Goal: Task Accomplishment & Management: Manage account settings

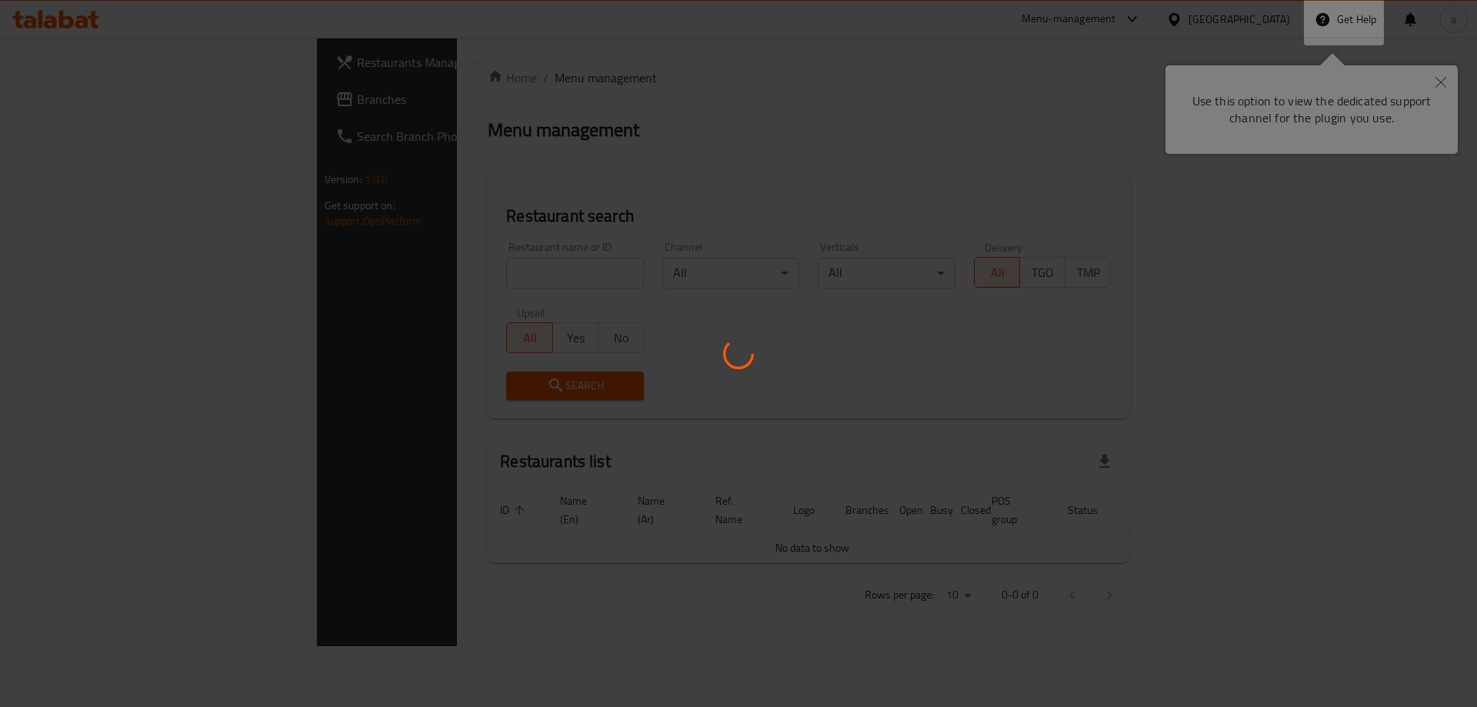
click at [925, 110] on div at bounding box center [738, 353] width 1477 height 707
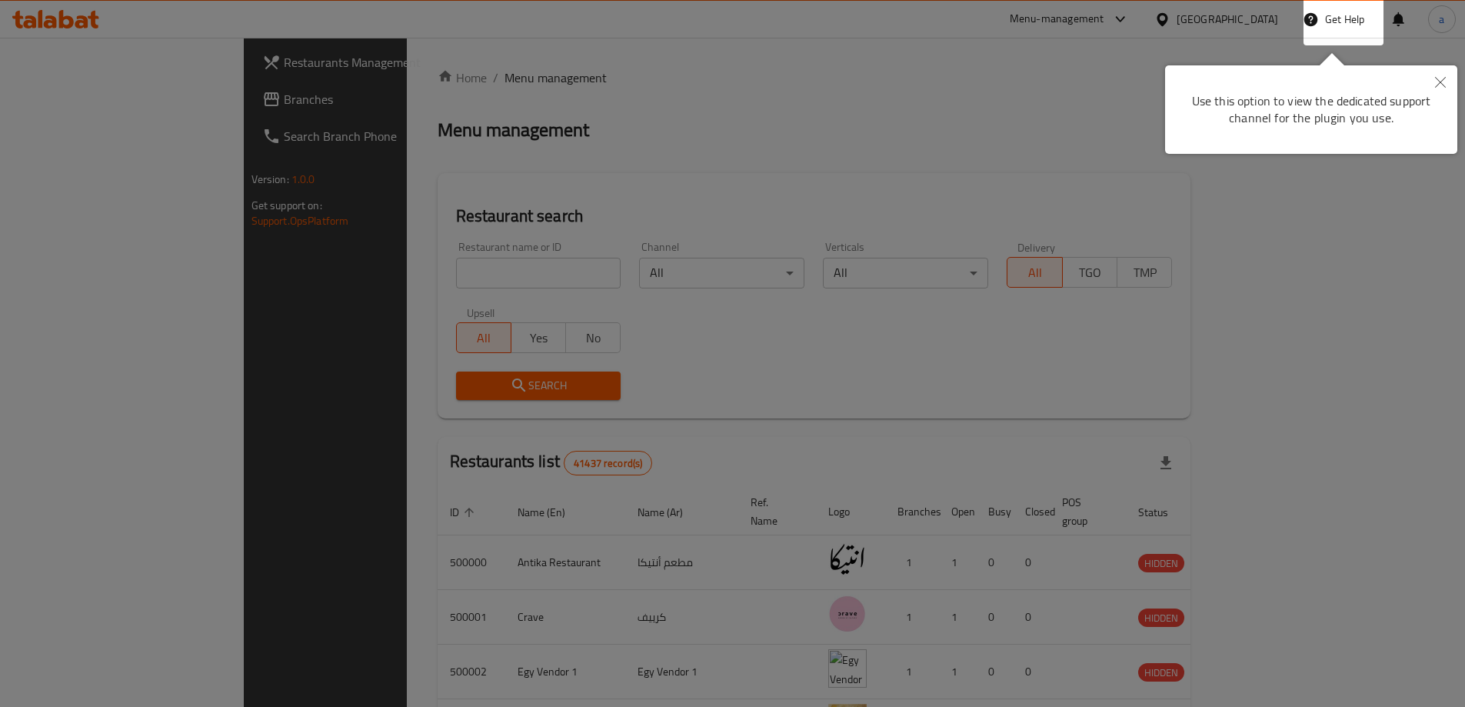
click at [1438, 88] on button "Close" at bounding box center [1441, 82] width 34 height 35
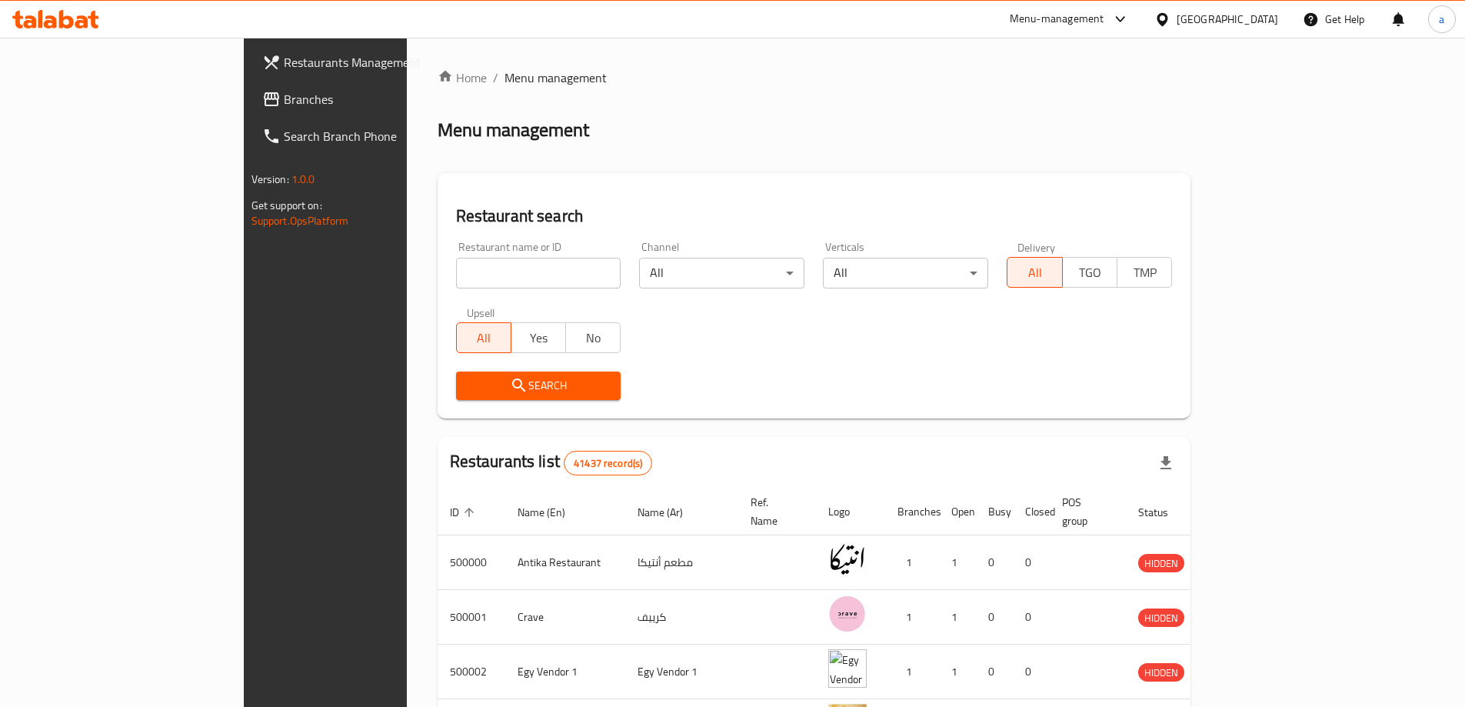
click at [1257, 23] on div "Egypt" at bounding box center [1228, 19] width 102 height 17
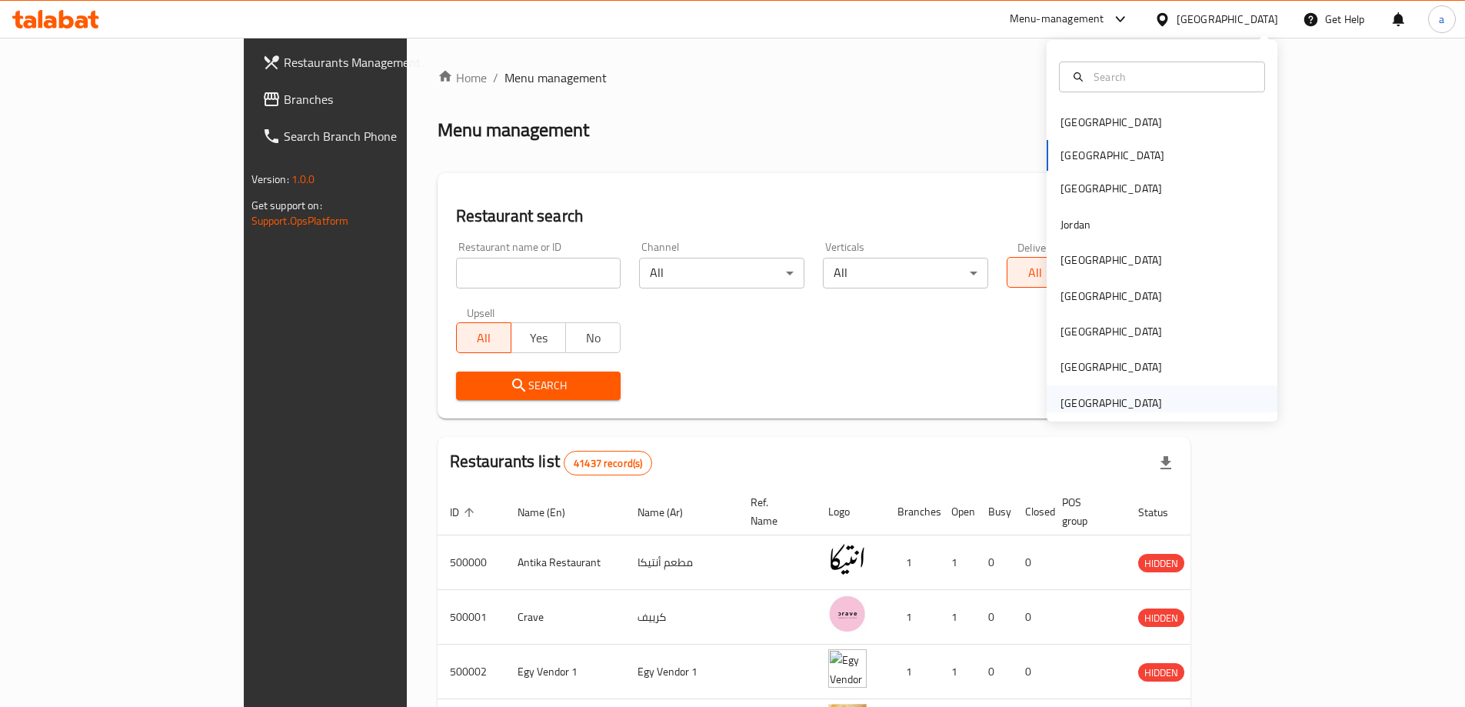
click at [1116, 404] on div "[GEOGRAPHIC_DATA]" at bounding box center [1112, 403] width 102 height 17
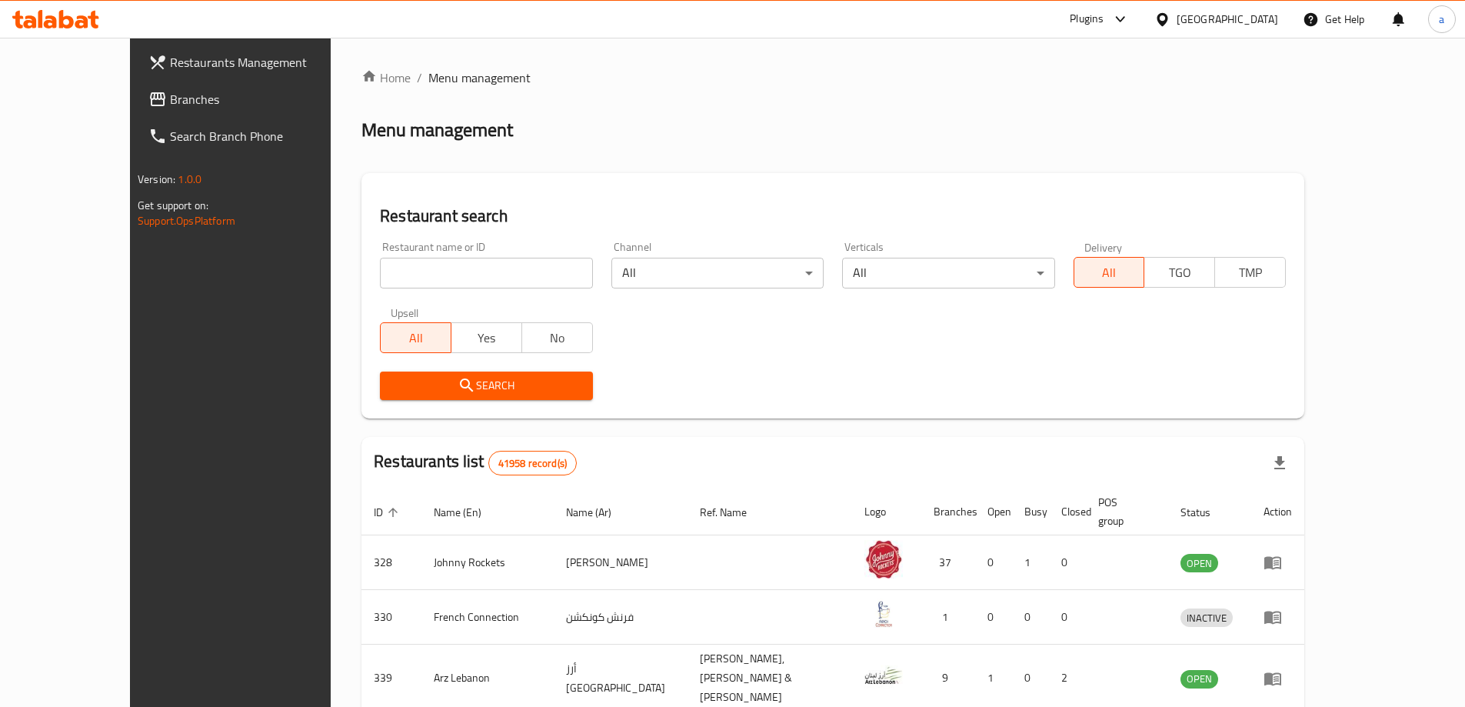
click at [170, 92] on span "Branches" at bounding box center [266, 99] width 192 height 18
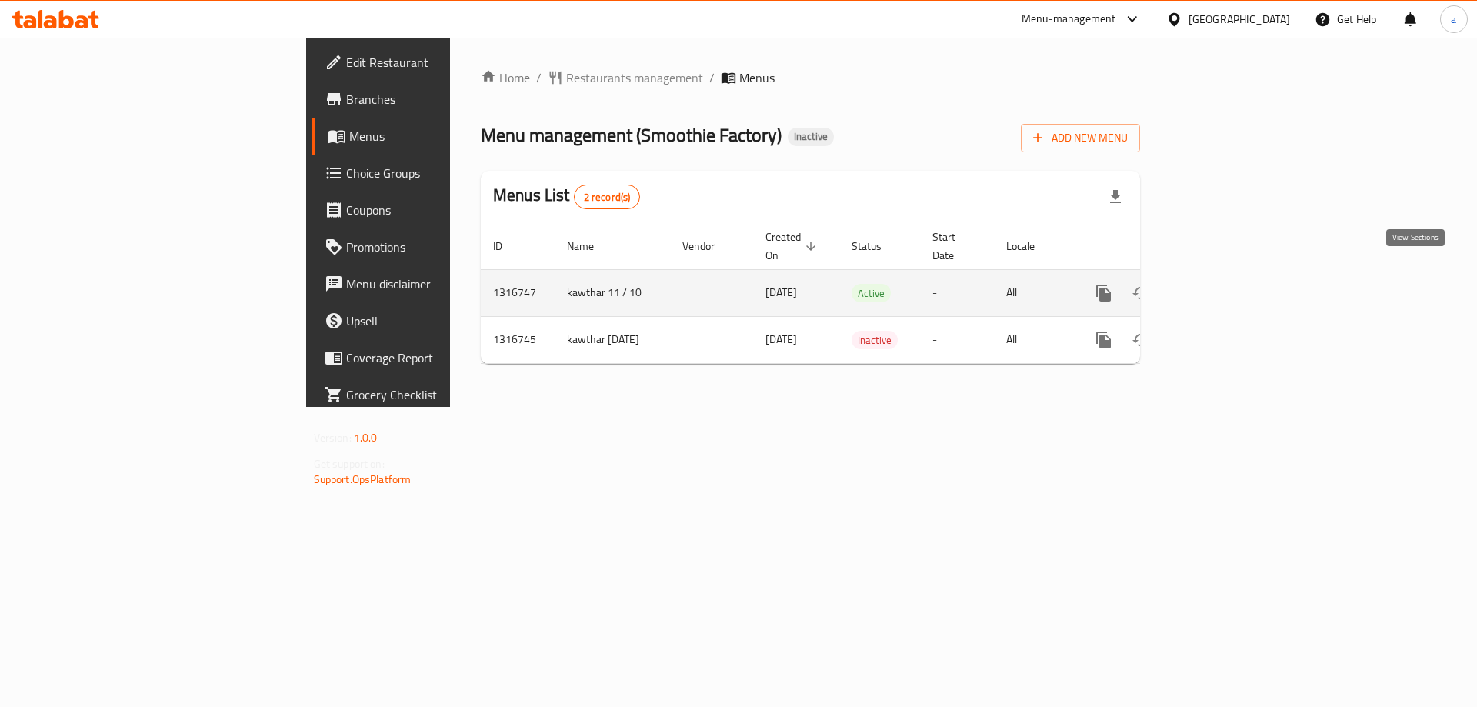
click at [1233, 279] on link "enhanced table" at bounding box center [1214, 293] width 37 height 37
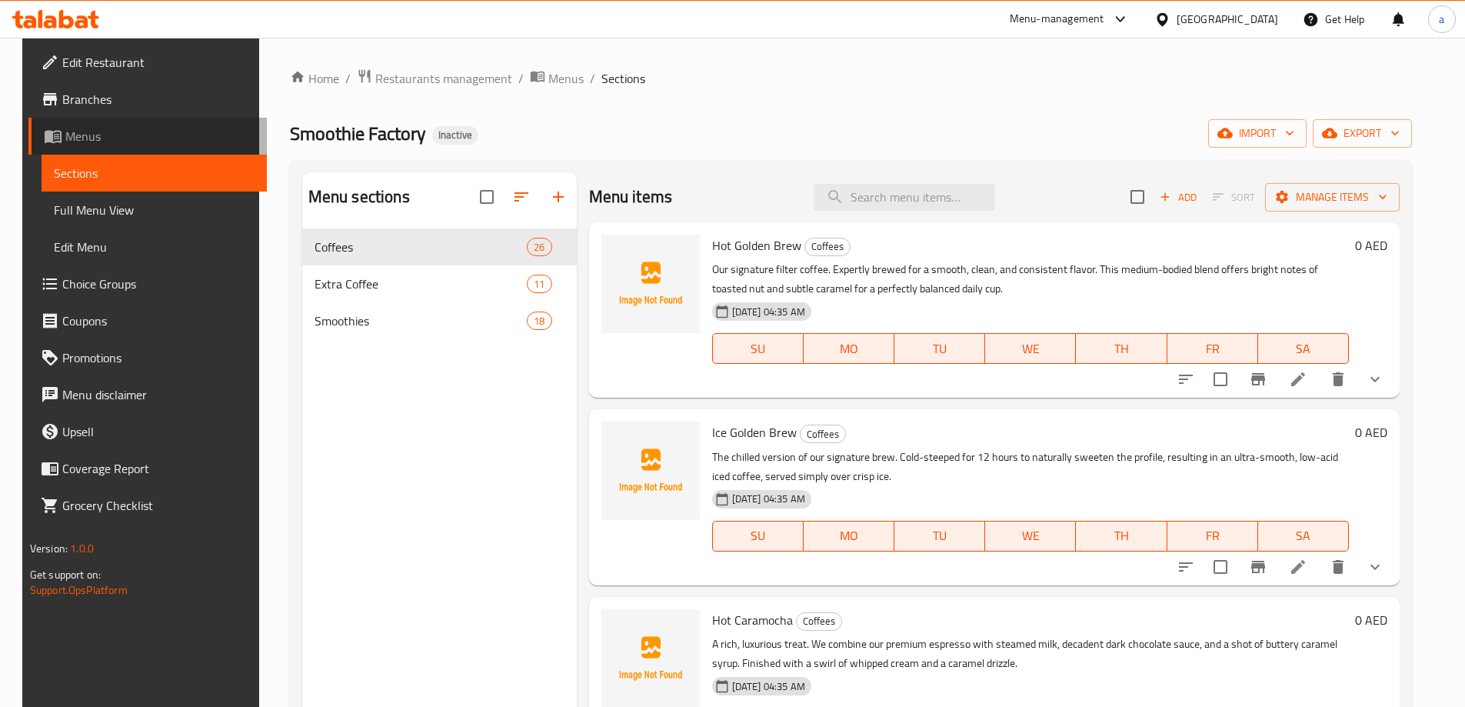
click at [65, 145] on span "Menus" at bounding box center [159, 136] width 189 height 18
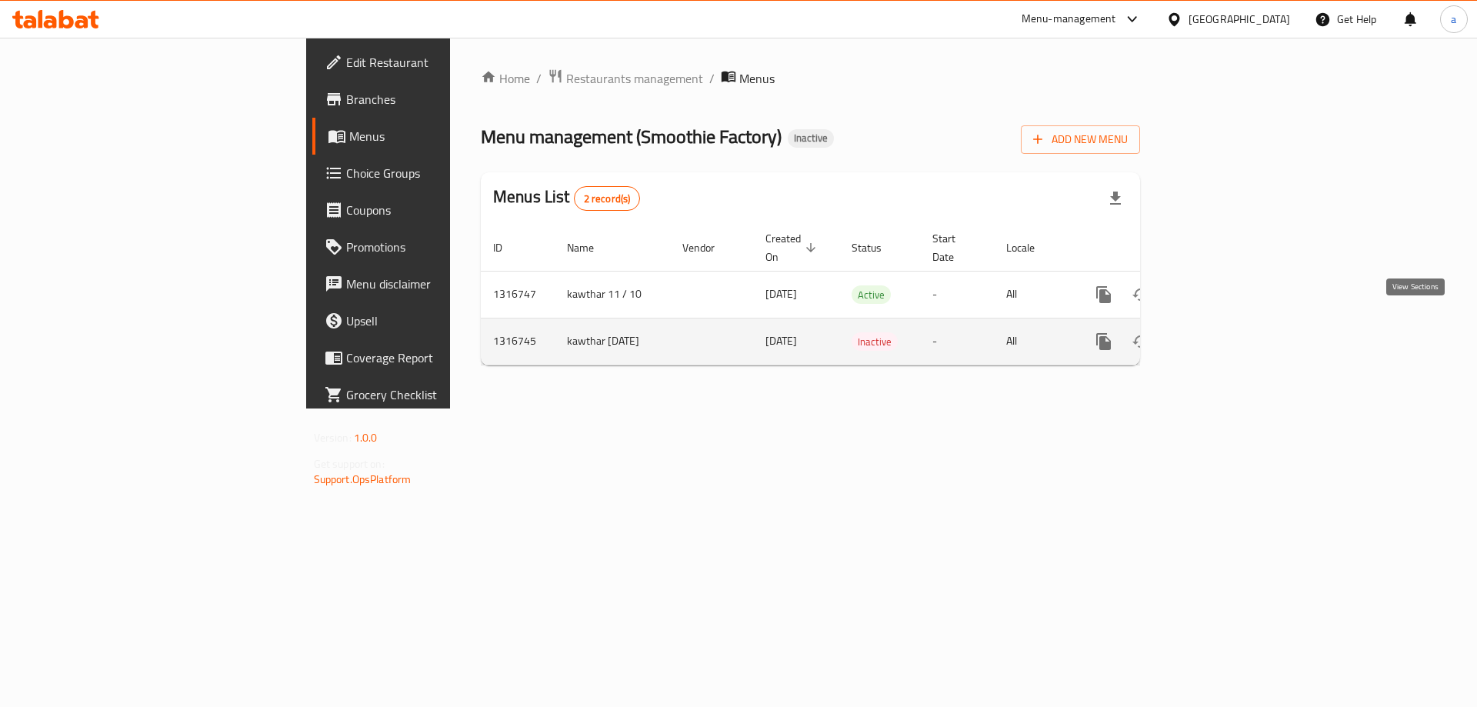
click at [1233, 335] on link "enhanced table" at bounding box center [1214, 341] width 37 height 37
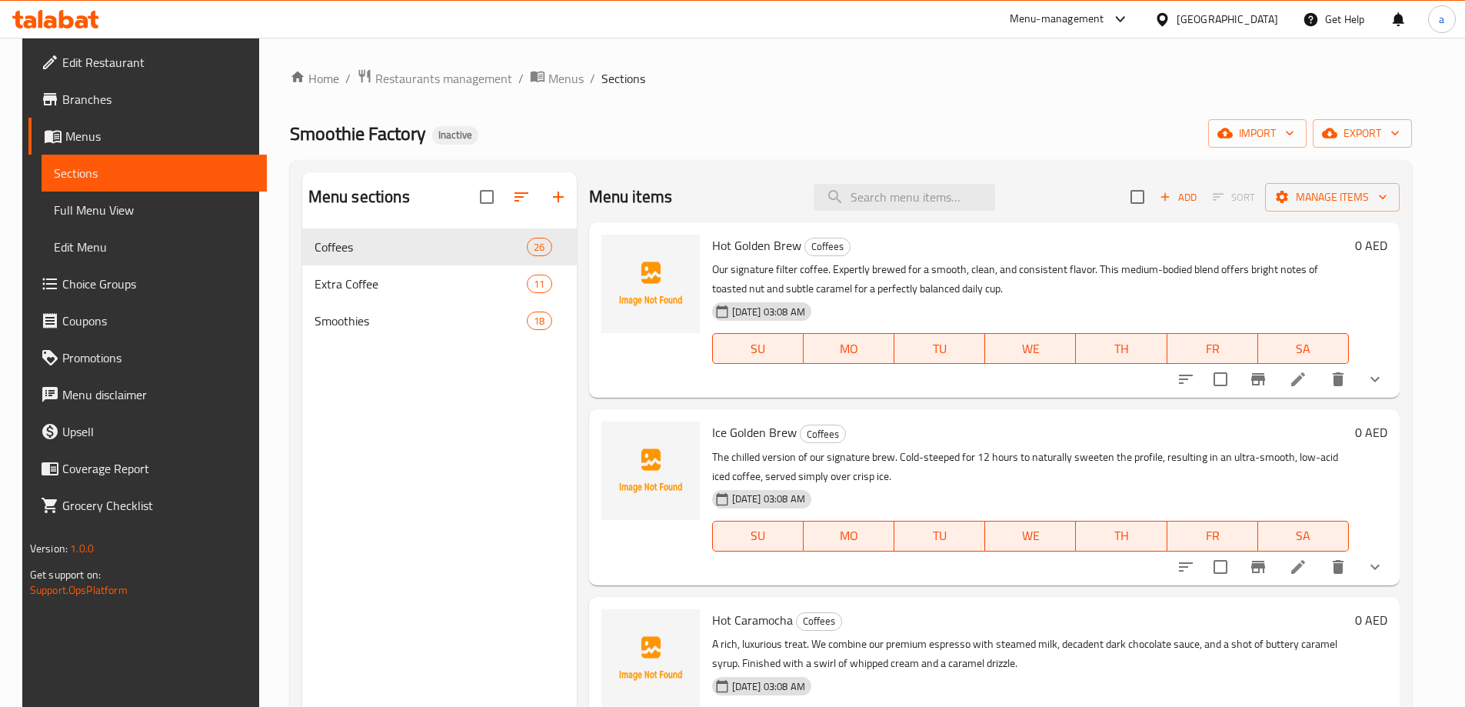
click at [96, 142] on span "Menus" at bounding box center [159, 136] width 189 height 18
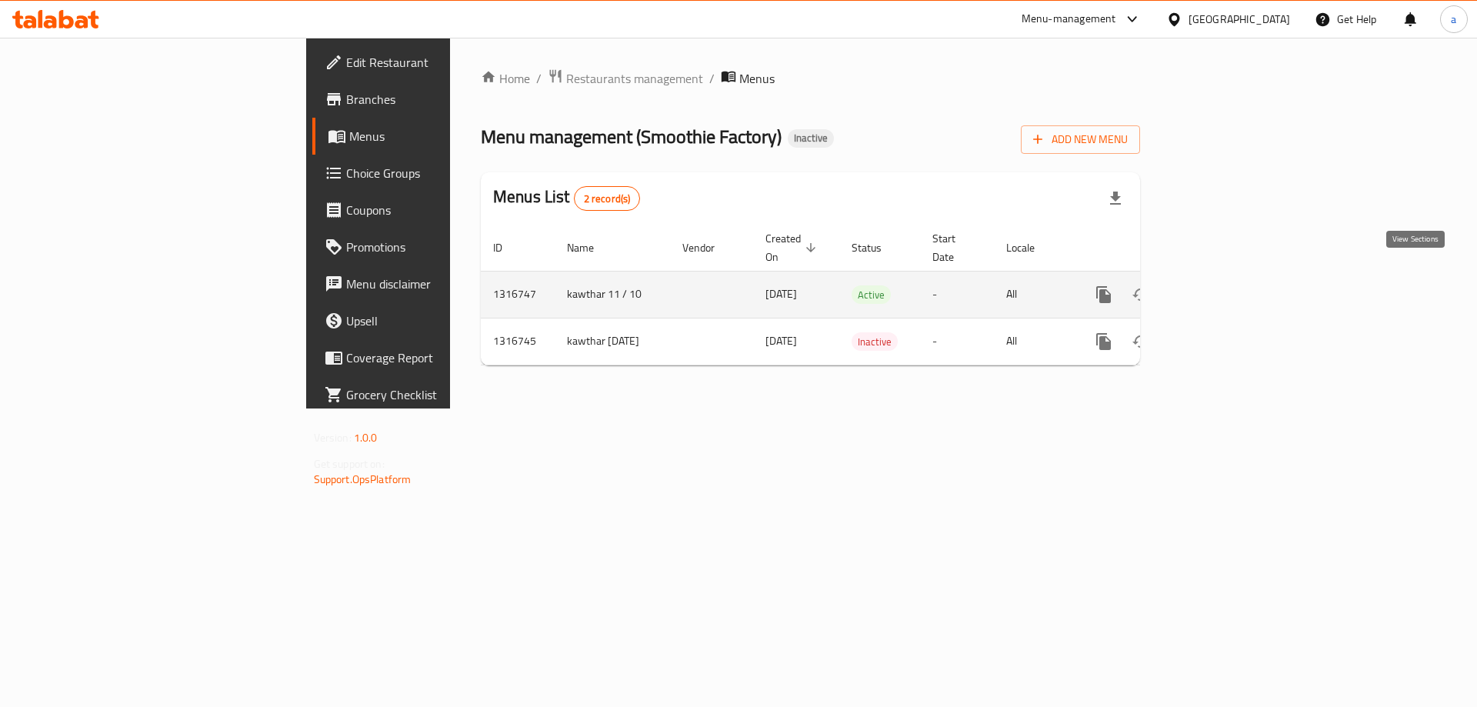
click at [1224, 285] on icon "enhanced table" at bounding box center [1214, 294] width 18 height 18
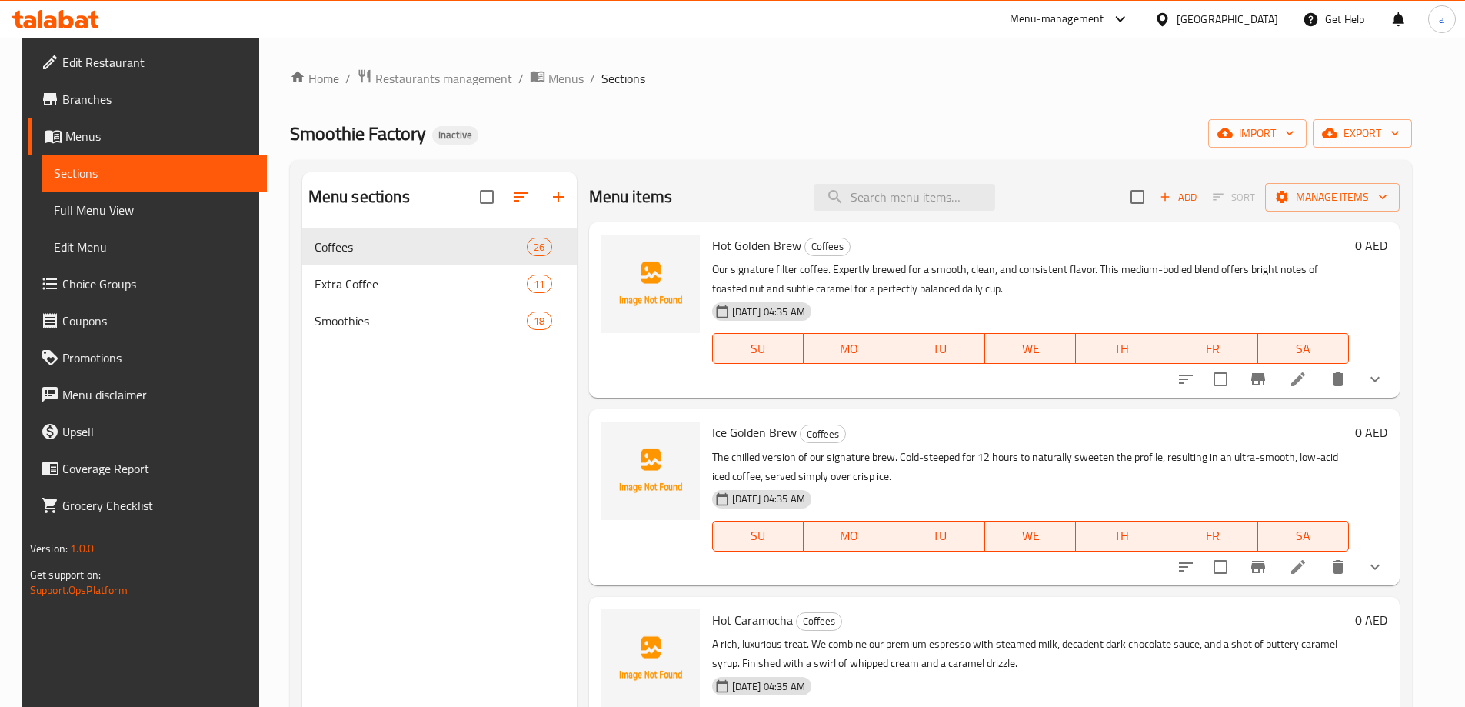
click at [1049, 95] on div "Home / Restaurants management / Menus / Sections Smoothie Factory Inactive impo…" at bounding box center [851, 479] width 1122 height 823
click at [1298, 125] on icon "button" at bounding box center [1289, 132] width 15 height 15
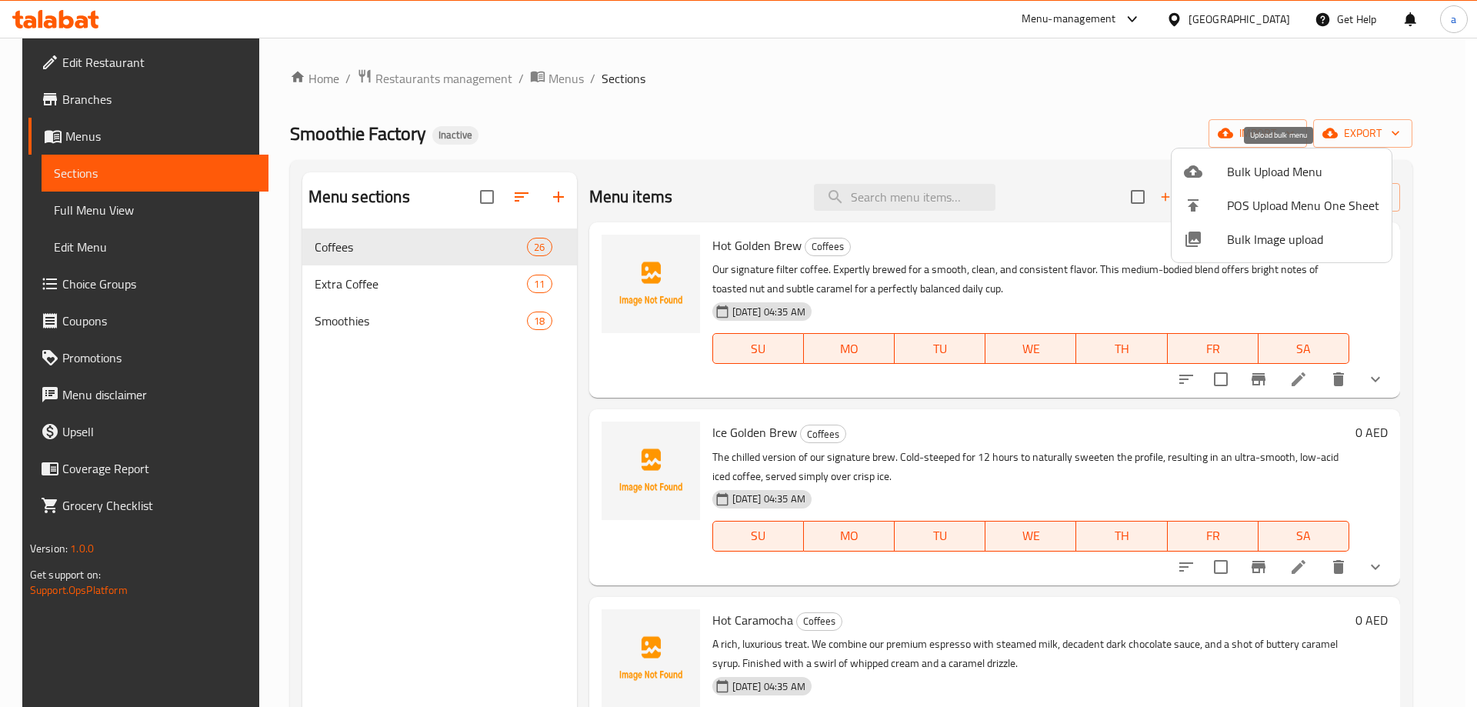
click at [1230, 172] on span "Bulk Upload Menu" at bounding box center [1303, 171] width 152 height 18
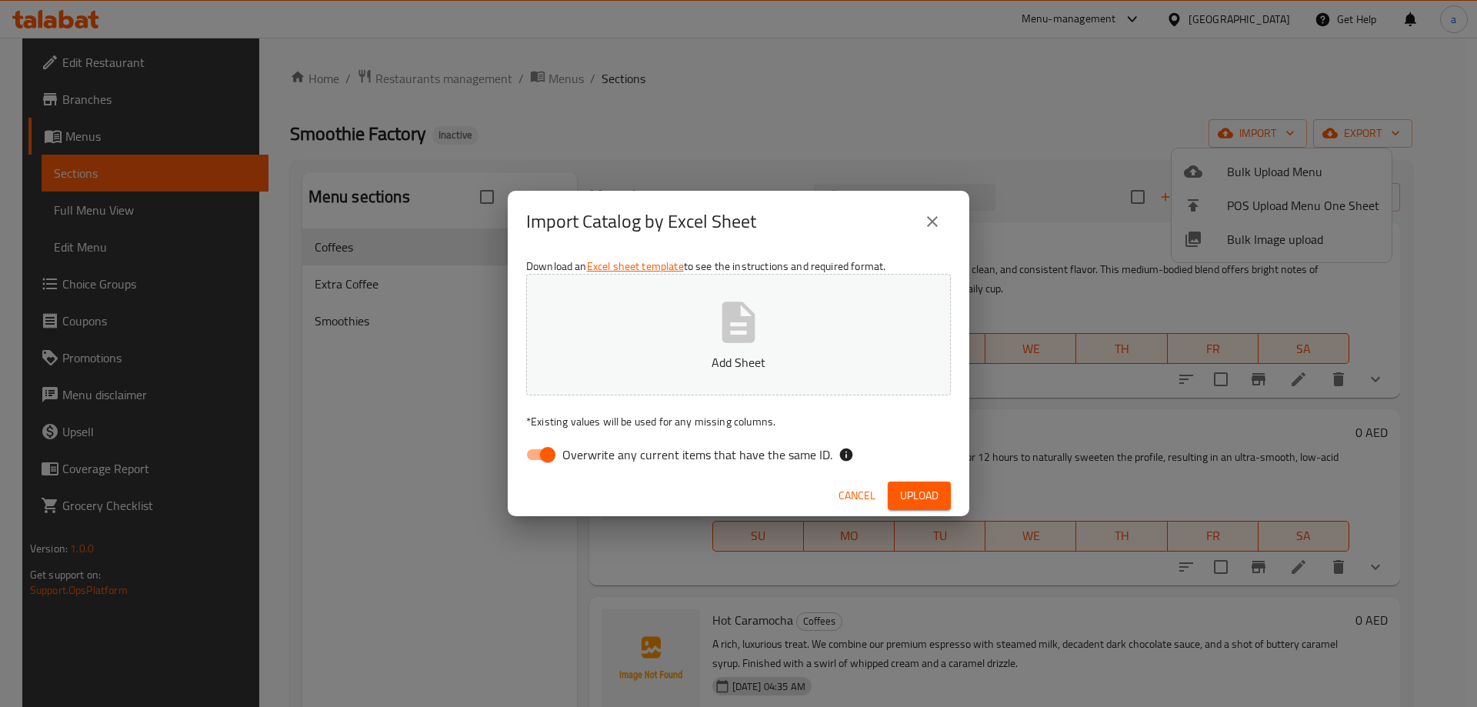
click at [697, 452] on span "Overwrite any current items that have the same ID." at bounding box center [697, 454] width 270 height 18
click at [592, 452] on input "Overwrite any current items that have the same ID." at bounding box center [548, 454] width 88 height 29
checkbox input "false"
click at [703, 376] on button "Add Sheet" at bounding box center [738, 335] width 425 height 122
click at [911, 497] on span "Upload" at bounding box center [919, 495] width 38 height 19
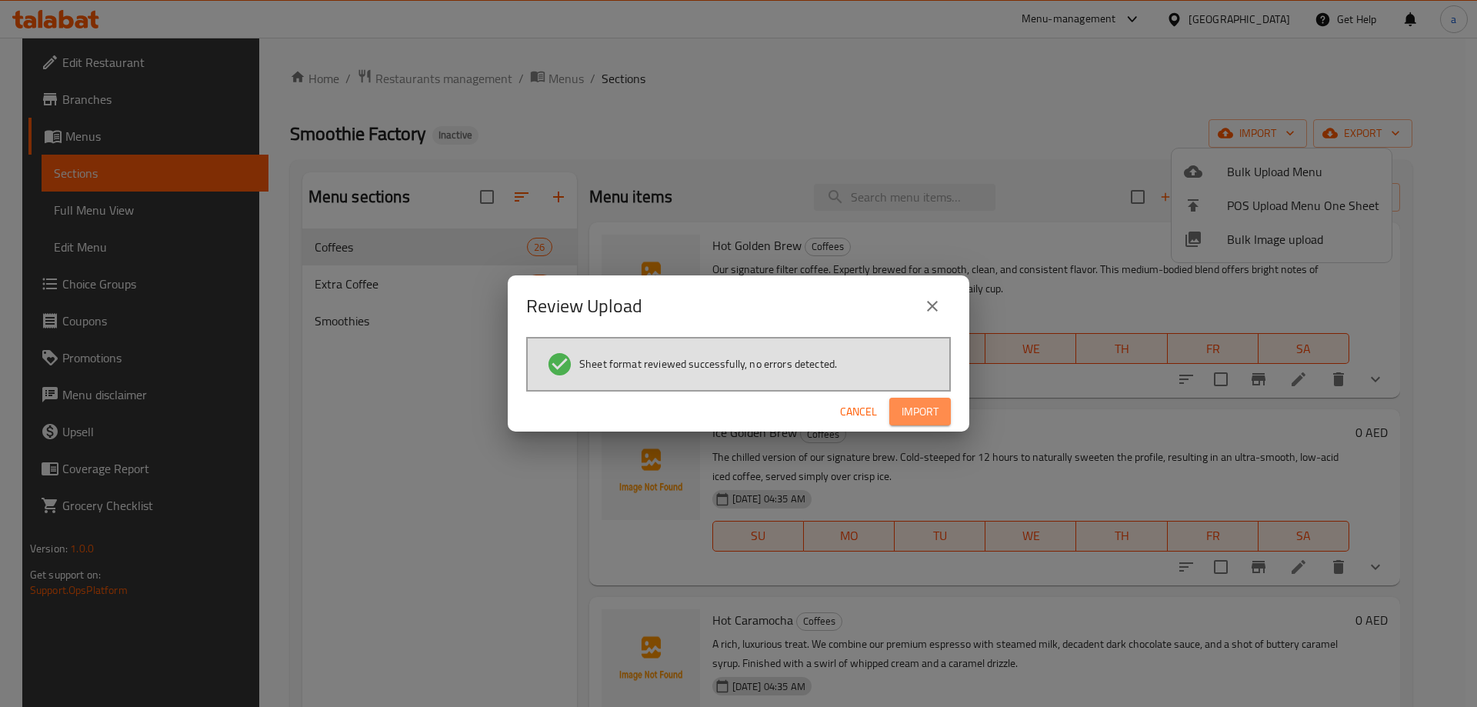
click at [900, 404] on button "Import" at bounding box center [920, 412] width 62 height 28
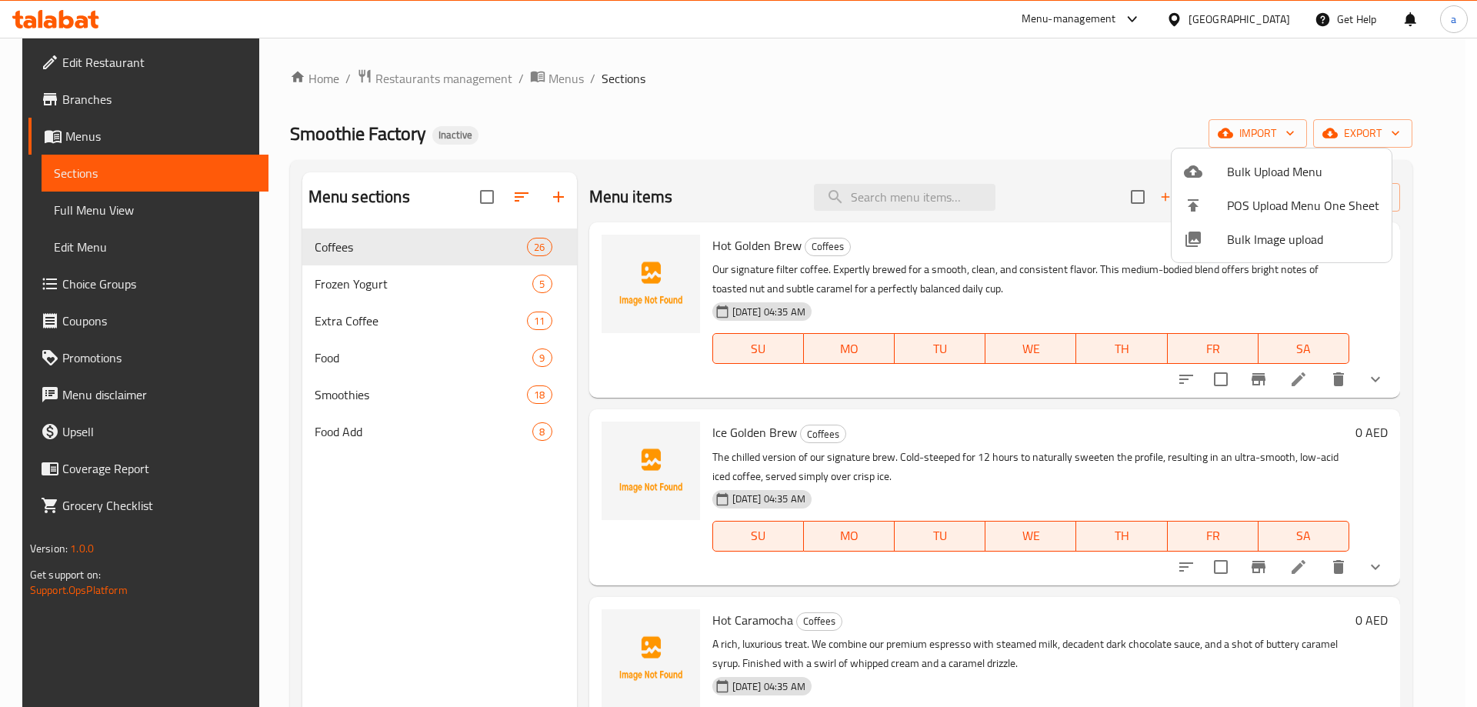
click at [447, 284] on div at bounding box center [738, 353] width 1477 height 707
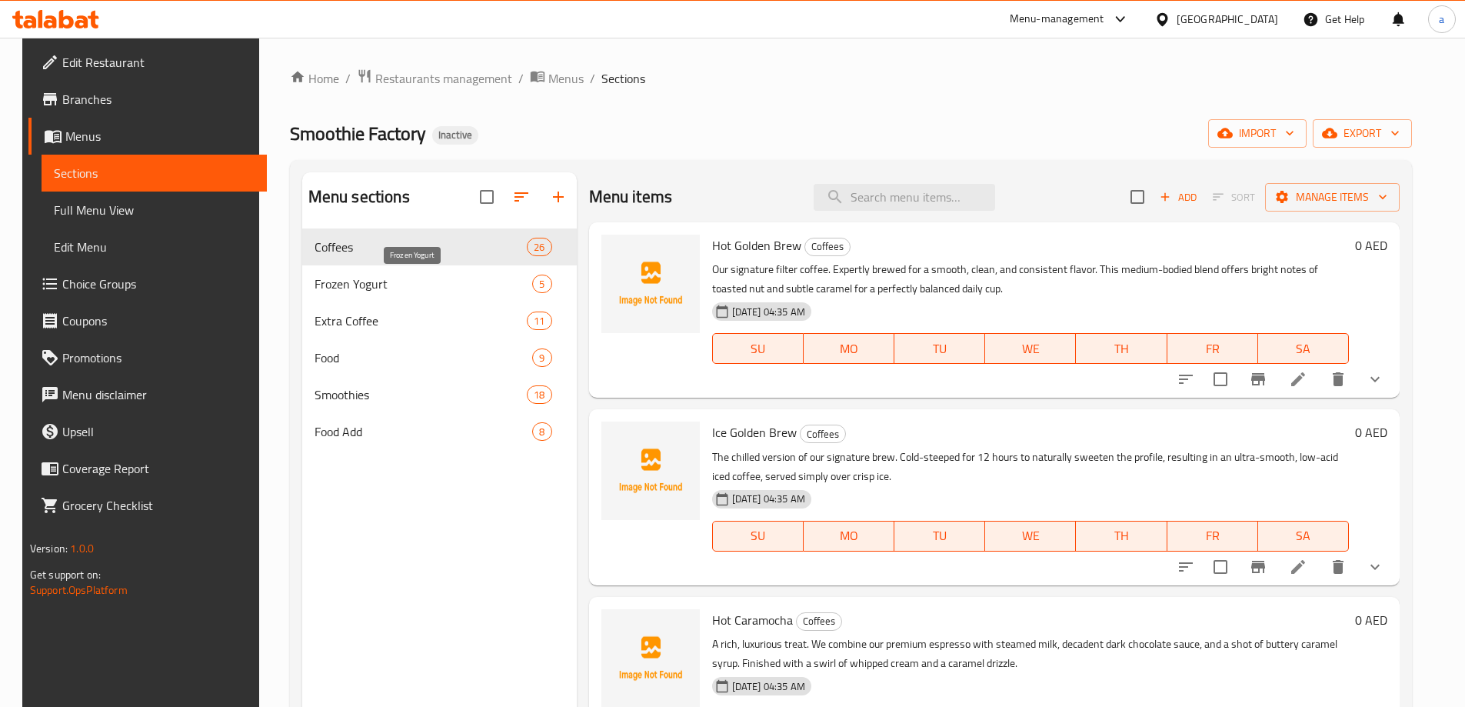
click at [447, 284] on span "Frozen Yogurt" at bounding box center [424, 284] width 218 height 18
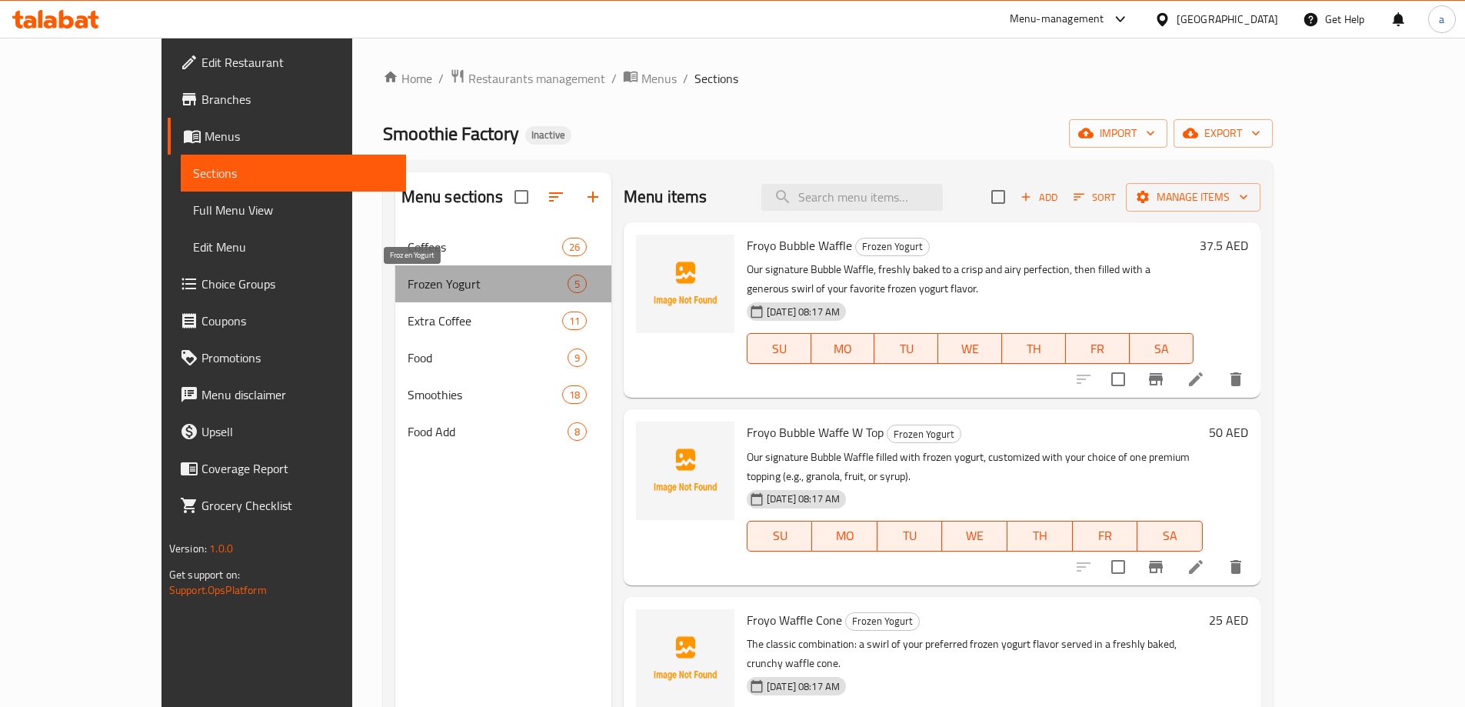
click at [447, 284] on span "Frozen Yogurt" at bounding box center [488, 284] width 160 height 18
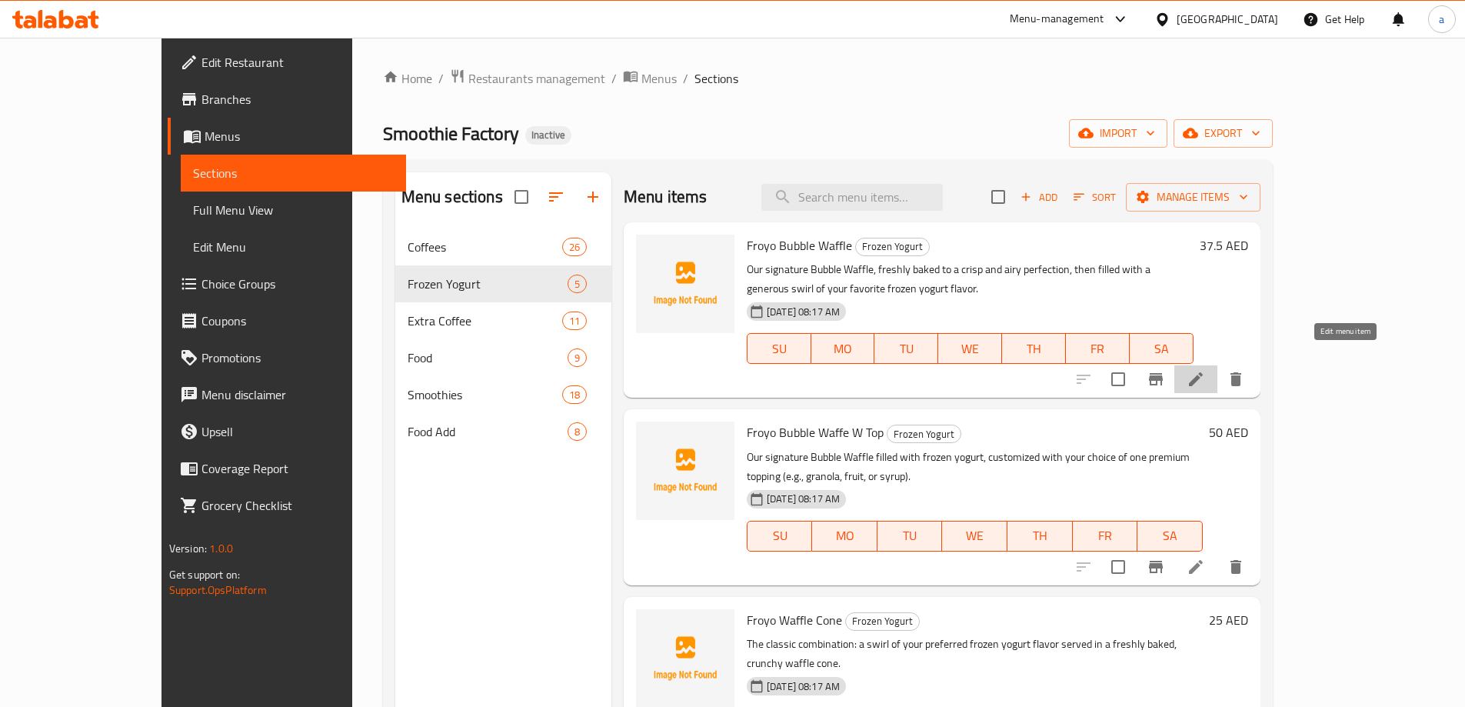
click at [1203, 372] on icon at bounding box center [1196, 379] width 14 height 14
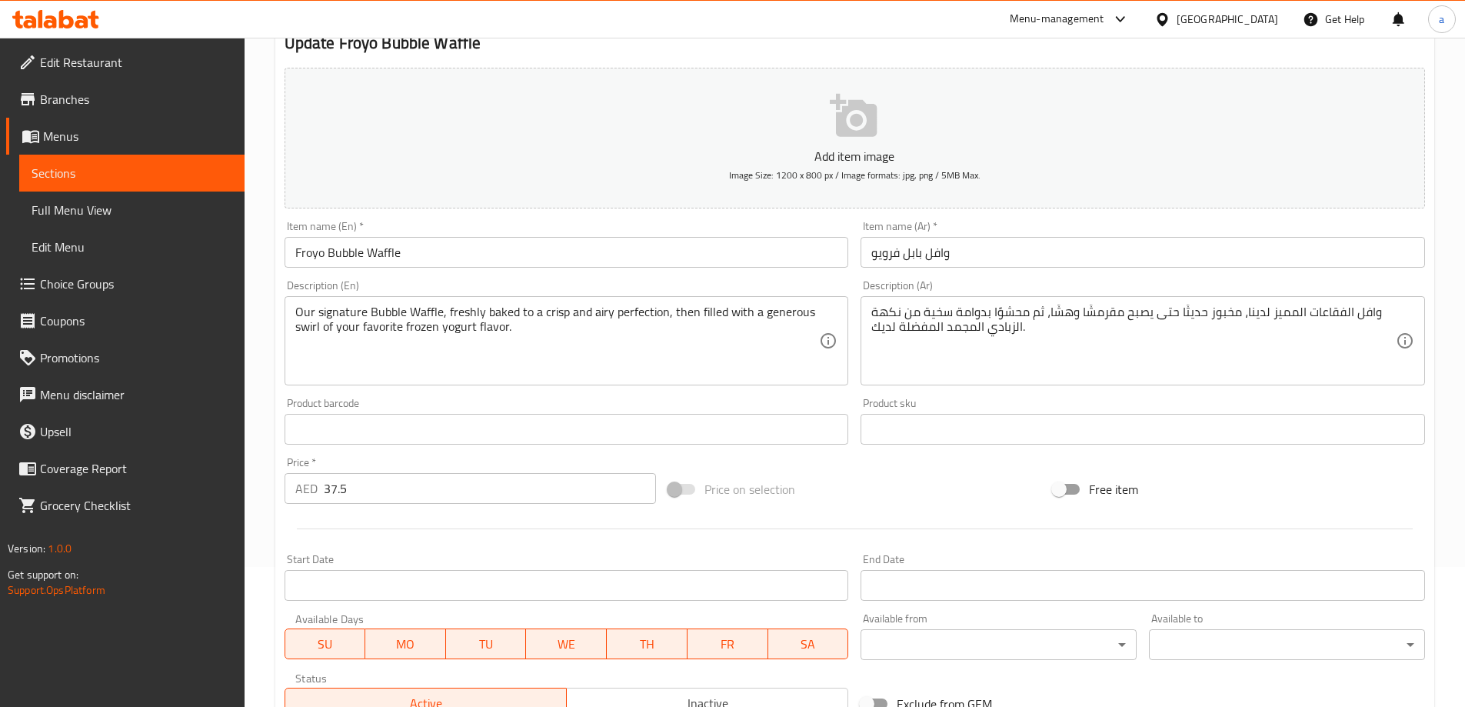
scroll to position [154, 0]
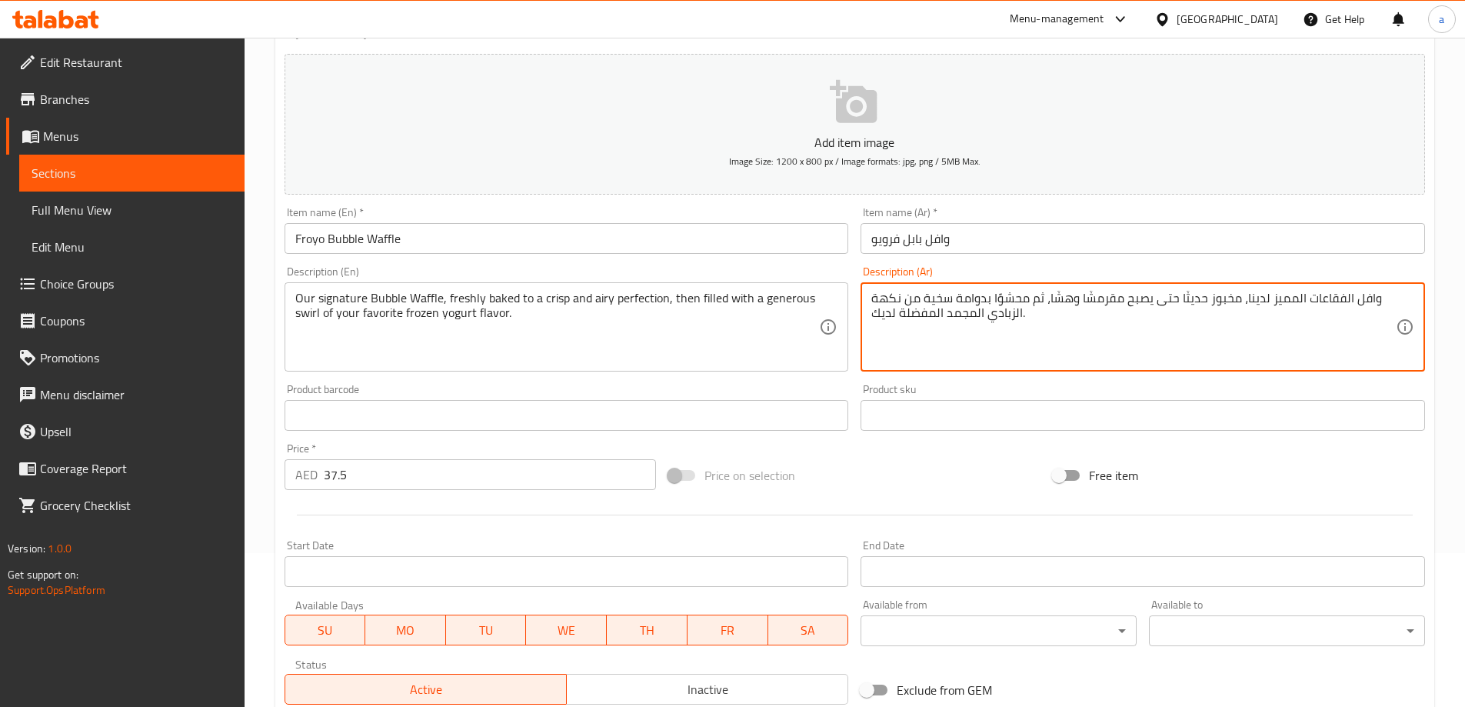
click at [1335, 296] on textarea "وافل الفقاعات المميز لدينا، مخبوز حديثًا حتى يصبح مقرمشًا وهشًا، ثم محشوًا بدوا…" at bounding box center [1133, 327] width 525 height 73
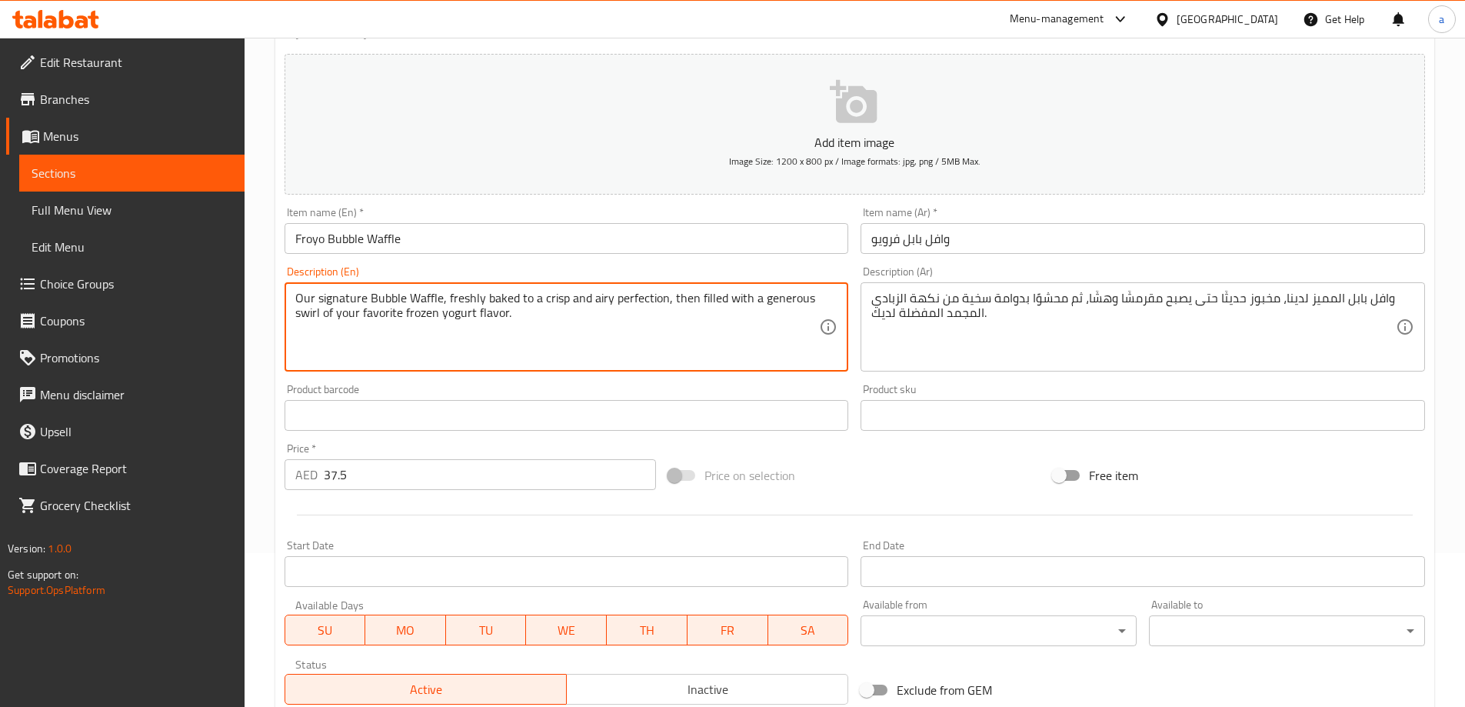
click at [435, 298] on textarea "Our signature Bubble Waffle, freshly baked to a crisp and airy perfection, then…" at bounding box center [557, 327] width 525 height 73
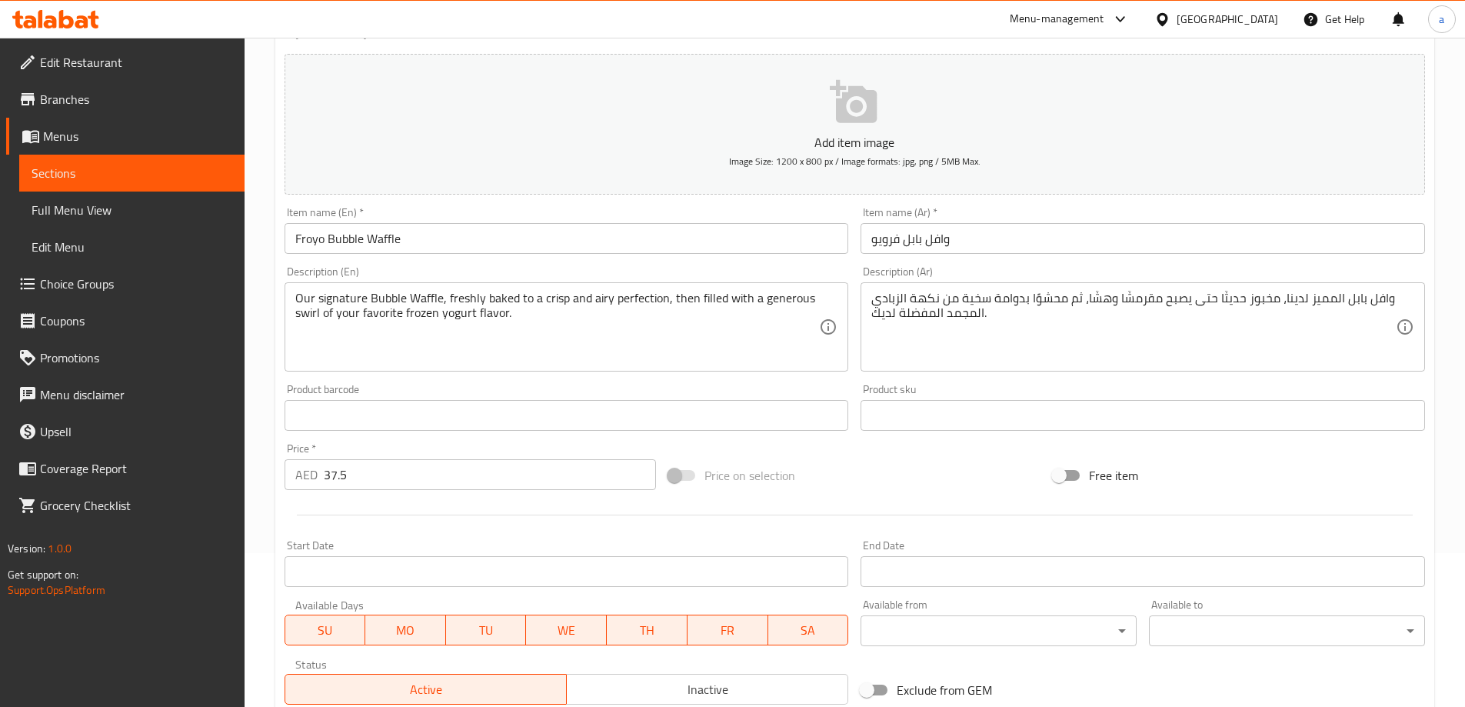
click at [573, 310] on textarea "Our signature Bubble Waffle, freshly baked to a crisp and airy perfection, then…" at bounding box center [557, 327] width 525 height 73
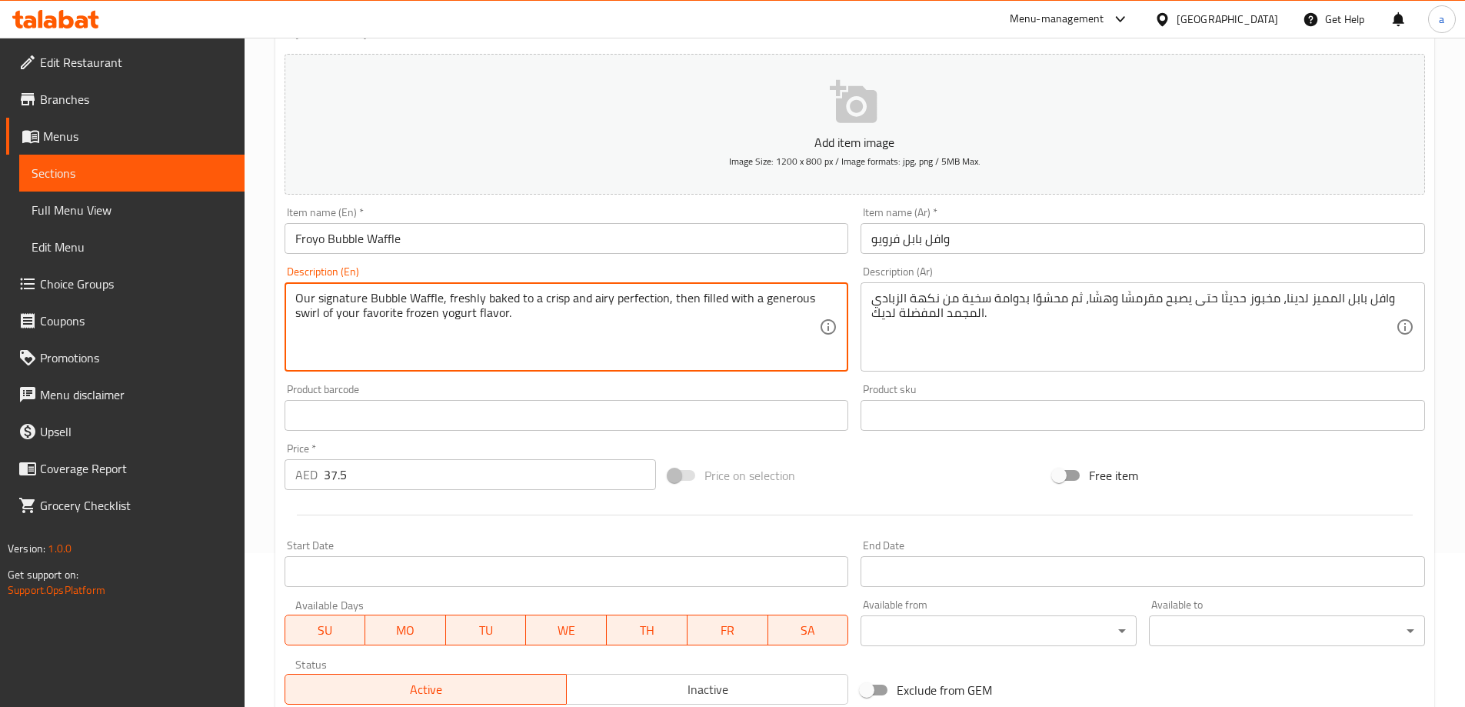
click at [573, 310] on textarea "Our signature Bubble Waffle, freshly baked to a crisp and airy perfection, then…" at bounding box center [557, 327] width 525 height 73
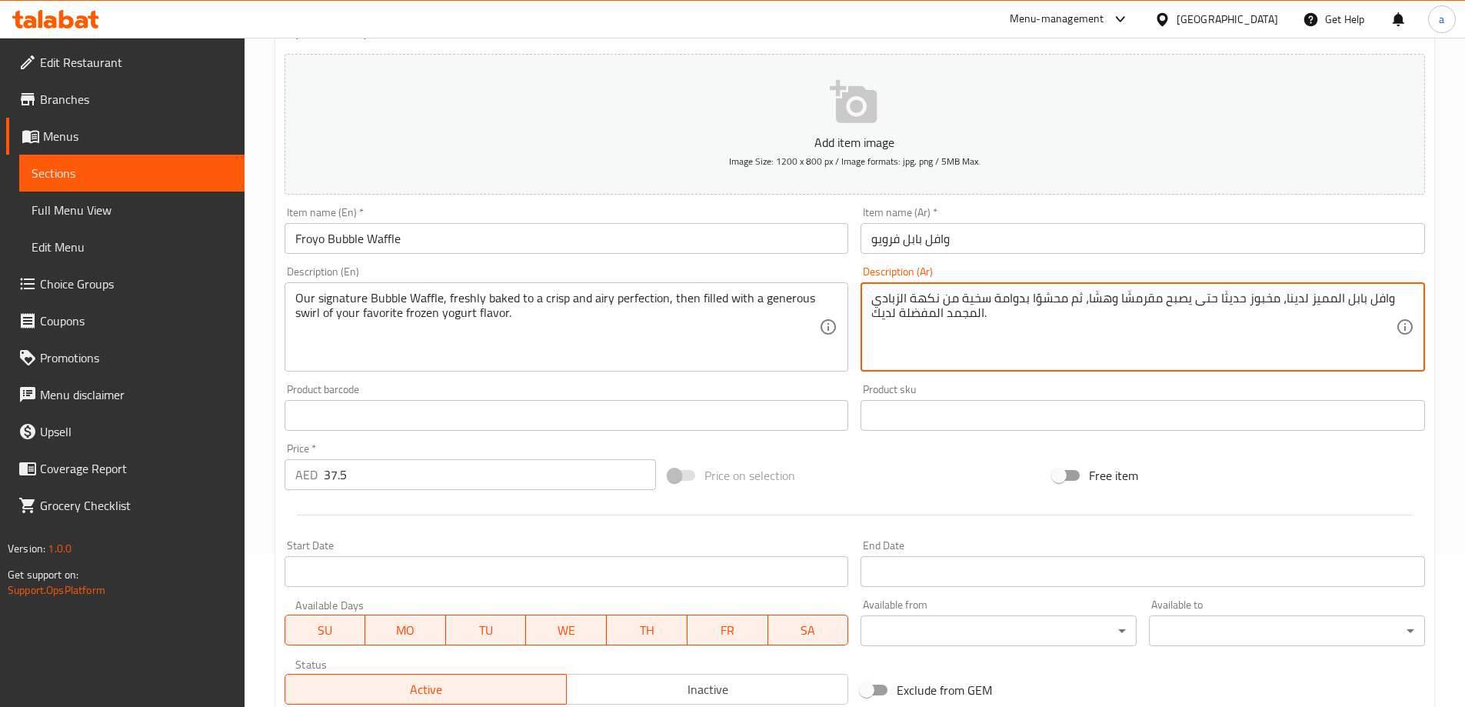
click at [1145, 292] on textarea "وافل بابل المميز لدينا، مخبوز حديثًا حتى يصبح مقرمشًا وهشًا، ثم محشوًا بدوامة س…" at bounding box center [1133, 327] width 525 height 73
paste textarea "لفقاعات المميز لدينا، مخبوز طازجًا إلى درجة مثالية مقرمشة وجيدة التهوية، ثم ممل…"
click at [1343, 288] on div "وافل الفقاعات المميز لدينا، مخبوز طازجًا إلى درجة مثالية مقرمشة وجيدة التهوية، …" at bounding box center [1143, 326] width 565 height 89
click at [1332, 295] on textarea "وافل الفقاعات المميز لدينا، مخبوز طازجًا إلى درجة مثالية مقرمشة وجيدة التهوية، …" at bounding box center [1133, 327] width 525 height 73
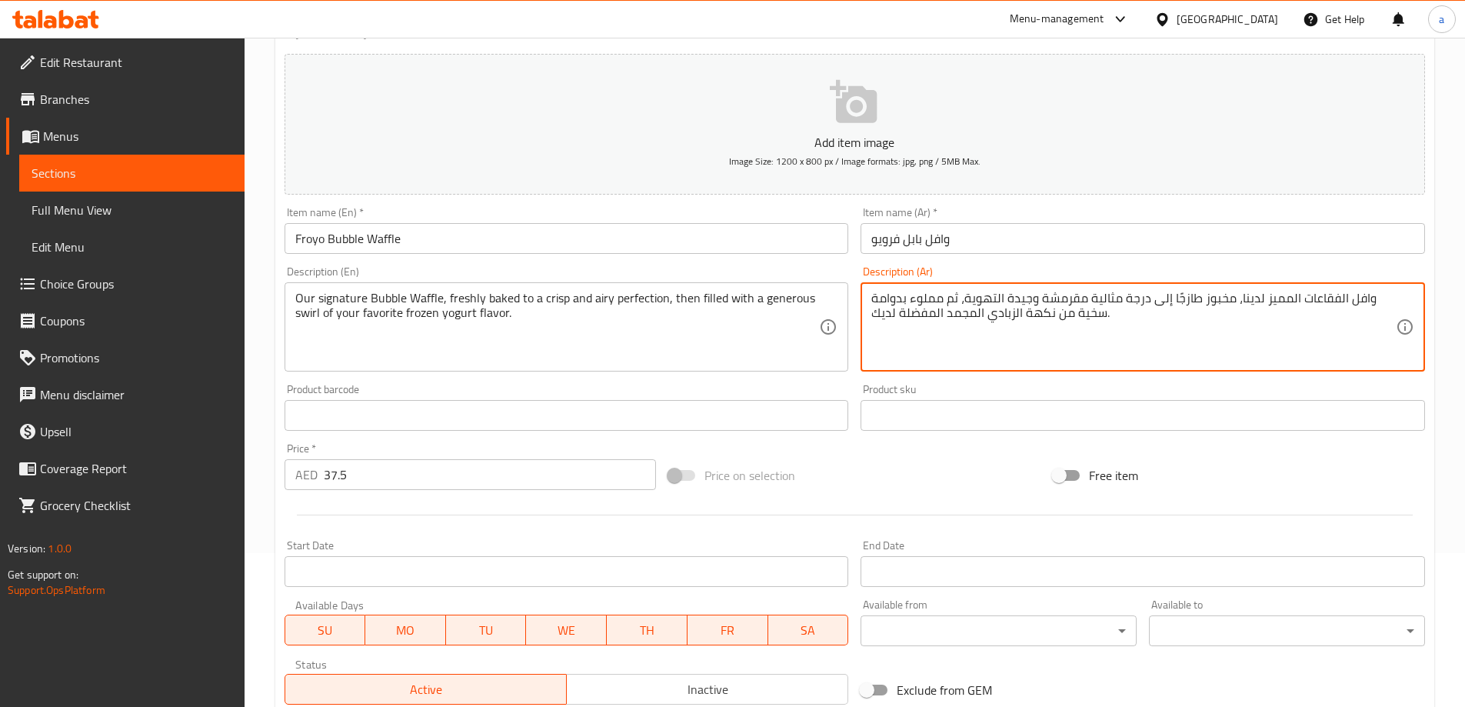
click at [1332, 295] on textarea "وافل الفقاعات المميز لدينا، مخبوز طازجًا إلى درجة مثالية مقرمشة وجيدة التهوية، …" at bounding box center [1133, 327] width 525 height 73
type textarea "وافل بابل المميز لدينا، مخبوز طازجًا إلى درجة مثالية مقرمشة وجيدة التهوية، ثم م…"
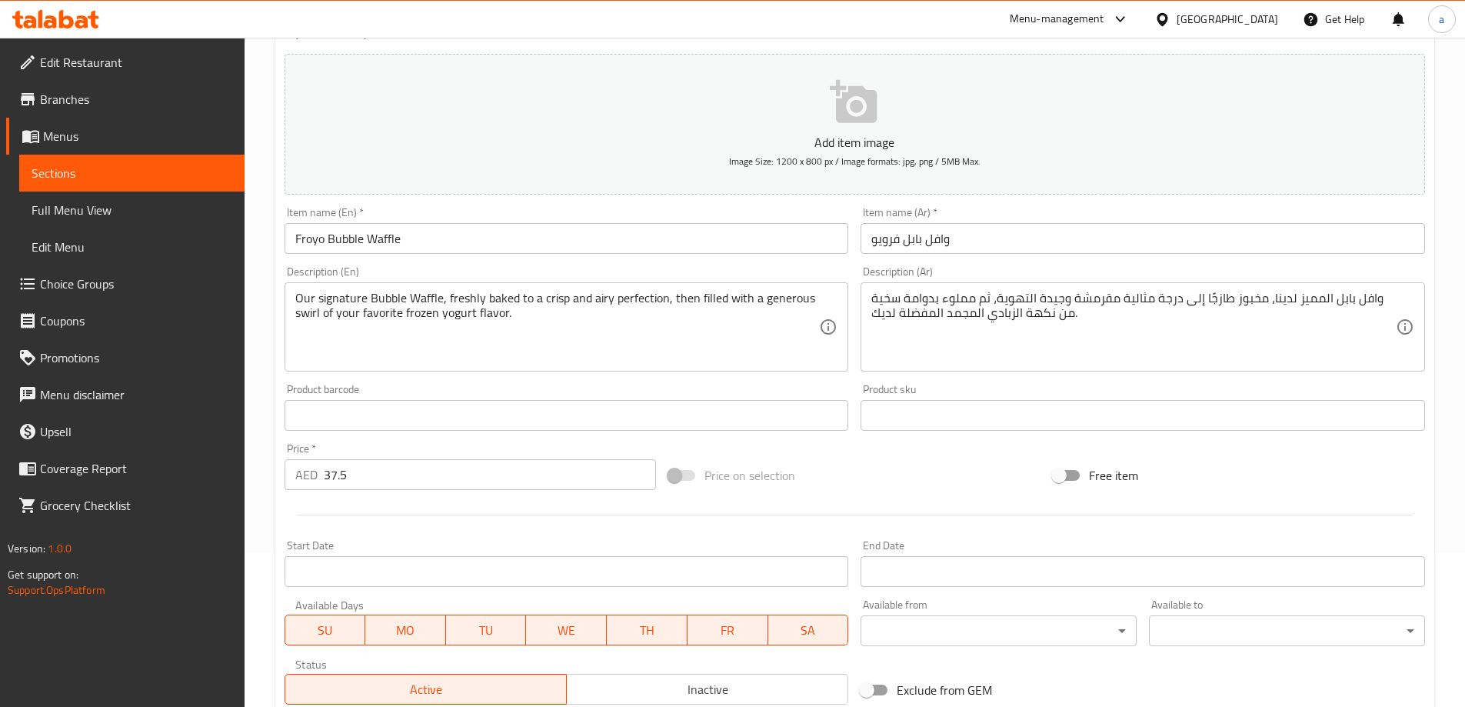
click at [1008, 305] on textarea "وافل بابل المميز لدينا، مخبوز طازجًا إلى درجة مثالية مقرمشة وجيدة التهوية، ثم م…" at bounding box center [1133, 327] width 525 height 73
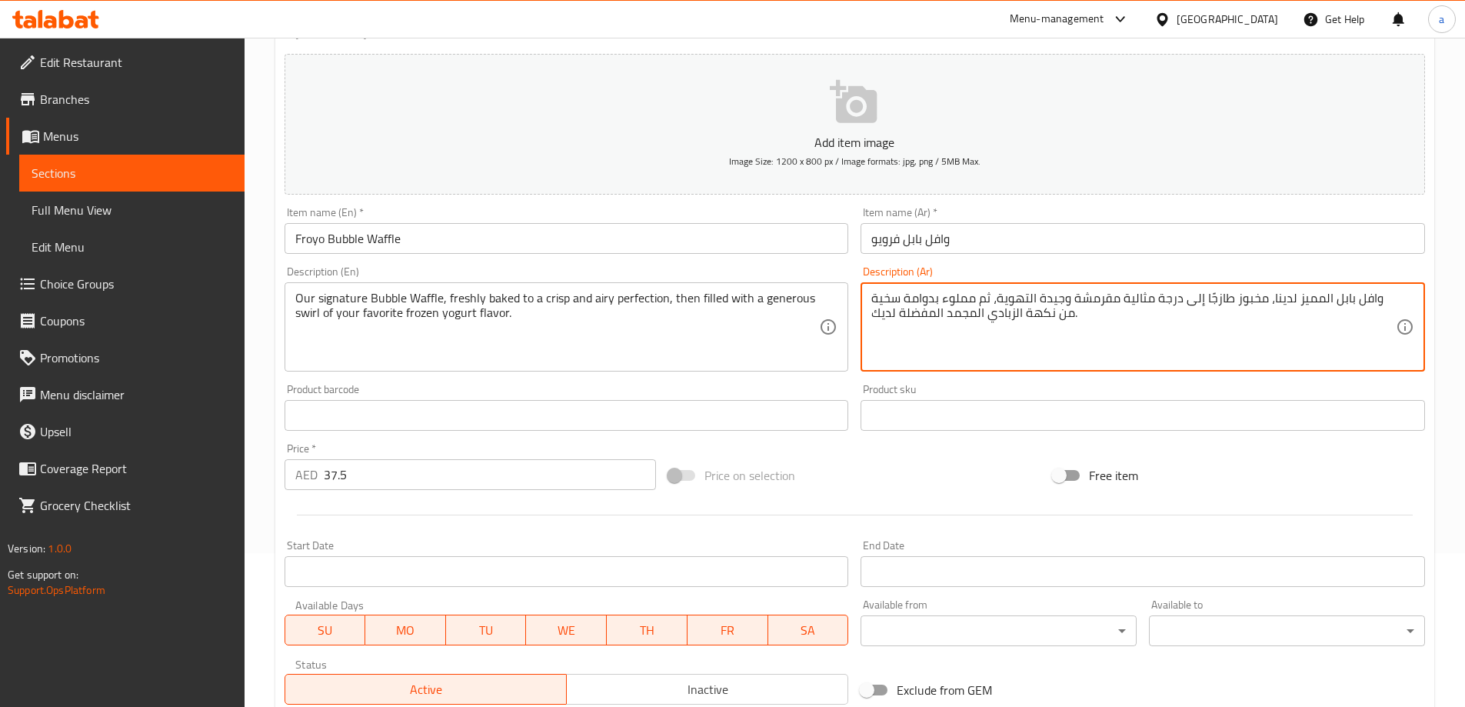
click at [1008, 305] on textarea "وافل بابل المميز لدينا، مخبوز طازجًا إلى درجة مثالية مقرمشة وجيدة التهوية، ثم م…" at bounding box center [1133, 327] width 525 height 73
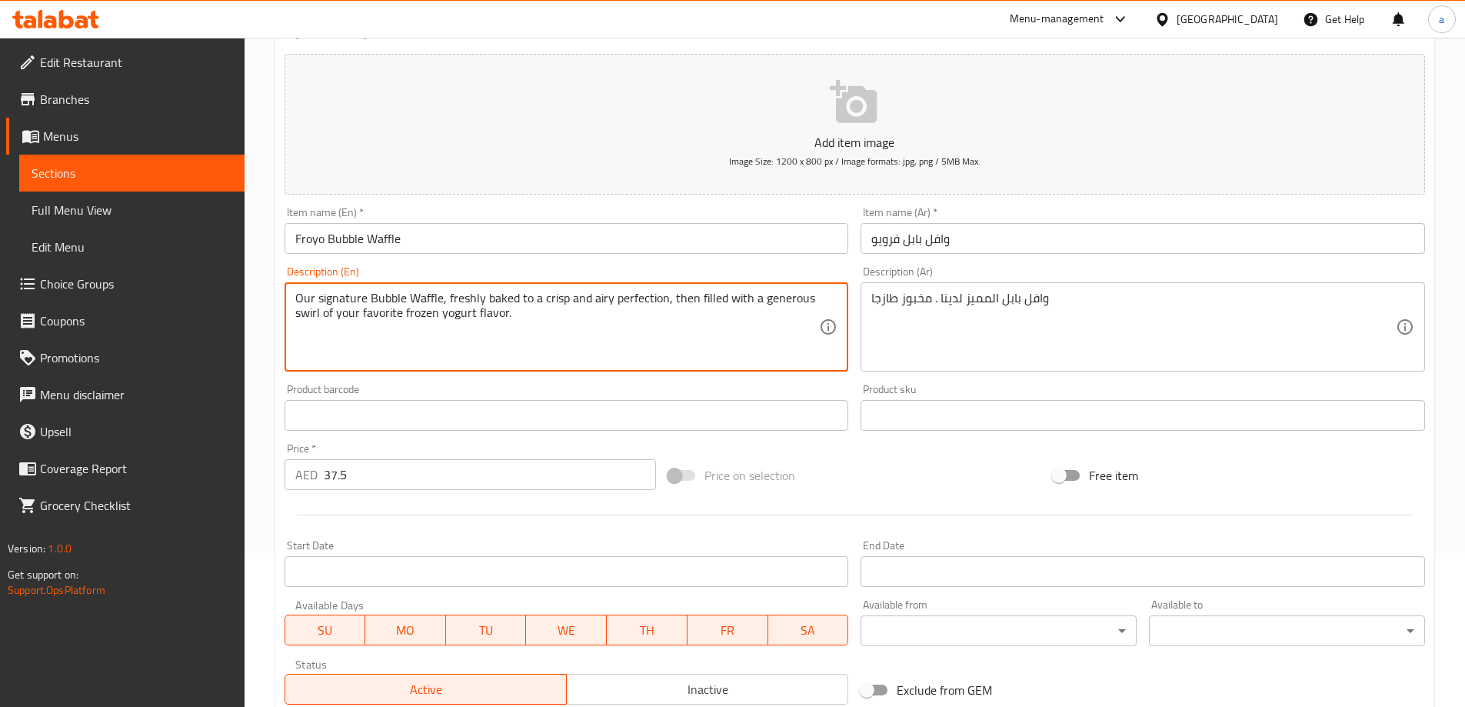
click at [725, 315] on textarea "Our signature Bubble Waffle, freshly baked to a crisp and airy perfection, then…" at bounding box center [557, 327] width 525 height 73
click at [725, 314] on textarea "Our signature Bubble Waffle, freshly baked to a crisp and airy perfection, then…" at bounding box center [557, 327] width 525 height 73
click at [721, 309] on textarea "Our signature Bubble Waffle, freshly baked to a crisp and airy perfection, then…" at bounding box center [557, 327] width 525 height 73
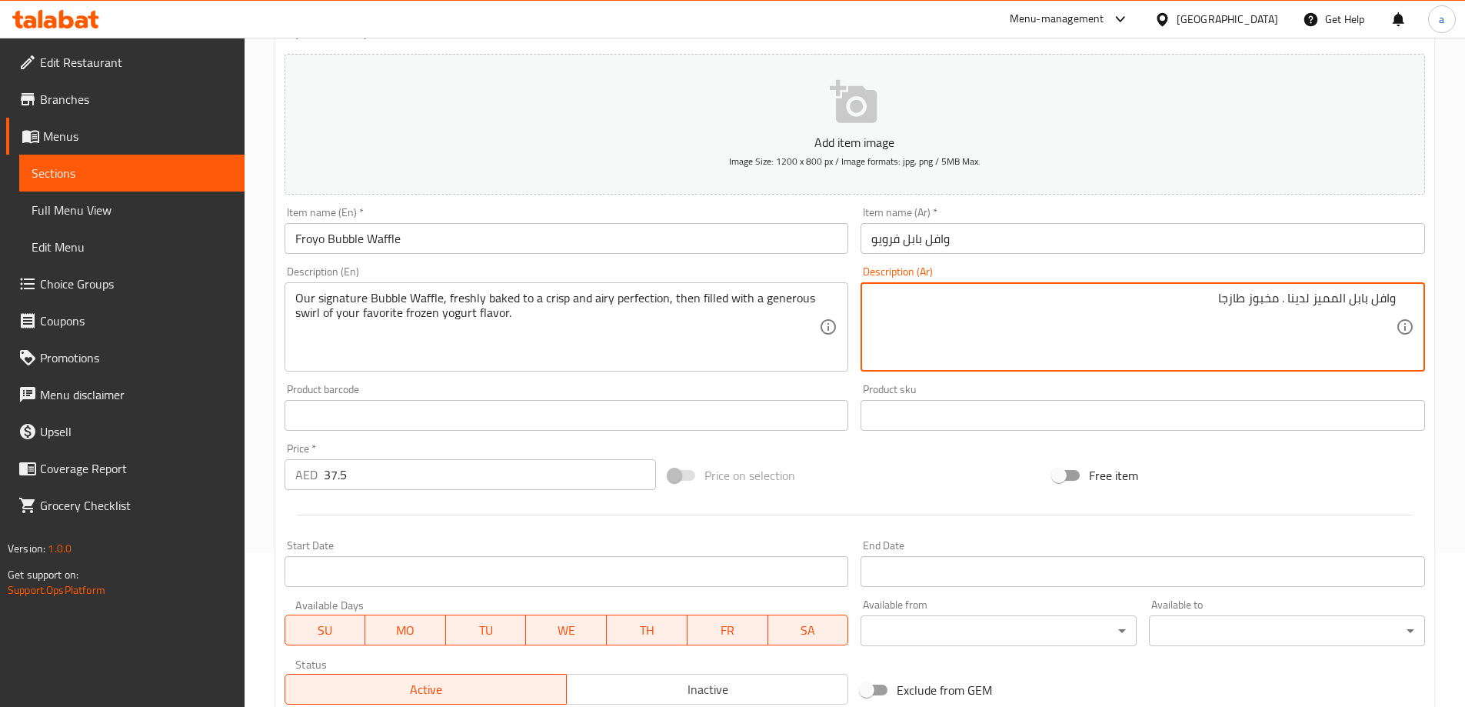
click at [1219, 294] on textarea "وافل بابل المميز لدينا . مخبوز طازجا" at bounding box center [1133, 327] width 525 height 73
click at [1088, 295] on textarea "وافل بابل المميز لدينا . مخبوز طازجا الى حد الكمال مقرمشة" at bounding box center [1133, 327] width 525 height 73
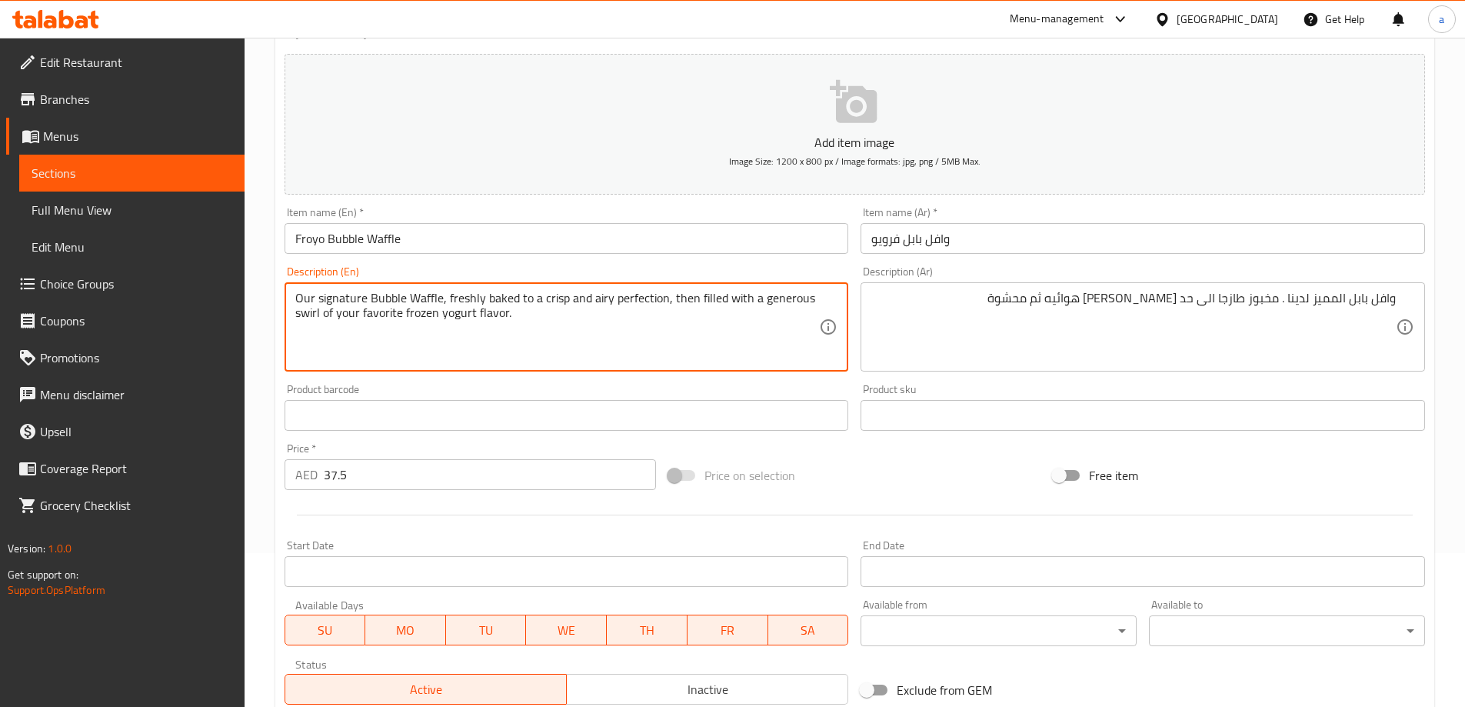
drag, startPoint x: 671, startPoint y: 300, endPoint x: 817, endPoint y: 308, distance: 146.3
drag, startPoint x: 669, startPoint y: 302, endPoint x: 838, endPoint y: 328, distance: 170.5
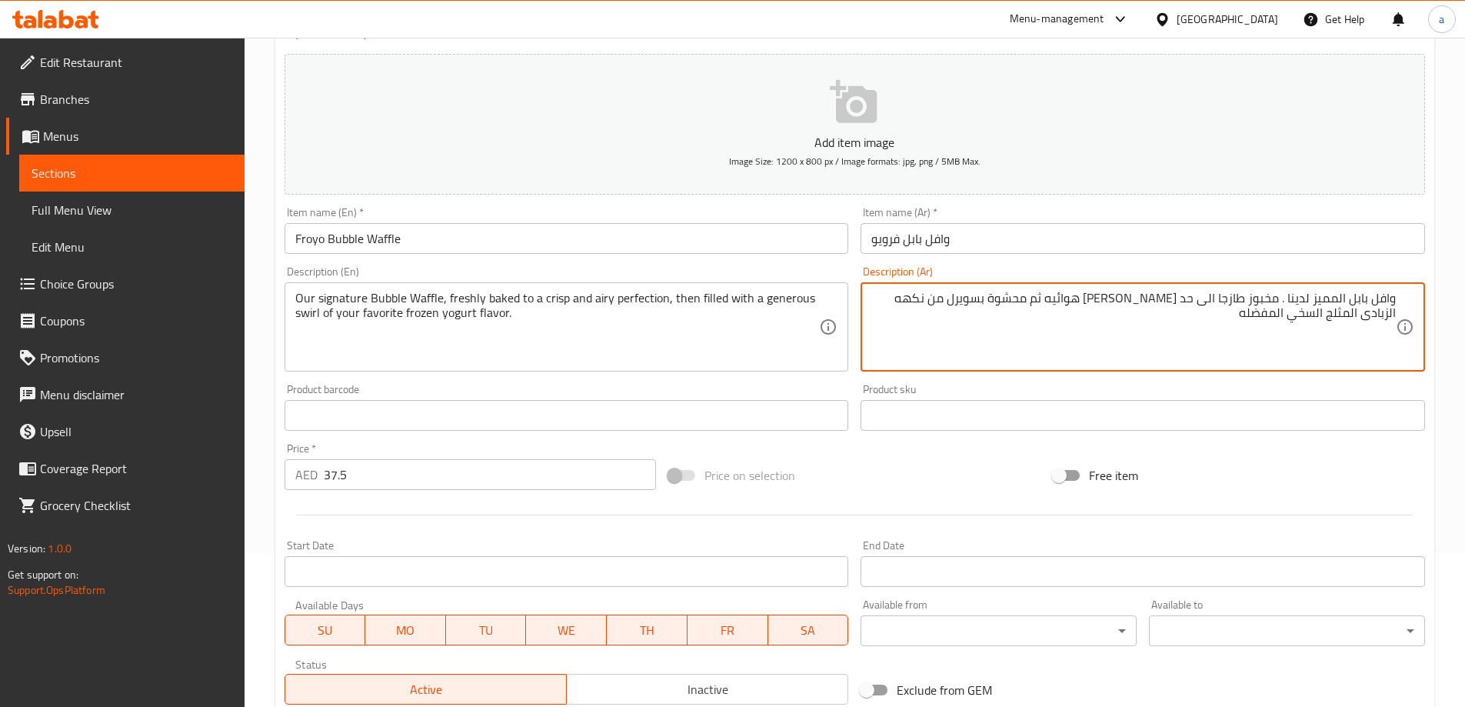
click at [1337, 317] on textarea "وافل بابل المميز لدينا . مخبوز طازجا الى حد الكمال مقرمشة هوائيه ثم محشوة بسوير…" at bounding box center [1133, 327] width 525 height 73
click at [939, 303] on textarea "وافل بابل المميز لدينا . مخبوز طازجا الى حد الكمال مقرمشة هوائيه ثم محشوة بسوير…" at bounding box center [1133, 327] width 525 height 73
drag, startPoint x: 1058, startPoint y: 305, endPoint x: 864, endPoint y: 307, distance: 194.6
click at [864, 307] on div "وافل بابل المميز لدينا . مخبوز طازجا الى حد الكمال مقرمشة هوائيه ثم محشوة بسوير…" at bounding box center [1143, 326] width 565 height 89
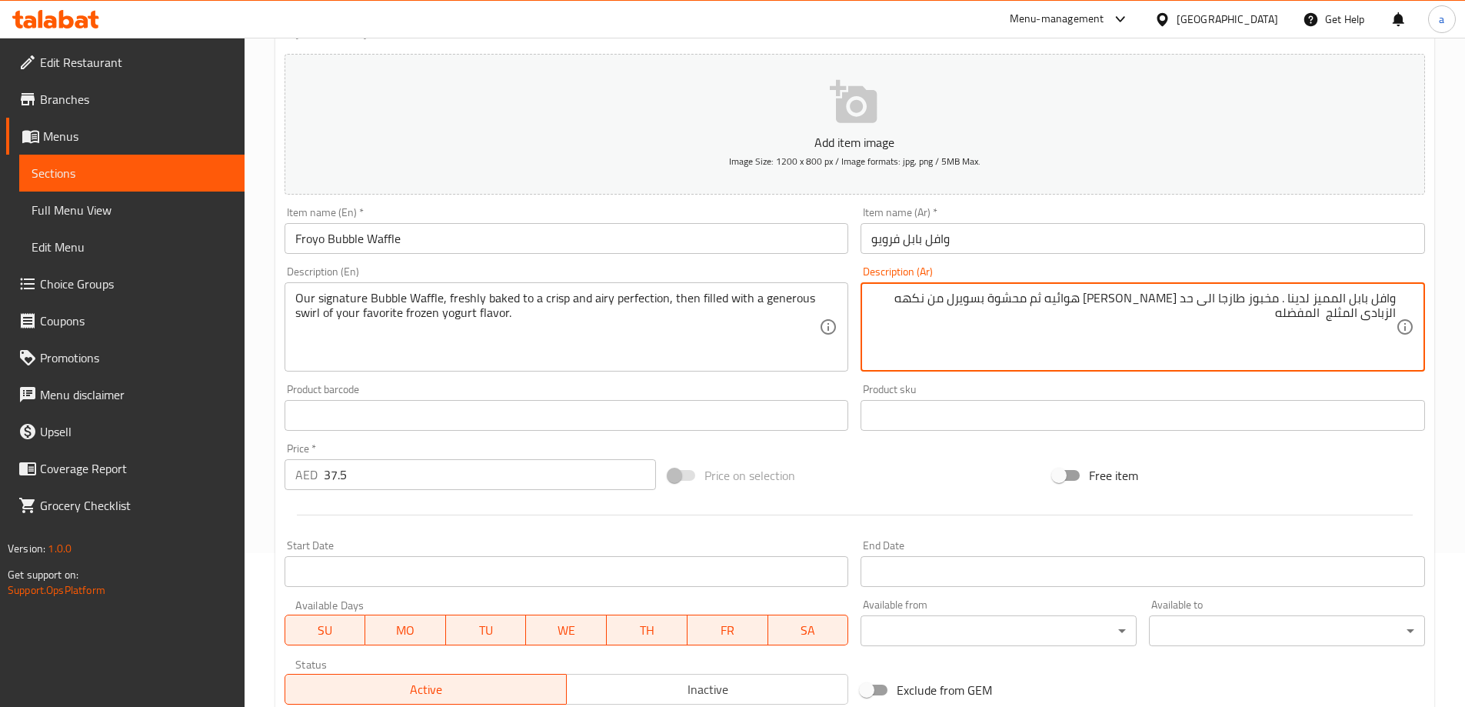
paste textarea "تم ملؤها بكمية سخية من نكهة الزبادي المجمد المفضلة لديك."
drag, startPoint x: 989, startPoint y: 299, endPoint x: 1022, endPoint y: 308, distance: 34.3
click at [1022, 308] on textarea "وافل بابل المميز لدينا . مخبوز طازجا الى حد الكمال مقرمشة هوائيه ثم يتم ملؤها ب…" at bounding box center [1133, 327] width 525 height 73
click at [961, 298] on textarea "وافل بابل المميز لدينا . مخبوز طازجا الى حد الكمال مقرمشة هوائيه ثم يتم حشوها ب…" at bounding box center [1133, 327] width 525 height 73
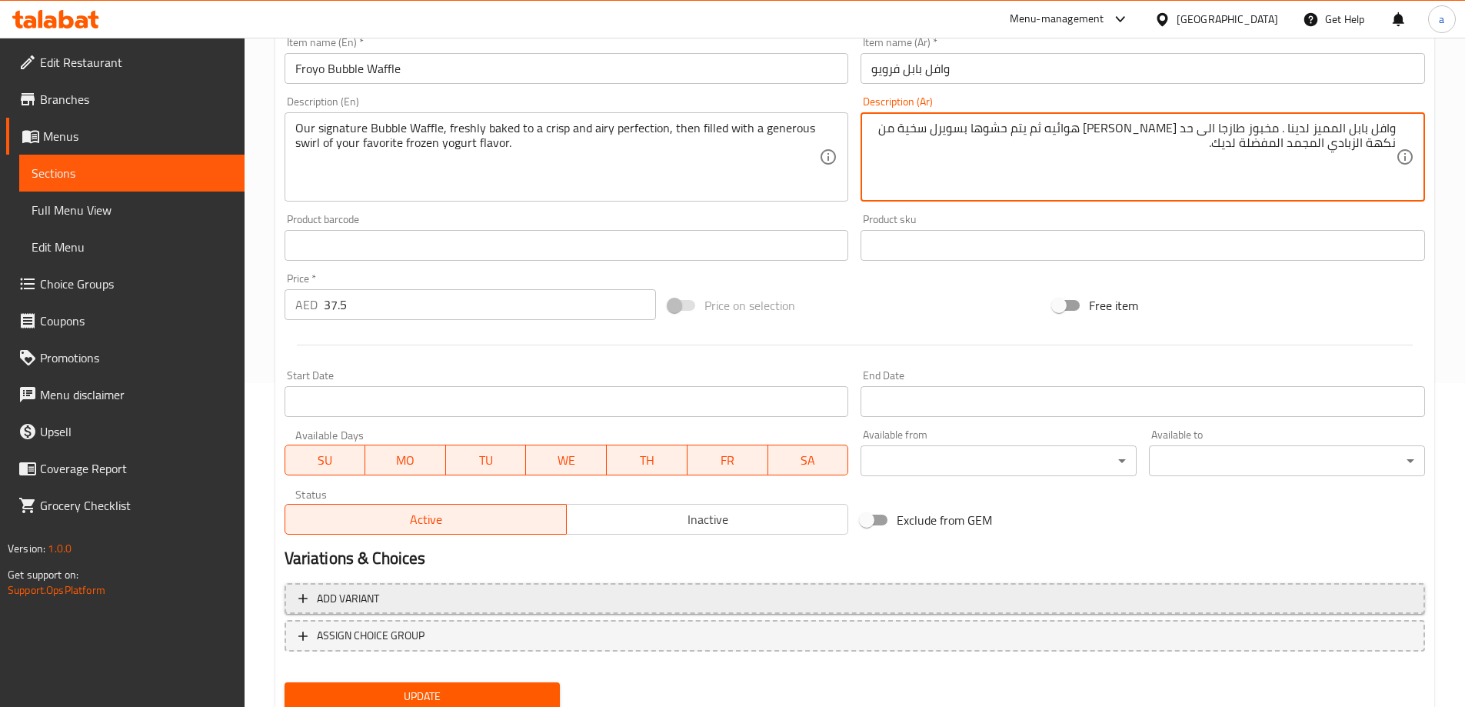
scroll to position [380, 0]
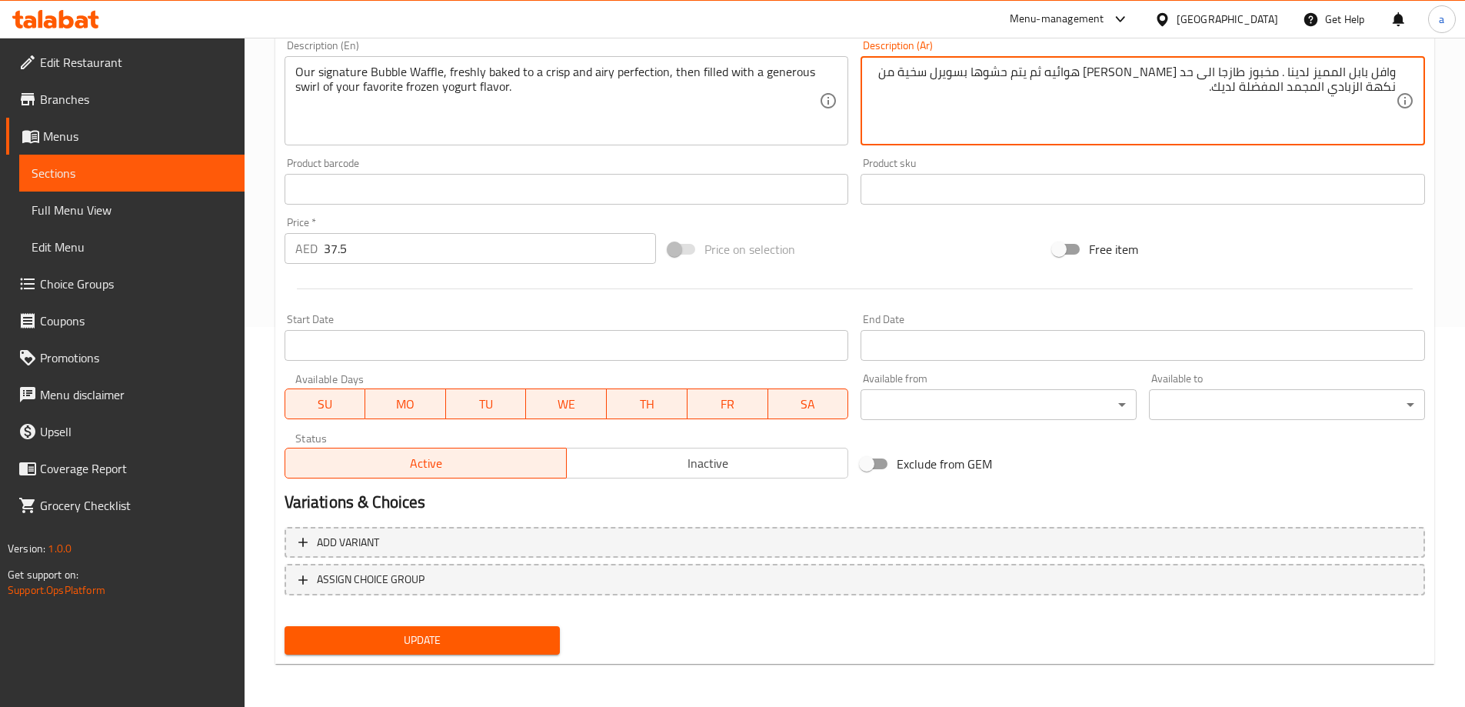
type textarea "وافل بابل المميز لدينا . مخبوز طازجا الى حد [PERSON_NAME] هوائيه ثم يتم حشوها ب…"
click at [441, 632] on span "Update" at bounding box center [423, 640] width 252 height 19
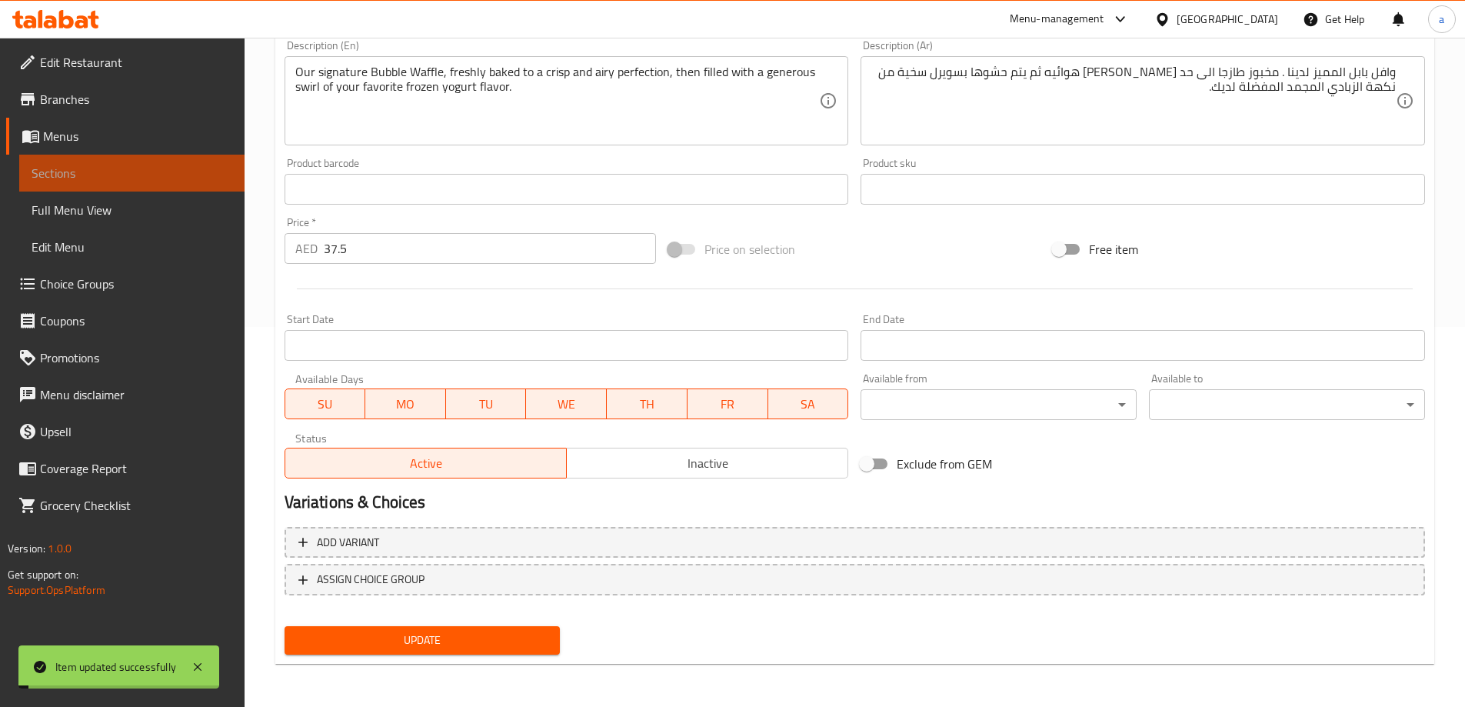
click at [155, 167] on span "Sections" at bounding box center [132, 173] width 201 height 18
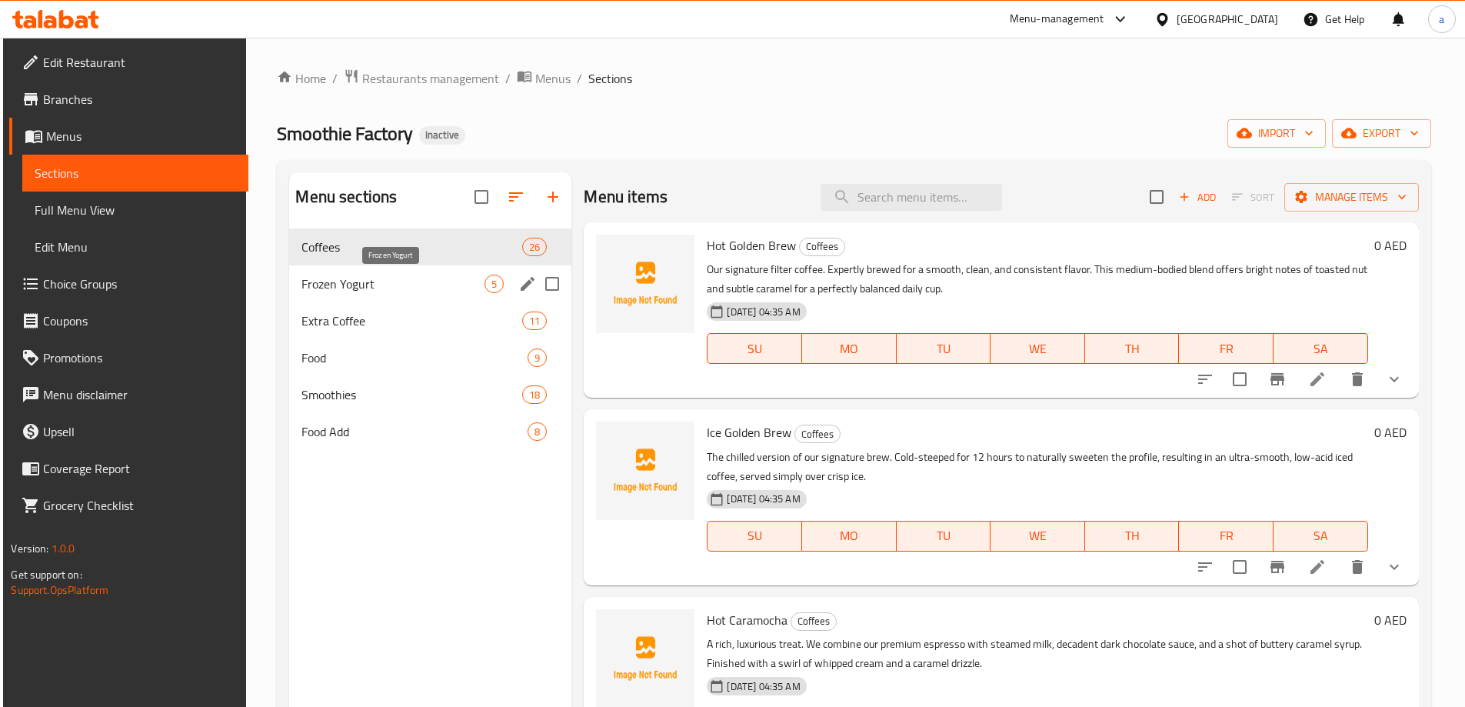
click at [463, 288] on span "Frozen Yogurt" at bounding box center [393, 284] width 183 height 18
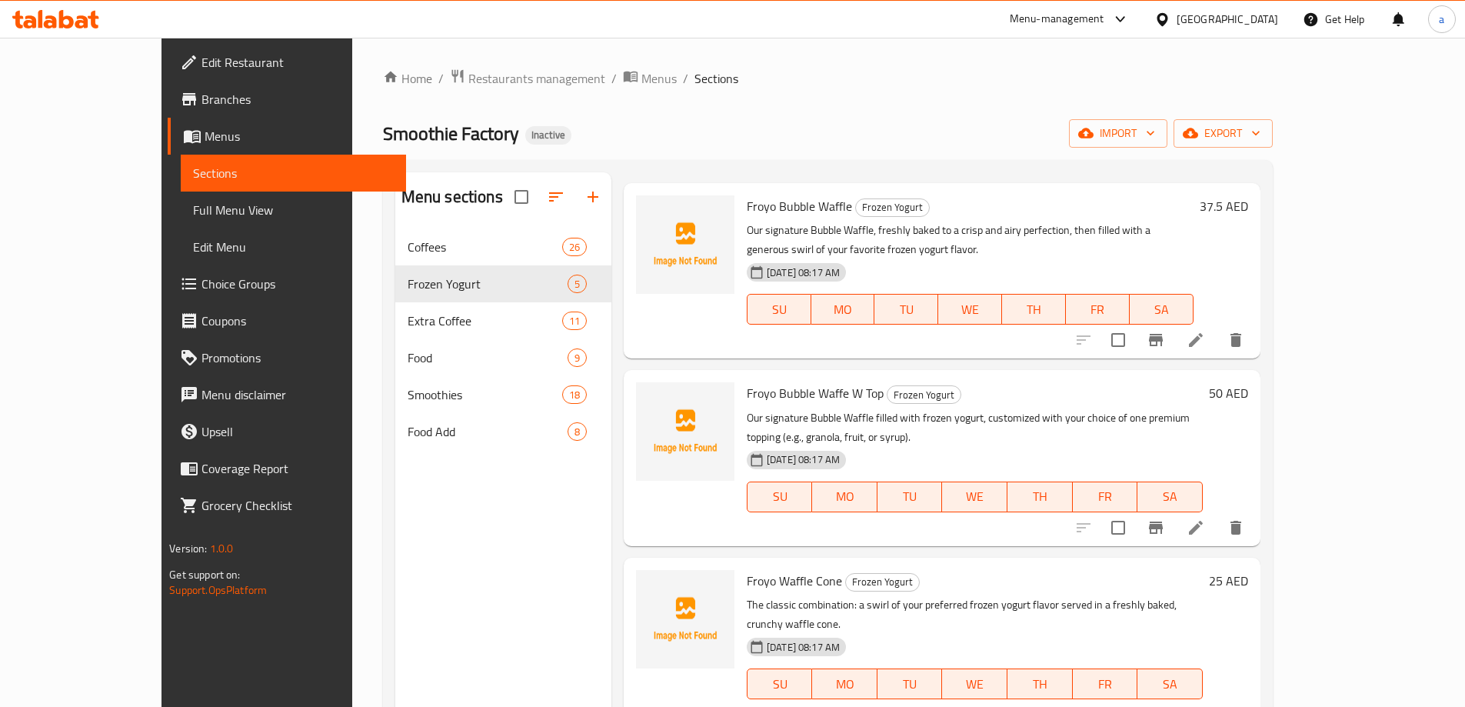
scroll to position [77, 0]
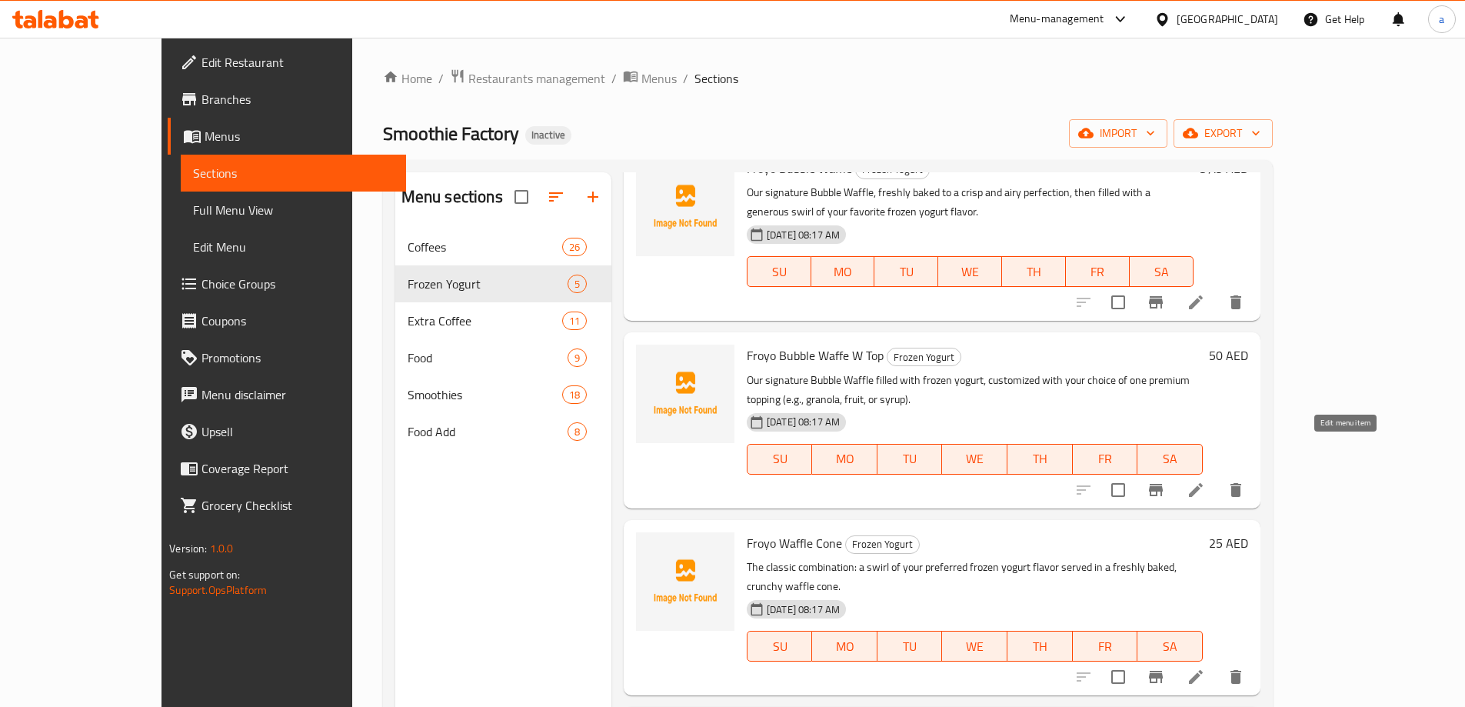
click at [1205, 481] on icon at bounding box center [1196, 490] width 18 height 18
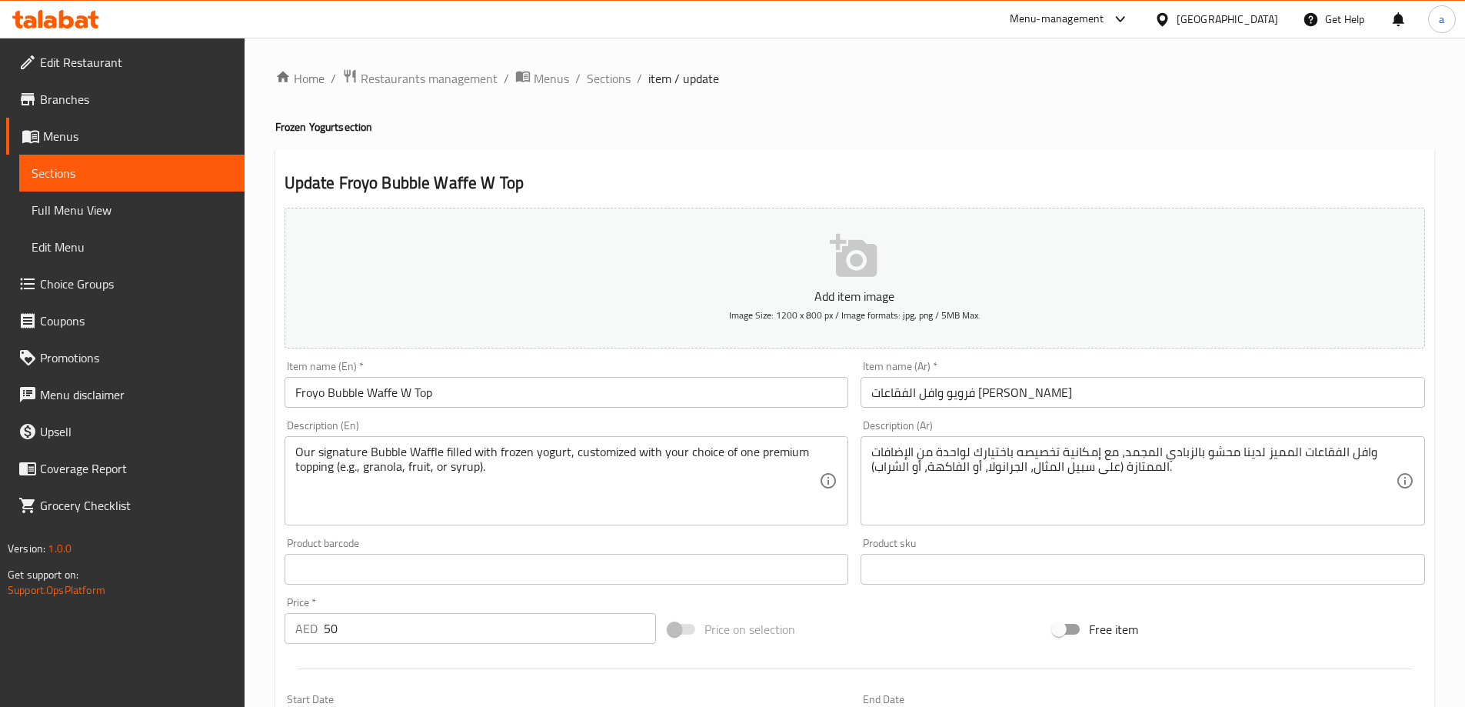
click at [914, 395] on input "فرويو وافل الفقاعات العلوي" at bounding box center [1143, 392] width 565 height 31
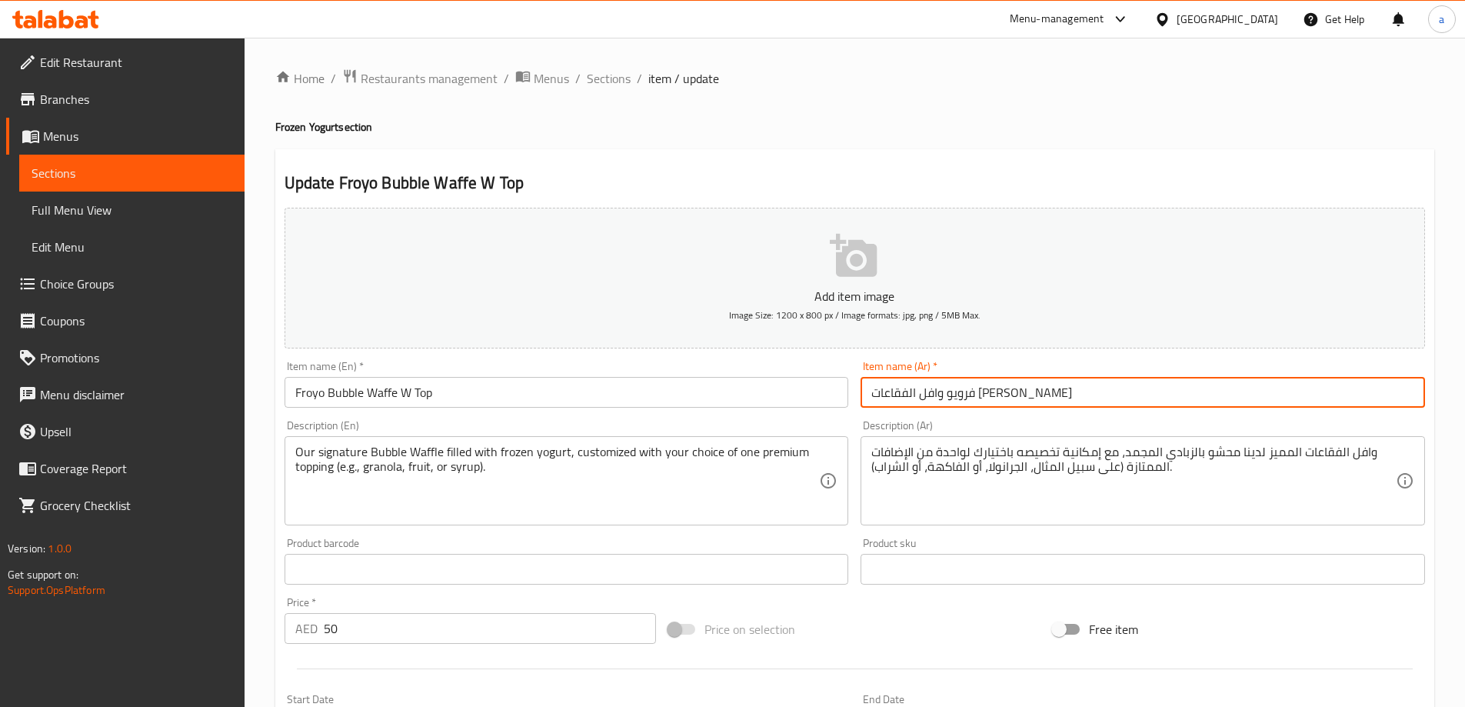
click at [914, 395] on input "فرويو وافل الفقاعات العلوي" at bounding box center [1143, 392] width 565 height 31
type input "وافل بابل فرويو وي توب"
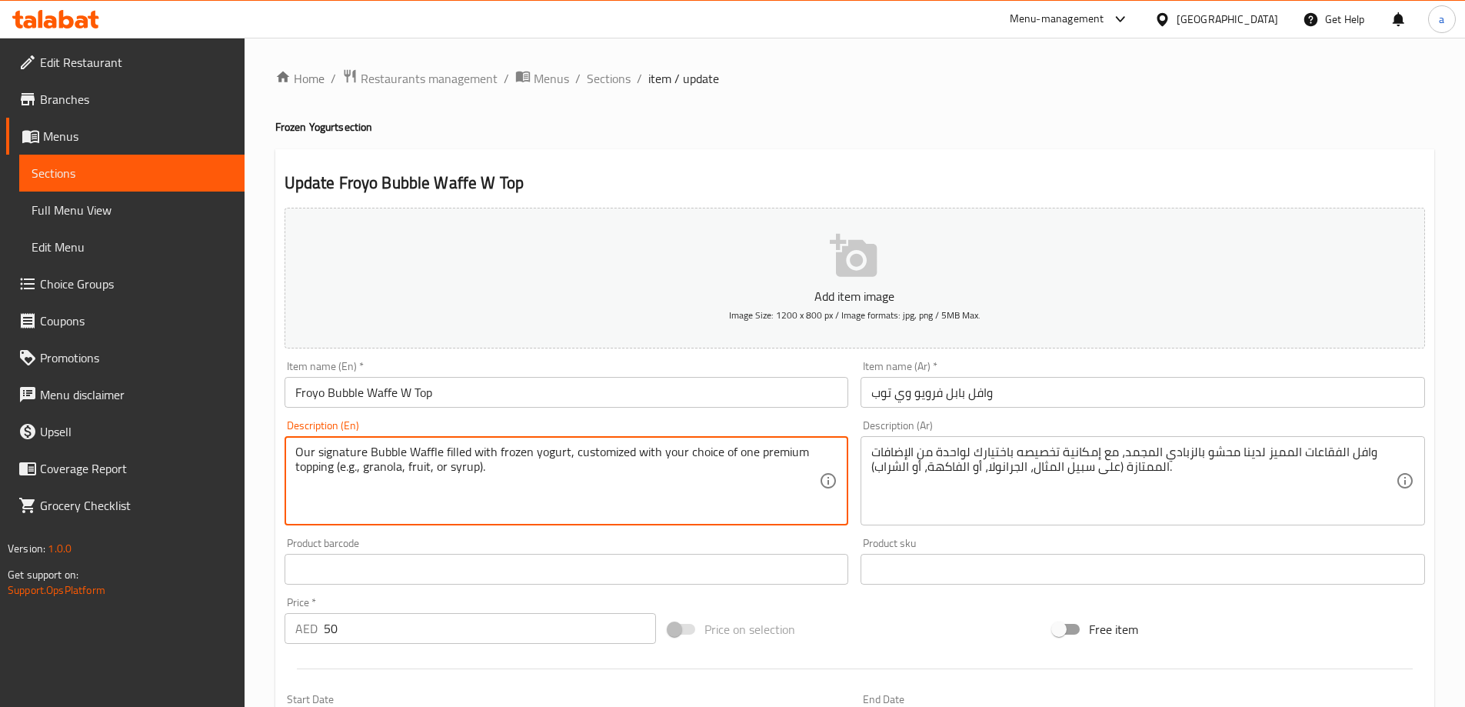
drag, startPoint x: 571, startPoint y: 447, endPoint x: 806, endPoint y: 482, distance: 238.0
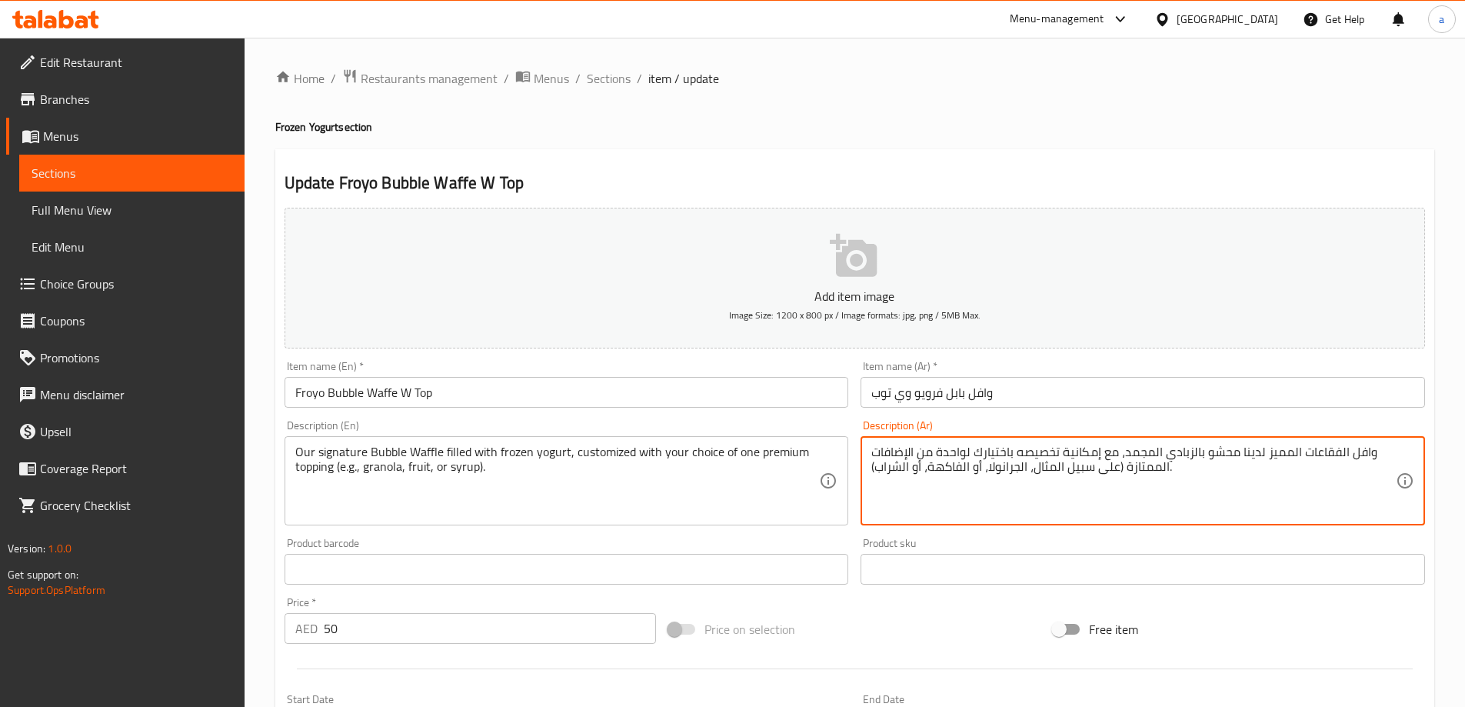
drag, startPoint x: 1012, startPoint y: 455, endPoint x: 1115, endPoint y: 458, distance: 102.3
type textarea "وافل الفقاعات المميز لدينا محشو بالزبادي المجمد، يتم تخصيصها حسب اختيارك لواحدة…"
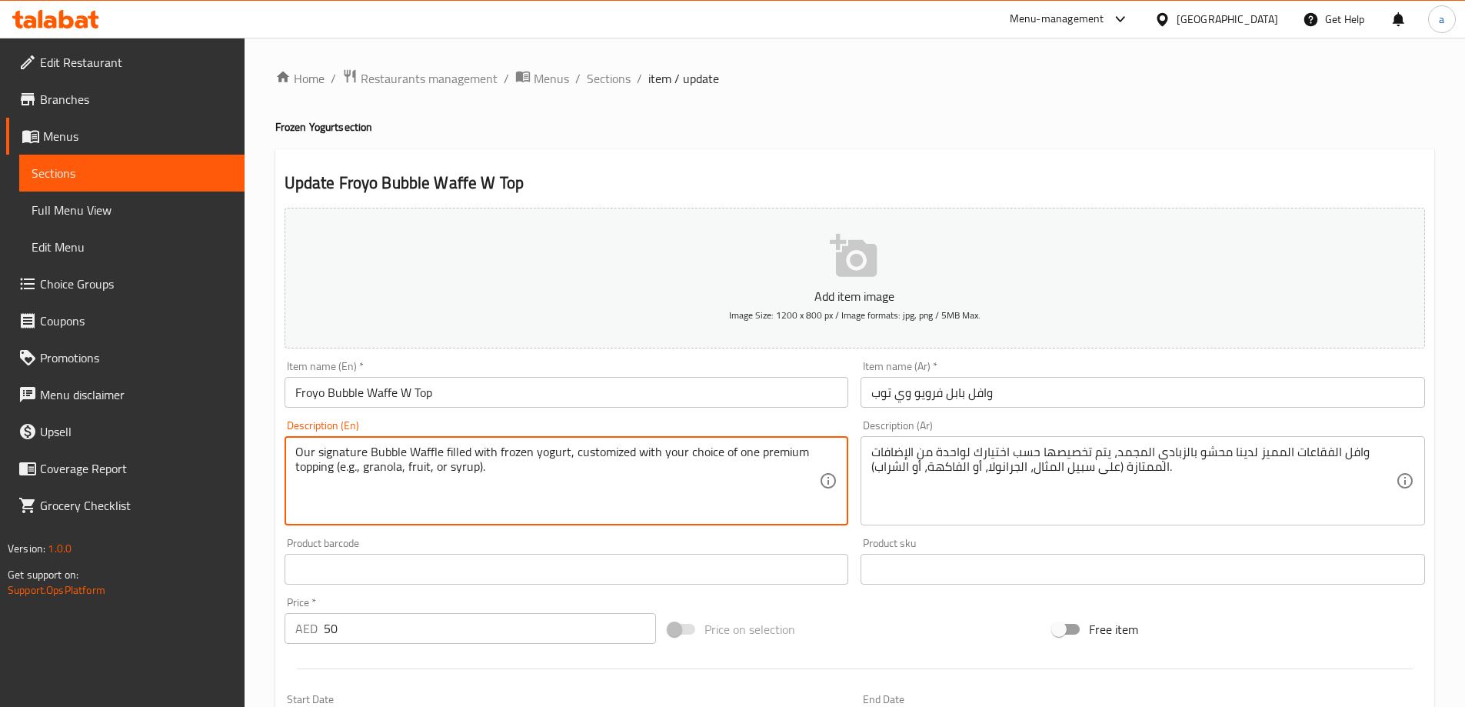
scroll to position [380, 0]
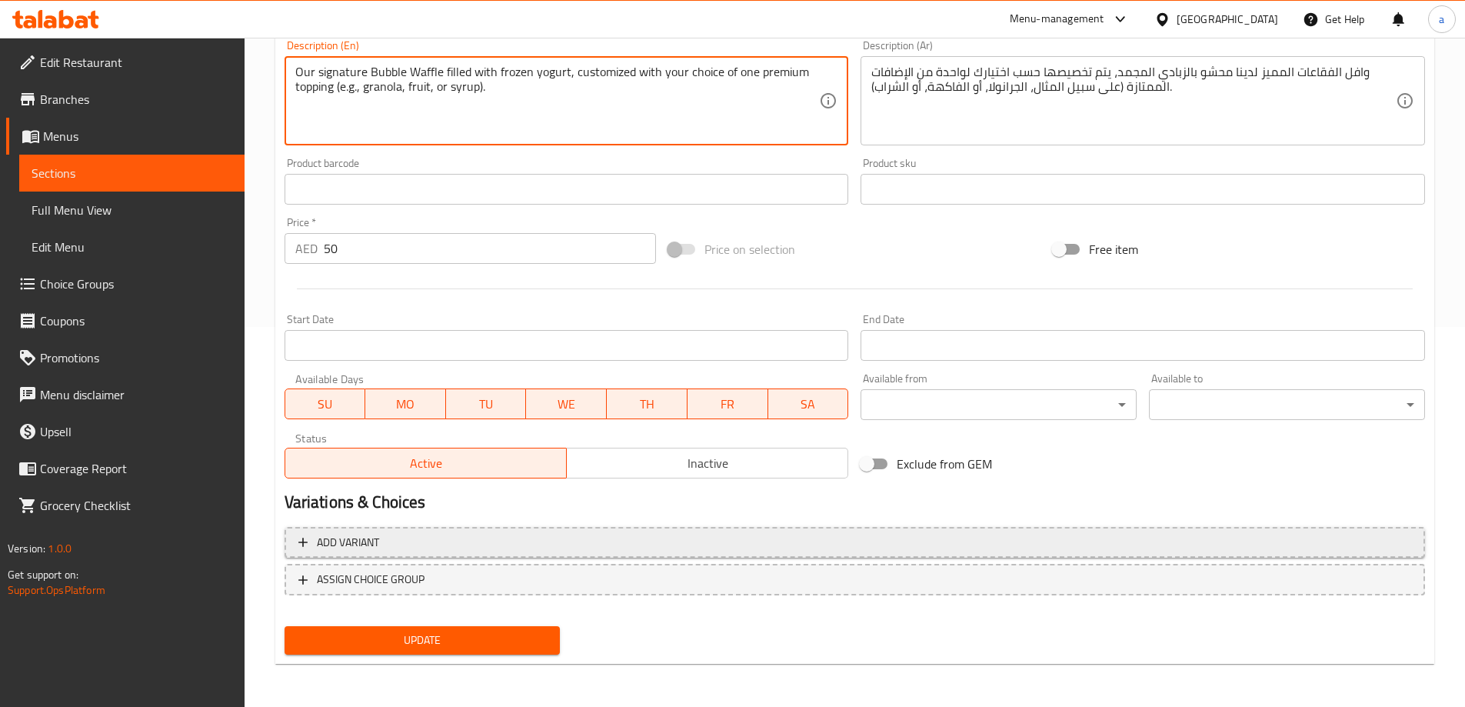
click at [507, 547] on span "Add variant" at bounding box center [854, 542] width 1113 height 19
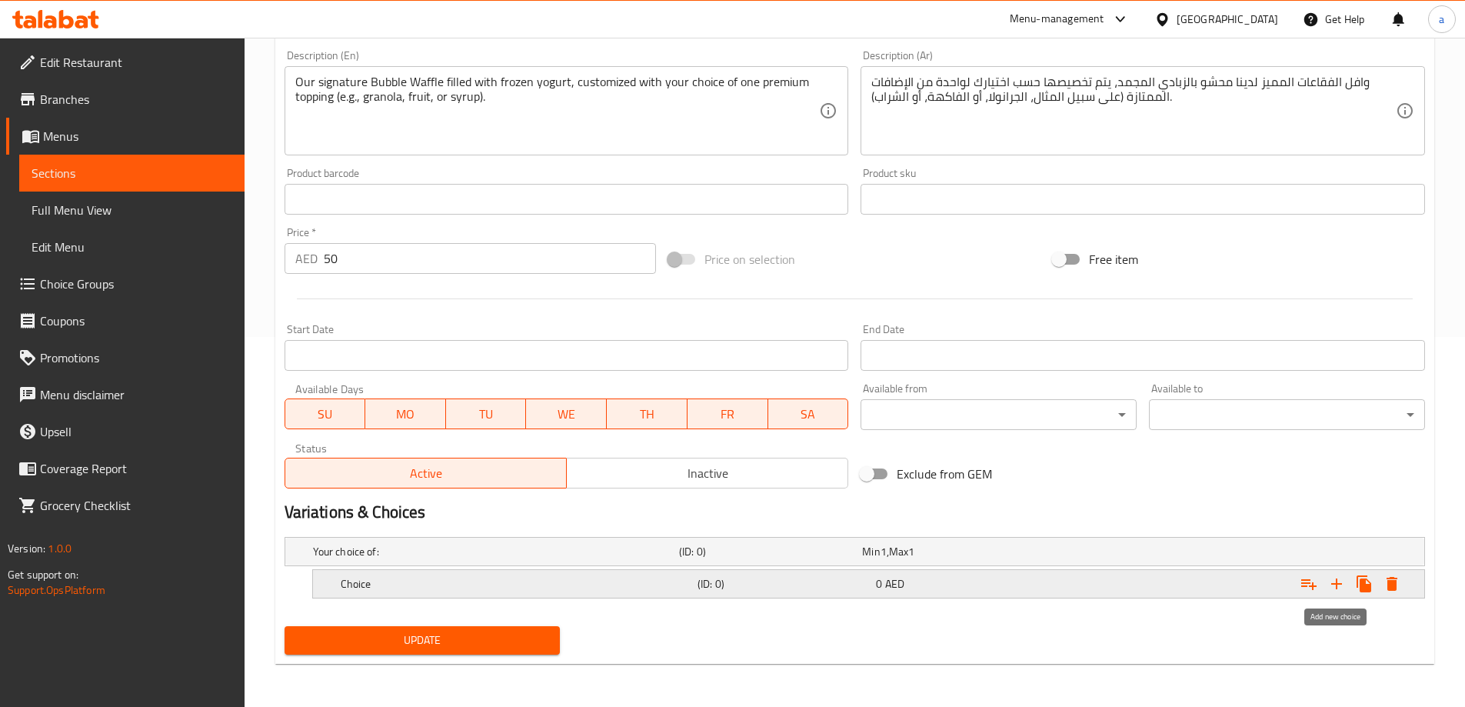
click at [1332, 589] on icon "Expand" at bounding box center [1337, 584] width 18 height 18
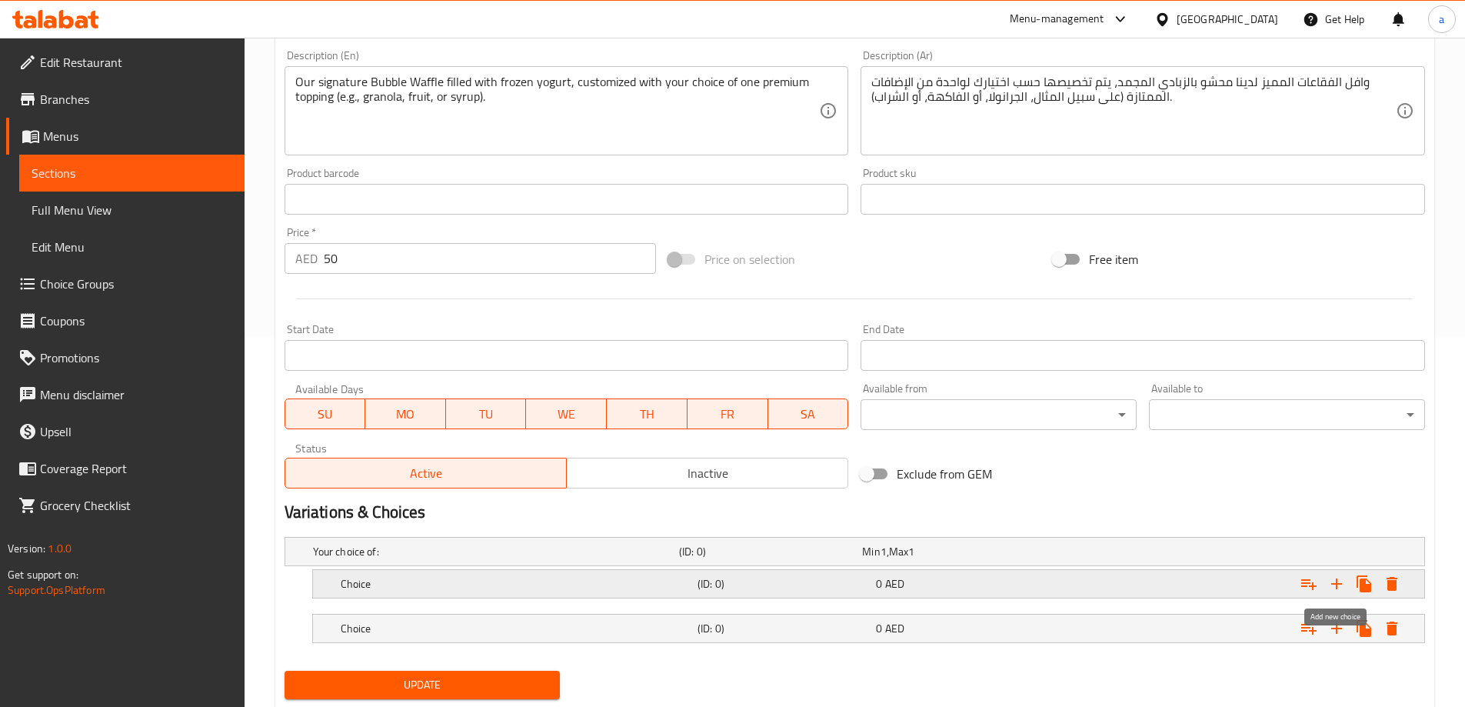
click at [1332, 589] on icon "Expand" at bounding box center [1337, 584] width 18 height 18
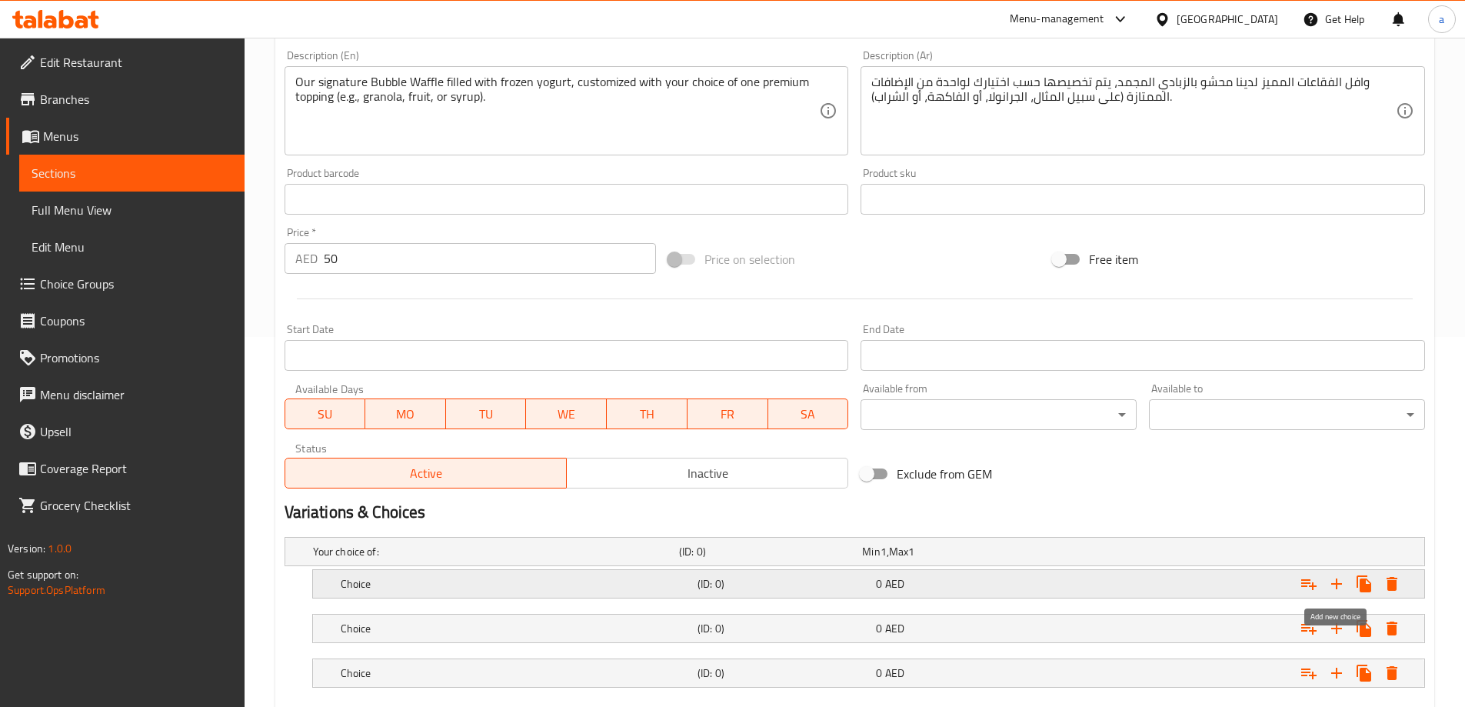
click at [1332, 589] on icon "Expand" at bounding box center [1337, 584] width 18 height 18
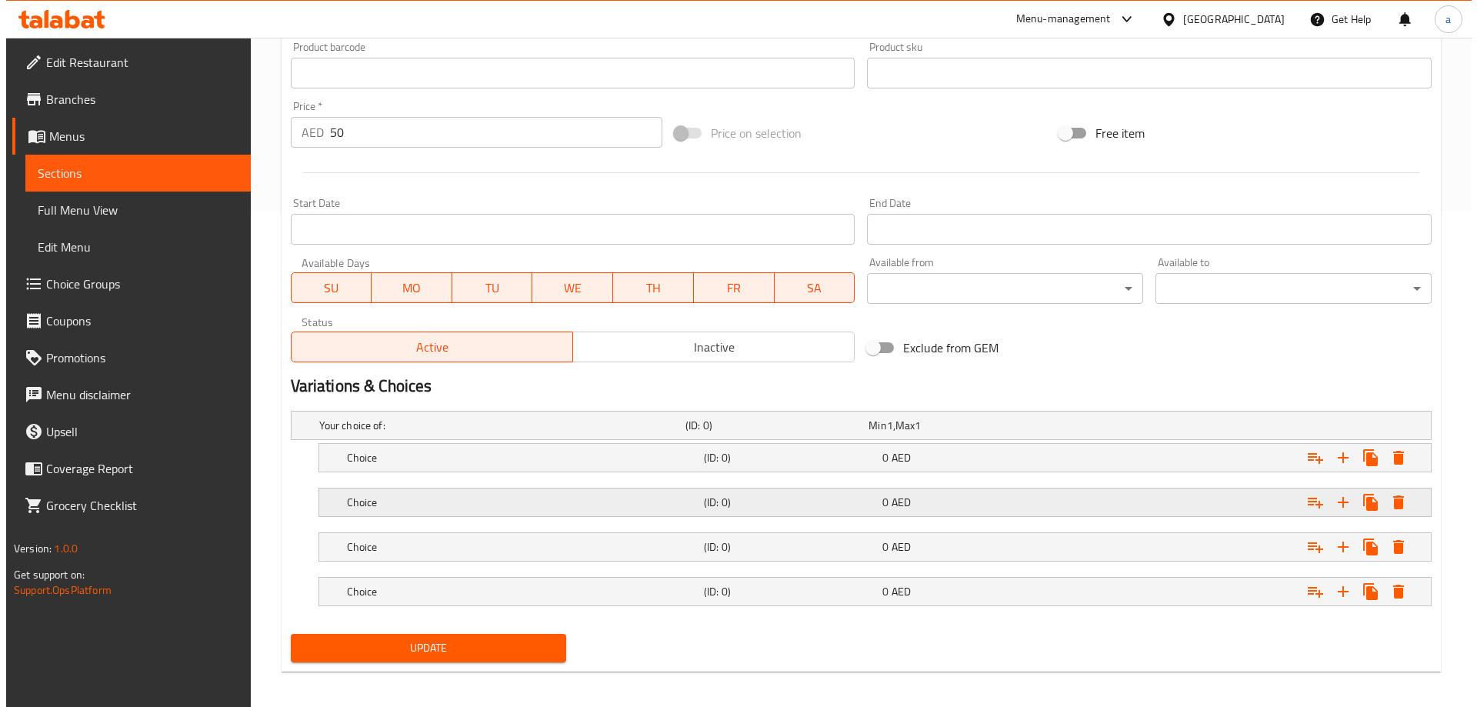
scroll to position [504, 0]
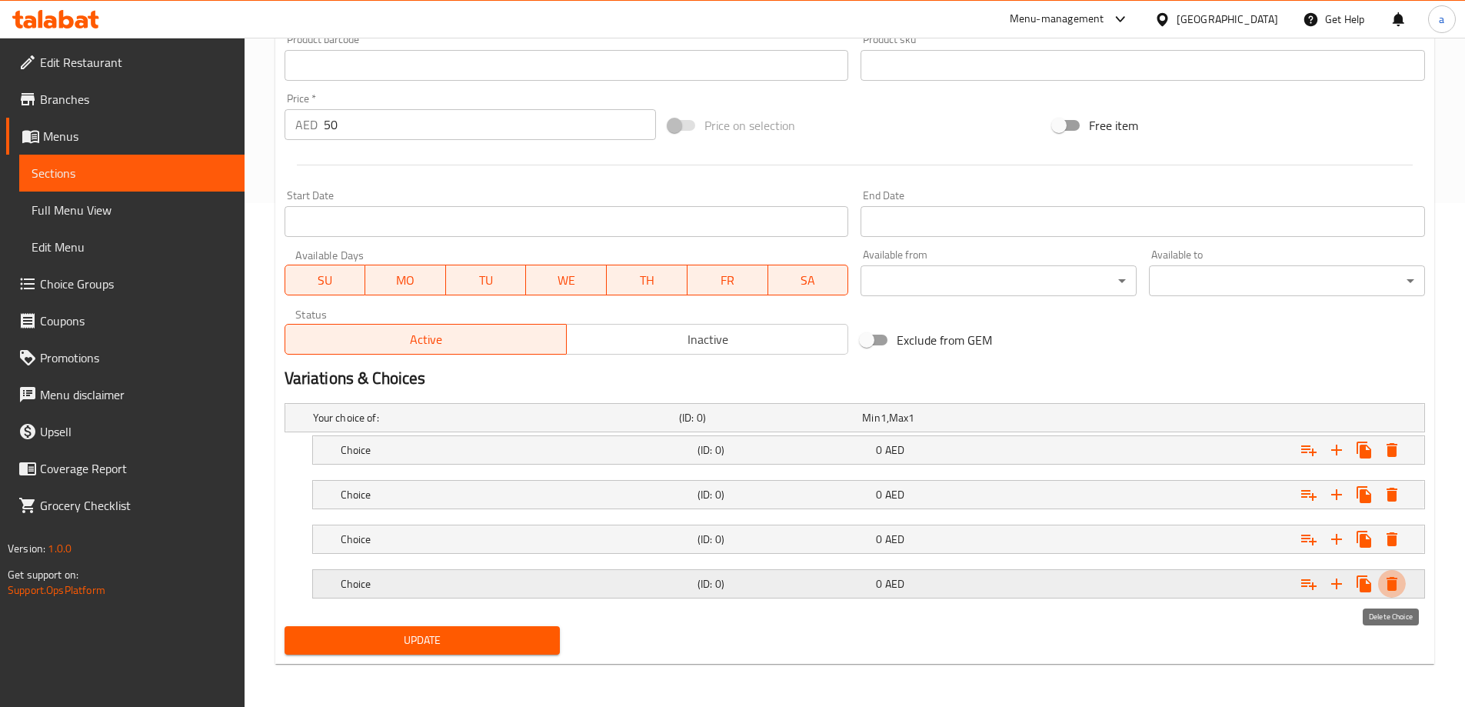
click at [1400, 588] on icon "Expand" at bounding box center [1392, 584] width 18 height 18
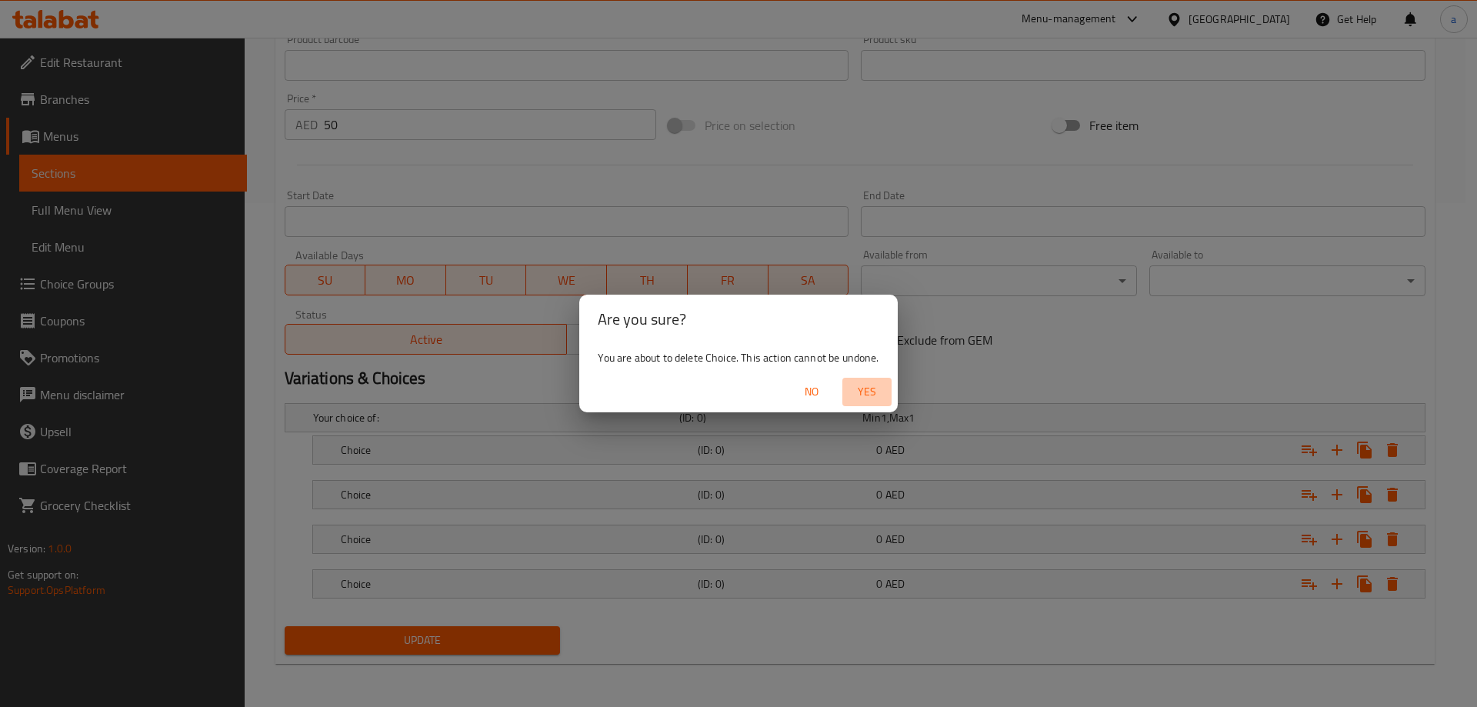
click at [871, 392] on span "Yes" at bounding box center [866, 391] width 37 height 19
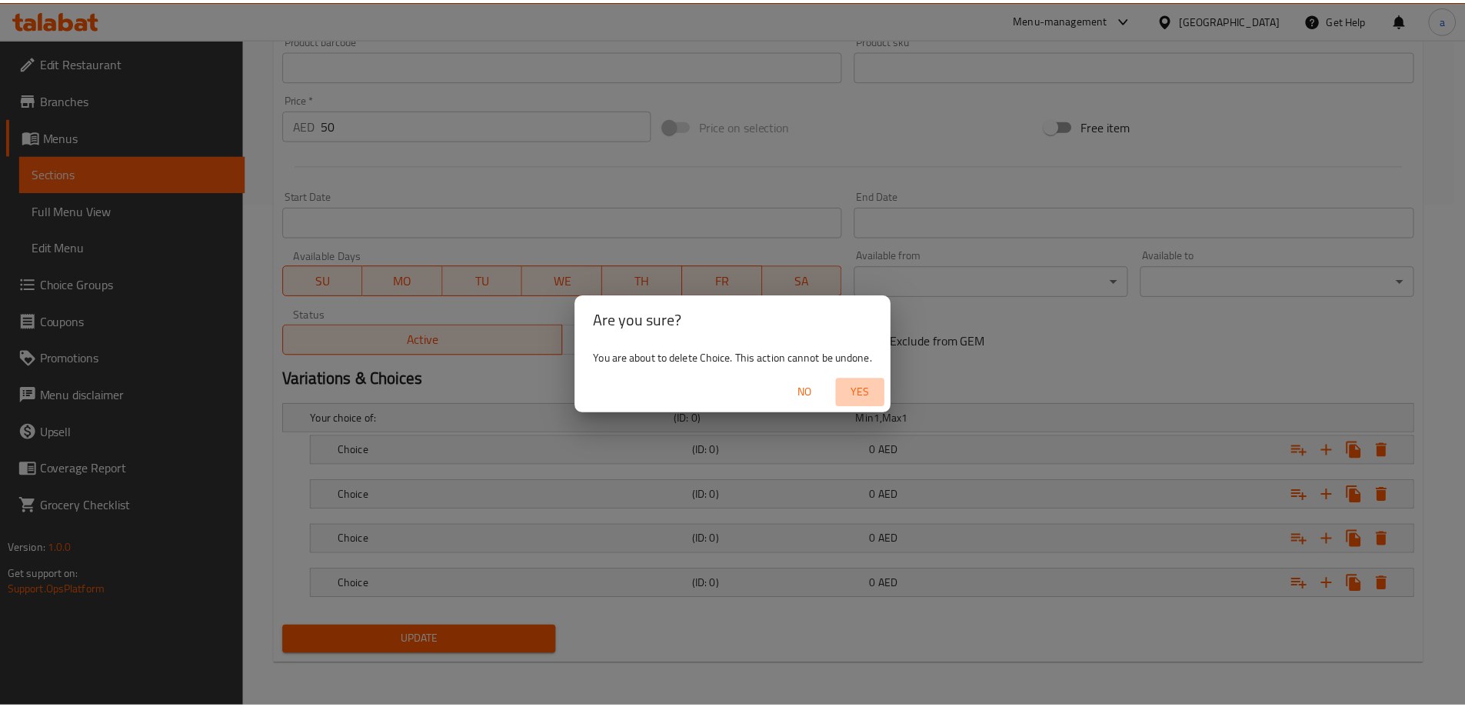
scroll to position [459, 0]
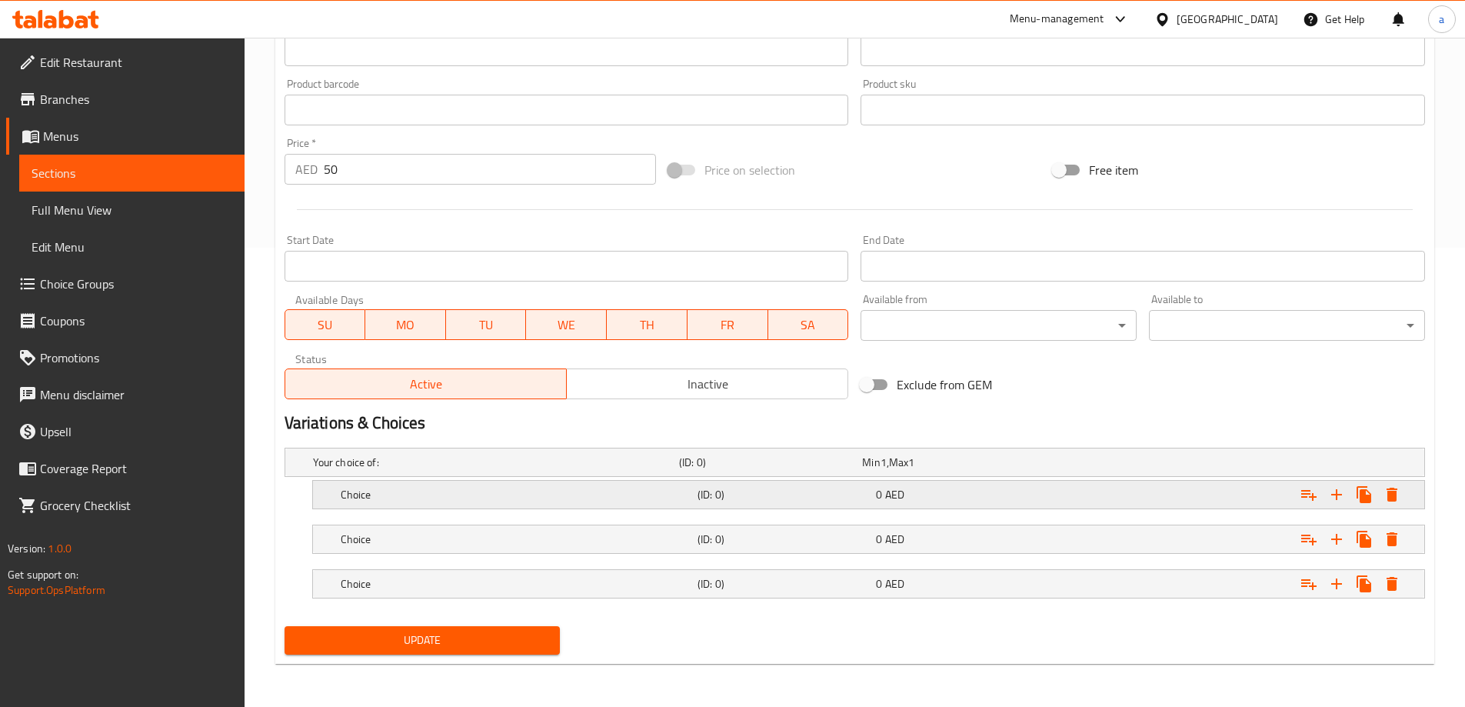
click at [918, 494] on div "0 AED" at bounding box center [962, 494] width 172 height 15
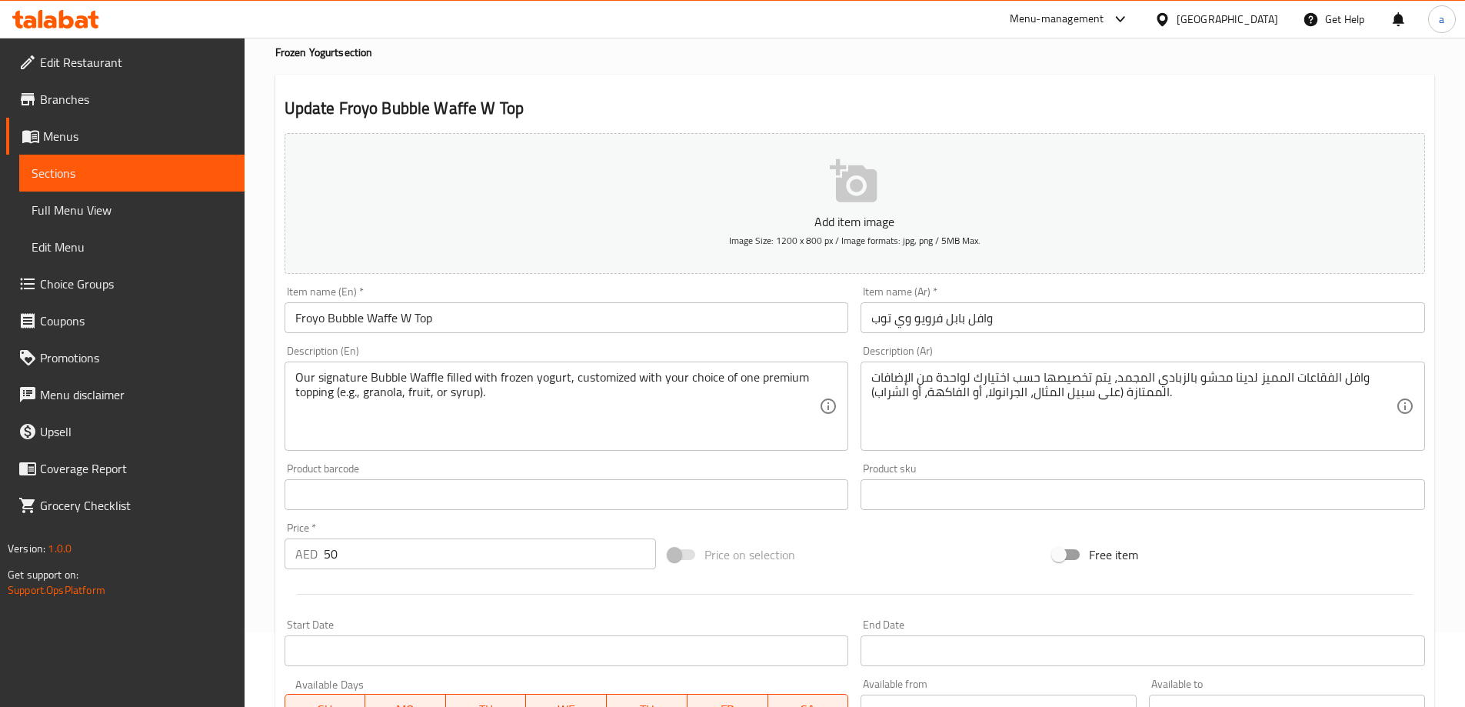
scroll to position [0, 0]
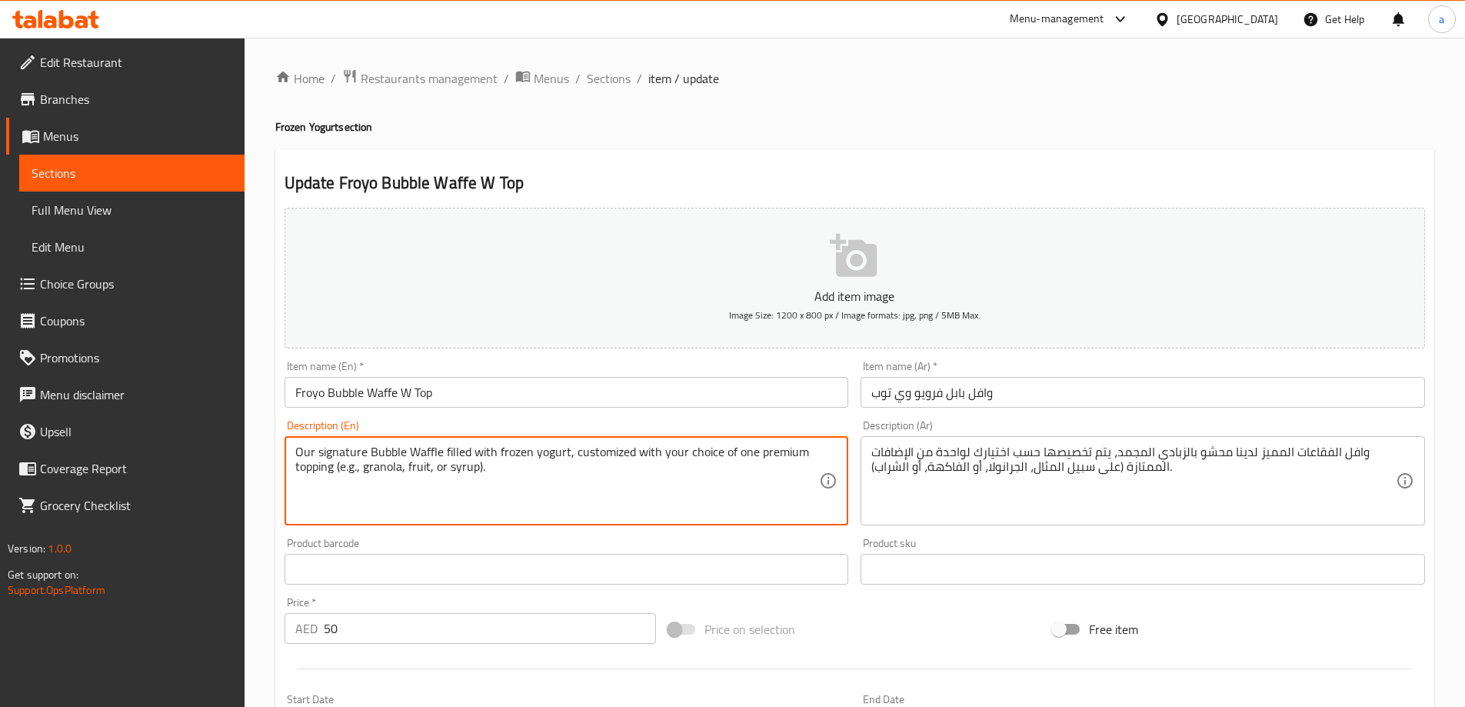
click at [385, 472] on textarea "Our signature Bubble Waffle filled with frozen yogurt, customized with your cho…" at bounding box center [557, 481] width 525 height 73
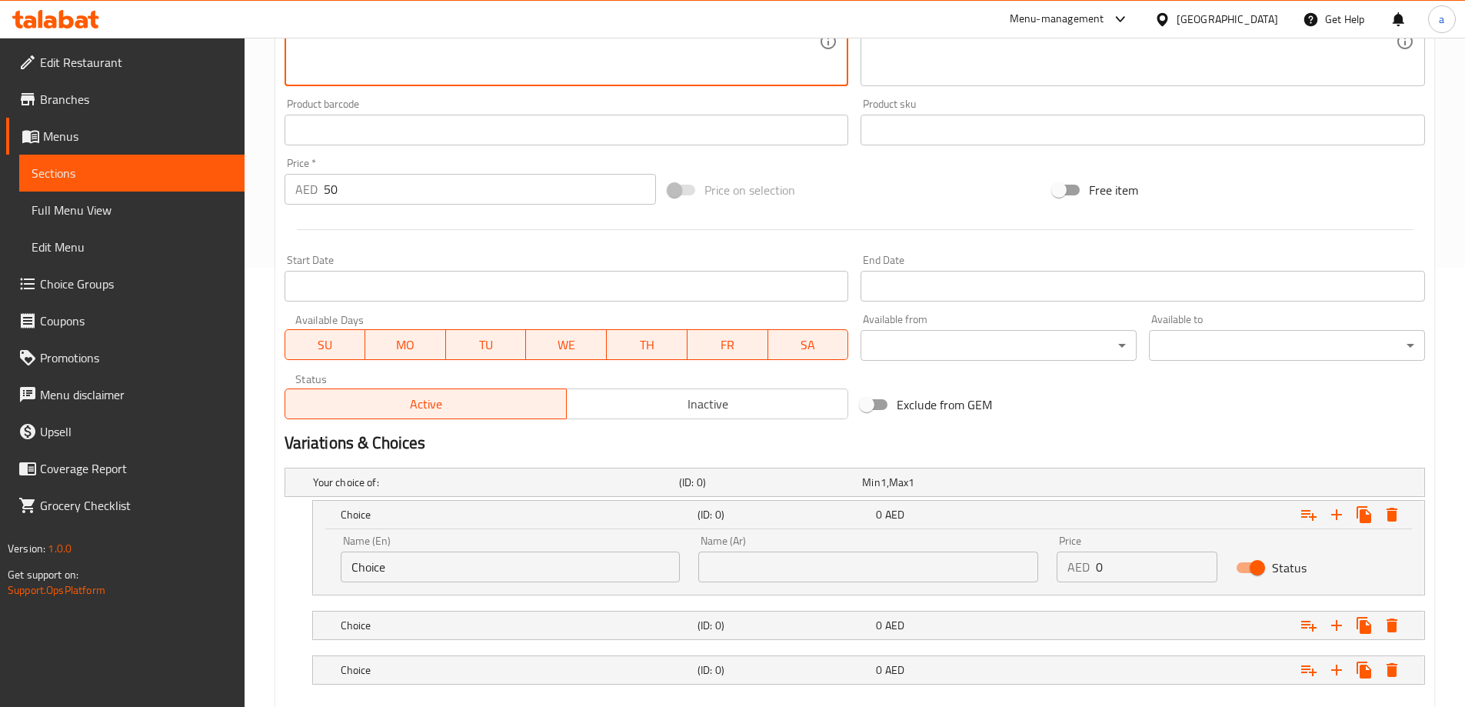
scroll to position [525, 0]
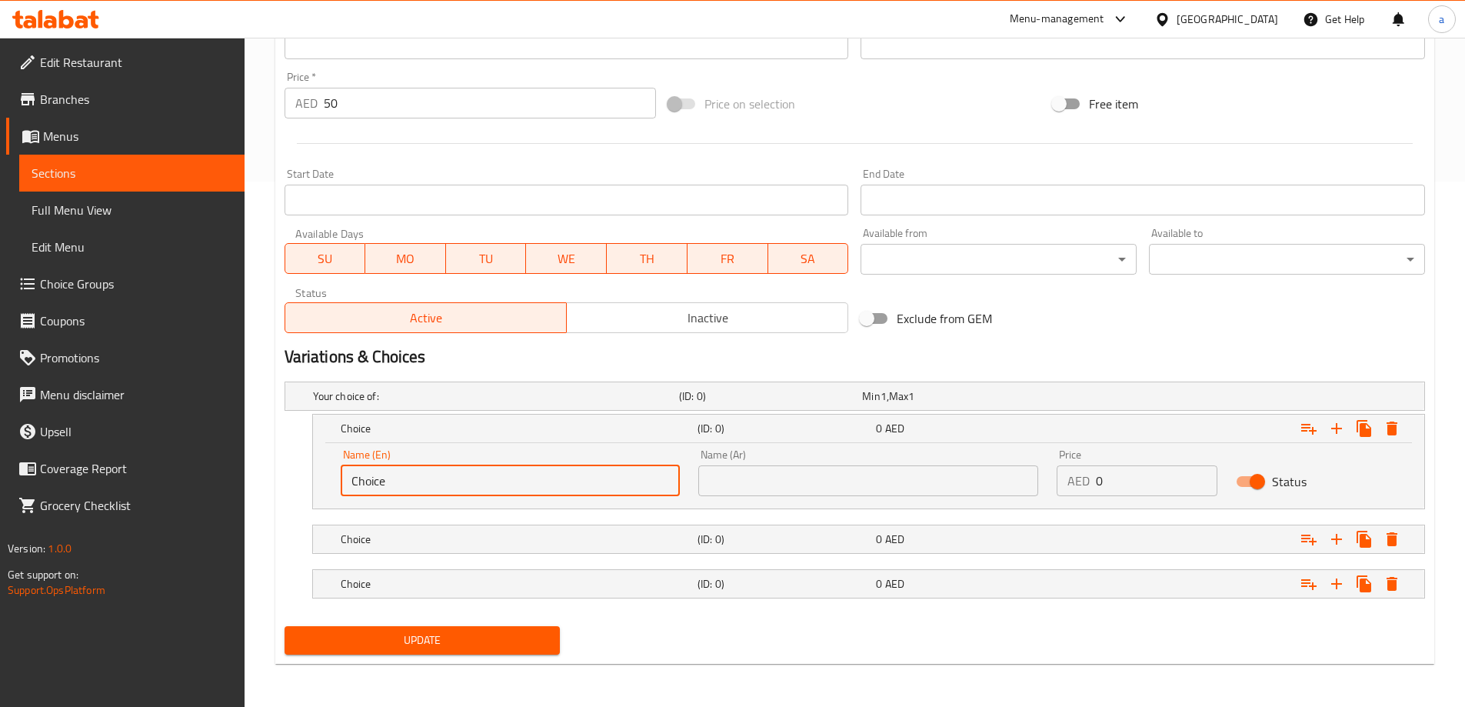
drag, startPoint x: 412, startPoint y: 480, endPoint x: 355, endPoint y: 481, distance: 56.9
click at [355, 481] on input "Choice" at bounding box center [511, 480] width 340 height 31
click at [382, 482] on input "Choice" at bounding box center [511, 480] width 340 height 31
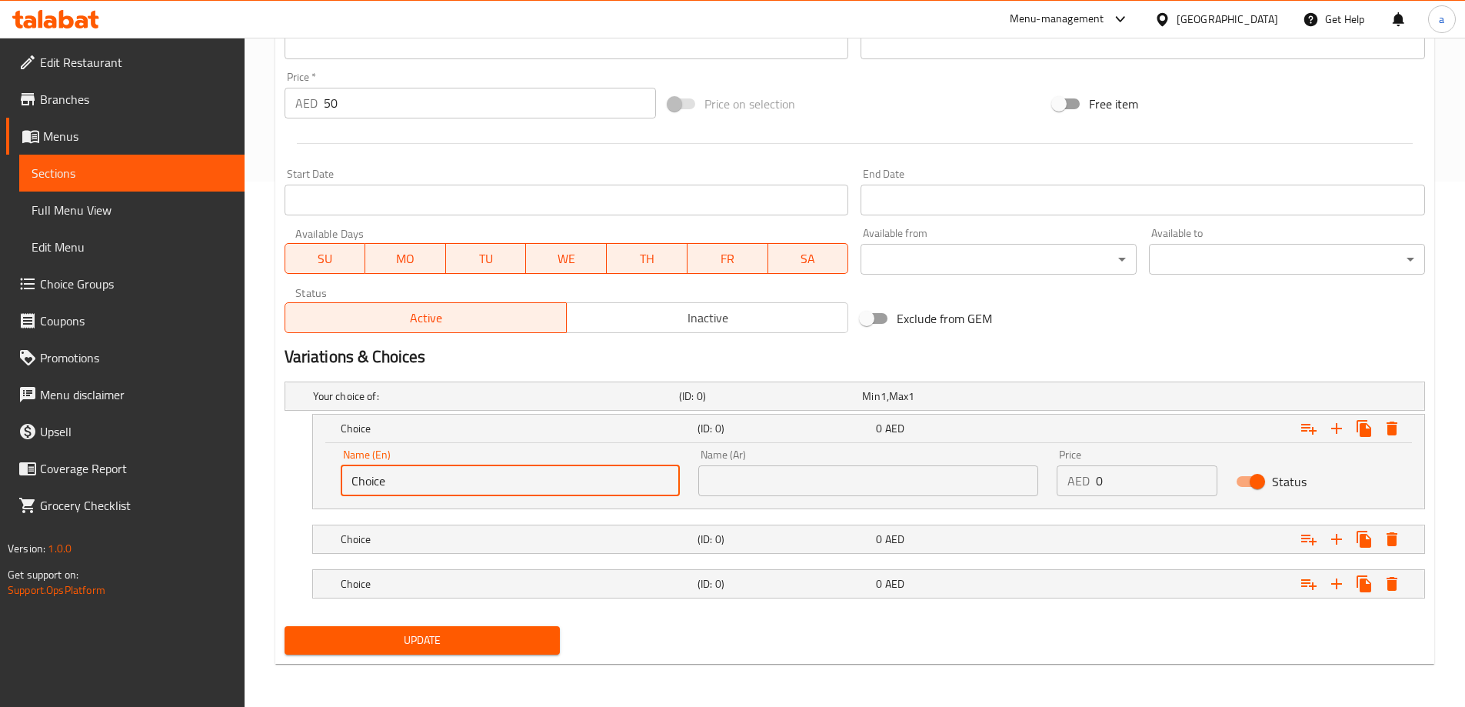
paste input "granola"
type input "granola"
click at [458, 538] on h5 "Choice" at bounding box center [516, 539] width 351 height 15
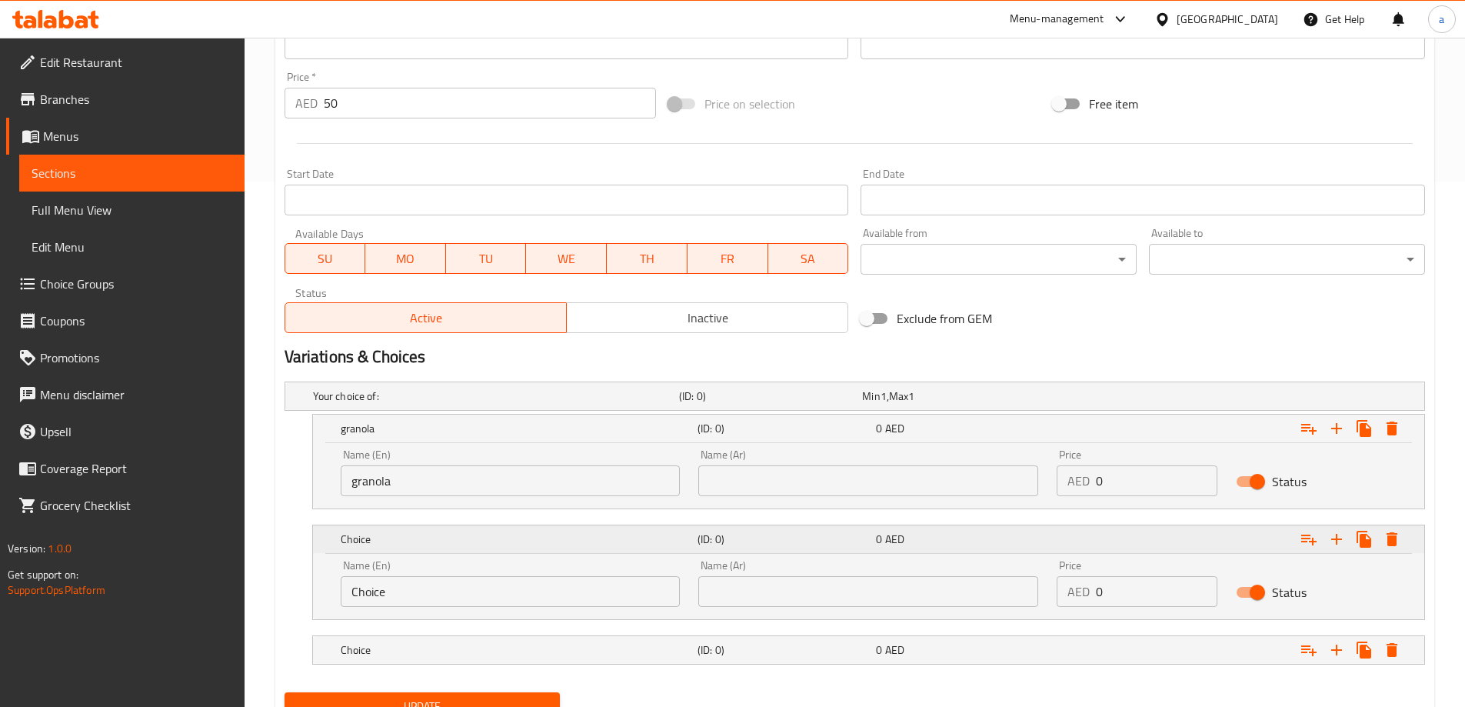
scroll to position [295, 0]
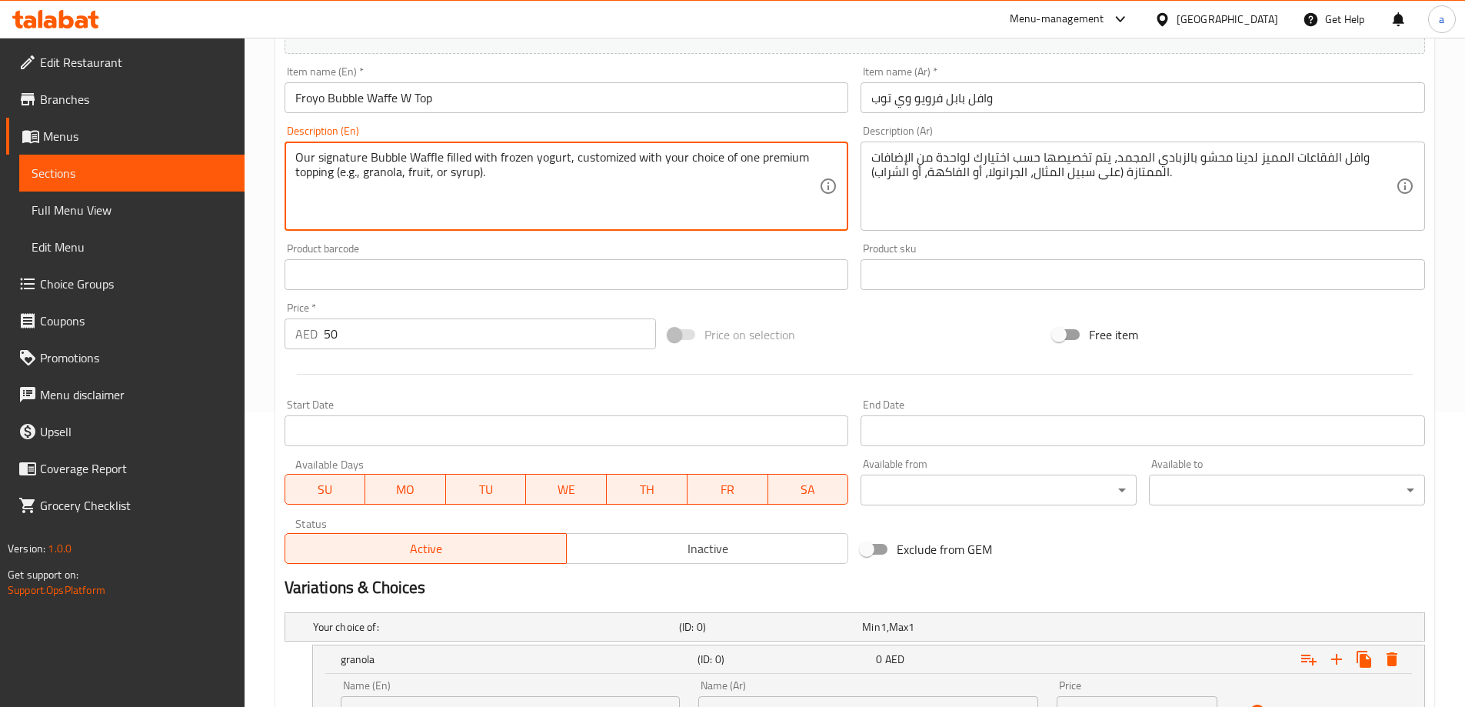
click at [420, 175] on textarea "Our signature Bubble Waffle filled with frozen yogurt, customized with your cho…" at bounding box center [557, 186] width 525 height 73
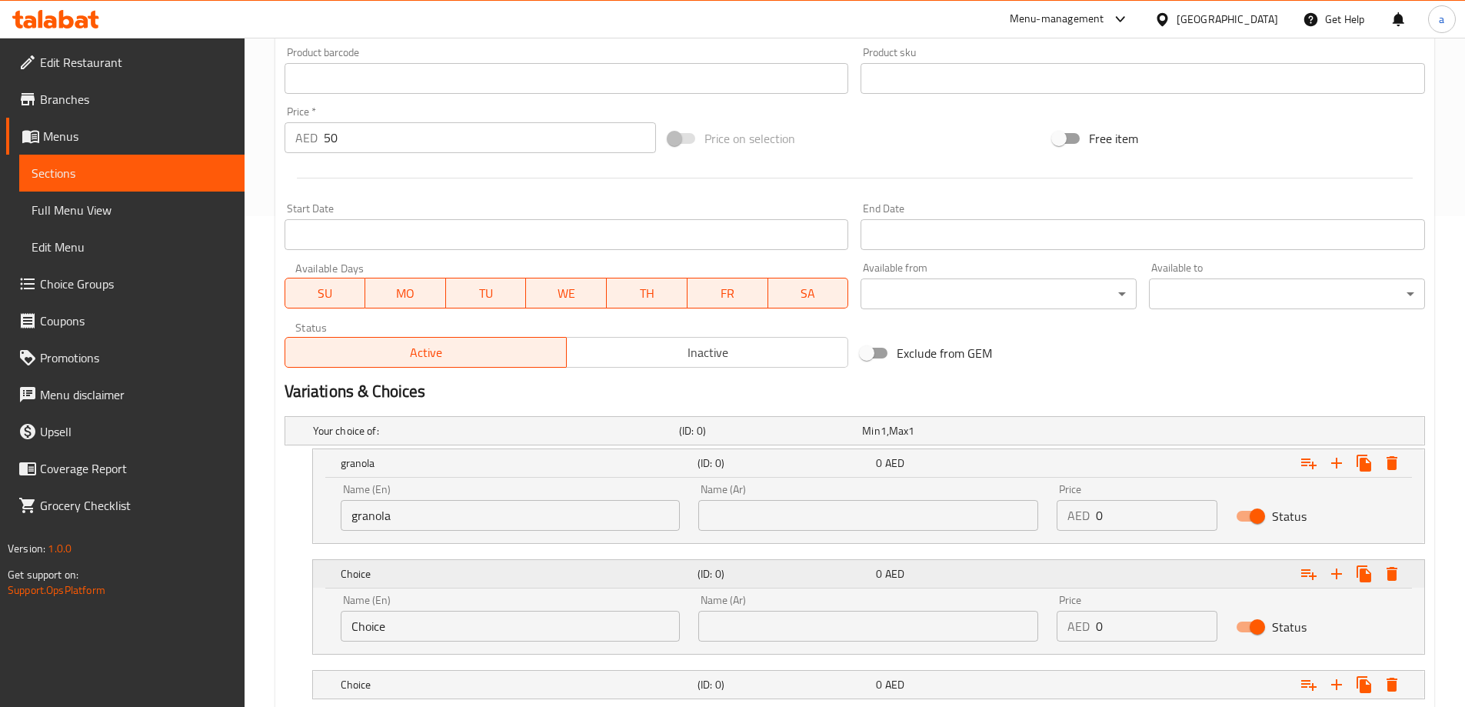
scroll to position [525, 0]
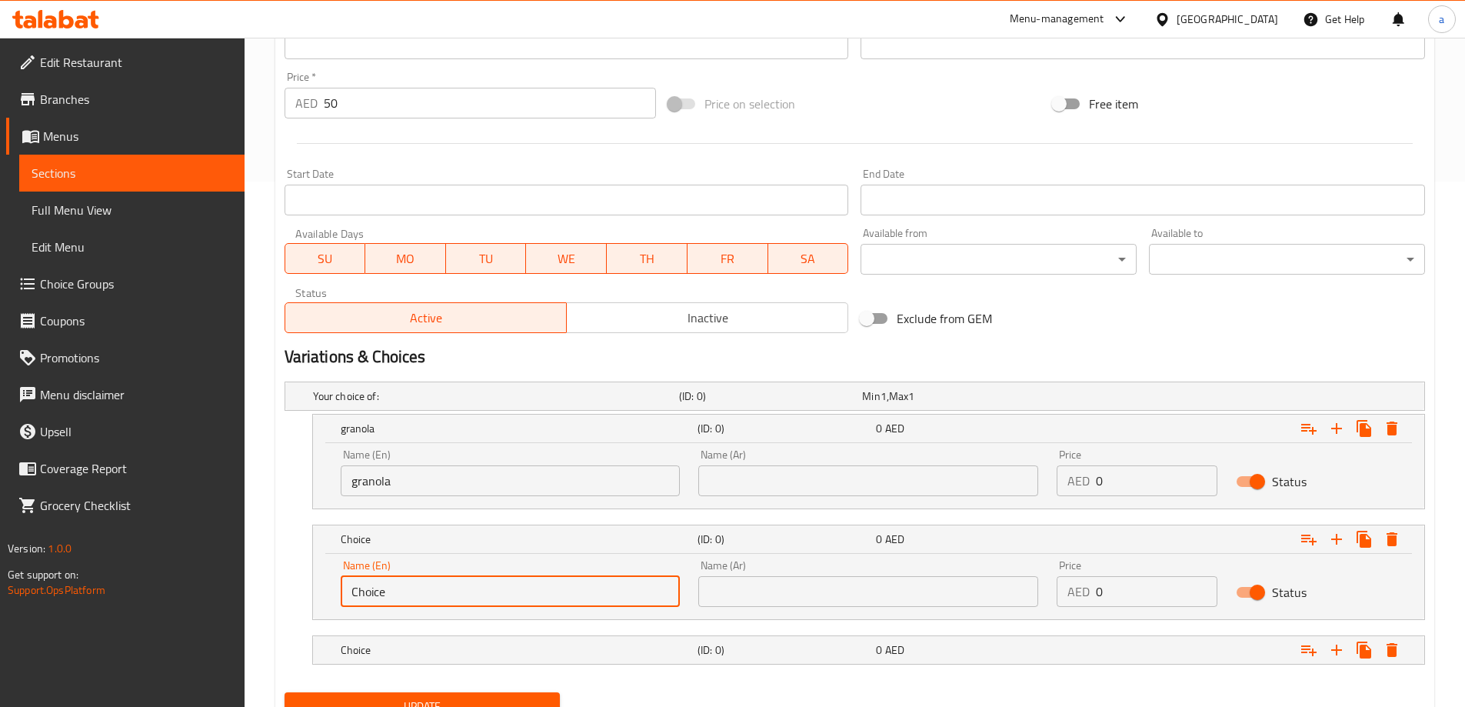
drag, startPoint x: 435, startPoint y: 598, endPoint x: 315, endPoint y: 596, distance: 119.2
click at [315, 596] on div "Name (En) Choice Name (En) Name (Ar) Name (Ar) Price AED 0 Price Status" at bounding box center [868, 586] width 1111 height 65
paste input "fruit"
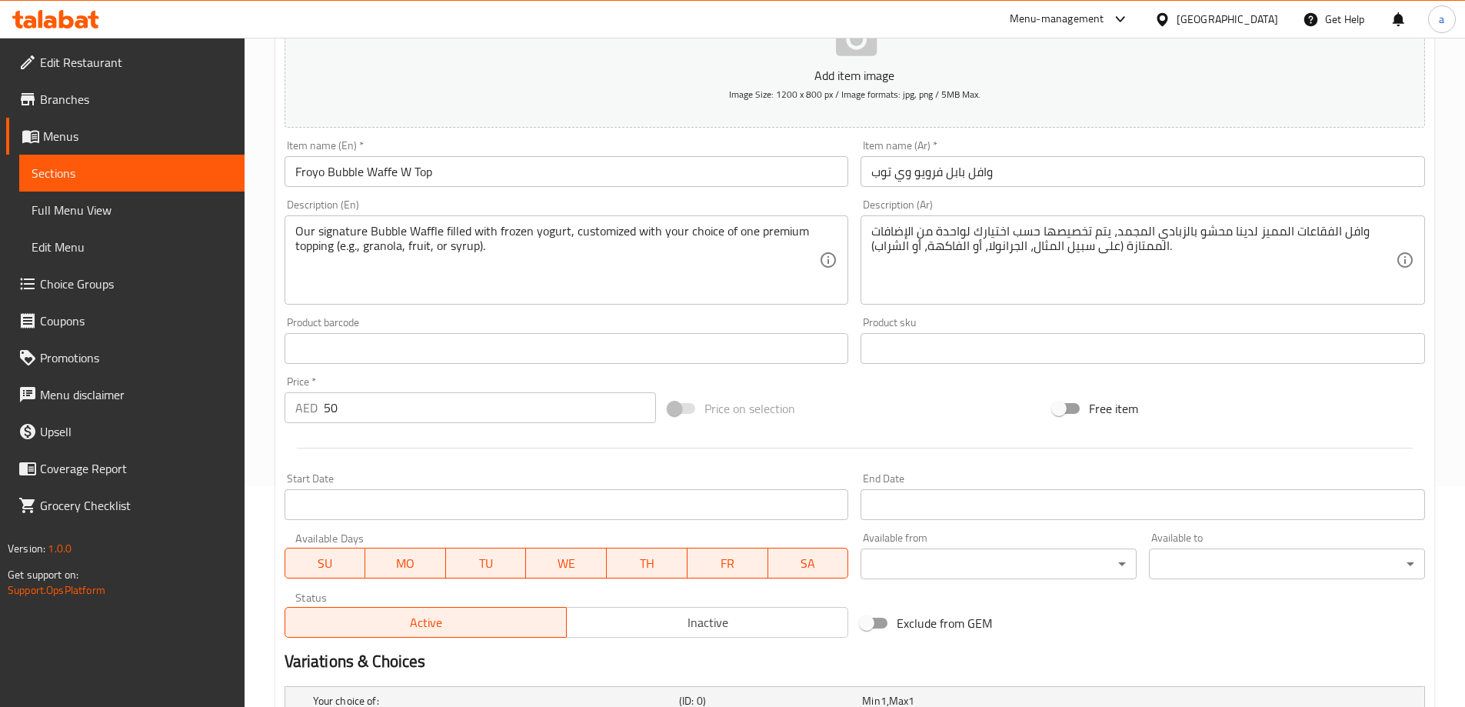
scroll to position [218, 0]
type input "fruit"
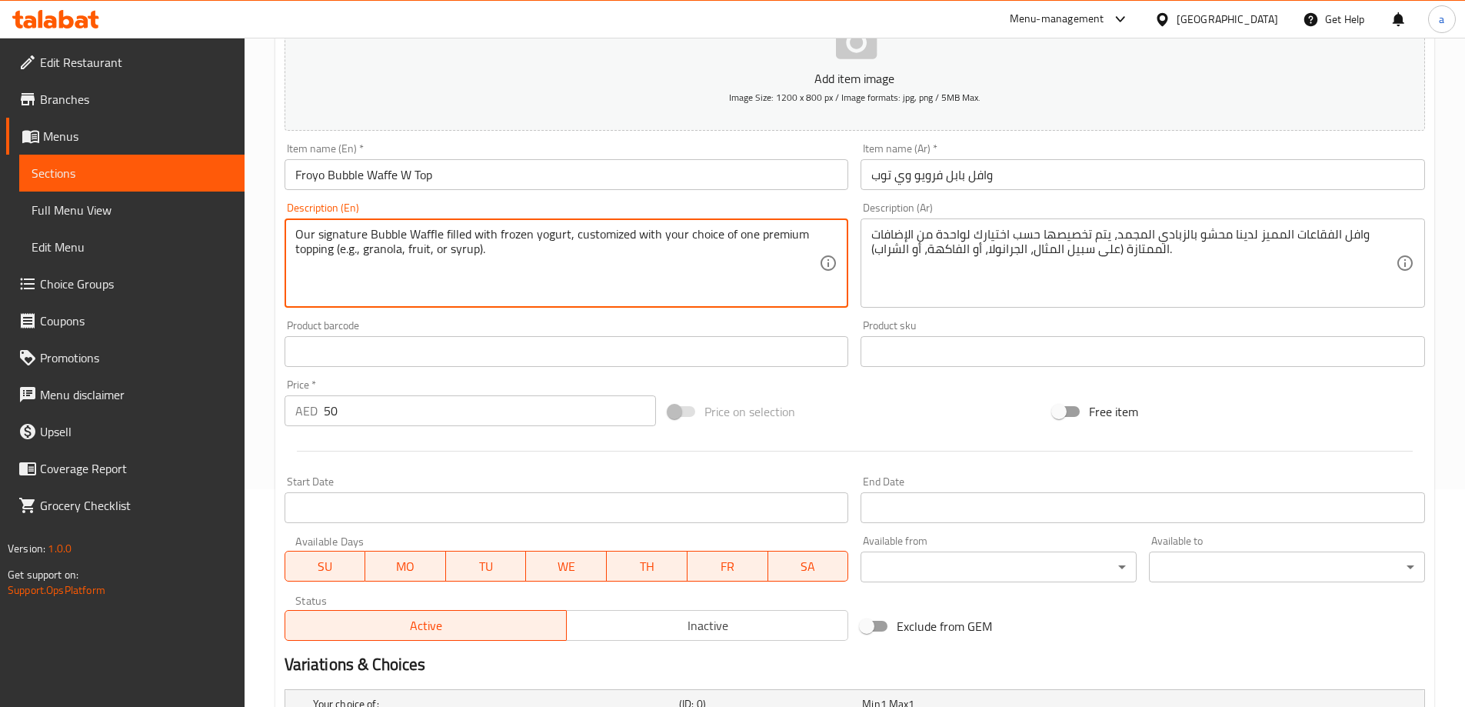
click at [455, 254] on textarea "Our signature Bubble Waffle filled with frozen yogurt, customized with your cho…" at bounding box center [557, 263] width 525 height 73
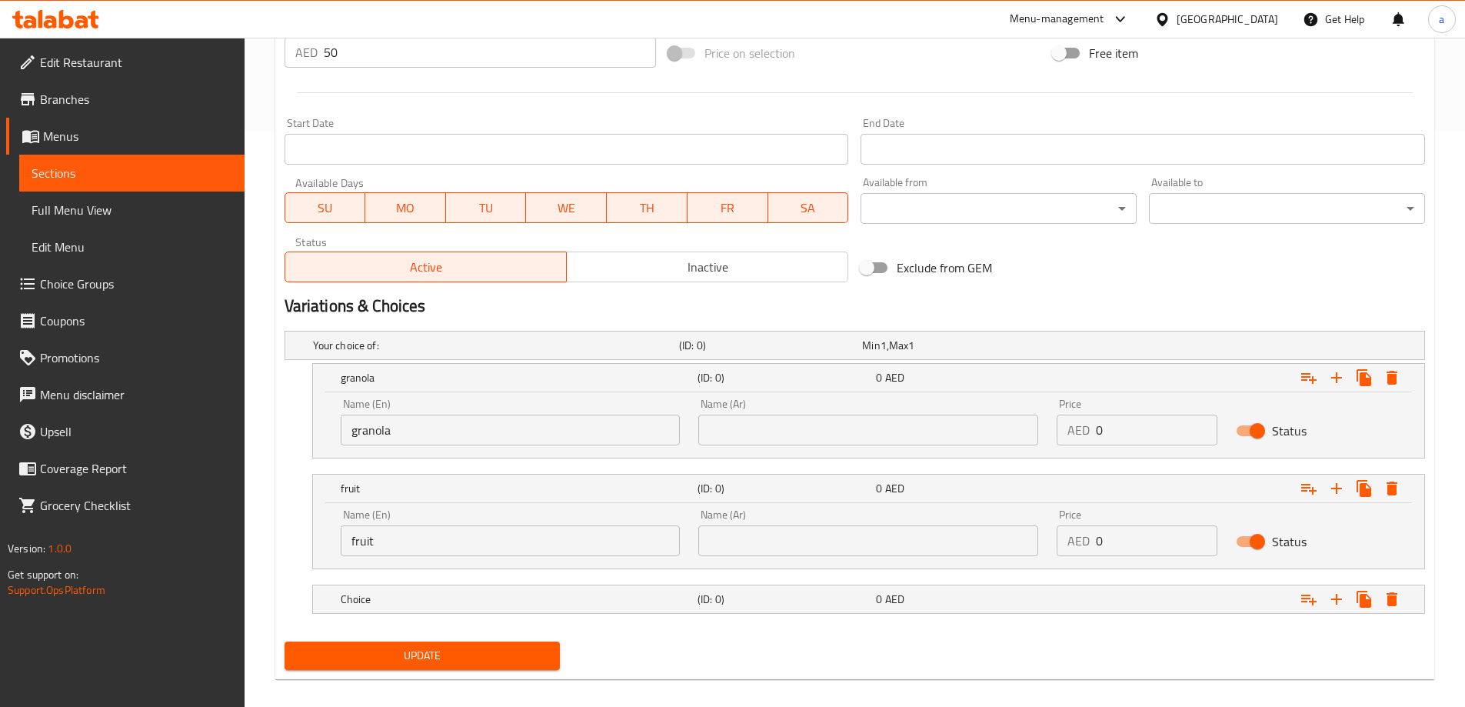
scroll to position [592, 0]
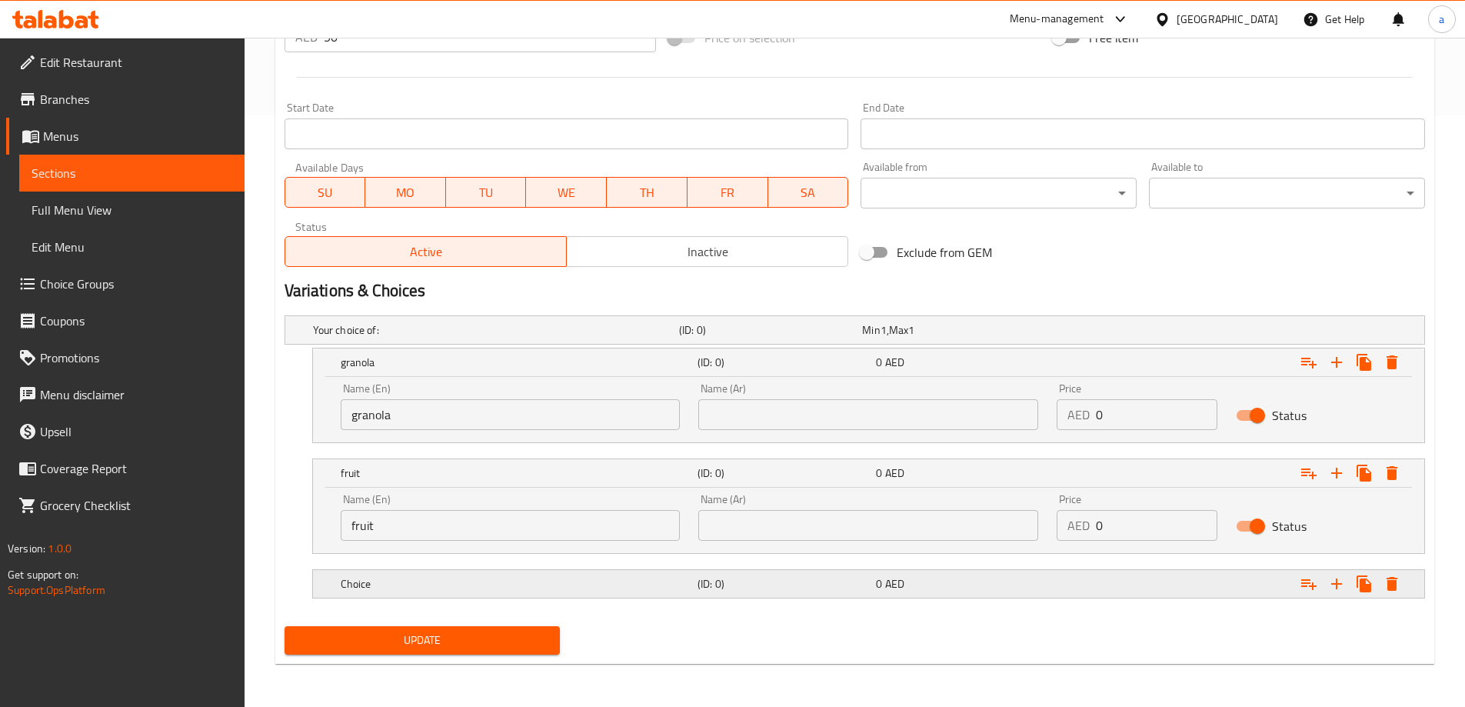
click at [472, 581] on h5 "Choice" at bounding box center [516, 583] width 351 height 15
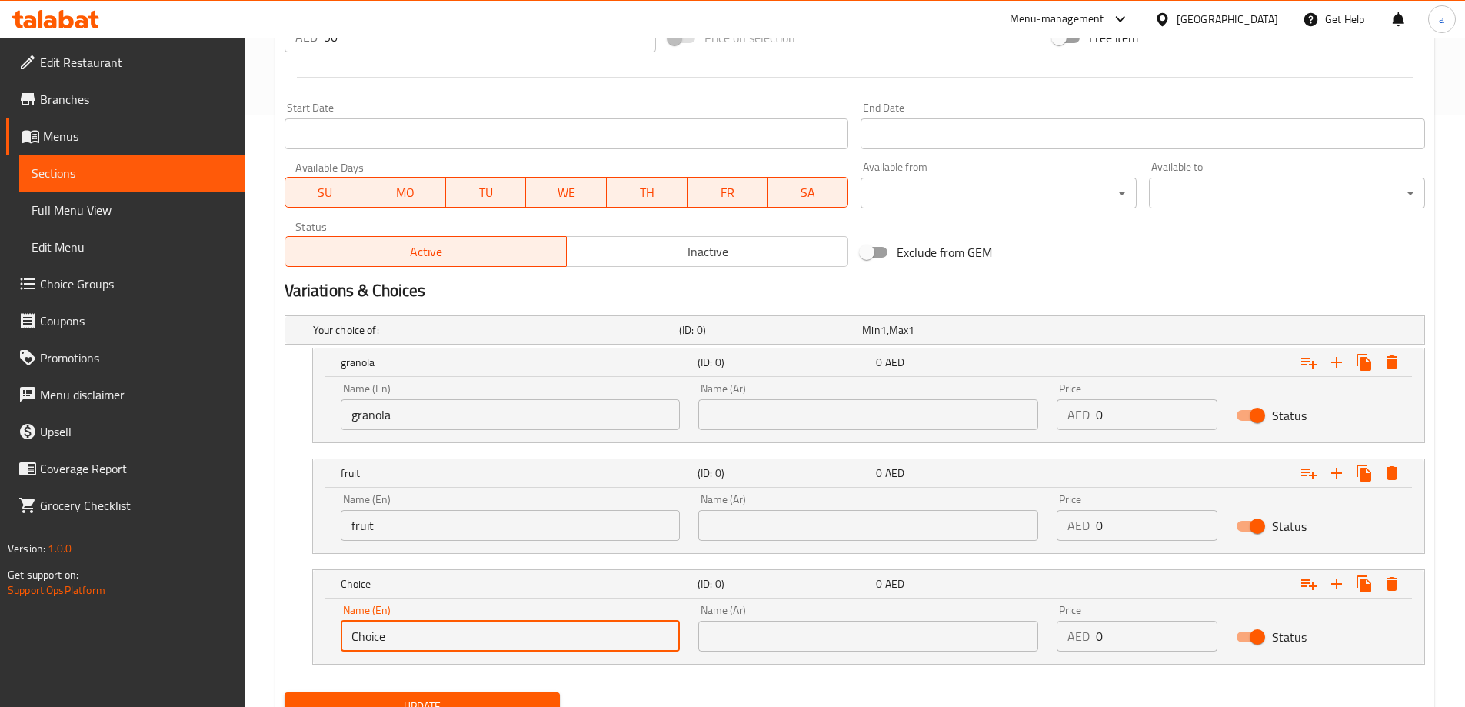
drag, startPoint x: 465, startPoint y: 636, endPoint x: 332, endPoint y: 640, distance: 133.9
click at [332, 640] on div "Name (En) Choice Name (En)" at bounding box center [511, 627] width 358 height 65
paste input "syrup"
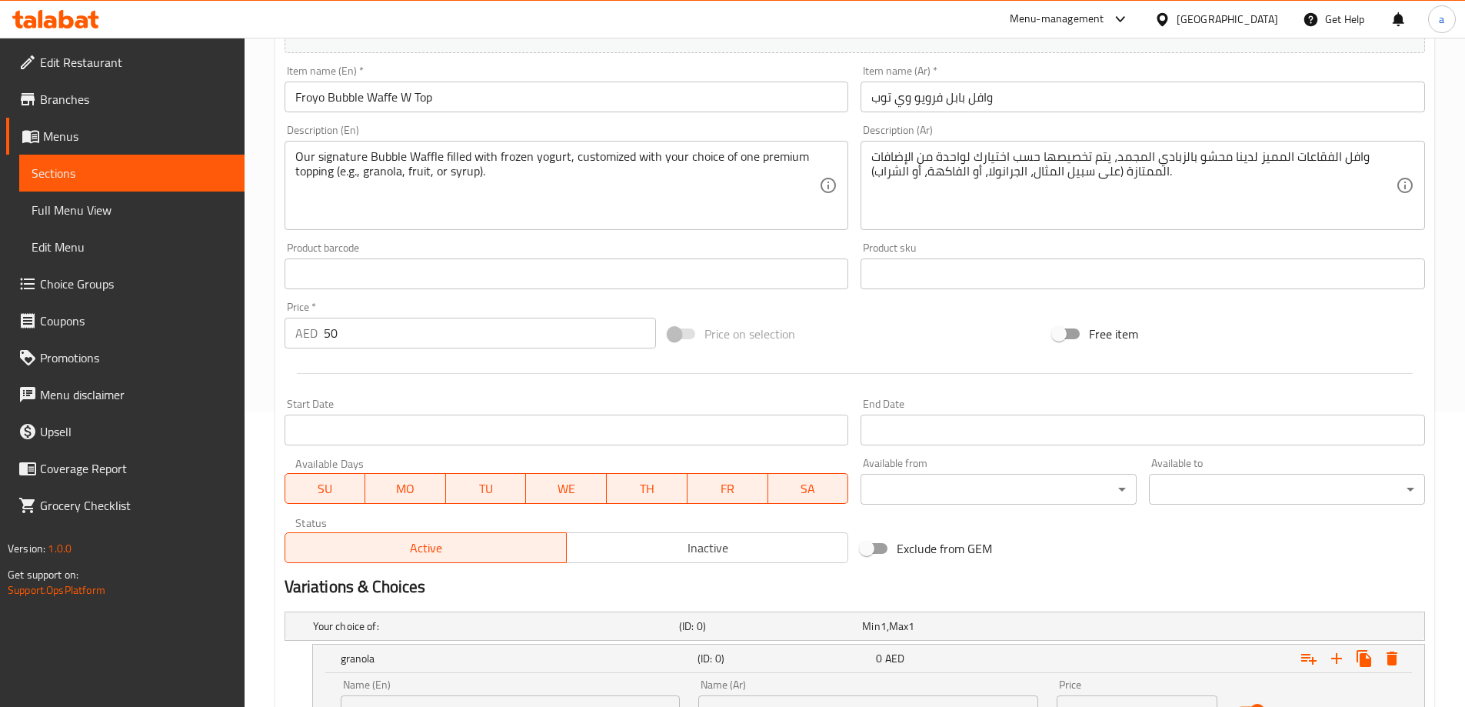
scroll to position [284, 0]
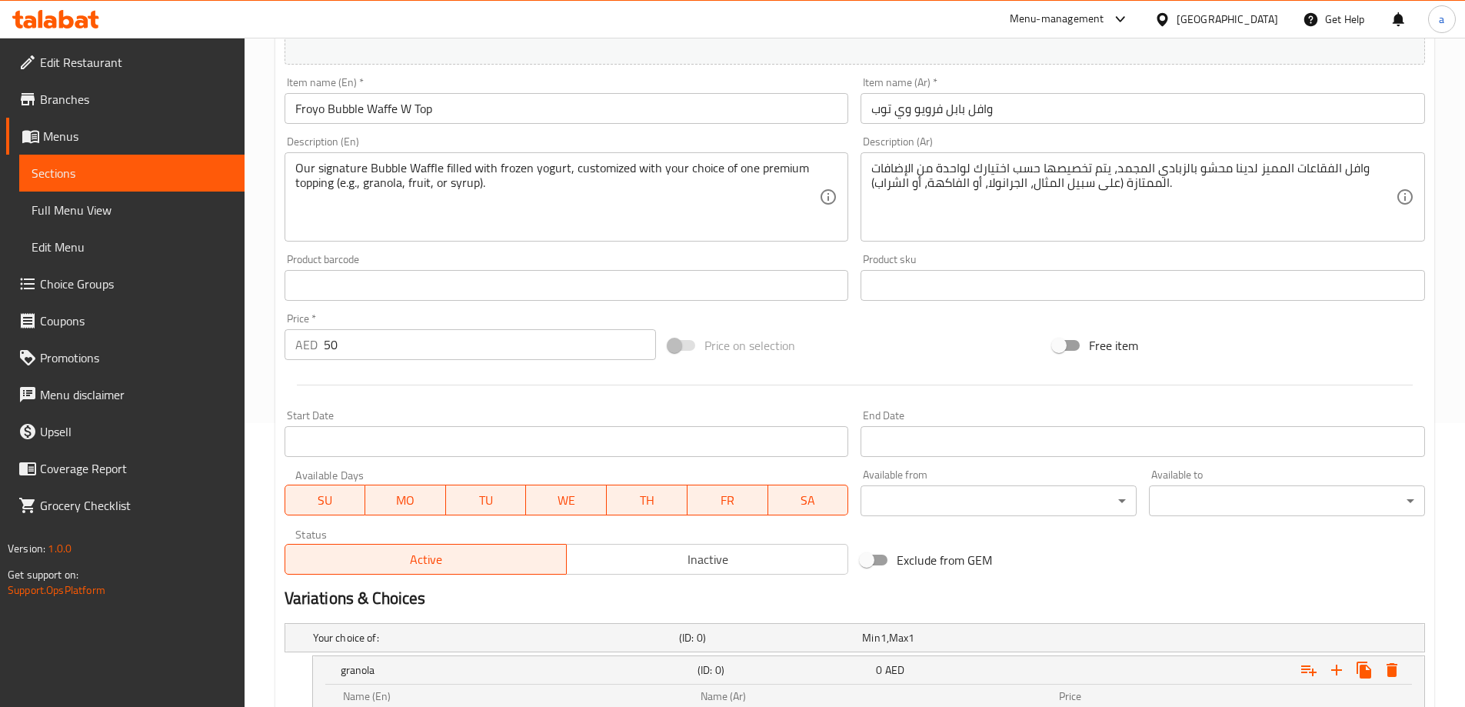
type input "syrup"
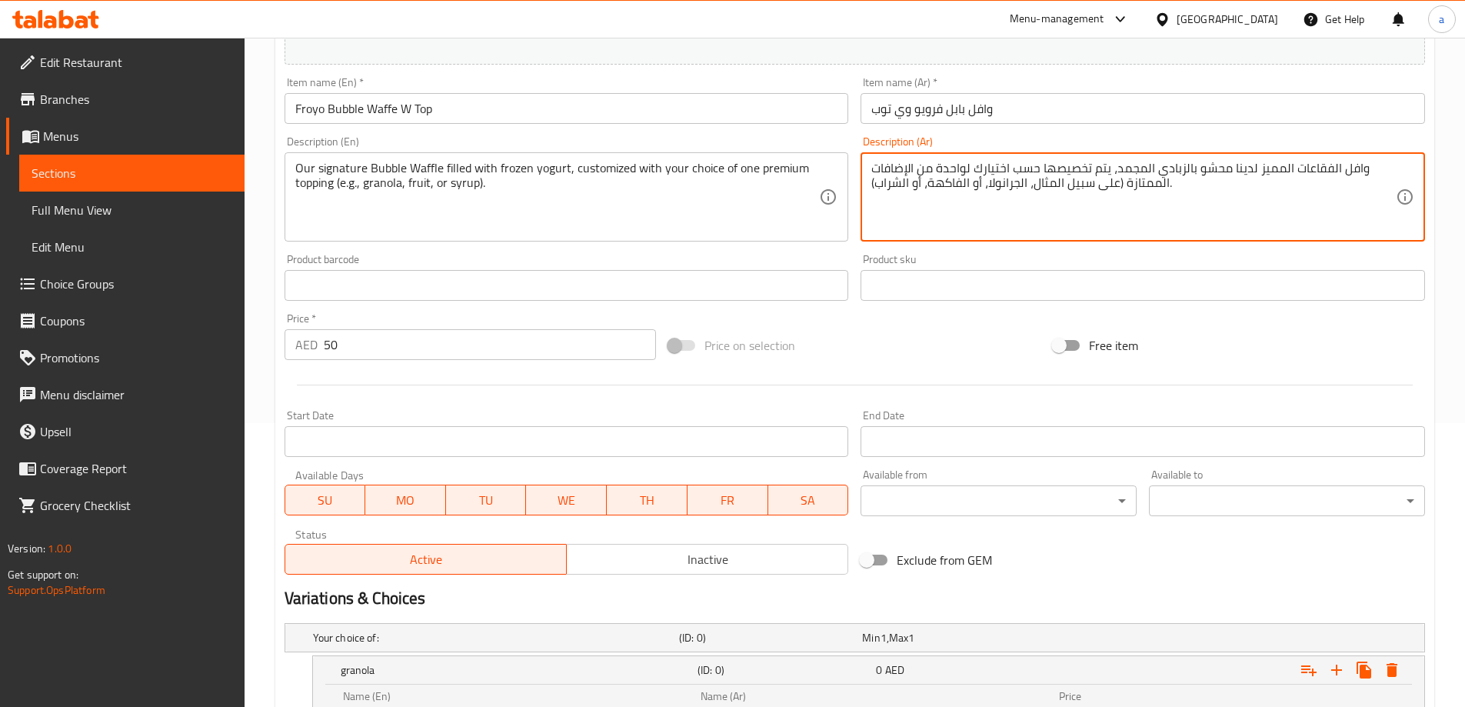
click at [1009, 186] on textarea "وافل الفقاعات المميز لدينا محشو بالزبادي المجمد، يتم تخصيصها حسب اختيارك لواحدة…" at bounding box center [1133, 197] width 525 height 73
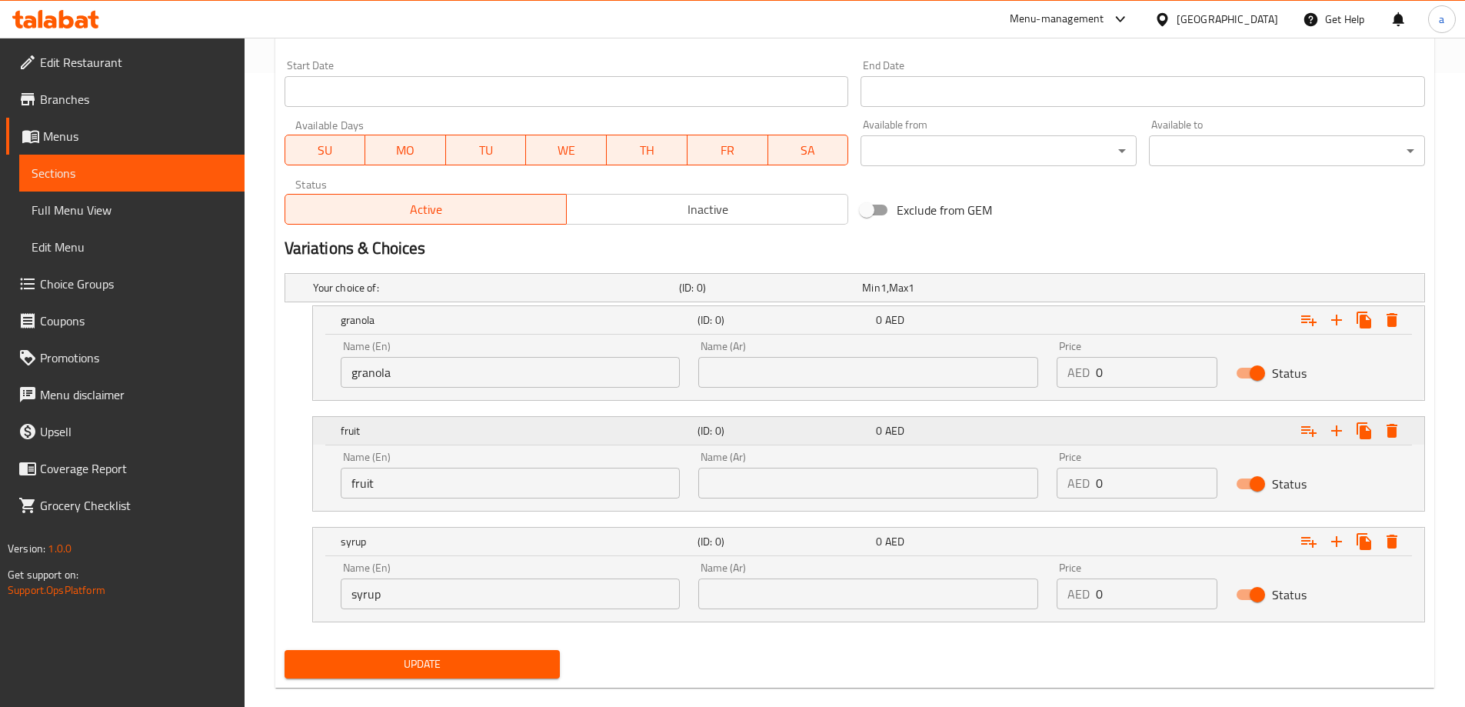
scroll to position [658, 0]
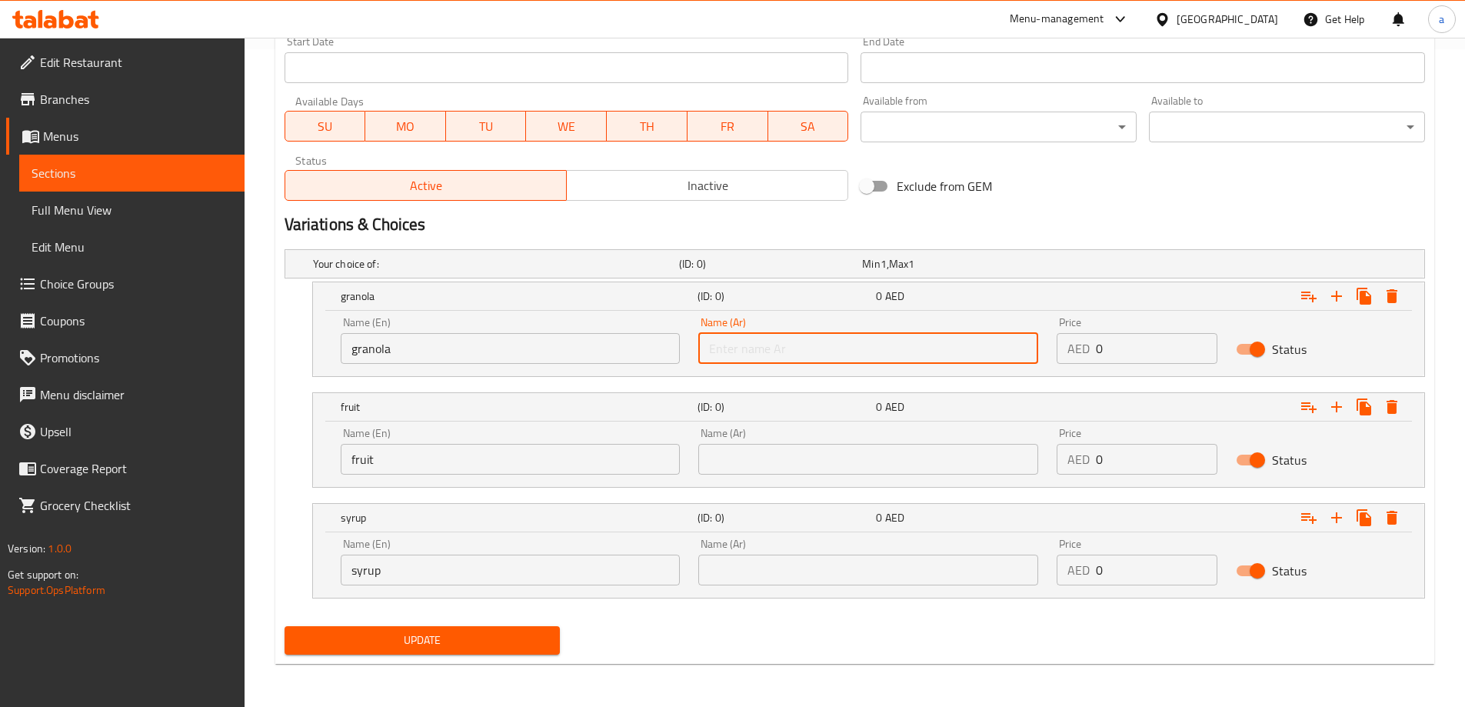
click at [795, 348] on input "text" at bounding box center [868, 348] width 340 height 31
paste input "الجرانولا"
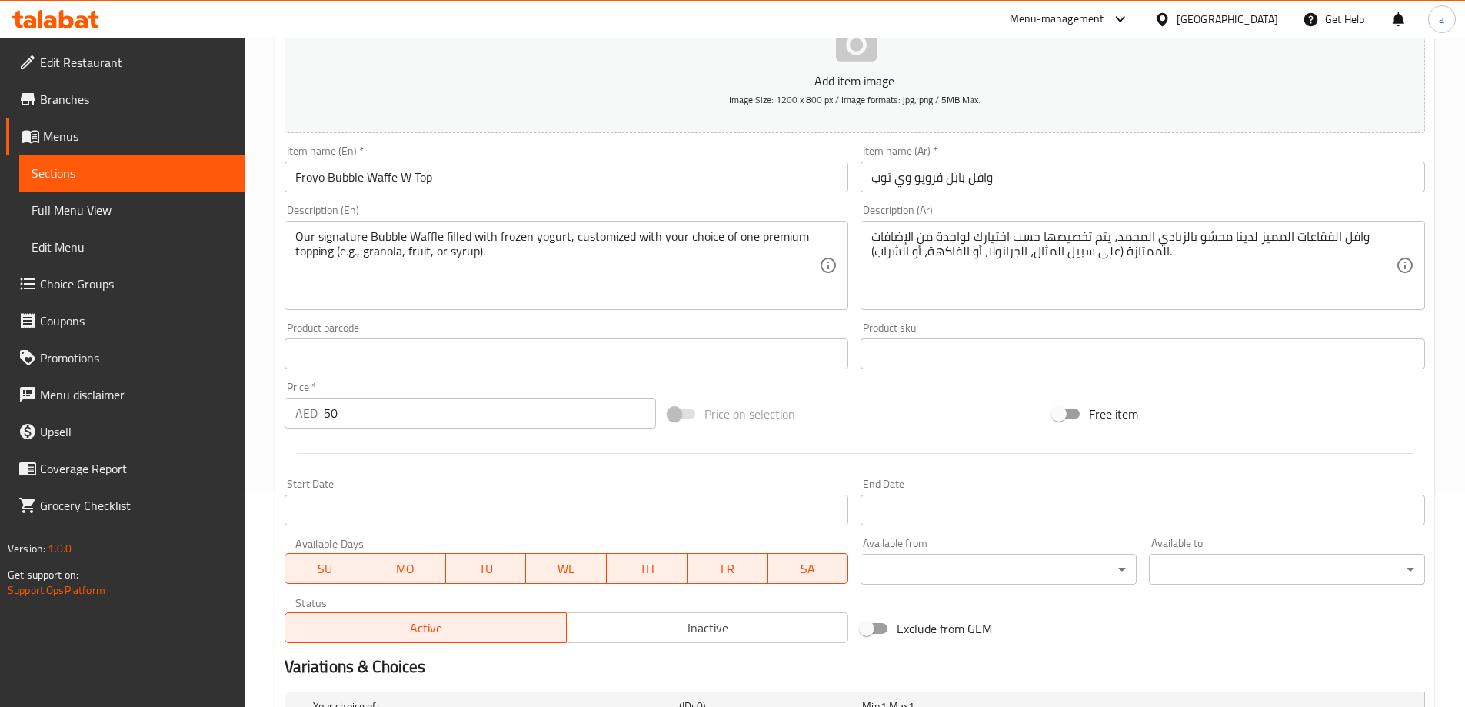
scroll to position [196, 0]
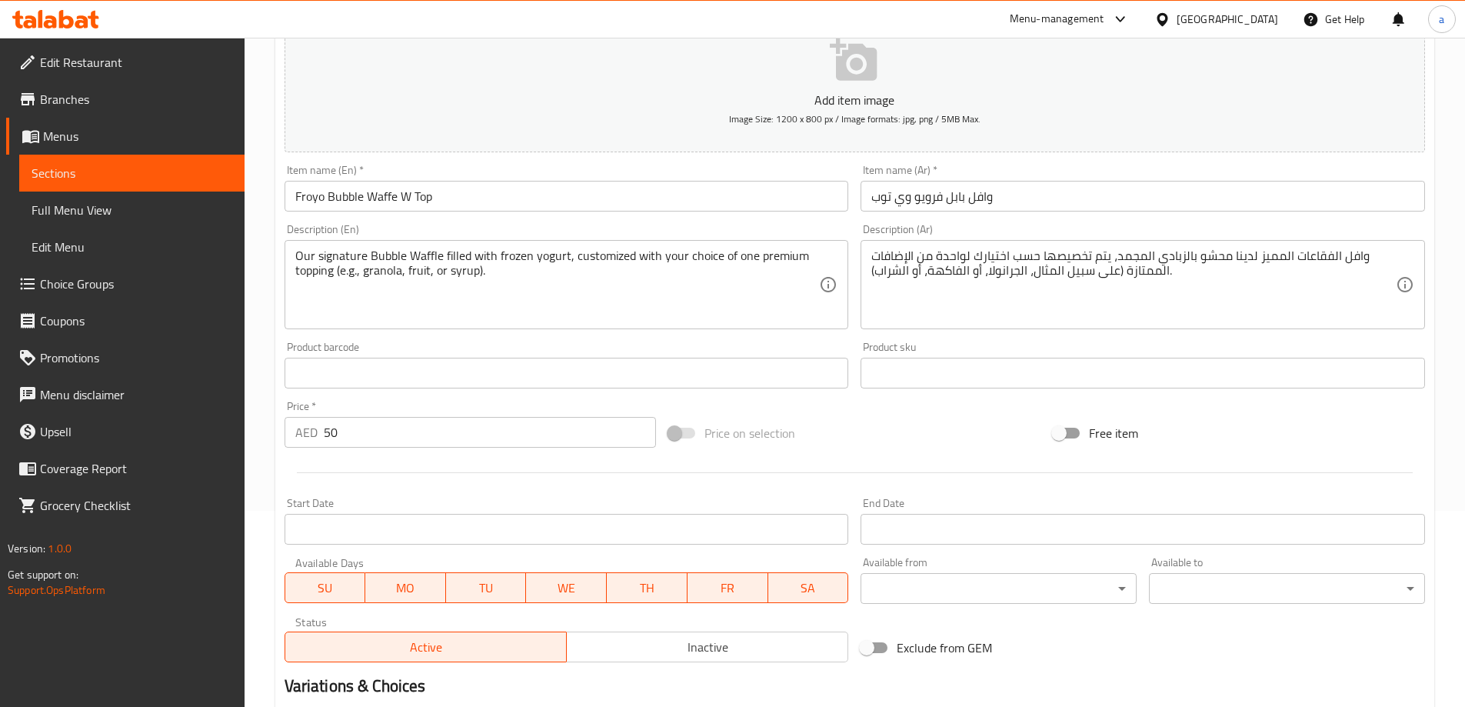
type input "الجرانولا"
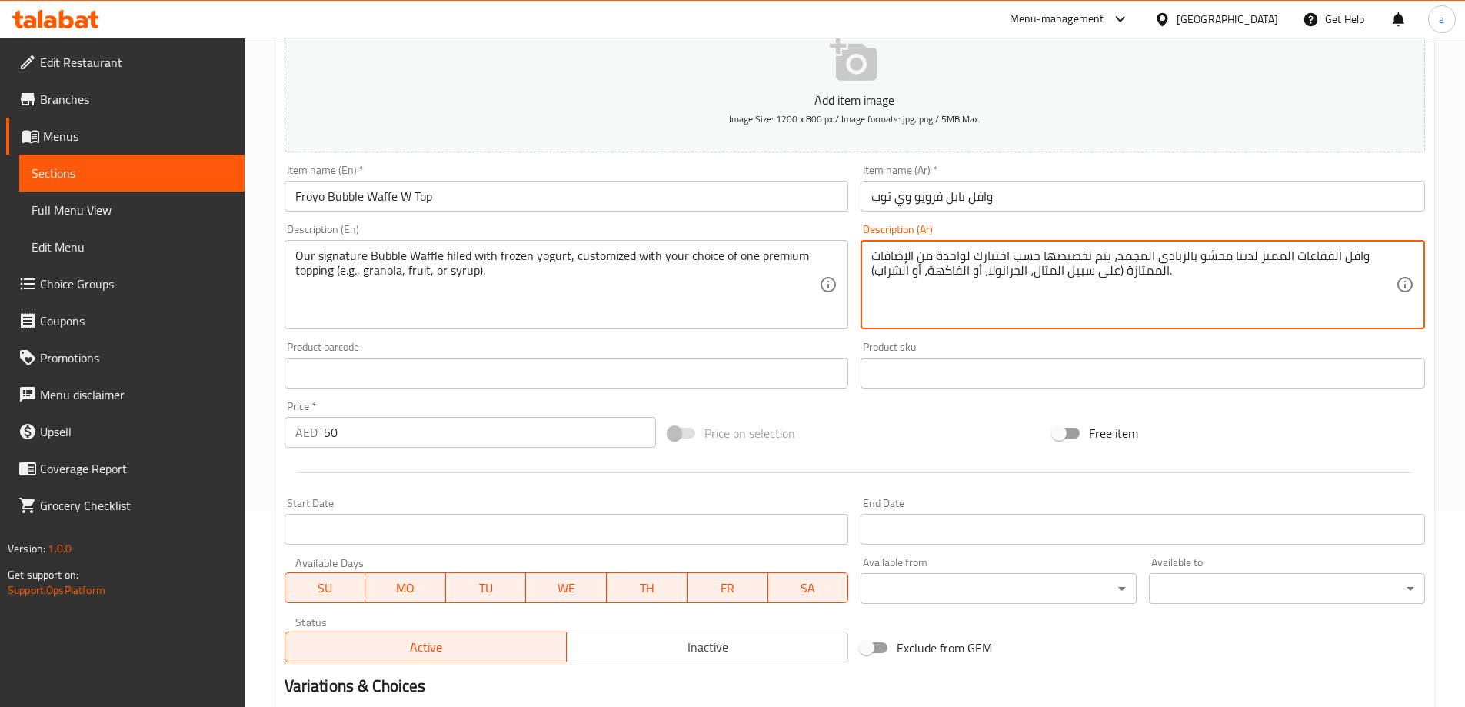
click at [949, 279] on textarea "وافل الفقاعات المميز لدينا محشو بالزبادي المجمد، يتم تخصيصها حسب اختيارك لواحدة…" at bounding box center [1133, 284] width 525 height 73
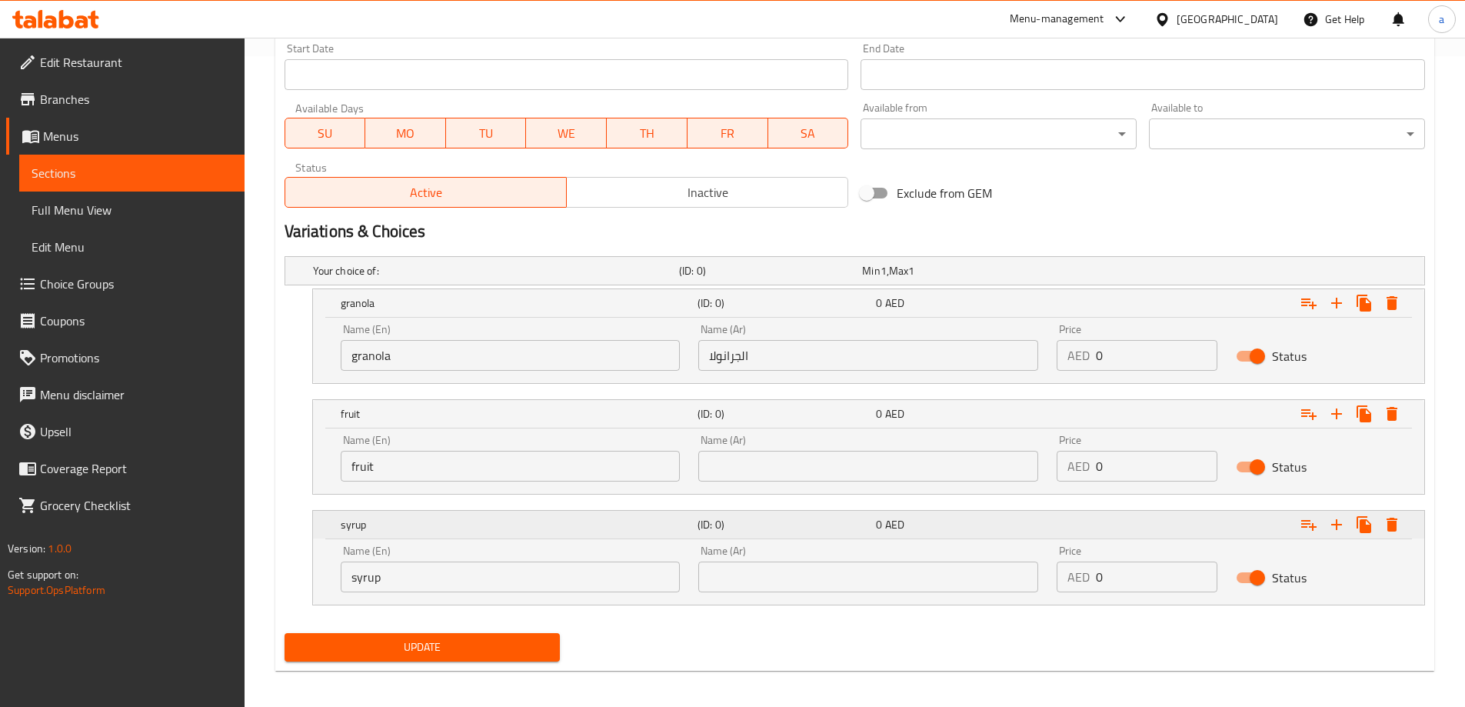
scroll to position [658, 0]
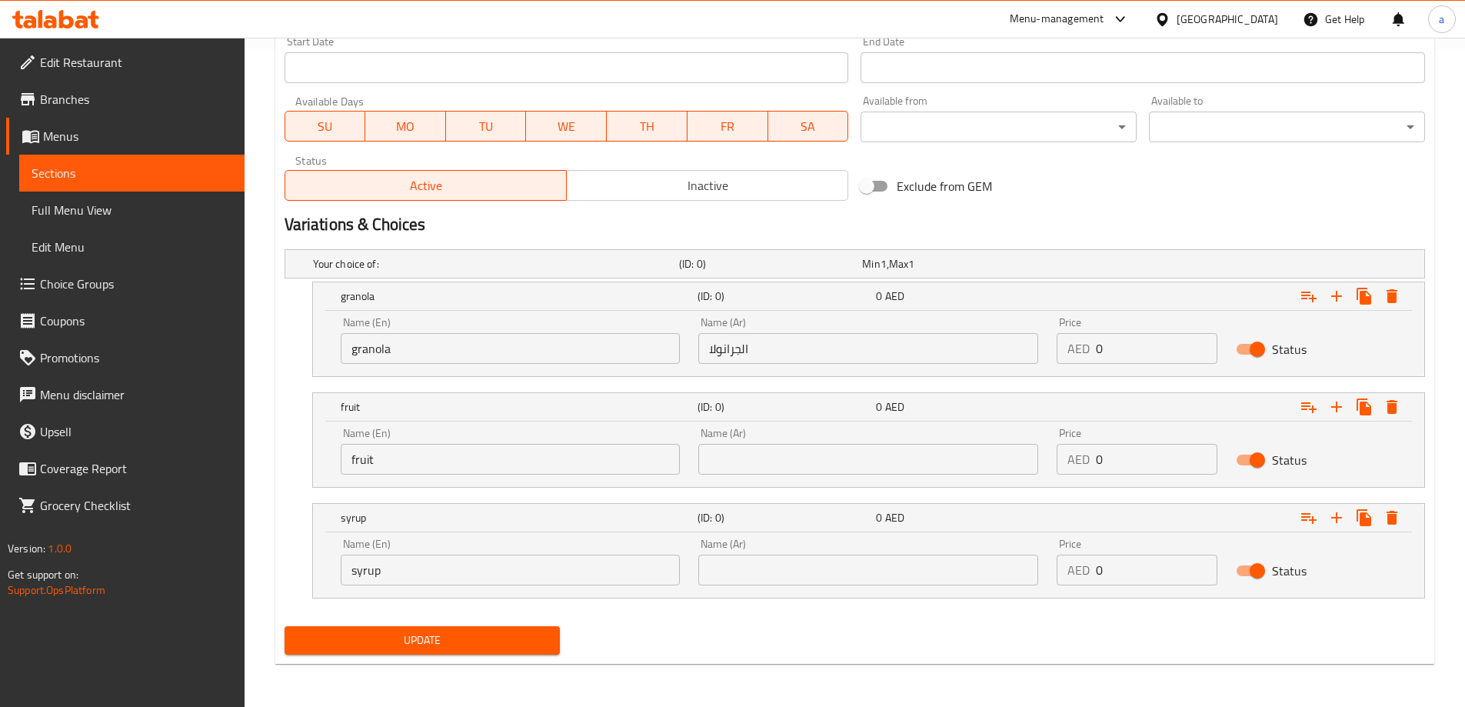
click at [762, 459] on input "text" at bounding box center [868, 459] width 340 height 31
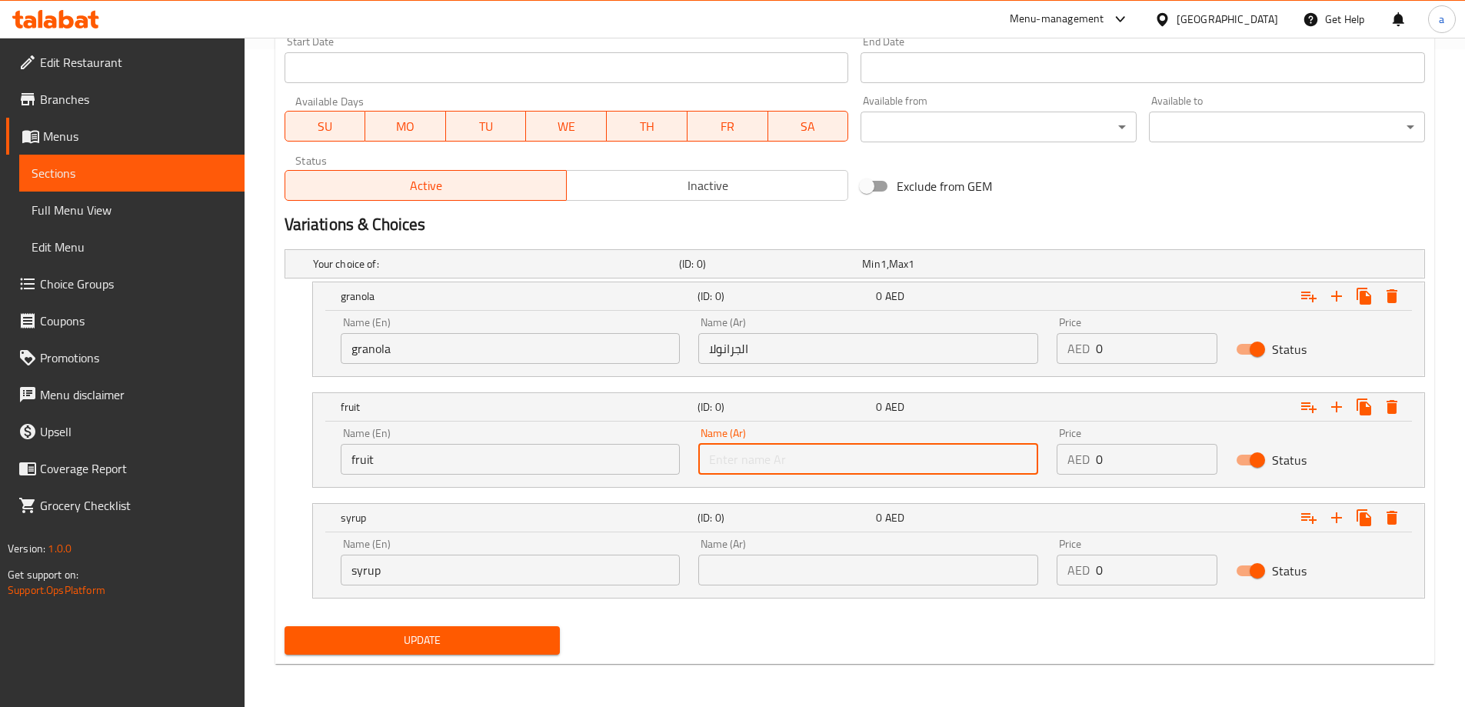
paste input "الفاكهة"
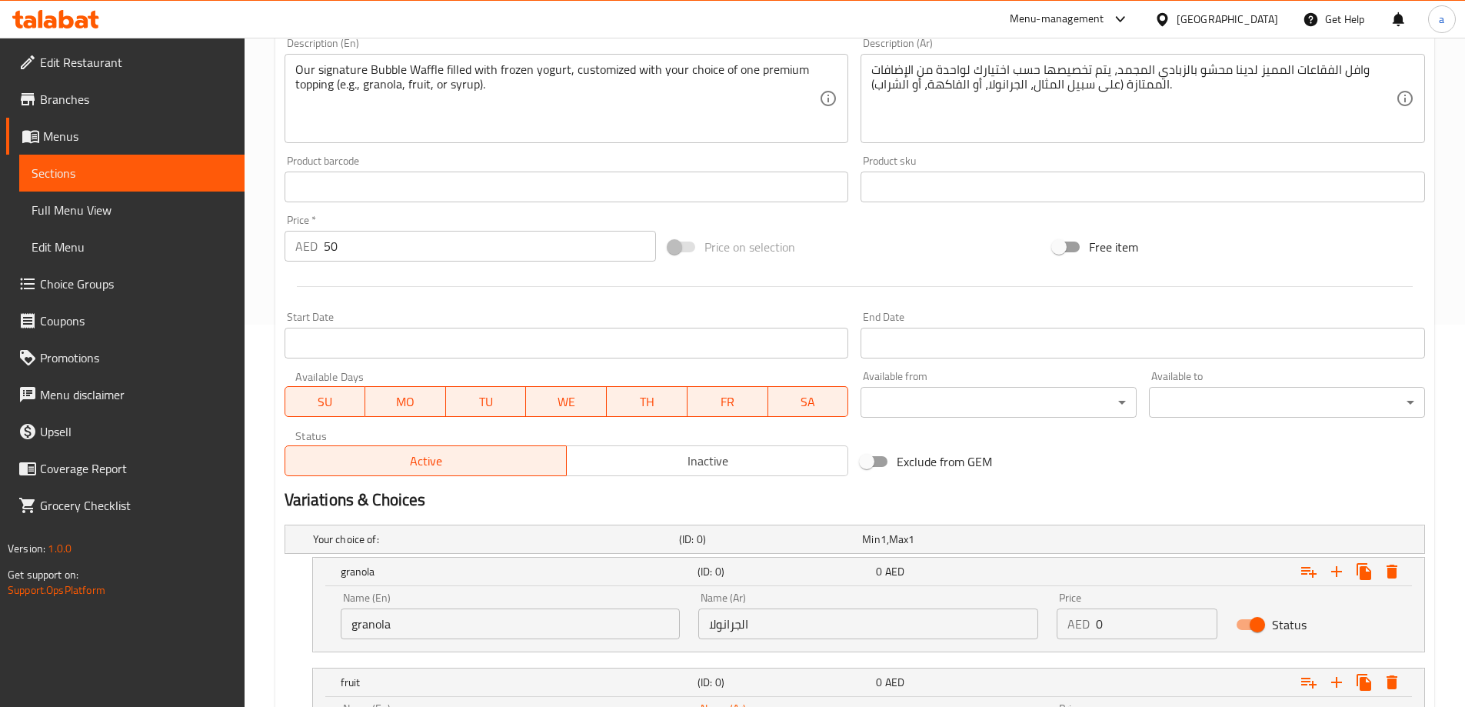
scroll to position [350, 0]
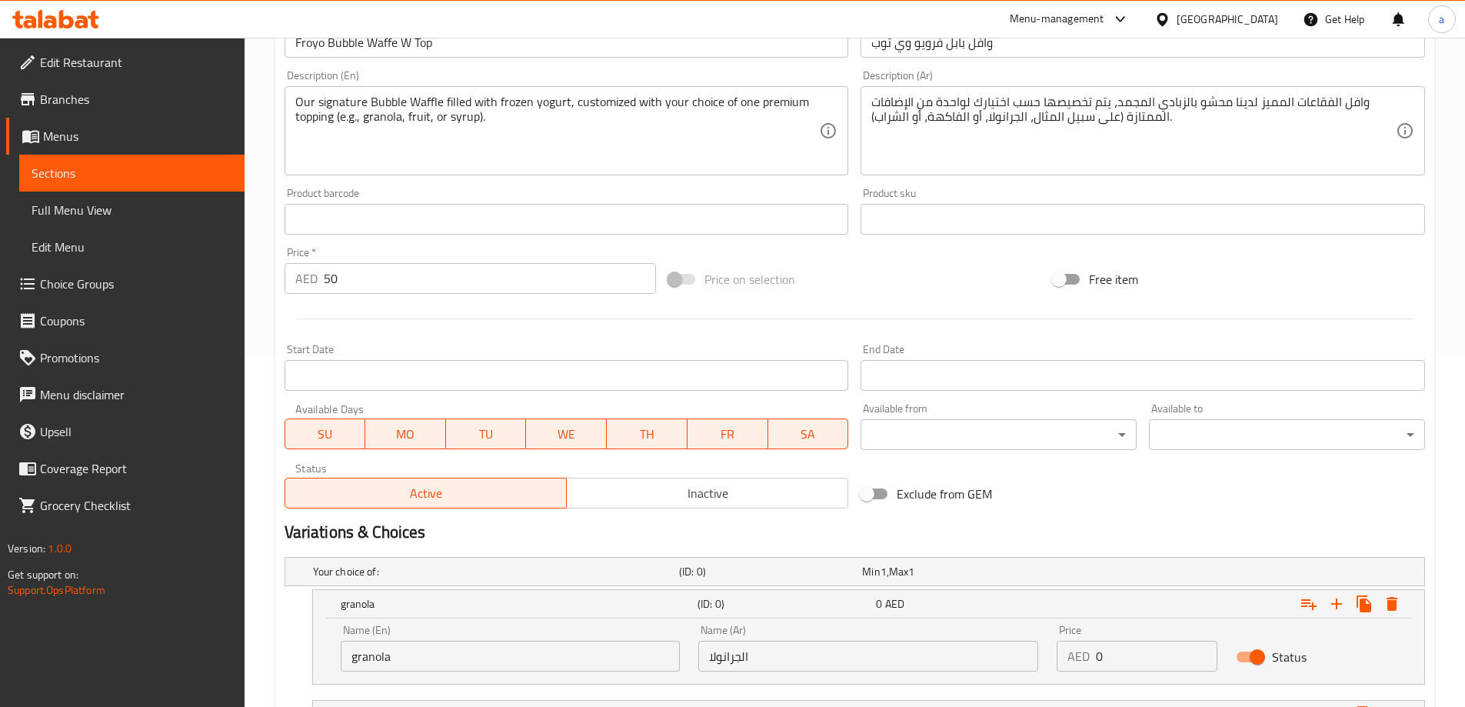
type input "الفاكهة"
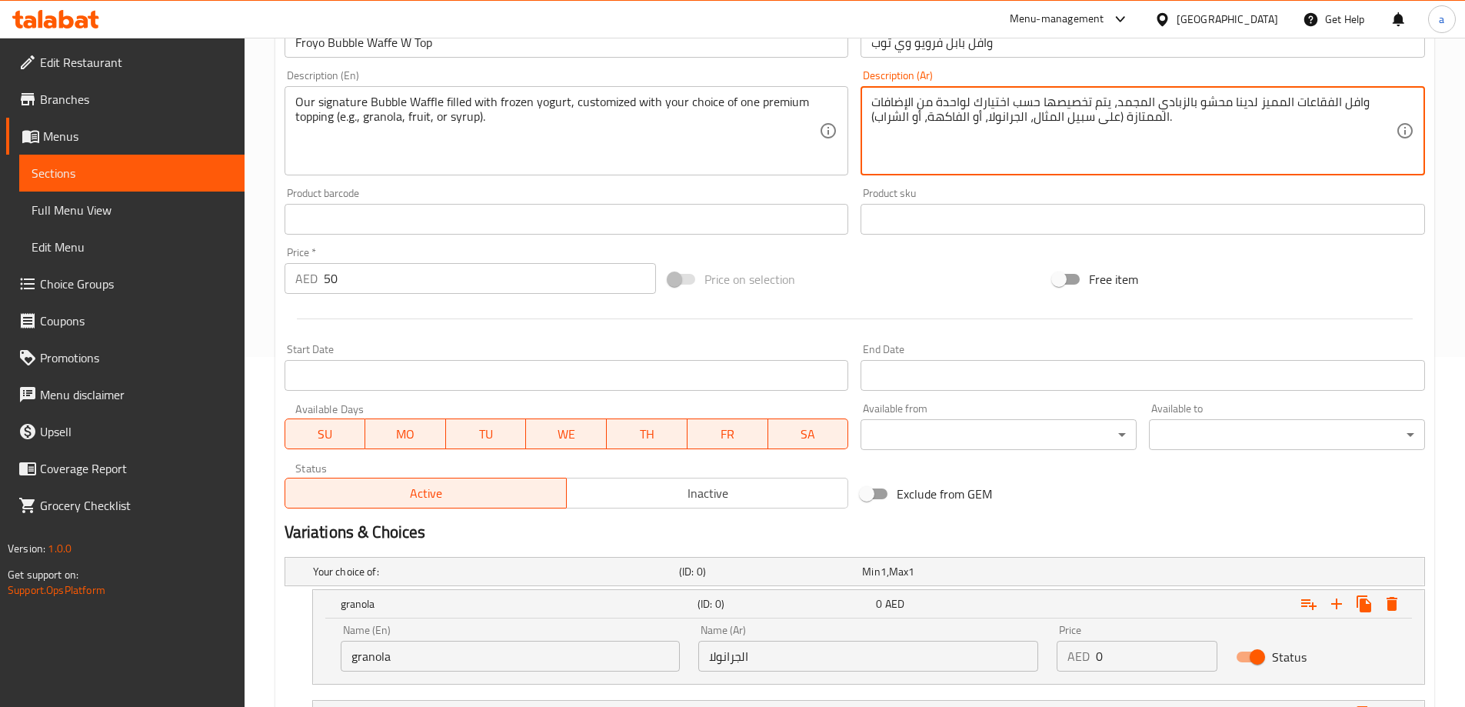
click at [891, 128] on textarea "وافل الفقاعات المميز لدينا محشو بالزبادي المجمد، يتم تخصيصها حسب اختيارك لواحدة…" at bounding box center [1133, 131] width 525 height 73
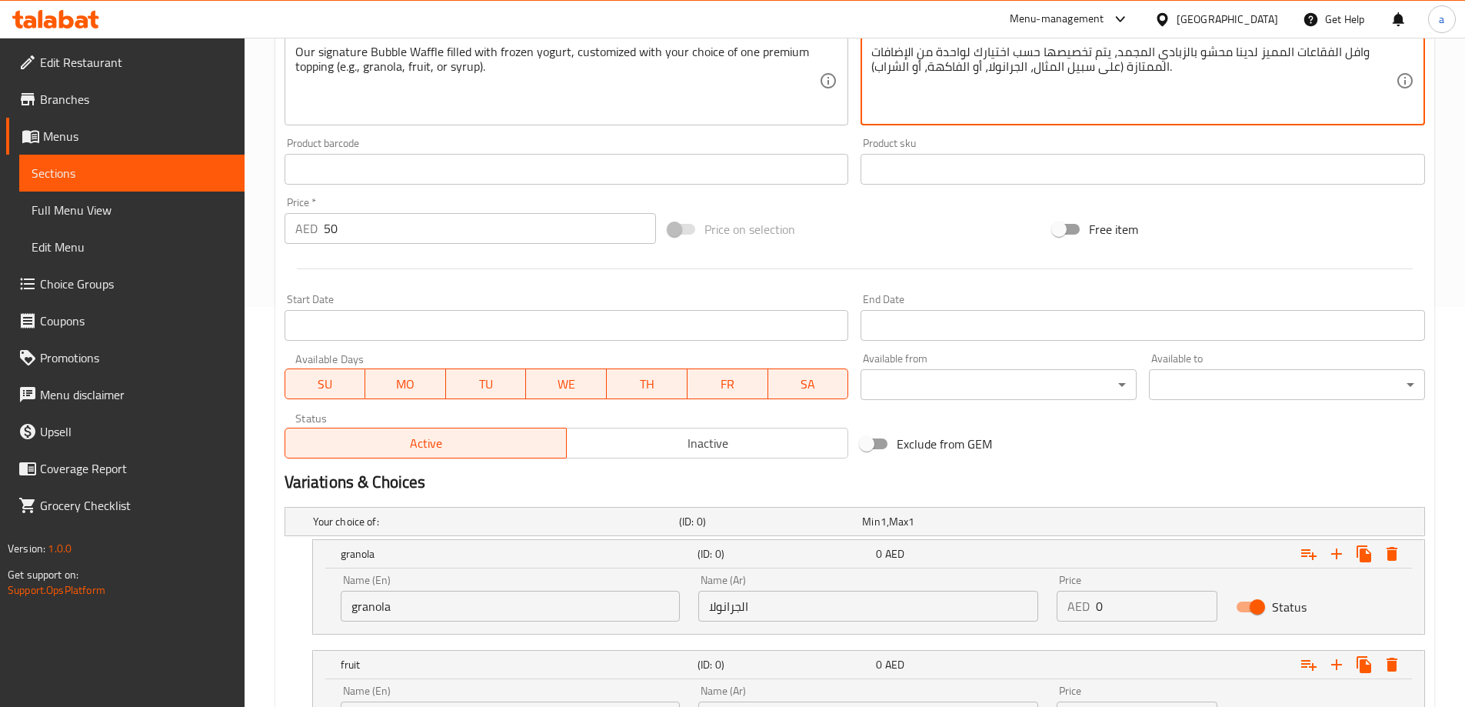
scroll to position [658, 0]
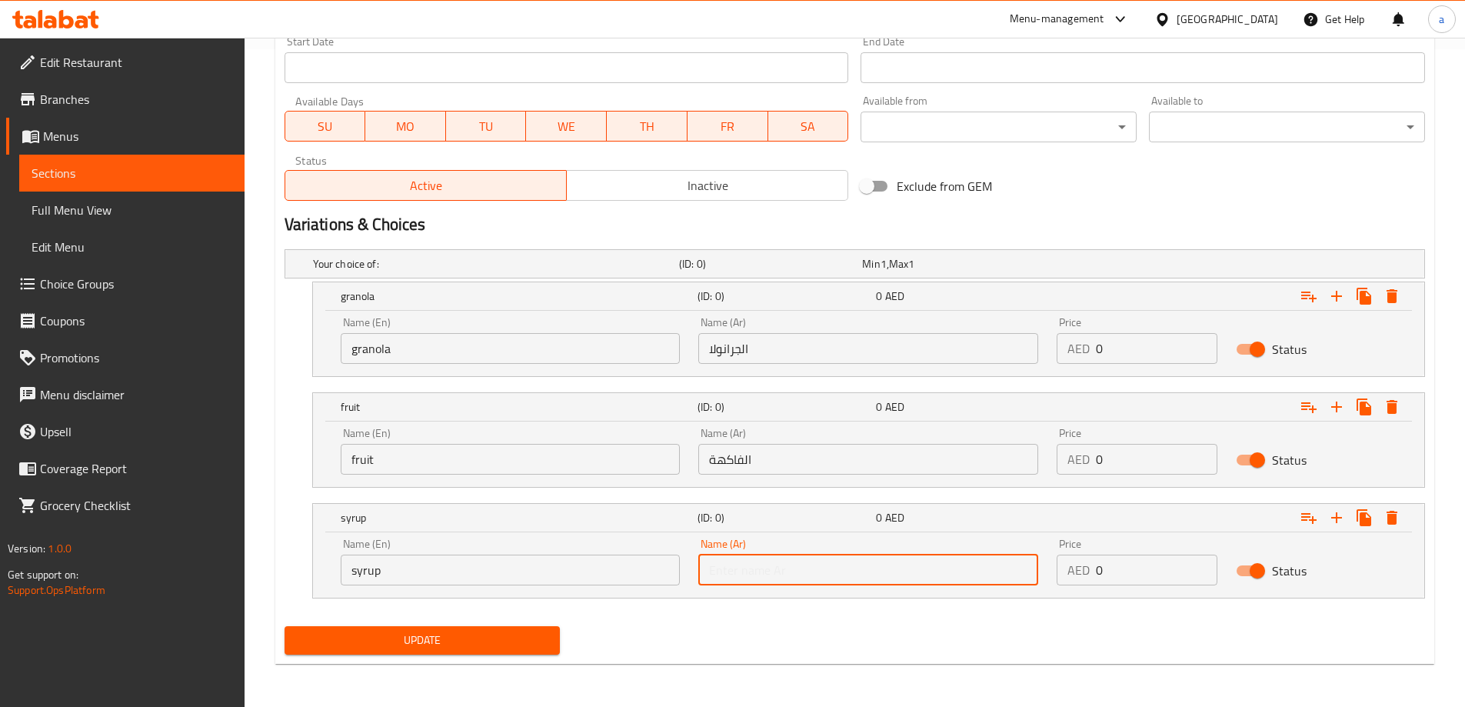
click at [818, 572] on input "text" at bounding box center [868, 570] width 340 height 31
paste input "الشراب"
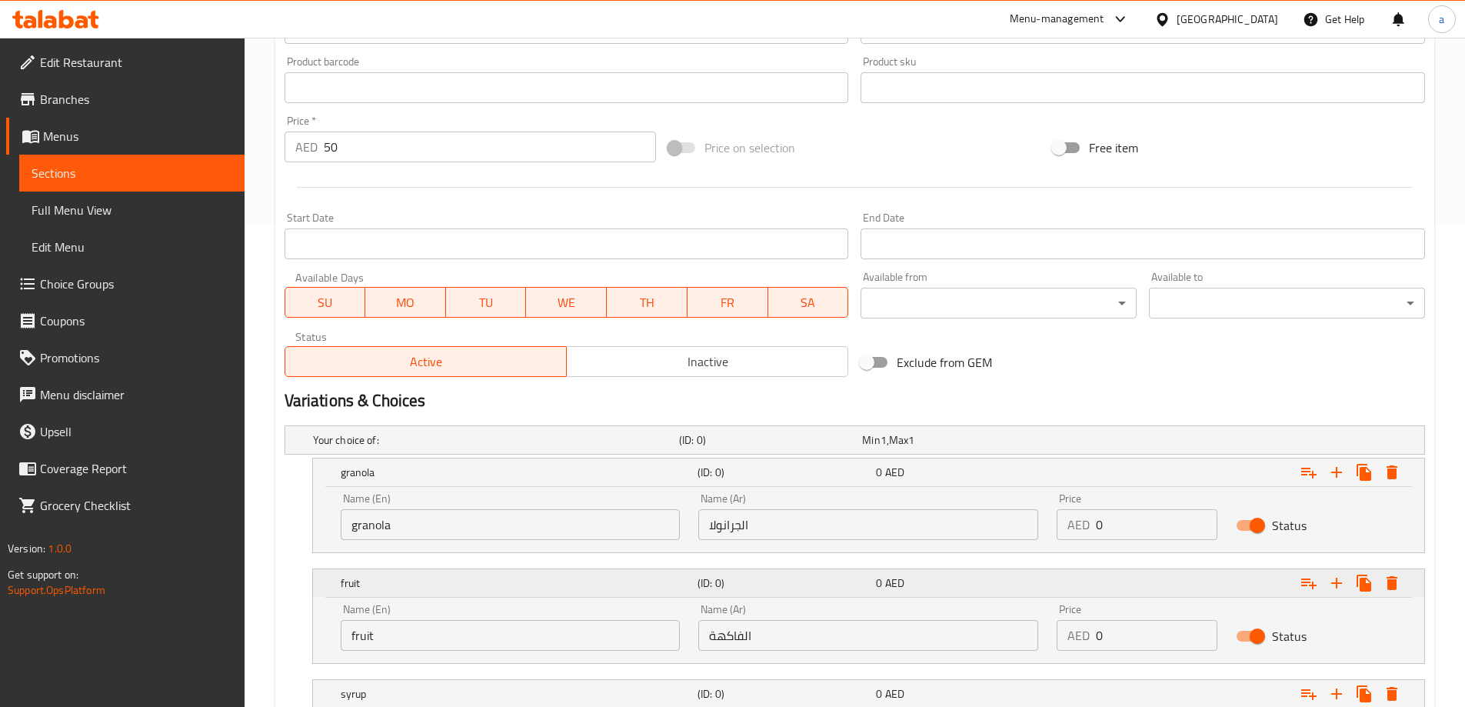
scroll to position [427, 0]
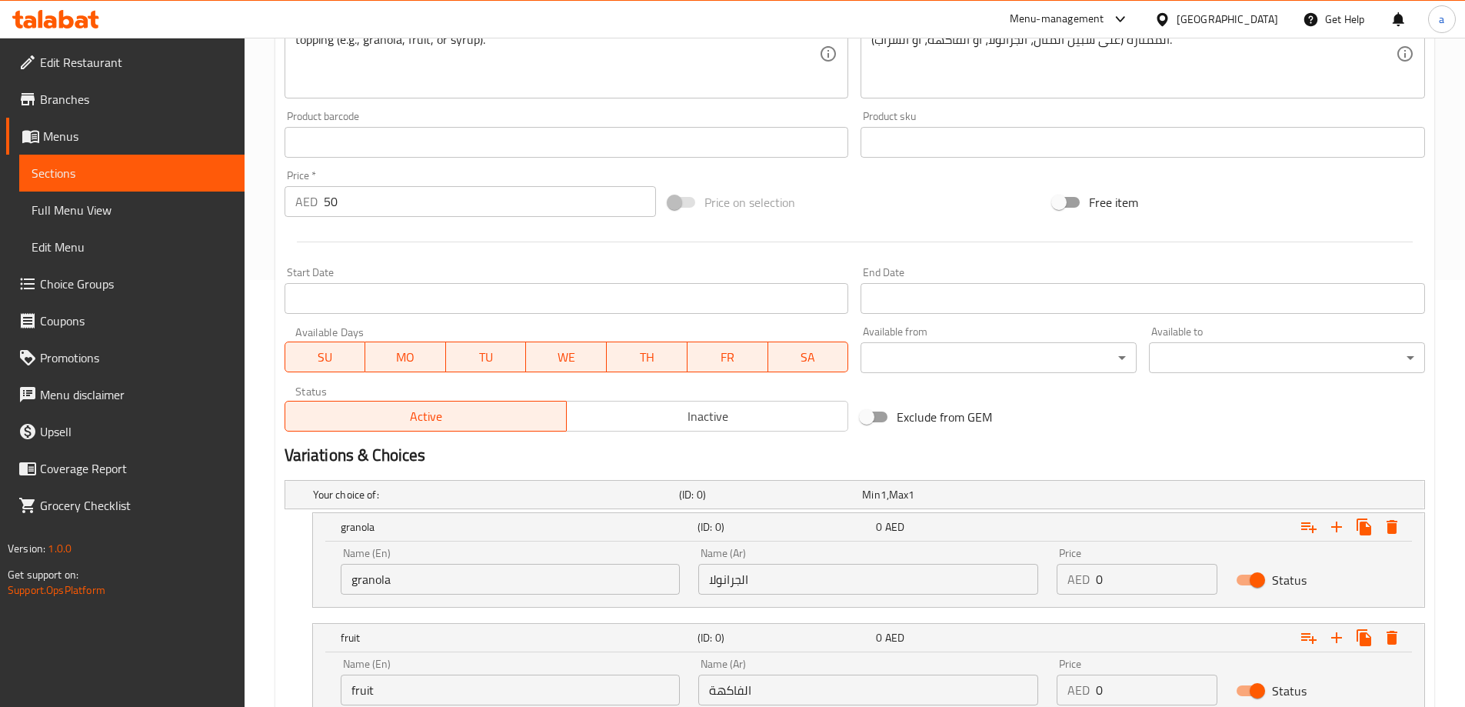
type input "الشراب"
drag, startPoint x: 358, startPoint y: 199, endPoint x: 316, endPoint y: 200, distance: 41.5
click at [316, 200] on div "AED 50 Price *" at bounding box center [471, 201] width 372 height 31
drag, startPoint x: 1117, startPoint y: 586, endPoint x: 1076, endPoint y: 584, distance: 40.8
click at [1076, 584] on div "AED 0 Price" at bounding box center [1137, 579] width 161 height 31
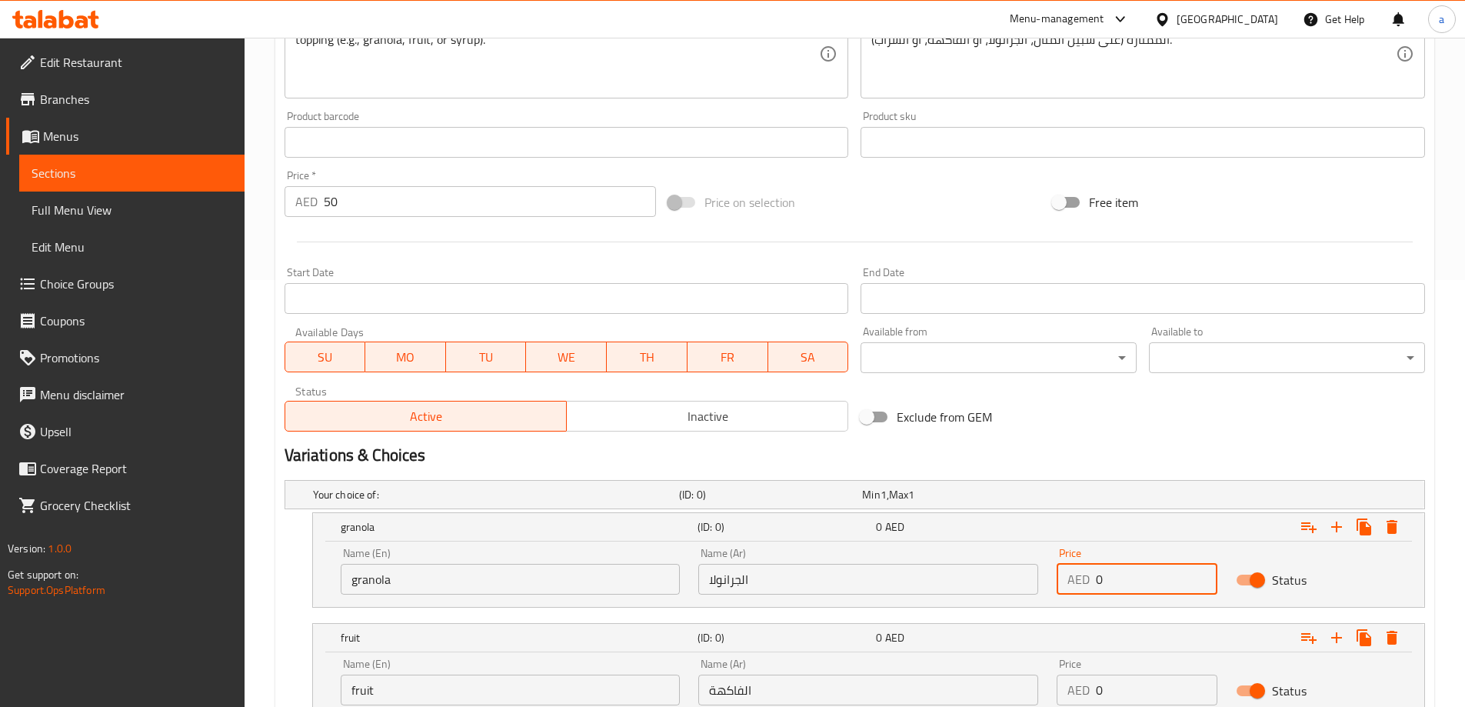
paste input "5"
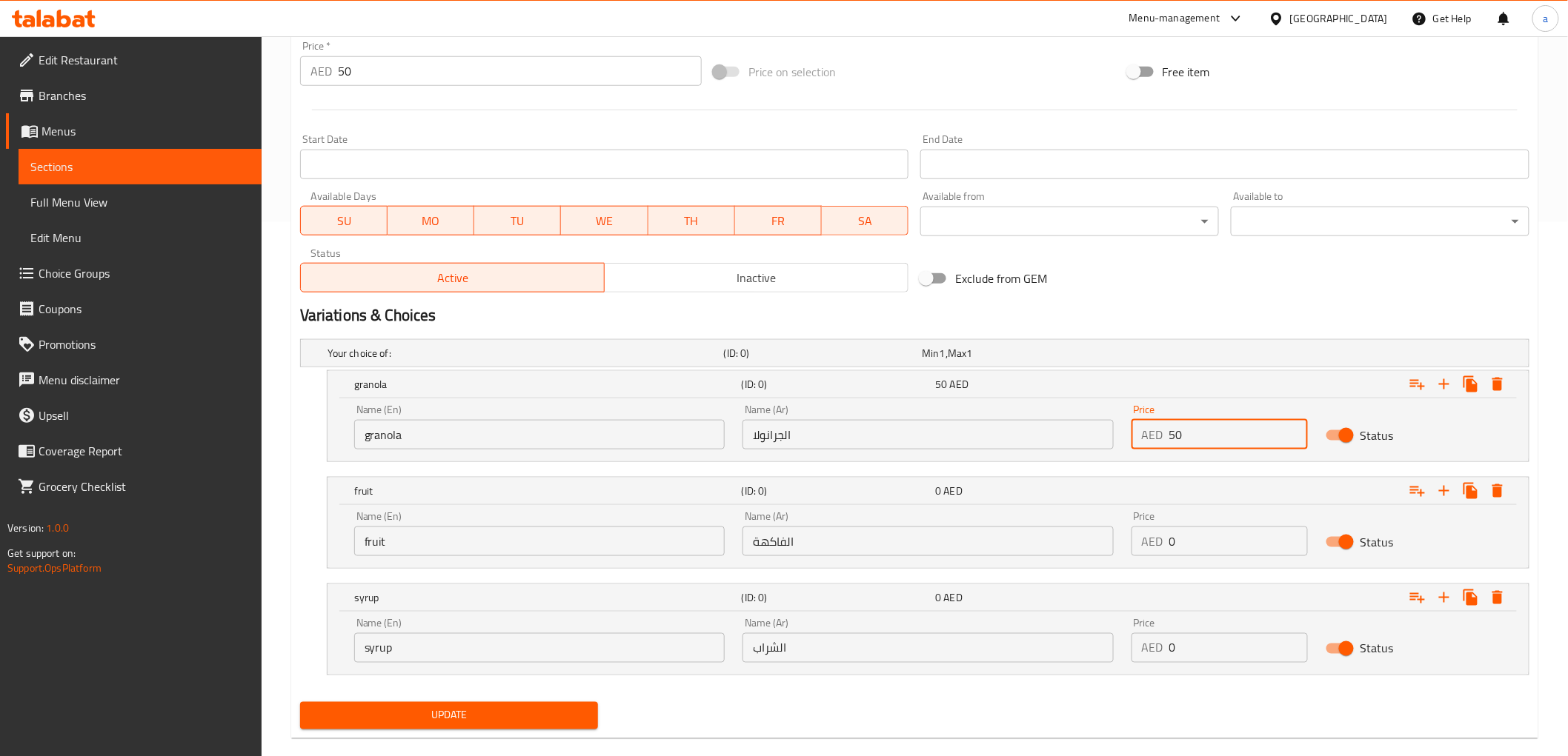
scroll to position [558, 0]
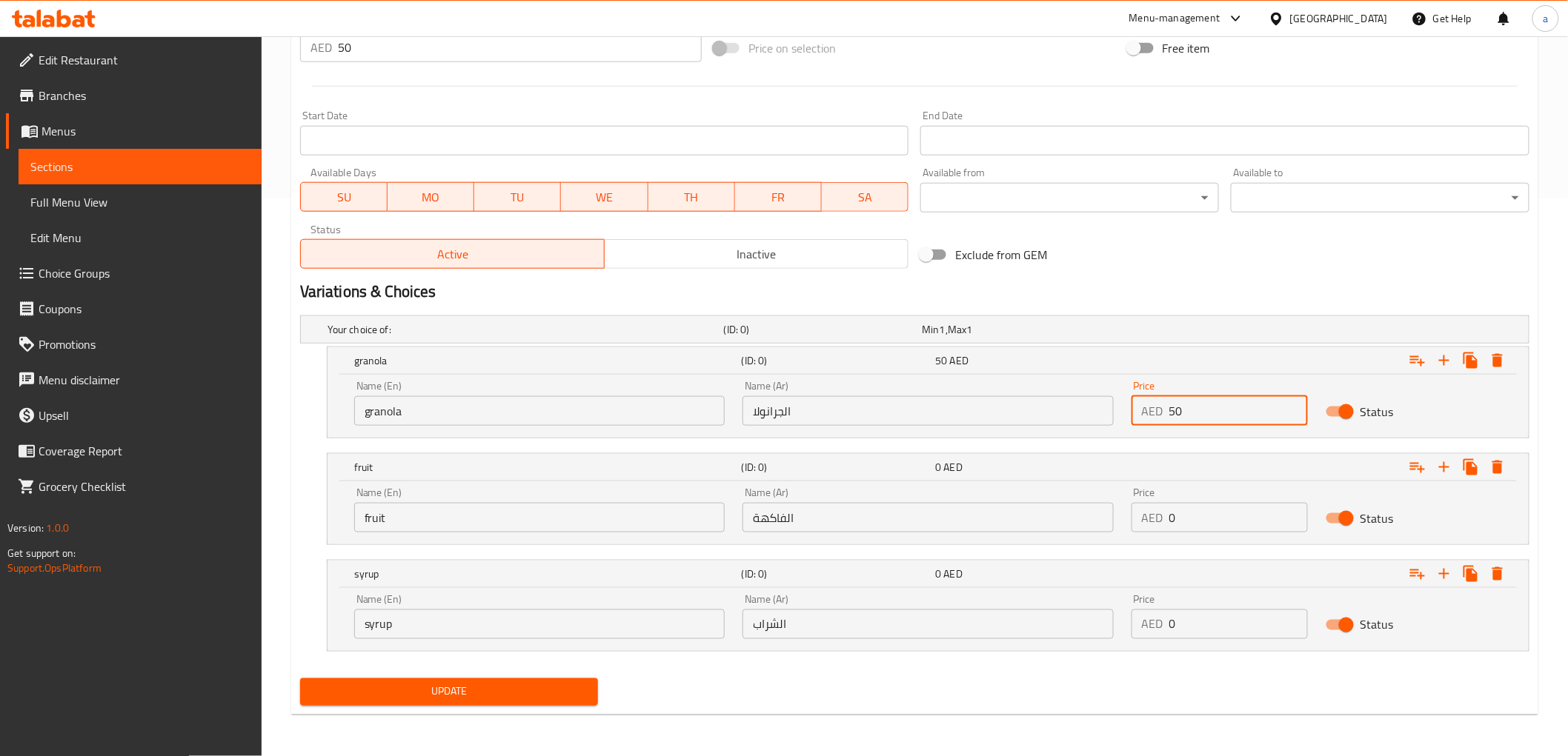
type input "50"
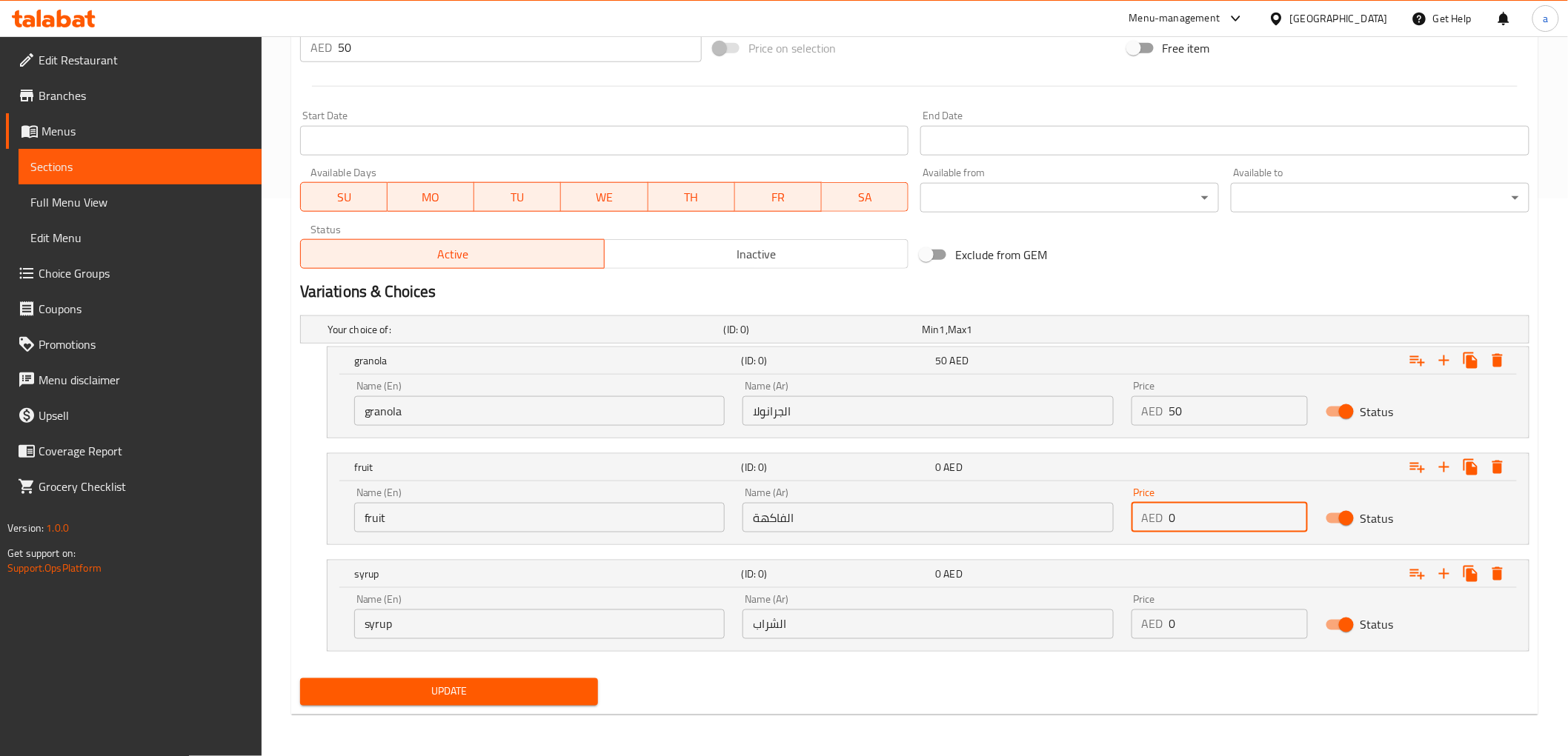
drag, startPoint x: 1189, startPoint y: 508, endPoint x: 1146, endPoint y: 512, distance: 43.2
click at [1146, 512] on div "AED 0 Price" at bounding box center [1219, 517] width 176 height 30
paste input "5"
type input "50"
drag, startPoint x: 1205, startPoint y: 637, endPoint x: 1150, endPoint y: 633, distance: 55.1
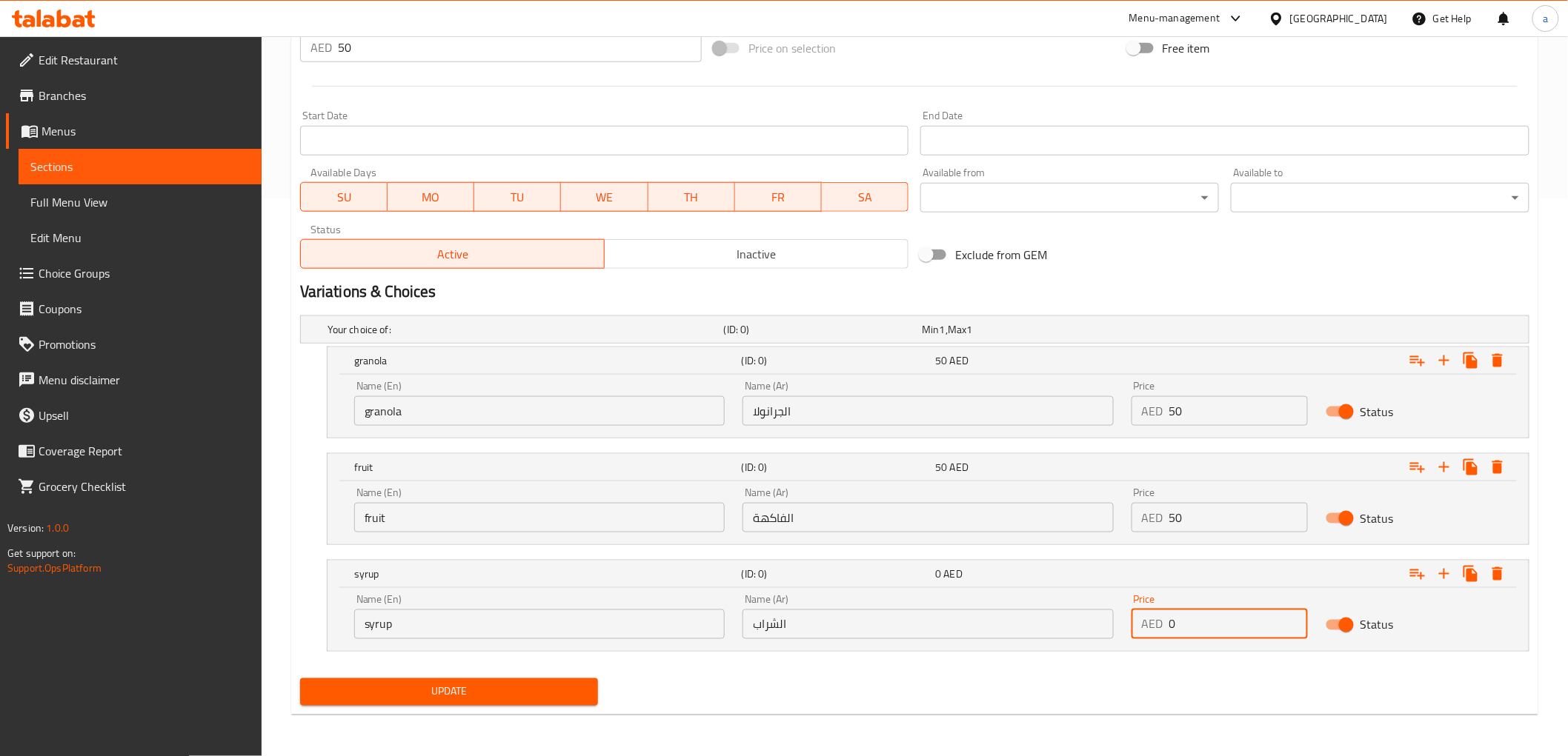
click at [1150, 633] on div "AED 0 Price" at bounding box center [1219, 624] width 176 height 30
paste input "5"
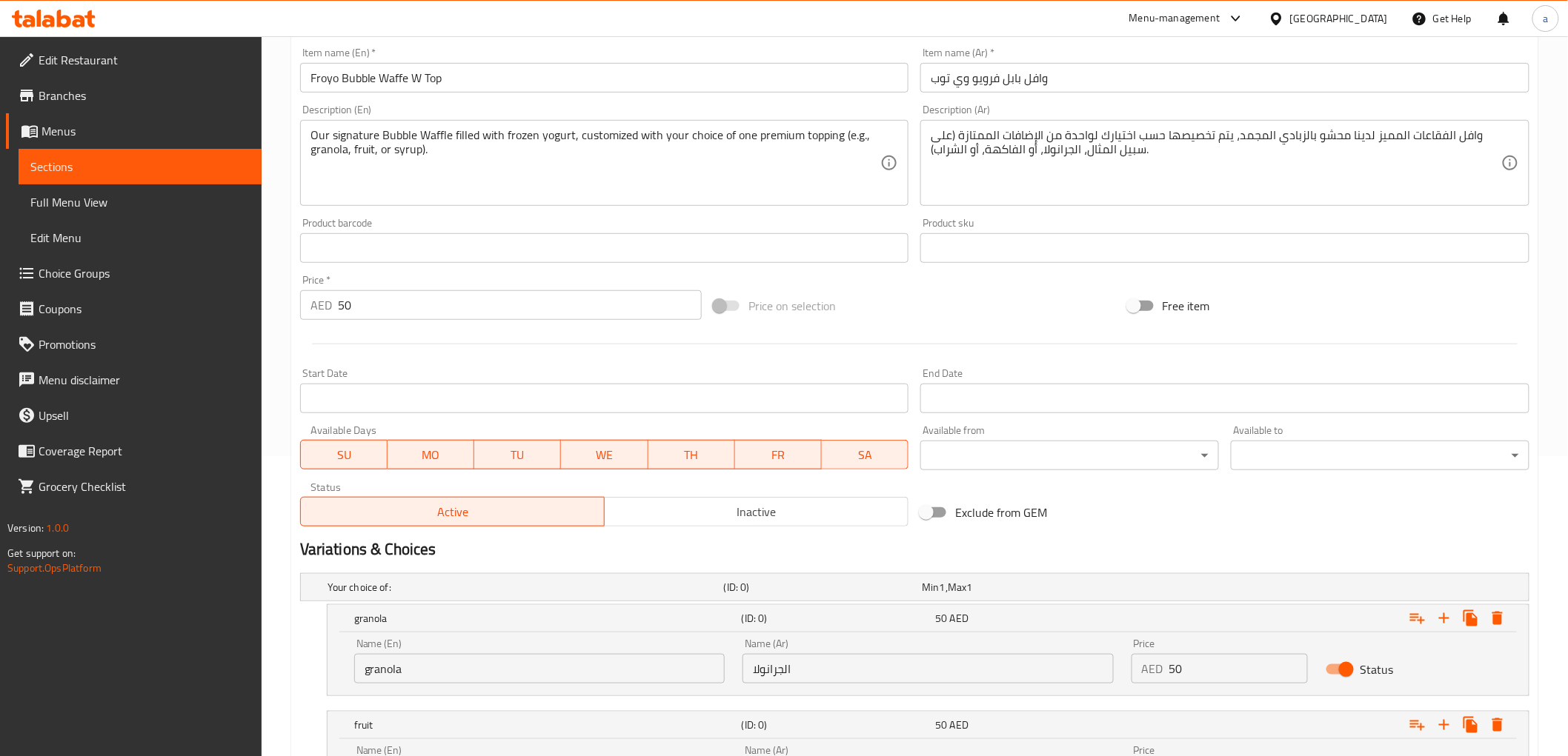
scroll to position [64, 0]
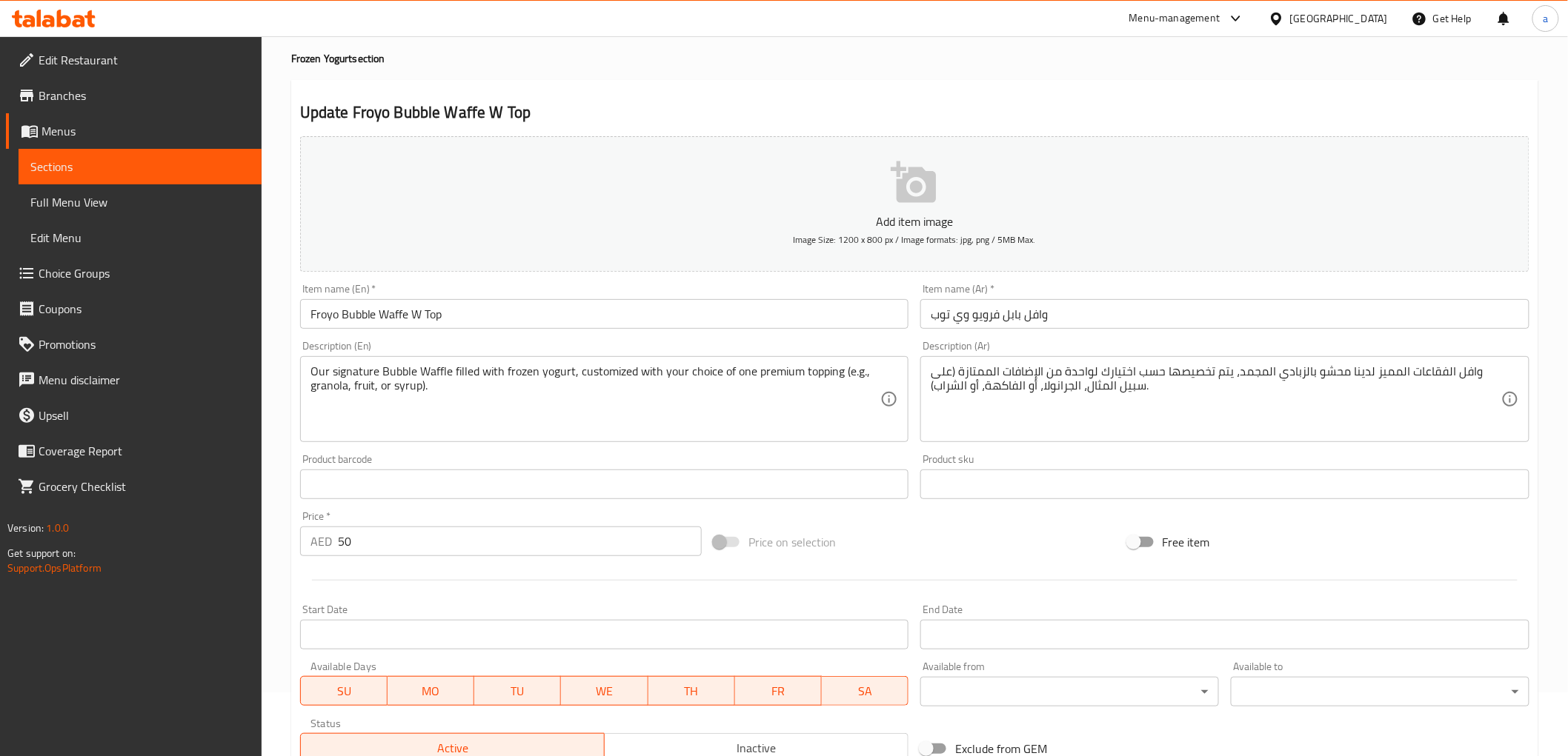
type input "50"
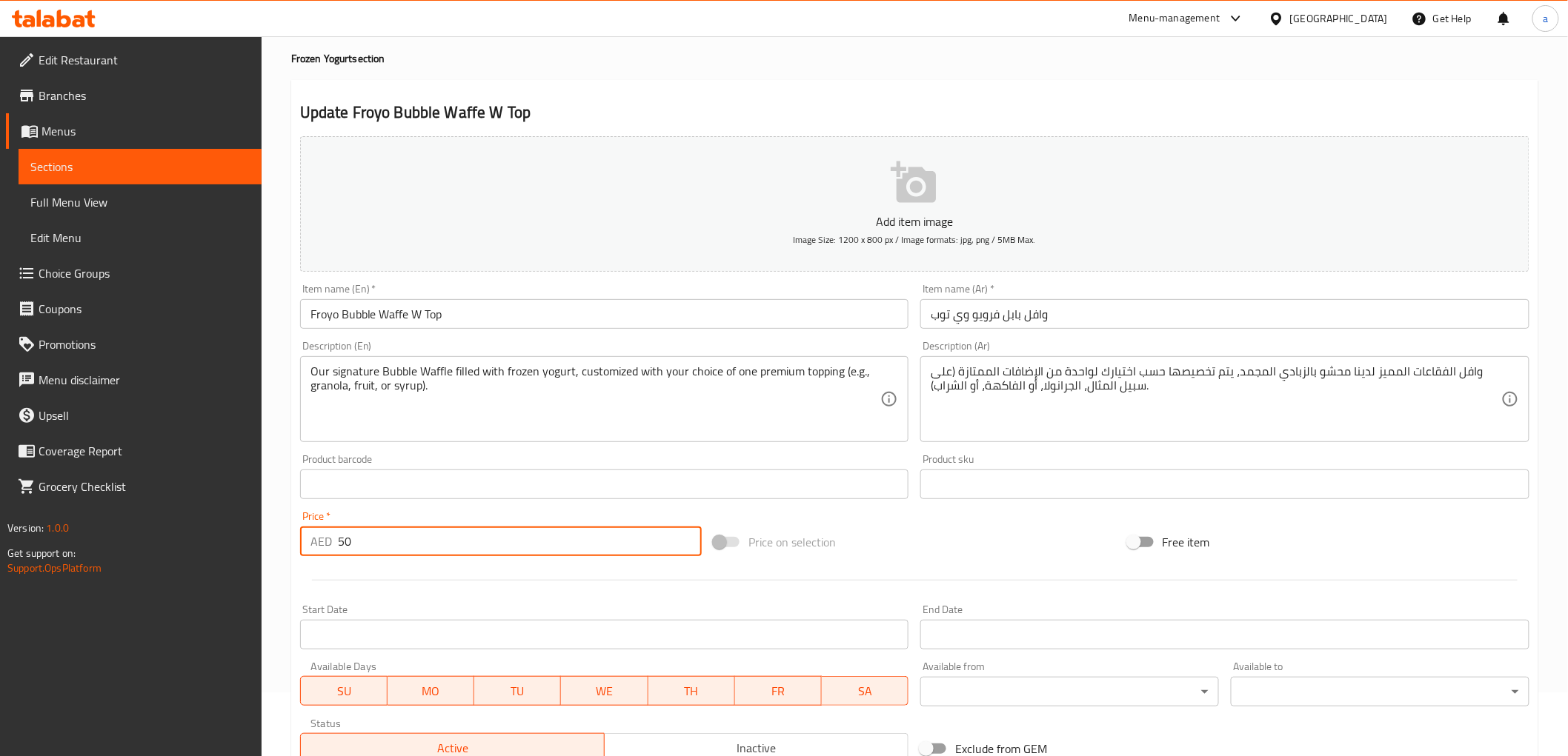
drag, startPoint x: 409, startPoint y: 538, endPoint x: 297, endPoint y: 539, distance: 112.0
click at [297, 539] on div "Price   * AED 50 Price *" at bounding box center [500, 534] width 413 height 57
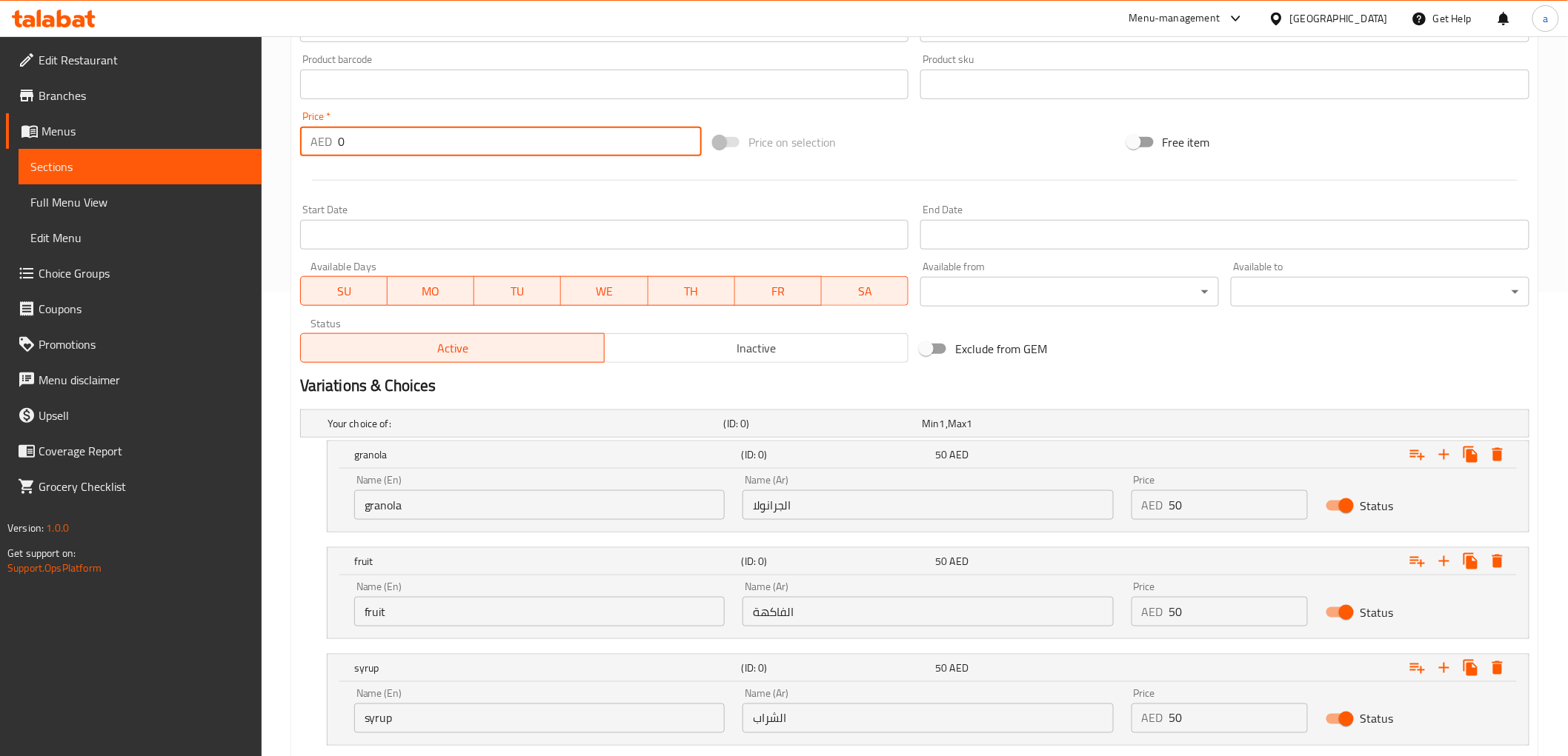
scroll to position [558, 0]
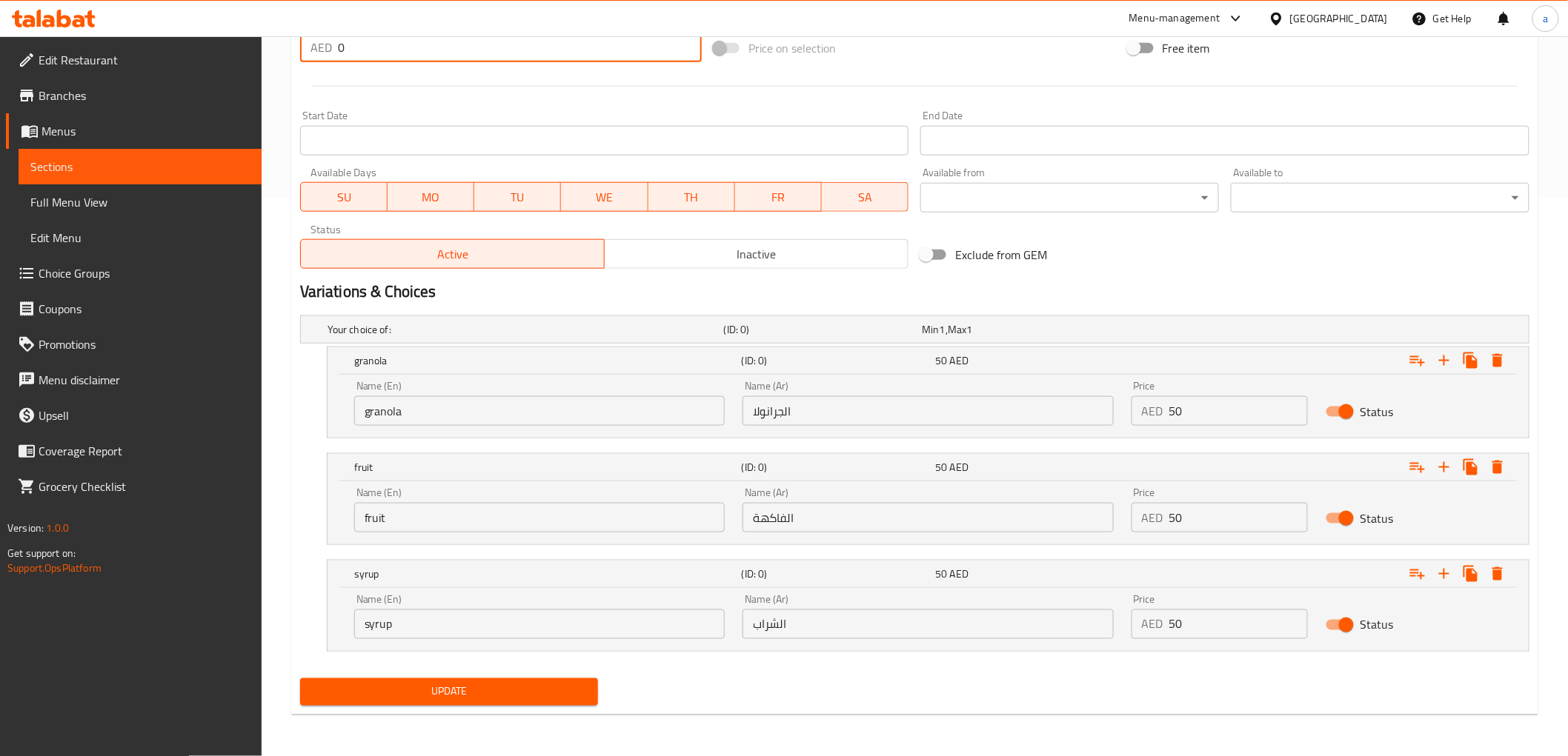
type input "0"
click at [554, 680] on span "Update" at bounding box center [449, 691] width 274 height 18
click at [515, 680] on span "Update" at bounding box center [449, 691] width 274 height 18
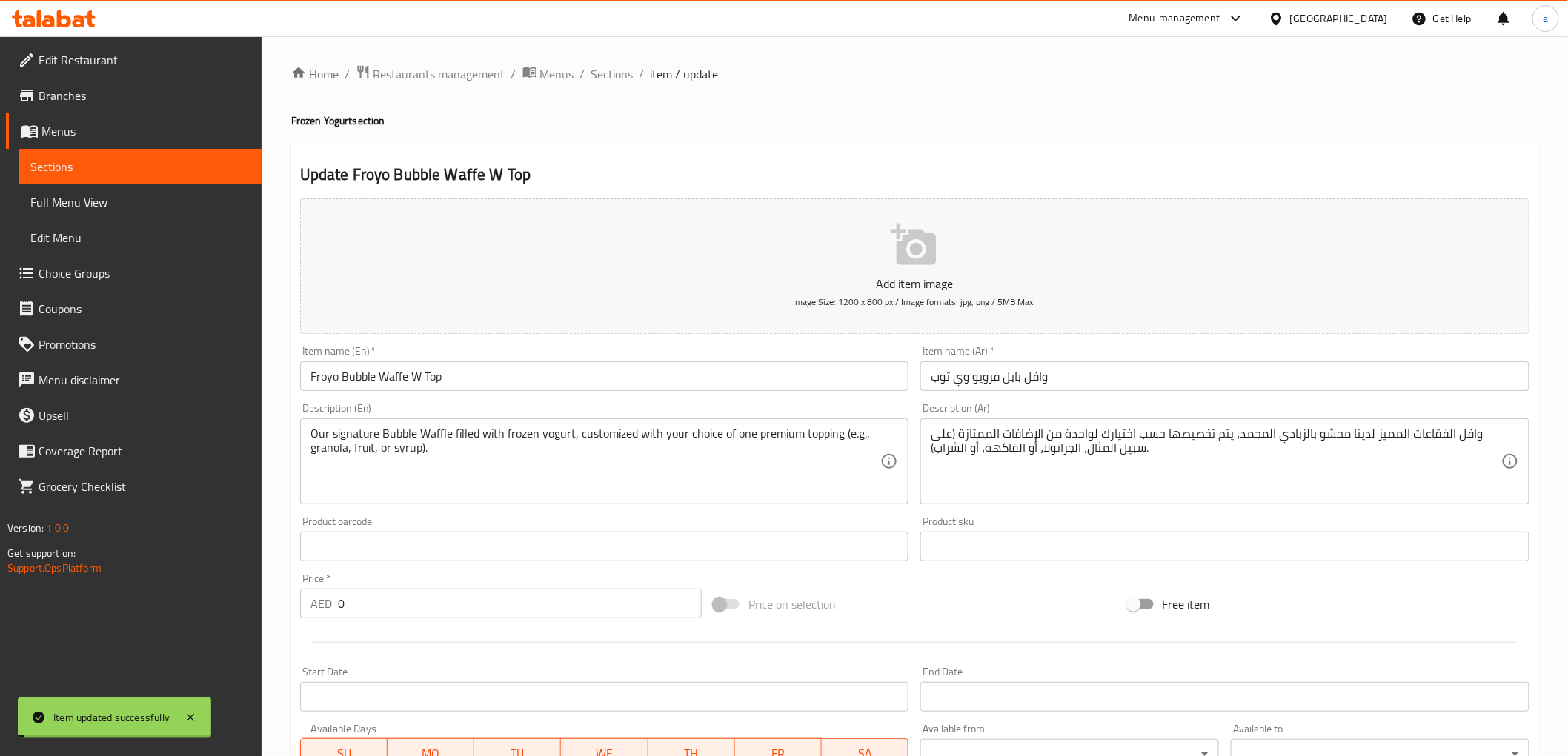
scroll to position [0, 0]
click at [112, 169] on span "Sections" at bounding box center [141, 167] width 220 height 17
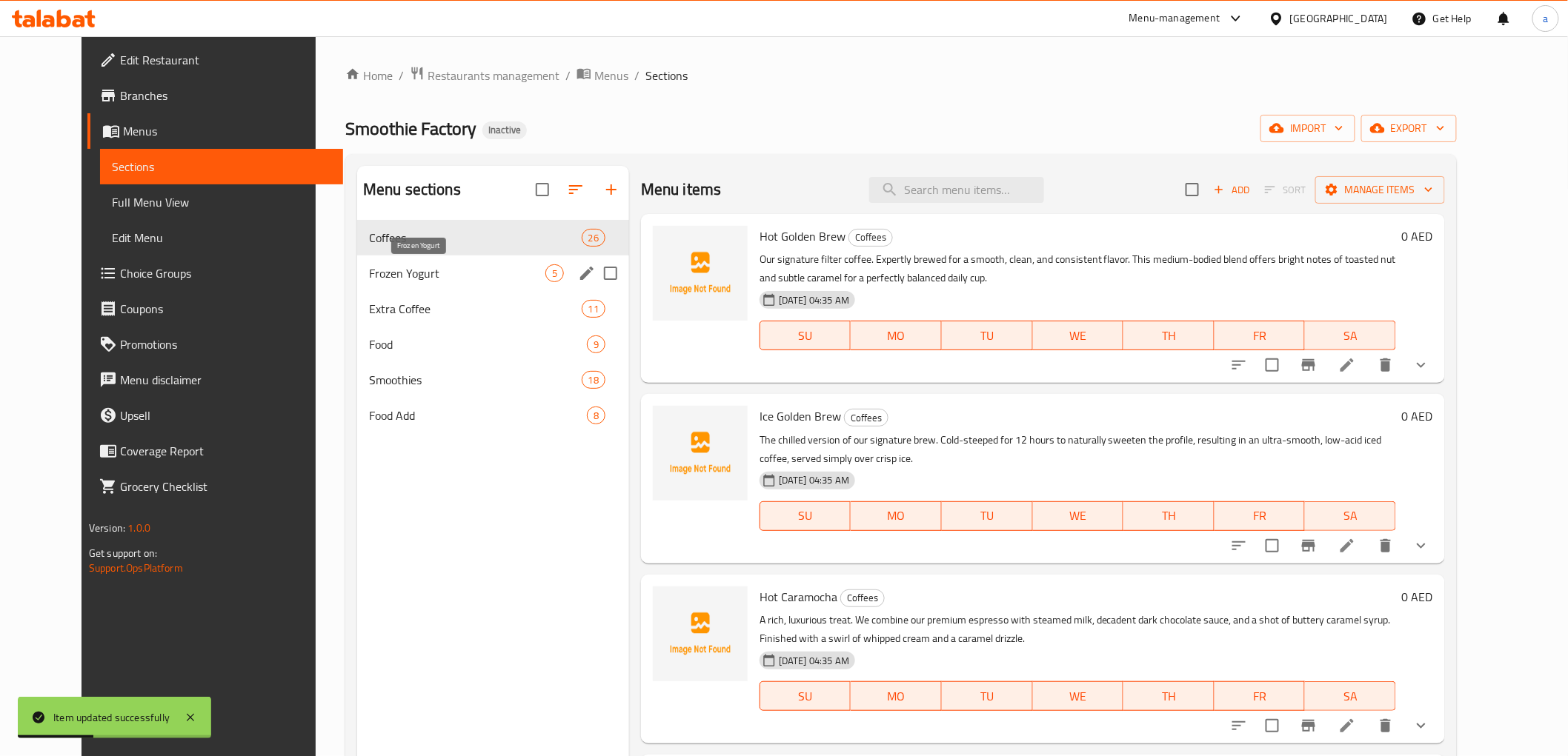
click at [409, 272] on span "Frozen Yogurt" at bounding box center [457, 274] width 176 height 17
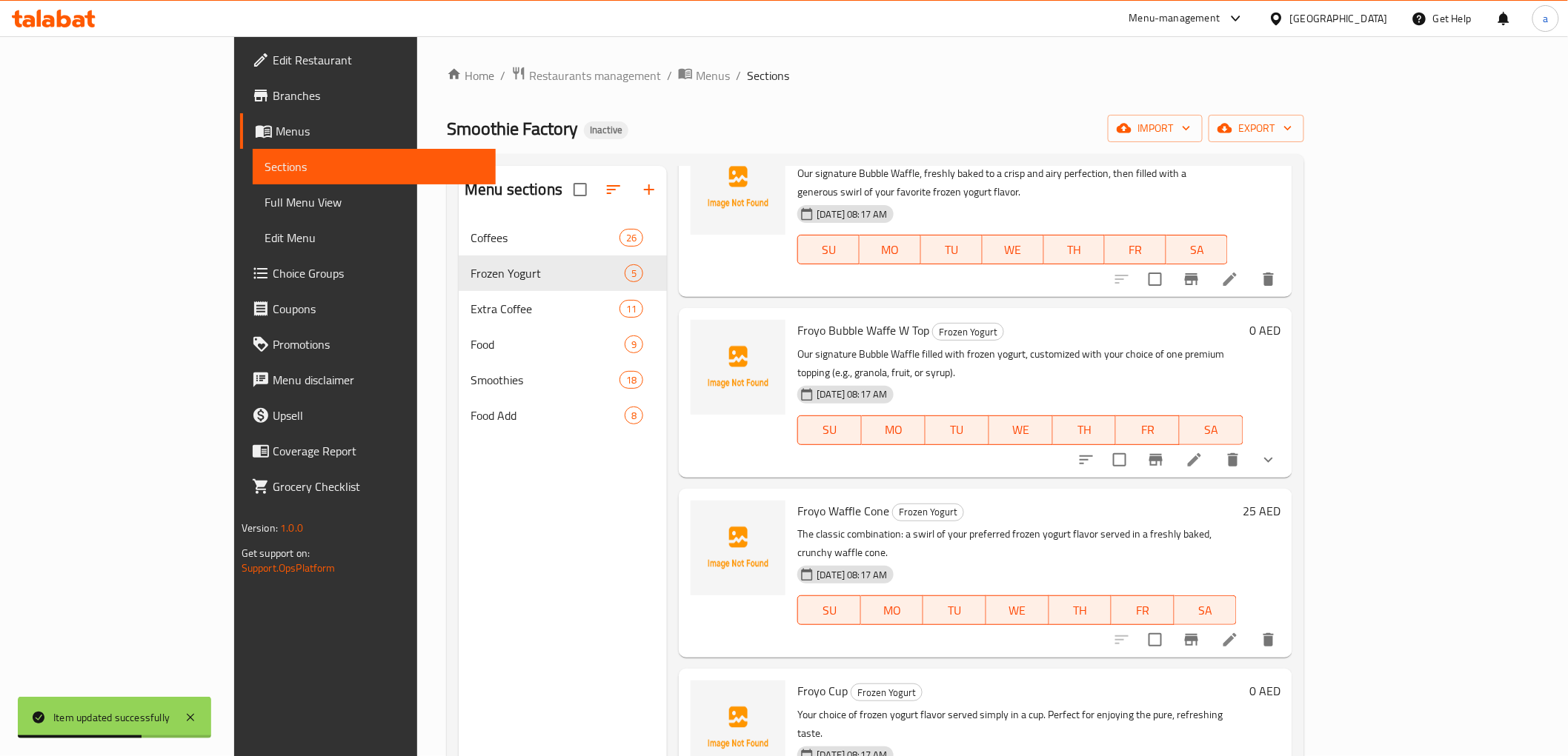
scroll to position [89, 0]
click at [1239, 628] on icon at bounding box center [1230, 637] width 17 height 17
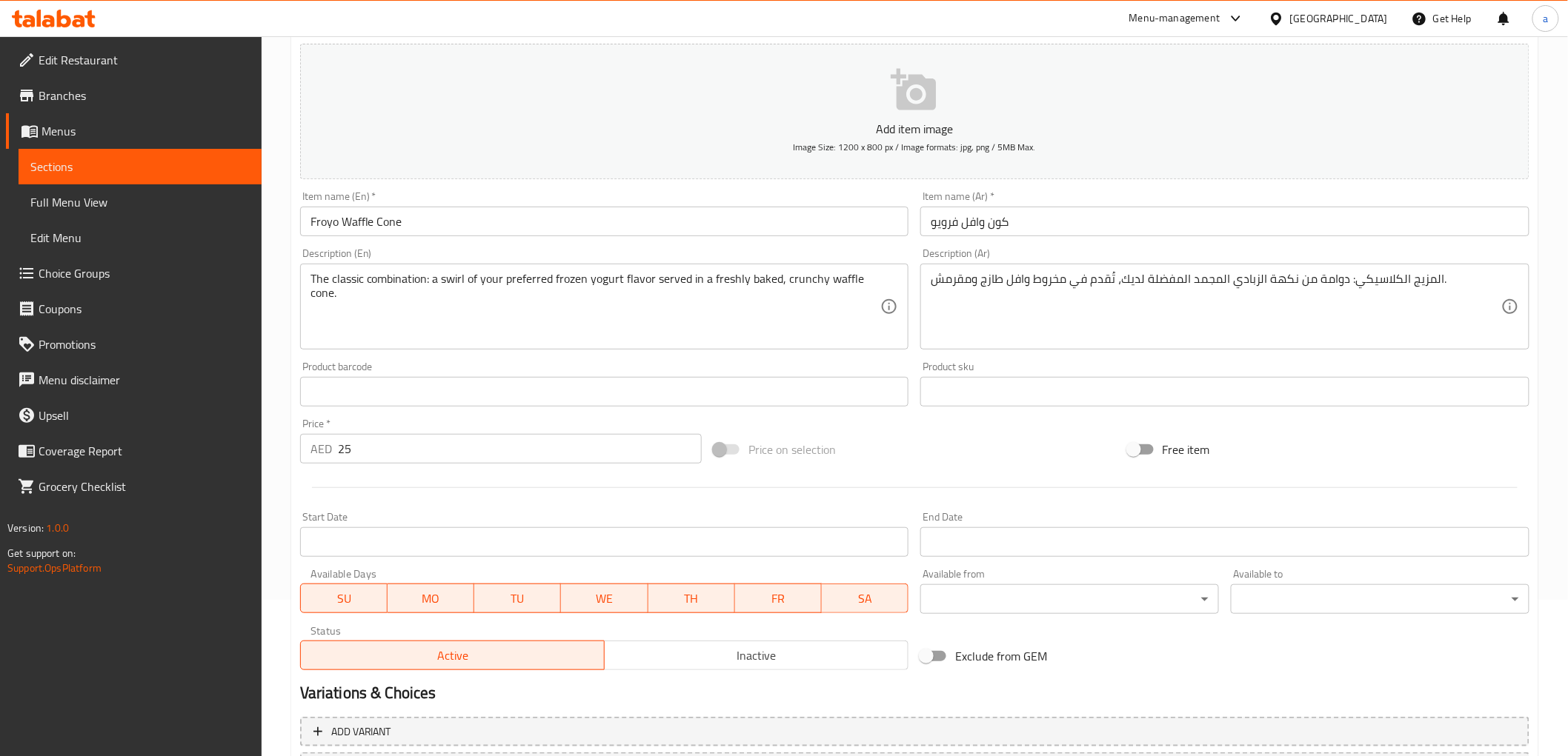
scroll to position [165, 0]
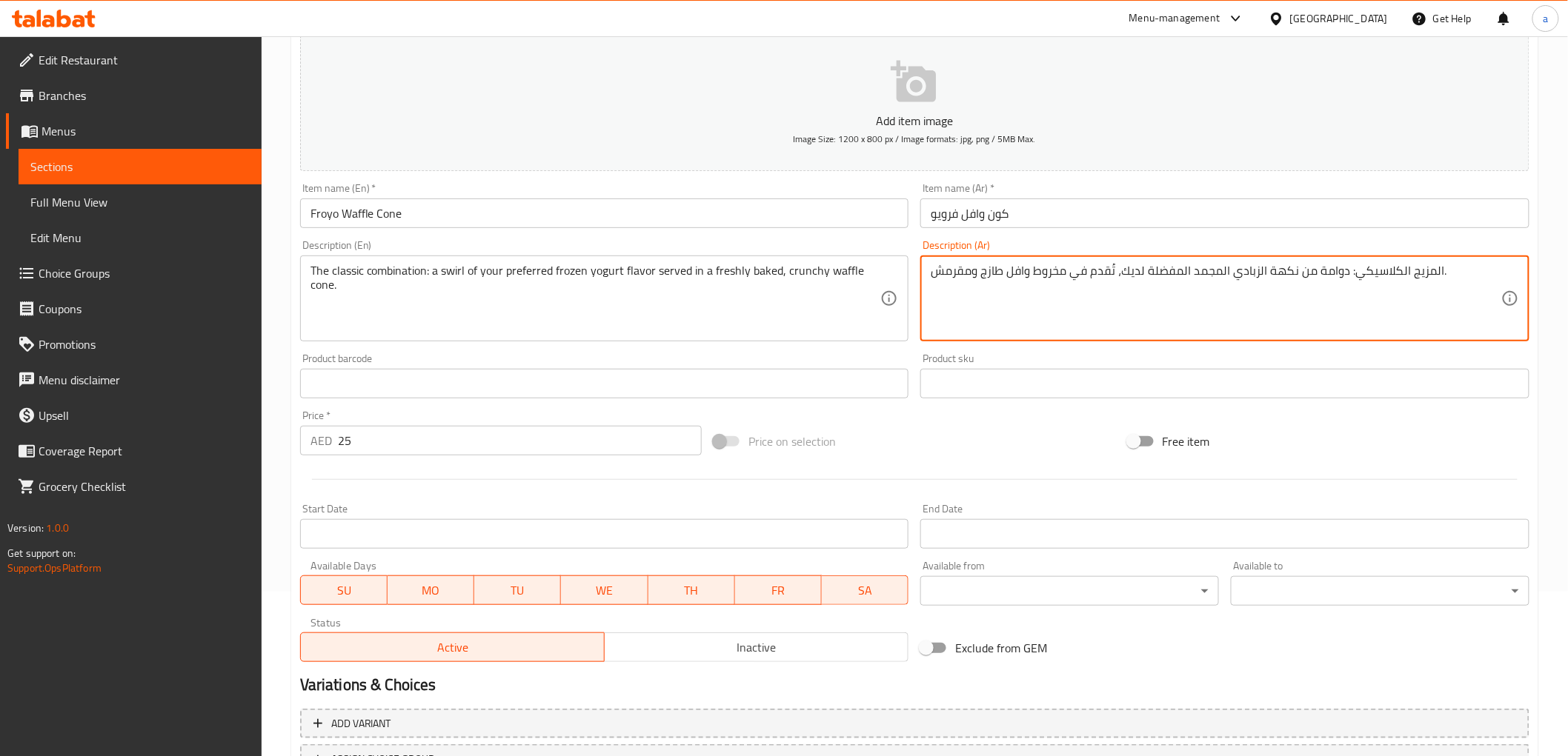
click at [1332, 276] on textarea "المزيج الكلاسيكي: دوامة من نكهة الزبادي المجمد المفضلة لديك، تُقدم في مخروط واف…" at bounding box center [1215, 299] width 570 height 70
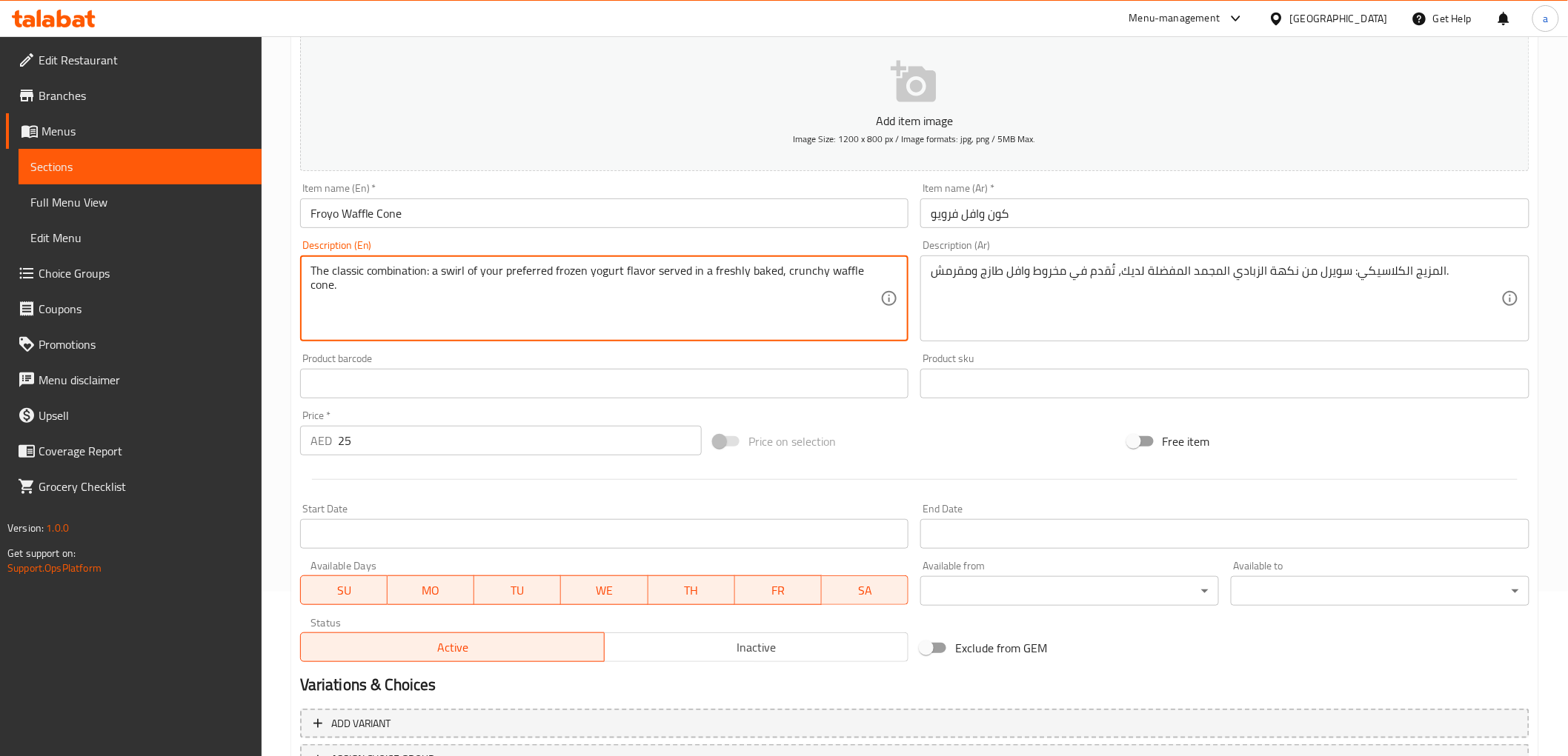
drag, startPoint x: 443, startPoint y: 279, endPoint x: 654, endPoint y: 279, distance: 211.0
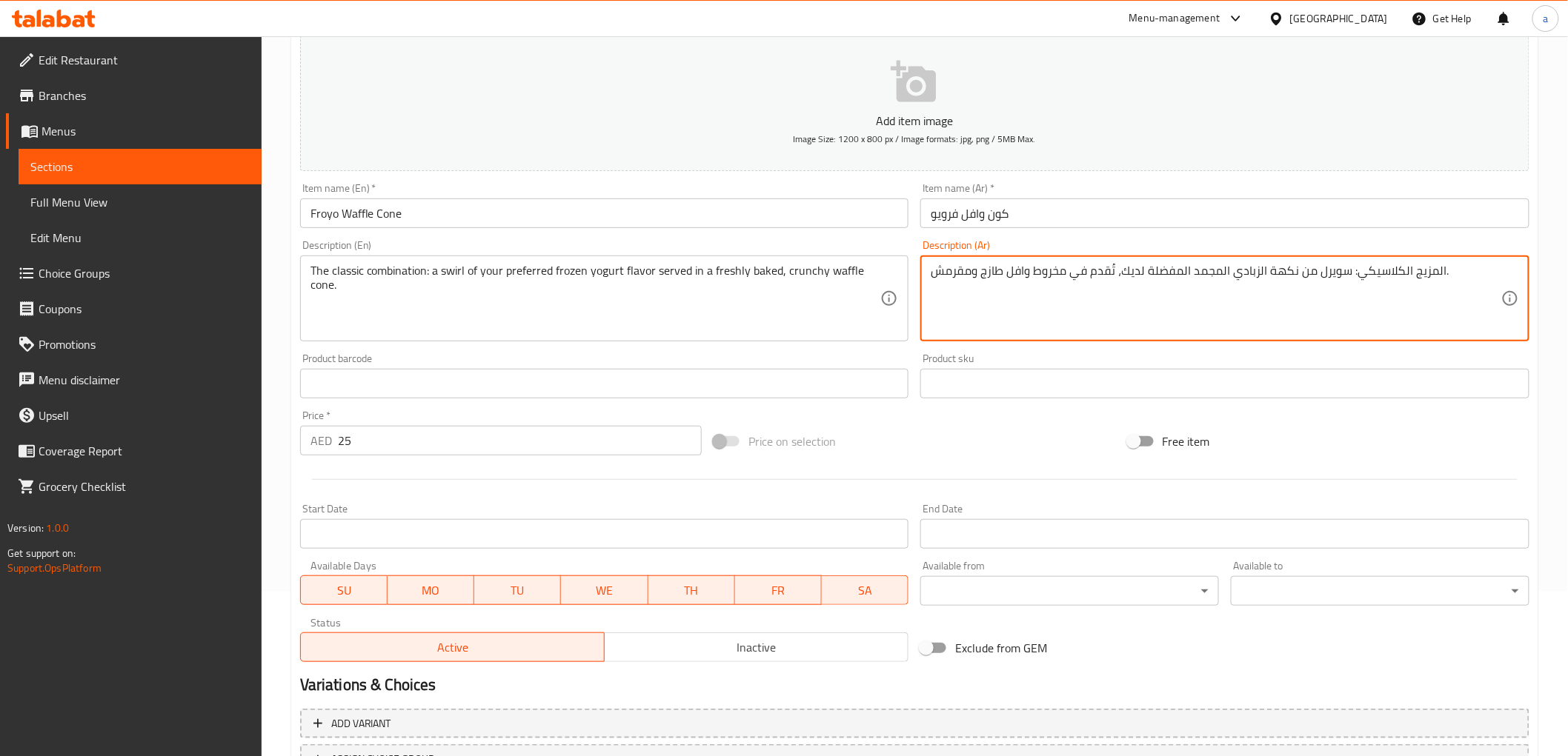
click at [1049, 279] on textarea "المزيج الكلاسيكي: سويرل من نكهة الزبادي المجمد المفضلة لديك، تُقدم في مخروط واف…" at bounding box center [1215, 299] width 570 height 70
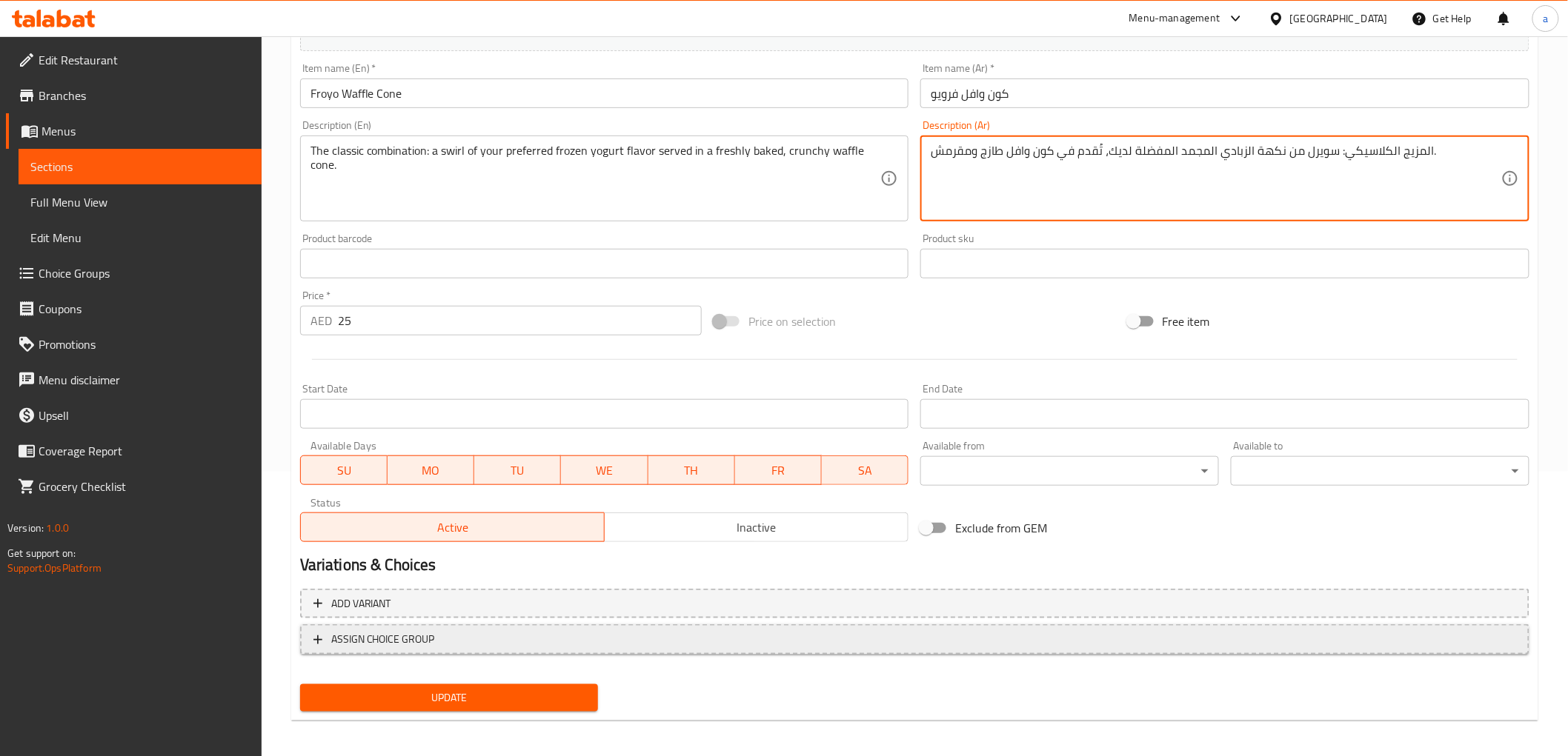
scroll to position [287, 0]
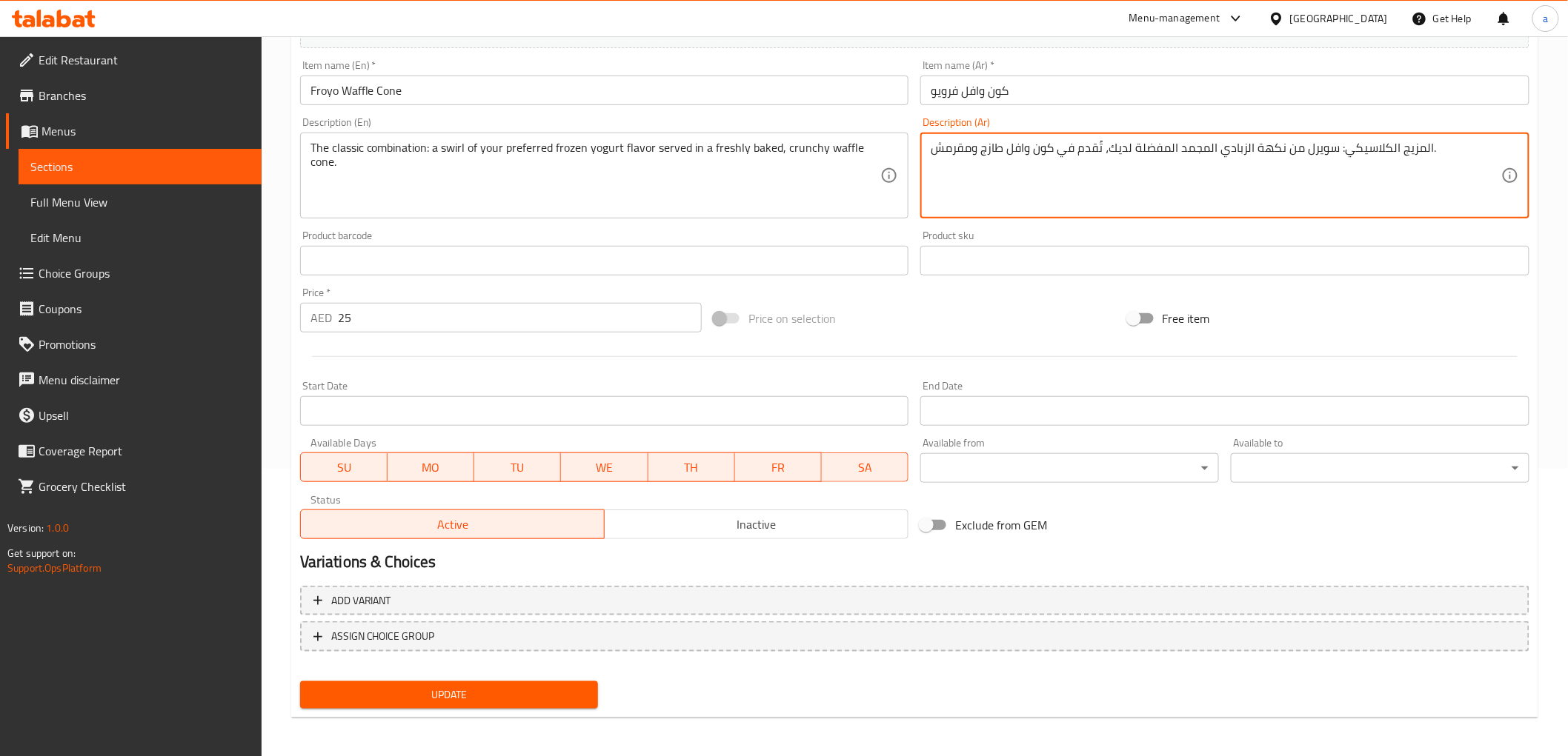
click at [538, 680] on span "Update" at bounding box center [449, 694] width 274 height 18
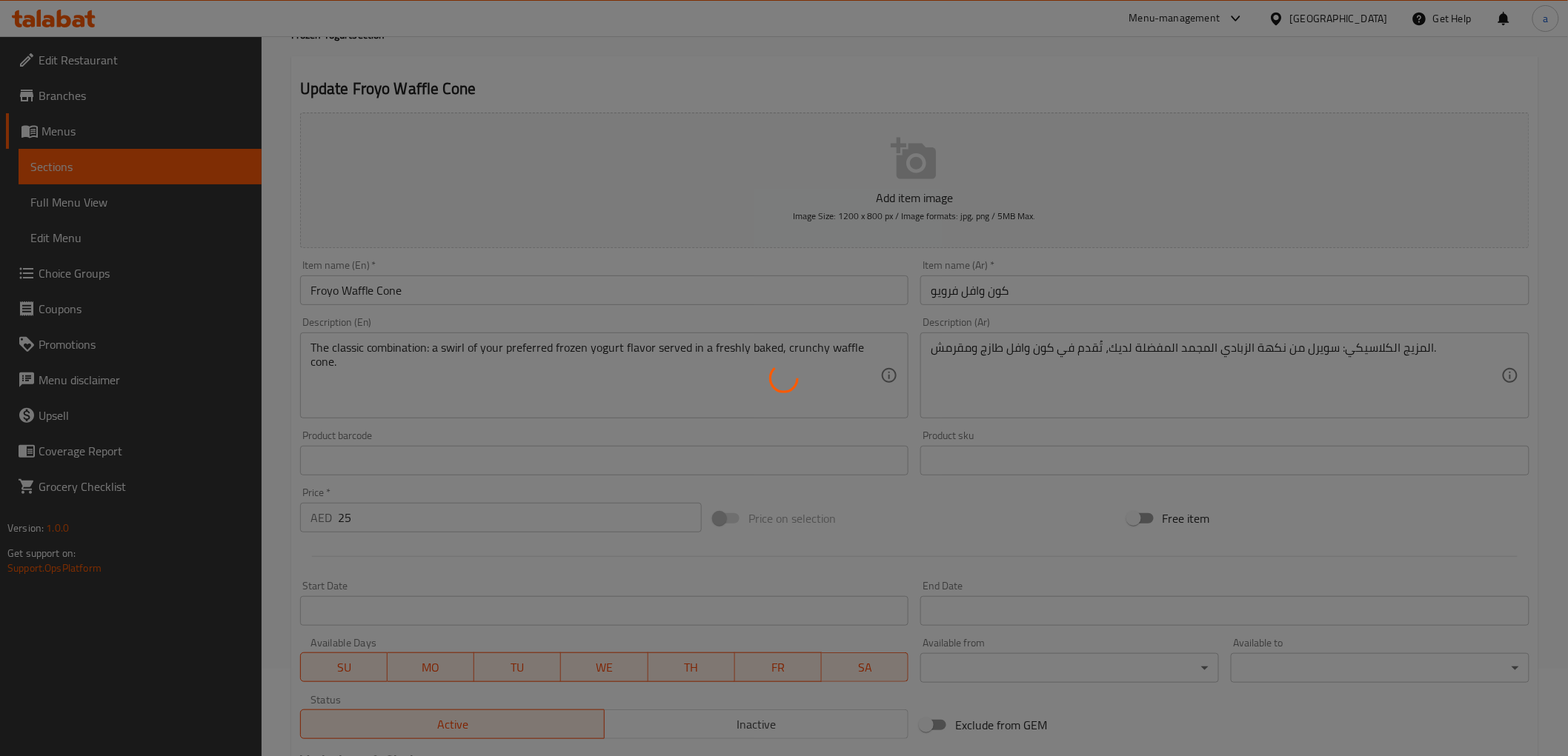
scroll to position [0, 0]
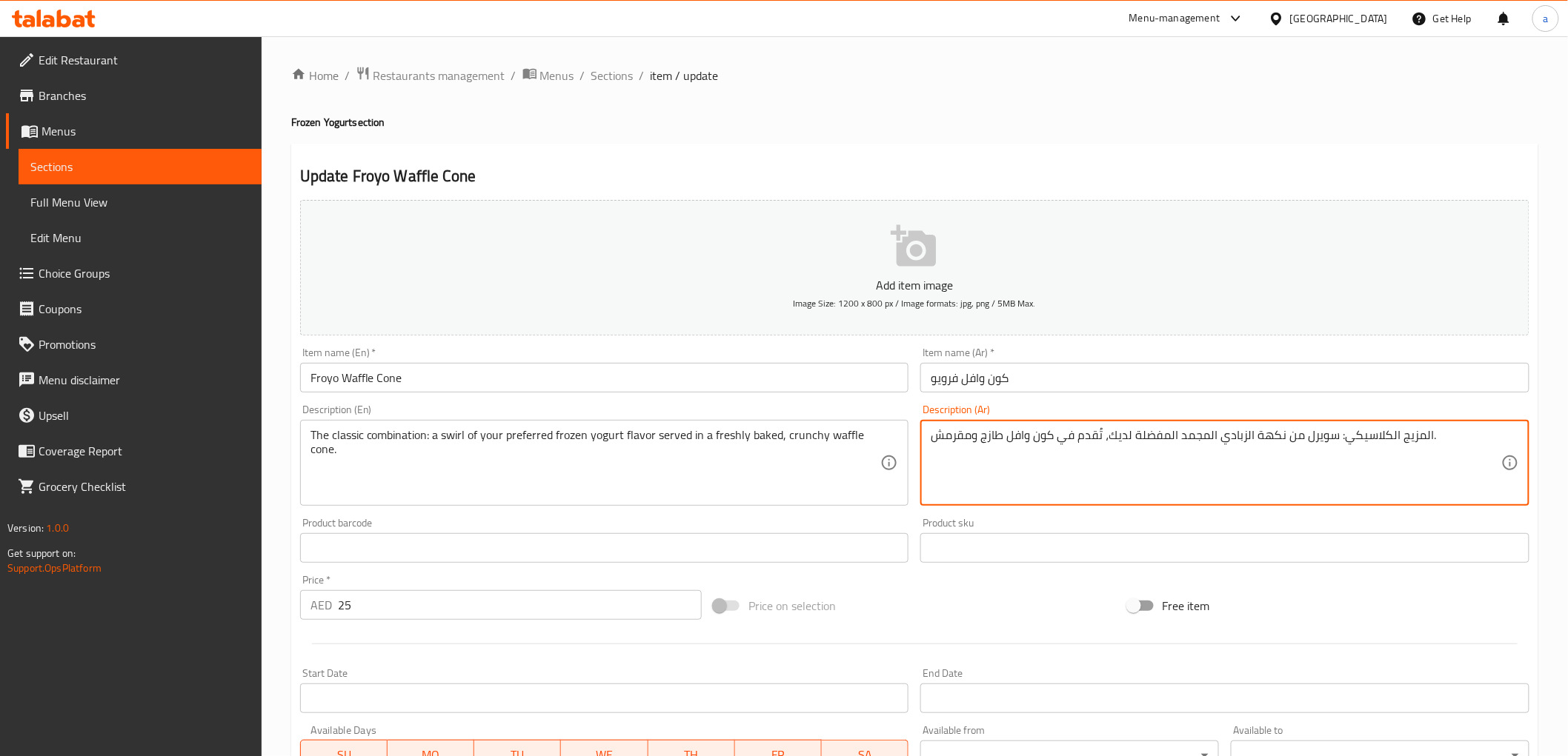
click at [968, 435] on textarea "المزيج الكلاسيكي: سويرل من نكهة الزبادي المجمد المفضلة لديك، تُقدم في كون وافل …" at bounding box center [1215, 463] width 570 height 70
click at [1000, 438] on textarea "المزيج الكلاسيكي: سويرل من نكهة الزبادي المجمد المفضلة لديك، تُقدم في كون وافل …" at bounding box center [1215, 463] width 570 height 70
type textarea "المزيج الكلاسيكي: سويرل من نكهة الزبادي المجمد المفضلة لديك، تُقدم في كون وافل …"
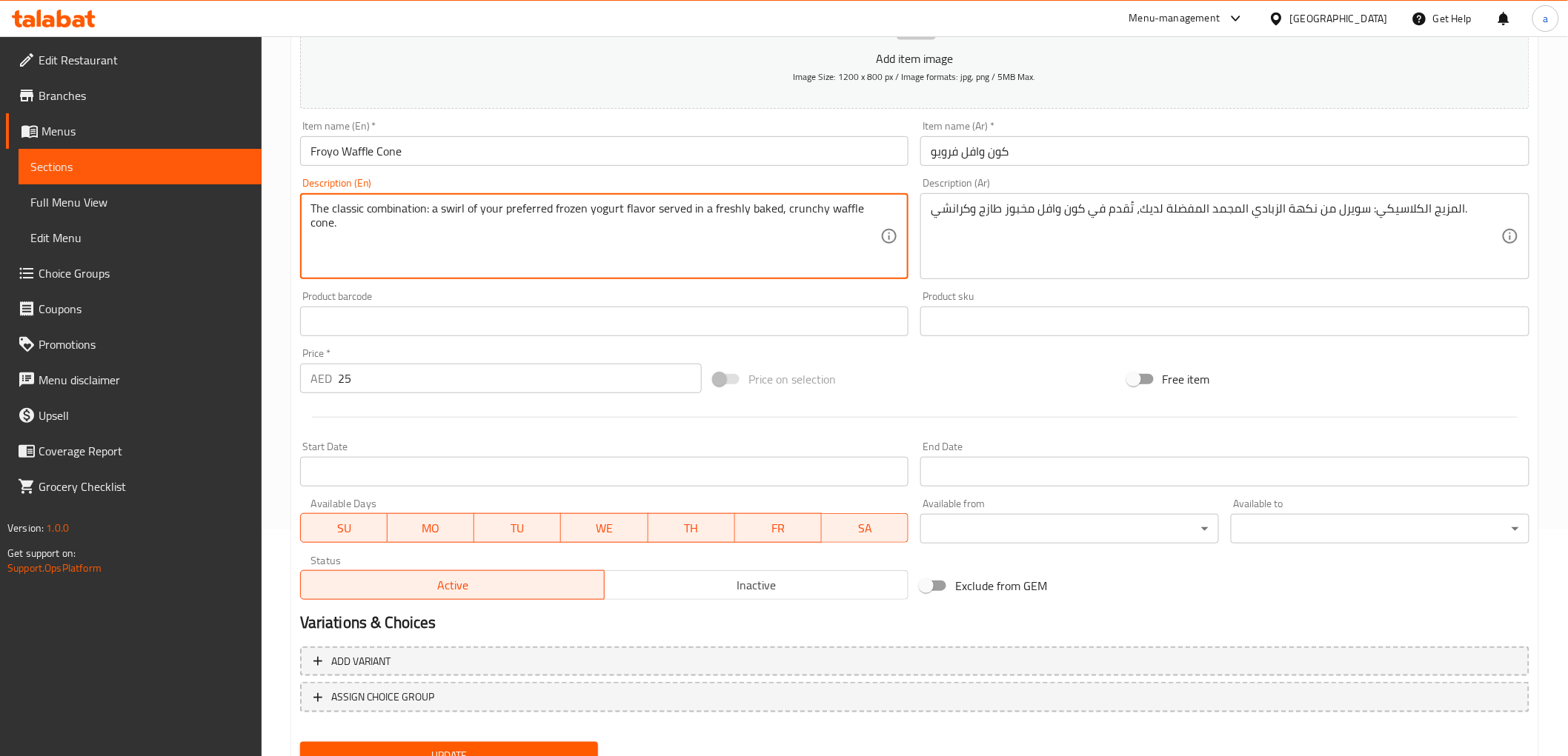
scroll to position [287, 0]
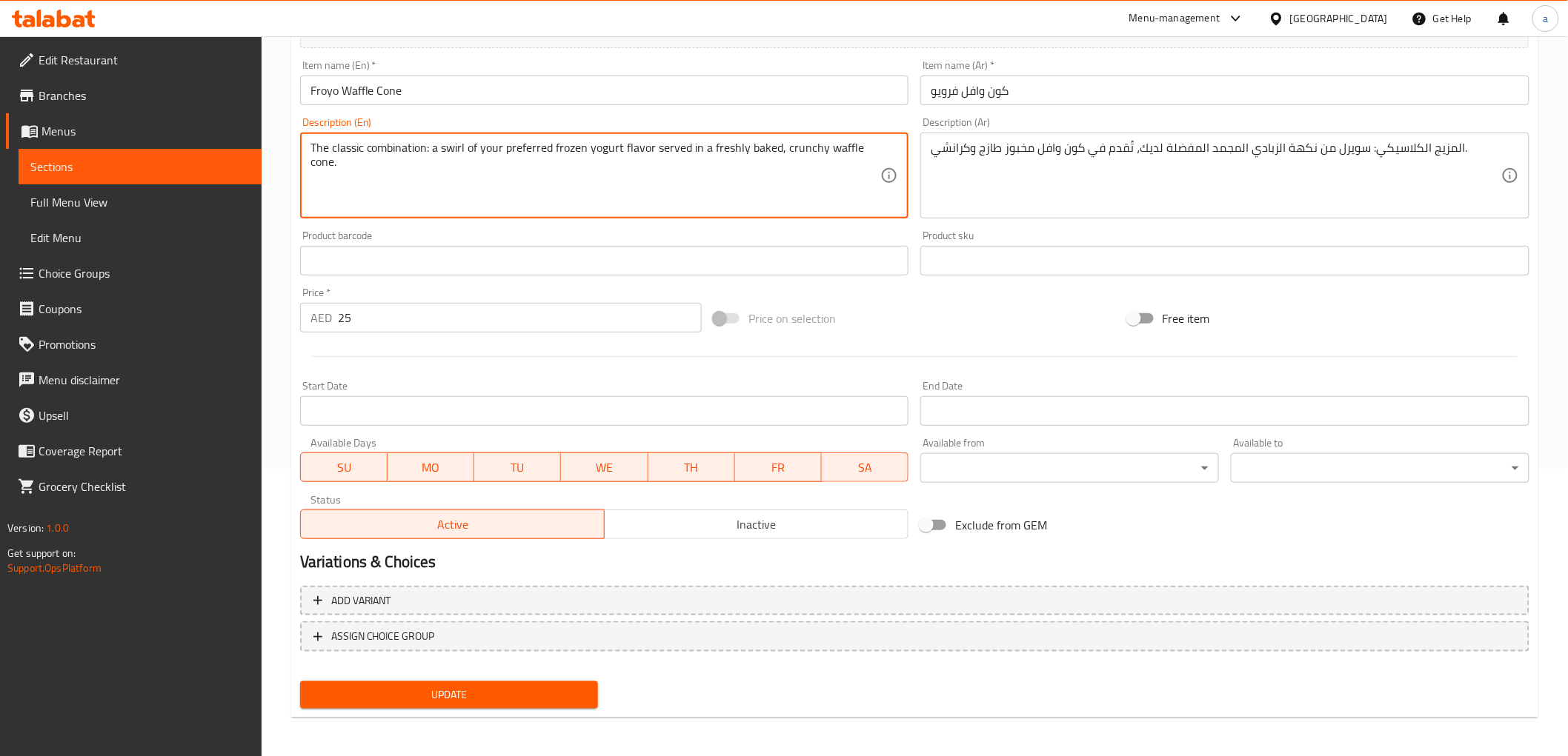
click at [512, 680] on span "Update" at bounding box center [449, 694] width 274 height 18
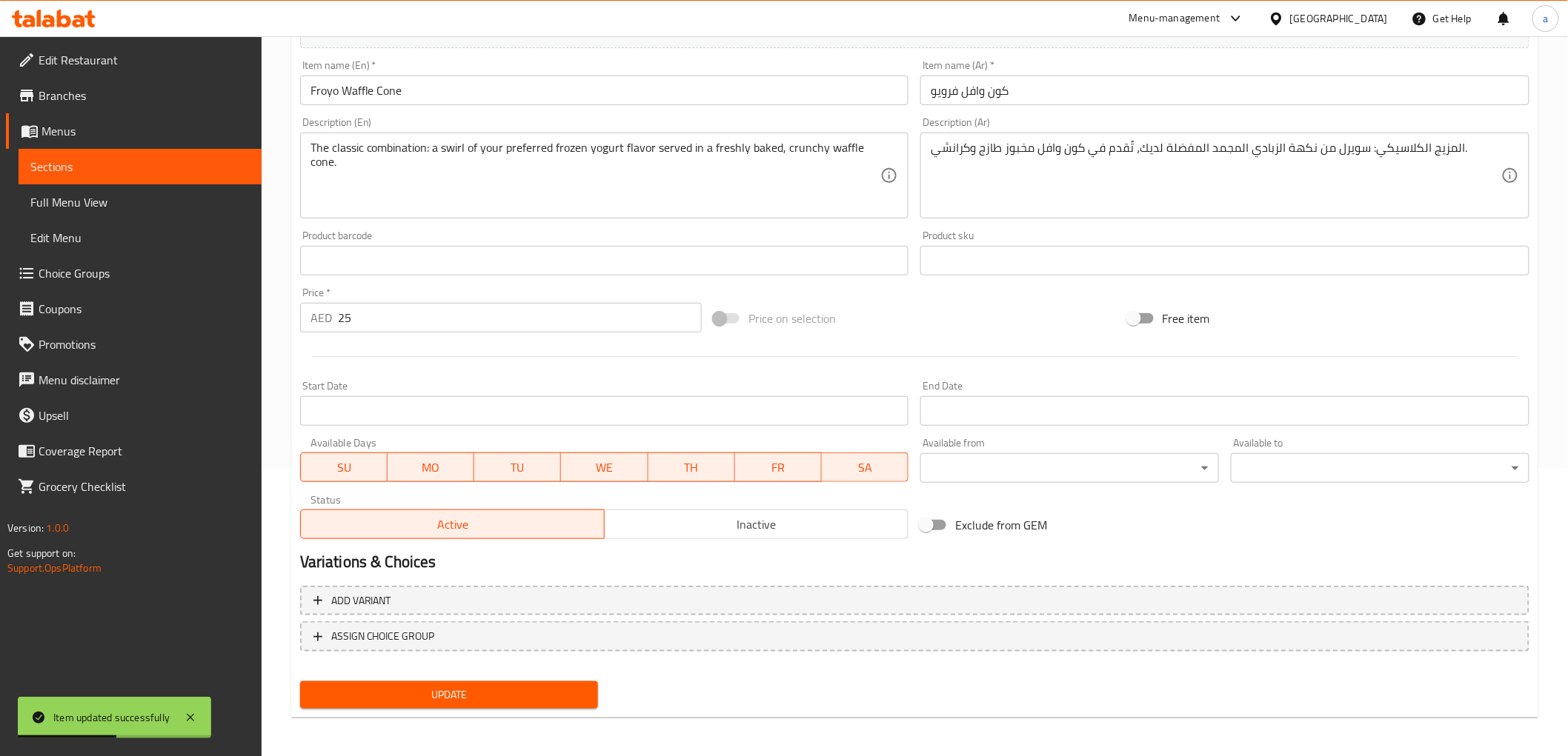
click at [451, 680] on span "Update" at bounding box center [449, 694] width 274 height 18
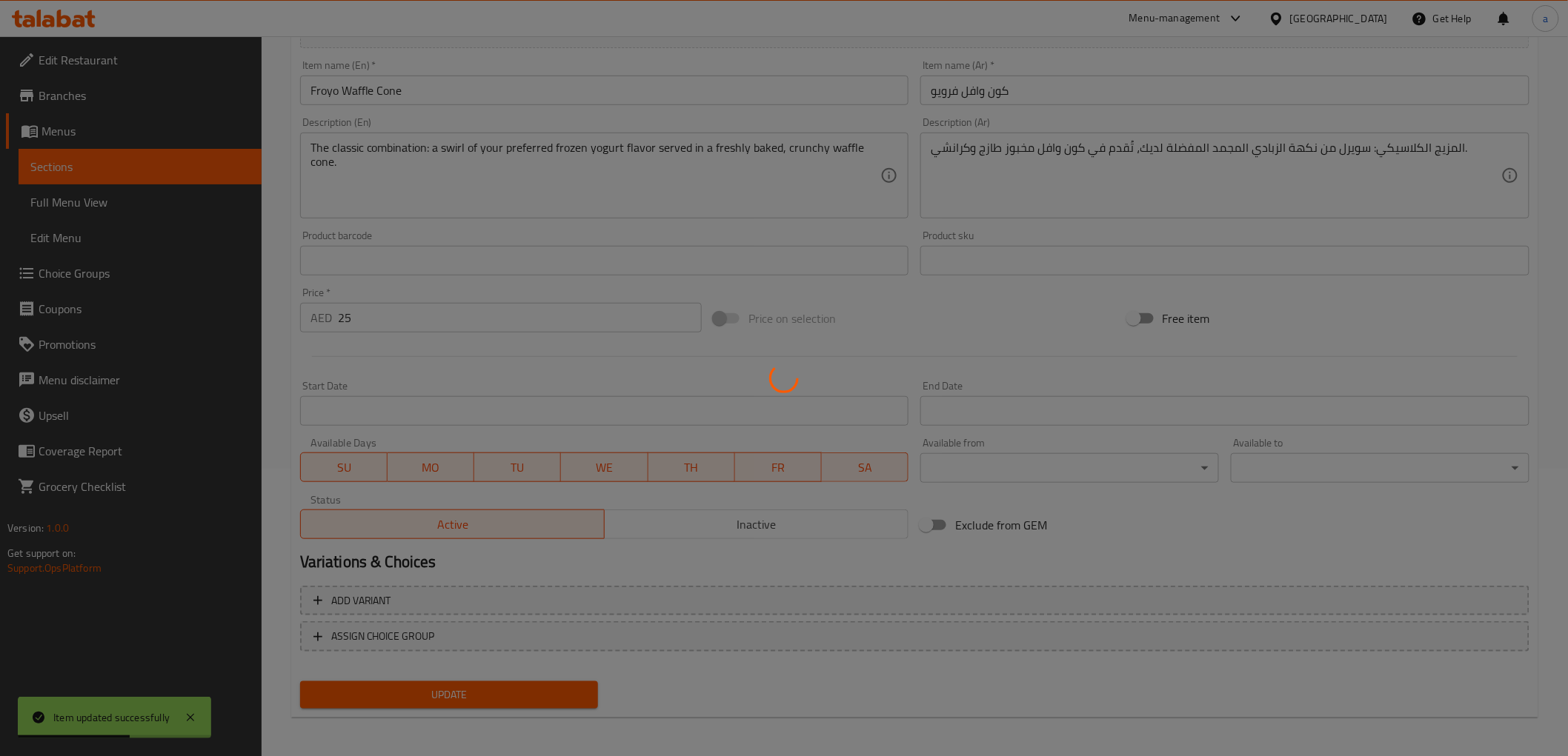
scroll to position [0, 0]
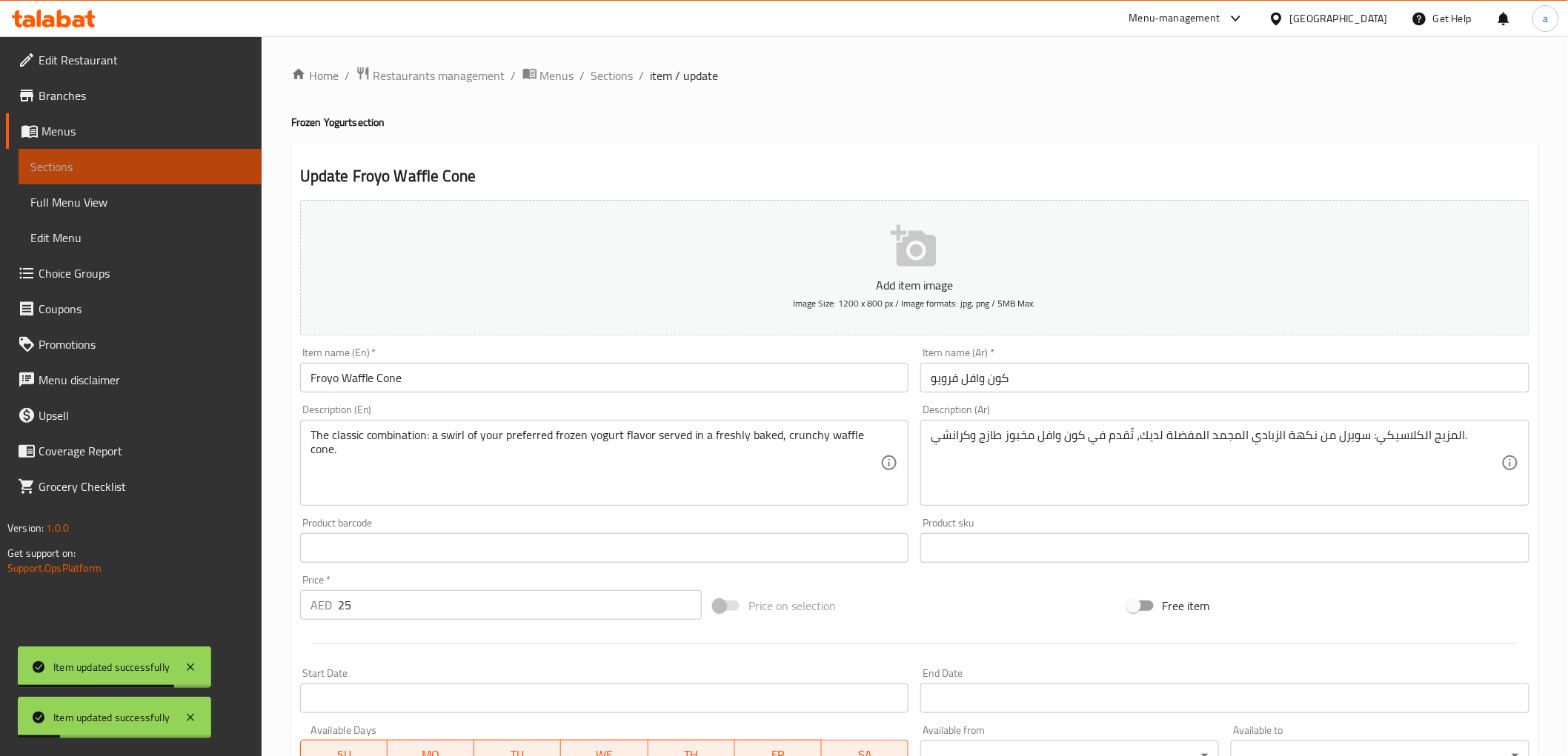
click at [220, 169] on span "Sections" at bounding box center [141, 167] width 220 height 17
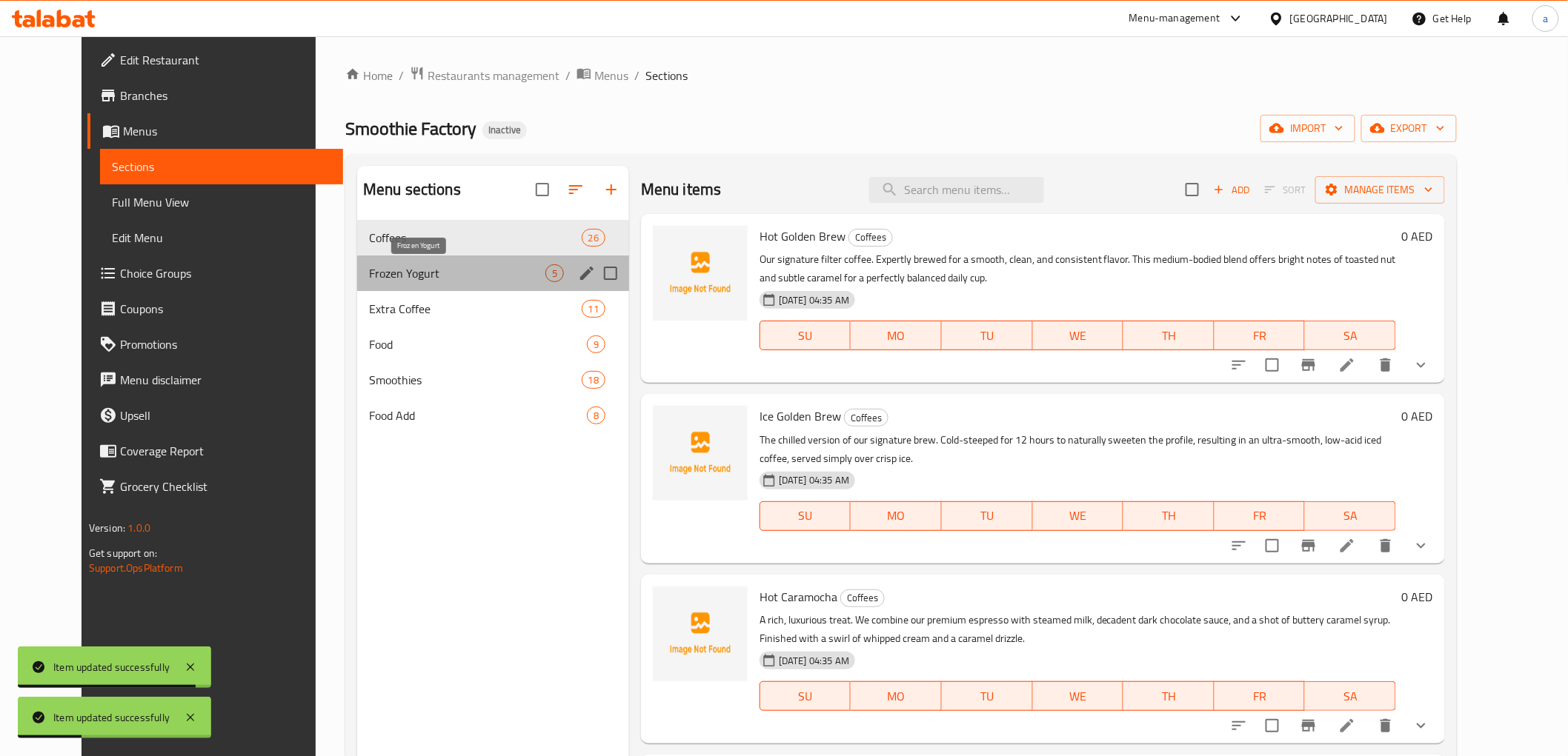
click at [387, 276] on span "Frozen Yogurt" at bounding box center [457, 274] width 176 height 17
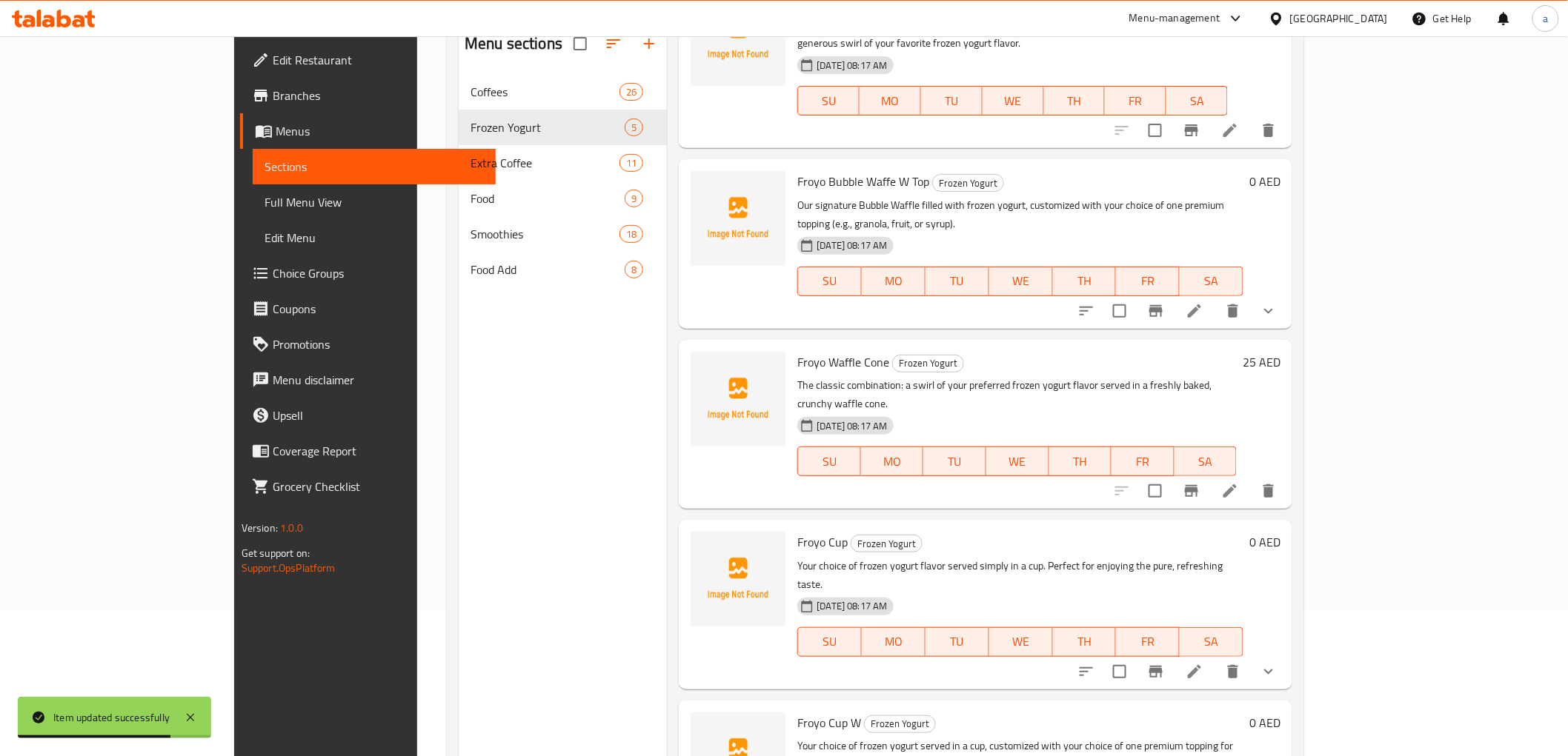
scroll to position [165, 0]
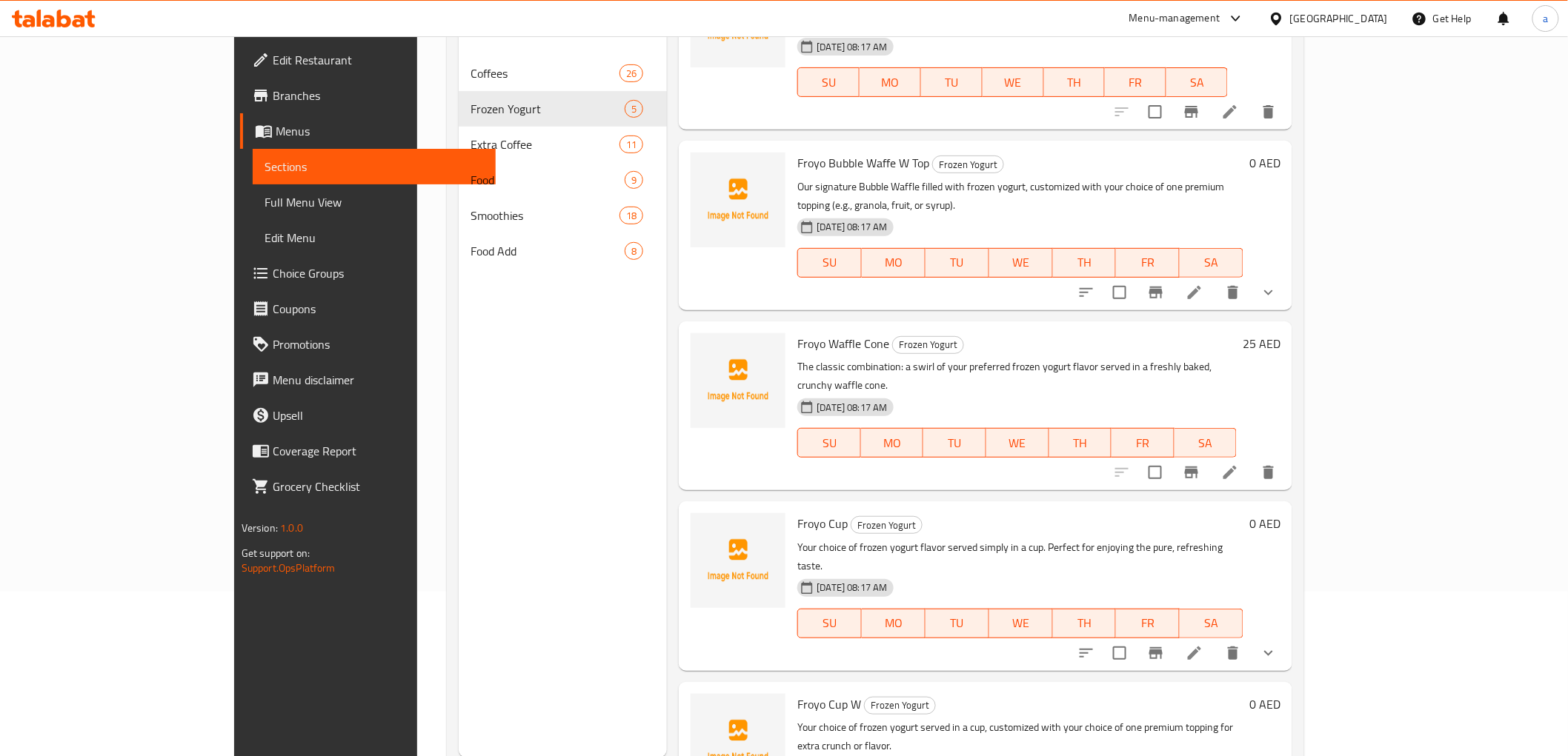
click at [273, 87] on span "Branches" at bounding box center [378, 95] width 211 height 17
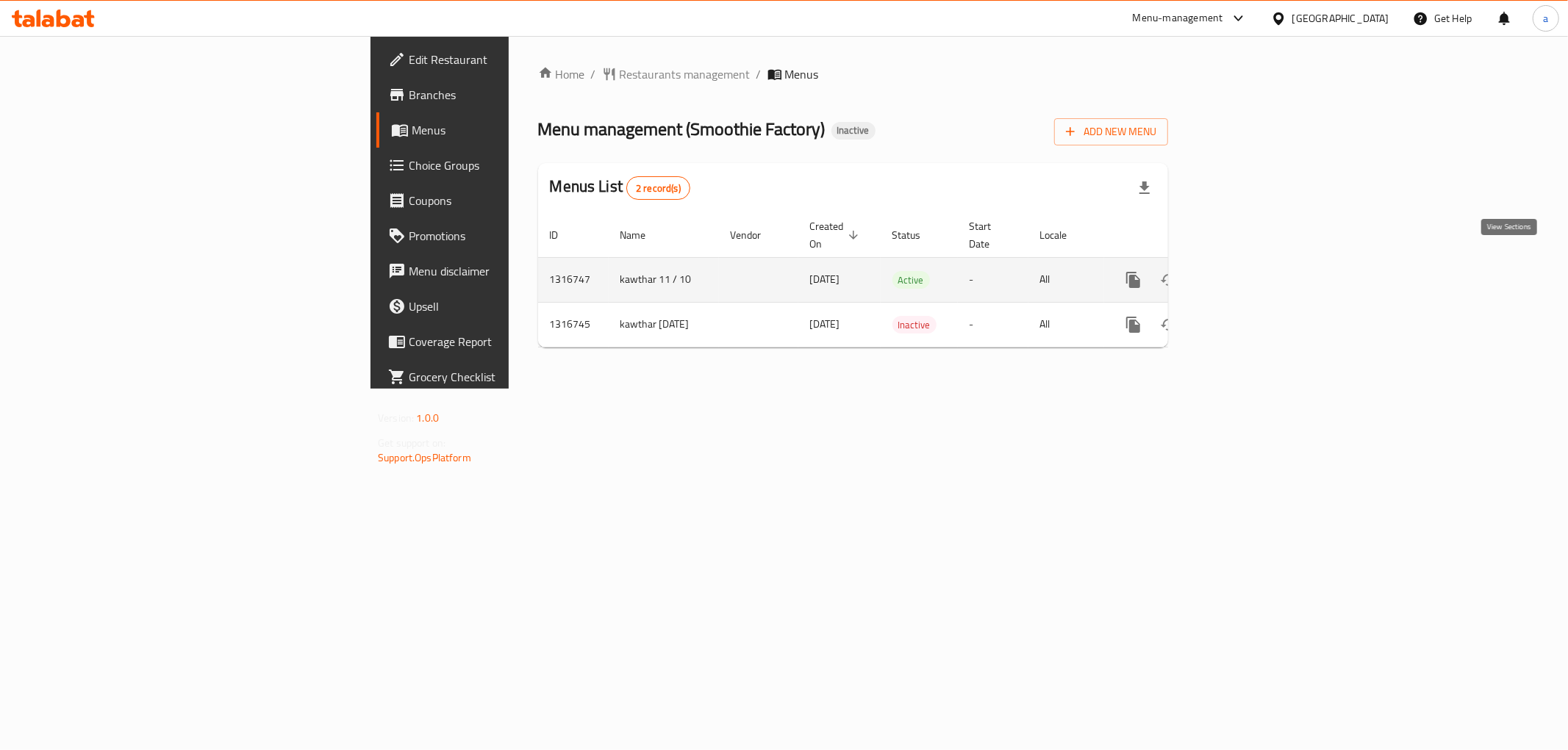
click at [1257, 265] on link "enhanced table" at bounding box center [1238, 280] width 35 height 35
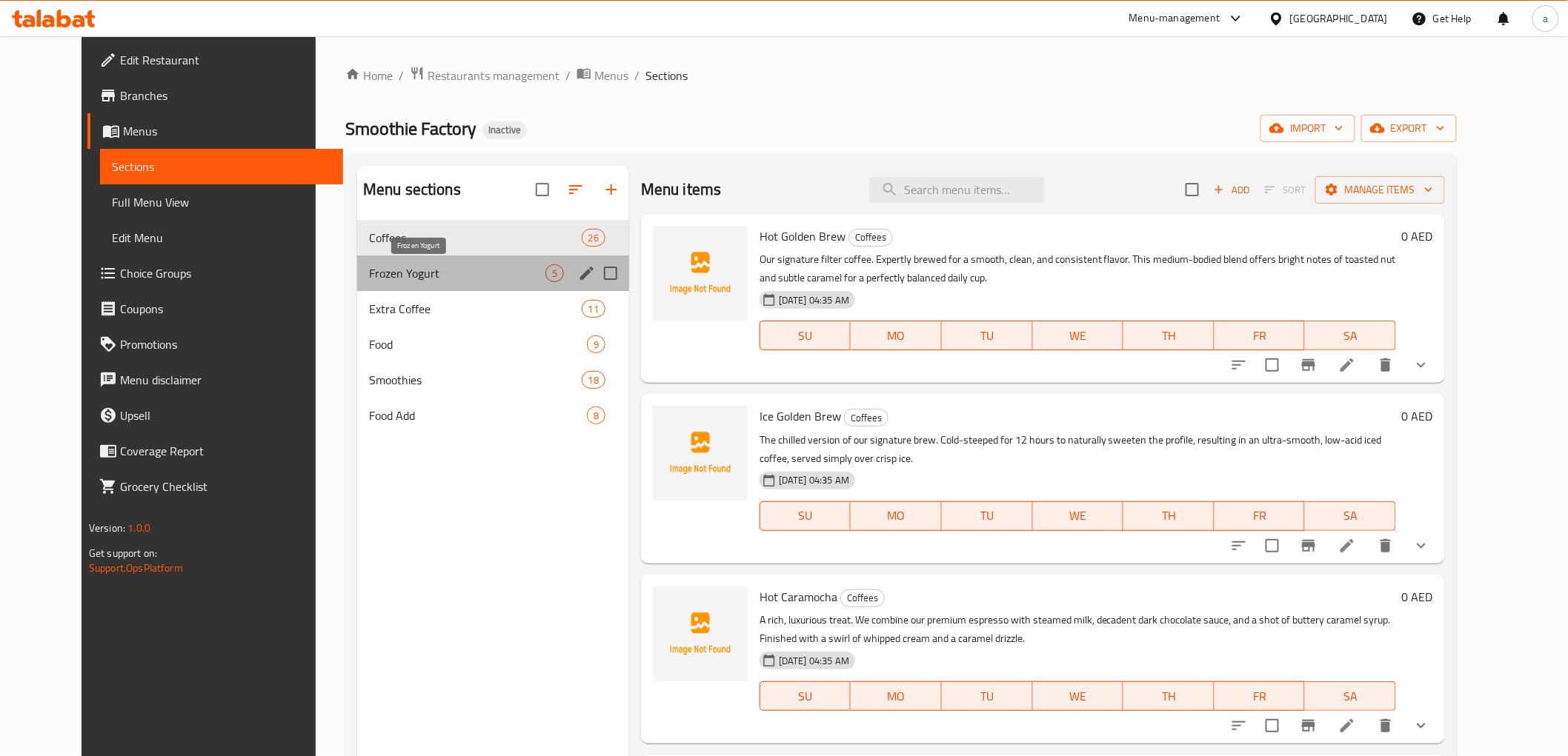
click at [482, 268] on span "Frozen Yogurt" at bounding box center [457, 274] width 176 height 17
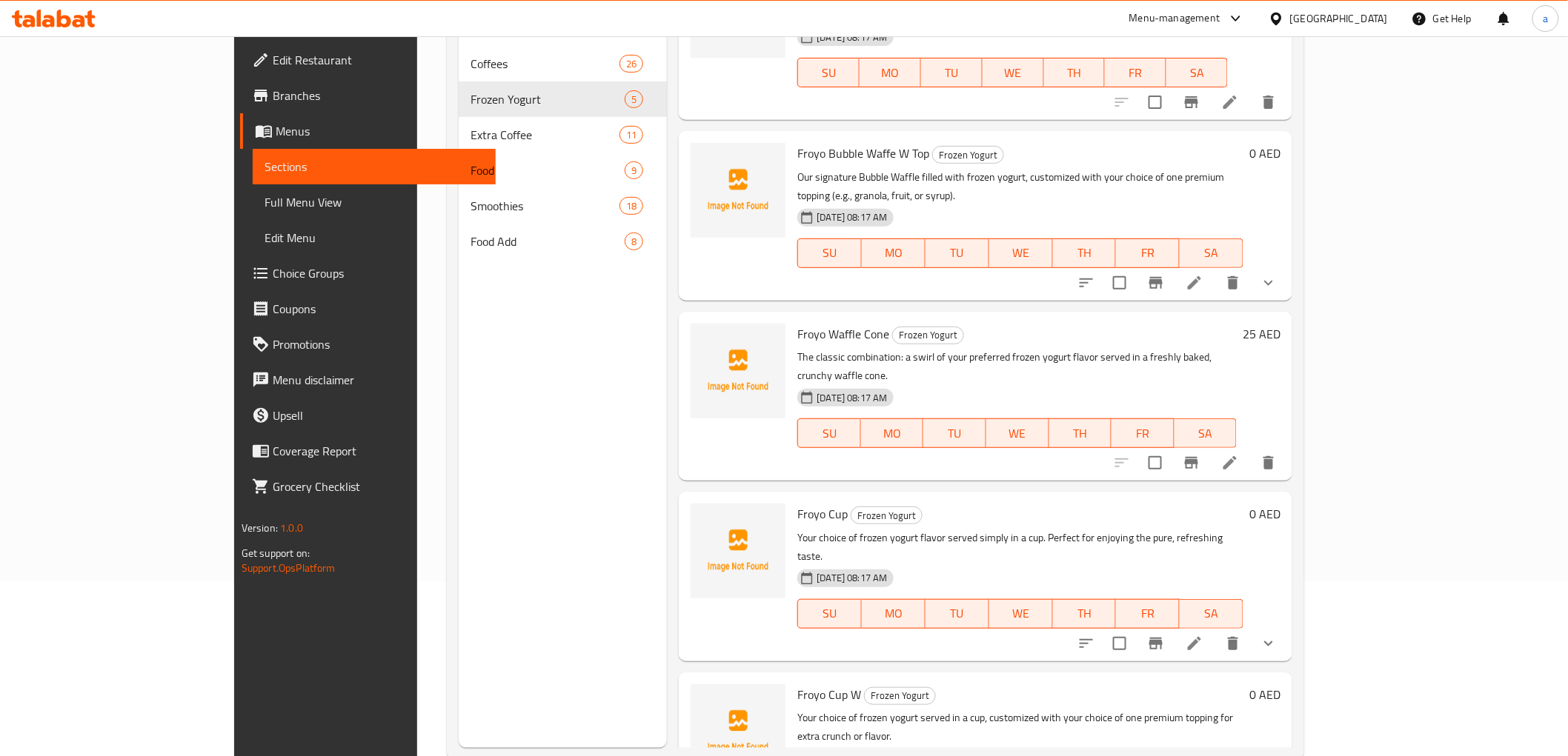
scroll to position [207, 0]
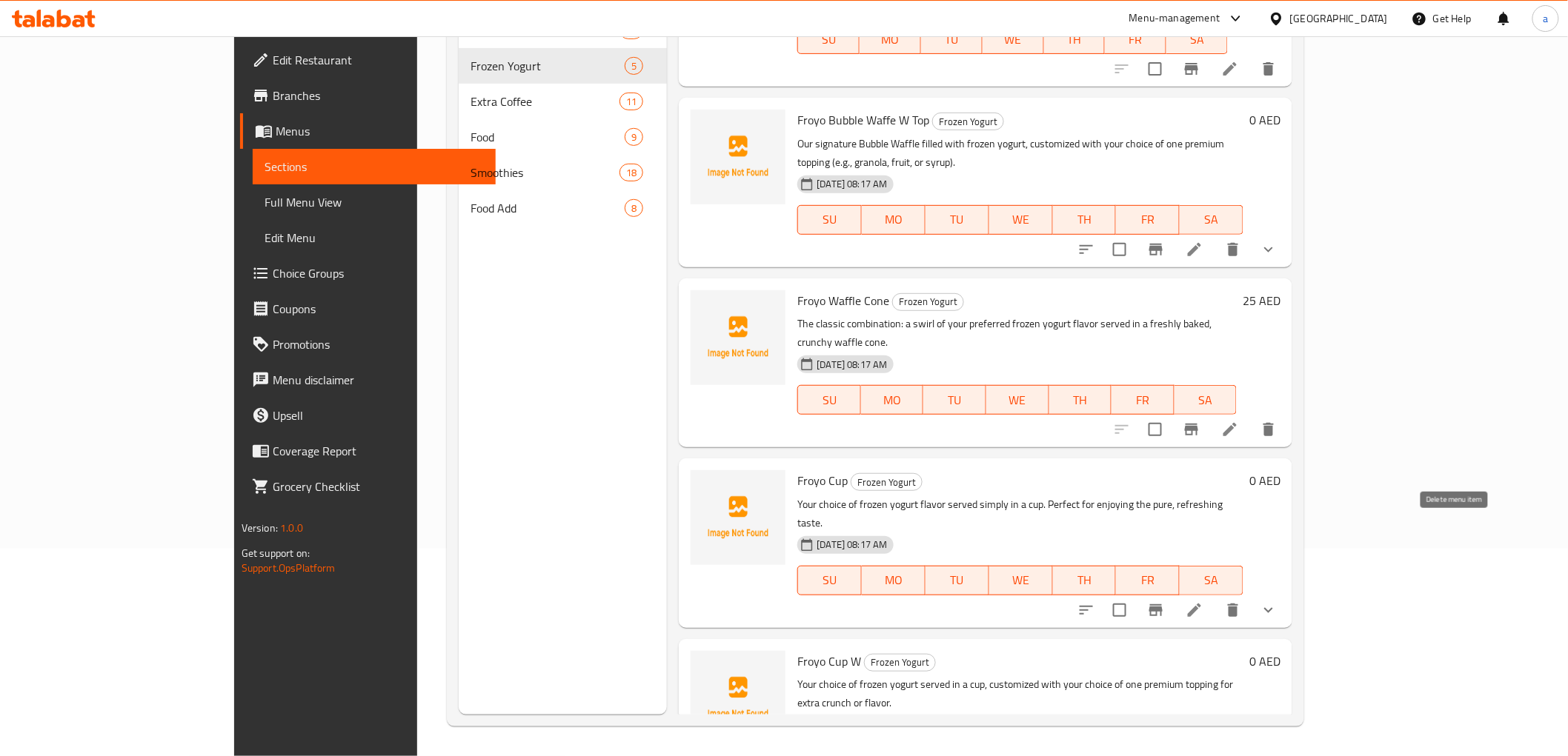
click at [1250, 592] on button "delete" at bounding box center [1232, 610] width 36 height 36
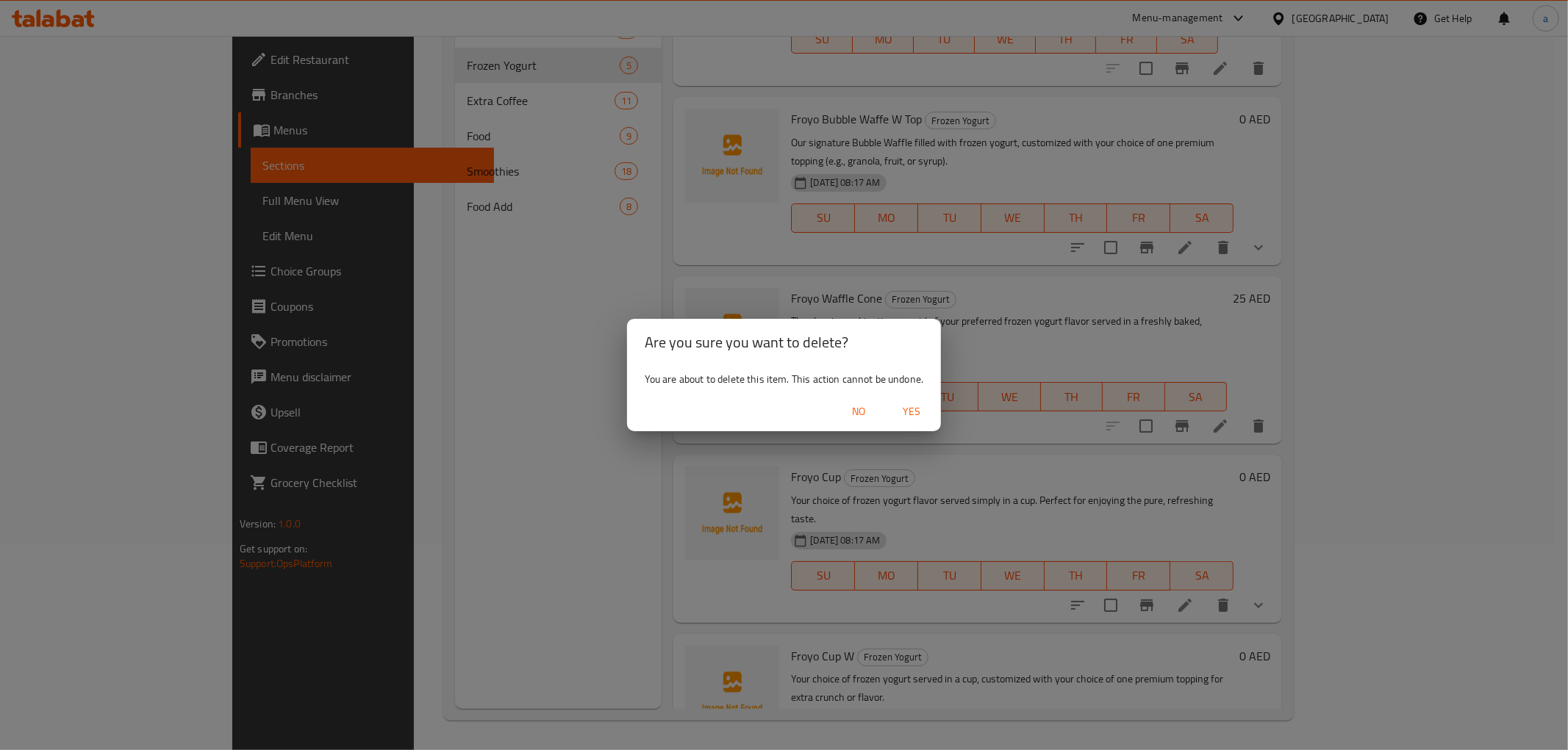
click at [908, 414] on span "Yes" at bounding box center [911, 412] width 35 height 18
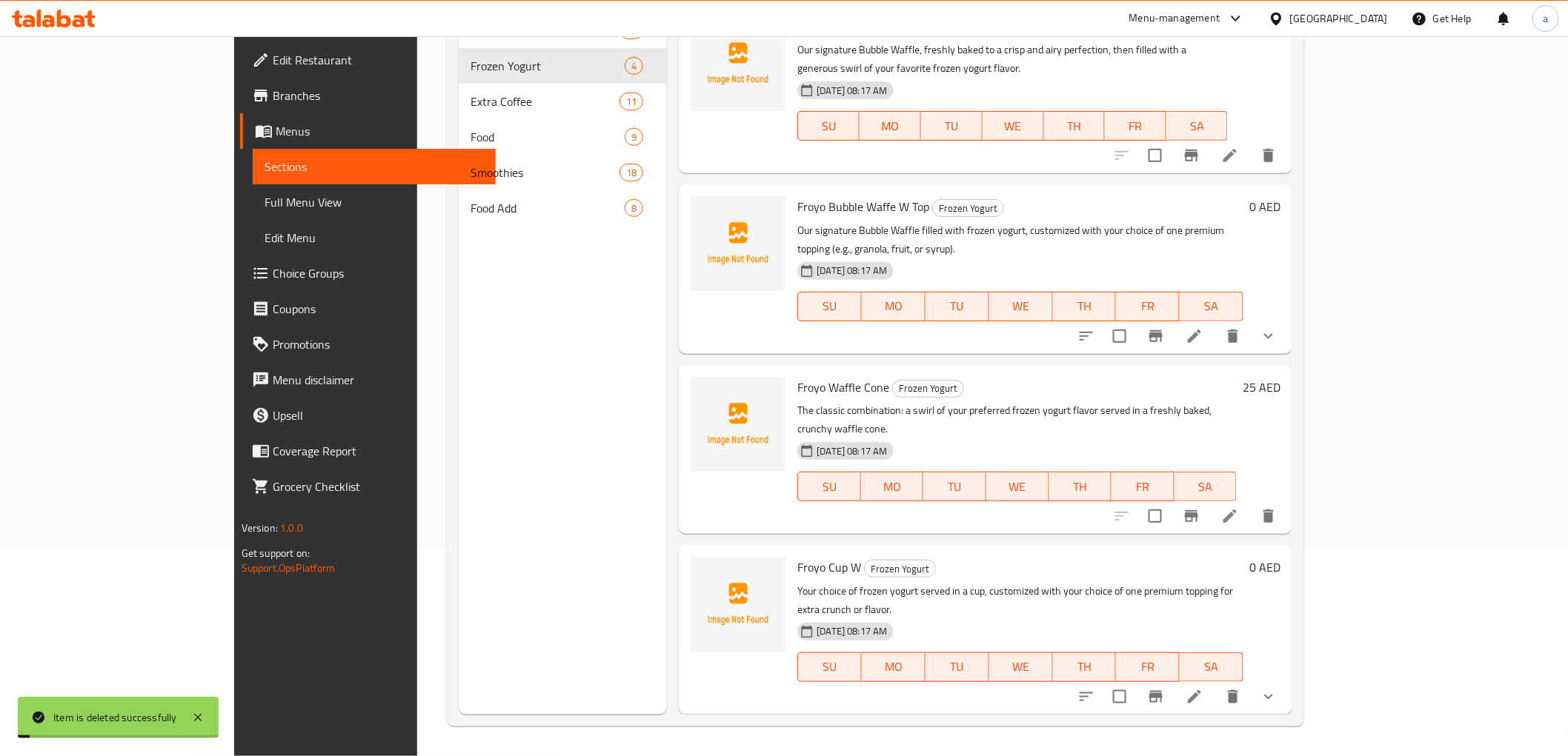
scroll to position [0, 0]
click at [1238, 692] on icon "delete" at bounding box center [1233, 699] width 11 height 13
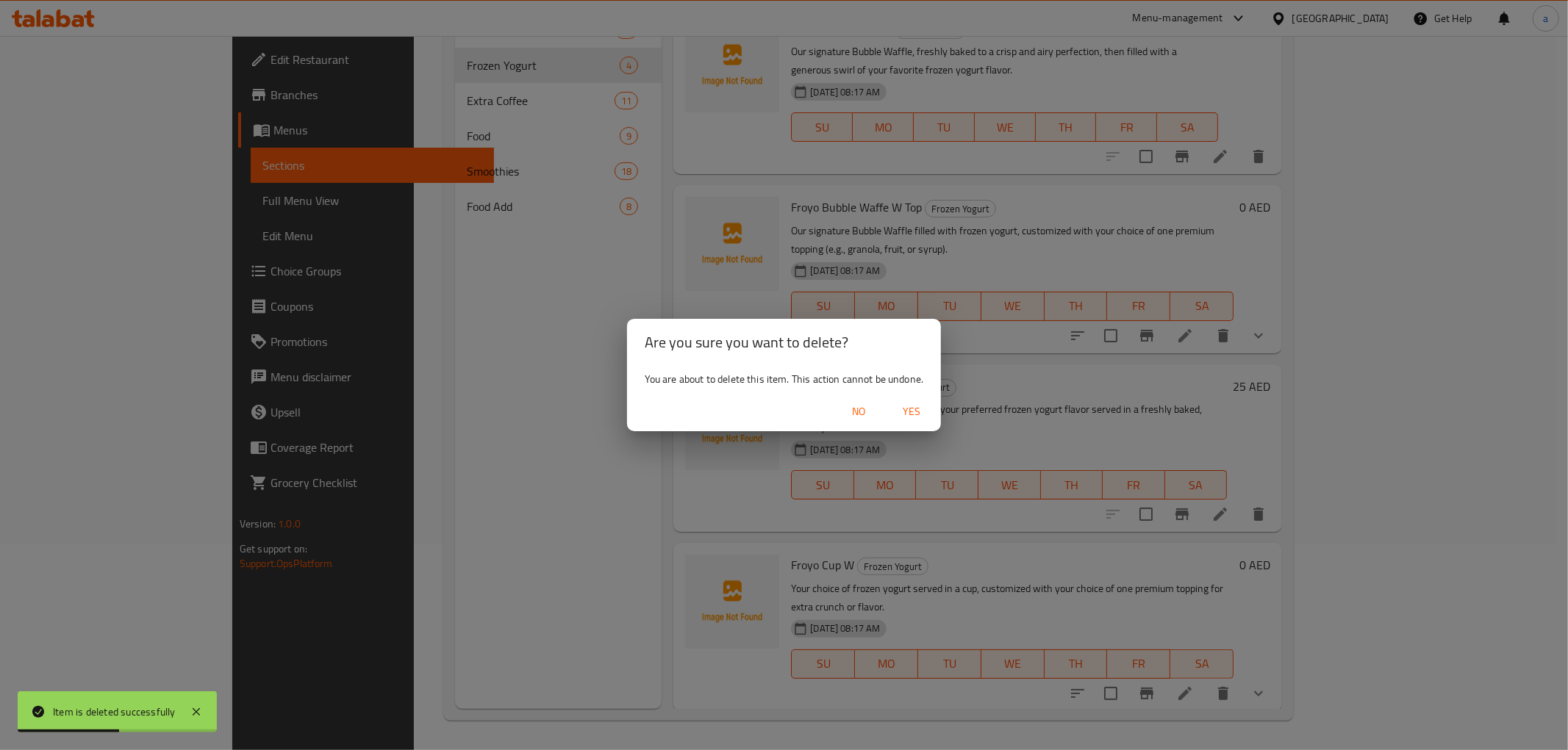
click at [909, 400] on button "Yes" at bounding box center [911, 412] width 47 height 27
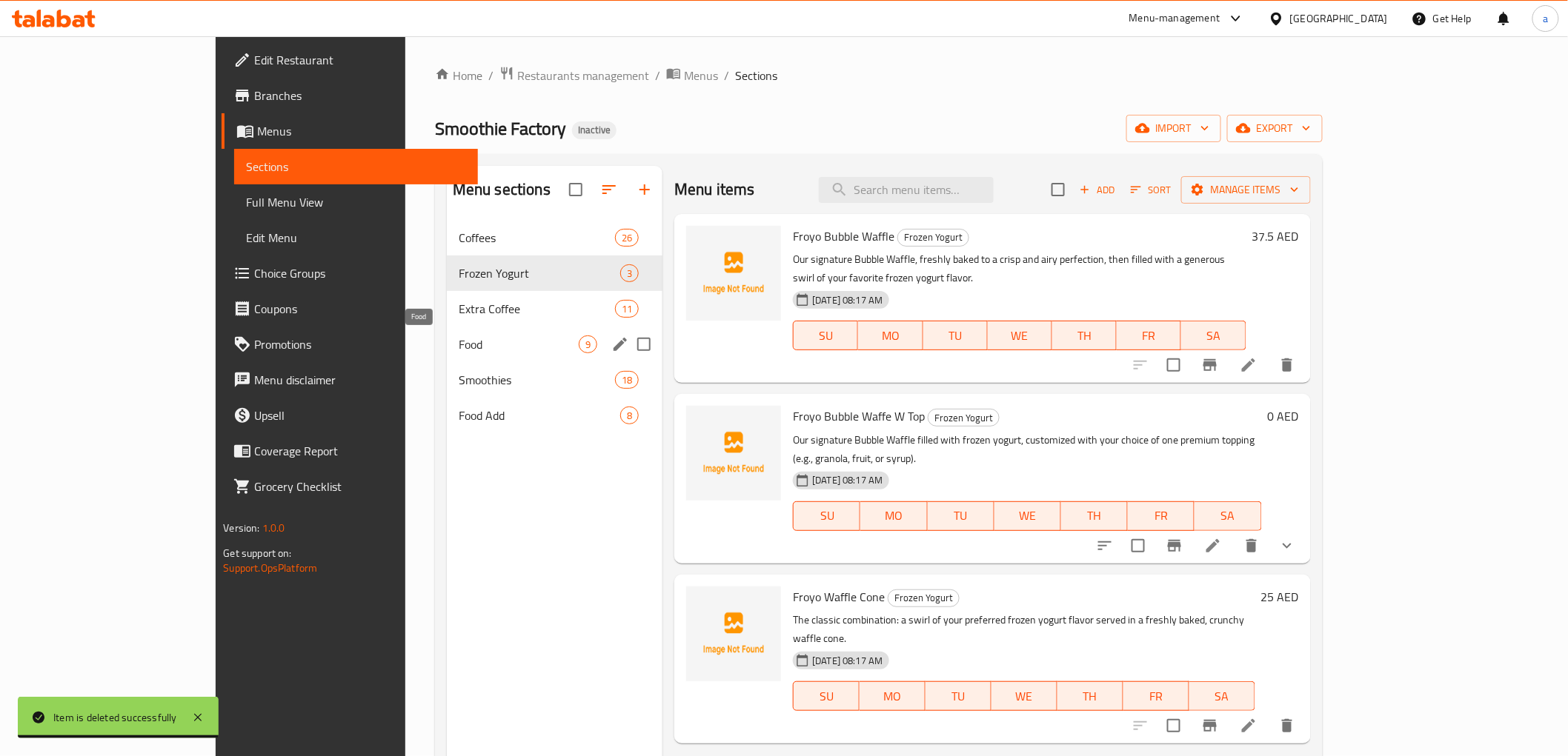
click at [458, 337] on span "Food" at bounding box center [518, 344] width 120 height 17
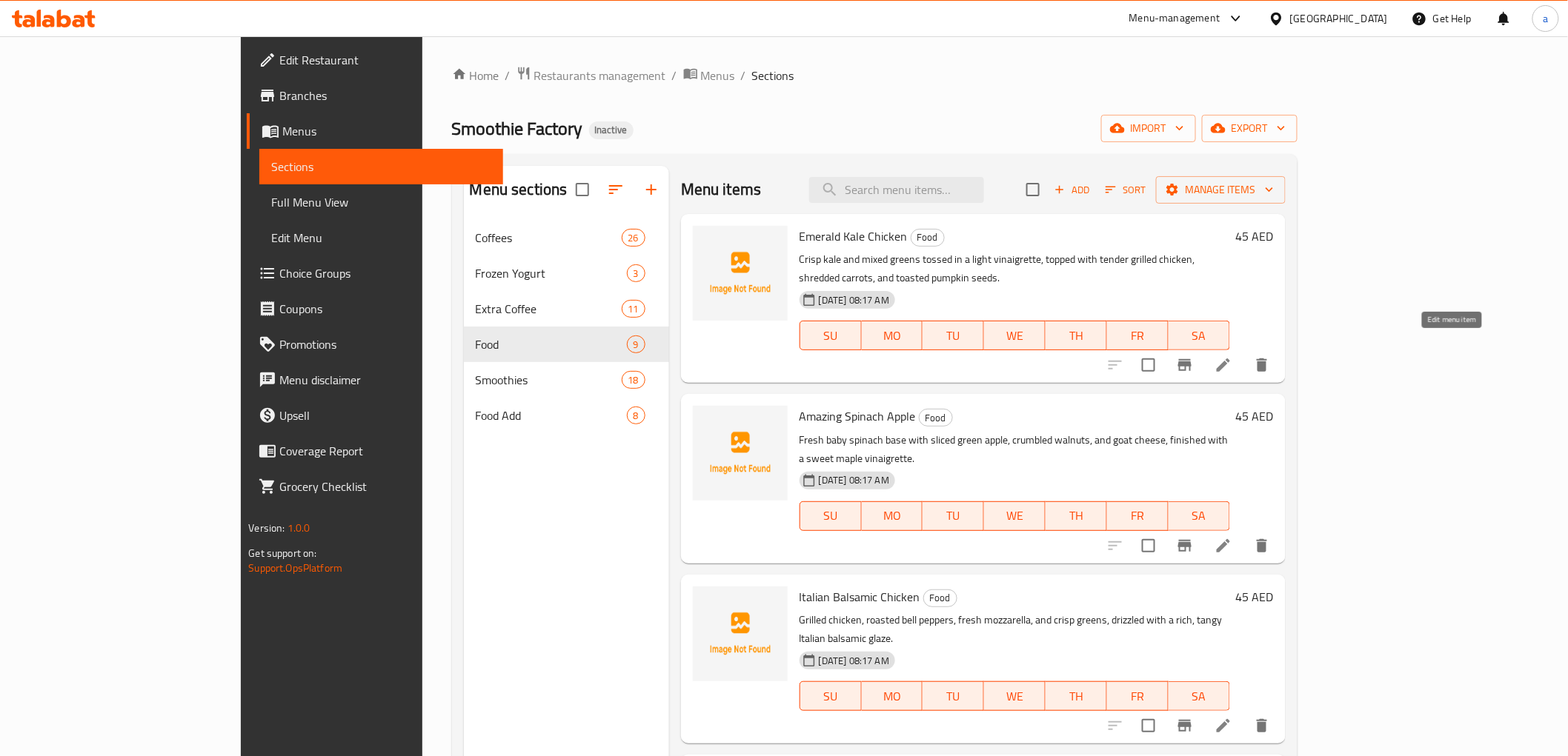
click at [1230, 358] on icon at bounding box center [1223, 365] width 13 height 13
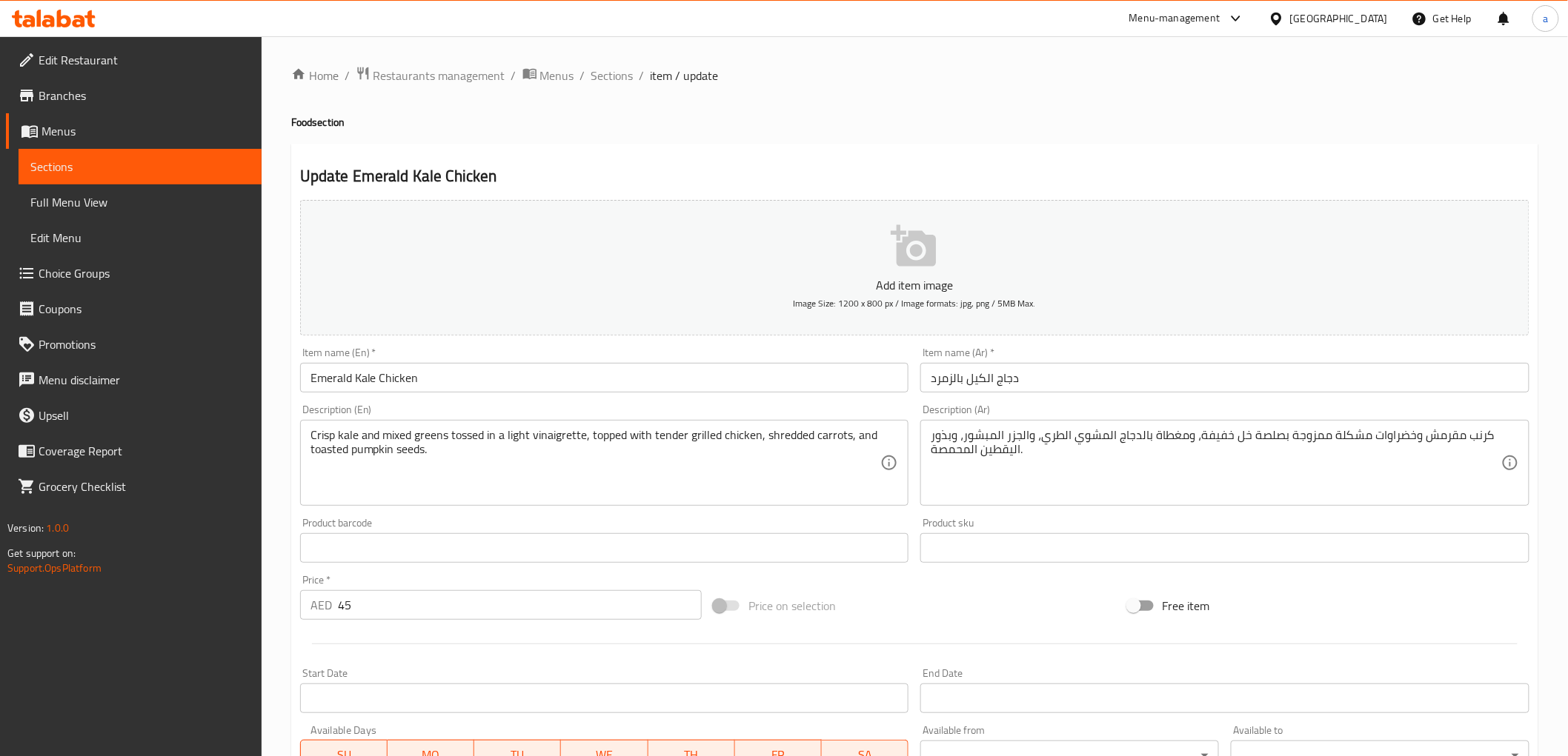
click at [338, 376] on input "Emerald Kale Chicken" at bounding box center [605, 378] width 609 height 30
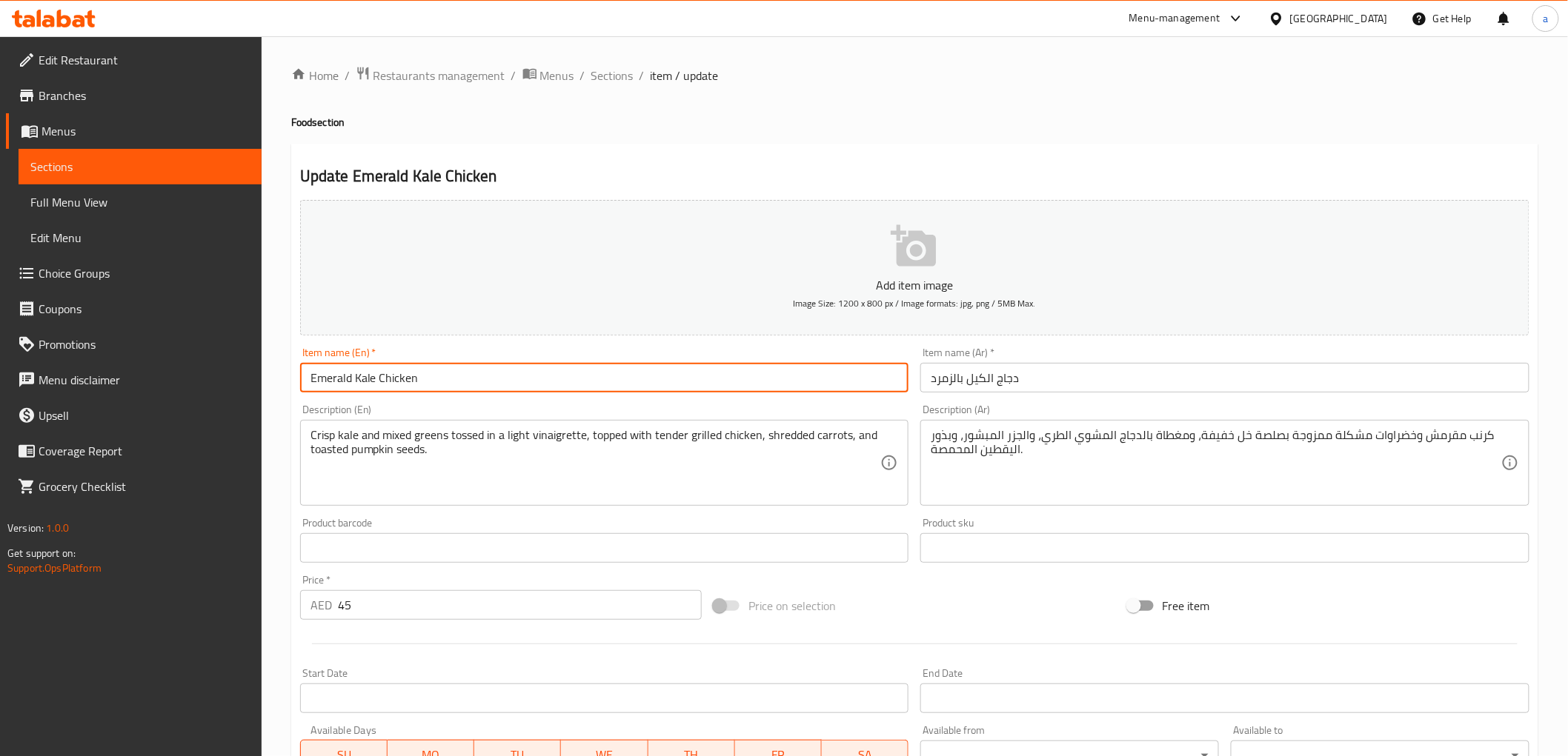
click at [338, 376] on input "Emerald Kale Chicken" at bounding box center [605, 378] width 609 height 30
click at [342, 377] on input "Emerald Kale Chicken" at bounding box center [605, 378] width 609 height 30
drag, startPoint x: 351, startPoint y: 380, endPoint x: 274, endPoint y: 368, distance: 77.9
click at [274, 368] on div "Home / Restaurants management / Menus / Sections / item / update Food section U…" at bounding box center [915, 541] width 1306 height 1010
click at [945, 375] on input "دجاج الكيل بالزمرد" at bounding box center [1224, 378] width 609 height 30
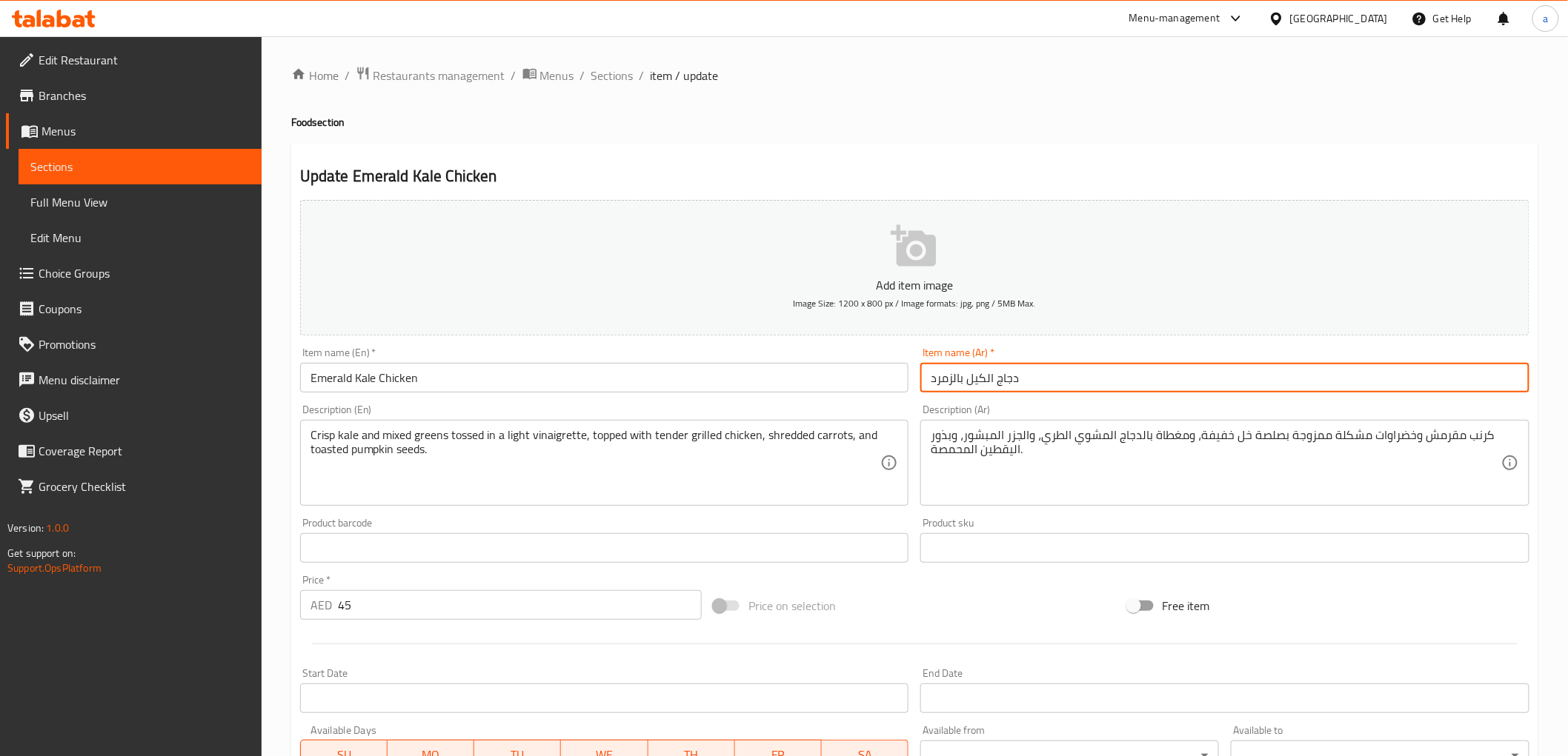
click at [945, 375] on input "دجاج الكيل بالزمرد" at bounding box center [1224, 378] width 609 height 30
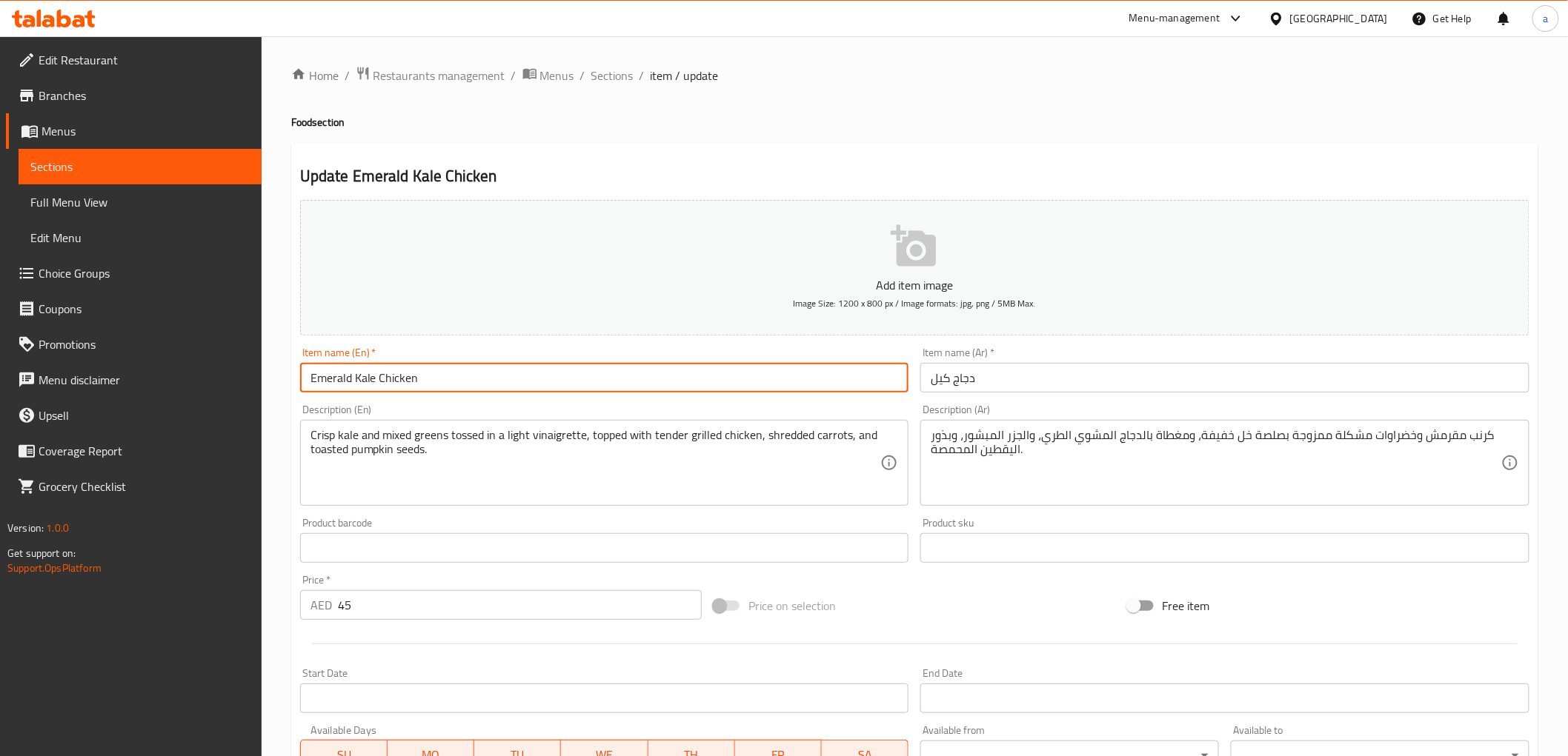
click at [317, 378] on input "Emerald Kale Chicken" at bounding box center [605, 378] width 609 height 30
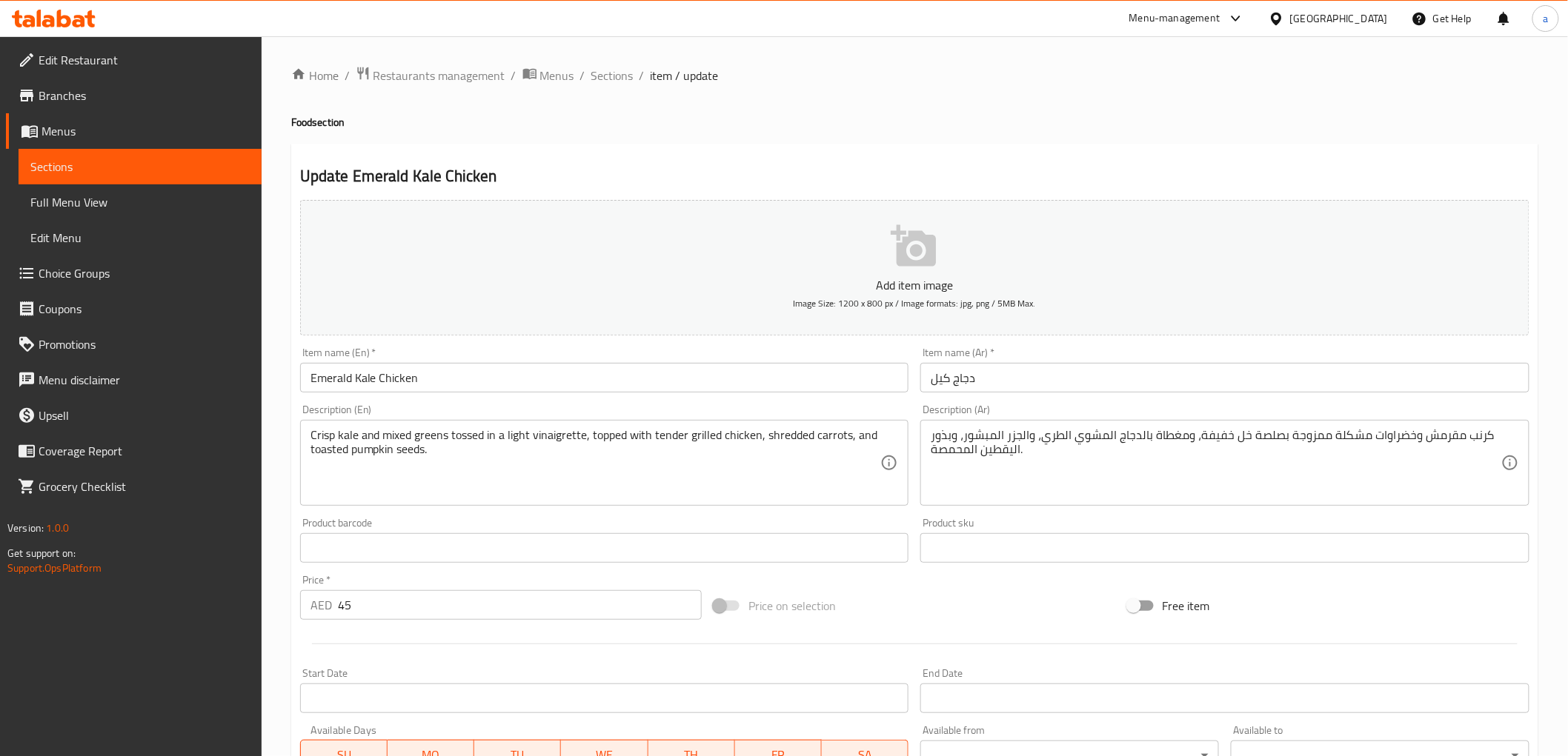
click at [919, 383] on div "Item name (Ar)   * دجاج كيل Item name (Ar) *" at bounding box center [1224, 370] width 621 height 57
click at [929, 380] on input "دجاج كيل" at bounding box center [1224, 378] width 609 height 30
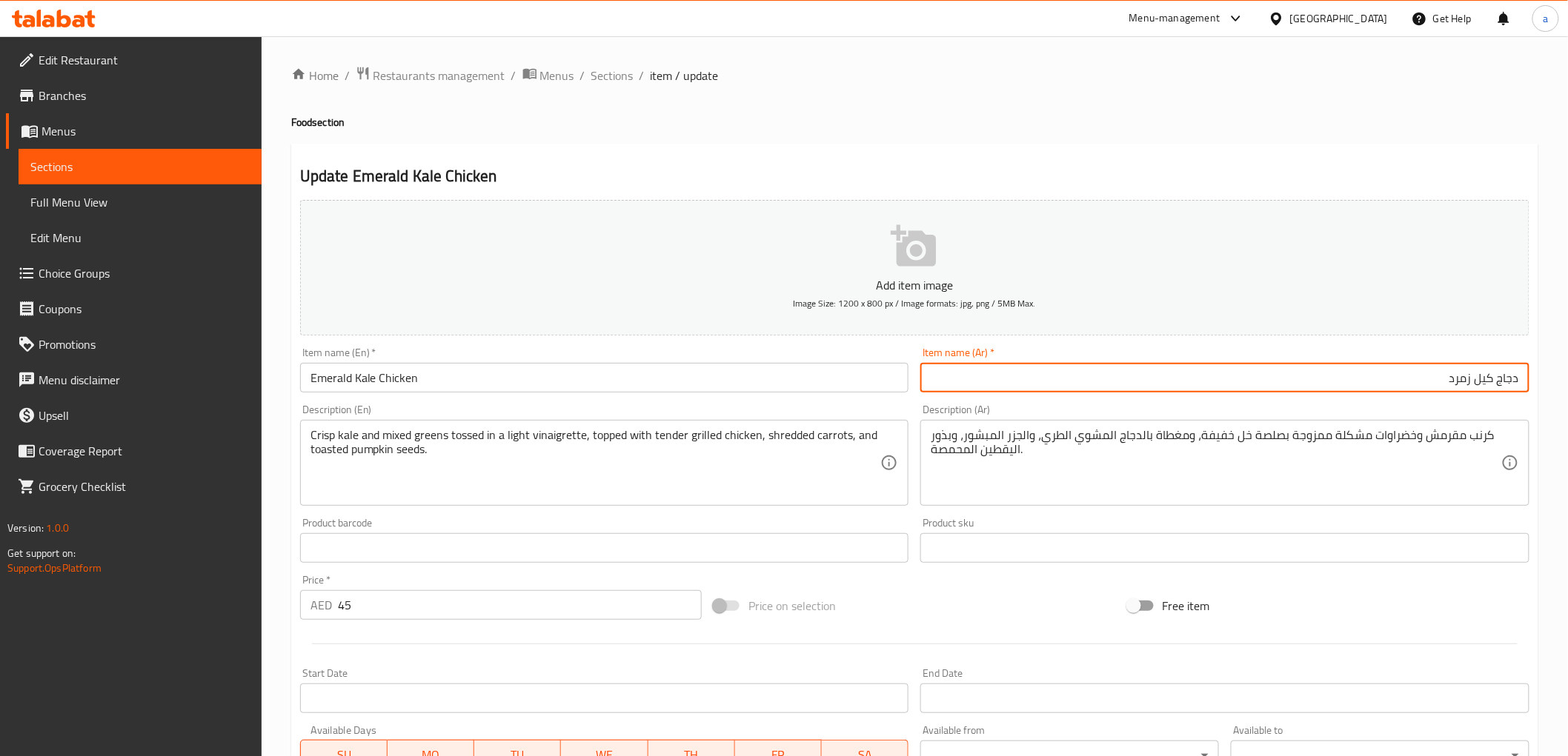
type input "دجاج كيل زمرد"
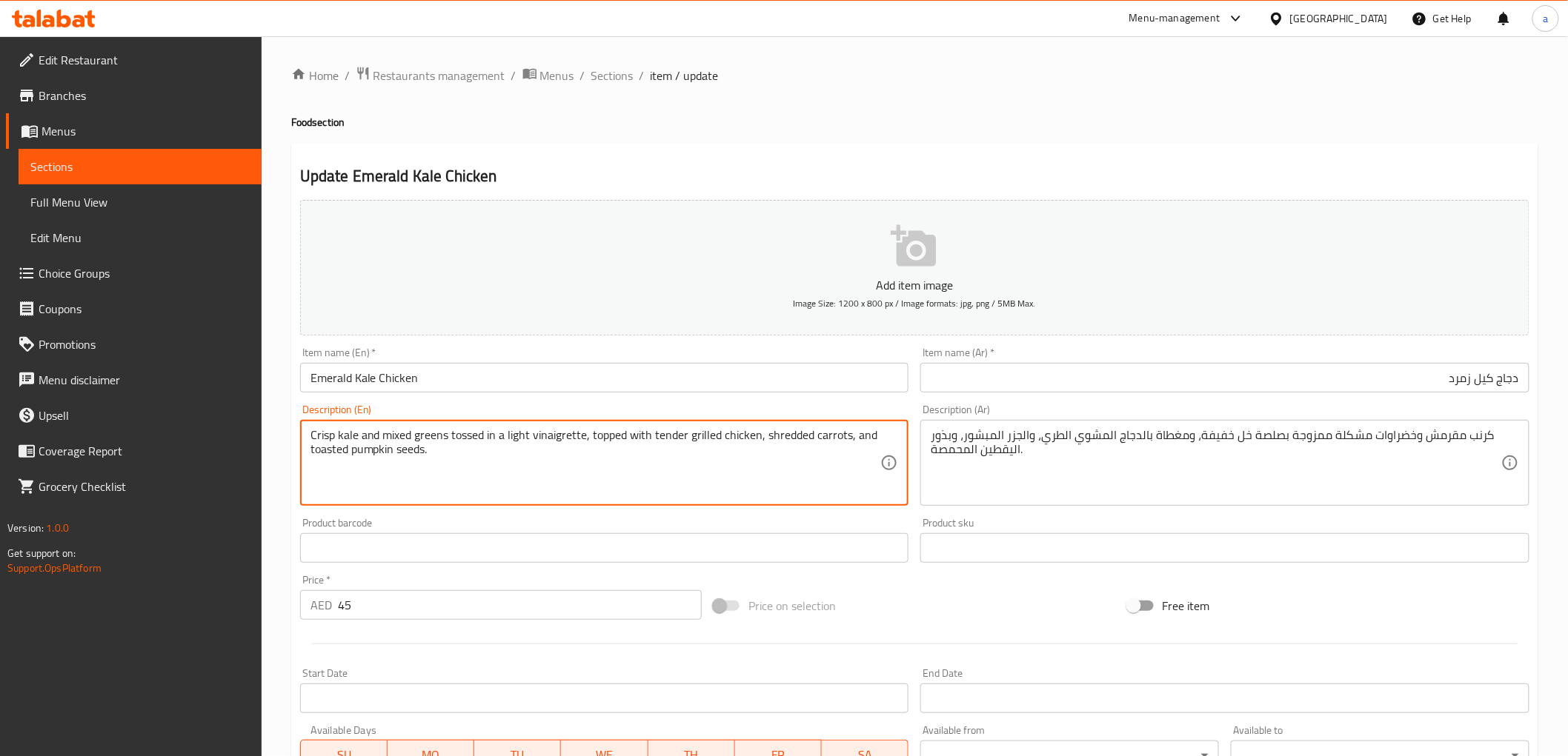
click at [342, 441] on textarea "Crisp kale and mixed greens tossed in a light vinaigrette, topped with tender g…" at bounding box center [595, 463] width 570 height 70
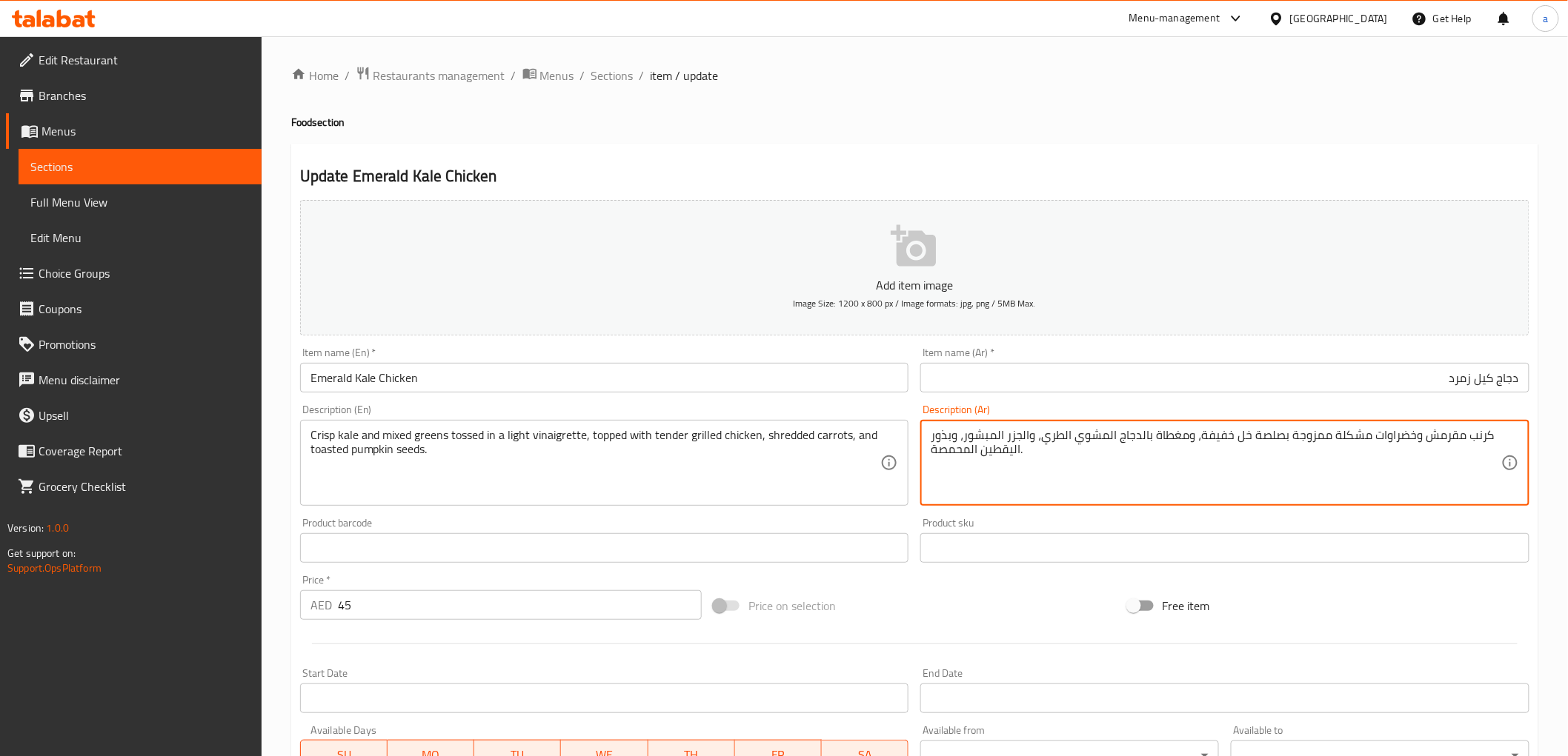
click at [1473, 446] on textarea "كرنب مقرمش وخضراوات مشكلة ممزوجة بصلصة خل خفيفة، ومغطاة بالدجاج المشوي الطري، و…" at bounding box center [1215, 463] width 570 height 70
click at [1375, 437] on textarea "كيل مقرمش وخضراوات مشكلة ممزوجة بصلصة خل خفيفة، ومغطاة بالدجاج المشوي الطري، وا…" at bounding box center [1215, 463] width 570 height 70
click at [1301, 440] on textarea "كيل مقرمش وخضرة مشكلة ممزوجة بصلصة خل خفيفة، ومغطاة بالدجاج المشوي الطري، والجز…" at bounding box center [1215, 463] width 570 height 70
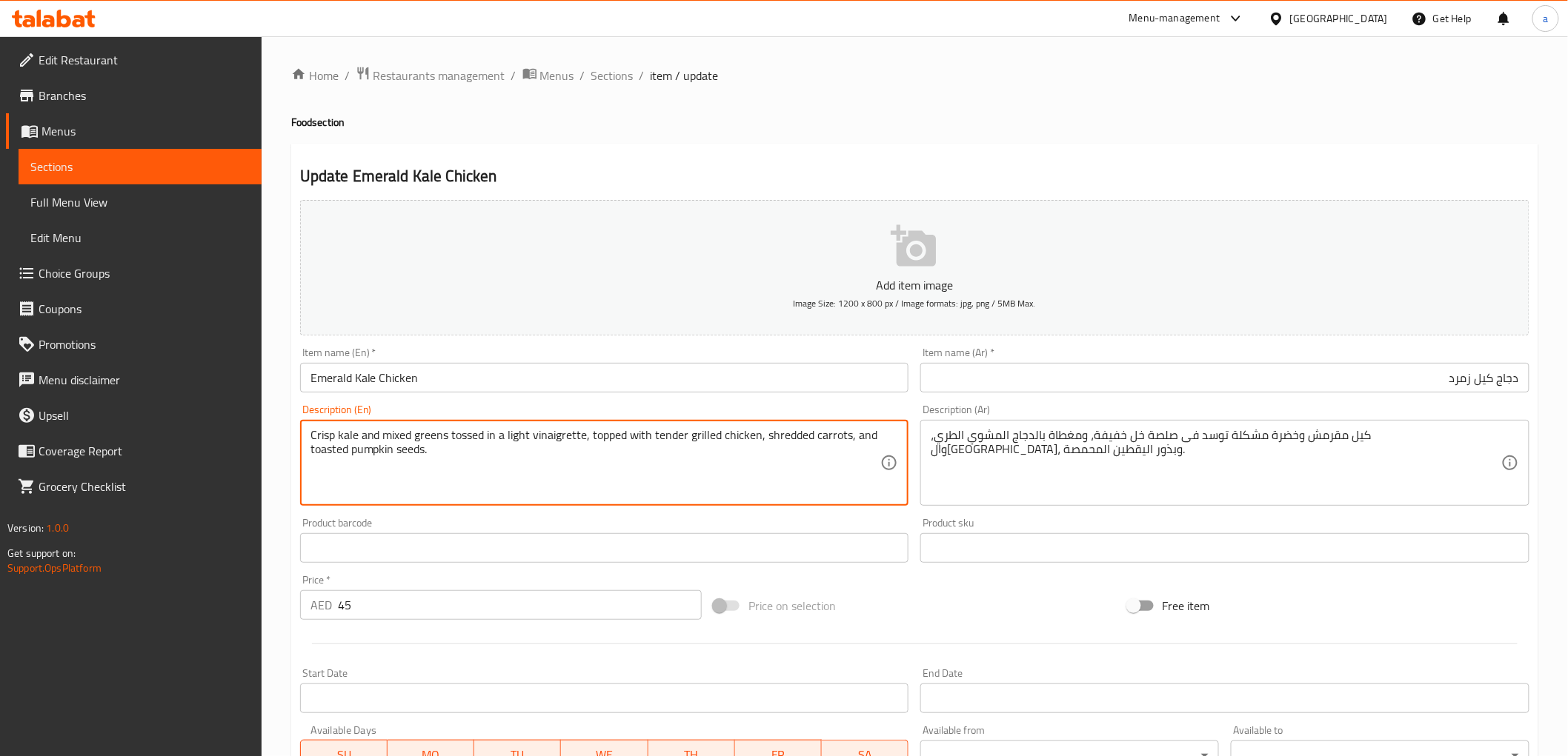
click at [547, 438] on textarea "Crisp kale and mixed greens tossed in a light vinaigrette, topped with tender g…" at bounding box center [595, 463] width 570 height 70
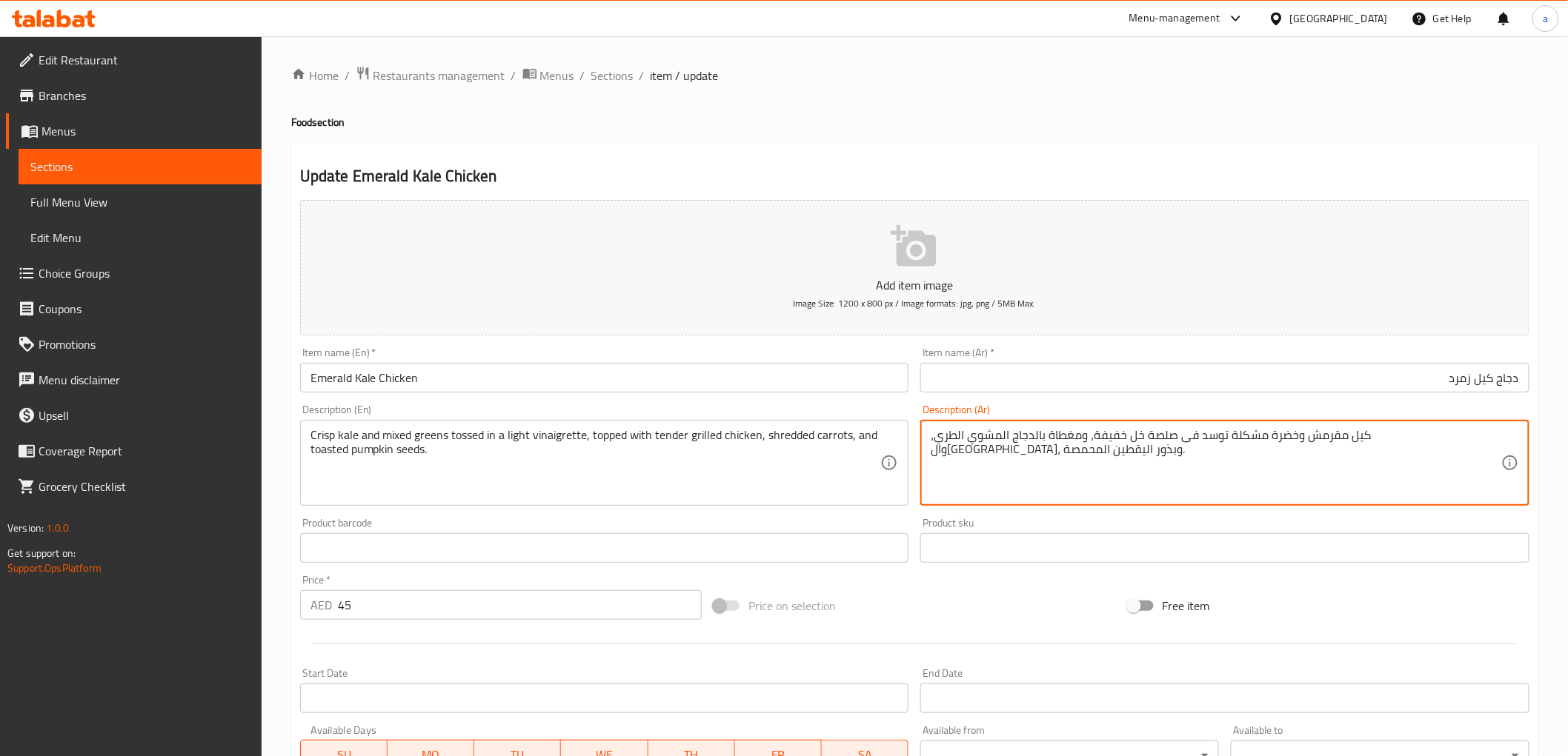
drag, startPoint x: 1198, startPoint y: 434, endPoint x: 1276, endPoint y: 445, distance: 78.8
click at [1276, 445] on textarea "كيل مقرمش وخضرة مشكلة توسد فى صلصة خل خفيفة، ومغطاة بالدجاج المشوي الطري، وال[G…" at bounding box center [1215, 463] width 570 height 70
type textarea "كيل مقرمش وخضرة مشكلة توسد فى خل خفيف، ومغطاة بالدجاج المشوي الطري، والجزر المب…"
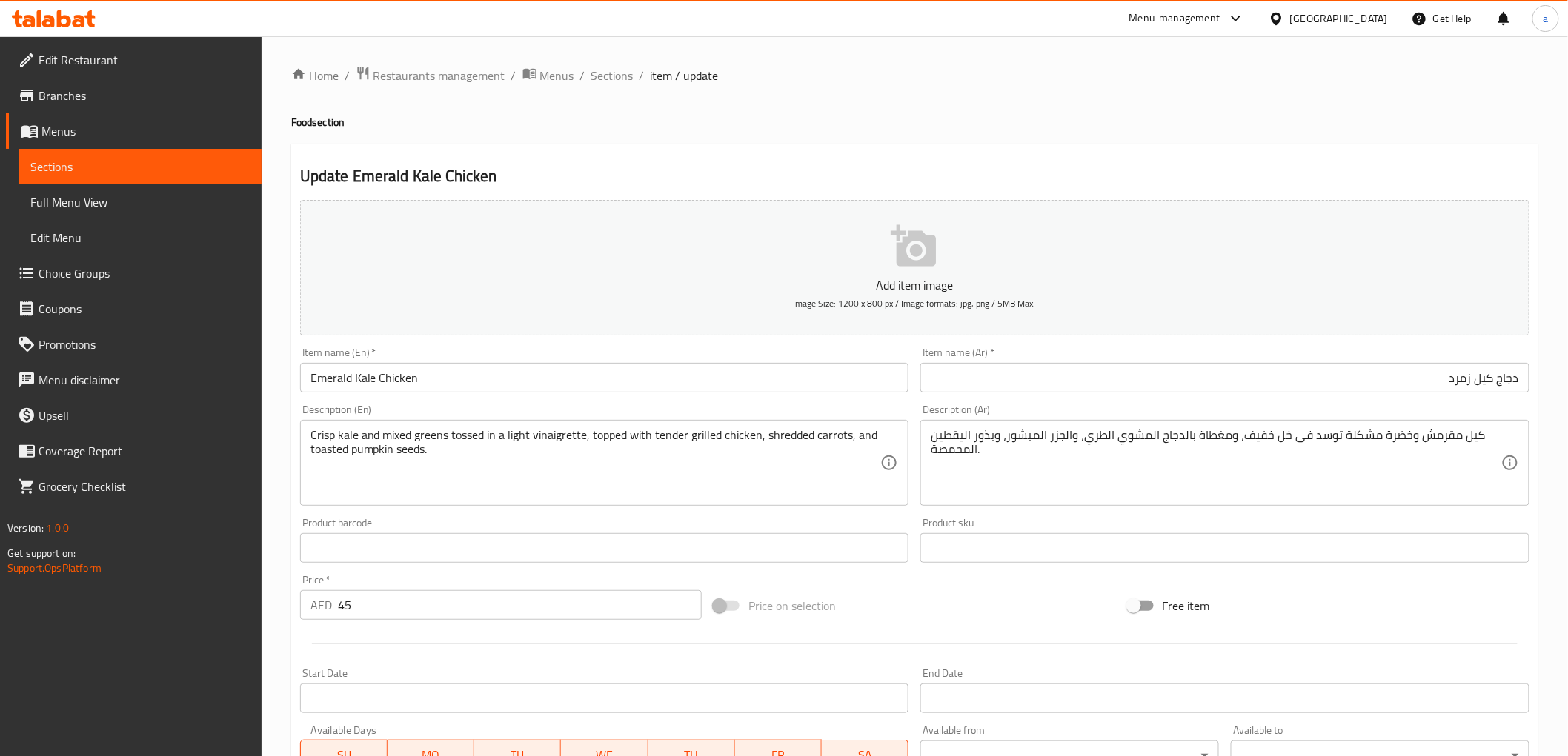
drag, startPoint x: 306, startPoint y: 452, endPoint x: 424, endPoint y: 454, distance: 118.0
click at [424, 454] on div "Crisp kale and mixed greens tossed in a light vinaigrette, topped with tender g…" at bounding box center [605, 462] width 609 height 86
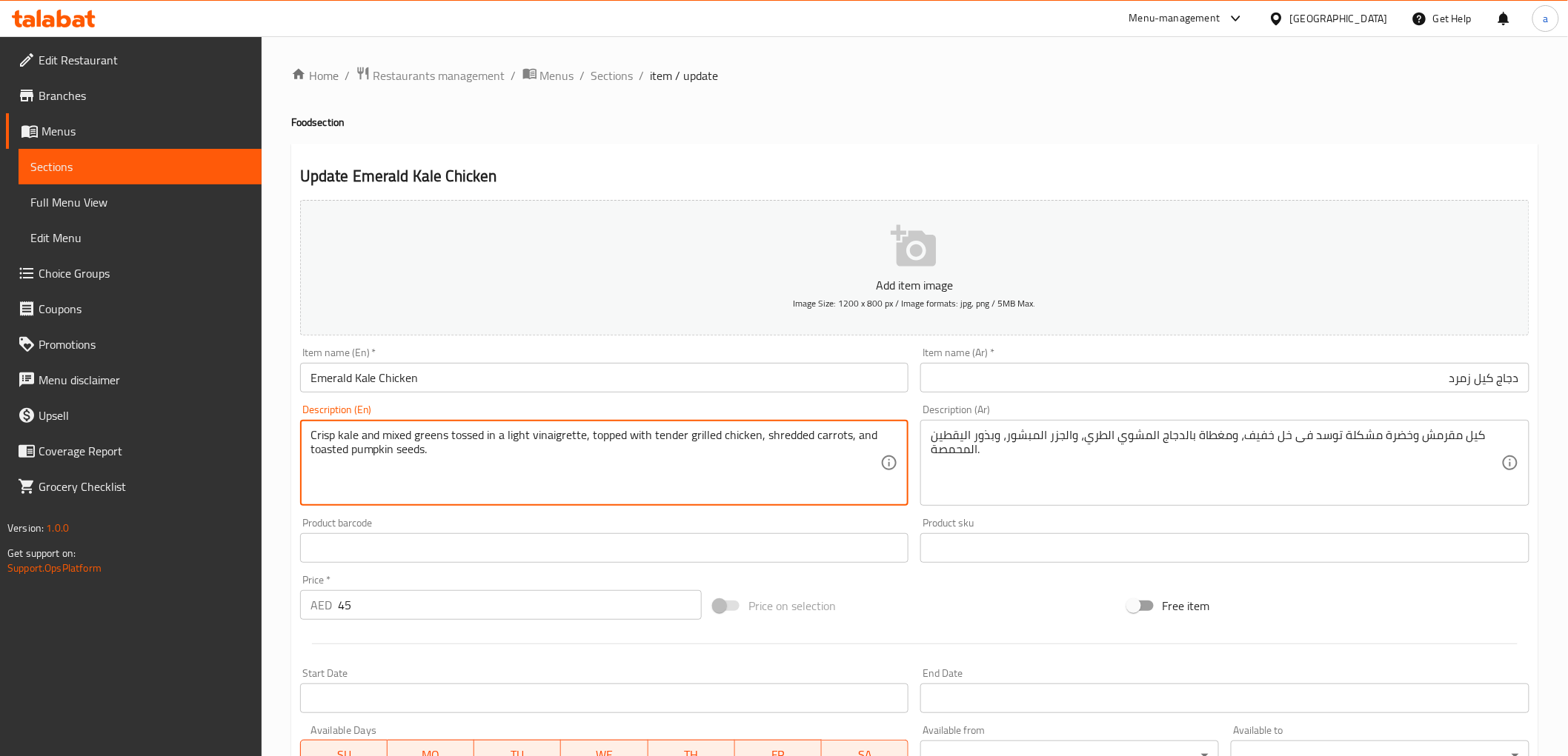
click at [421, 453] on textarea "Crisp kale and mixed greens tossed in a light vinaigrette, topped with tender g…" at bounding box center [595, 463] width 570 height 70
click at [418, 453] on textarea "Crisp kale and mixed greens tossed in a light vinaigrette, topped with tender g…" at bounding box center [595, 463] width 570 height 70
drag, startPoint x: 309, startPoint y: 452, endPoint x: 426, endPoint y: 455, distance: 117.0
click at [426, 455] on textarea "Crisp kale and mixed greens tossed in a light vinaigrette, topped with tender g…" at bounding box center [595, 463] width 570 height 70
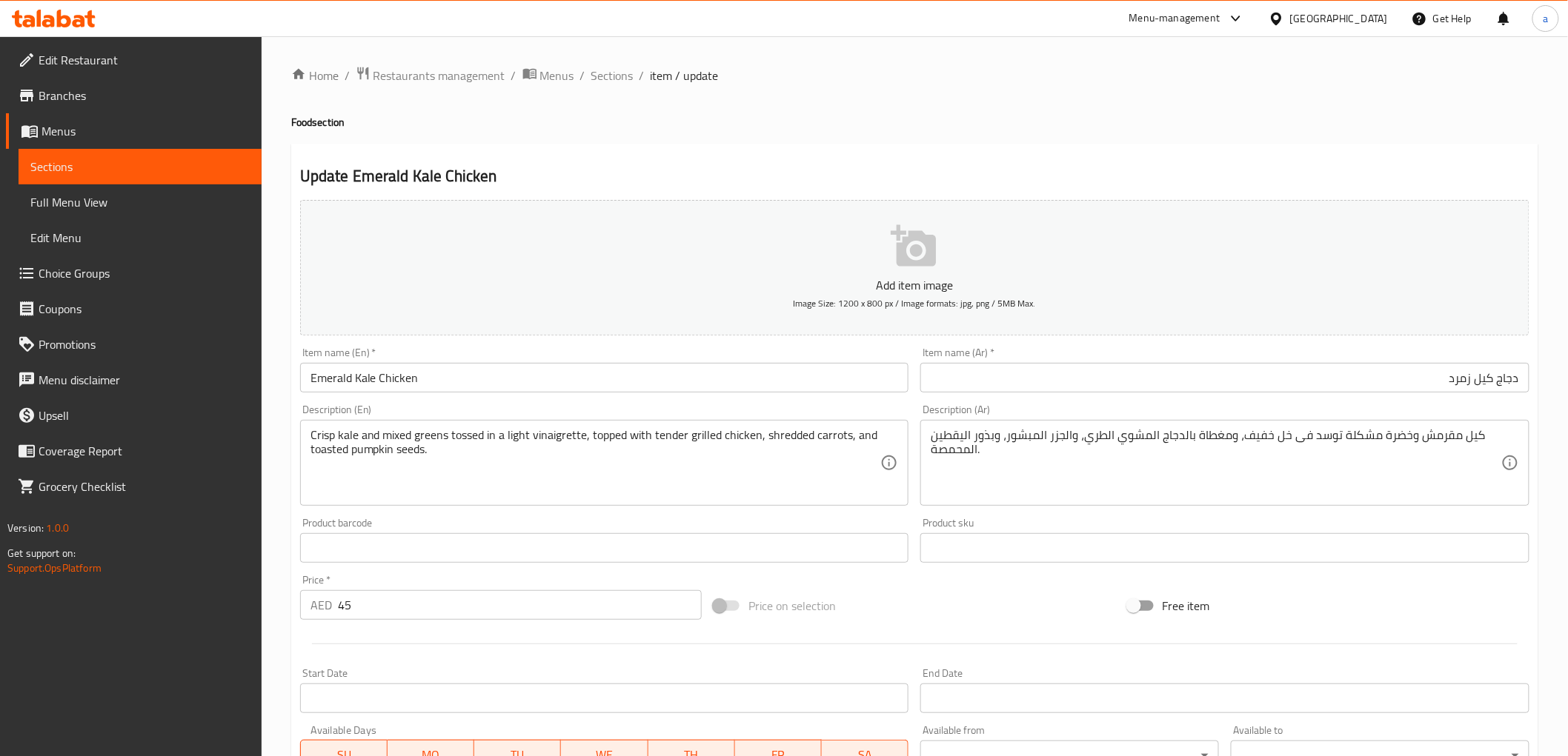
click at [431, 477] on textarea "Crisp kale and mixed greens tossed in a light vinaigrette, topped with tender g…" at bounding box center [595, 463] width 570 height 70
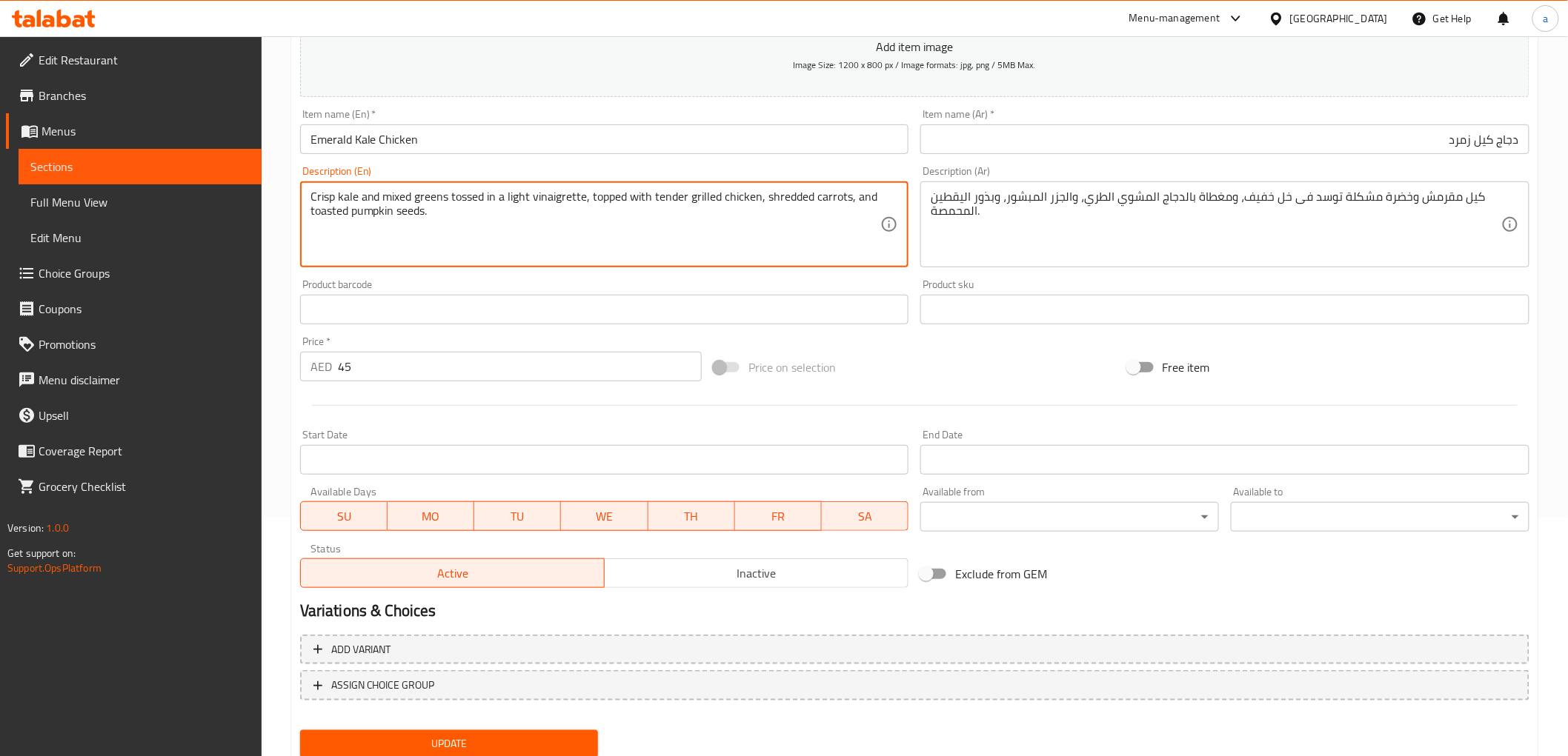
scroll to position [287, 0]
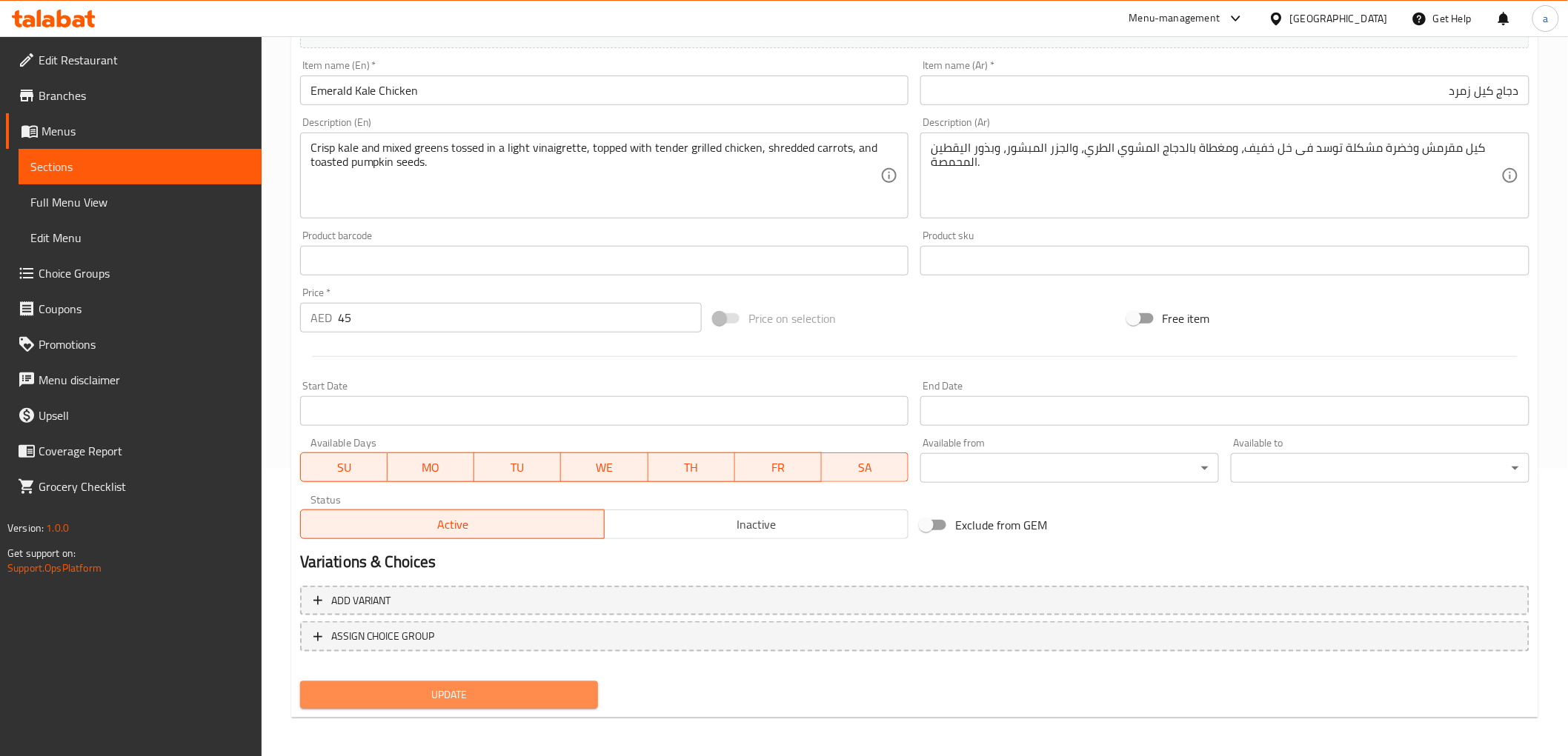
click at [545, 688] on span "Update" at bounding box center [449, 694] width 274 height 18
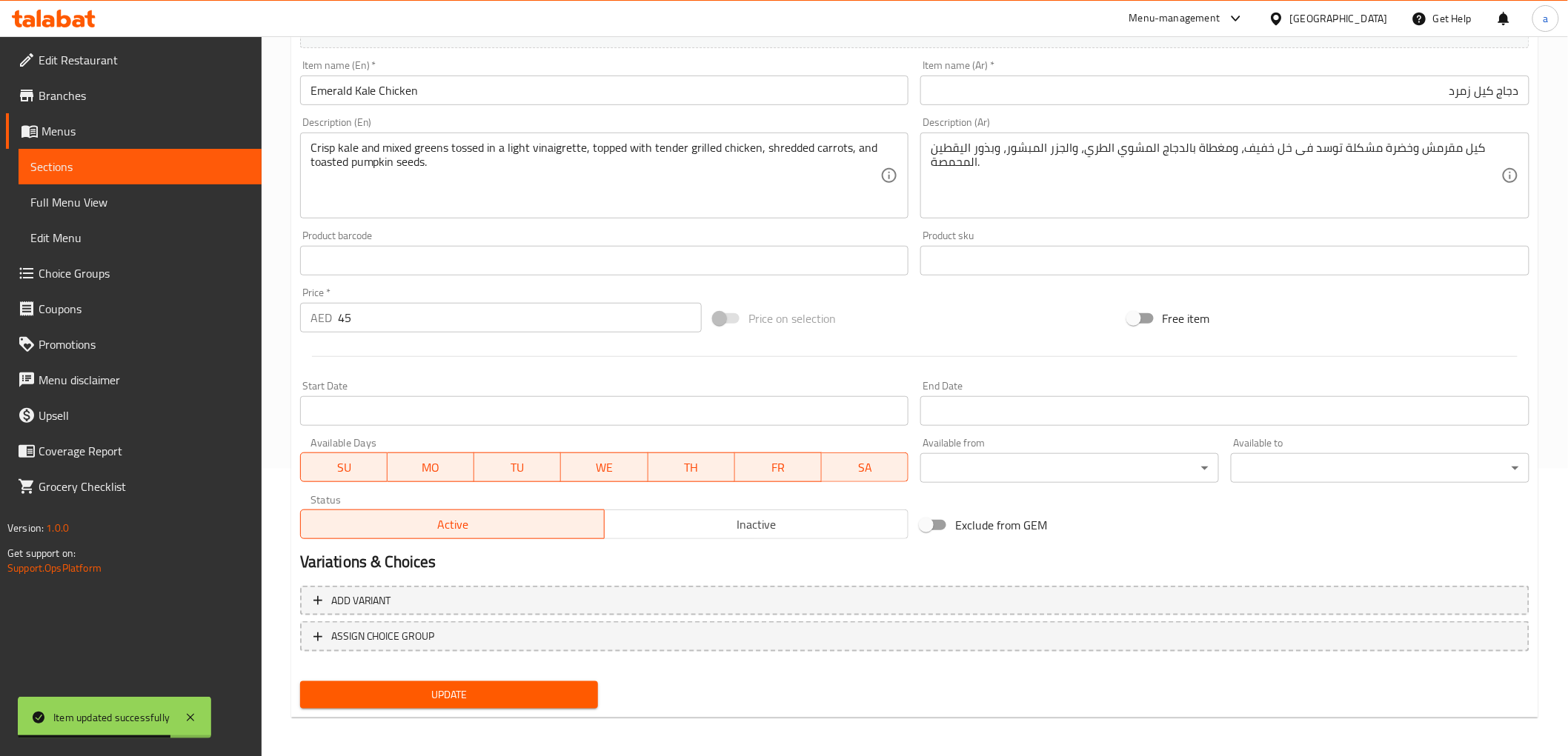
click at [501, 693] on span "Update" at bounding box center [449, 694] width 274 height 18
click at [217, 169] on span "Sections" at bounding box center [141, 167] width 220 height 17
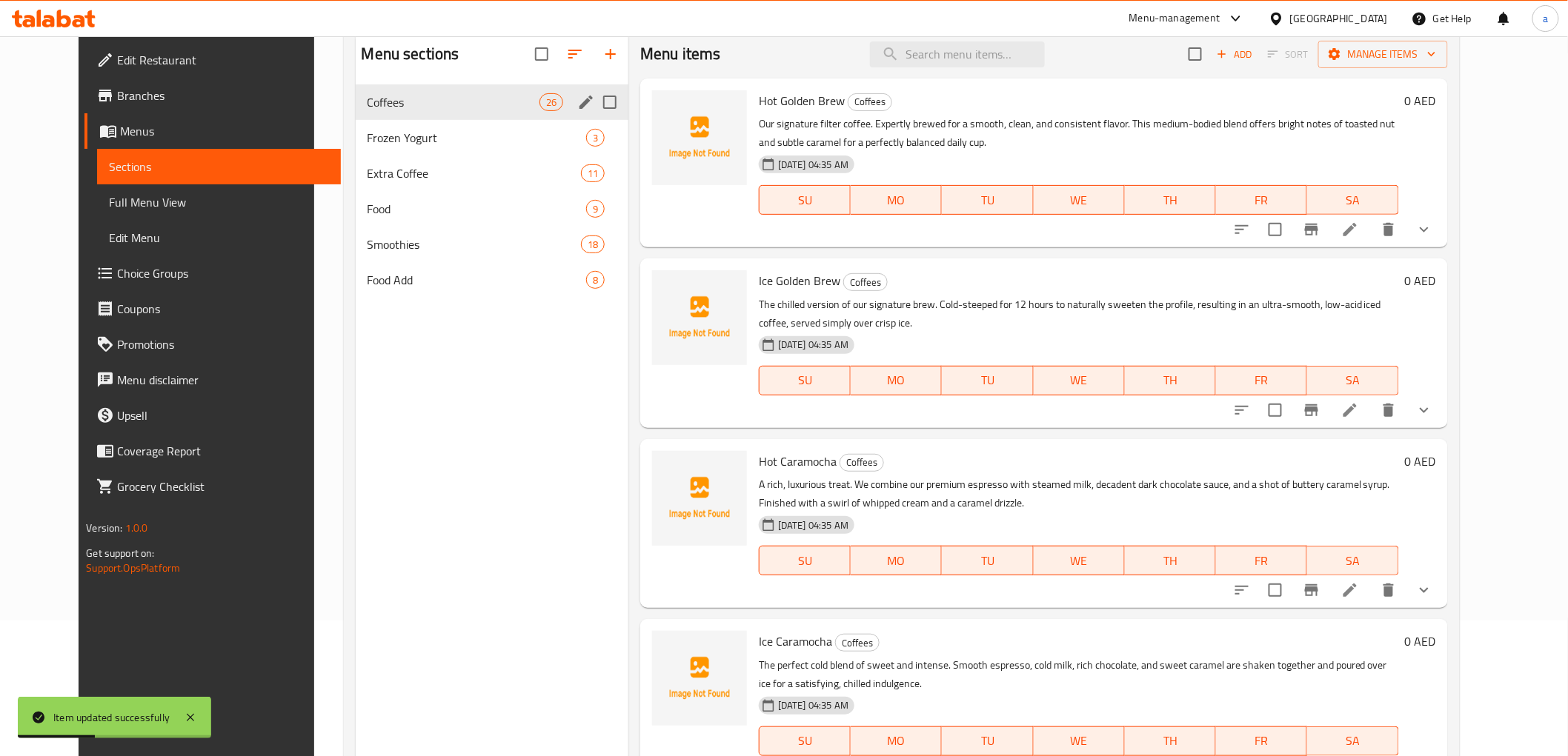
scroll to position [42, 0]
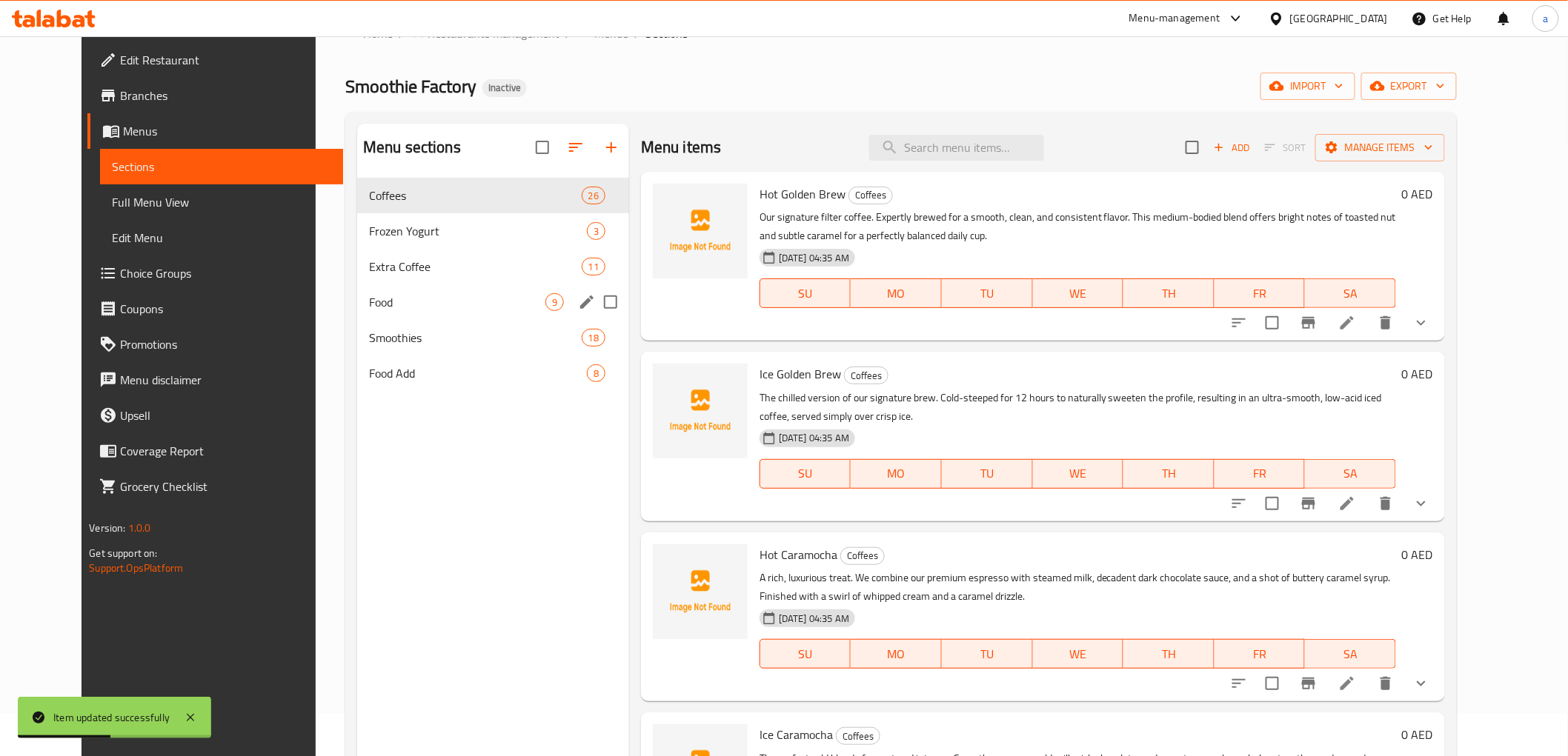
click at [413, 290] on div "Food 9" at bounding box center [493, 301] width 272 height 36
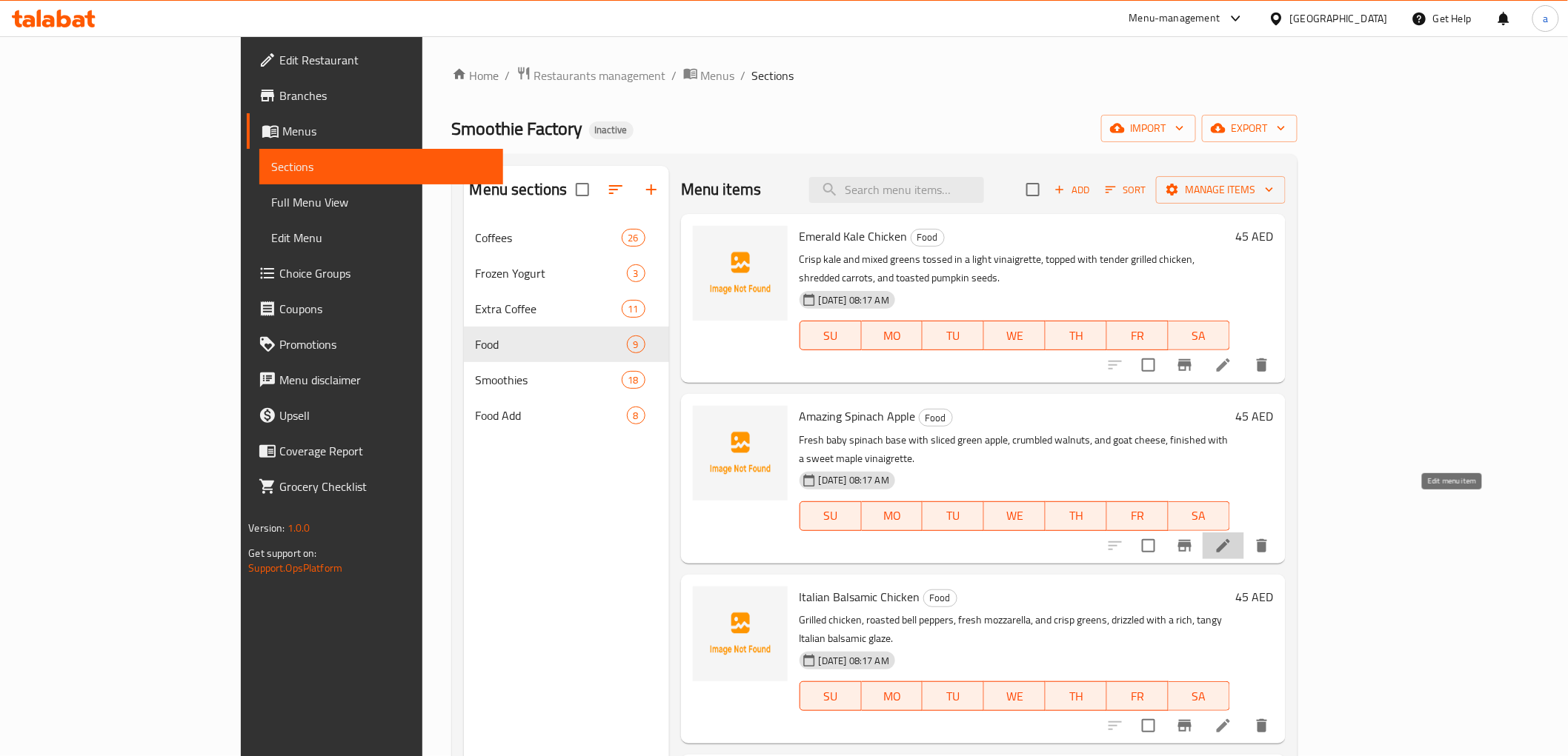
click at [1232, 537] on icon at bounding box center [1223, 546] width 17 height 17
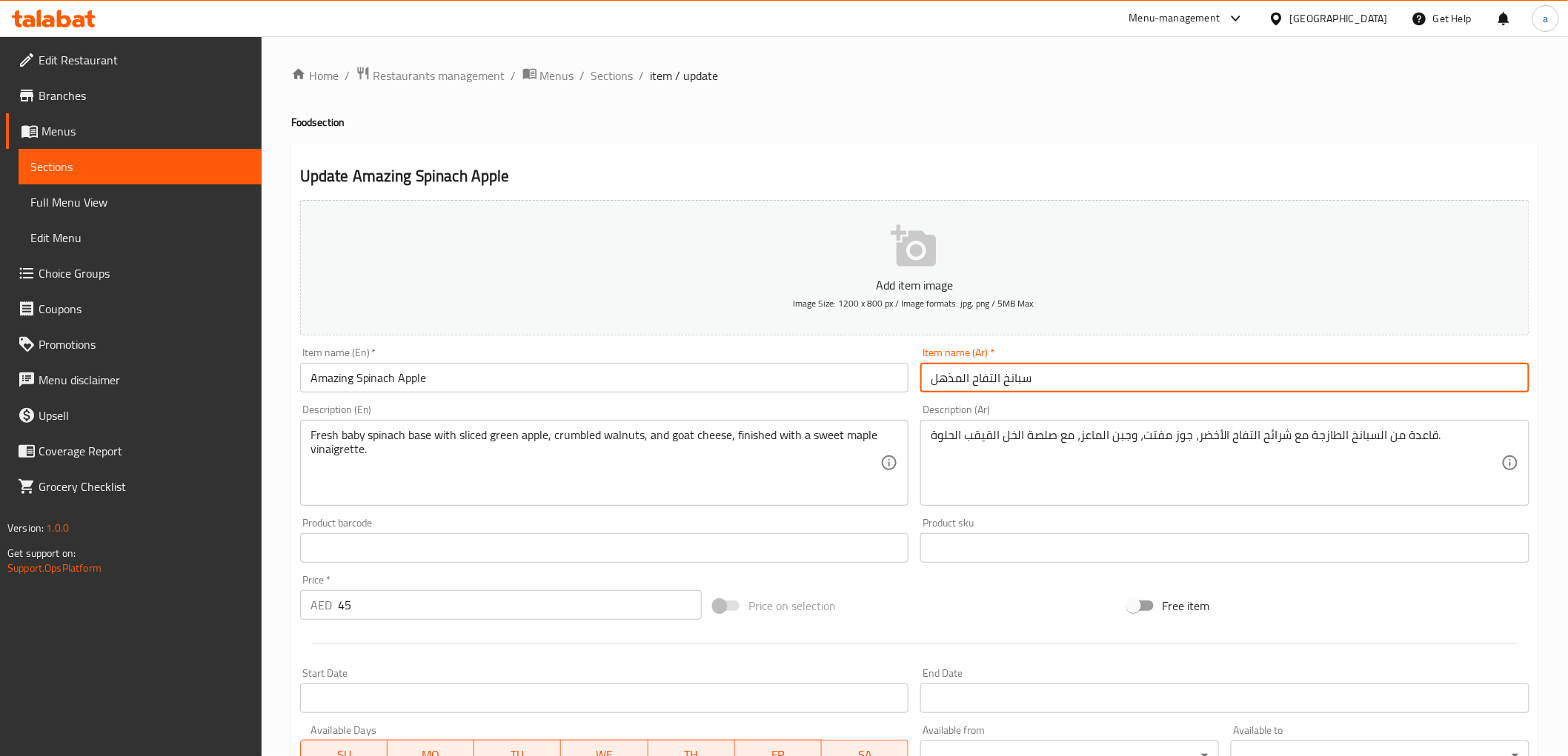
click at [1016, 374] on input "سبانخ التفاح المذهل" at bounding box center [1224, 378] width 609 height 30
click at [974, 386] on input "سبانخ التفاح المذهل" at bounding box center [1224, 378] width 609 height 30
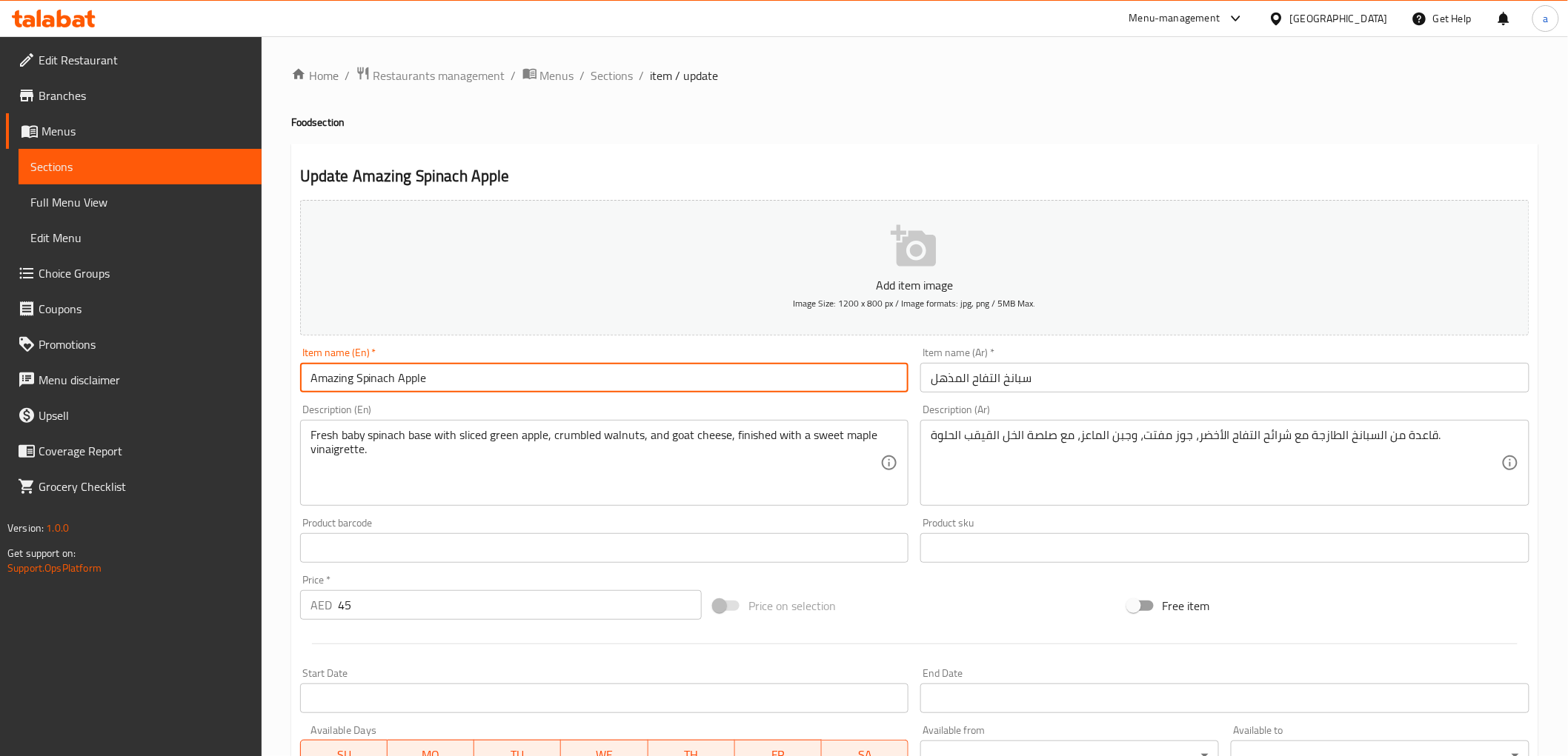
click at [413, 380] on input "Amazing Spinach Apple" at bounding box center [605, 378] width 609 height 30
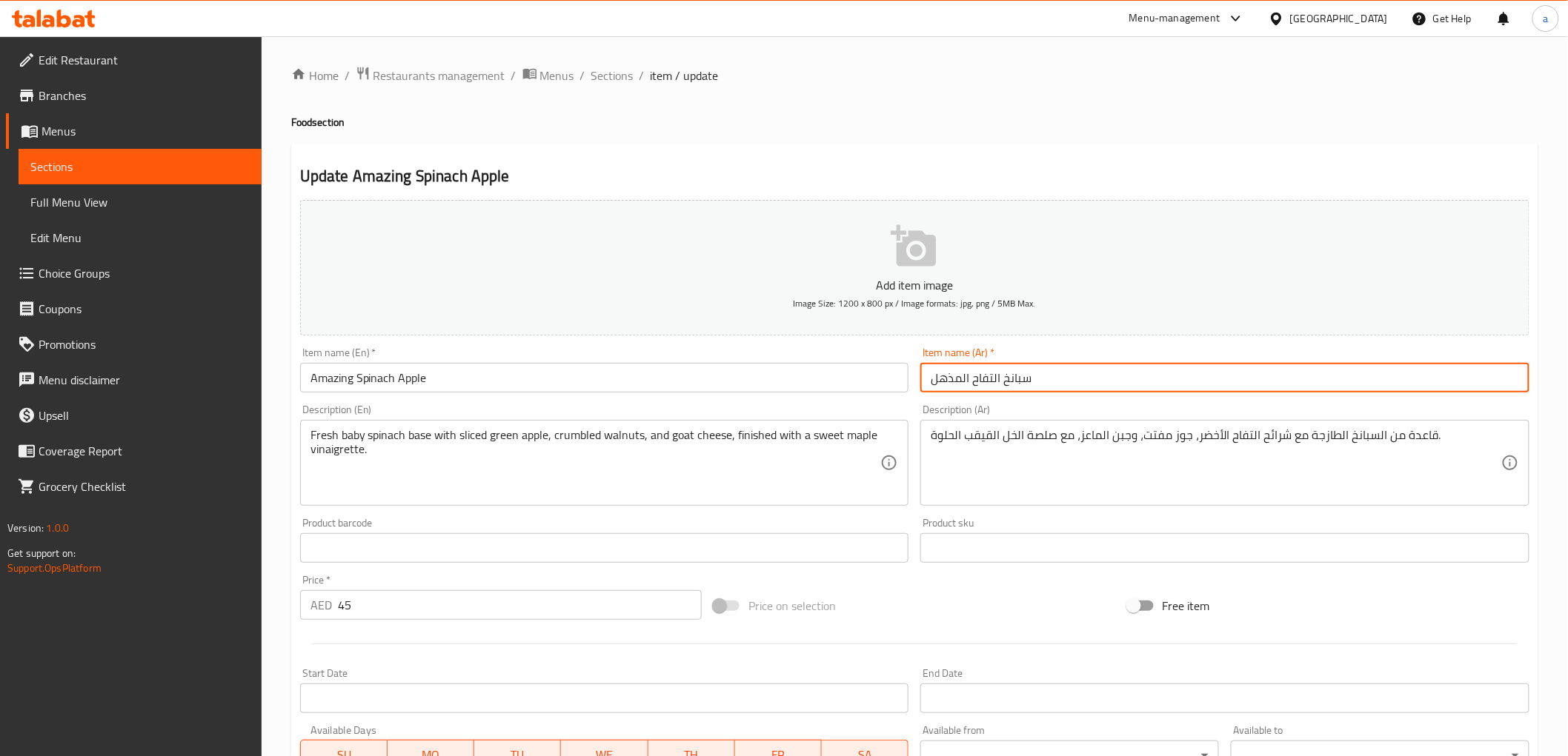
click at [957, 379] on input "سبانخ التفاح المذهل" at bounding box center [1224, 378] width 609 height 30
type input "ا"
type input "تفاح بالسبانخ المذهل"
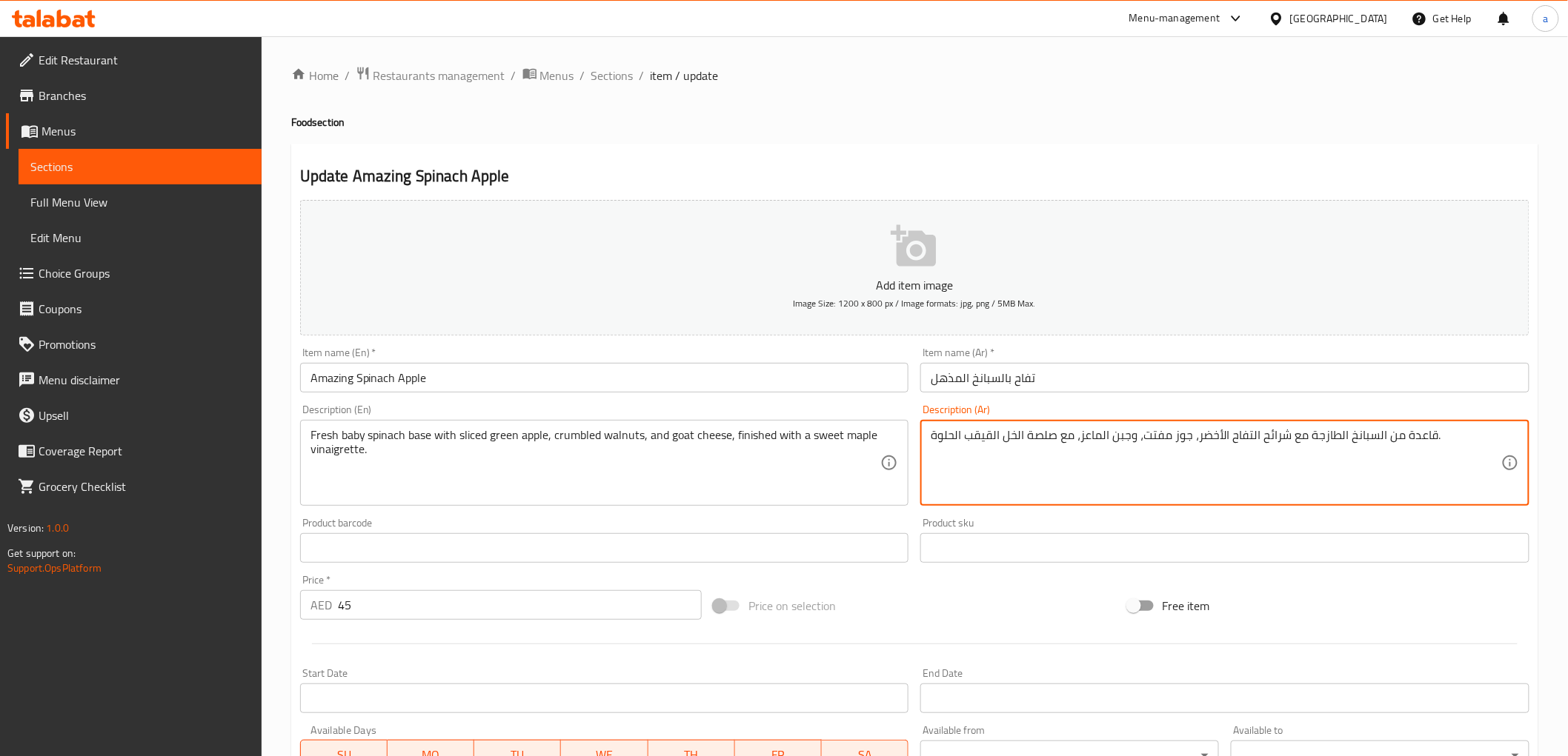
click at [1306, 439] on textarea "قاعدة من السبانخ الطازجة مع شرائح التفاح الأخضر، جوز مفتت، وجبن الماعز، مع صلصة…" at bounding box center [1215, 463] width 570 height 70
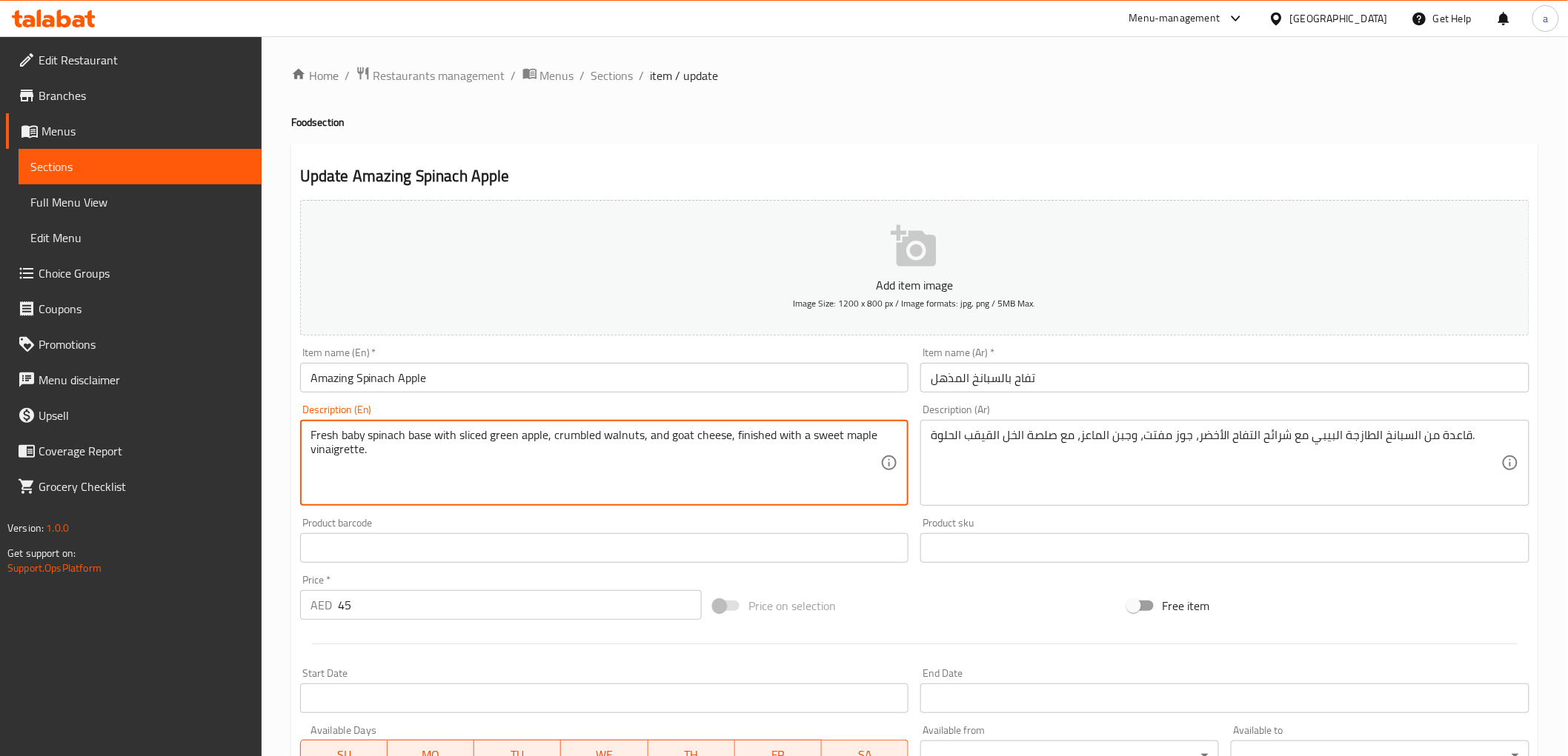
drag, startPoint x: 554, startPoint y: 440, endPoint x: 640, endPoint y: 441, distance: 86.0
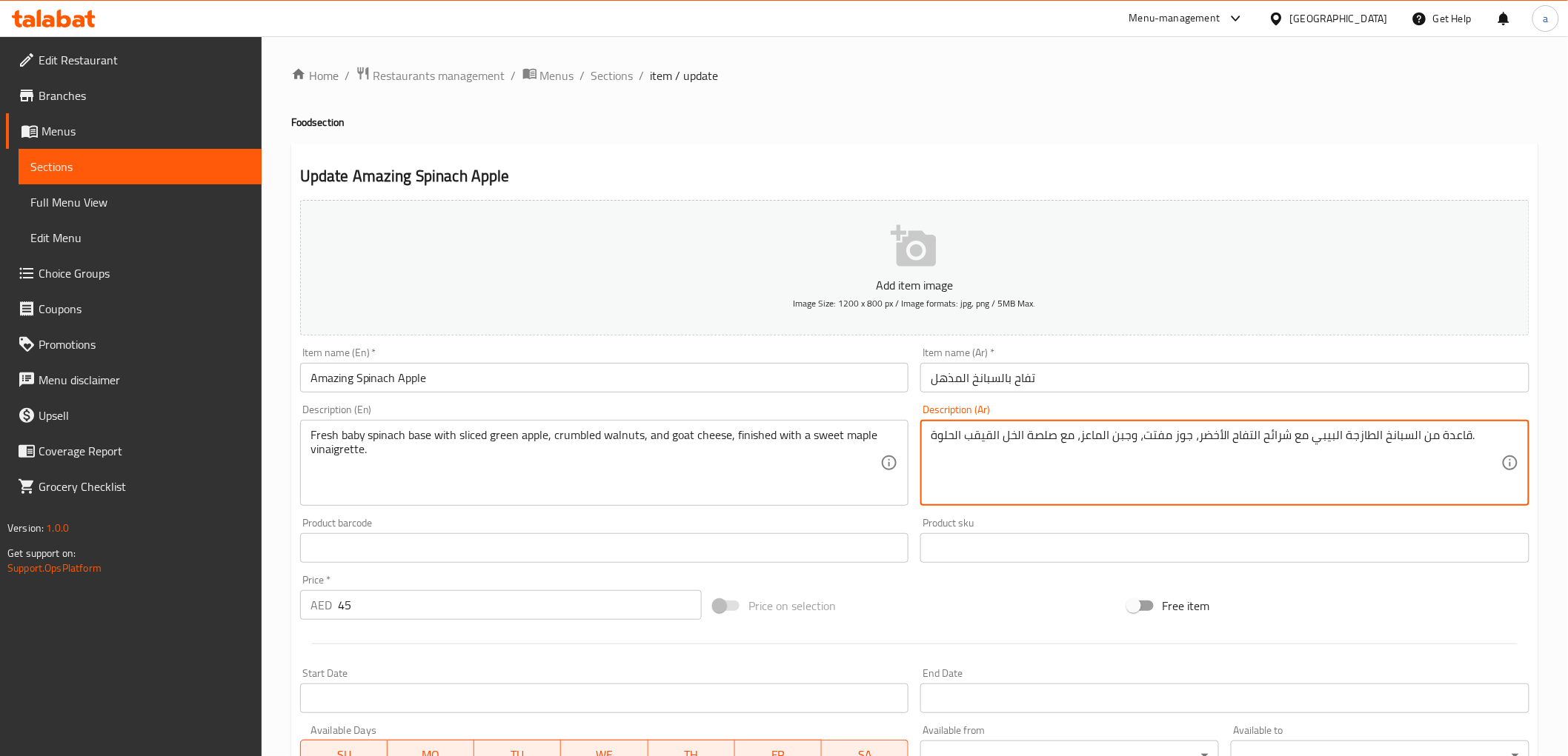
drag, startPoint x: 1058, startPoint y: 445, endPoint x: 1070, endPoint y: 446, distance: 12.0
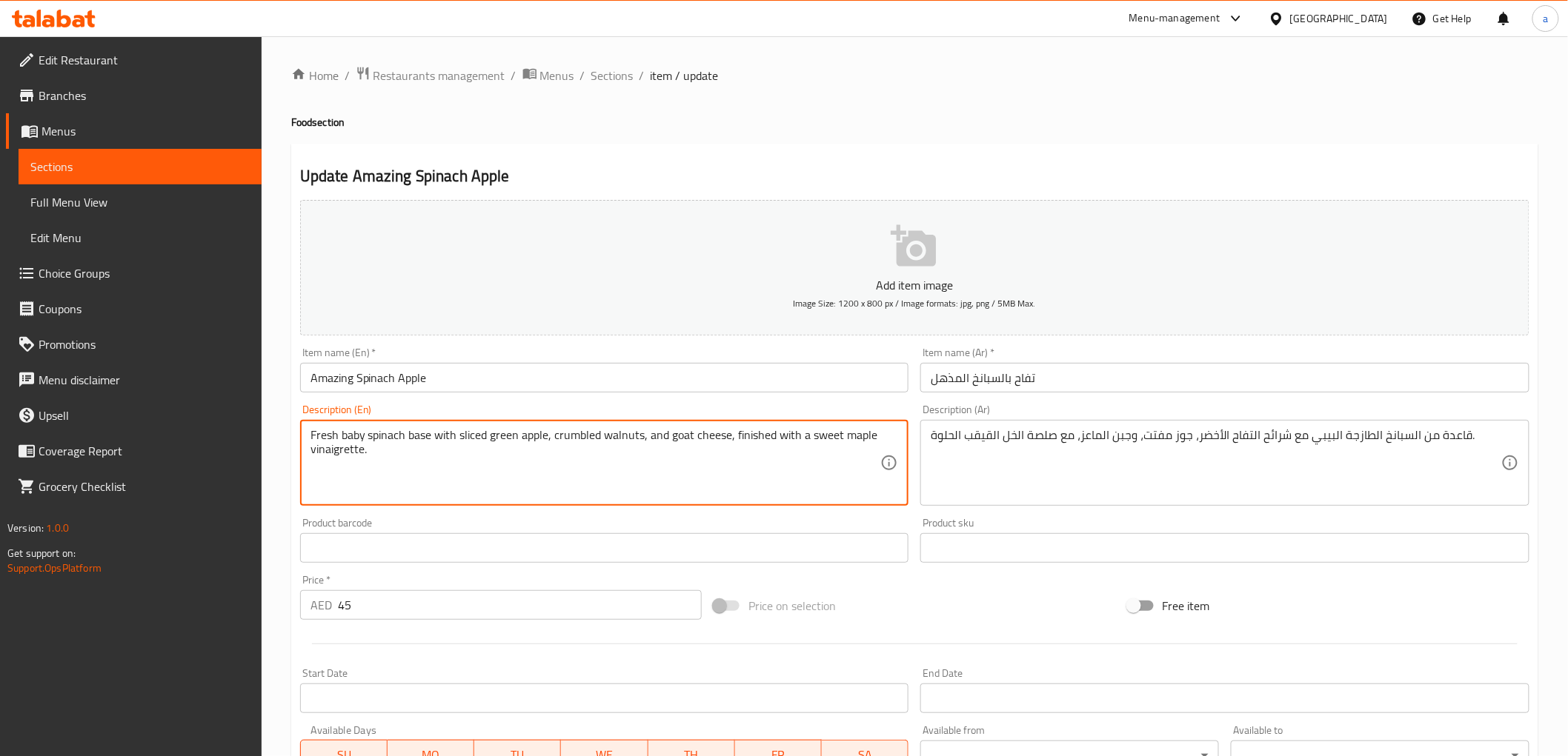
drag, startPoint x: 735, startPoint y: 435, endPoint x: 894, endPoint y: 447, distance: 159.5
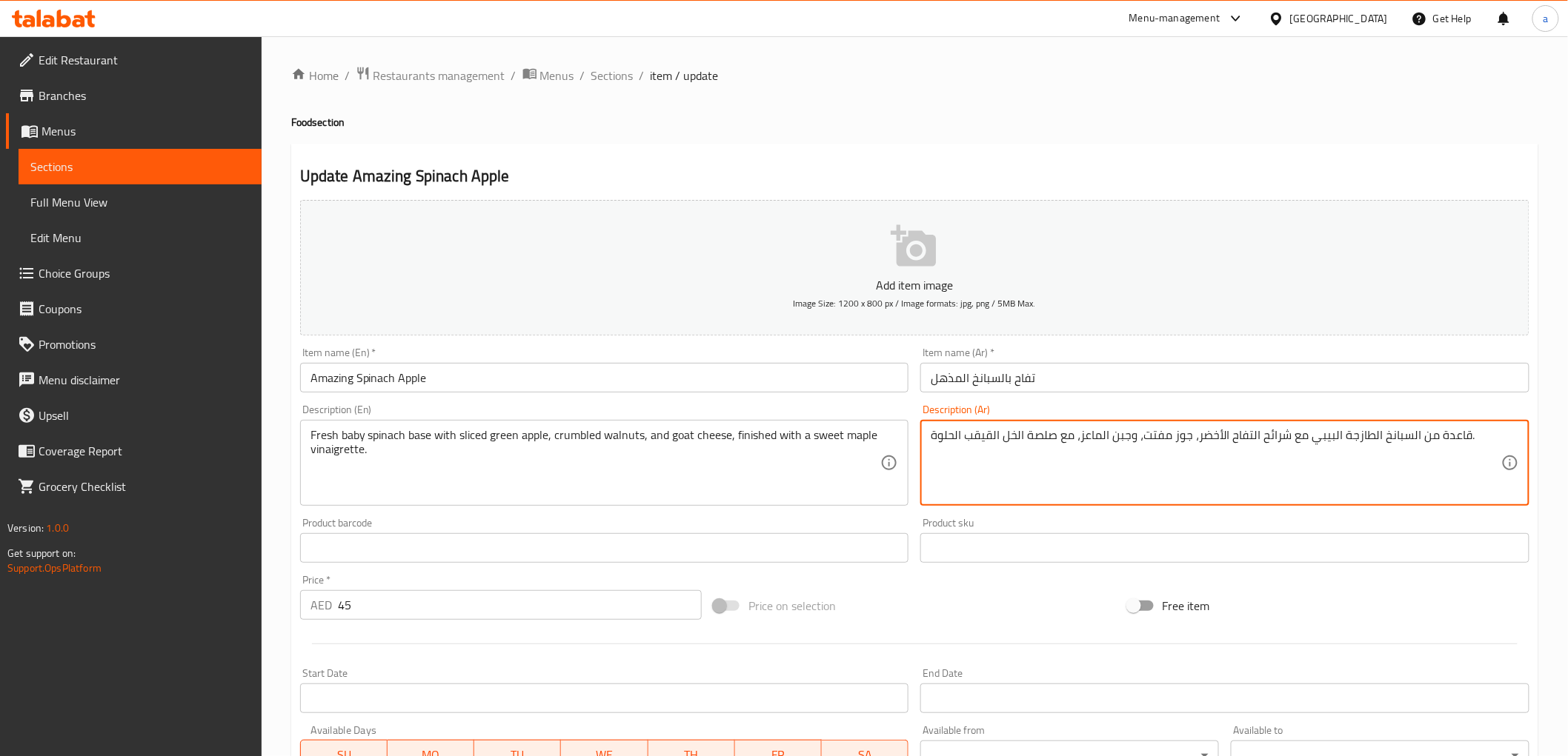
drag, startPoint x: 1070, startPoint y: 435, endPoint x: 903, endPoint y: 455, distance: 168.2
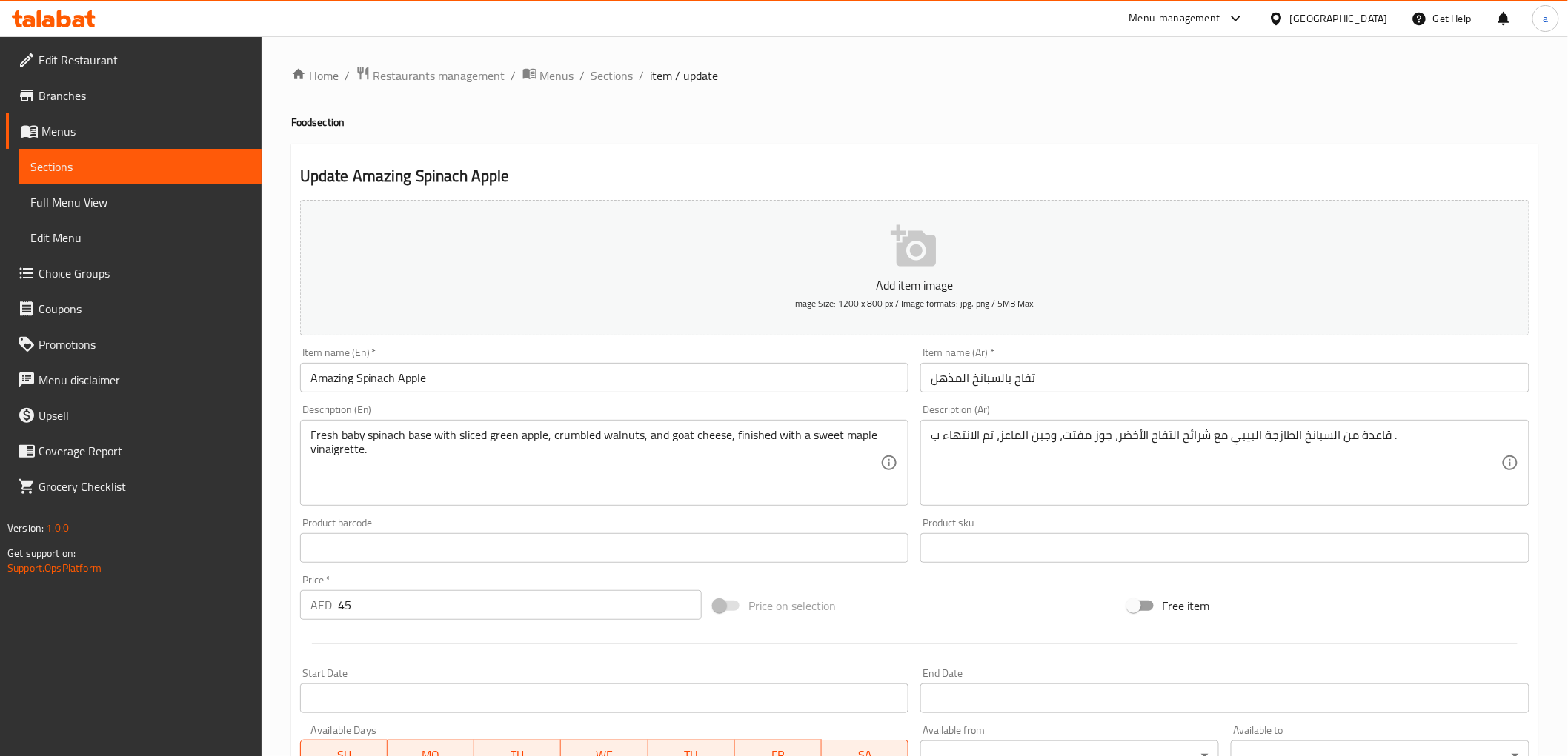
click at [927, 435] on div "قاعدة من السبانخ الطازجة البيبي مع شرائح التفاح الأخضر، جوز مفتت، وجبن الماعز، …" at bounding box center [1224, 462] width 609 height 86
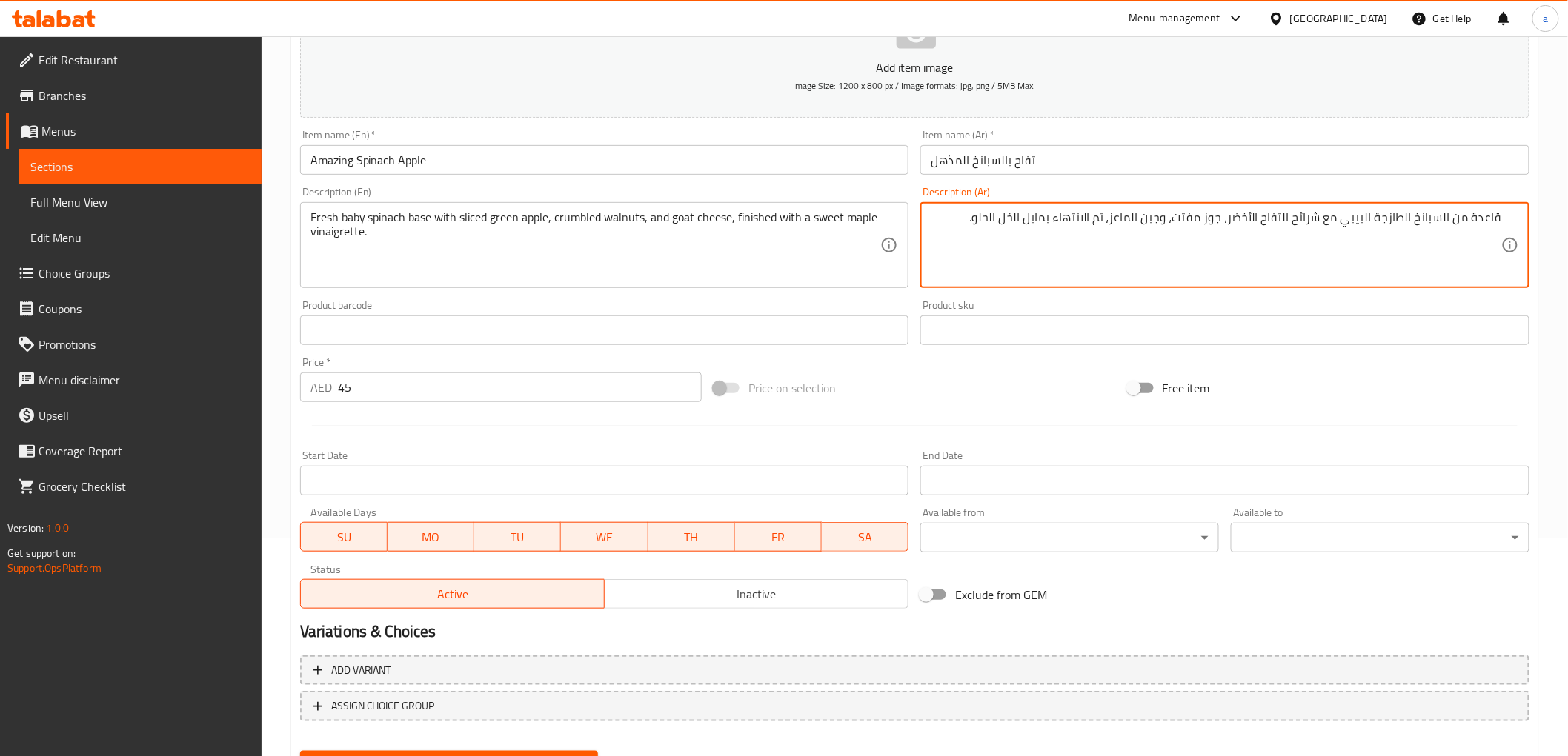
scroll to position [287, 0]
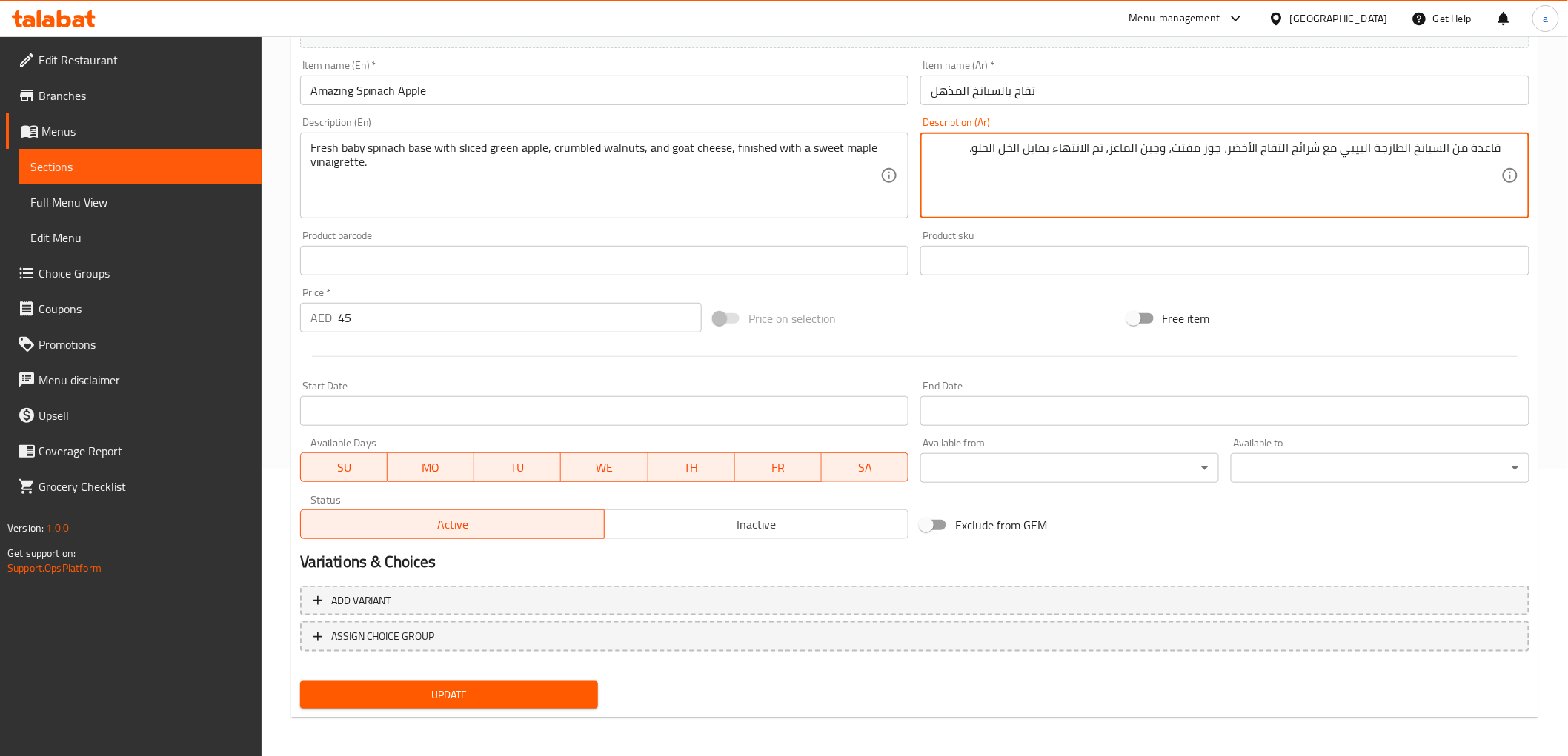
type textarea "قاعدة من السبانخ الطازجة البيبي مع شرائح التفاح الأخضر، جوز مفتت، وجبن الماعز، …"
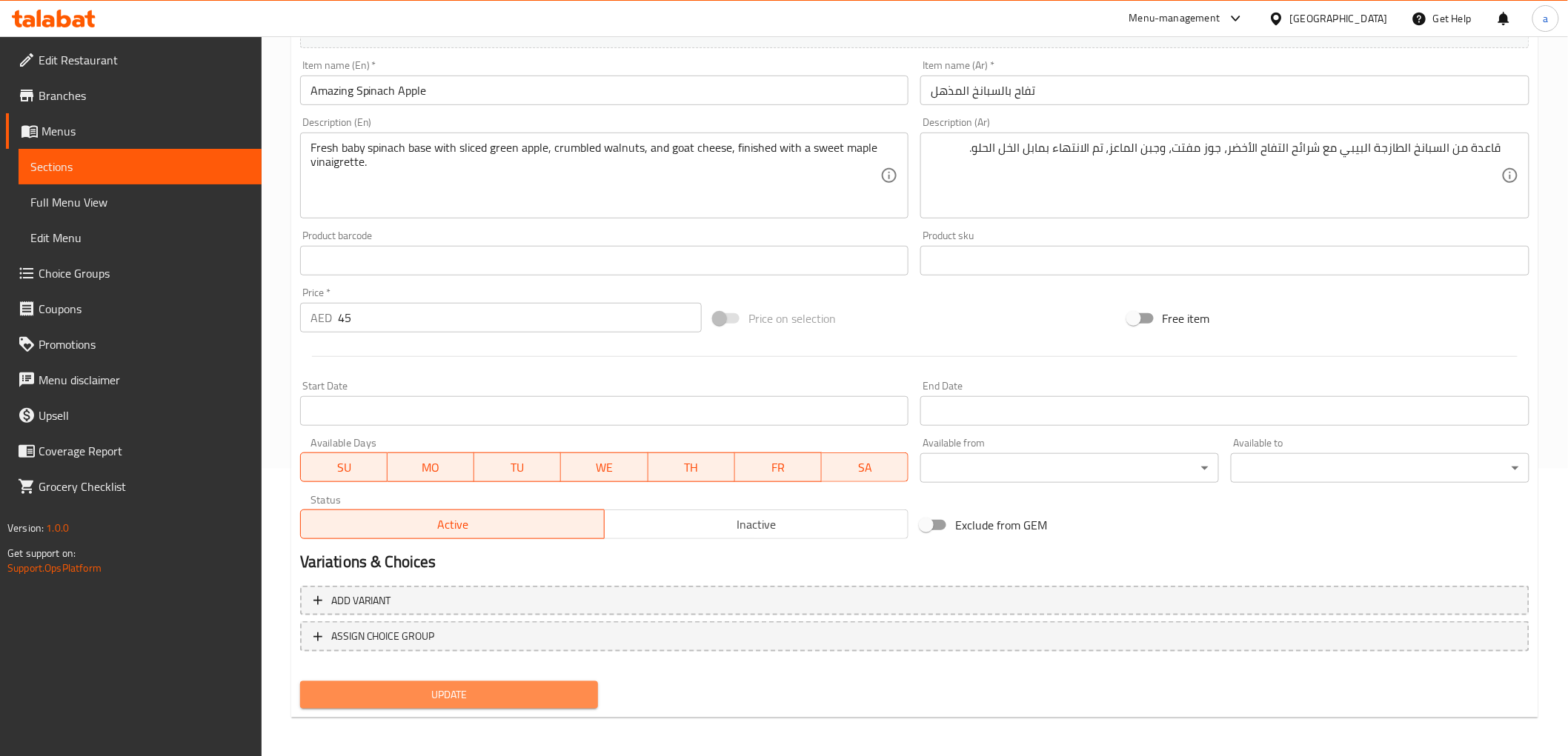
click at [544, 691] on span "Update" at bounding box center [449, 694] width 274 height 18
click at [583, 686] on span "Update" at bounding box center [449, 694] width 274 height 18
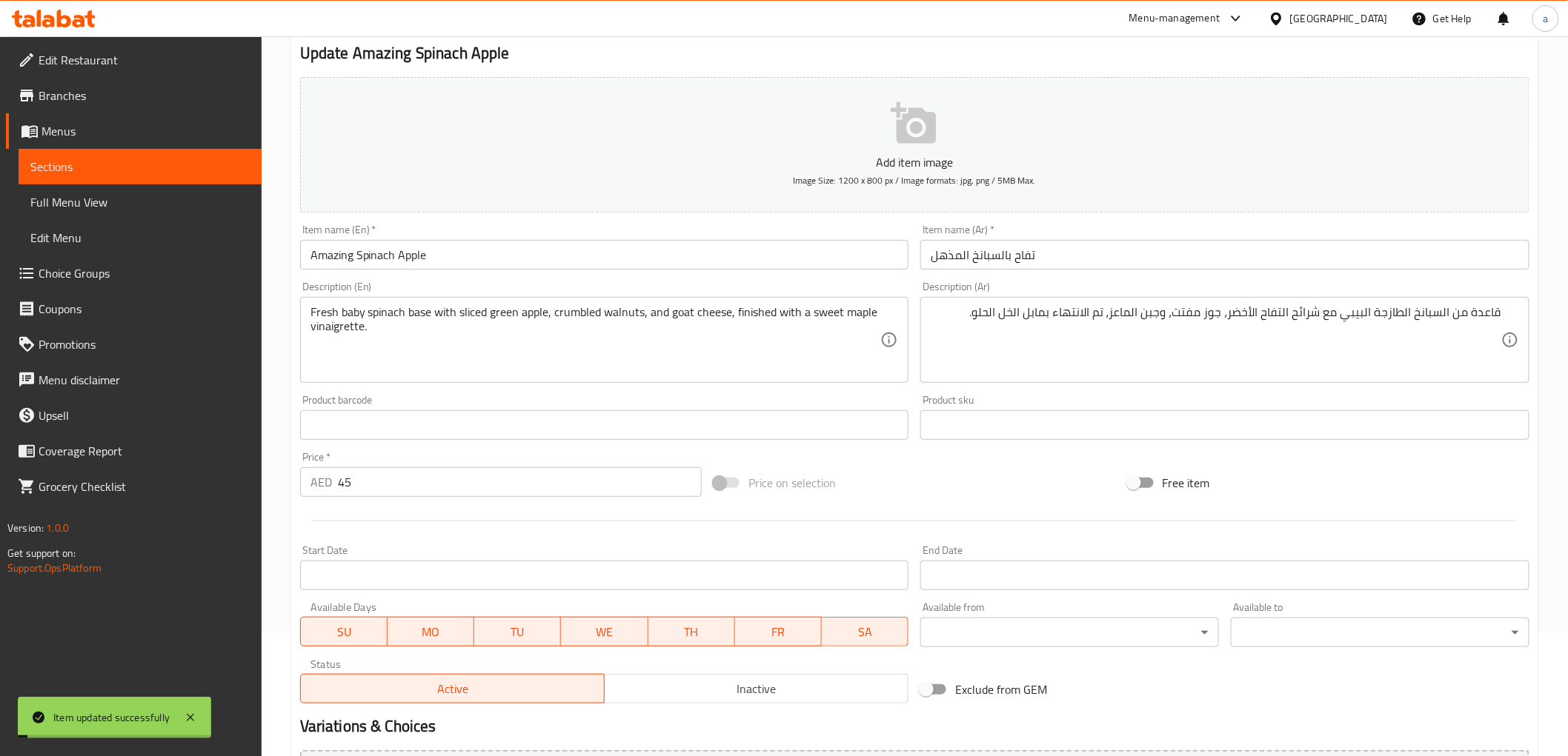
scroll to position [0, 0]
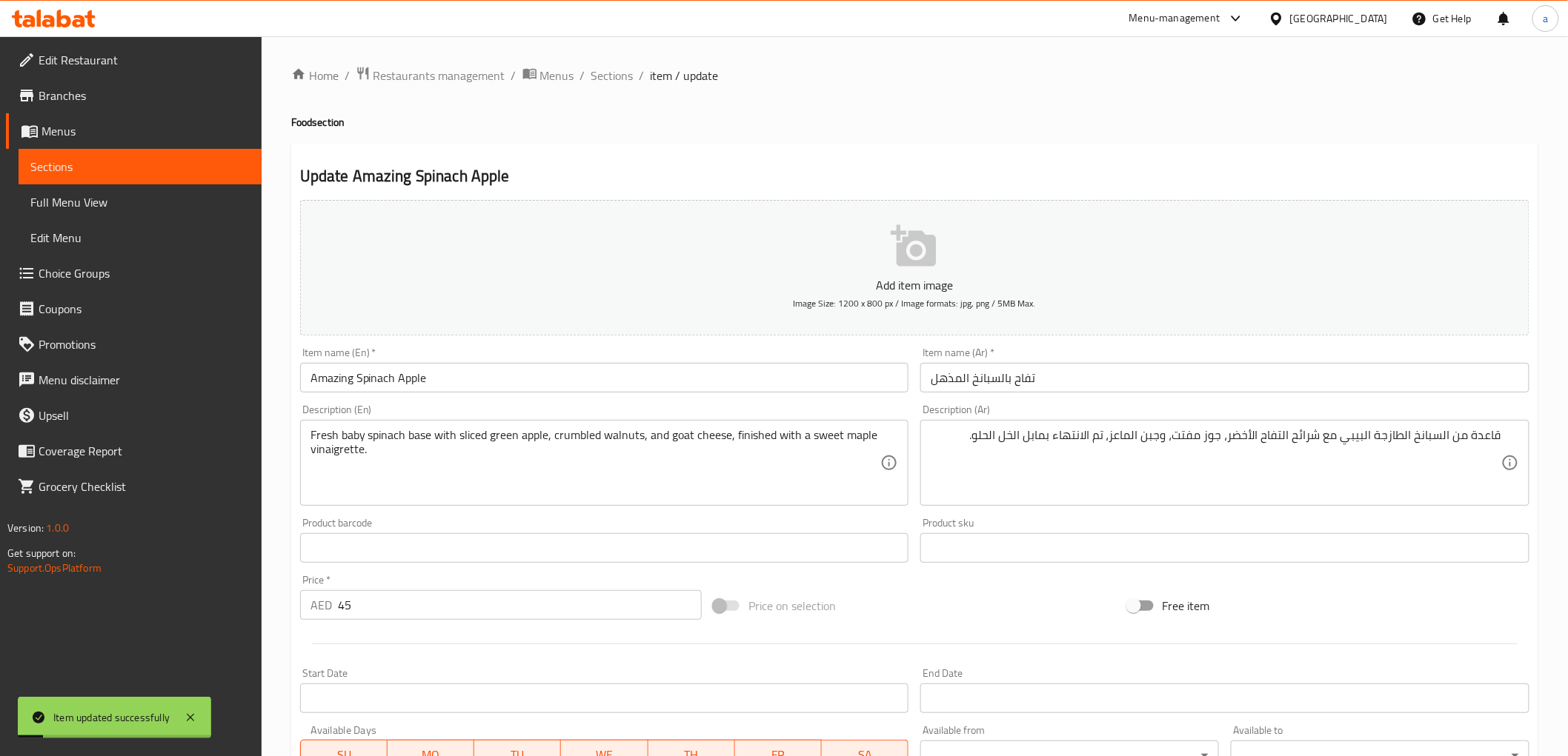
click at [165, 168] on span "Sections" at bounding box center [141, 167] width 220 height 17
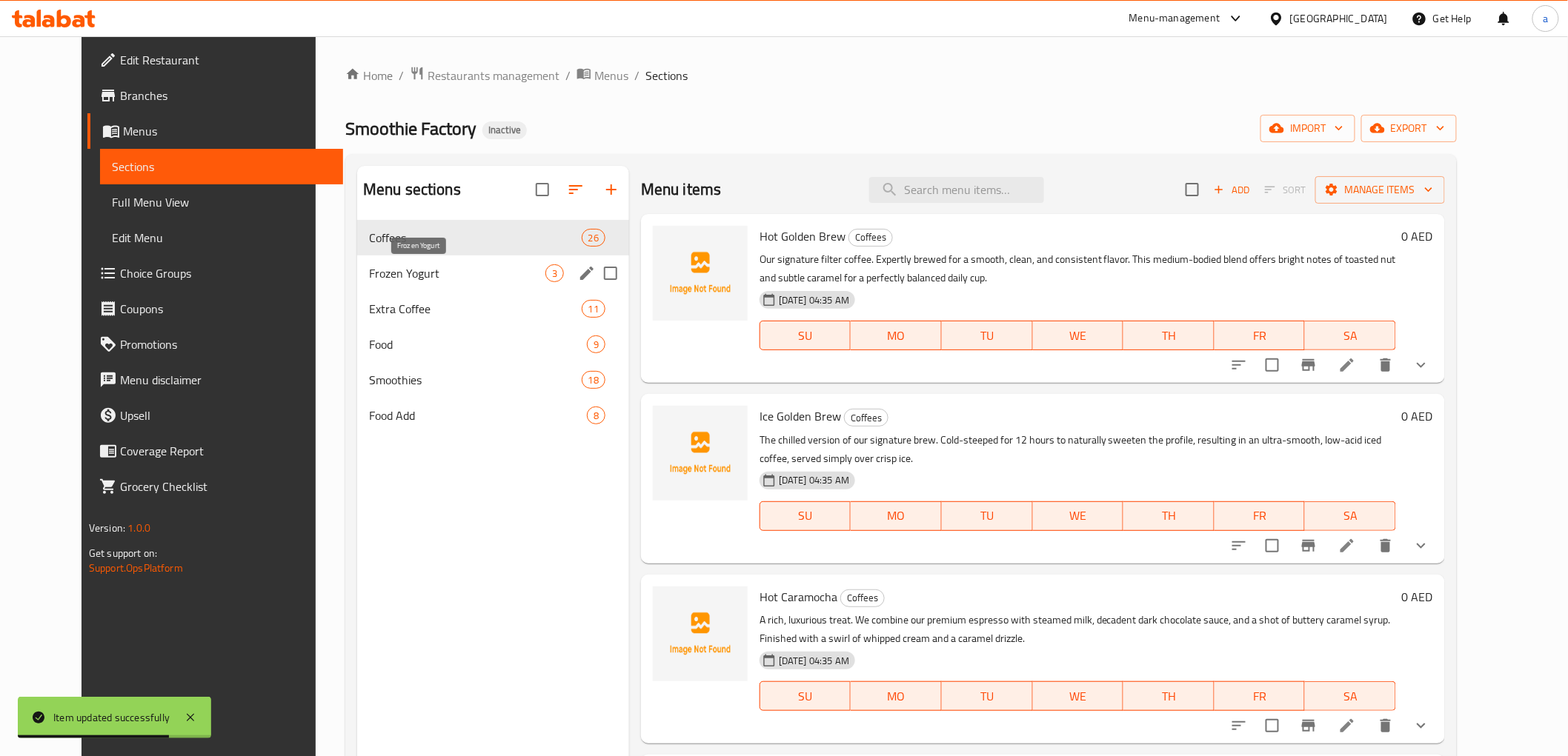
click at [404, 273] on span "Frozen Yogurt" at bounding box center [457, 274] width 176 height 17
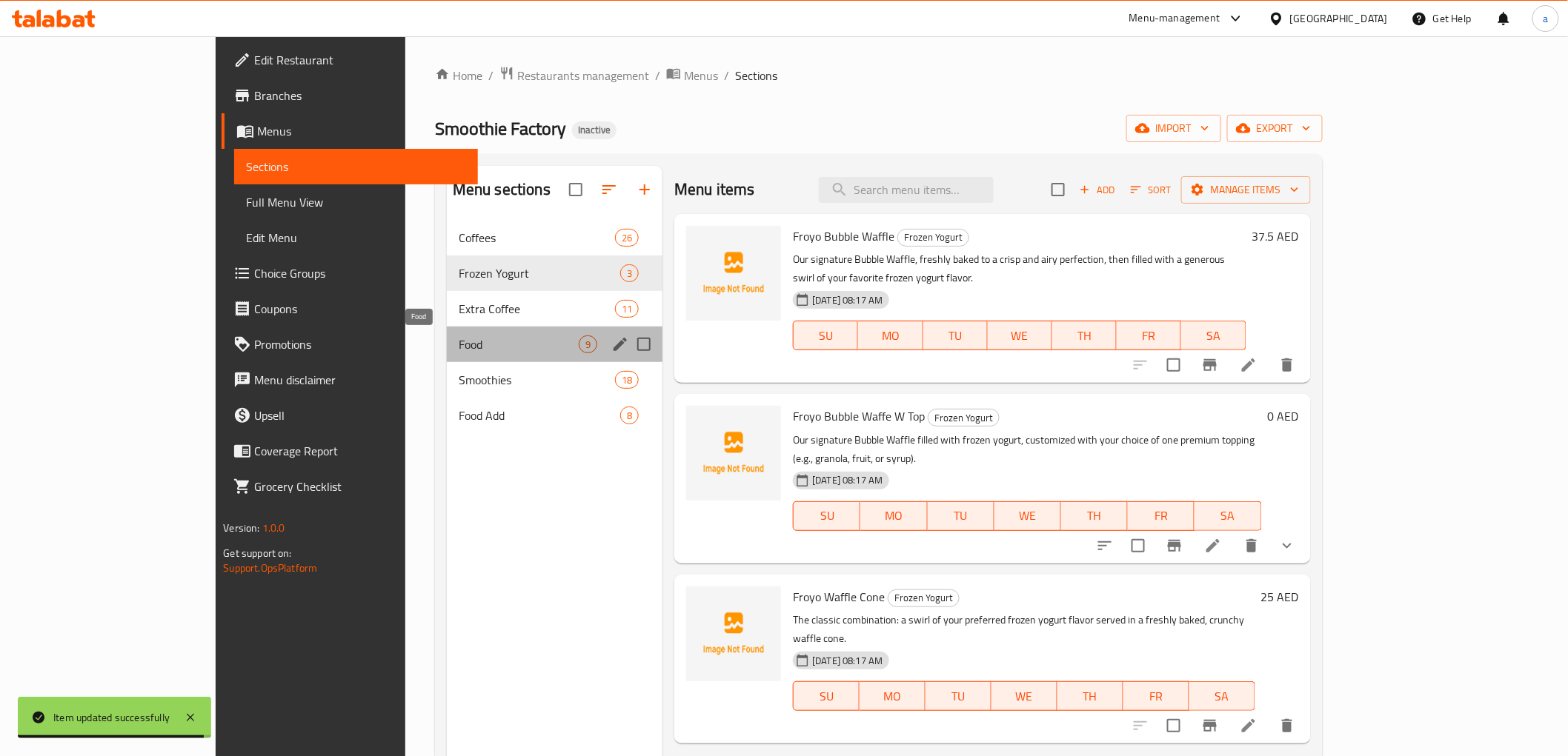
click at [458, 346] on span "Food" at bounding box center [518, 344] width 120 height 17
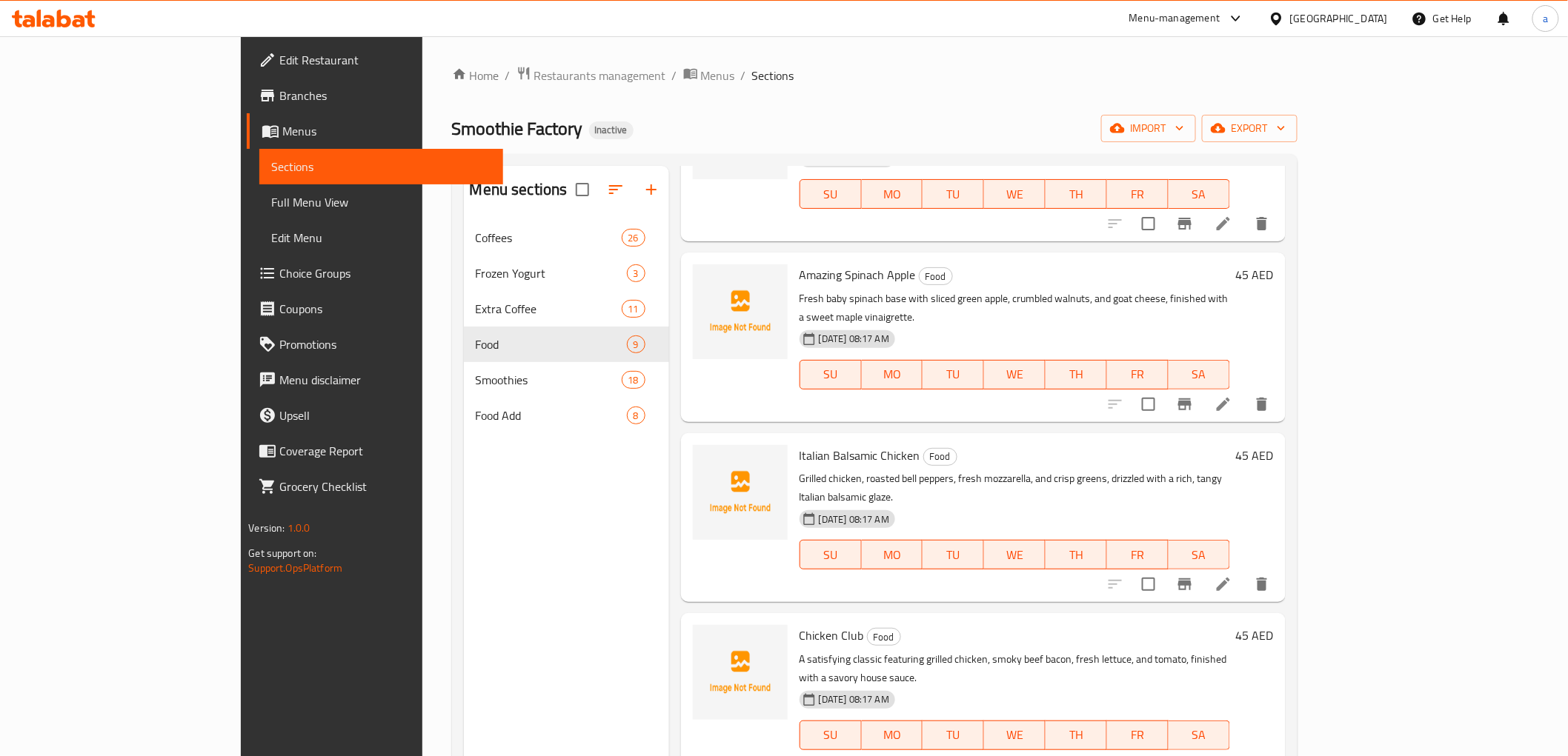
scroll to position [165, 0]
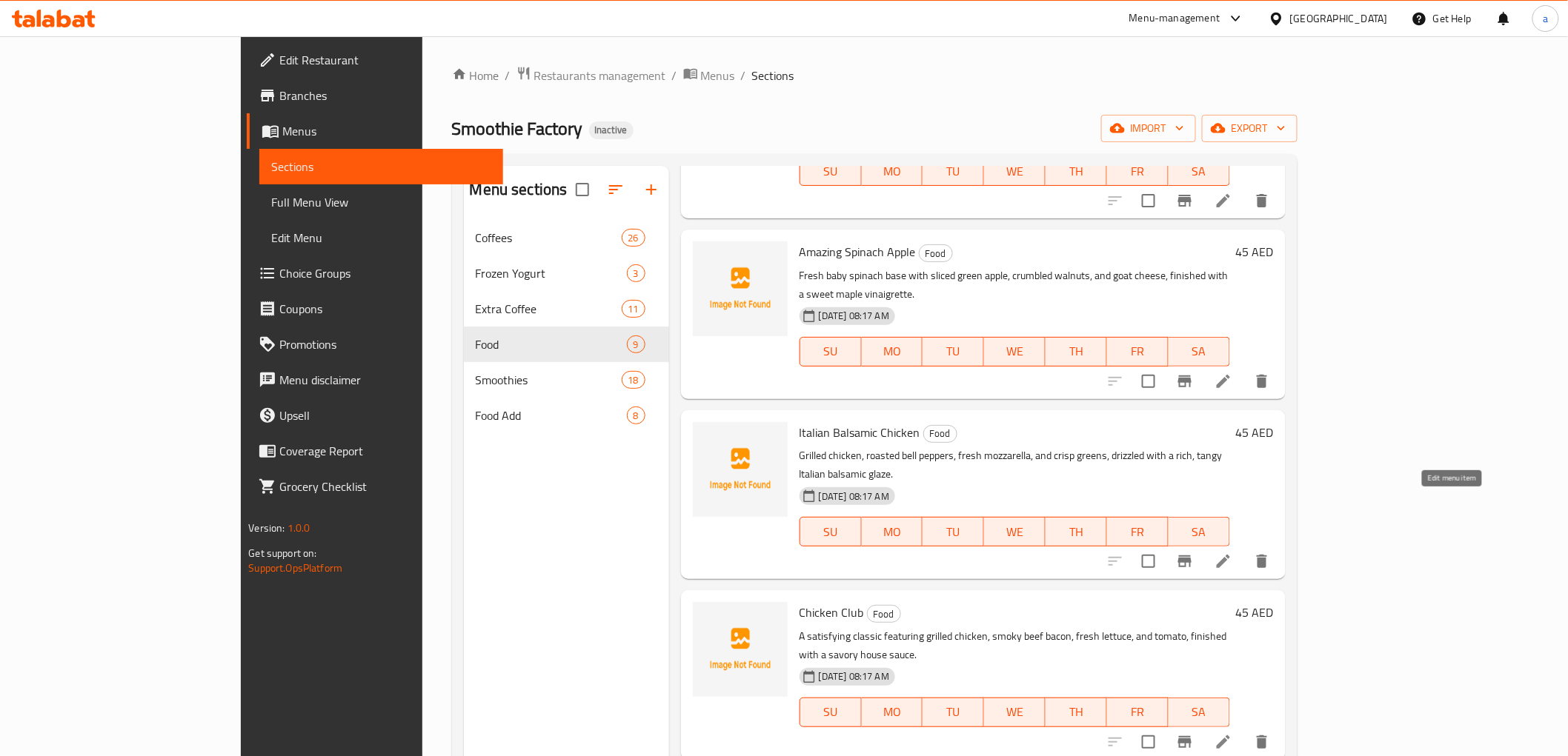
click at [1232, 553] on icon at bounding box center [1223, 561] width 17 height 17
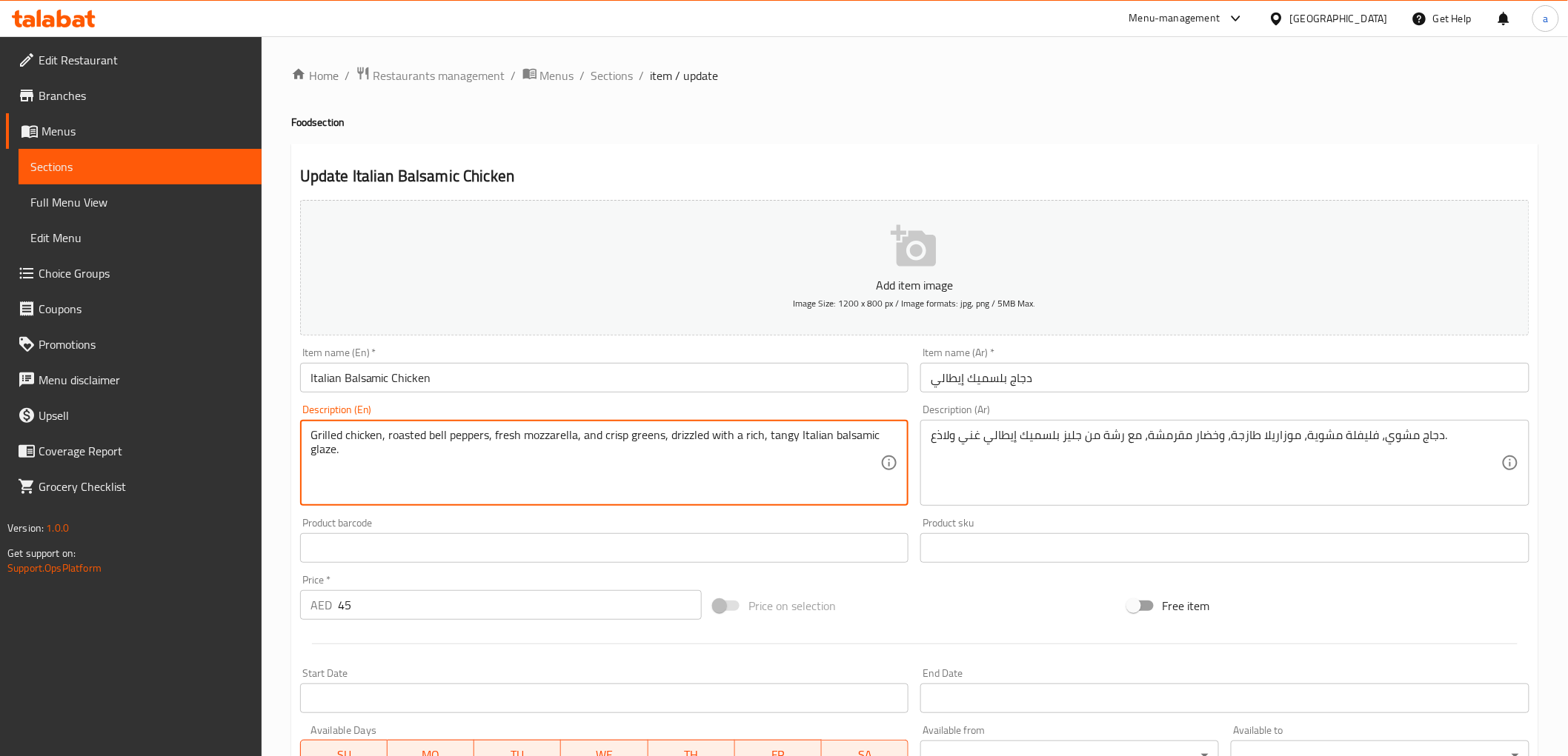
drag, startPoint x: 427, startPoint y: 442, endPoint x: 489, endPoint y: 441, distance: 62.0
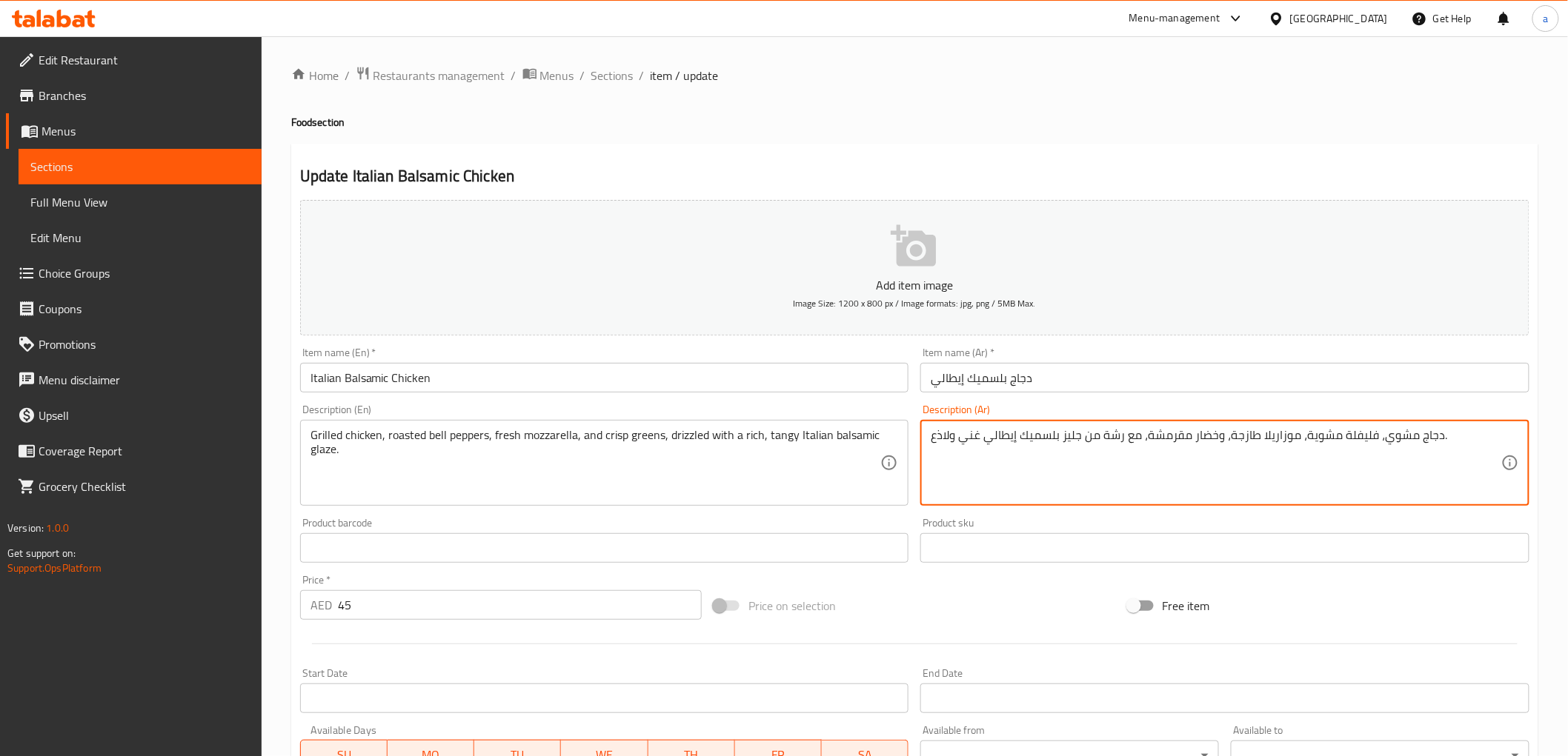
drag, startPoint x: 1336, startPoint y: 435, endPoint x: 1372, endPoint y: 445, distance: 37.4
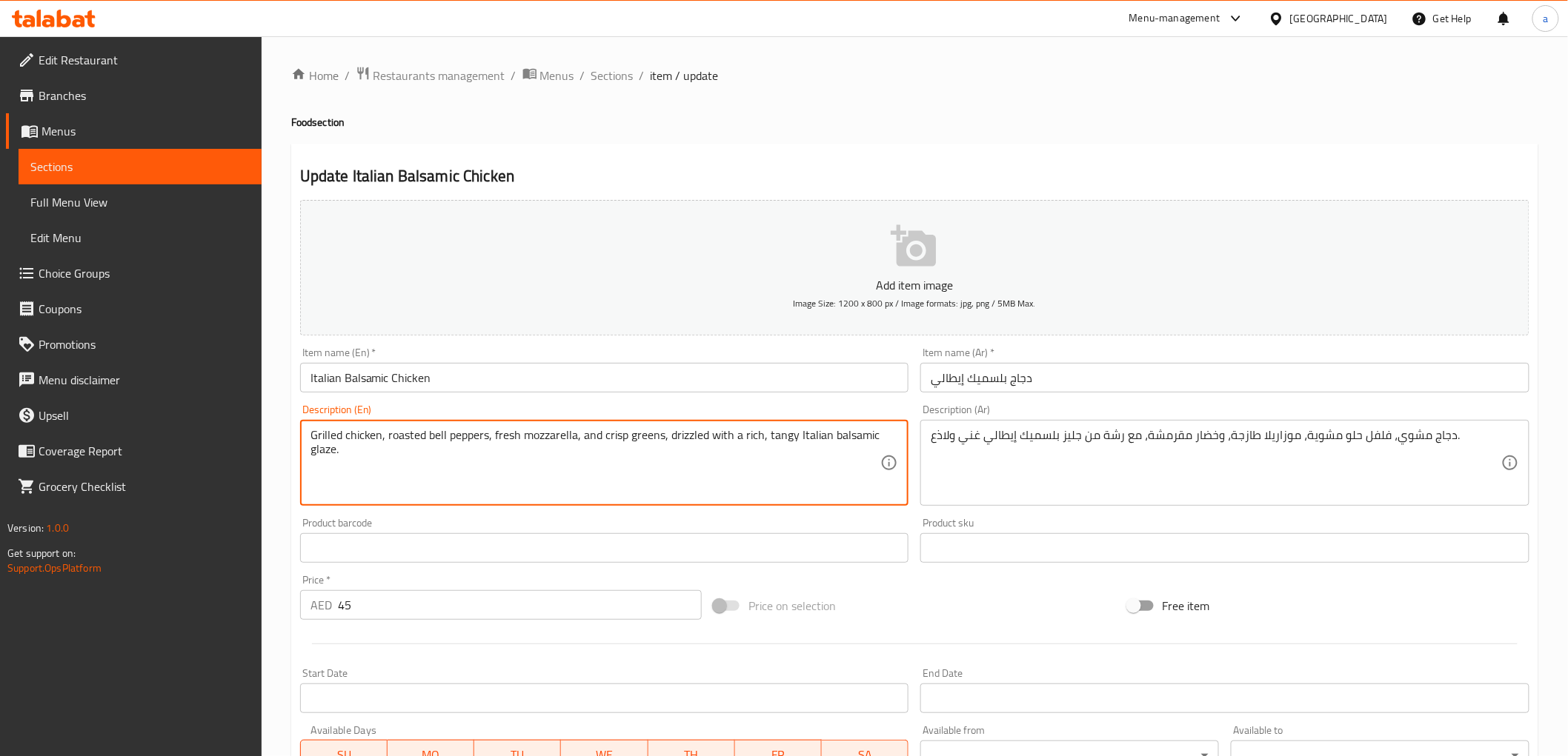
click at [416, 431] on textarea "Grilled chicken, roasted bell peppers, fresh mozzarella, and crisp greens, driz…" at bounding box center [595, 463] width 570 height 70
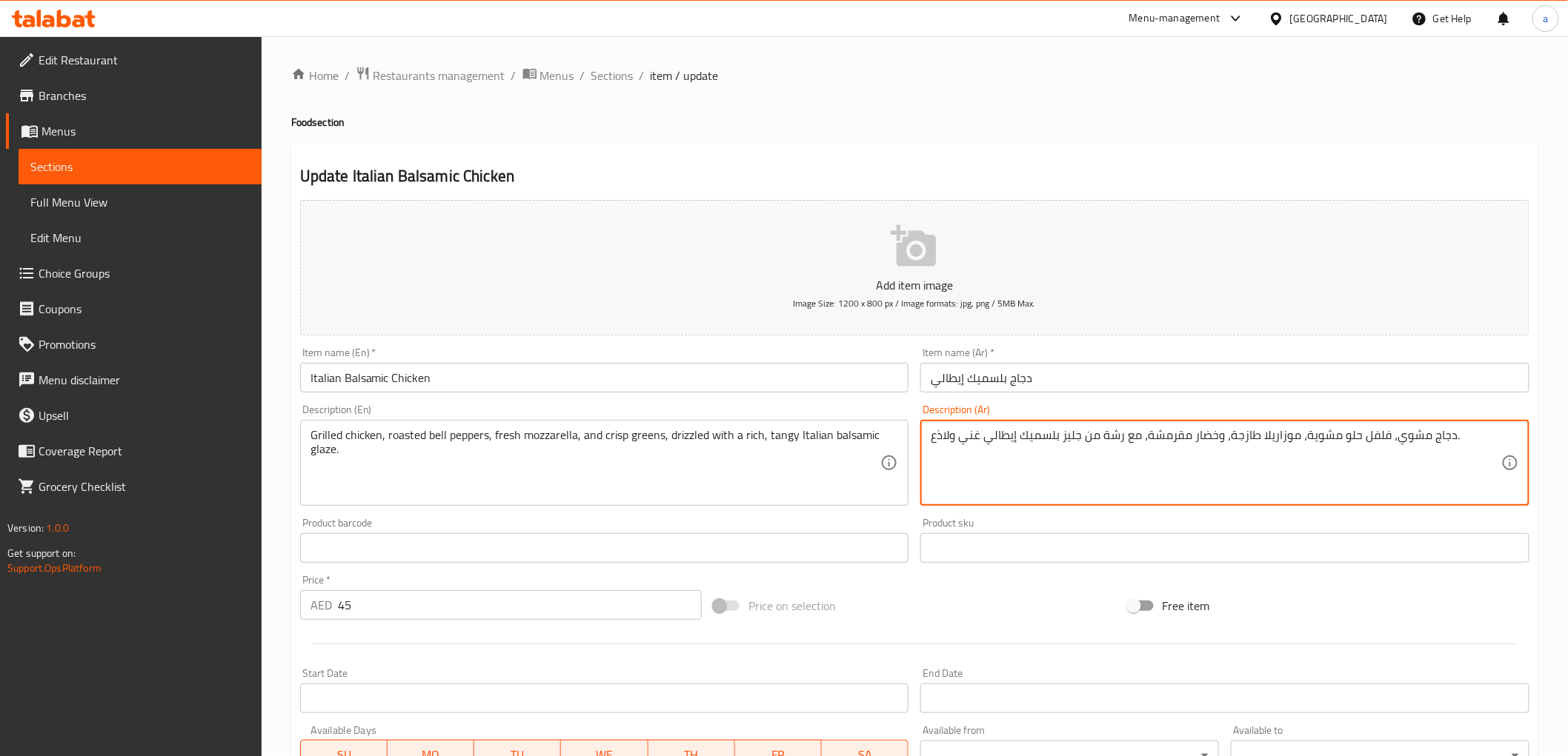
click at [1408, 440] on textarea "دجاج مشوي، فلفل حلو مشوية، موزاريلا طازجة، وخضار مقرمشة، مع رشة من جليز بلسميك …" at bounding box center [1215, 463] width 570 height 70
click at [1320, 438] on textarea "دجاج مشوي، فلفل حلو مشوية، موزاريلا طازجة، وخضار مقرمشة، مع رشة من جليز بلسميك …" at bounding box center [1215, 463] width 570 height 70
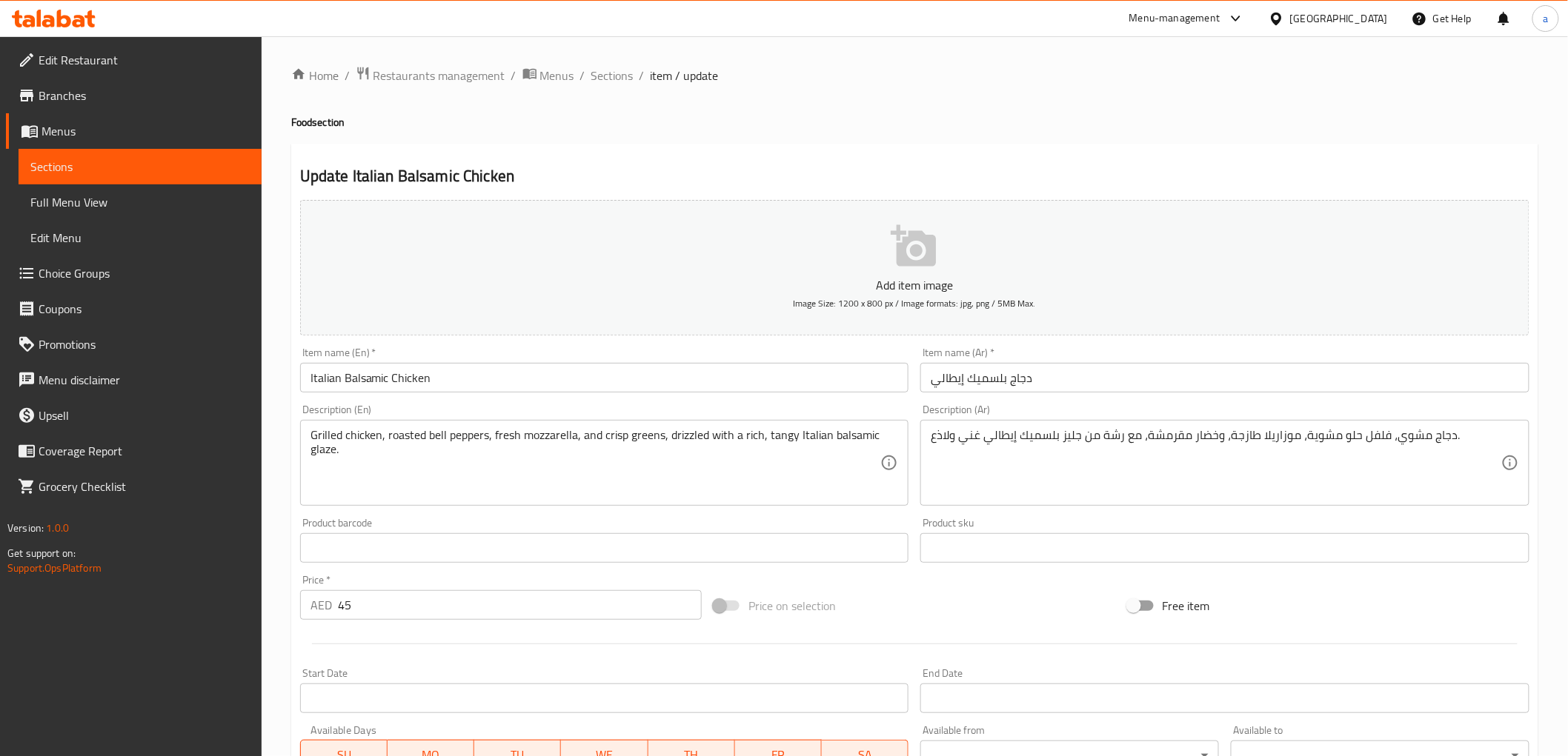
click at [1323, 430] on textarea "دجاج مشوي، فلفل حلو مشوية، موزاريلا طازجة، وخضار مقرمشة، مع رشة من جليز بلسميك …" at bounding box center [1215, 463] width 570 height 70
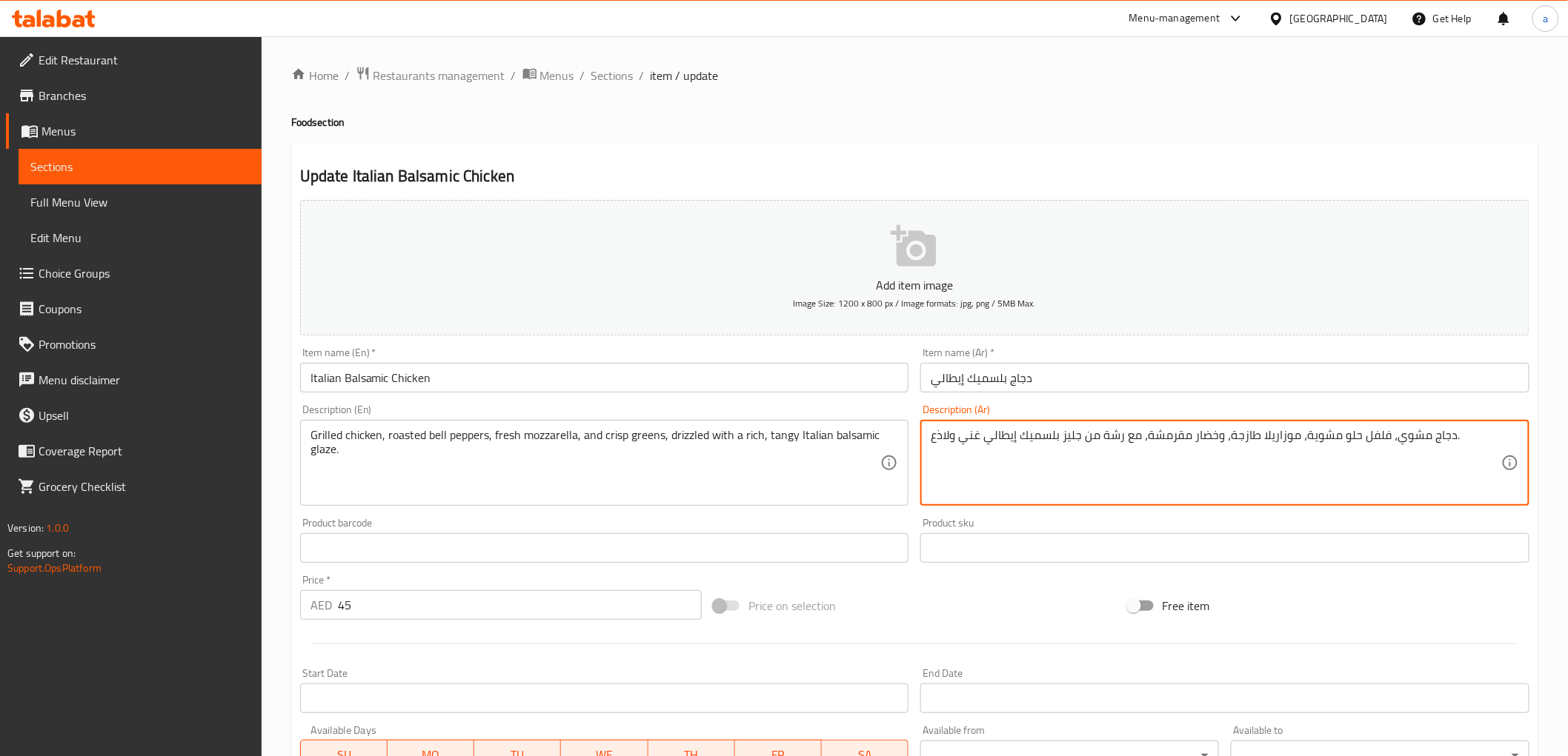
click at [1323, 430] on textarea "دجاج مشوي، فلفل حلو مشوية، موزاريلا طازجة، وخضار مقرمشة، مع رشة من جليز بلسميك …" at bounding box center [1215, 463] width 570 height 70
click at [1192, 439] on textarea "دجاج مشوي، فلفل حلو محمص ، موزاريلا طازجة، وخضار مقرمشة، مع رشة من جليز بلسميك …" at bounding box center [1215, 463] width 570 height 70
click at [1102, 437] on textarea "دجاج مشوي، فلفل حلو محمص ، موزاريلا طازجة، وخضرة مقرمشة، مع رشة من جليز بلسميك …" at bounding box center [1215, 463] width 570 height 70
type textarea "دجاج مشوي، فلفل حلو محمص ، موزاريلا طازجة، وخضرة مقرمشة، مع رشة من جليز بلسميك …"
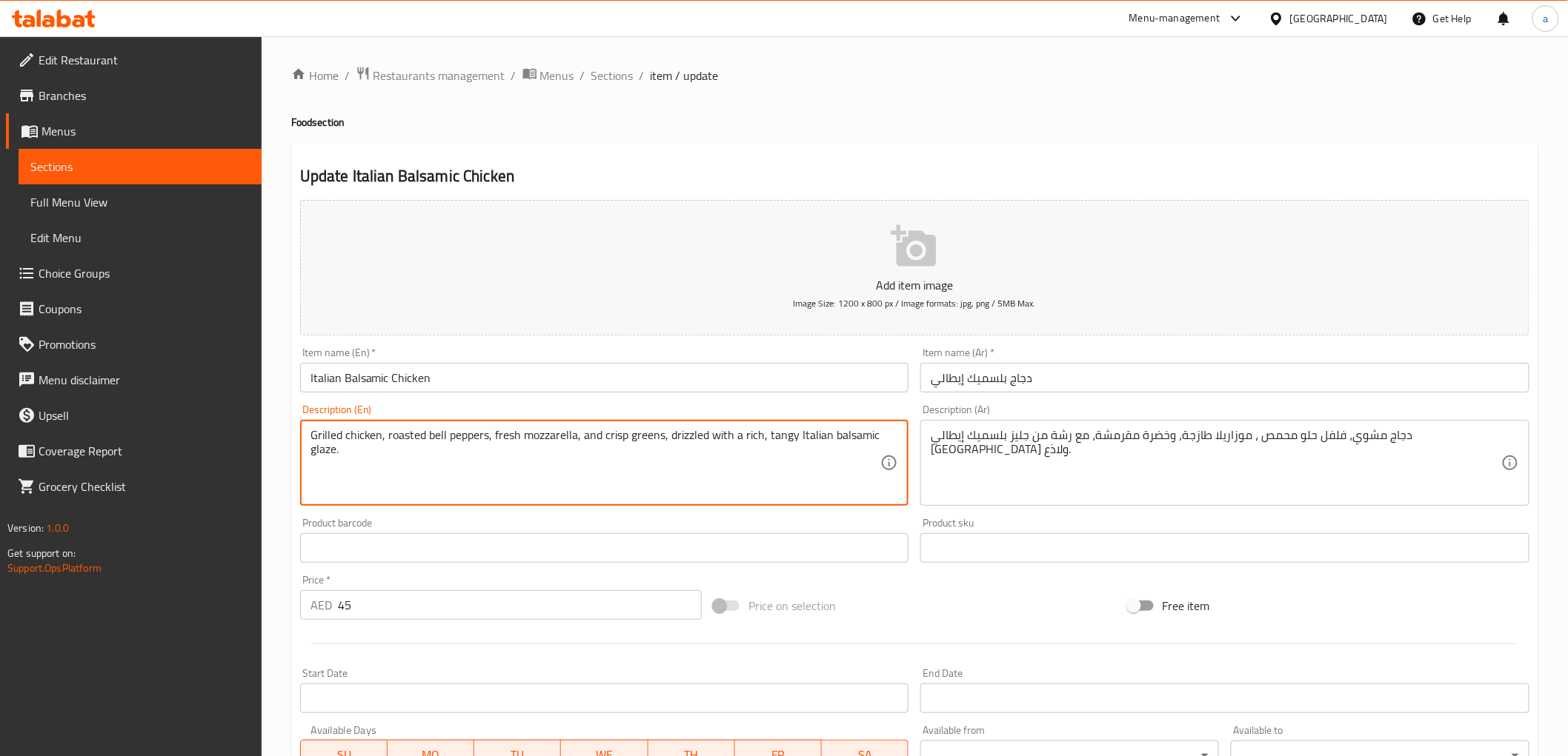
click at [776, 438] on textarea "Grilled chicken, roasted bell peppers, fresh mozzarella, and crisp greens, driz…" at bounding box center [595, 463] width 570 height 70
click at [849, 447] on textarea "Grilled chicken, roasted bell peppers, fresh mozzarella, and crisp greens, driz…" at bounding box center [595, 463] width 570 height 70
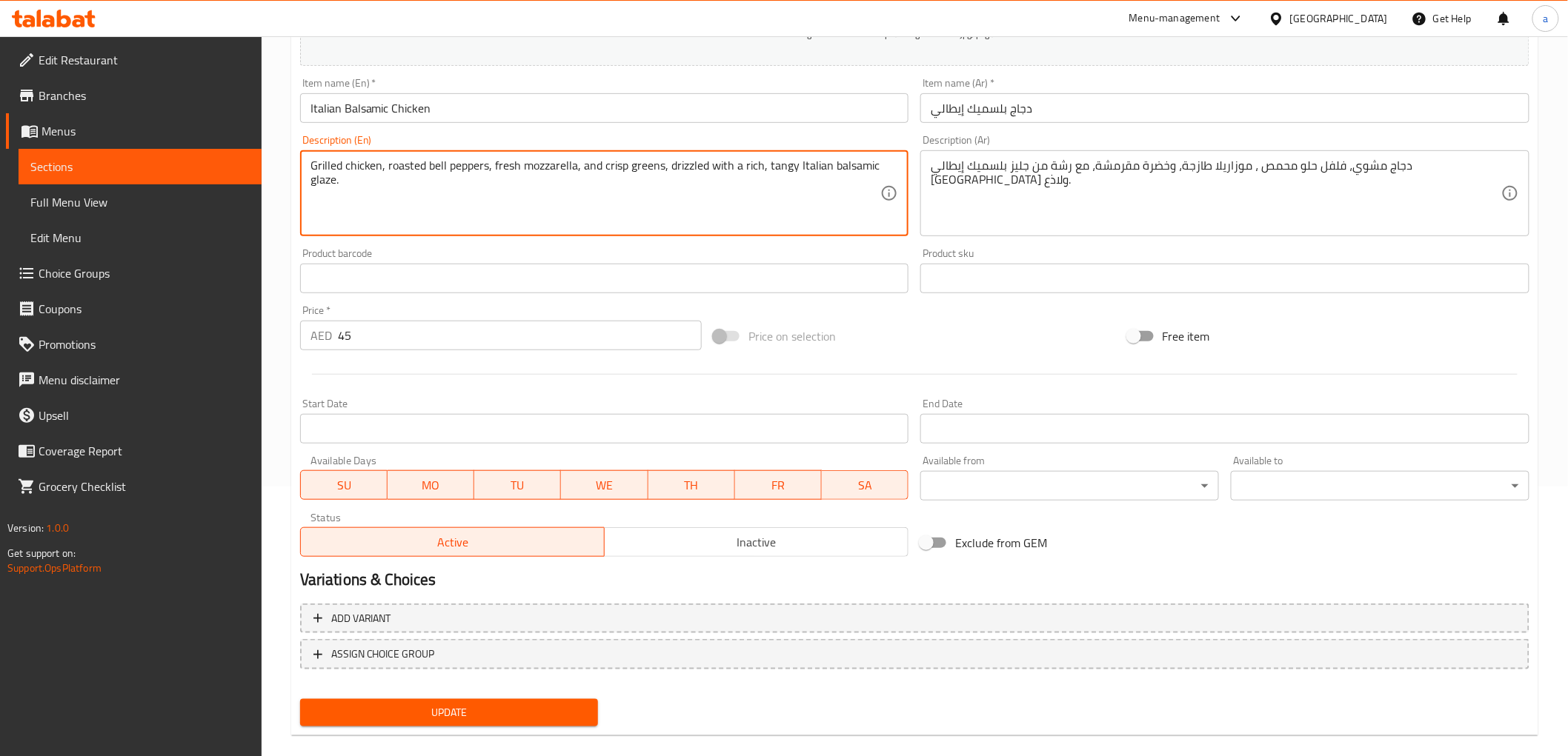
scroll to position [287, 0]
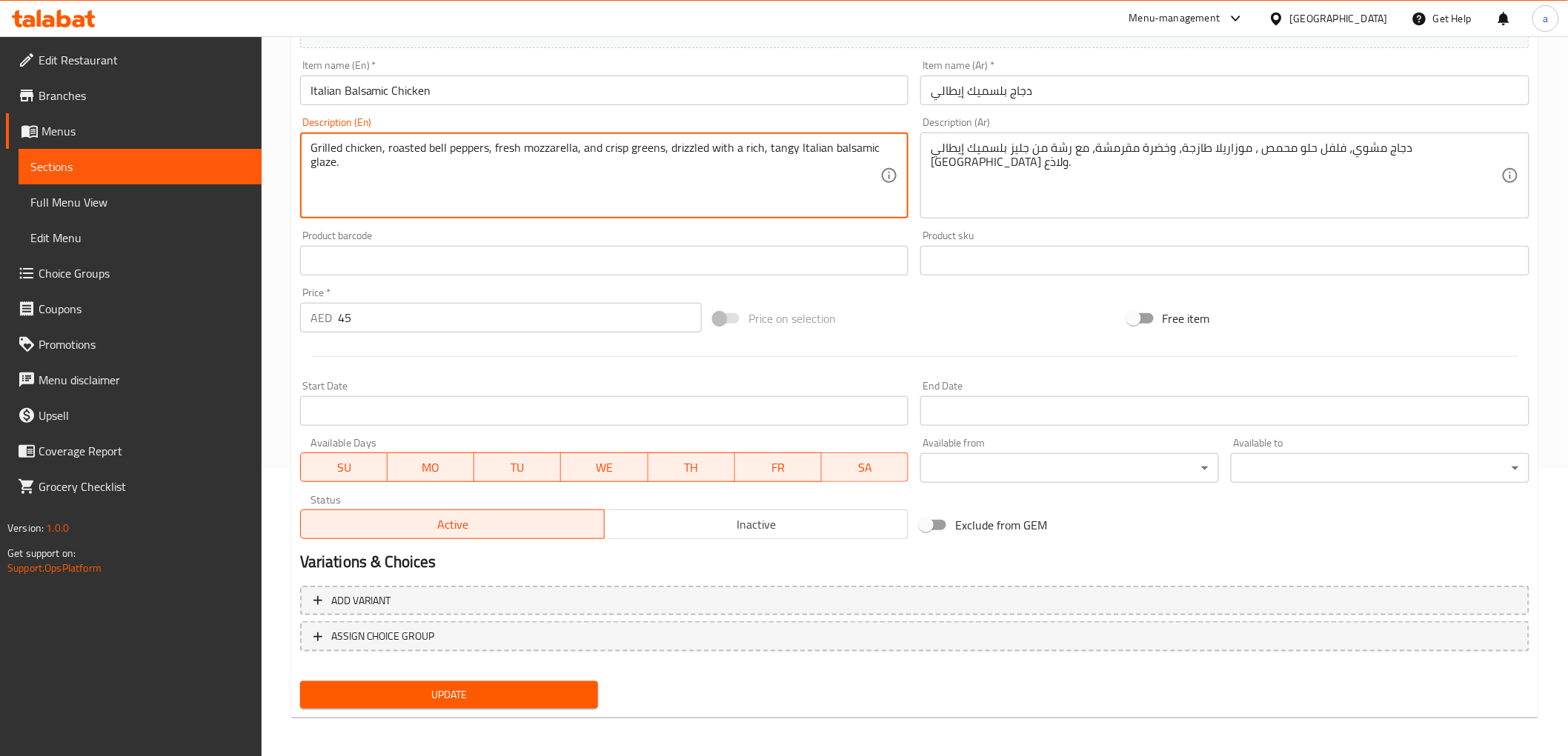
click at [492, 708] on div "Update" at bounding box center [449, 694] width 310 height 39
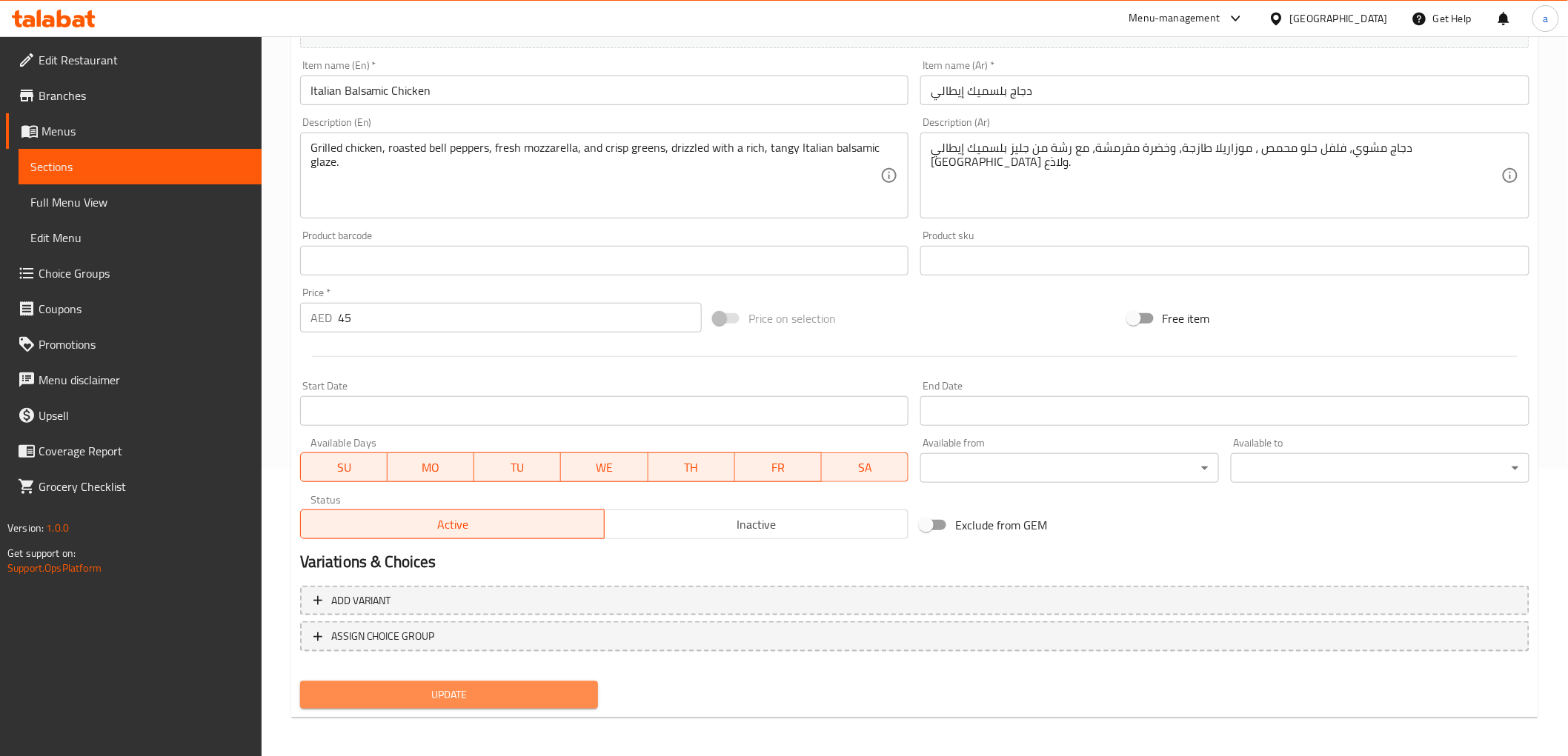
click at [493, 691] on span "Update" at bounding box center [449, 694] width 274 height 18
click at [453, 686] on span "Update" at bounding box center [449, 694] width 274 height 18
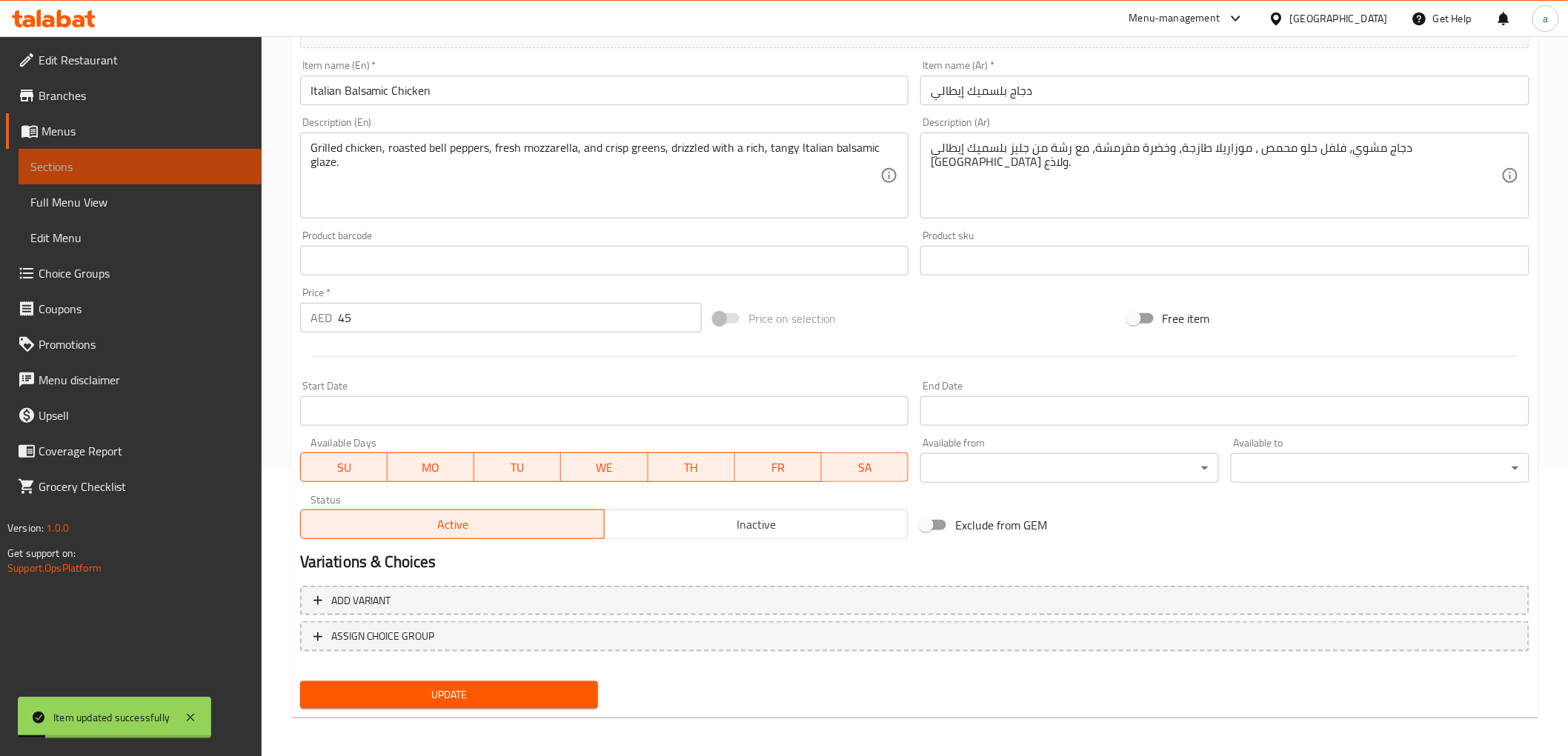
click at [184, 174] on span "Sections" at bounding box center [141, 167] width 220 height 17
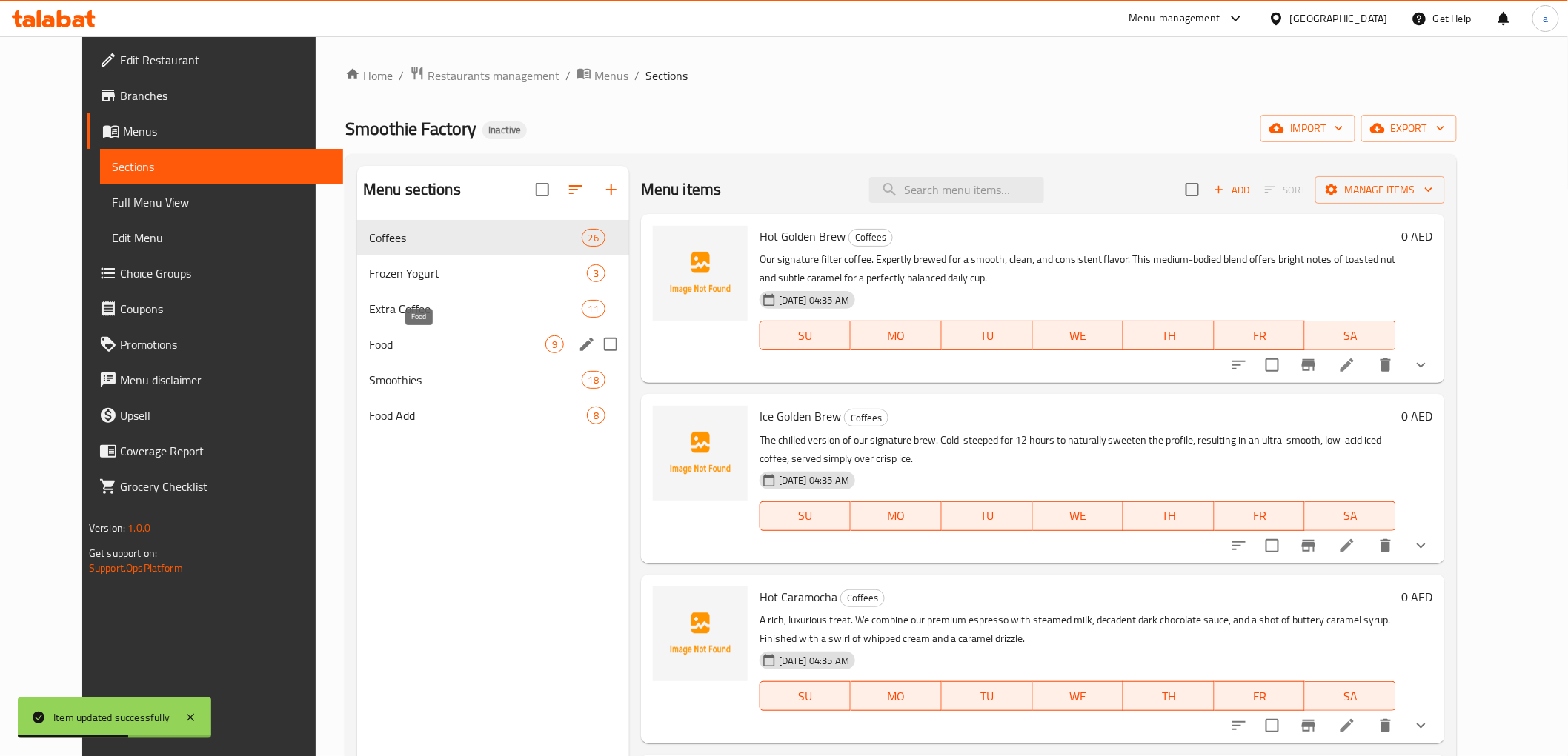
click at [412, 345] on span "Food" at bounding box center [457, 344] width 176 height 17
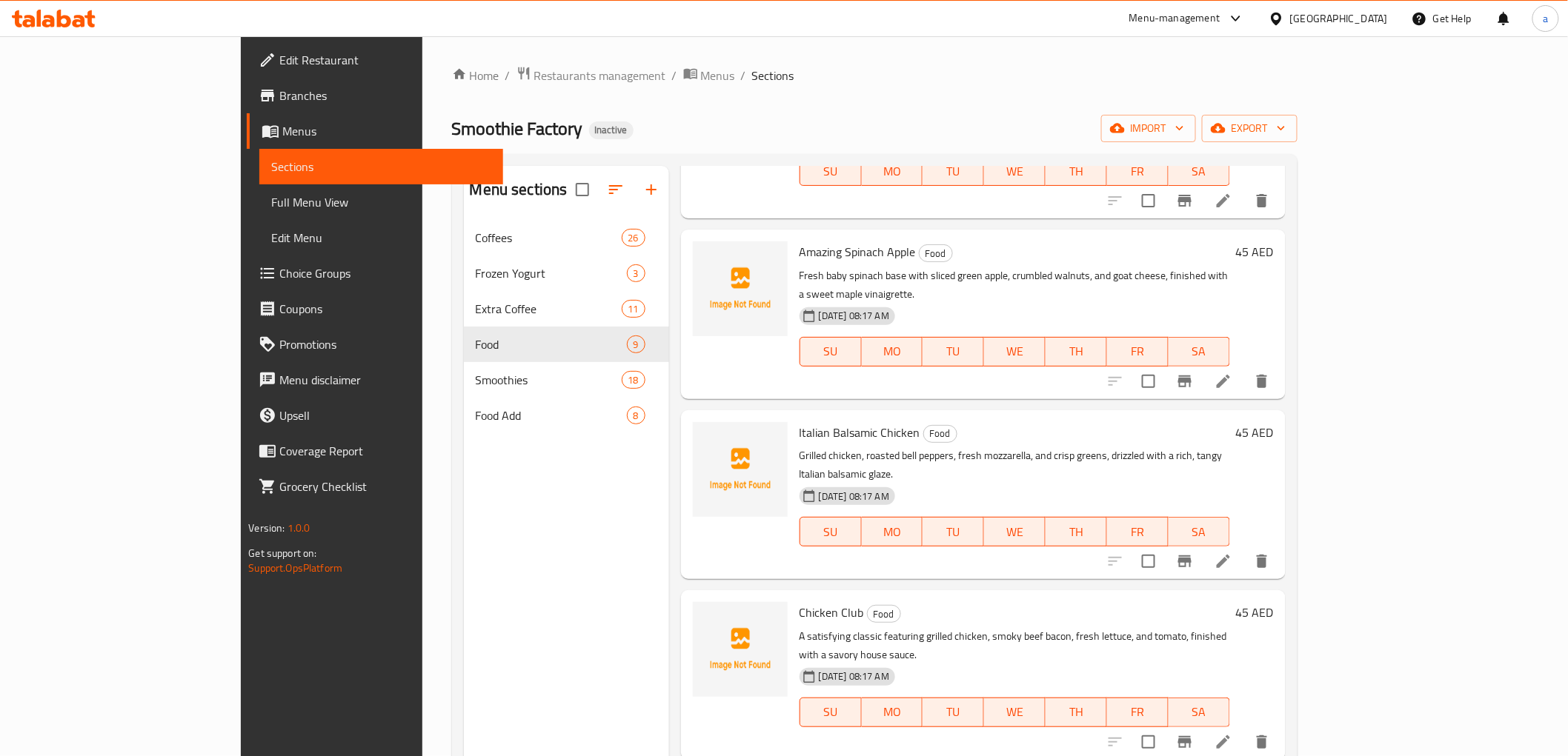
scroll to position [247, 0]
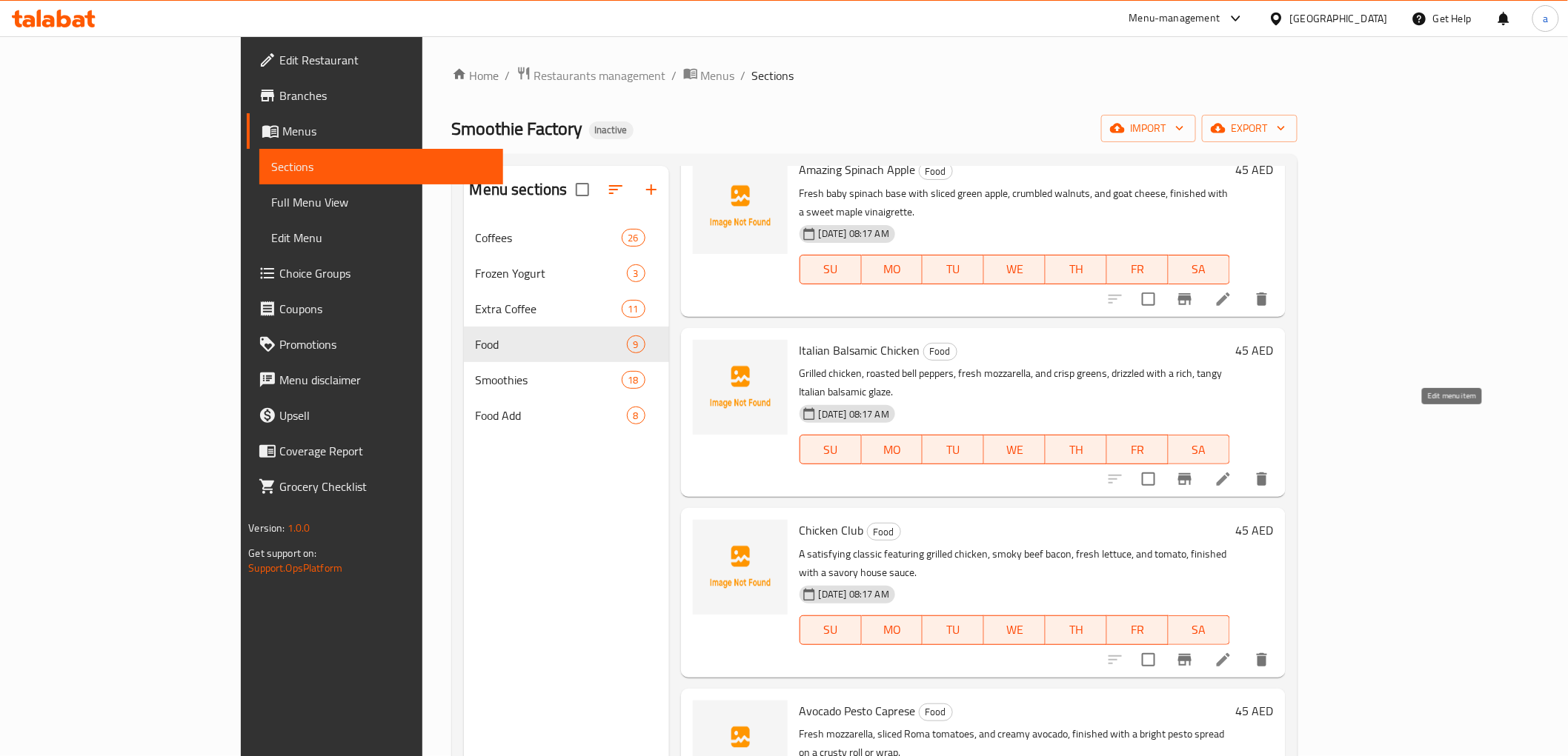
click at [1232, 470] on icon at bounding box center [1223, 479] width 17 height 17
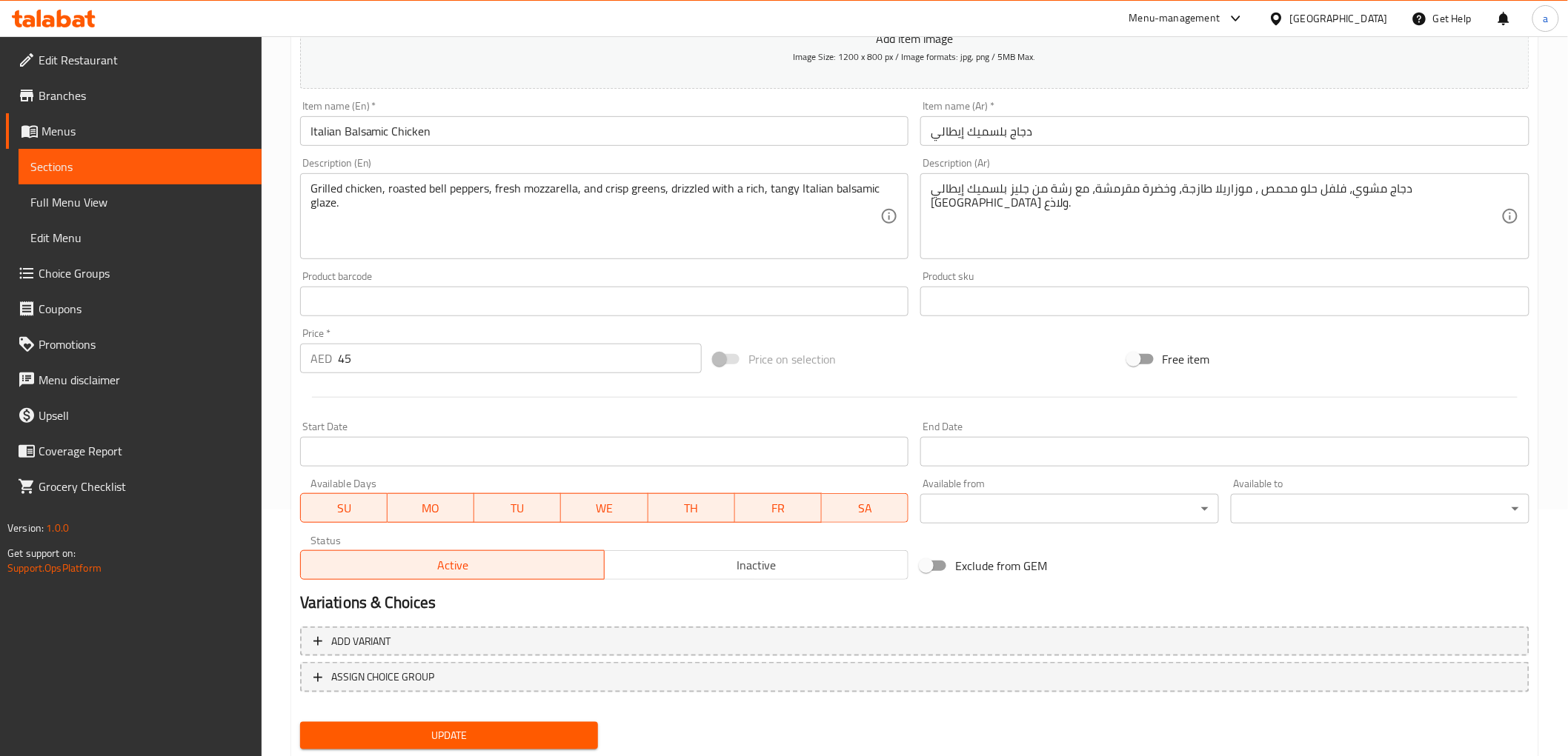
scroll to position [82, 0]
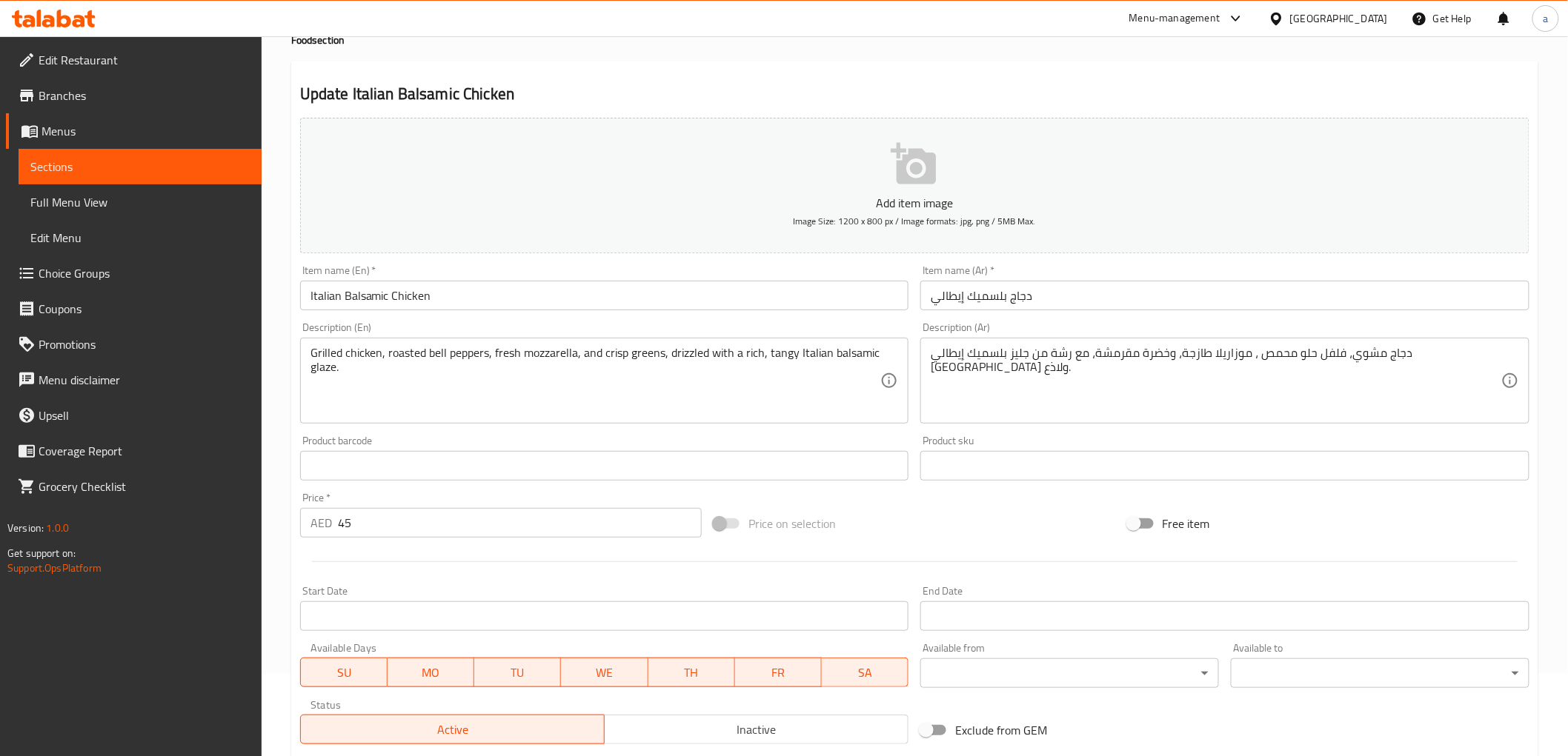
click at [181, 149] on link "Sections" at bounding box center [140, 167] width 243 height 36
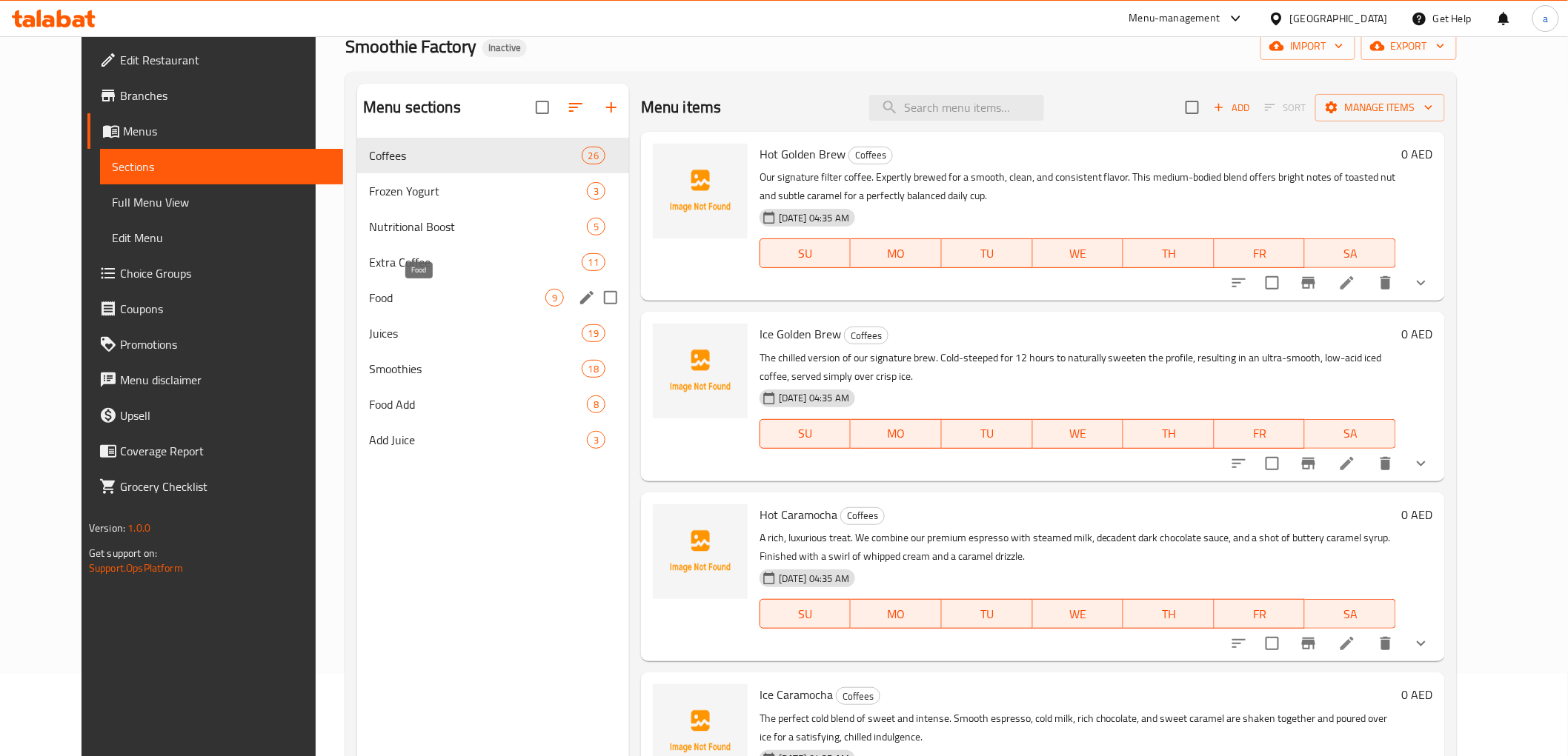
drag, startPoint x: 361, startPoint y: 302, endPoint x: 380, endPoint y: 303, distance: 19.0
click at [369, 302] on span "Food" at bounding box center [457, 298] width 176 height 17
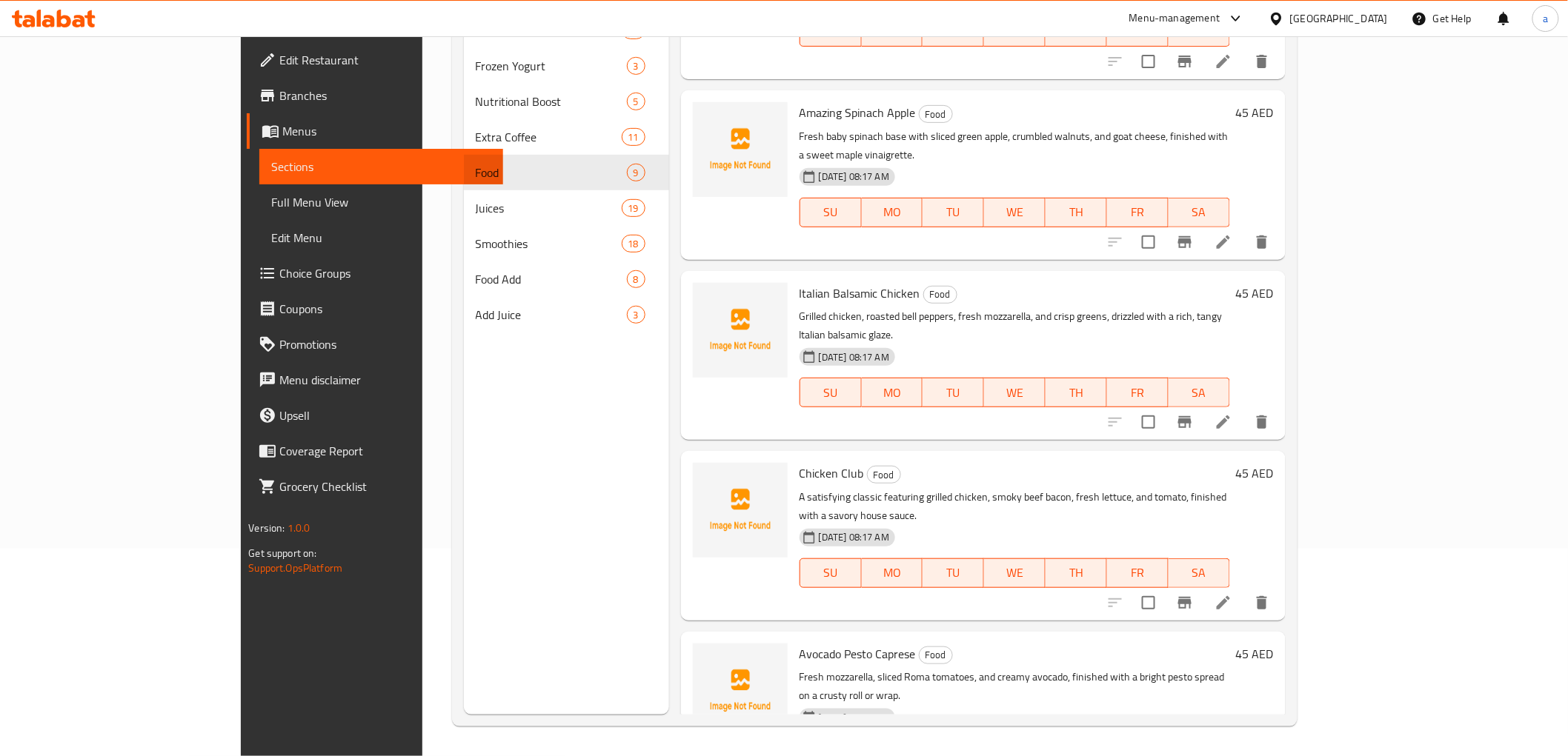
scroll to position [78, 0]
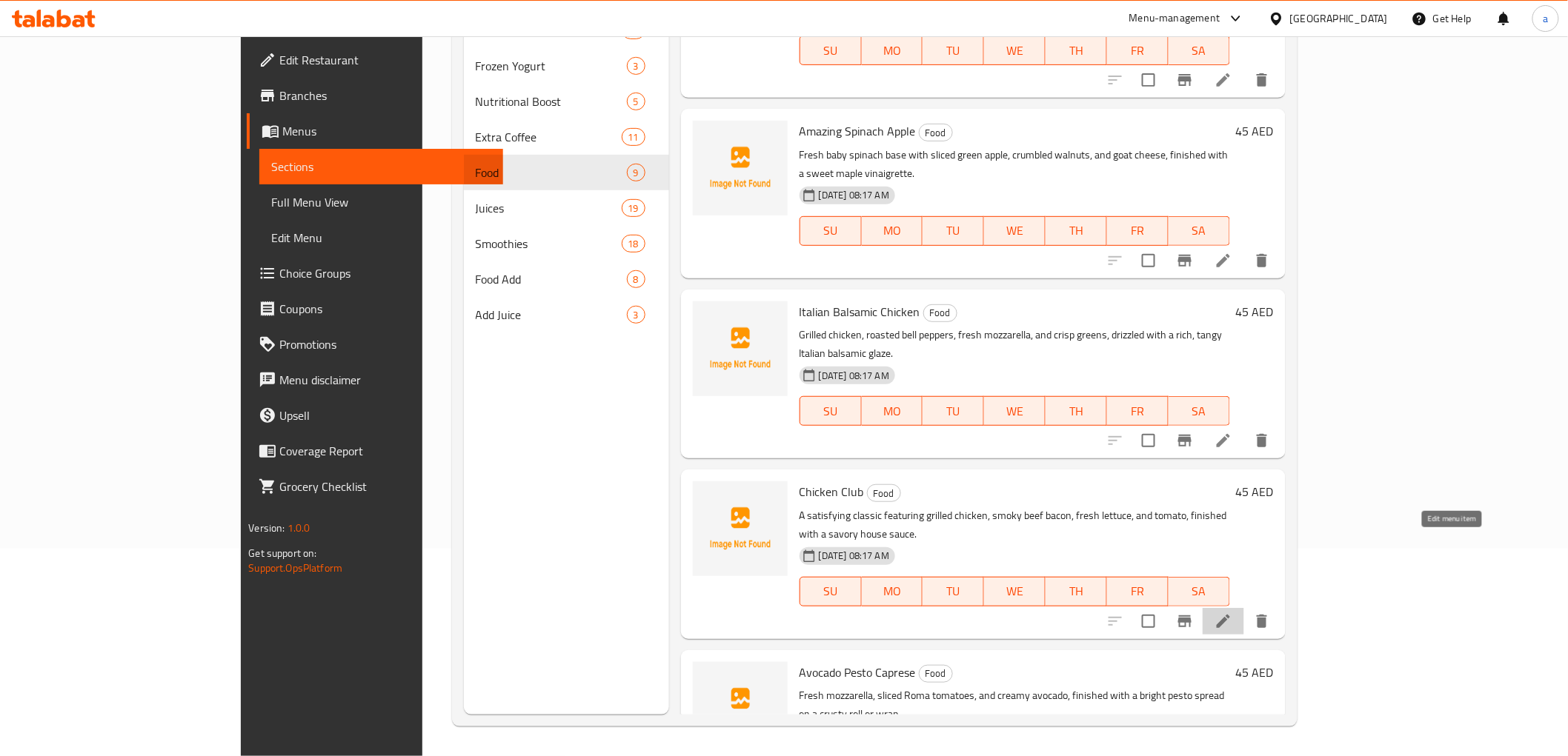
click at [1230, 614] on icon at bounding box center [1223, 621] width 13 height 13
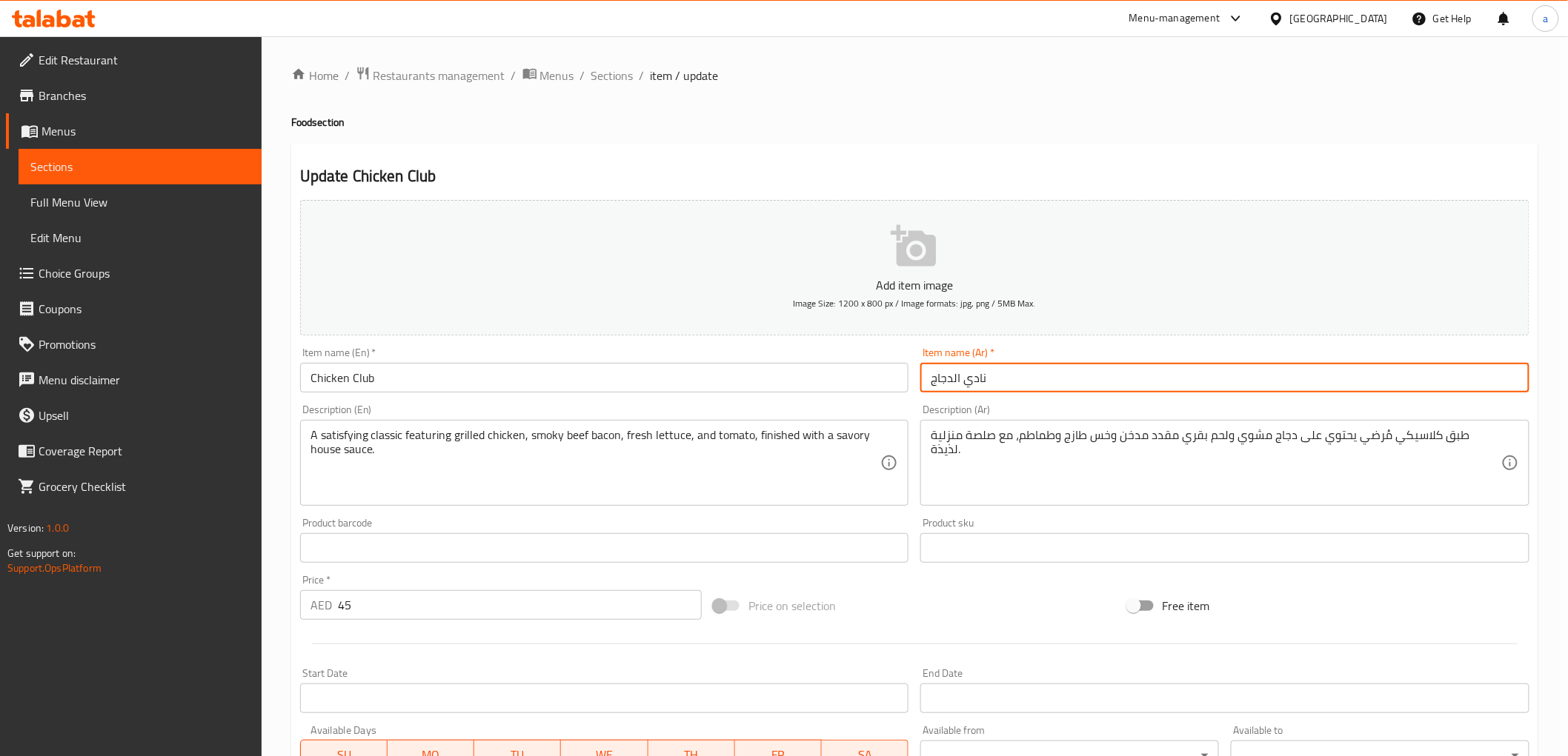
drag, startPoint x: 961, startPoint y: 380, endPoint x: 997, endPoint y: 389, distance: 37.1
click at [1022, 387] on input "نادي الدجاج" at bounding box center [1224, 378] width 609 height 30
click at [953, 389] on input "نادي الدجاج" at bounding box center [1224, 378] width 609 height 30
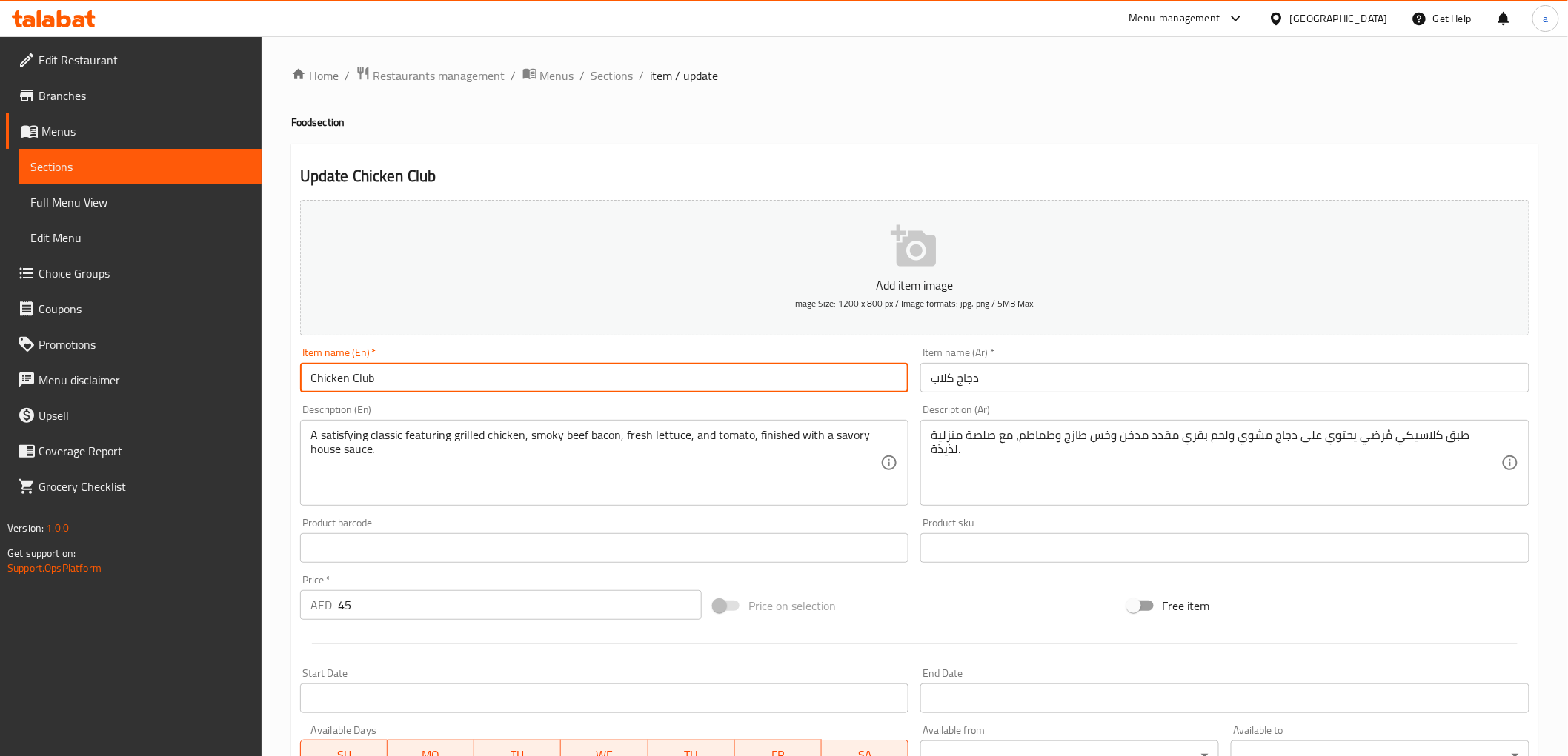
click at [361, 383] on input "Chicken Club" at bounding box center [605, 378] width 609 height 30
click at [935, 379] on input "دجاج كلاب" at bounding box center [1224, 378] width 609 height 30
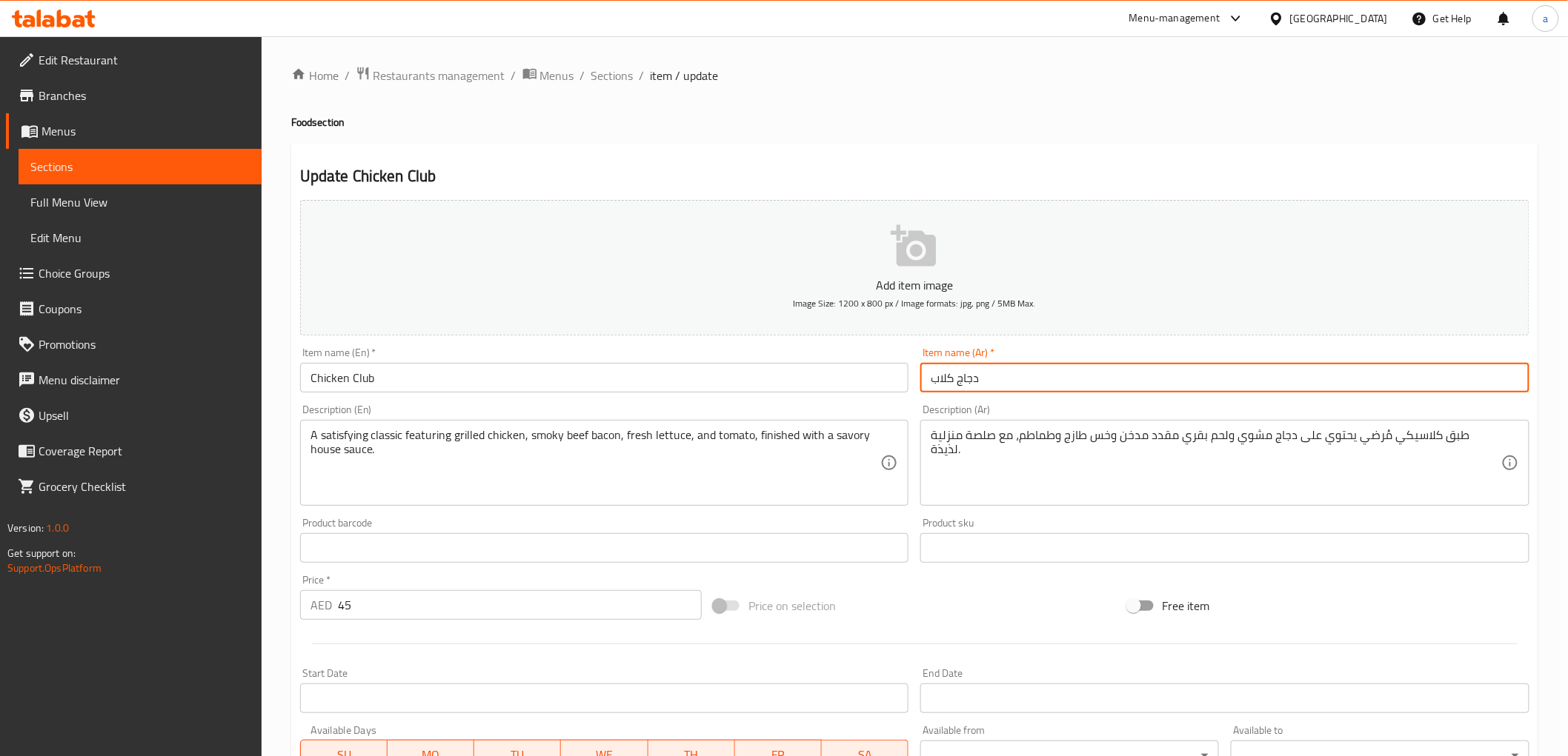
click at [941, 380] on input "دجاج كلاب" at bounding box center [1224, 378] width 609 height 30
type input "دجاج كلوب"
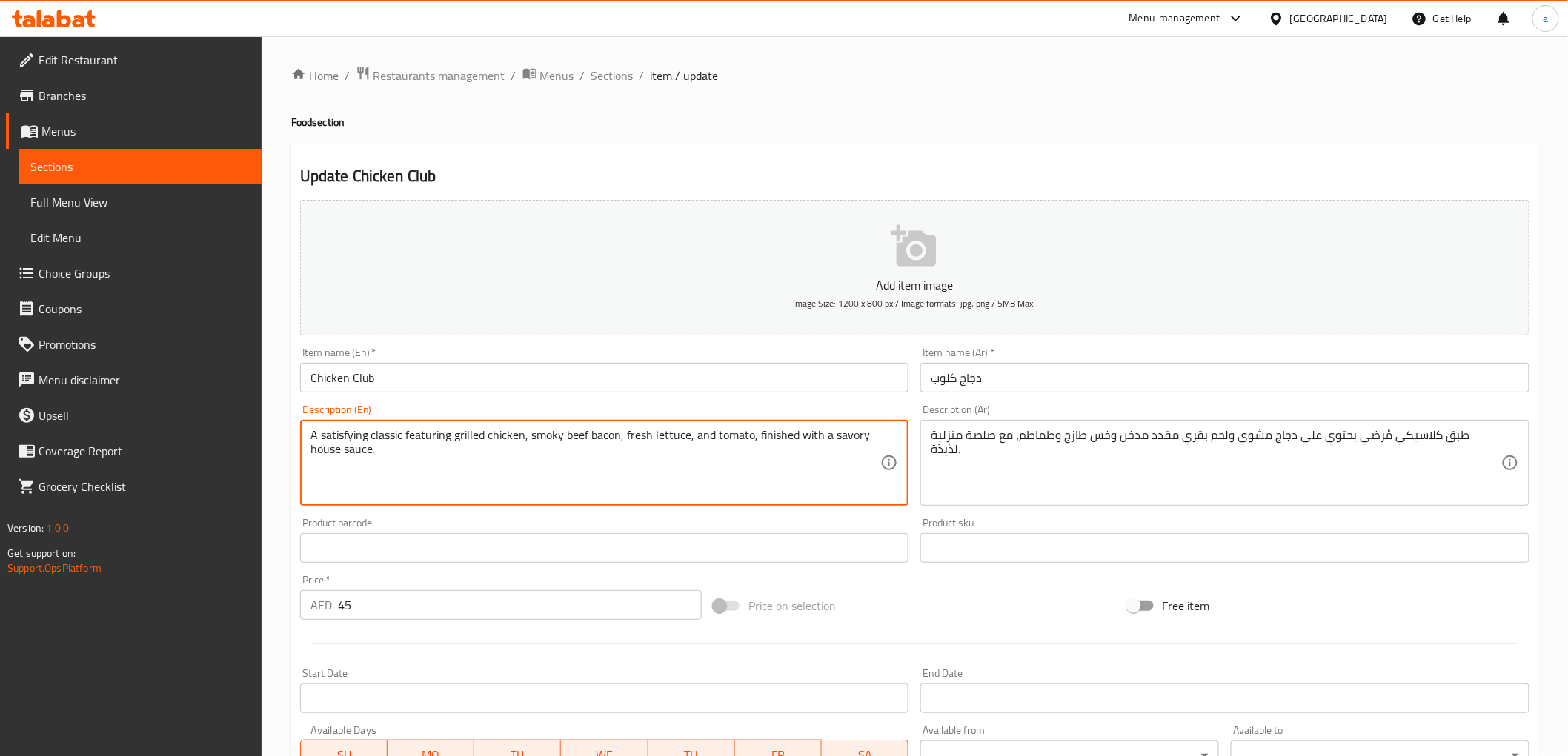
drag, startPoint x: 522, startPoint y: 431, endPoint x: 294, endPoint y: 426, distance: 228.1
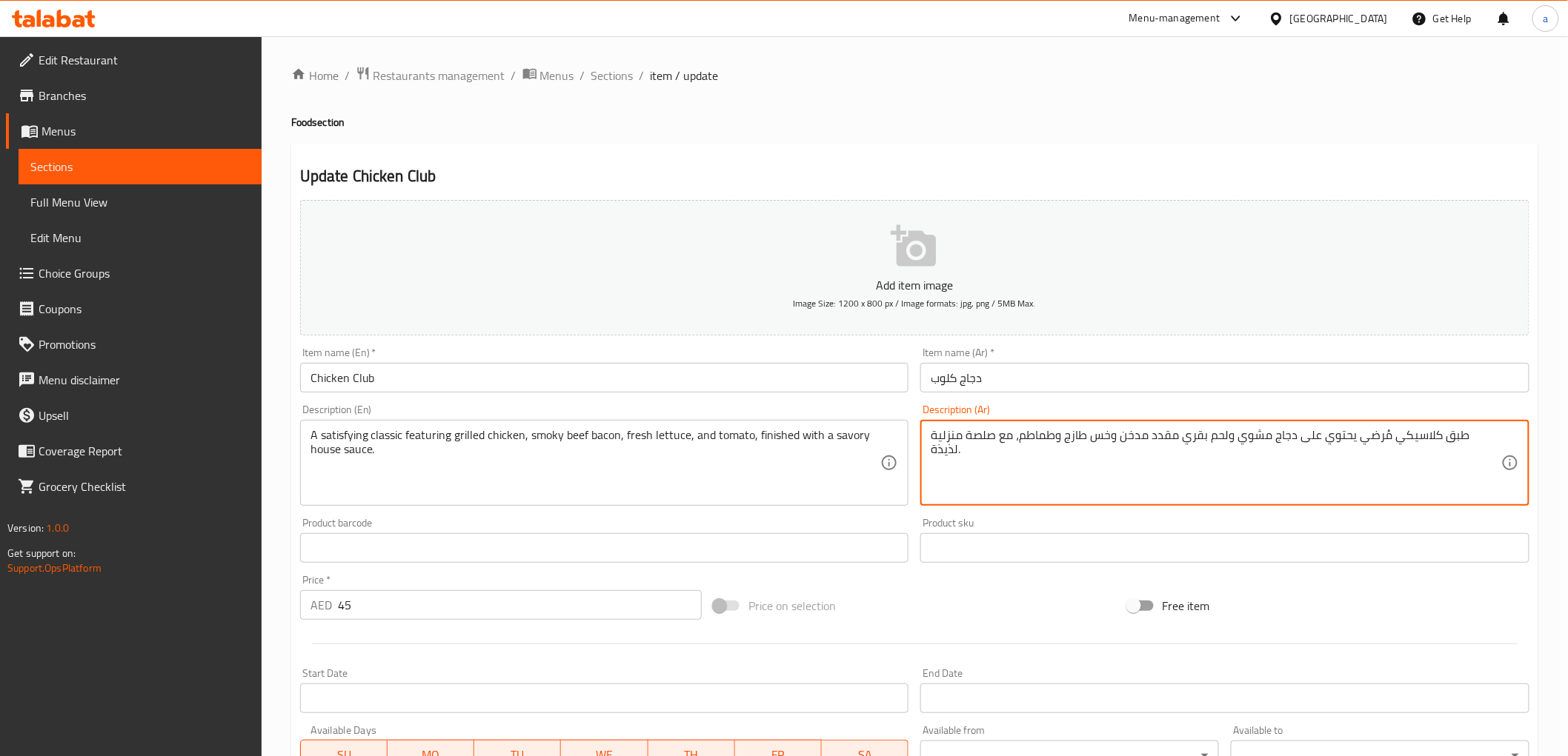
drag, startPoint x: 1263, startPoint y: 438, endPoint x: 1487, endPoint y: 437, distance: 224.0
paste textarea
click at [1473, 432] on textarea "طبق كلاسيكي مرضي يحتوي على دجاج مشوي ولحم بقري مقدد مدخن وخس طازج وطماطم، مع صل…" at bounding box center [1215, 463] width 570 height 70
click at [1076, 437] on textarea "كلاسيكي مرضي يحتوي على دجاج مشوي ولحم بقري مقدد مدخن وخس طازج وطماطم، مع صلصة م…" at bounding box center [1215, 463] width 570 height 70
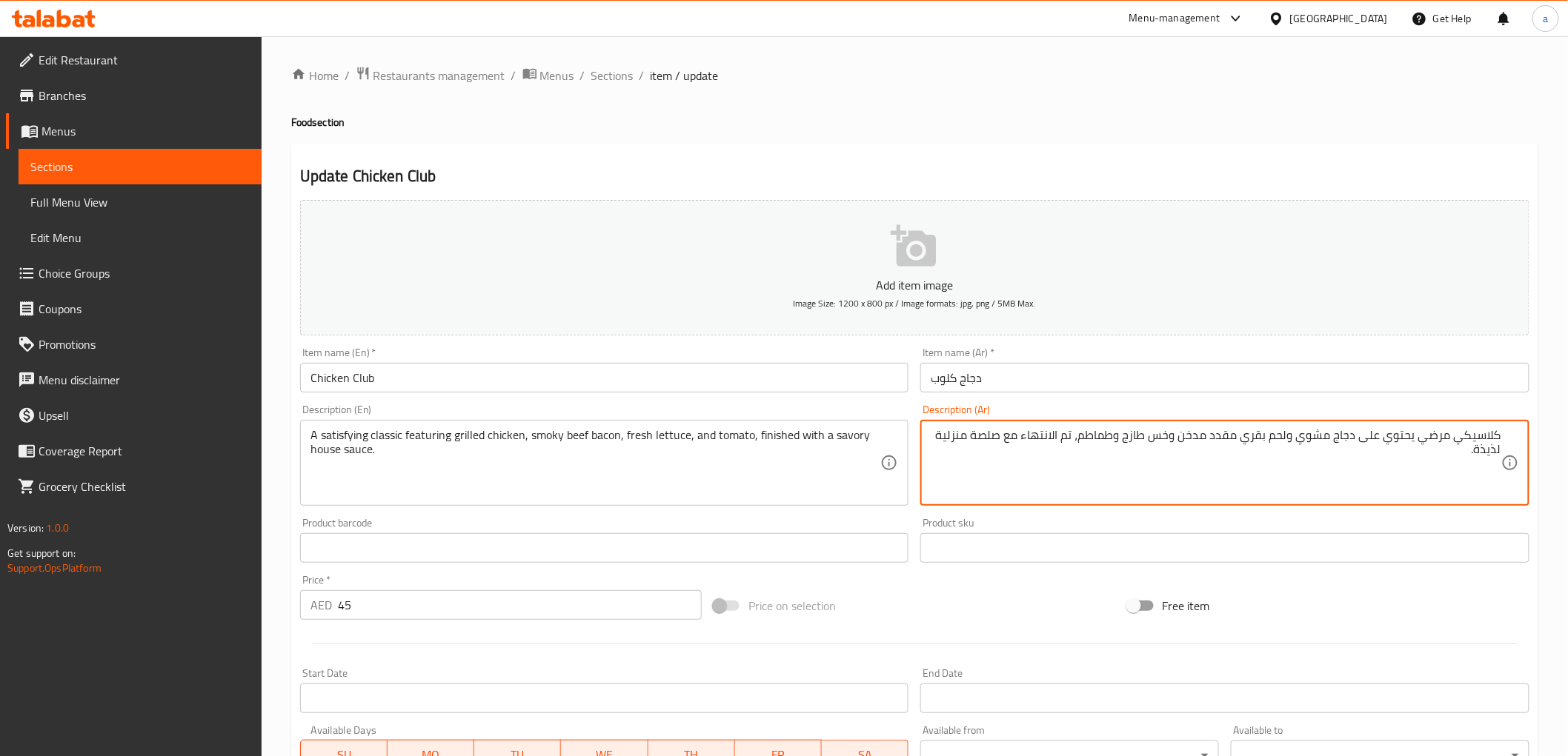
type textarea "كلاسيكي مرضي يحتوي على دجاج مشوي ولحم بقري مقدد مدخن وخس طازج وطماطم، تم الانته…"
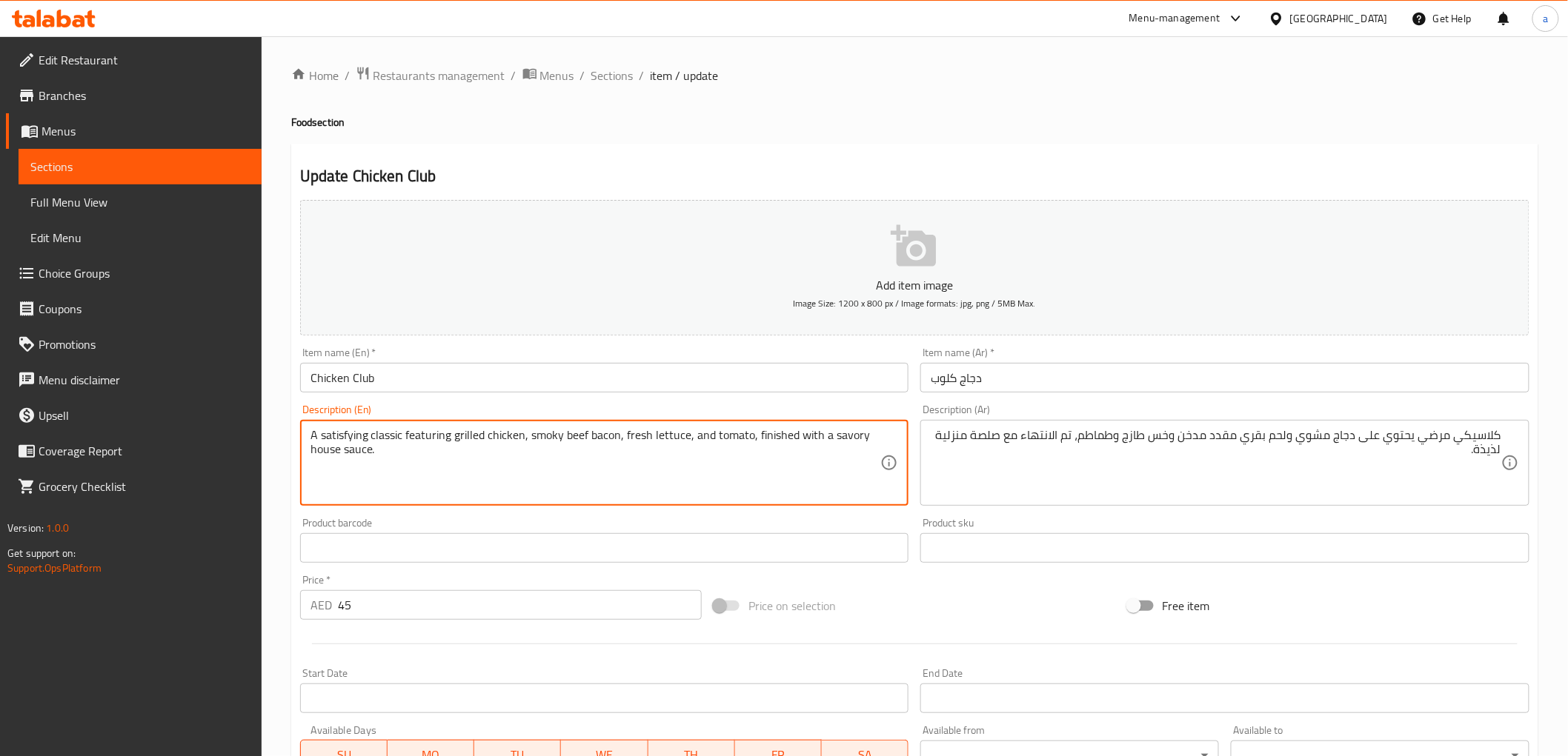
click at [836, 438] on textarea "A satisfying classic featuring grilled chicken, smoky beef bacon, fresh lettuce…" at bounding box center [595, 463] width 570 height 70
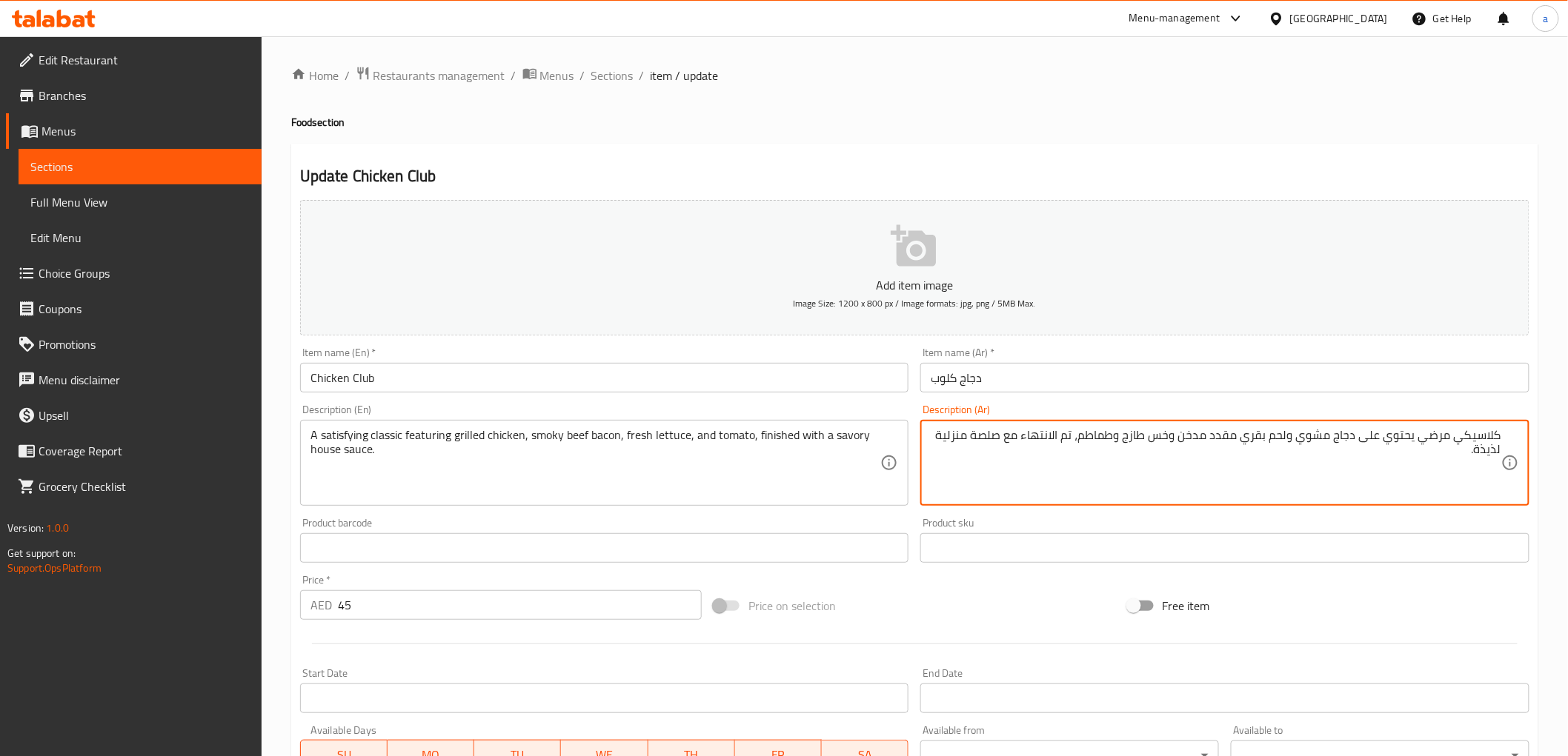
click at [1334, 469] on textarea "كلاسيكي مرضي يحتوي على دجاج مشوي ولحم بقري مقدد مدخن وخس طازج وطماطم، تم الانته…" at bounding box center [1215, 463] width 570 height 70
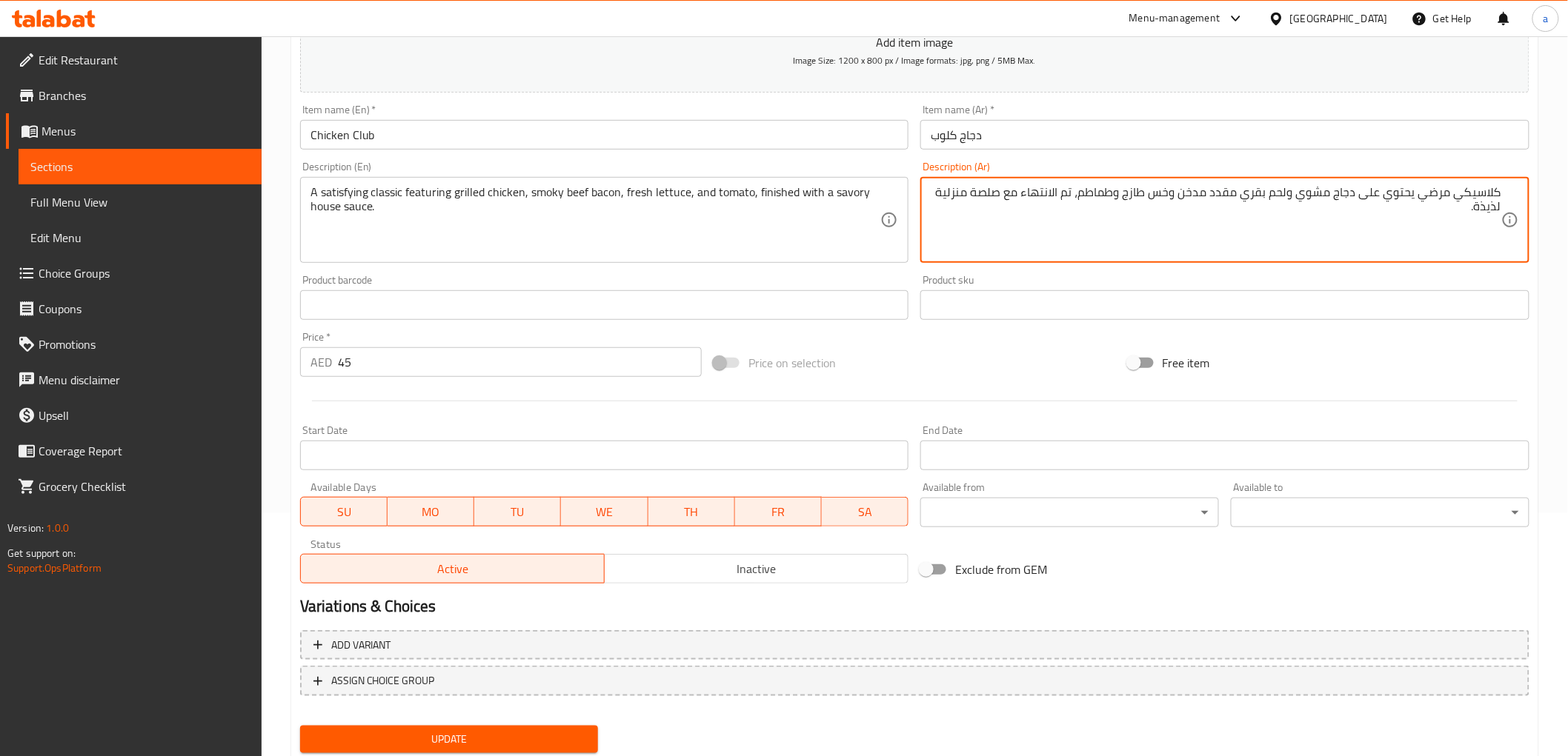
scroll to position [287, 0]
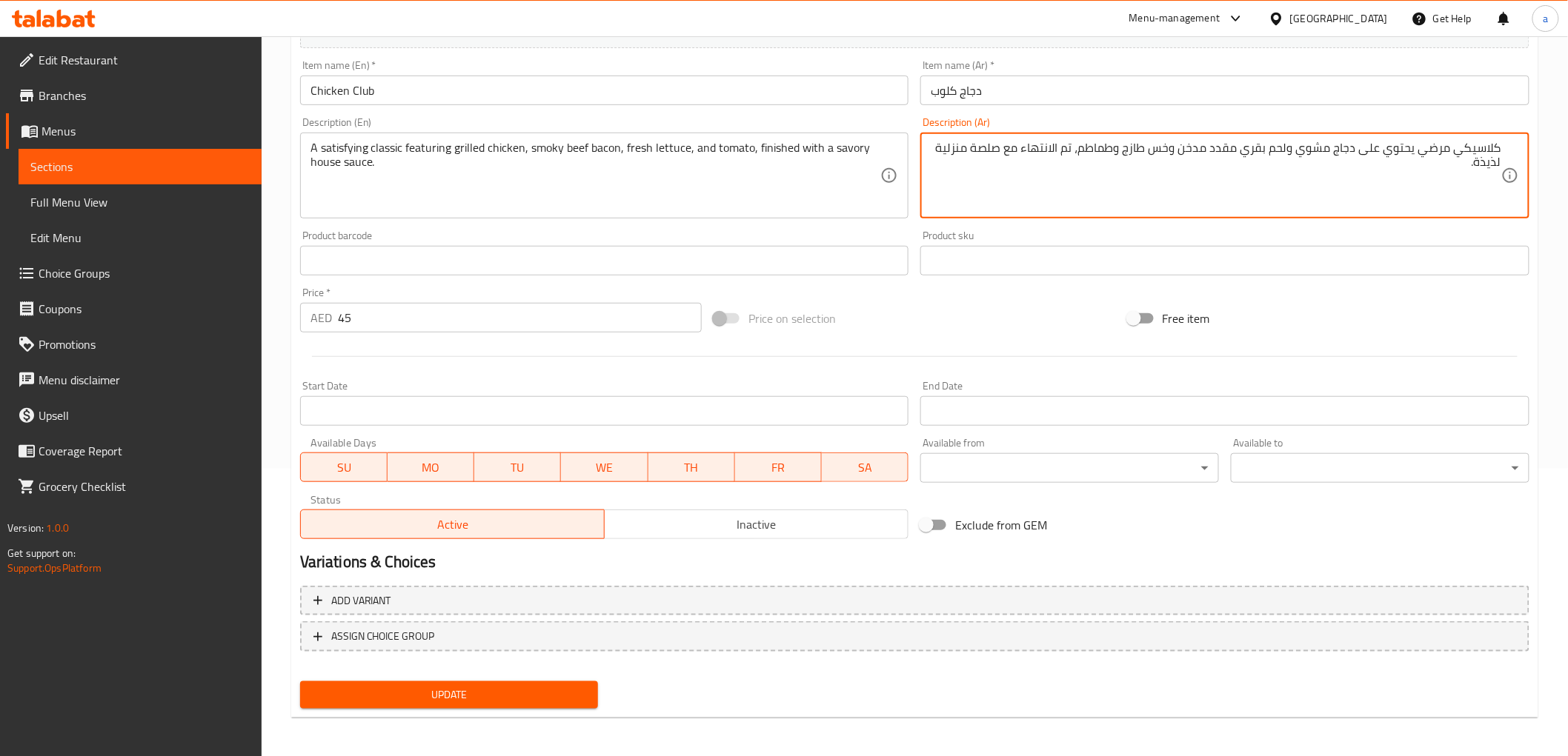
click at [529, 691] on span "Update" at bounding box center [449, 694] width 274 height 18
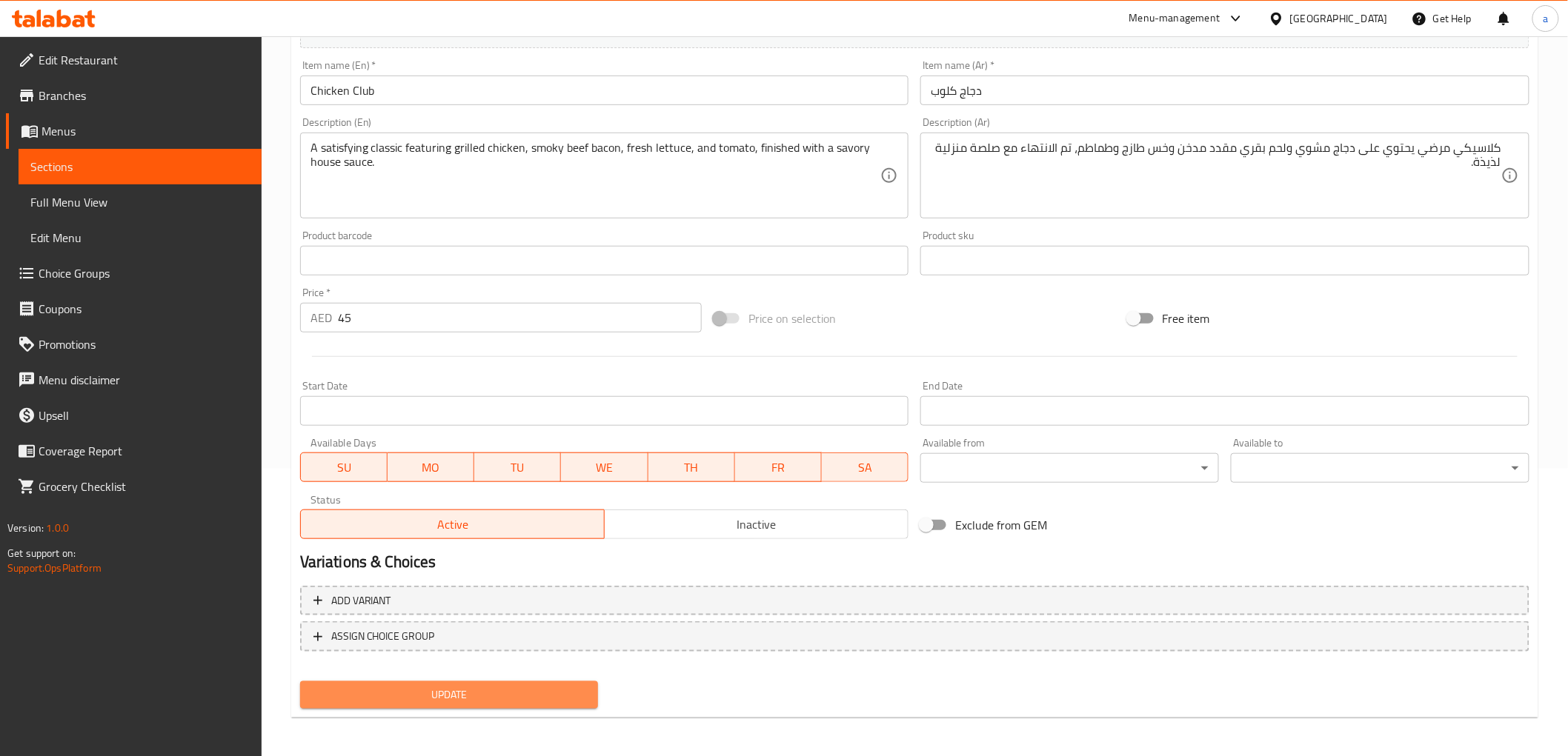
click at [498, 689] on span "Update" at bounding box center [449, 694] width 274 height 18
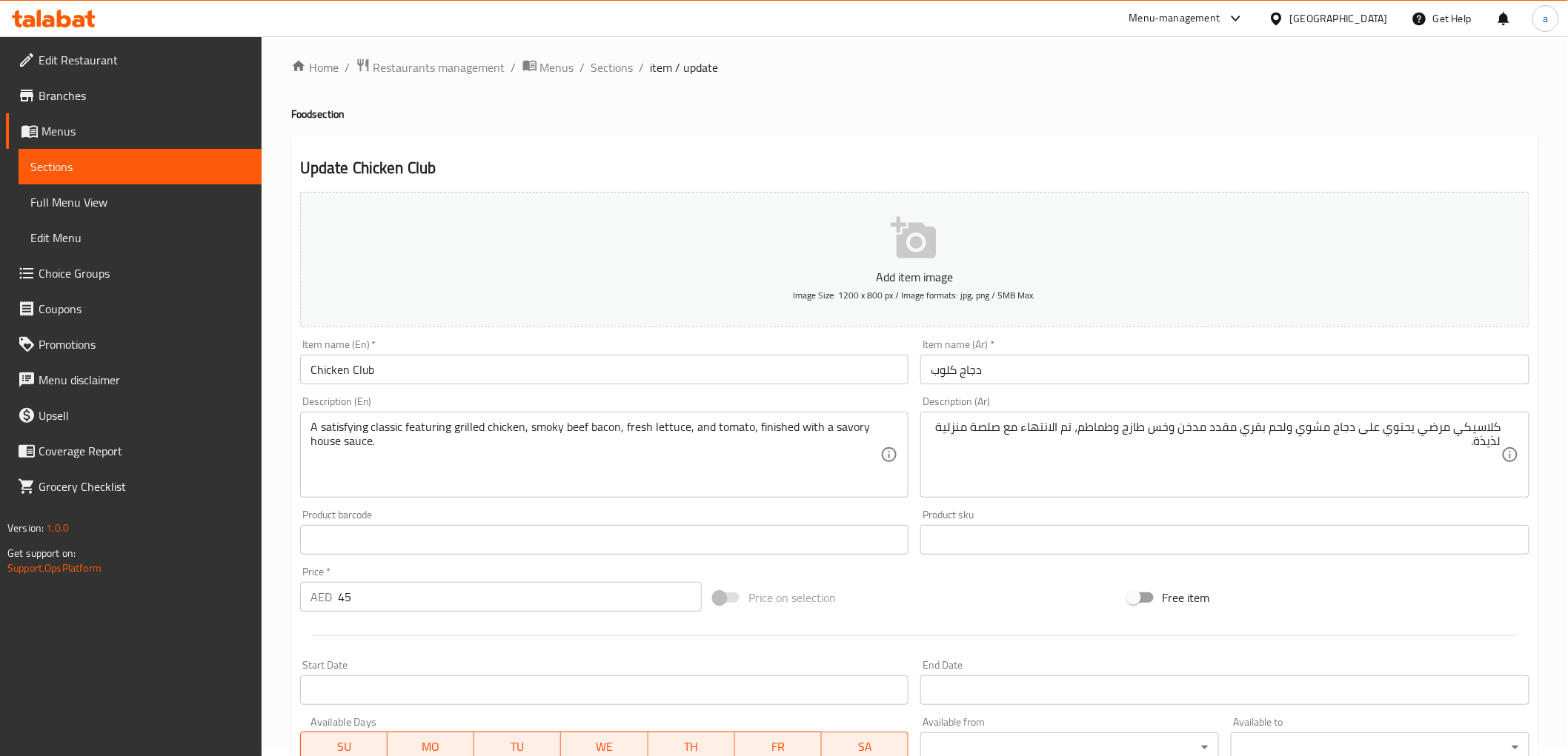
scroll to position [0, 0]
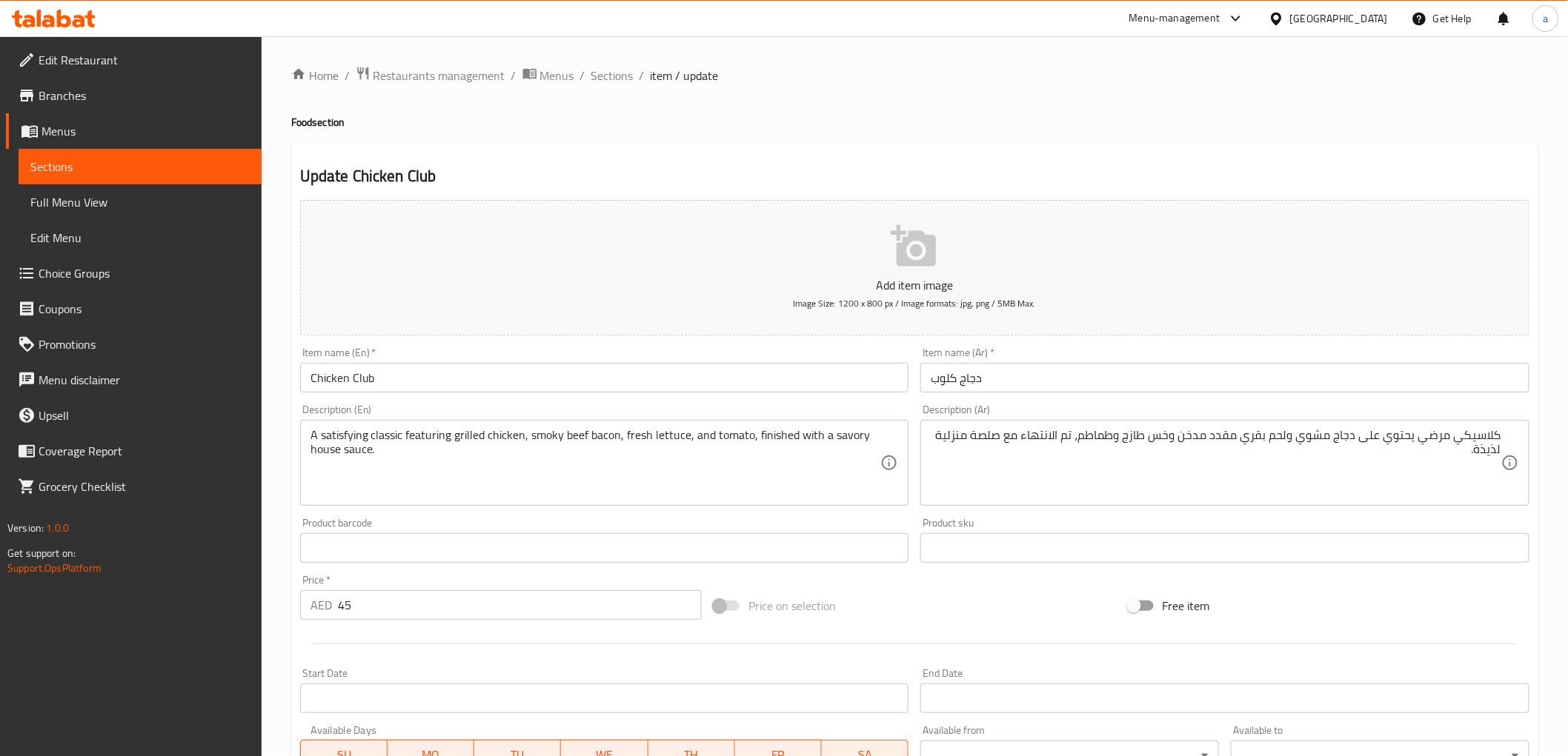
click at [130, 171] on span "Sections" at bounding box center [141, 167] width 220 height 17
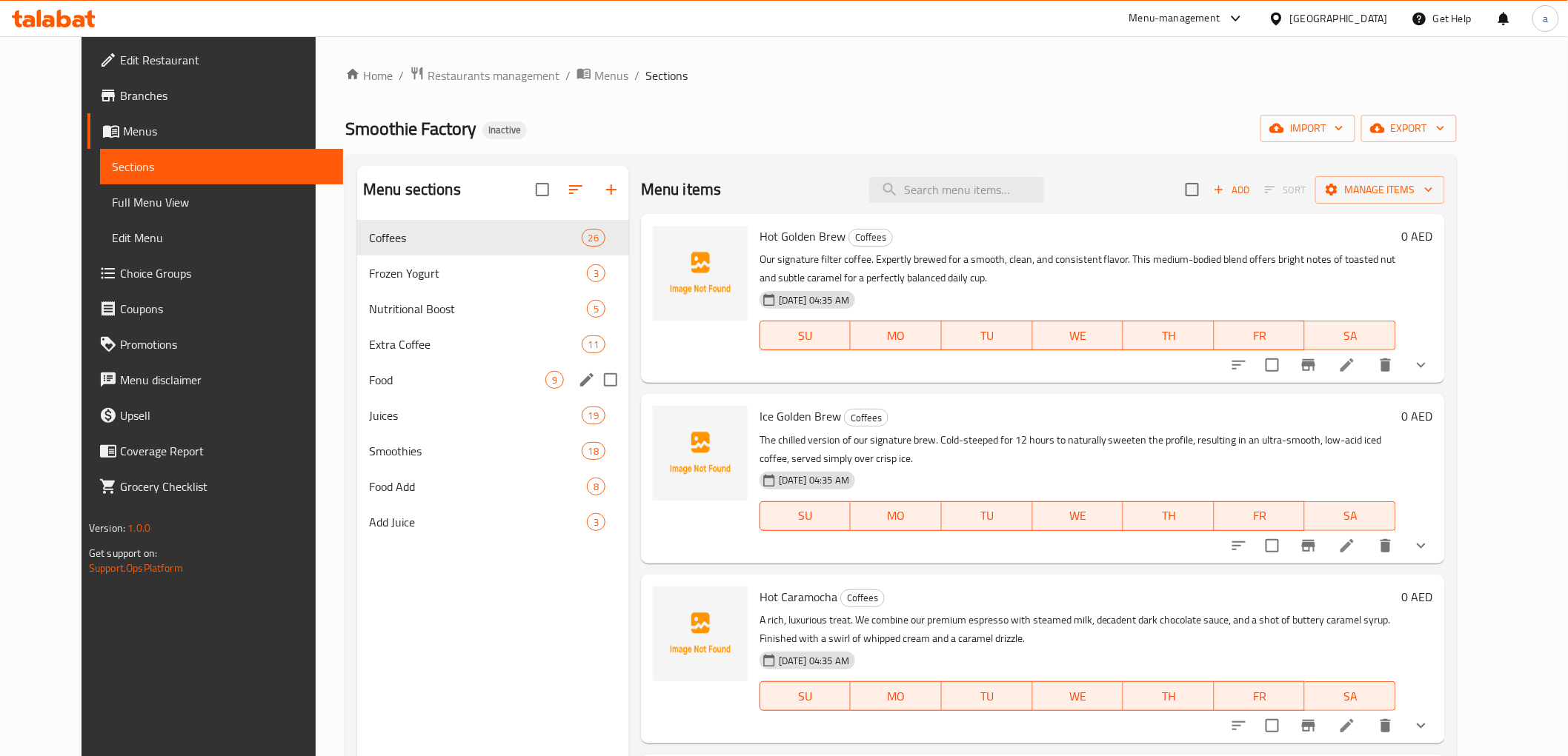
click at [405, 395] on div "Food 9" at bounding box center [493, 379] width 272 height 36
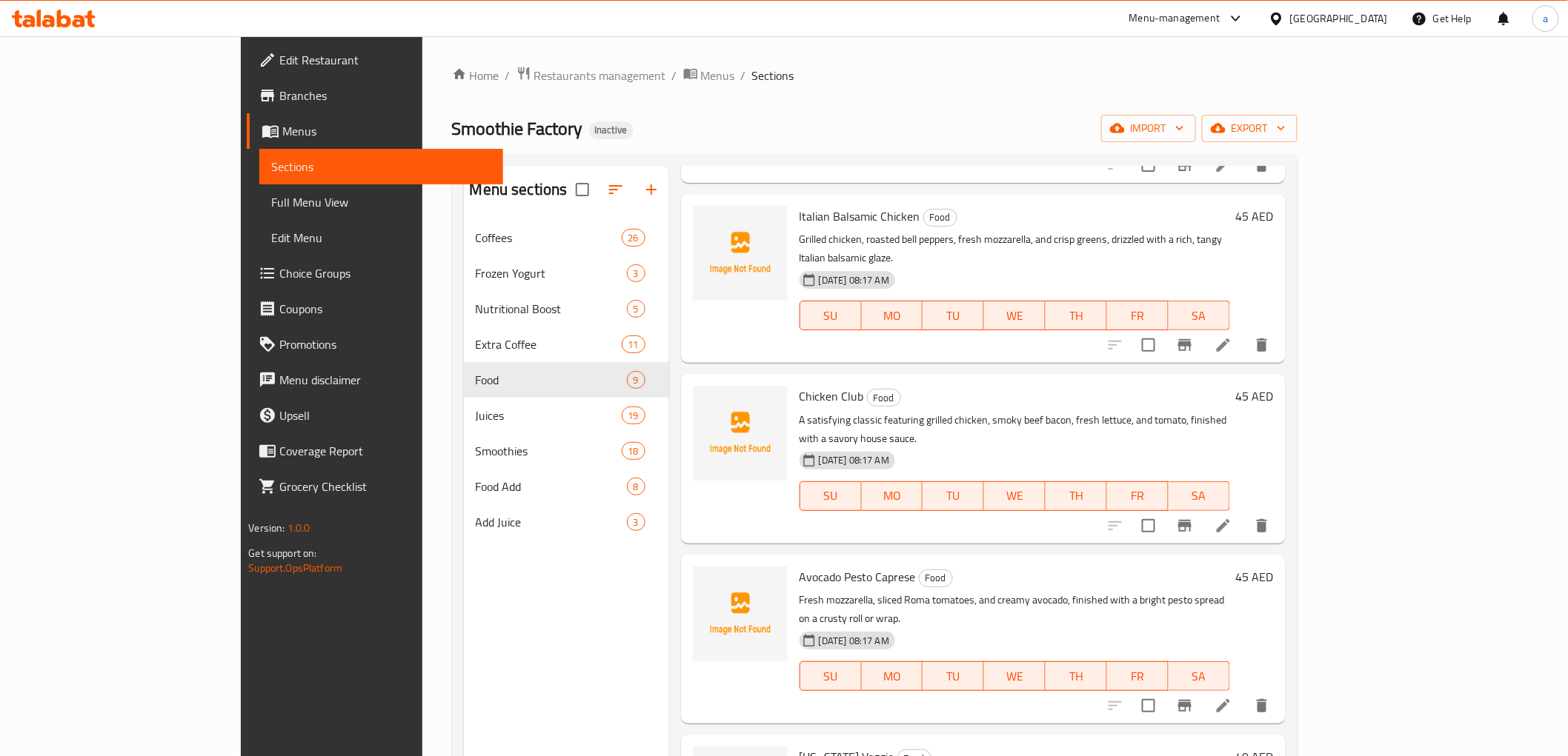
scroll to position [329, 0]
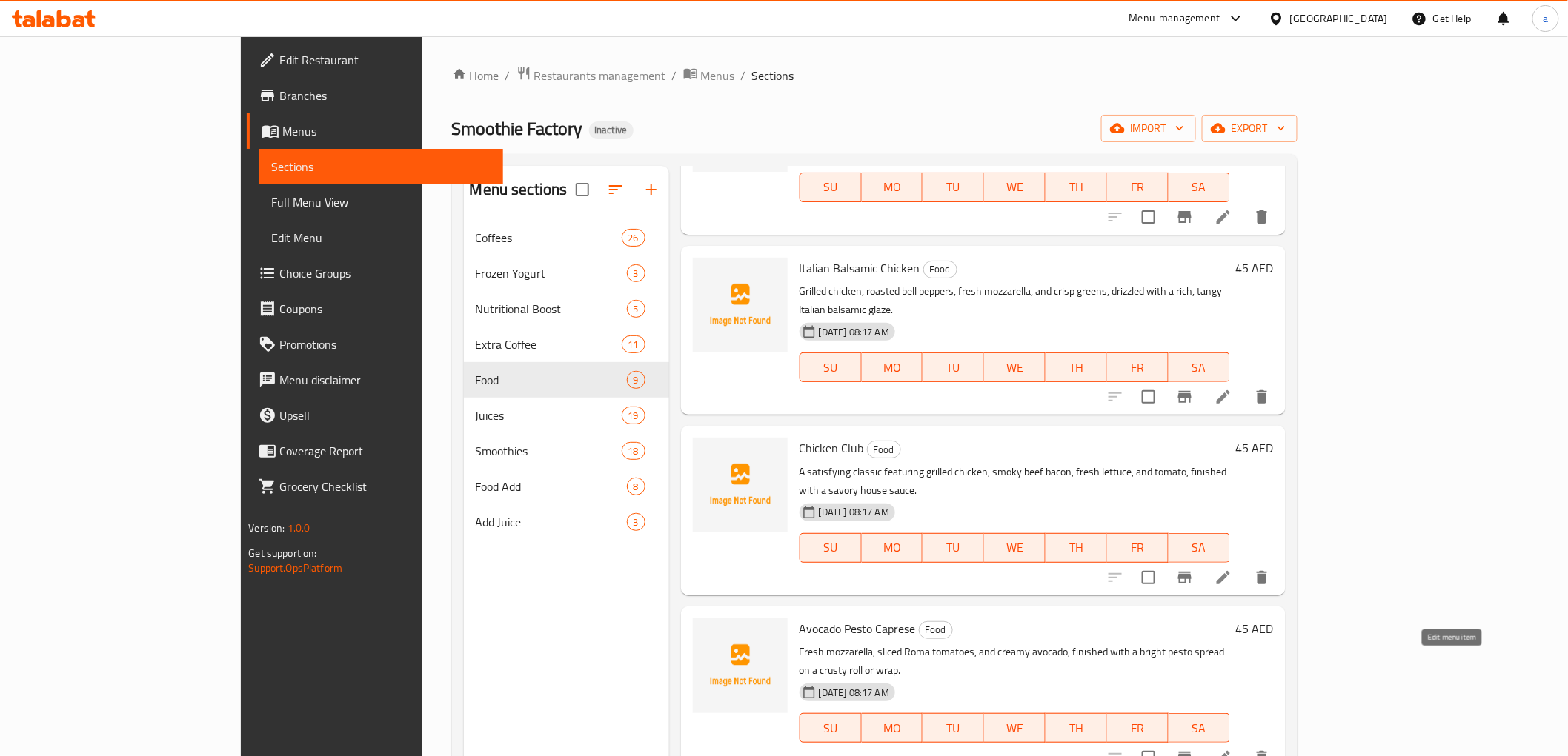
click at [1232, 749] on icon at bounding box center [1223, 758] width 17 height 17
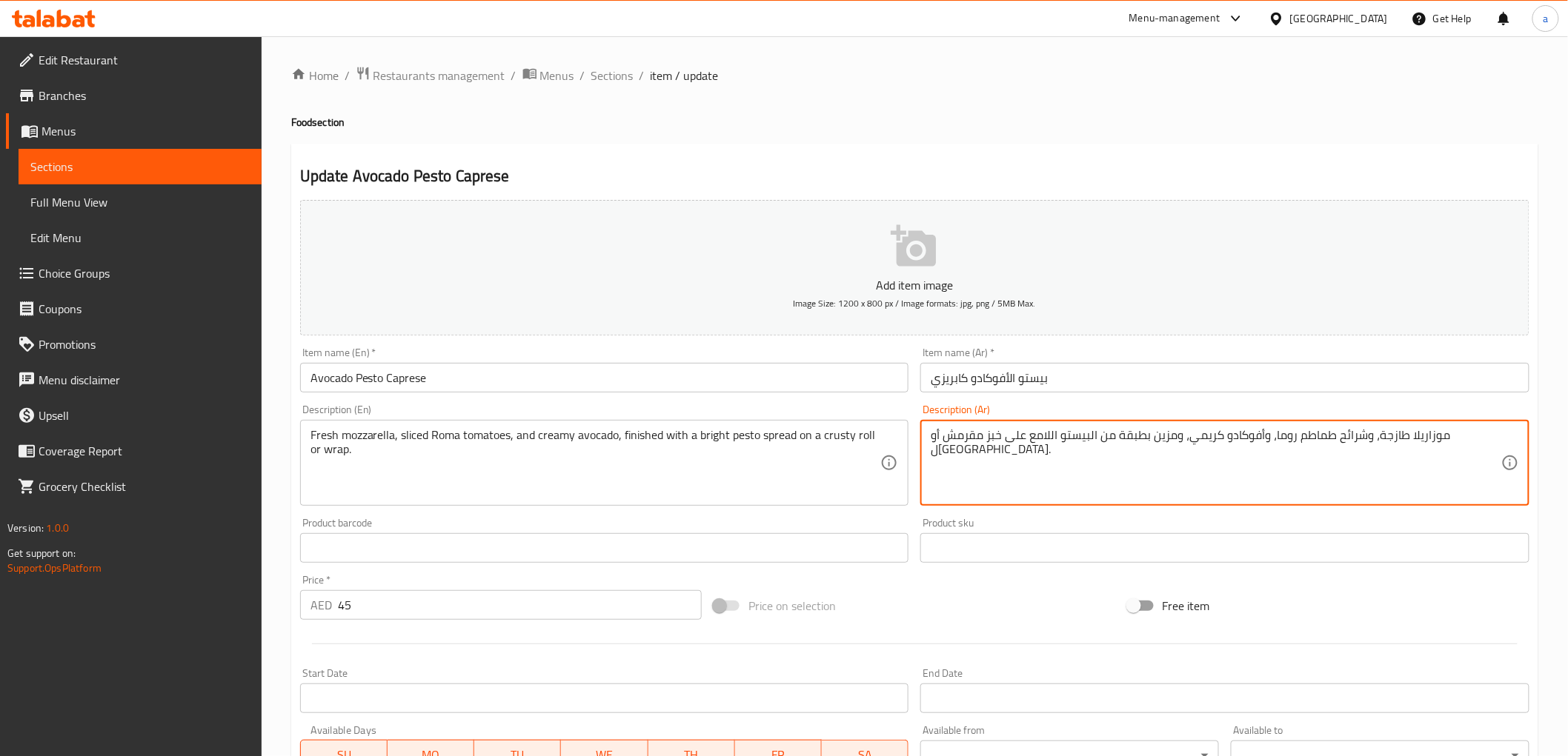
click at [1206, 435] on textarea "موزاريلا طازجة، وشرائح طماطم روما، وأفوكادو كريمي، ومزين بطبقة من البيستو اللام…" at bounding box center [1215, 463] width 570 height 70
click at [1189, 446] on textarea "موزاريلا طازجة، وشرائح طماطم روما، وأفوكادو كريمي، ومزين بطبقة من البيستو اللام…" at bounding box center [1215, 463] width 570 height 70
click at [1159, 433] on textarea "موزاريلا طازجة، وشرائح طماطم روما، وأفوكادو كريمي، تم الانتهاء بطبقة من البيستو…" at bounding box center [1215, 463] width 570 height 70
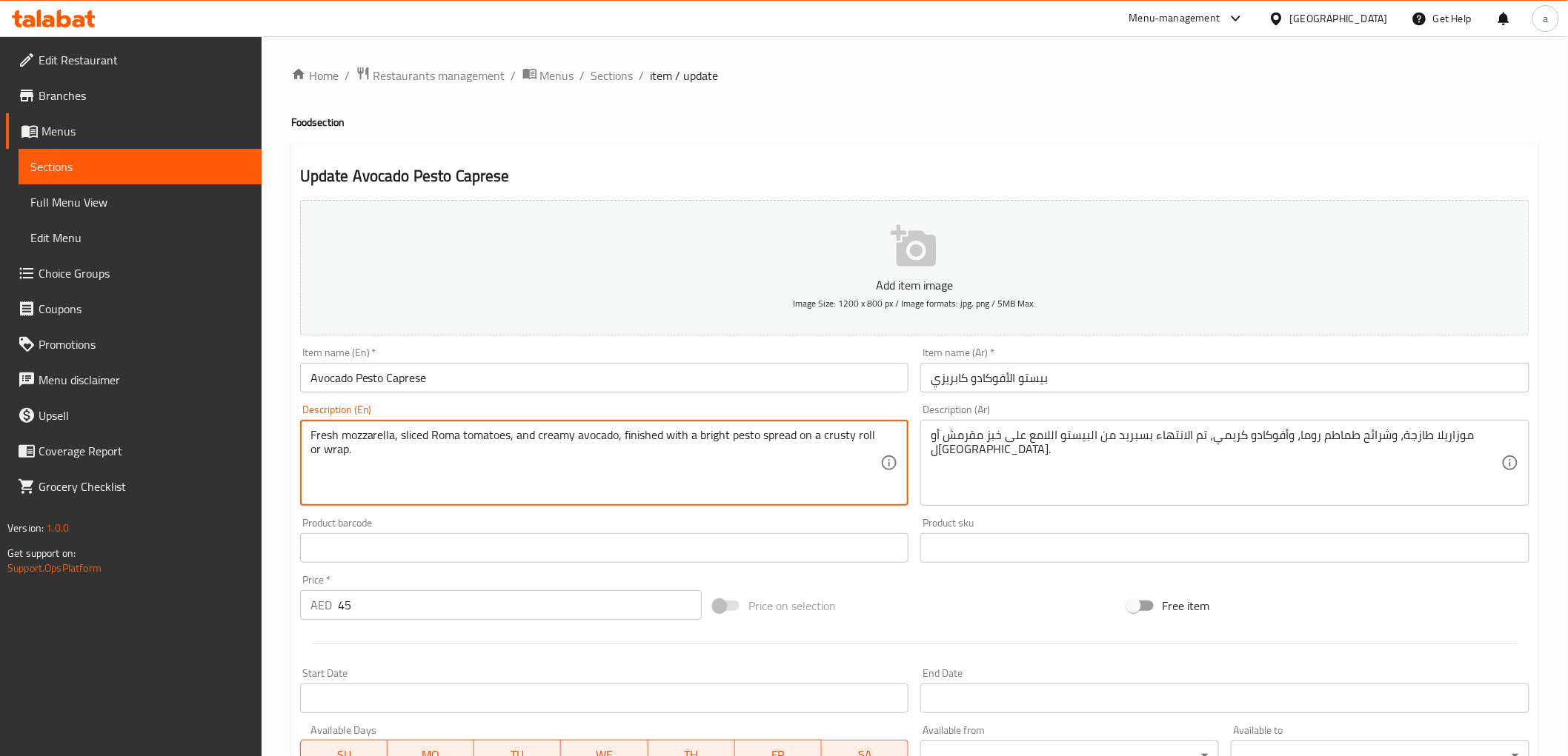
click at [702, 435] on textarea "Fresh mozzarella, sliced Roma tomatoes, and creamy avocado, finished with a bri…" at bounding box center [595, 463] width 570 height 70
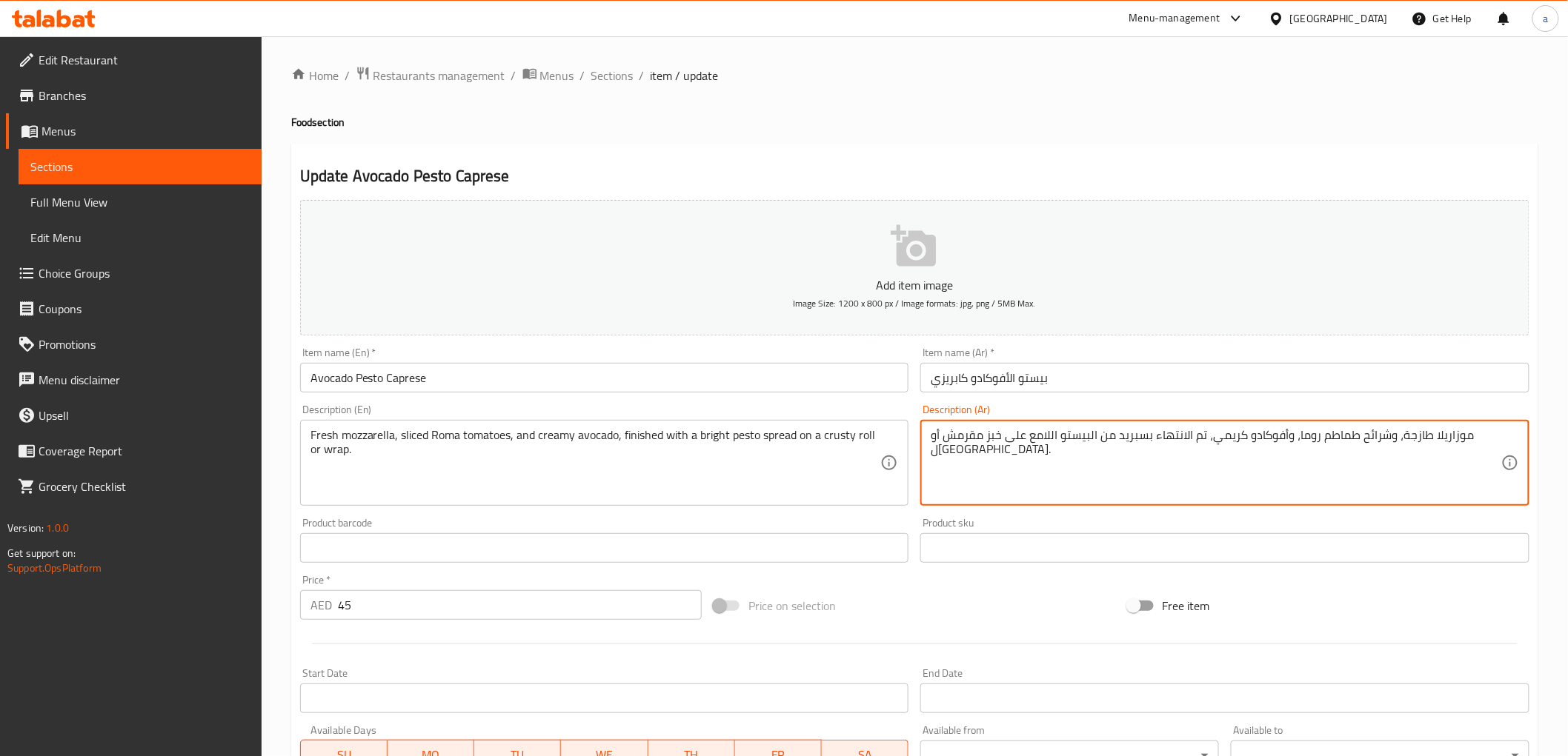
click at [961, 431] on textarea "موزاريلا طازجة، وشرائح طماطم روما، وأفوكادو كريمي، تم الانتهاء بسبريد من البيست…" at bounding box center [1215, 463] width 570 height 70
click at [946, 455] on textarea "موزاريلا طازجة، وشرائح طماطم روما، وأفوكادو كريمي، تم الانتهاء بسبريد من البيست…" at bounding box center [1215, 463] width 570 height 70
click at [1012, 443] on textarea "موزاريلا طازجة، وشرائح طماطم روما، وأفوكادو كريمي، تم الانتهاء بسبريد من البيست…" at bounding box center [1215, 463] width 570 height 70
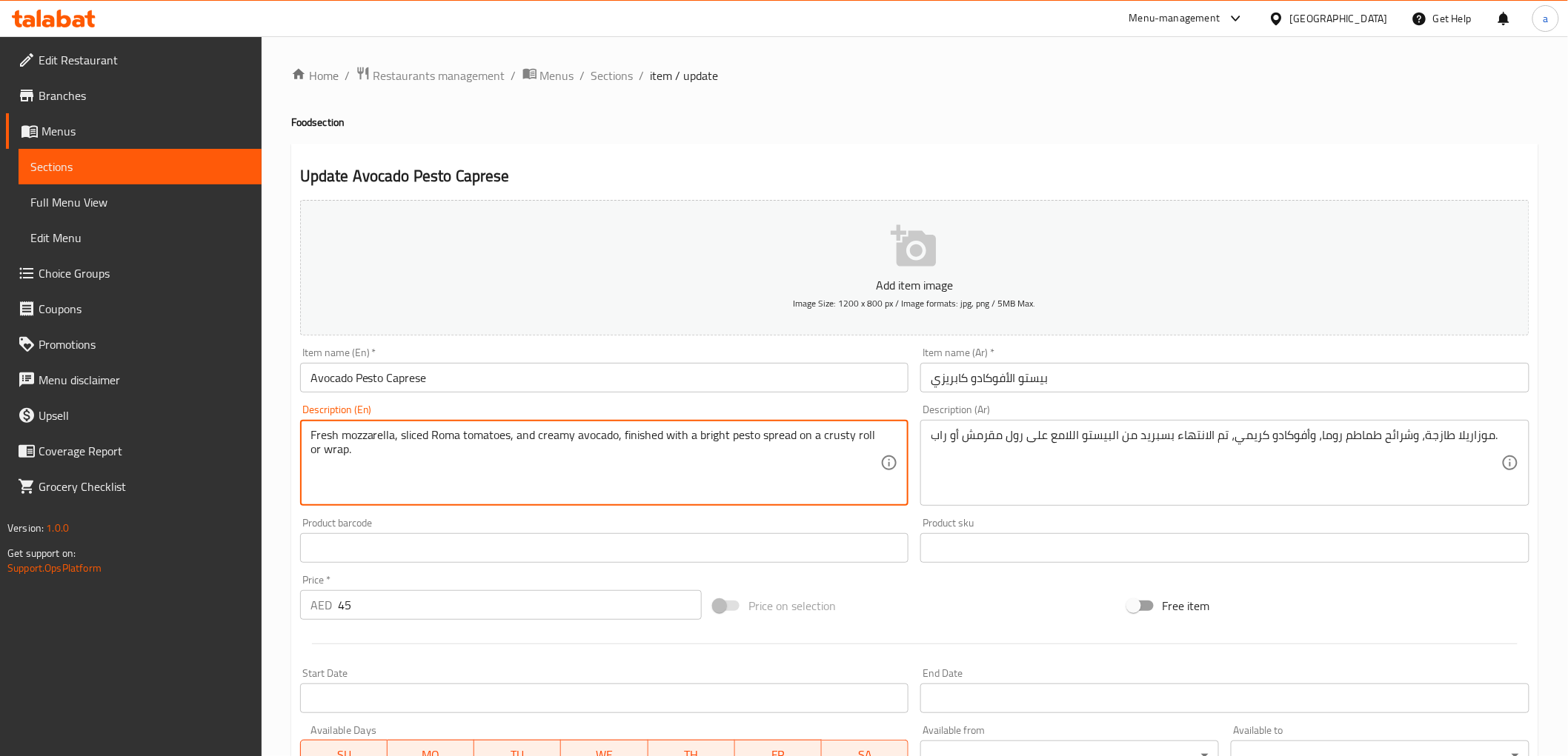
click at [837, 441] on textarea "Fresh mozzarella, sliced Roma tomatoes, and creamy avocado, finished with a bri…" at bounding box center [595, 463] width 570 height 70
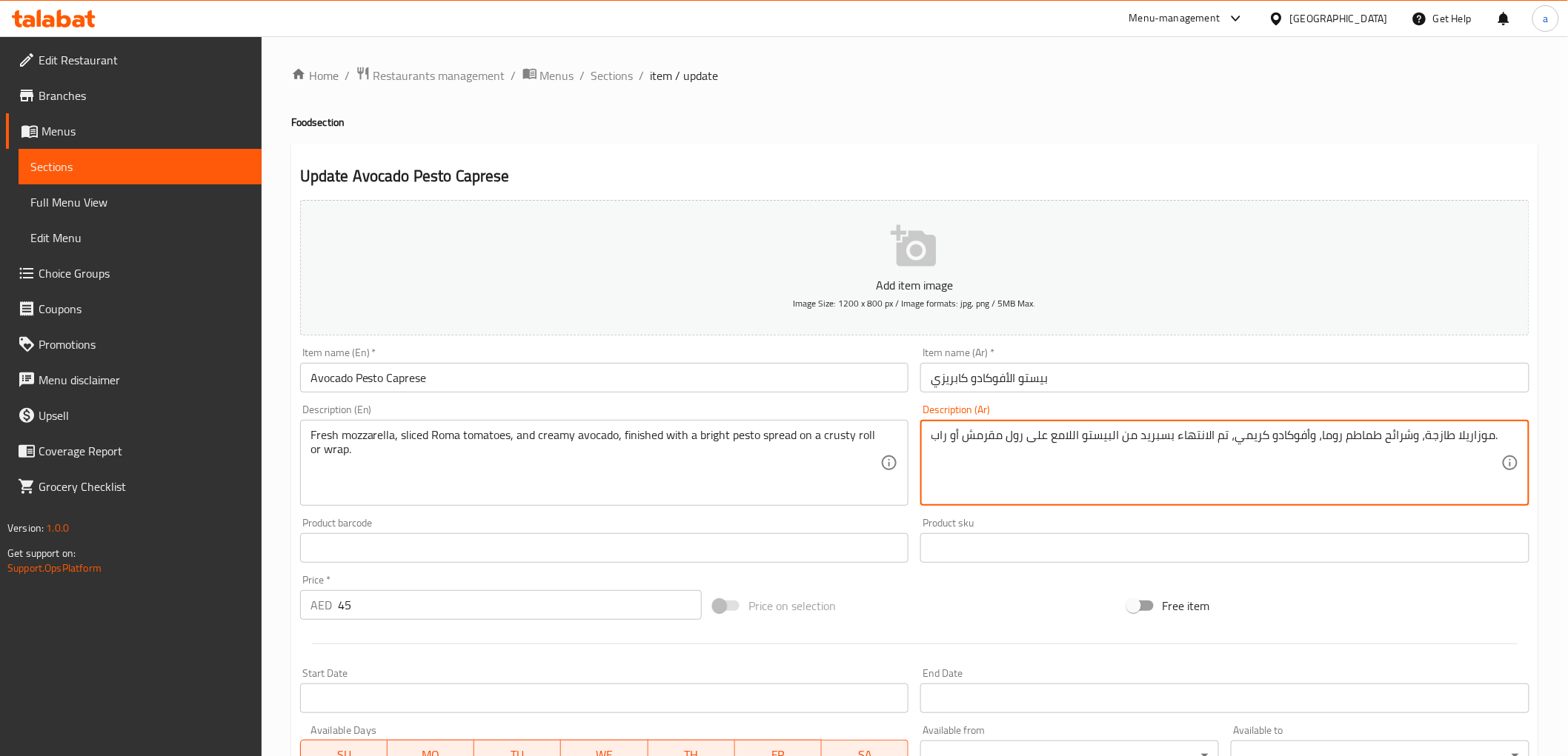
click at [993, 440] on textarea "موزاريلا طازجة، وشرائح طماطم روما، وأفوكادو كريمي، تم الانتهاء بسبريد من البيست…" at bounding box center [1215, 463] width 570 height 70
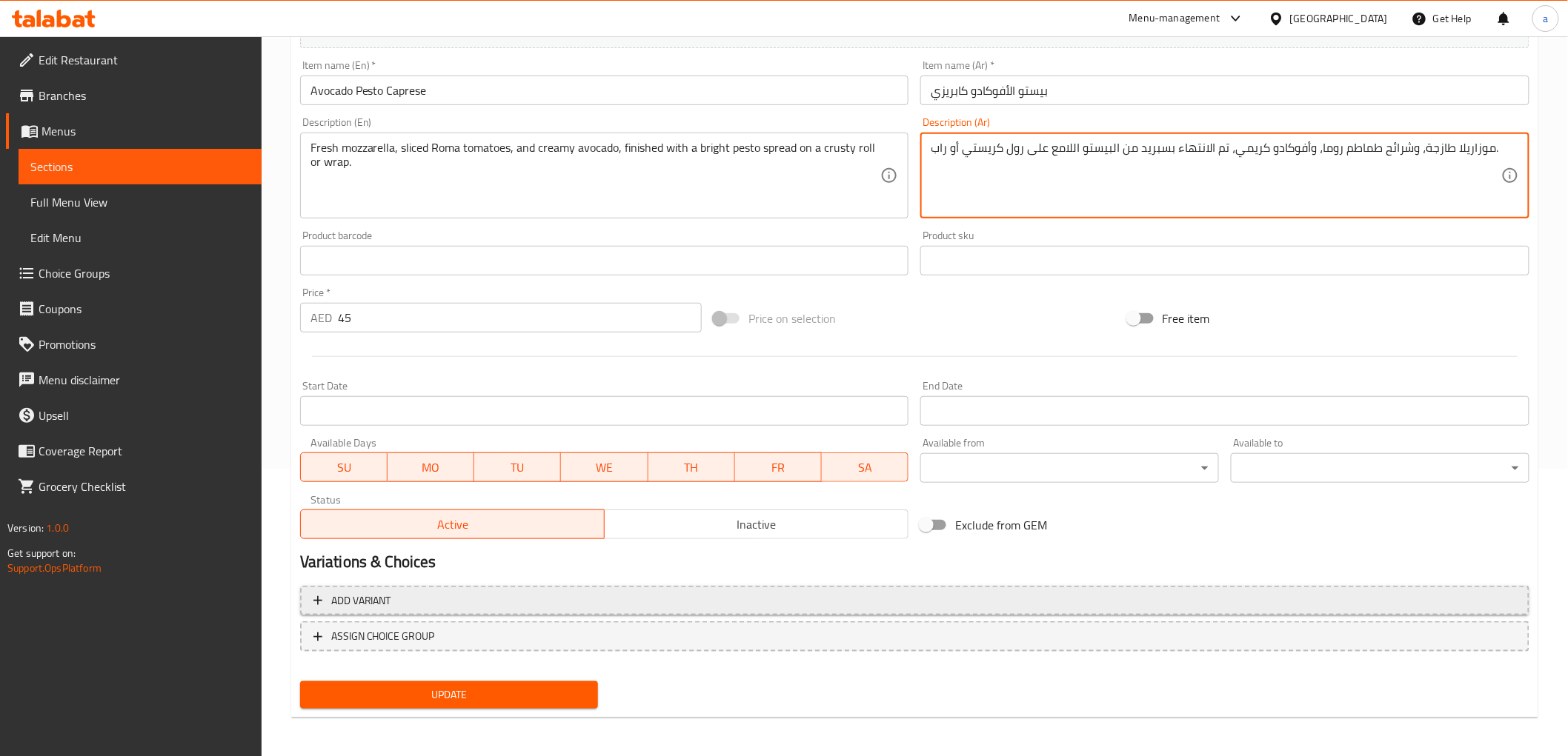
type textarea "موزاريلا طازجة، وشرائح طماطم روما، وأفوكادو كريمي، تم الانتهاء بسبريد من البيست…"
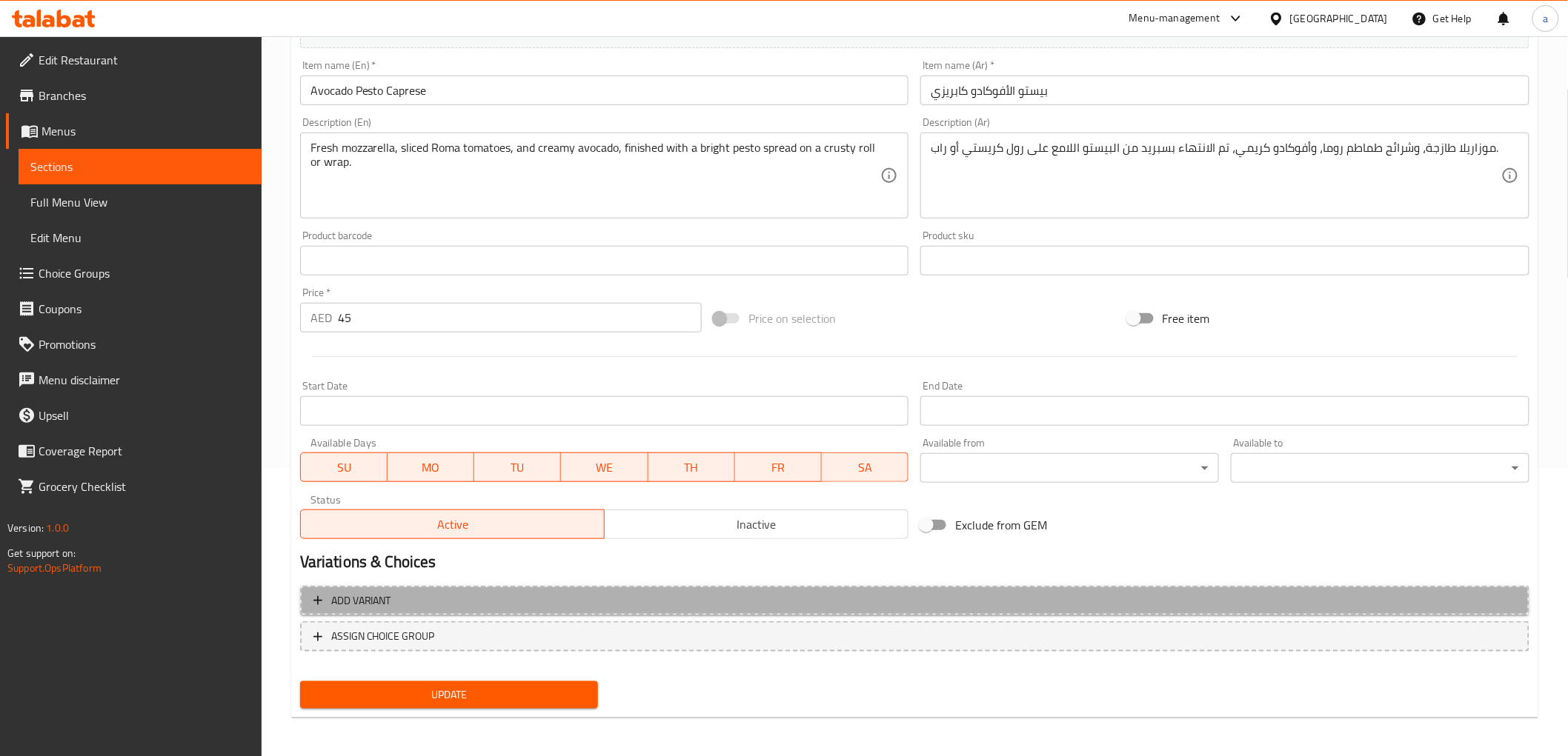
click at [526, 594] on span "Add variant" at bounding box center [914, 601] width 1202 height 18
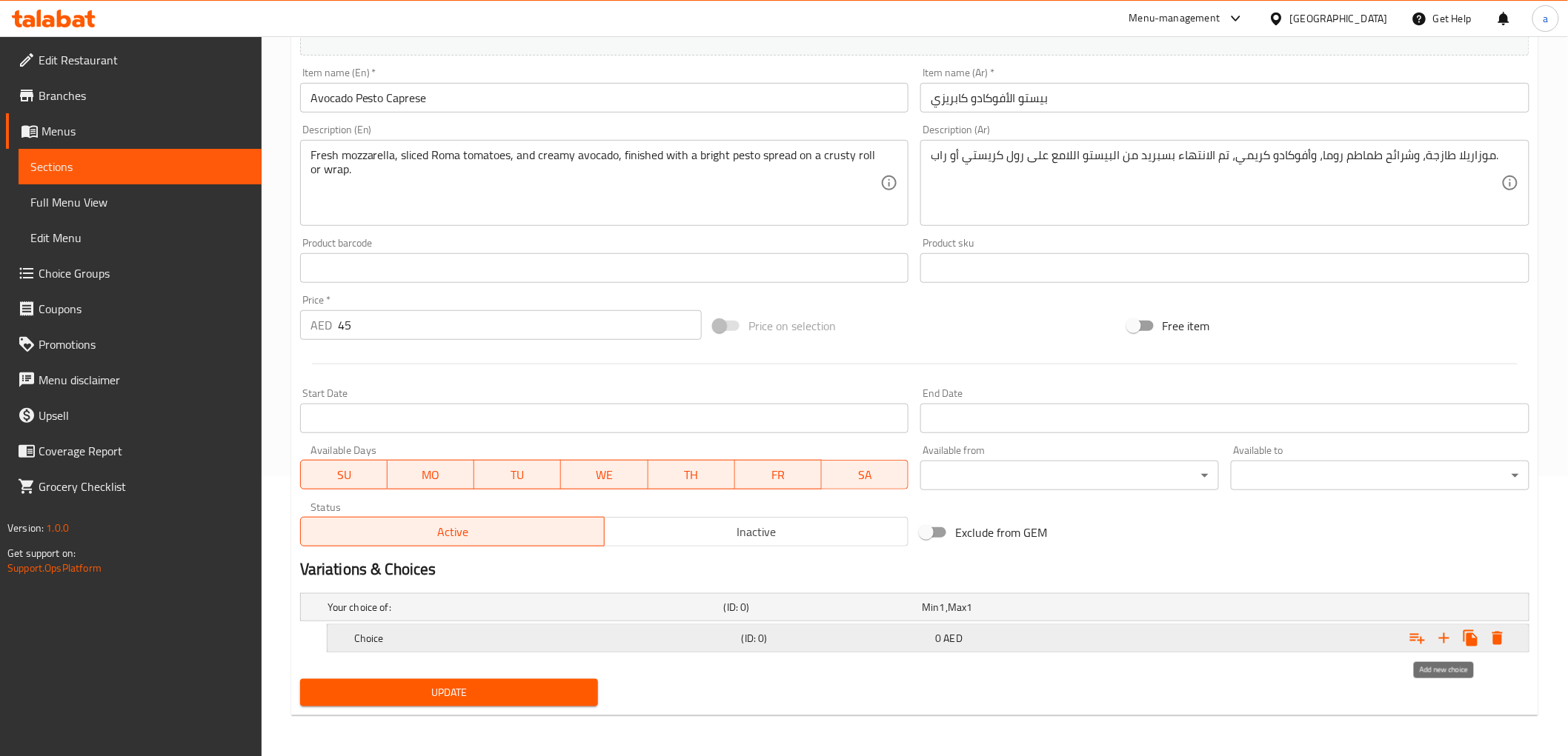
click at [1436, 641] on icon "Expand" at bounding box center [1444, 639] width 17 height 17
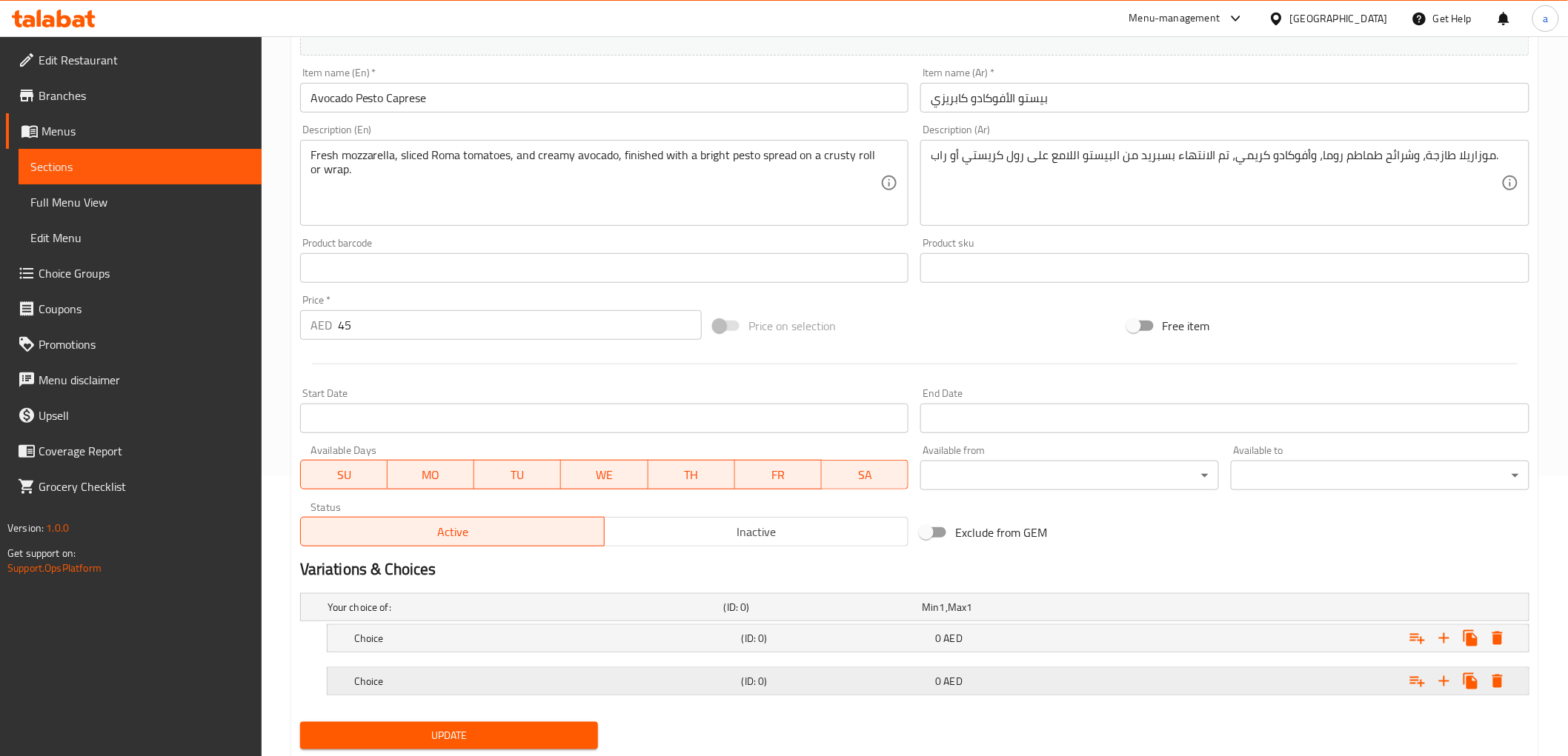
click at [795, 675] on h5 "(ID: 0)" at bounding box center [835, 681] width 188 height 14
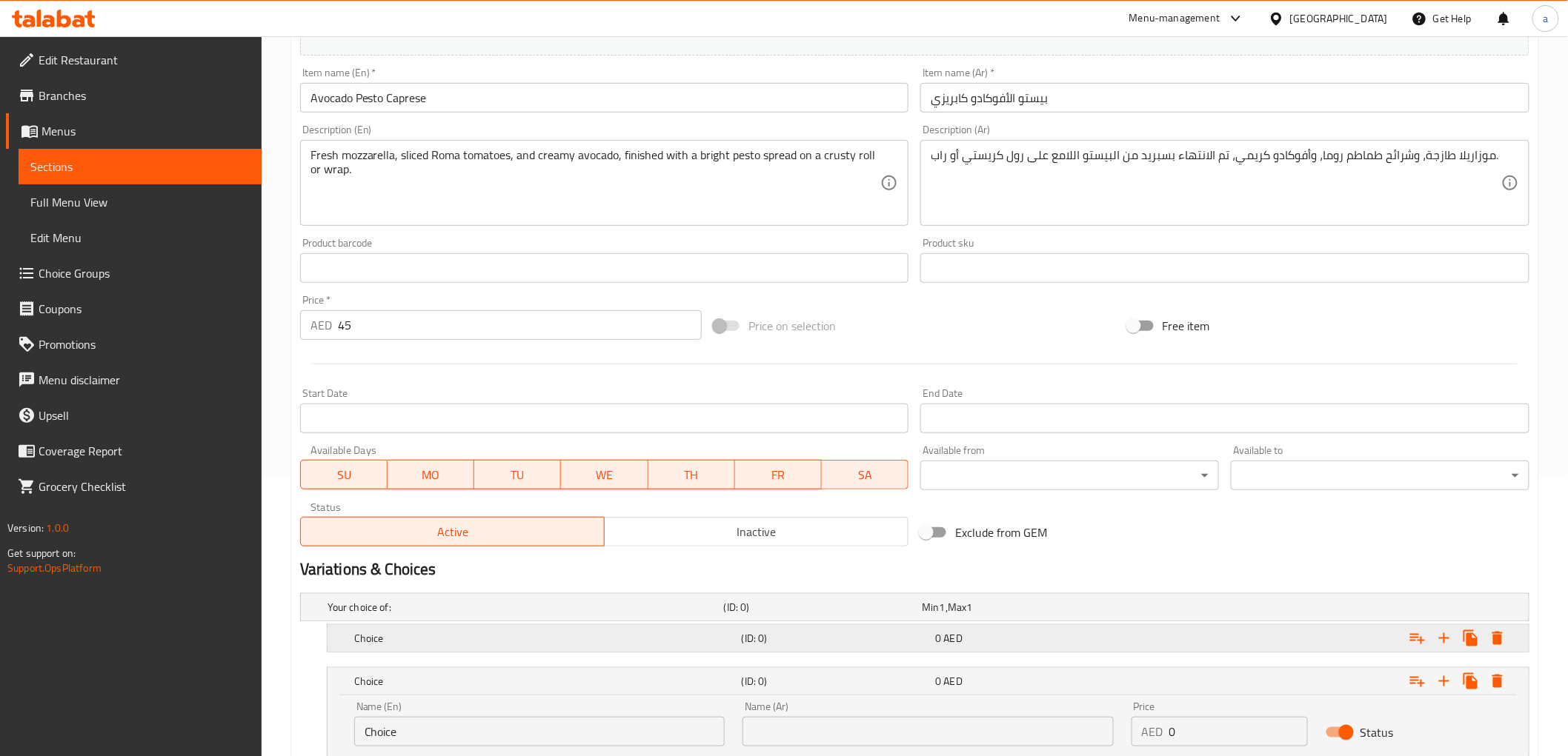
click at [712, 636] on h5 "Choice" at bounding box center [545, 638] width 381 height 14
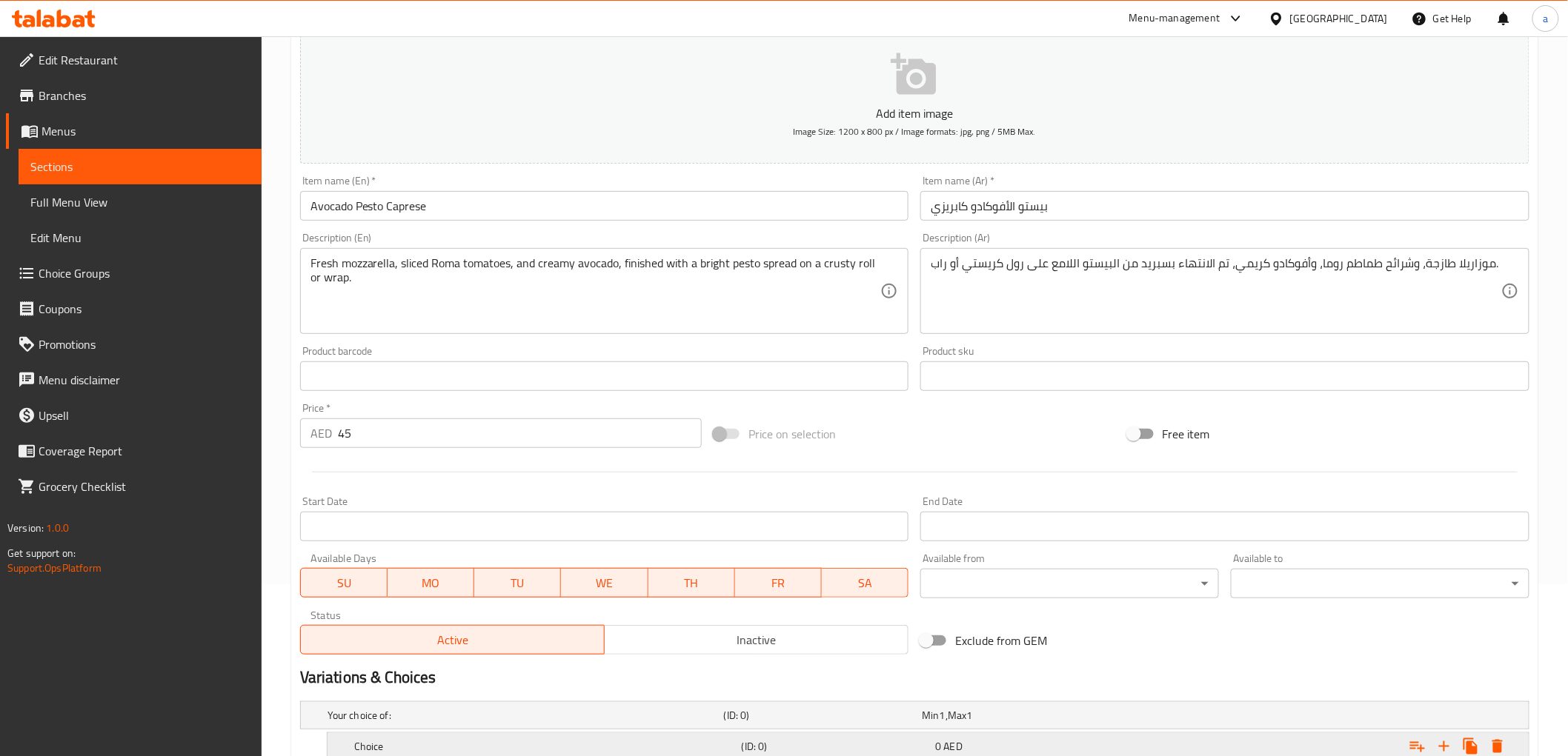
scroll to position [116, 0]
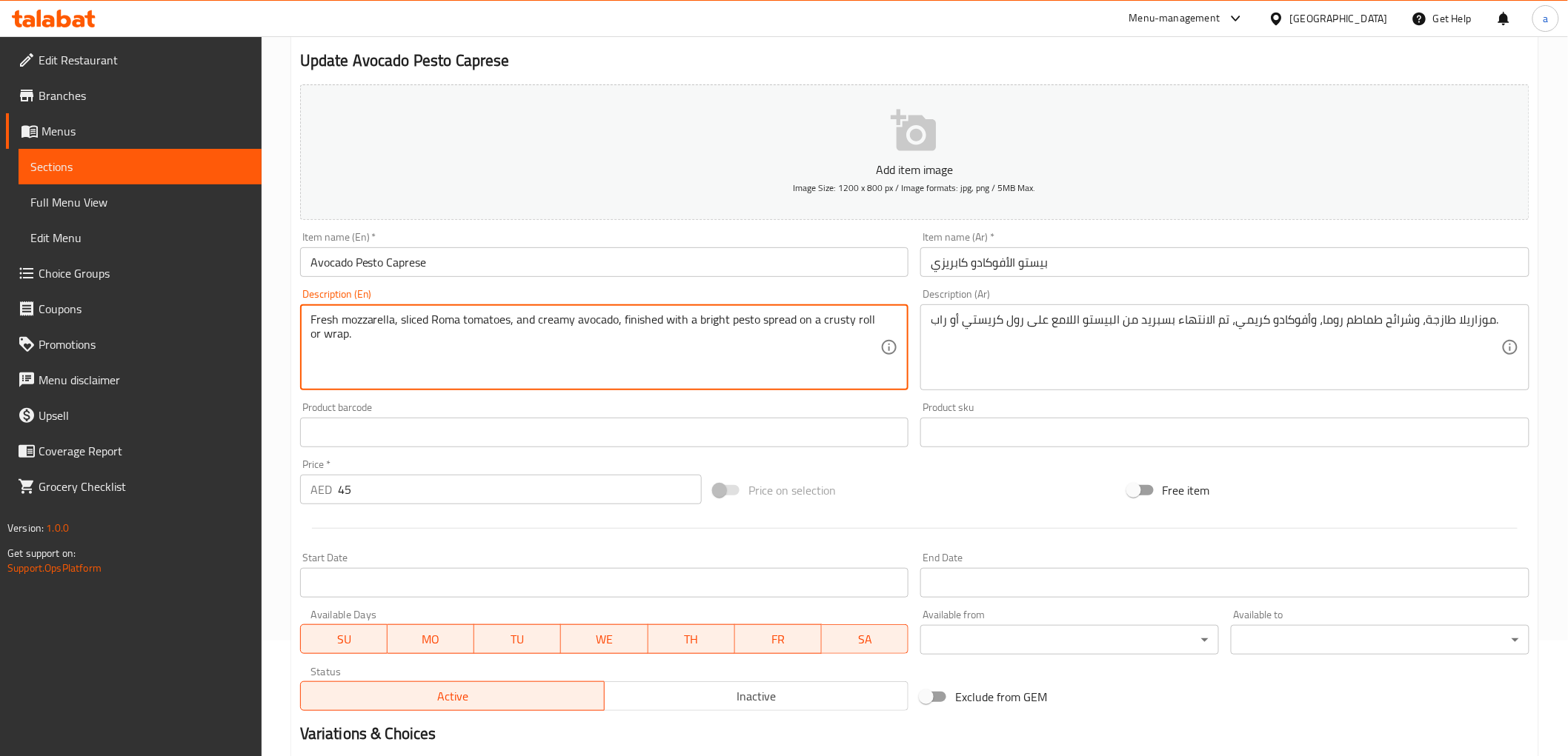
click at [864, 325] on textarea "Fresh mozzarella, sliced Roma tomatoes, and creamy avocado, finished with a bri…" at bounding box center [595, 348] width 570 height 70
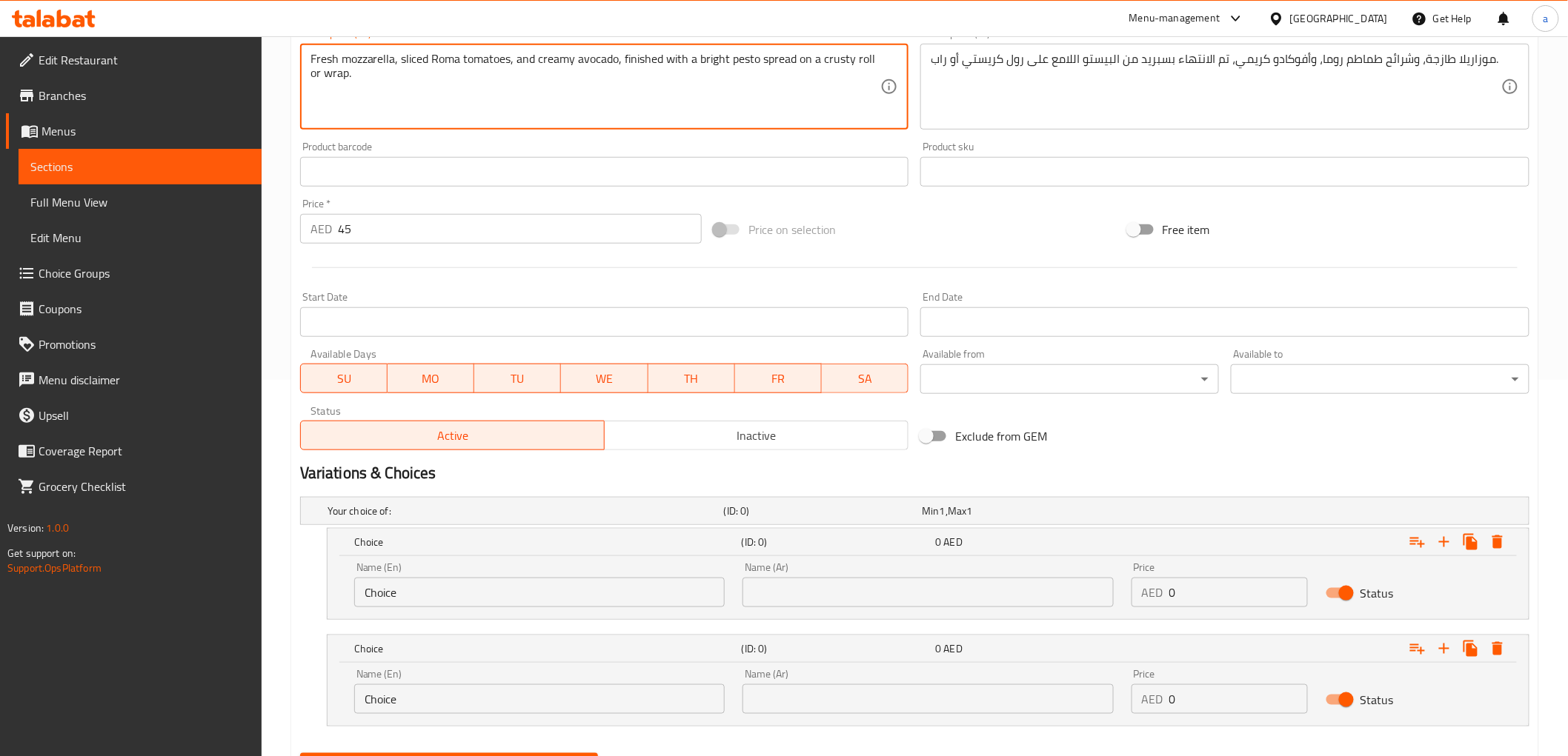
scroll to position [451, 0]
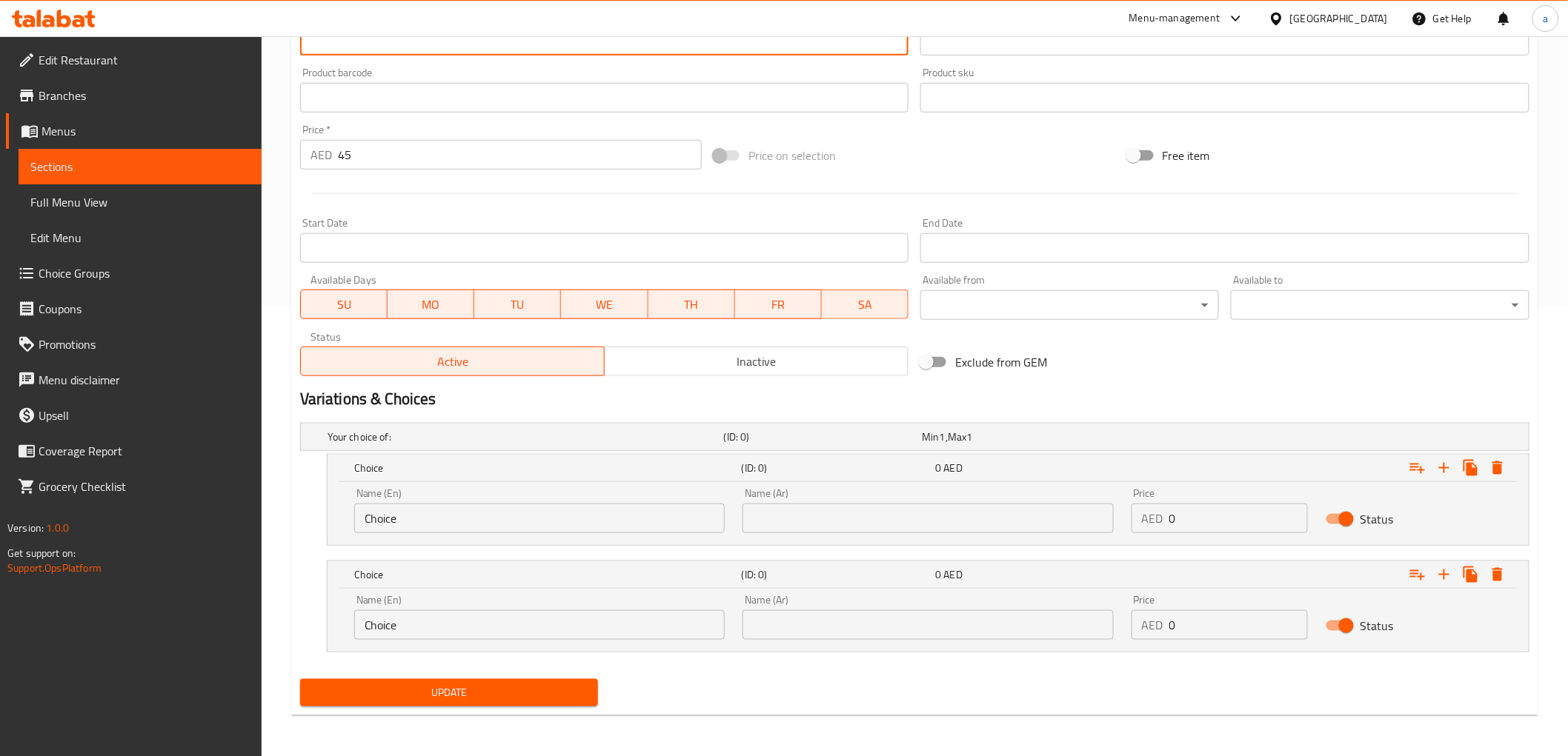
click at [539, 528] on input "Choice" at bounding box center [539, 518] width 371 height 30
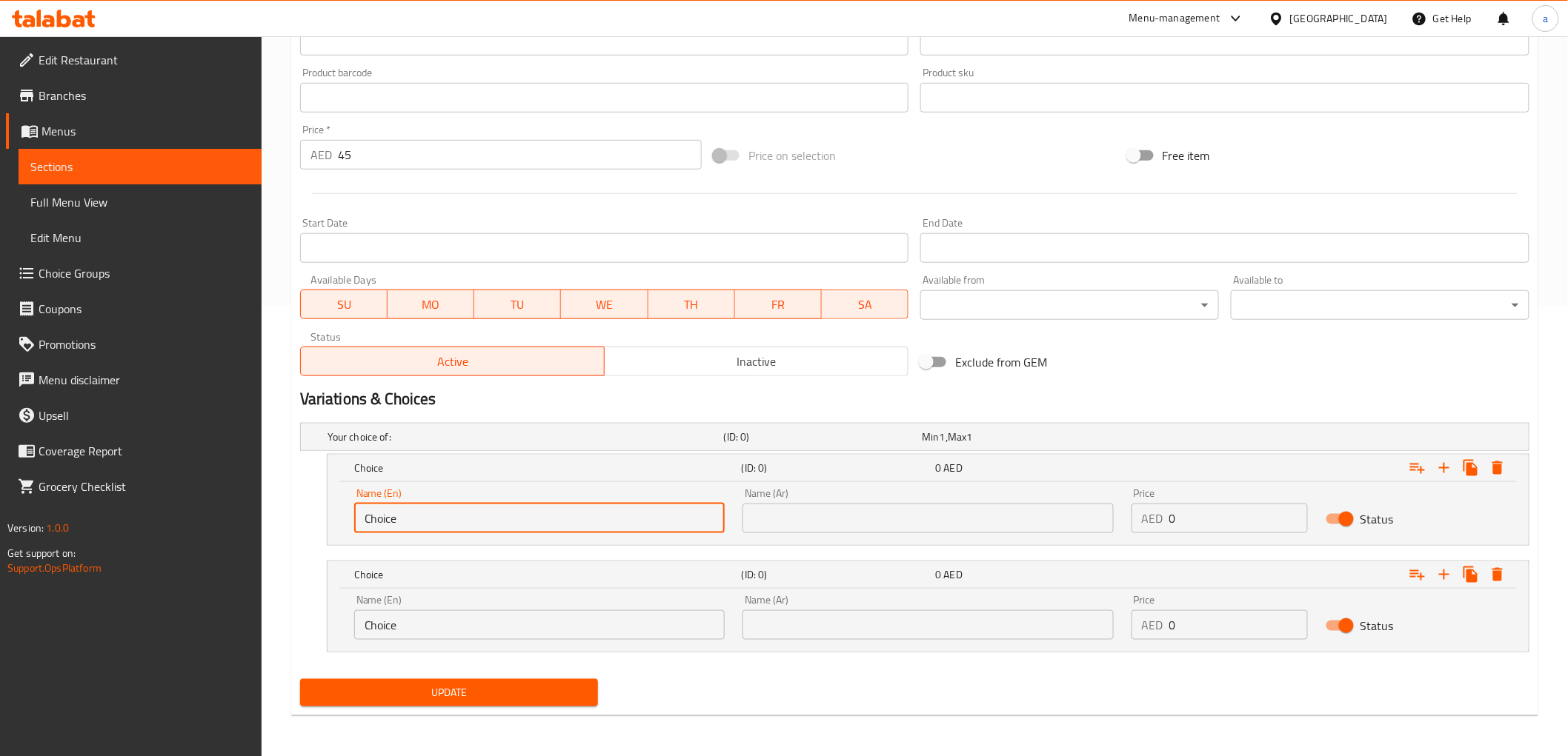
click at [539, 528] on input "Choice" at bounding box center [539, 518] width 371 height 30
paste input "roll"
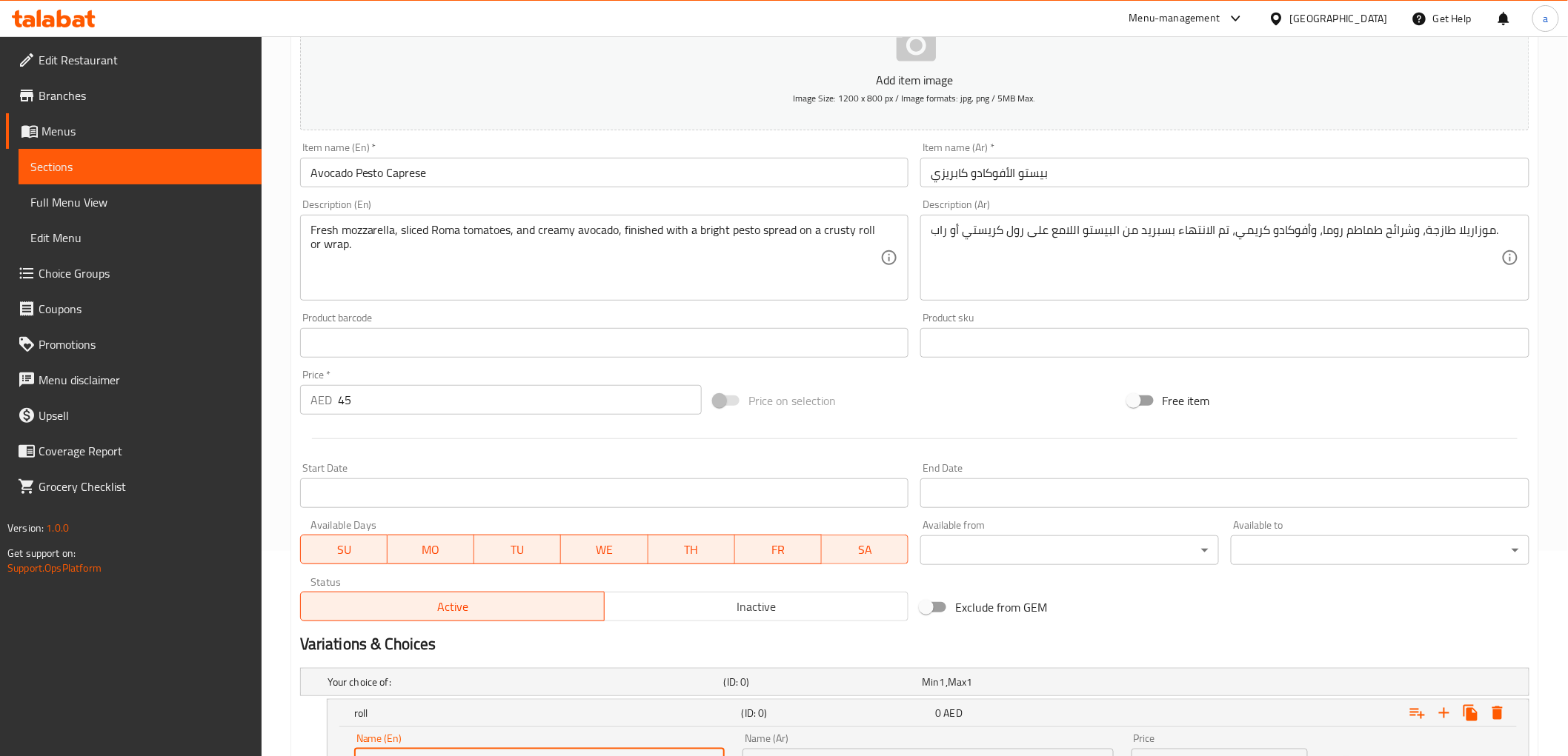
scroll to position [204, 0]
type input "roll"
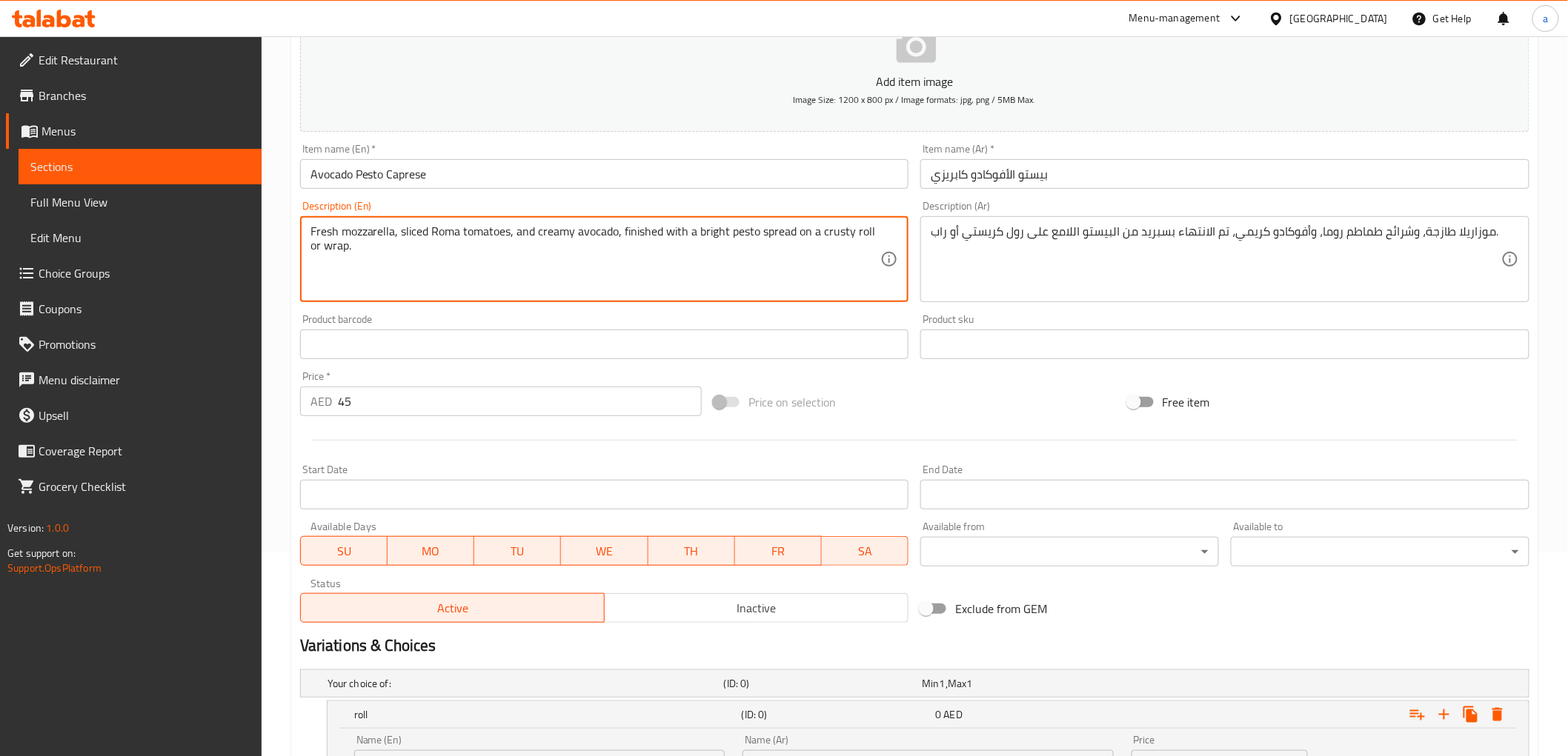
click at [343, 248] on textarea "Fresh mozzarella, sliced Roma tomatoes, and creamy avocado, finished with a bri…" at bounding box center [595, 259] width 570 height 70
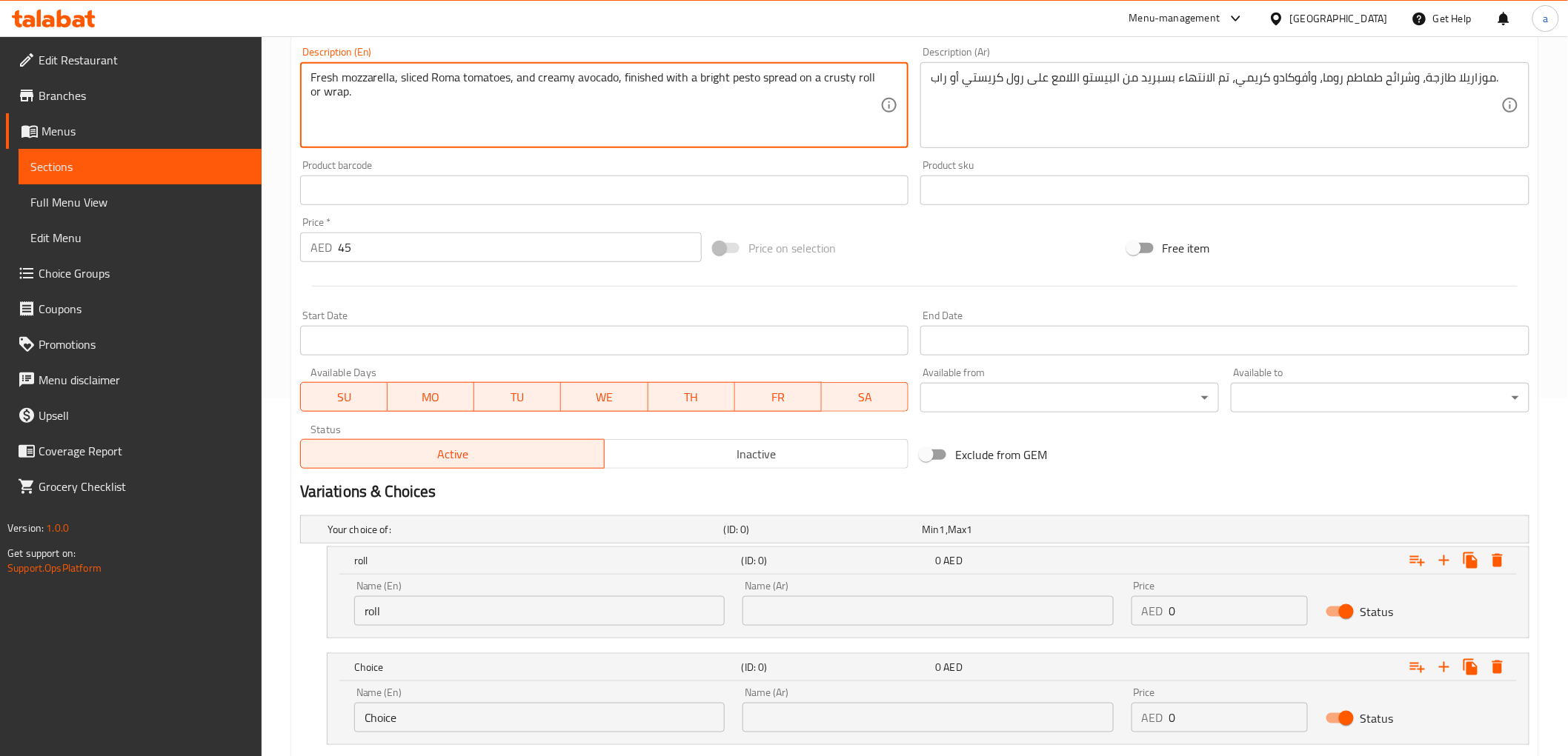
scroll to position [451, 0]
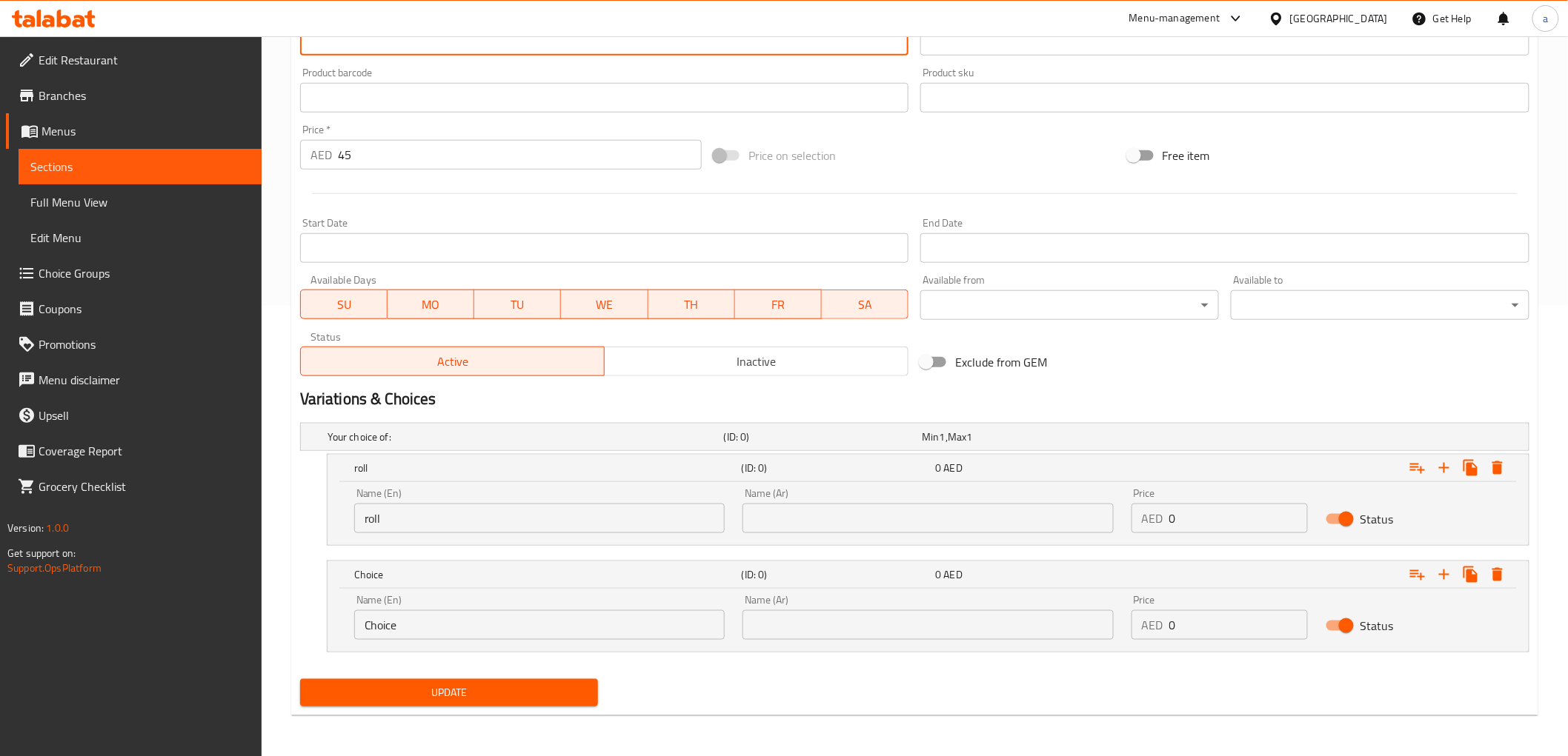
click at [438, 617] on input "Choice" at bounding box center [539, 625] width 371 height 30
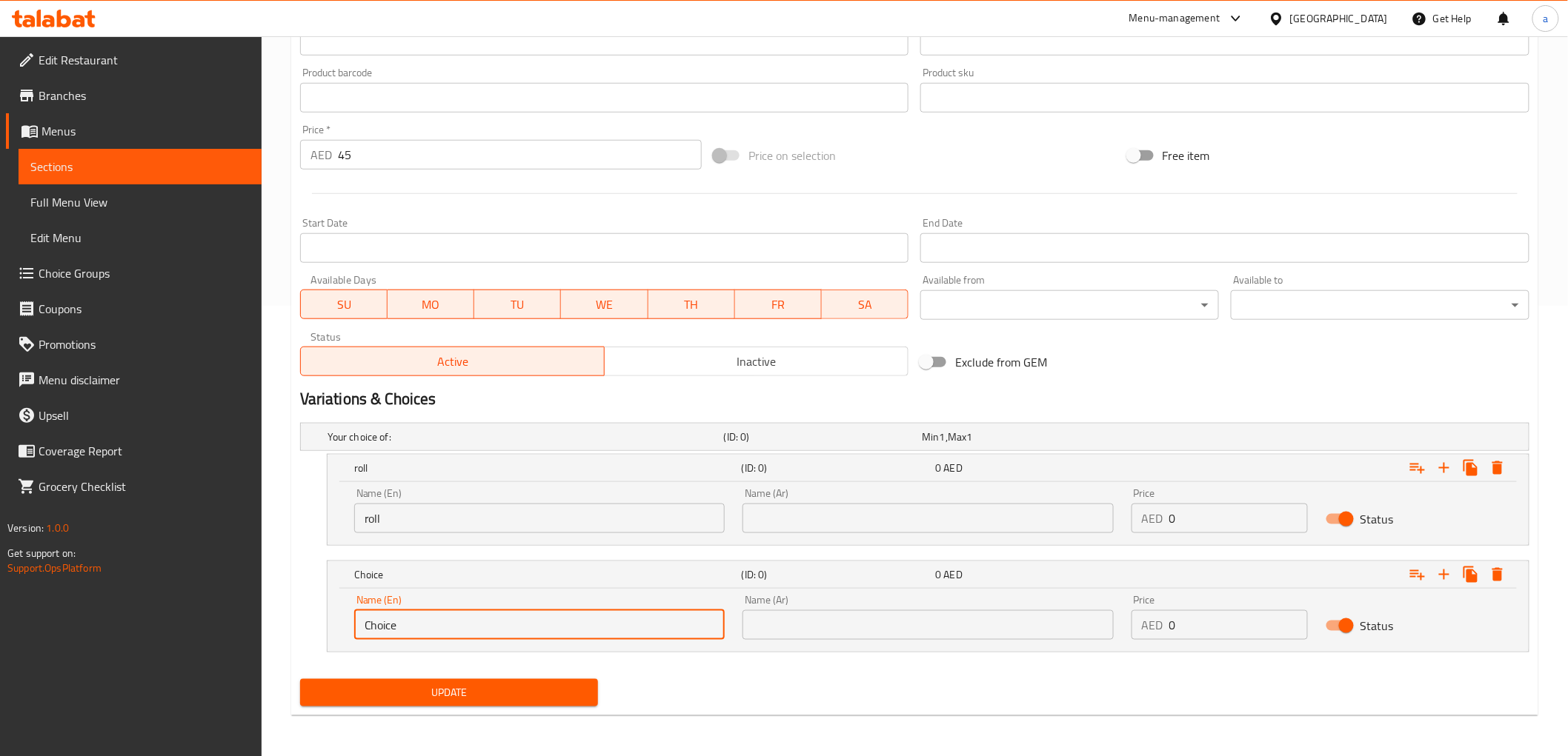
click at [435, 617] on input "Choice" at bounding box center [539, 625] width 371 height 30
paste input "wrap"
type input "wrap"
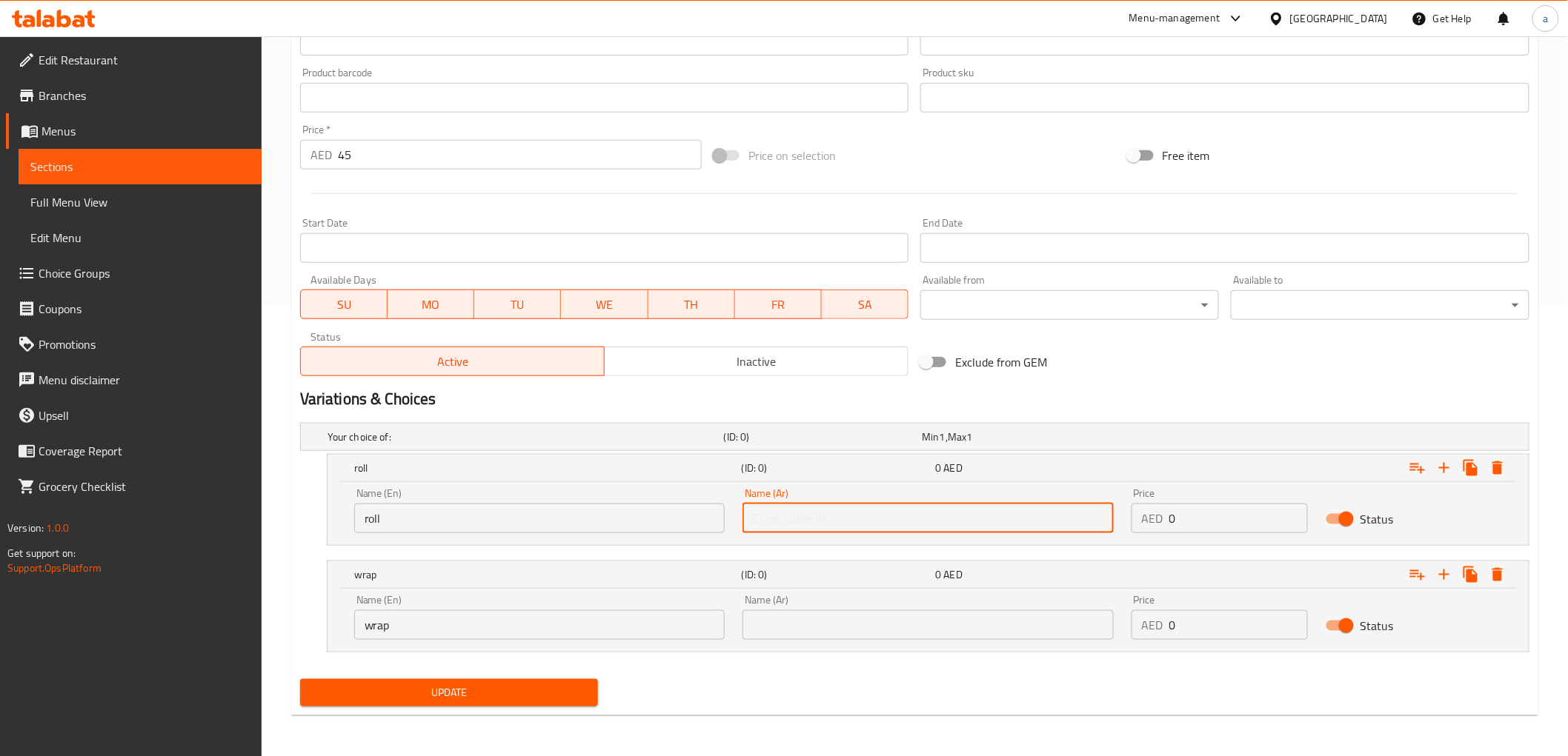
click at [865, 506] on input "text" at bounding box center [928, 518] width 371 height 30
type input "رول"
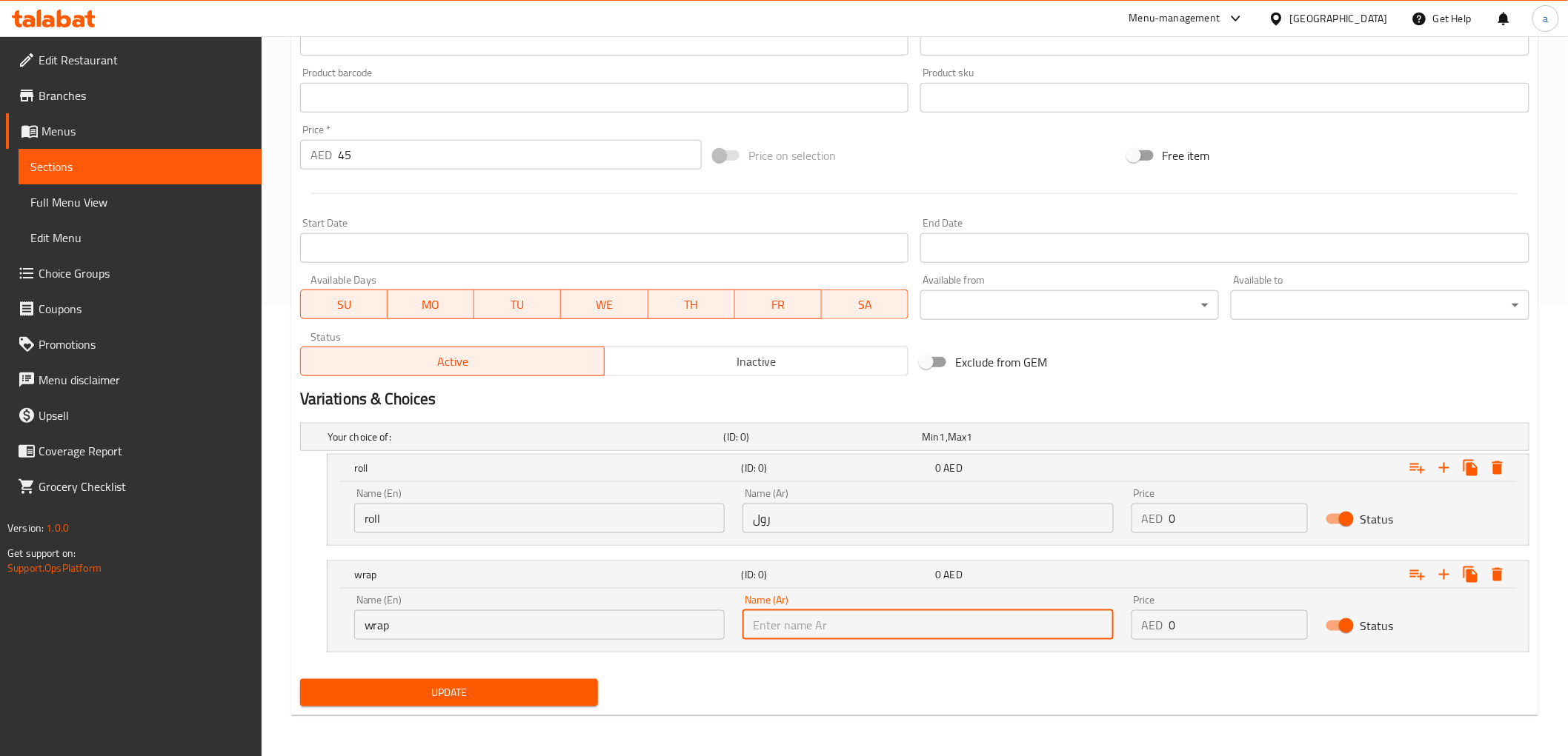
click at [814, 624] on input "text" at bounding box center [928, 625] width 371 height 30
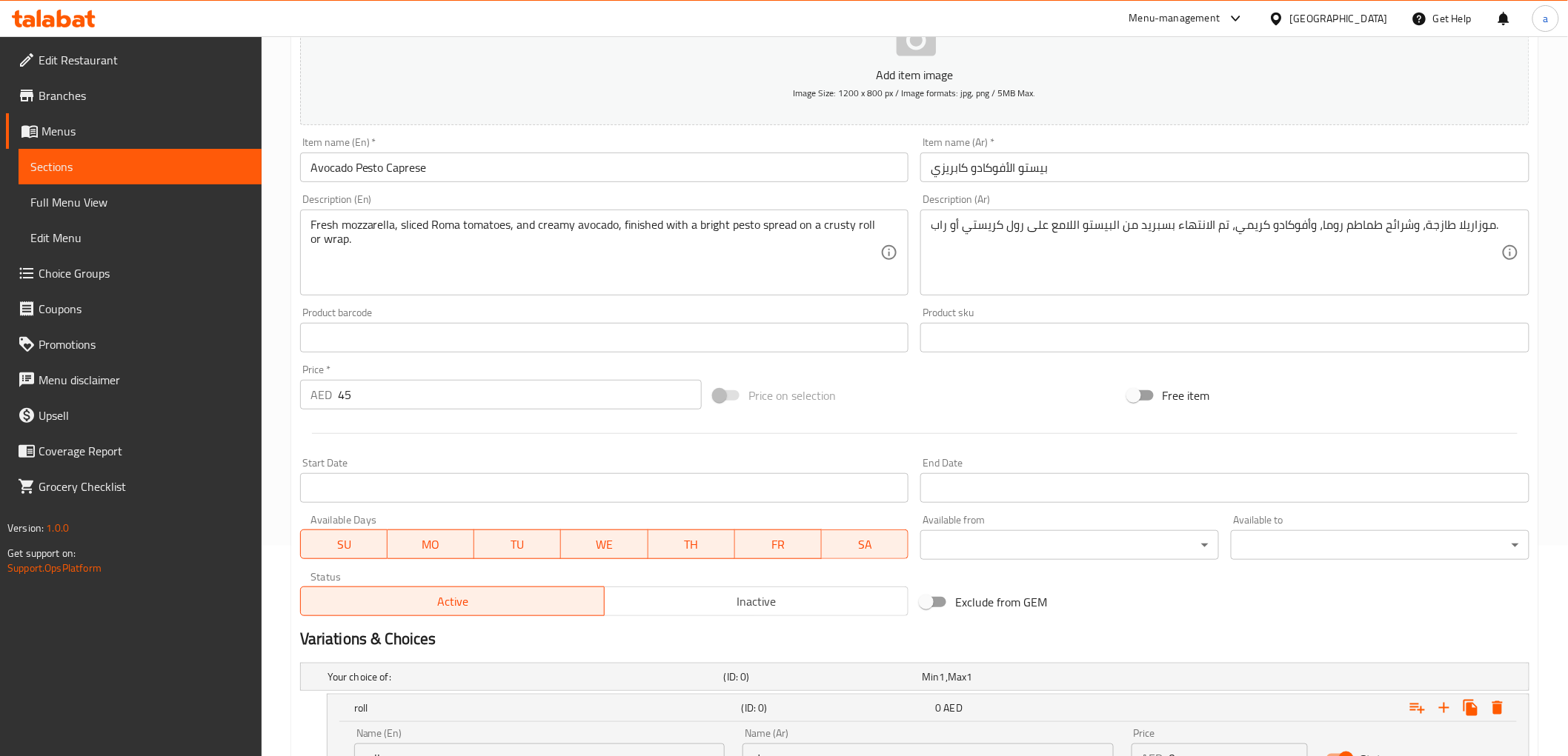
scroll to position [204, 0]
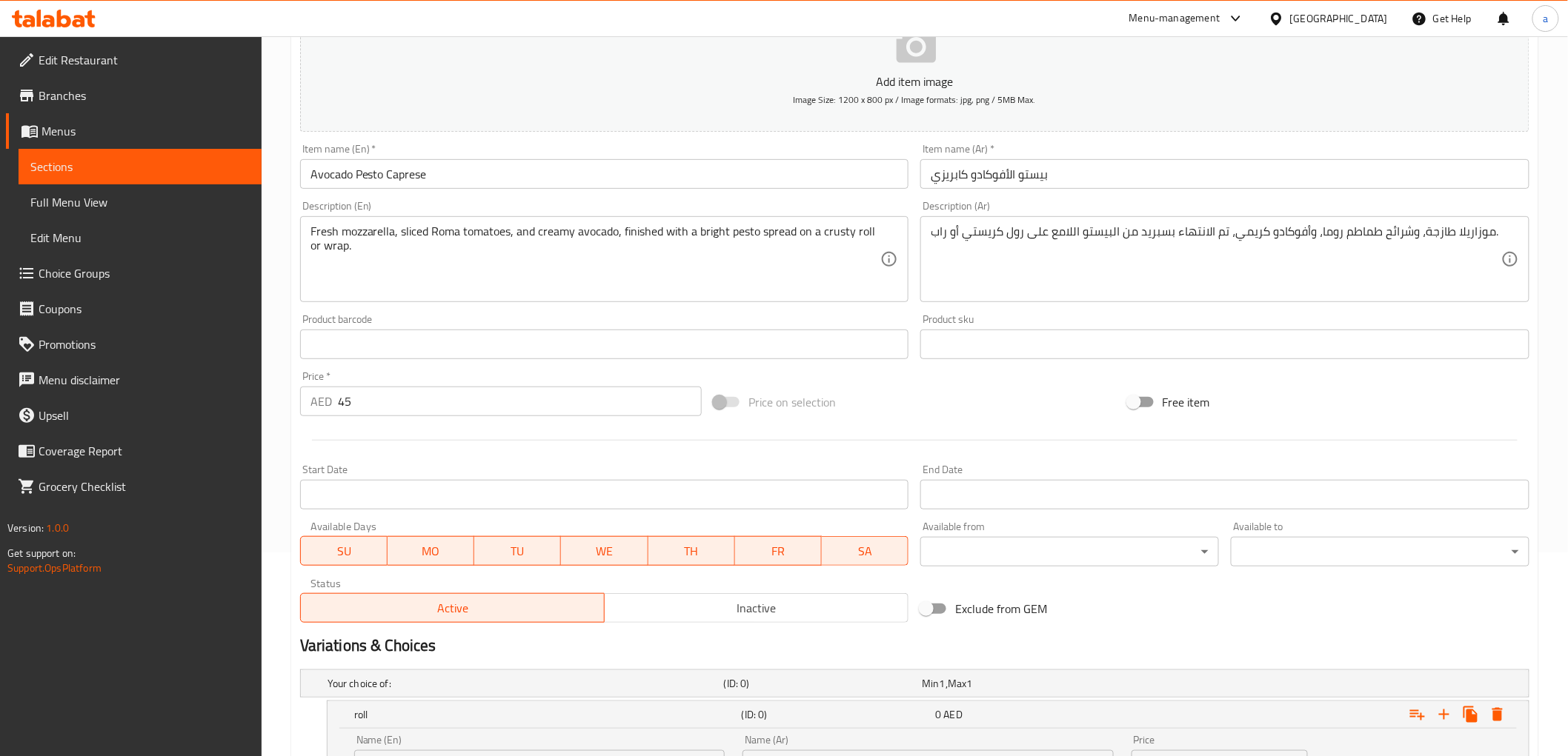
type input "راب"
drag, startPoint x: 360, startPoint y: 406, endPoint x: 330, endPoint y: 399, distance: 30.8
click at [330, 399] on div "AED 45 Price *" at bounding box center [501, 402] width 402 height 30
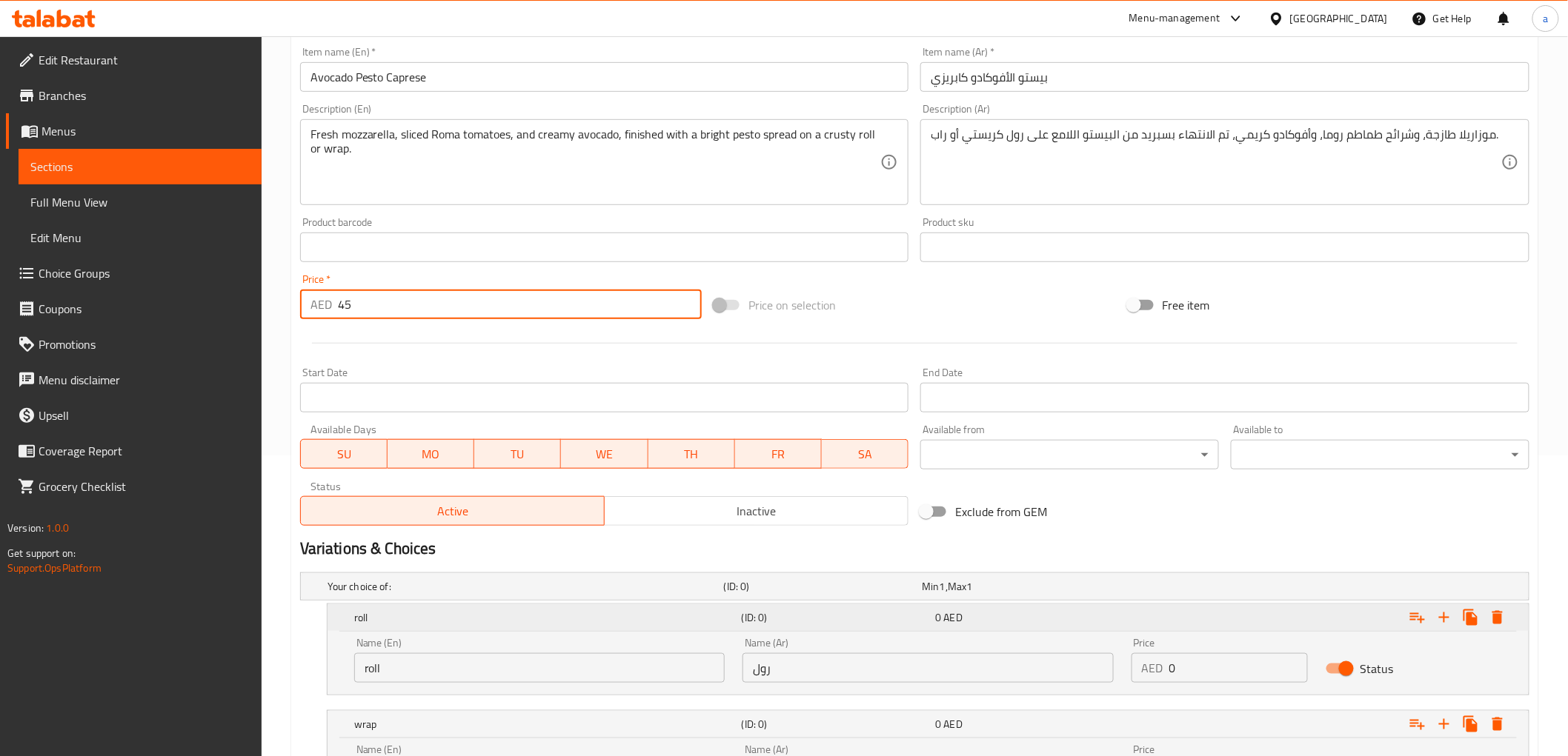
scroll to position [451, 0]
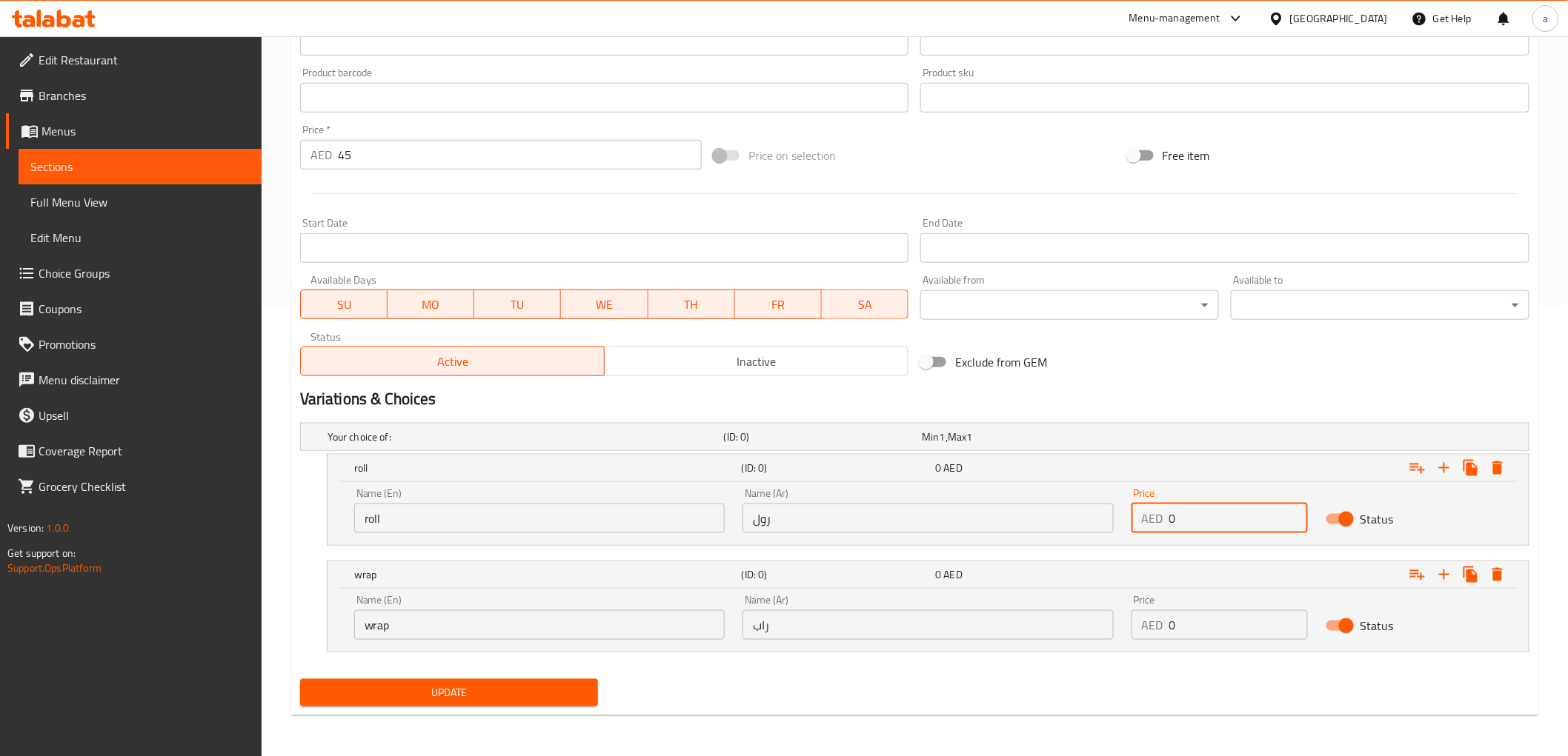
drag, startPoint x: 1194, startPoint y: 514, endPoint x: 1137, endPoint y: 515, distance: 57.0
click at [1137, 515] on div "AED 0 Price" at bounding box center [1219, 518] width 176 height 30
paste input "45"
type input "45"
drag, startPoint x: 1186, startPoint y: 640, endPoint x: 1176, endPoint y: 639, distance: 10.0
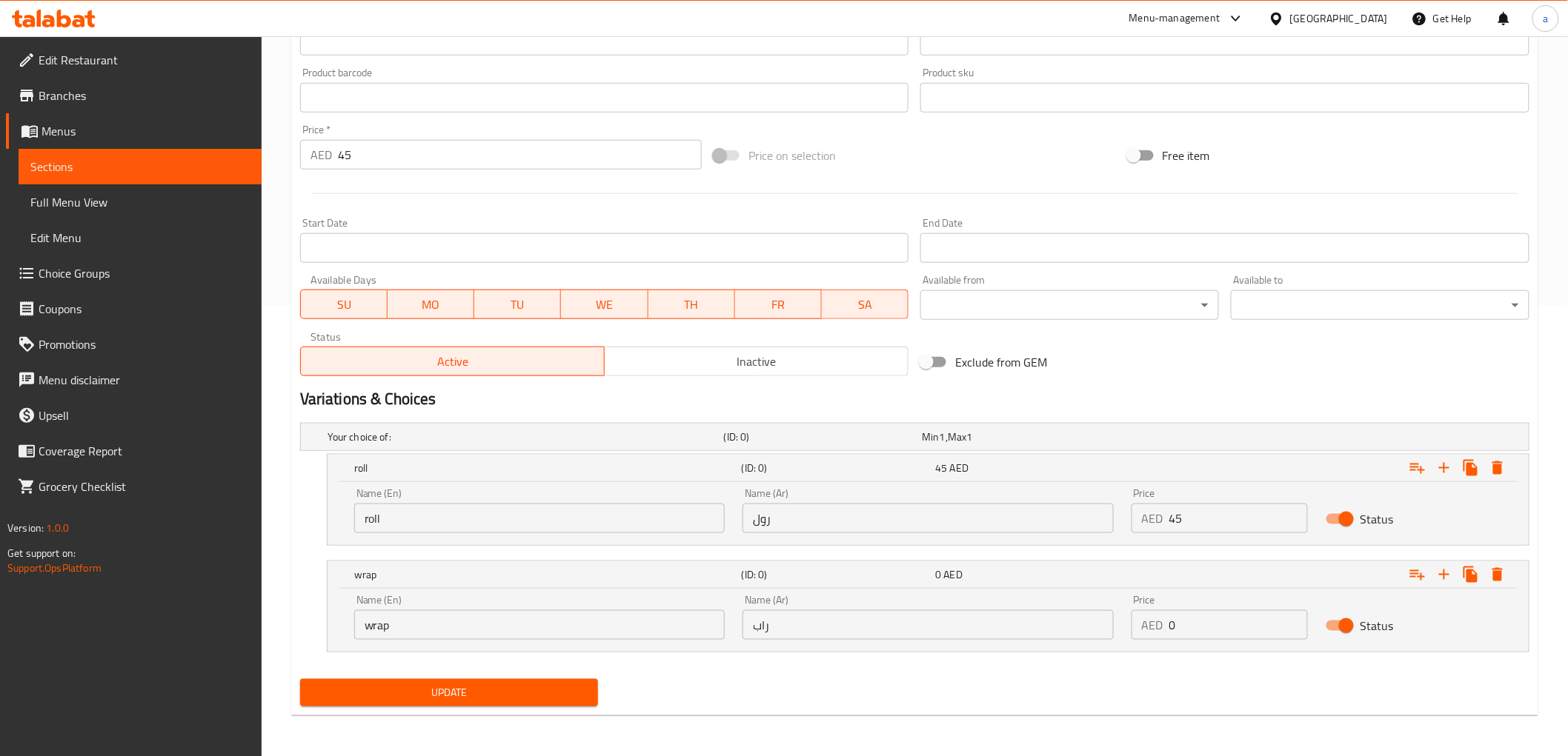
click at [1176, 639] on div "Price AED 0 Price" at bounding box center [1219, 616] width 195 height 63
click at [1181, 628] on input "0" at bounding box center [1239, 625] width 139 height 30
drag, startPoint x: 1181, startPoint y: 628, endPoint x: 1170, endPoint y: 627, distance: 11.0
click at [1170, 627] on input "0" at bounding box center [1239, 625] width 139 height 30
paste input "45"
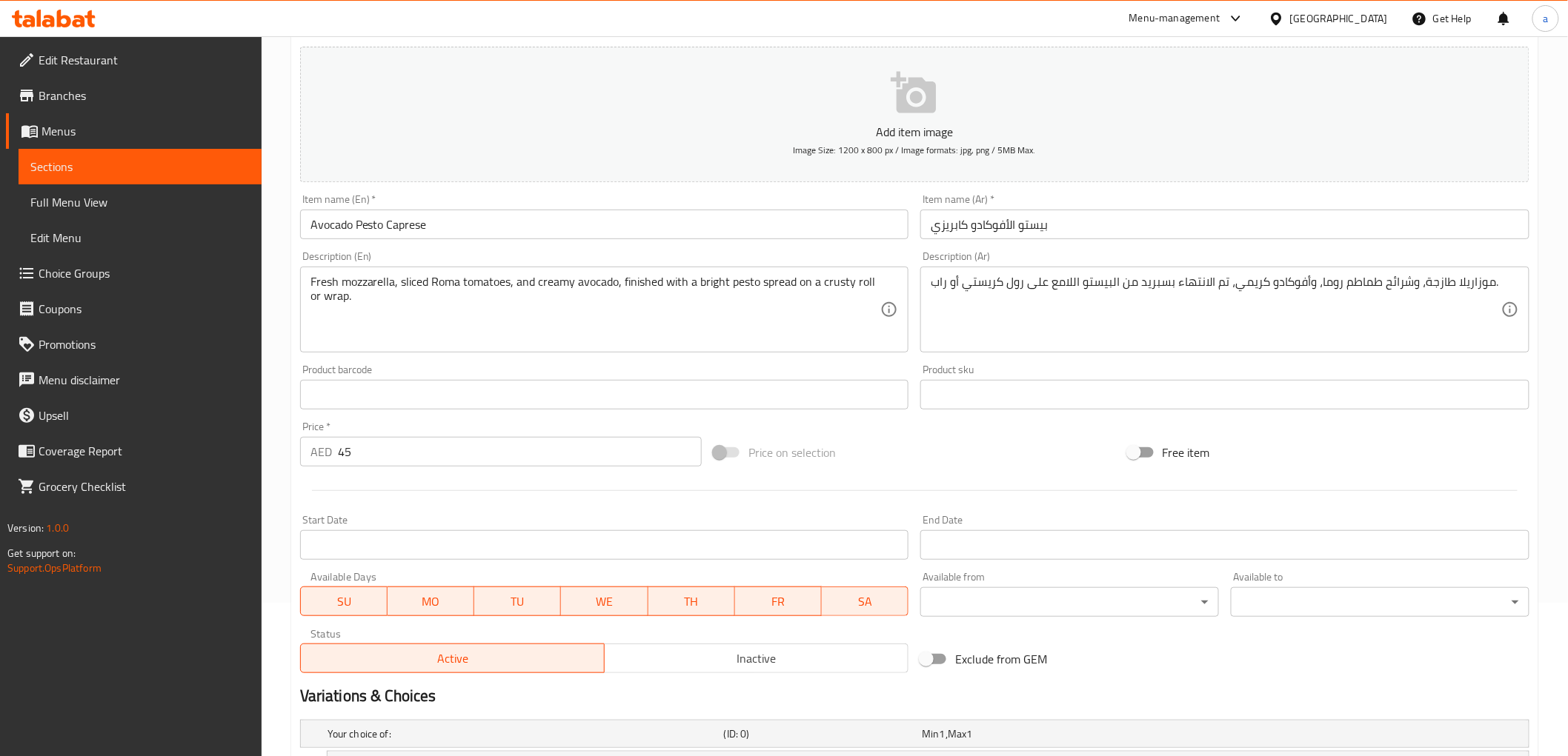
scroll to position [121, 0]
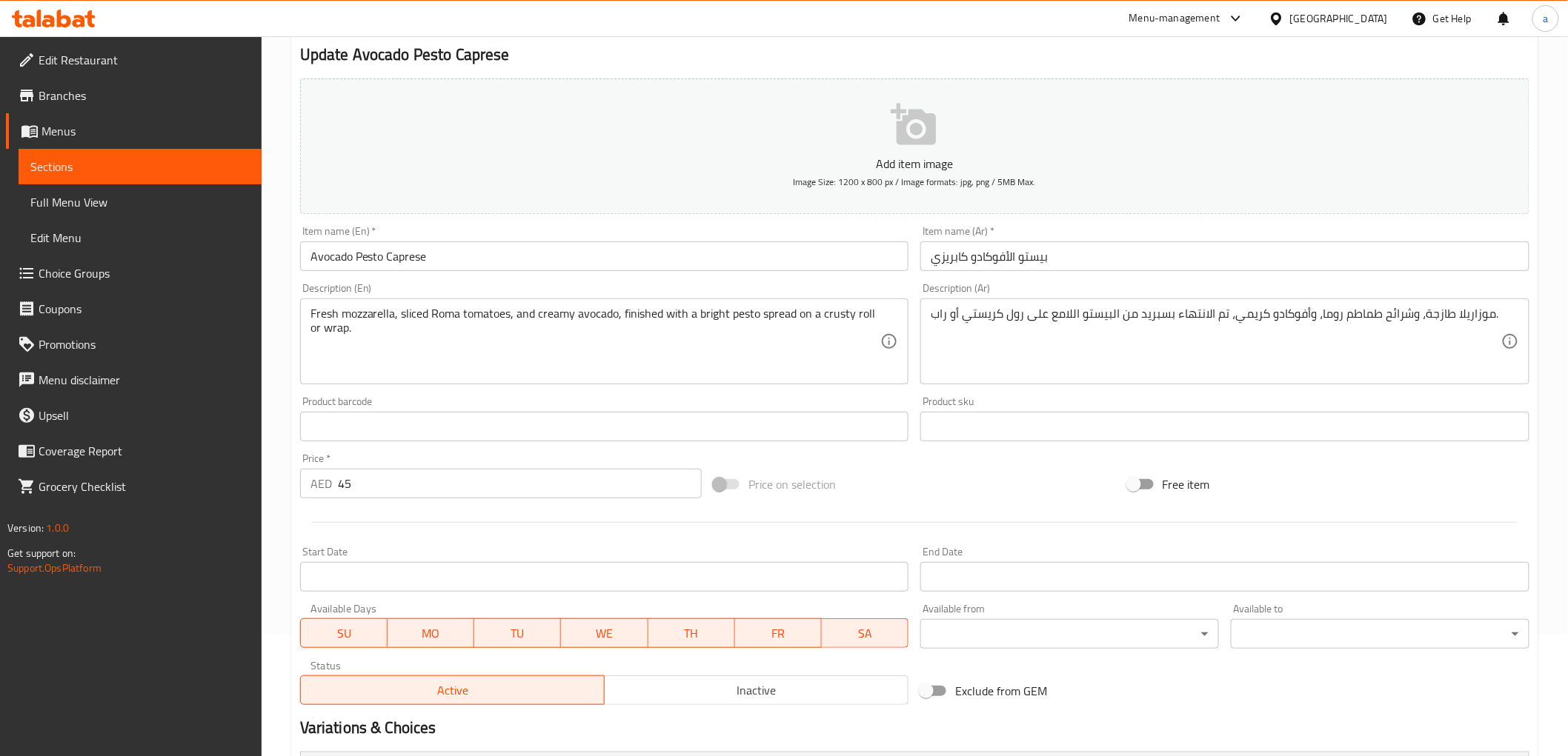
type input "45"
drag, startPoint x: 426, startPoint y: 480, endPoint x: 300, endPoint y: 480, distance: 126.0
click at [301, 480] on div "AED 45 Price *" at bounding box center [501, 483] width 402 height 30
type input "0"
click at [989, 498] on div "Price on selection" at bounding box center [914, 484] width 413 height 40
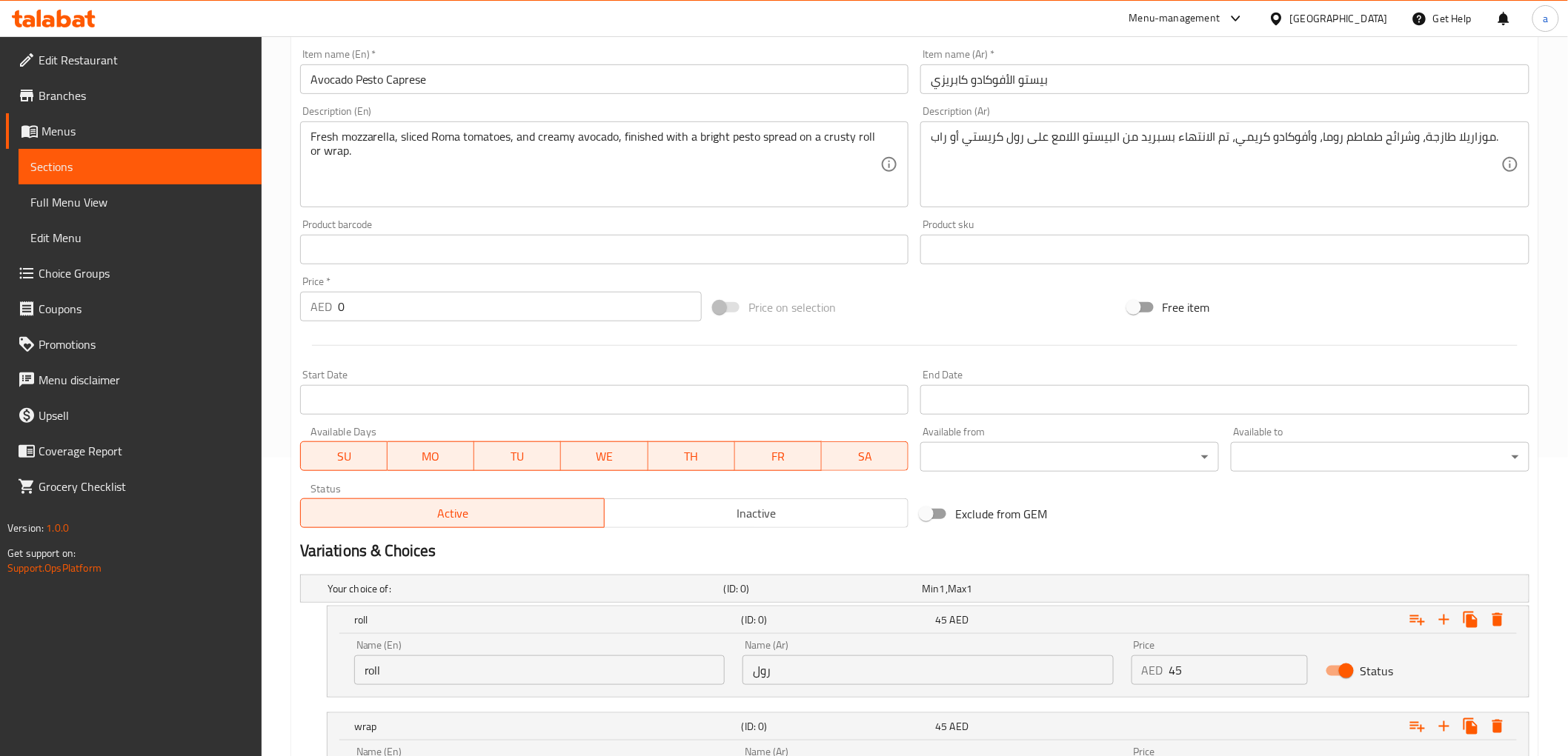
scroll to position [451, 0]
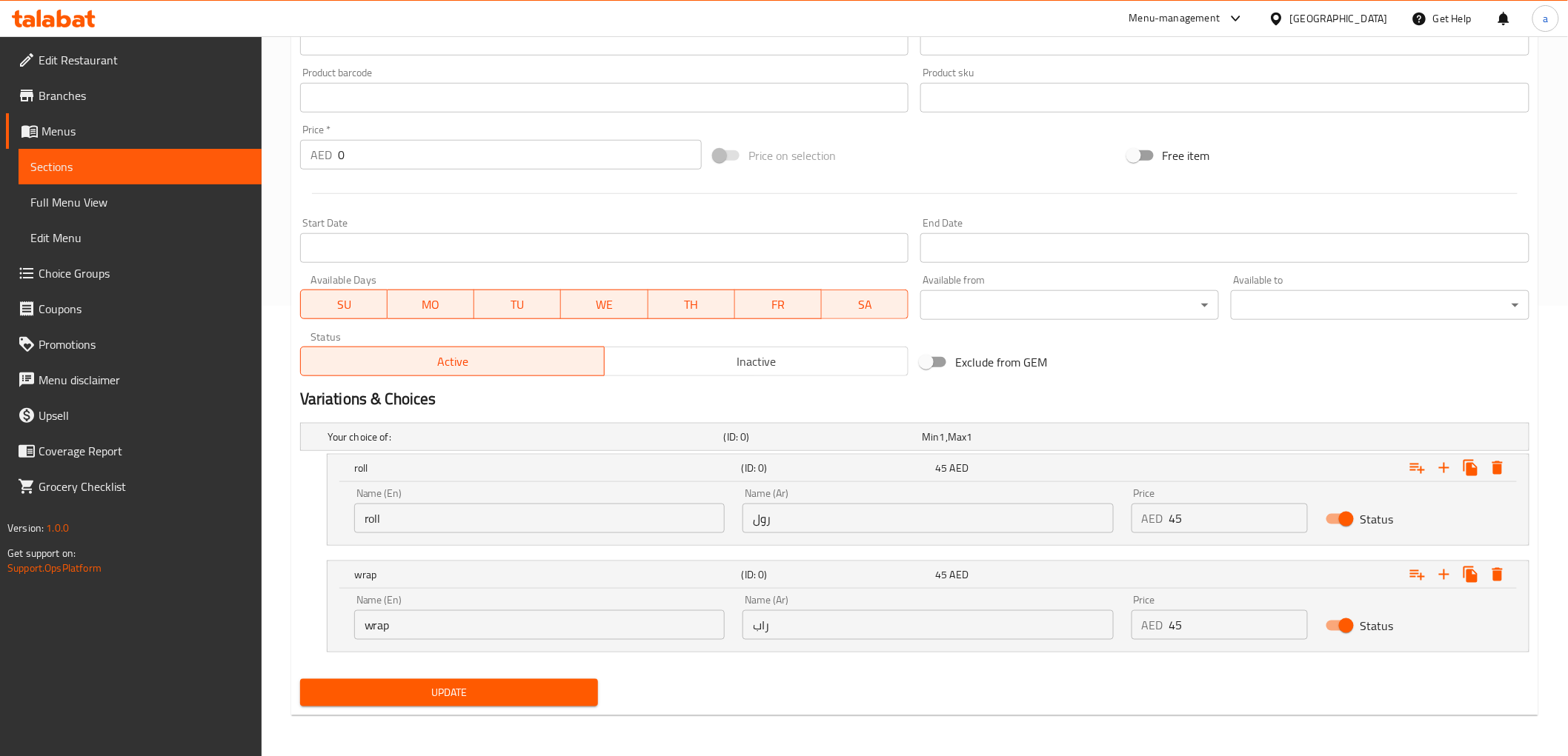
click at [527, 686] on span "Update" at bounding box center [449, 692] width 274 height 18
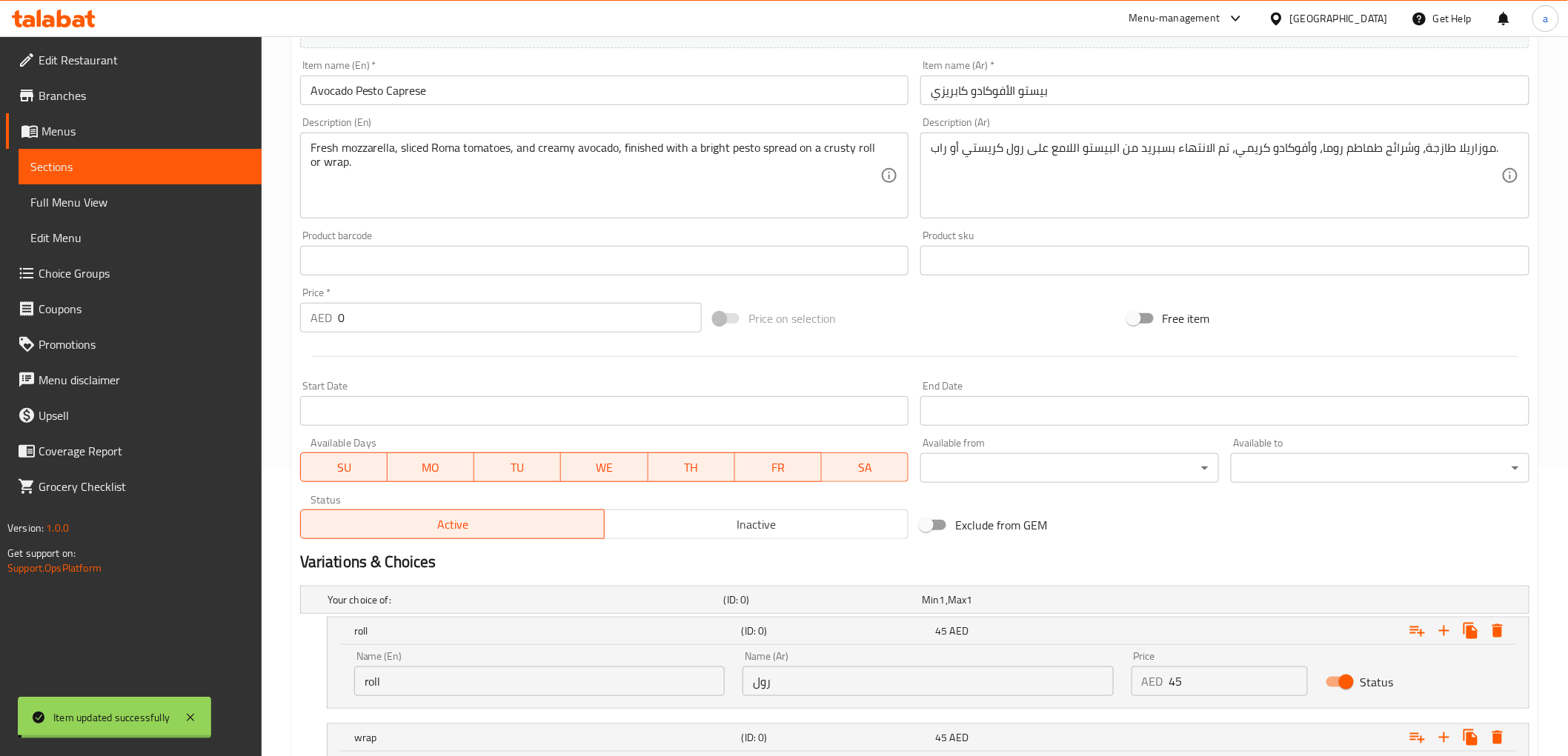
scroll to position [286, 0]
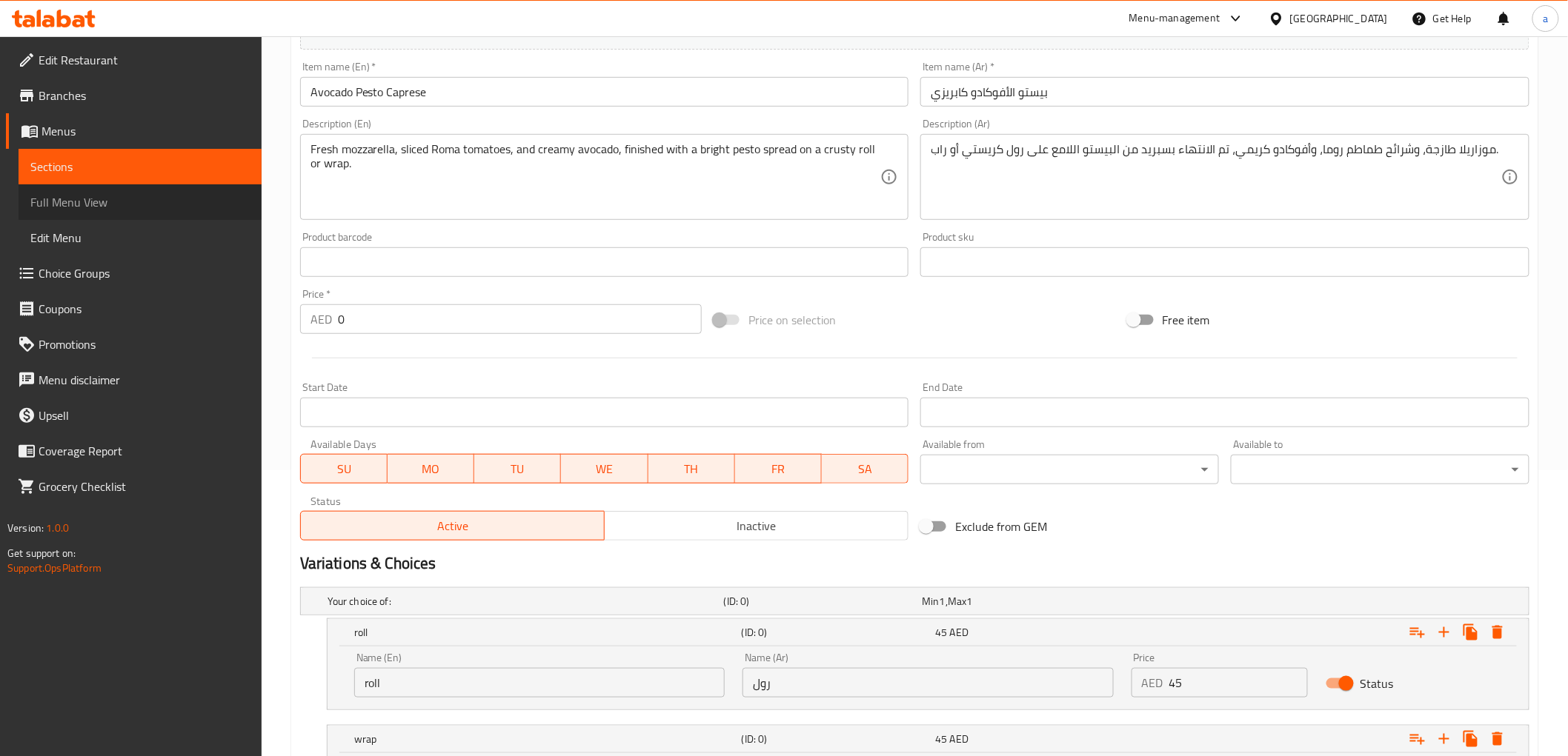
click at [126, 212] on link "Full Menu View" at bounding box center [140, 202] width 243 height 36
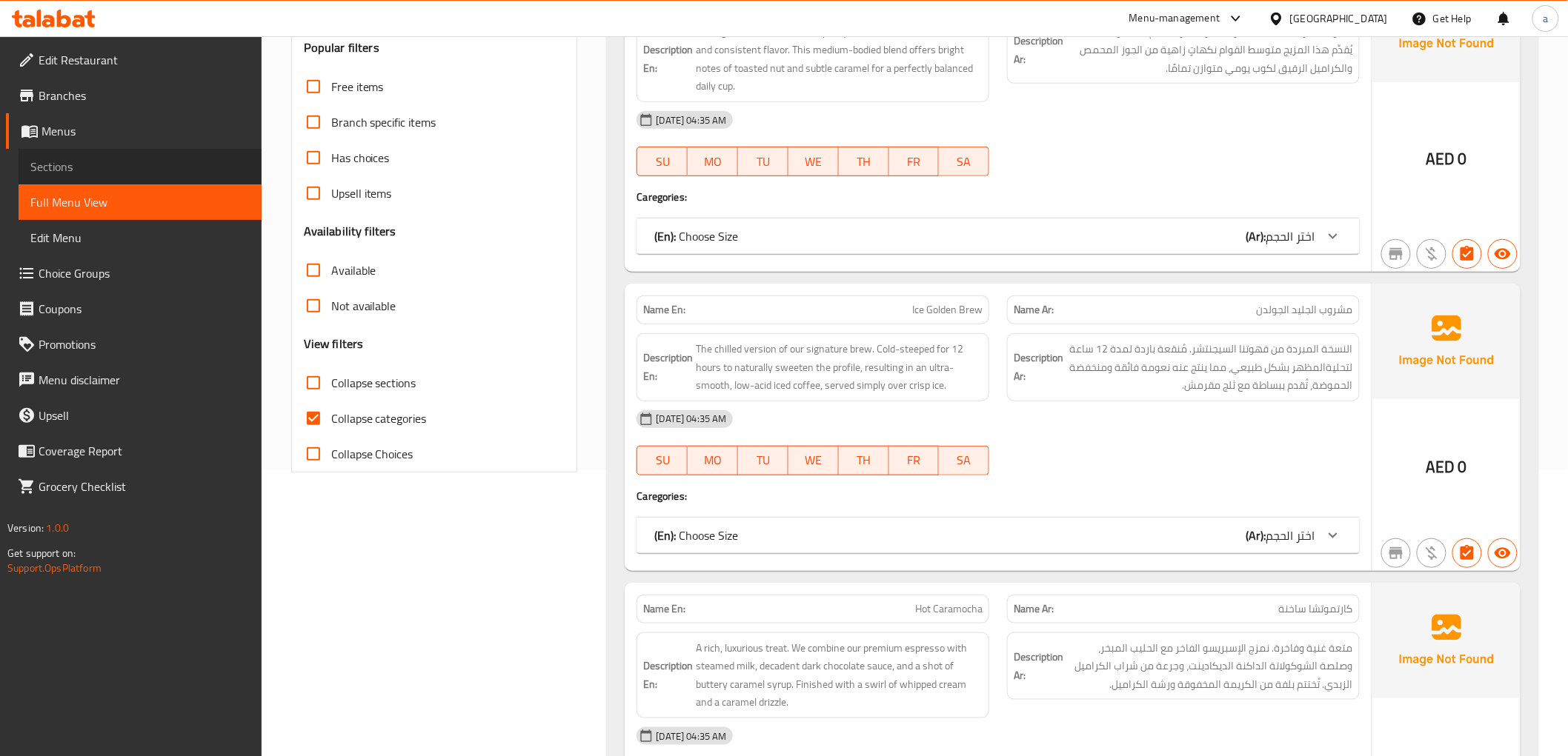
click at [179, 154] on link "Sections" at bounding box center [140, 167] width 243 height 36
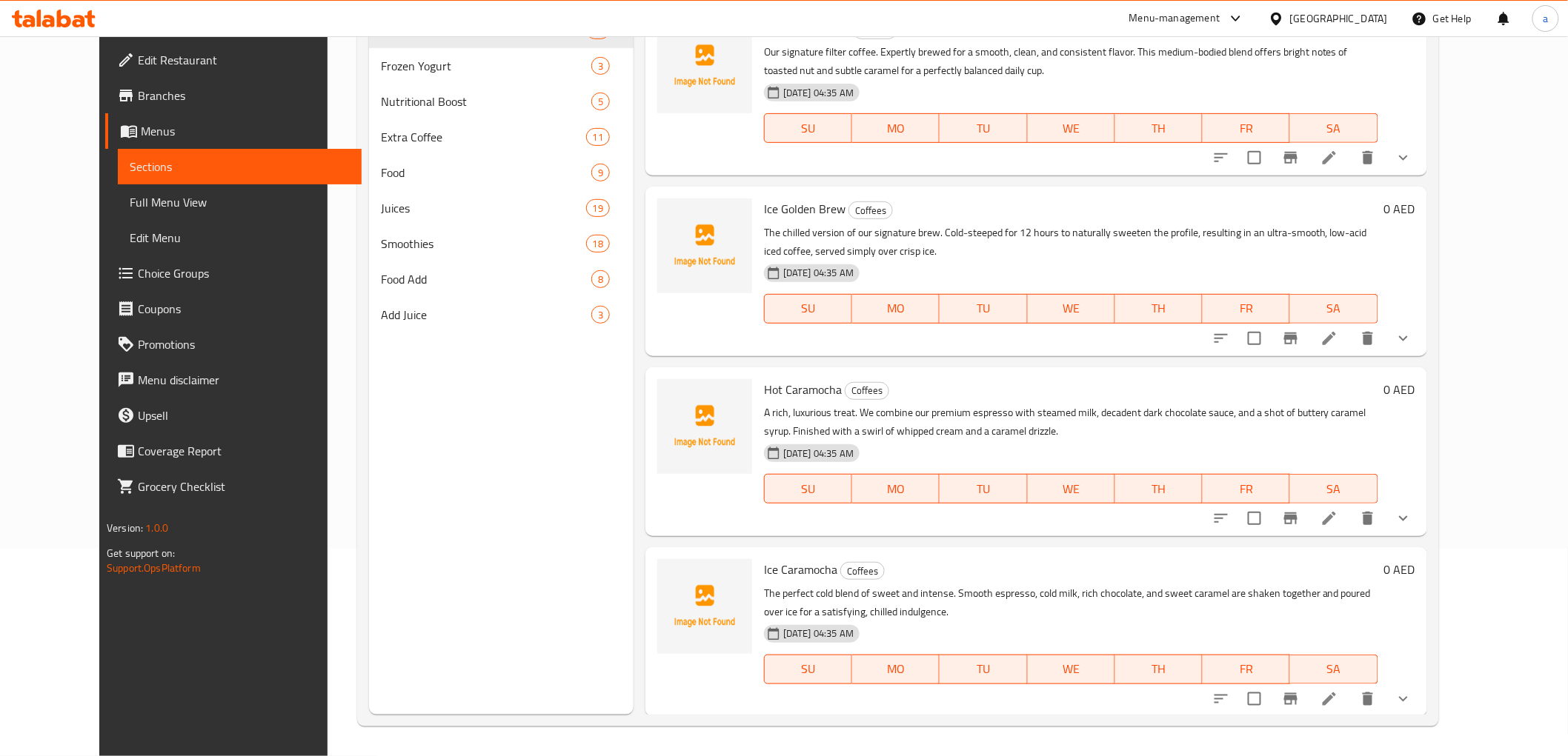
scroll to position [207, 0]
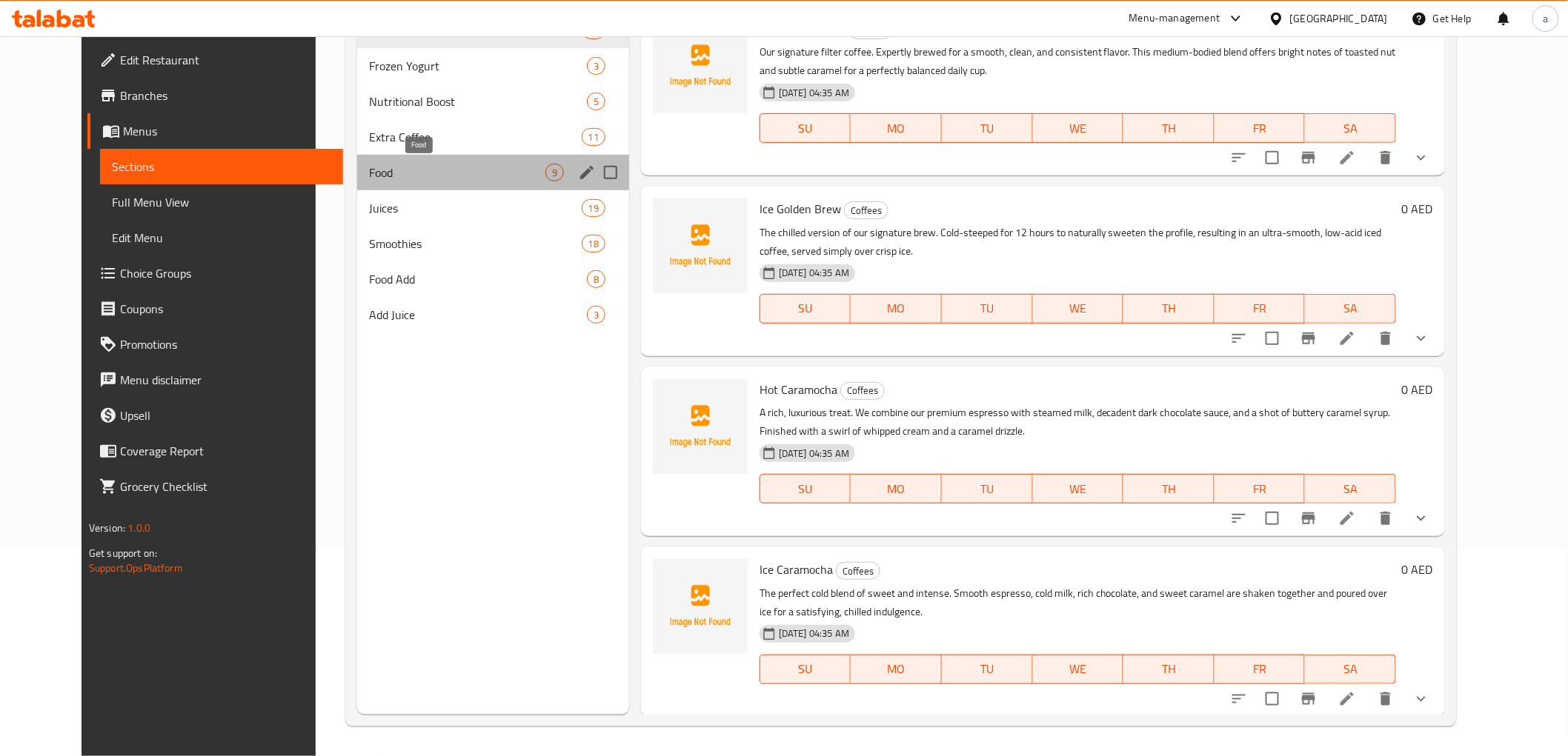
click at [401, 170] on span "Food" at bounding box center [457, 172] width 176 height 17
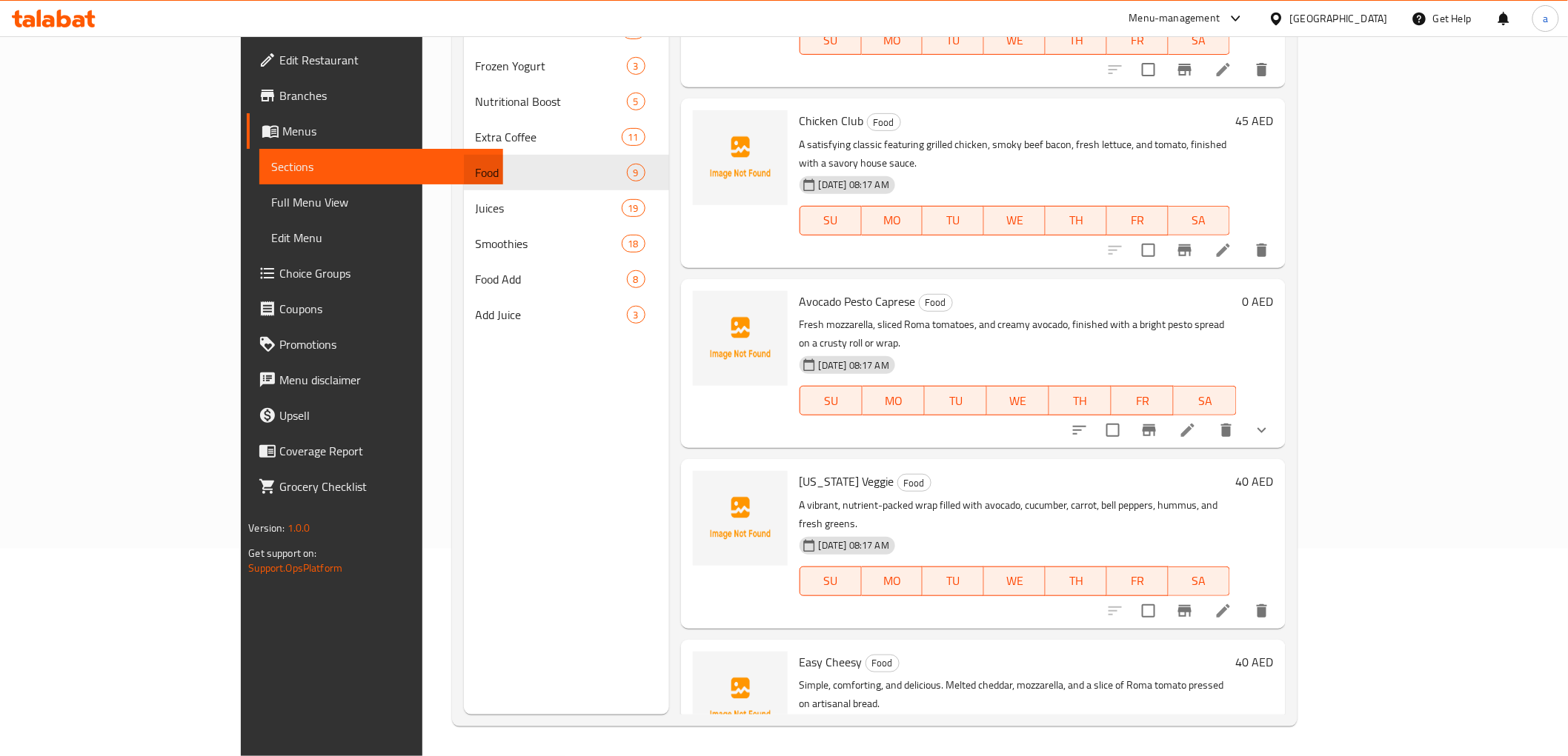
scroll to position [576, 0]
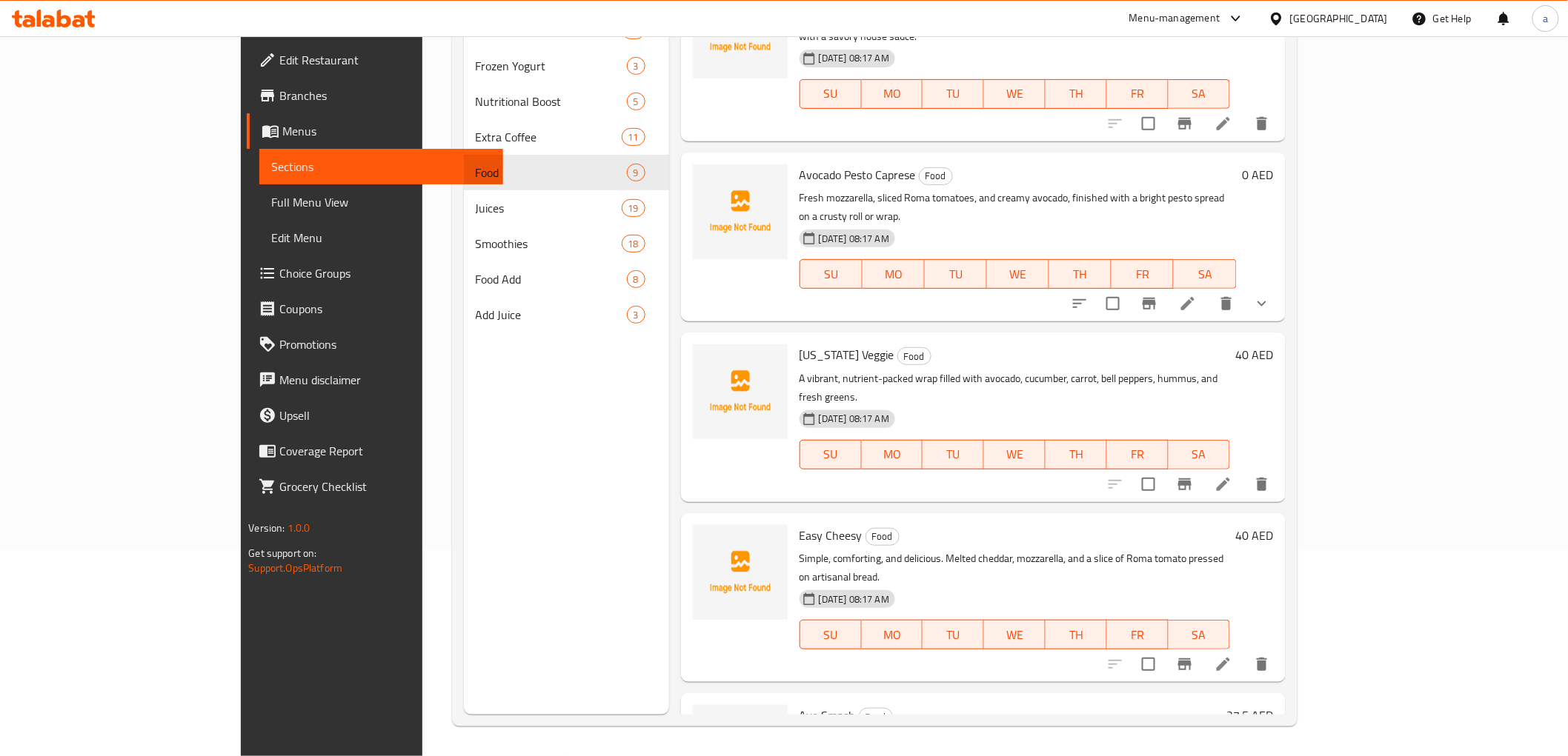
click at [1243, 471] on li at bounding box center [1222, 484] width 41 height 27
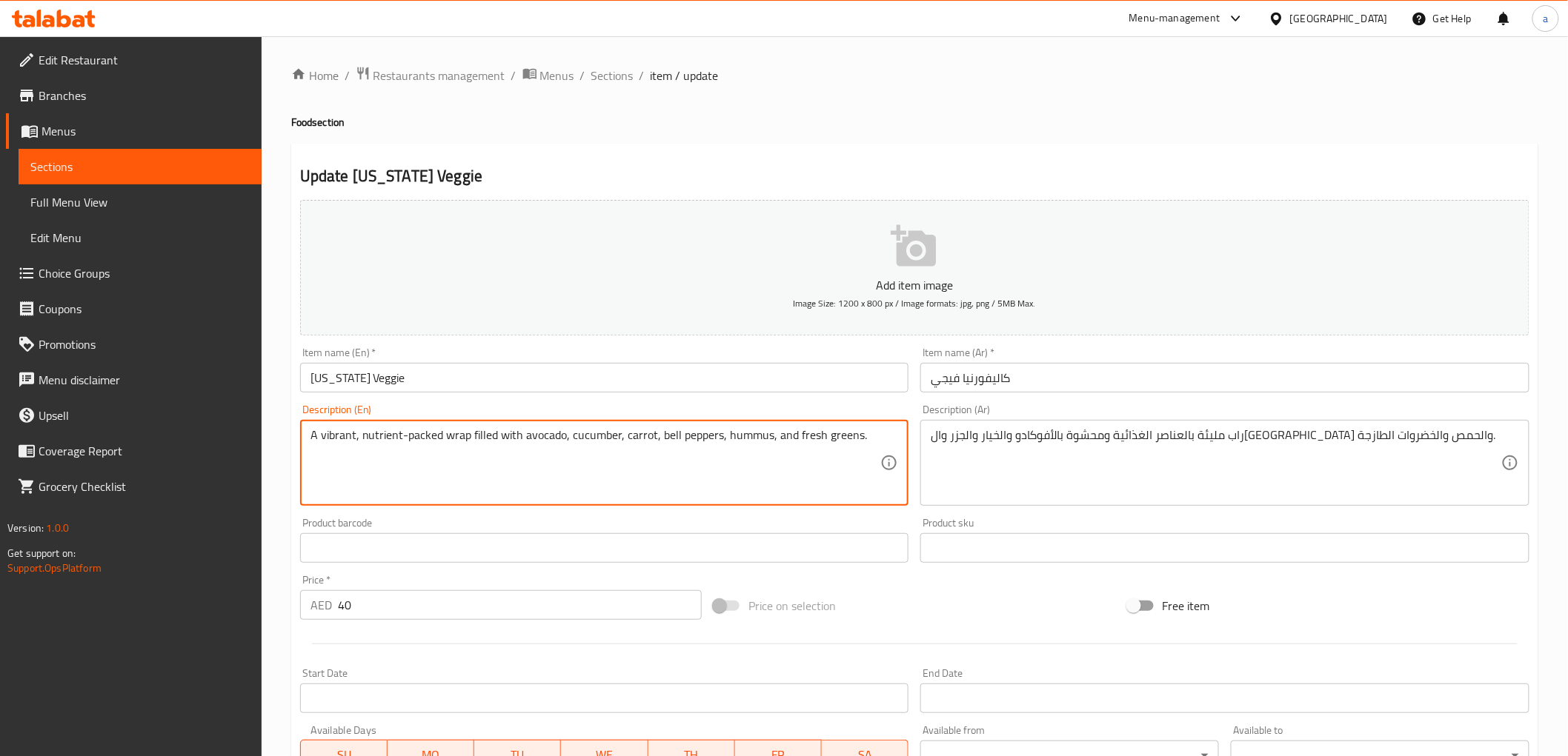
click at [534, 433] on textarea "A vibrant, nutrient-packed wrap filled with avocado, cucumber, carrot, bell pep…" at bounding box center [595, 463] width 570 height 70
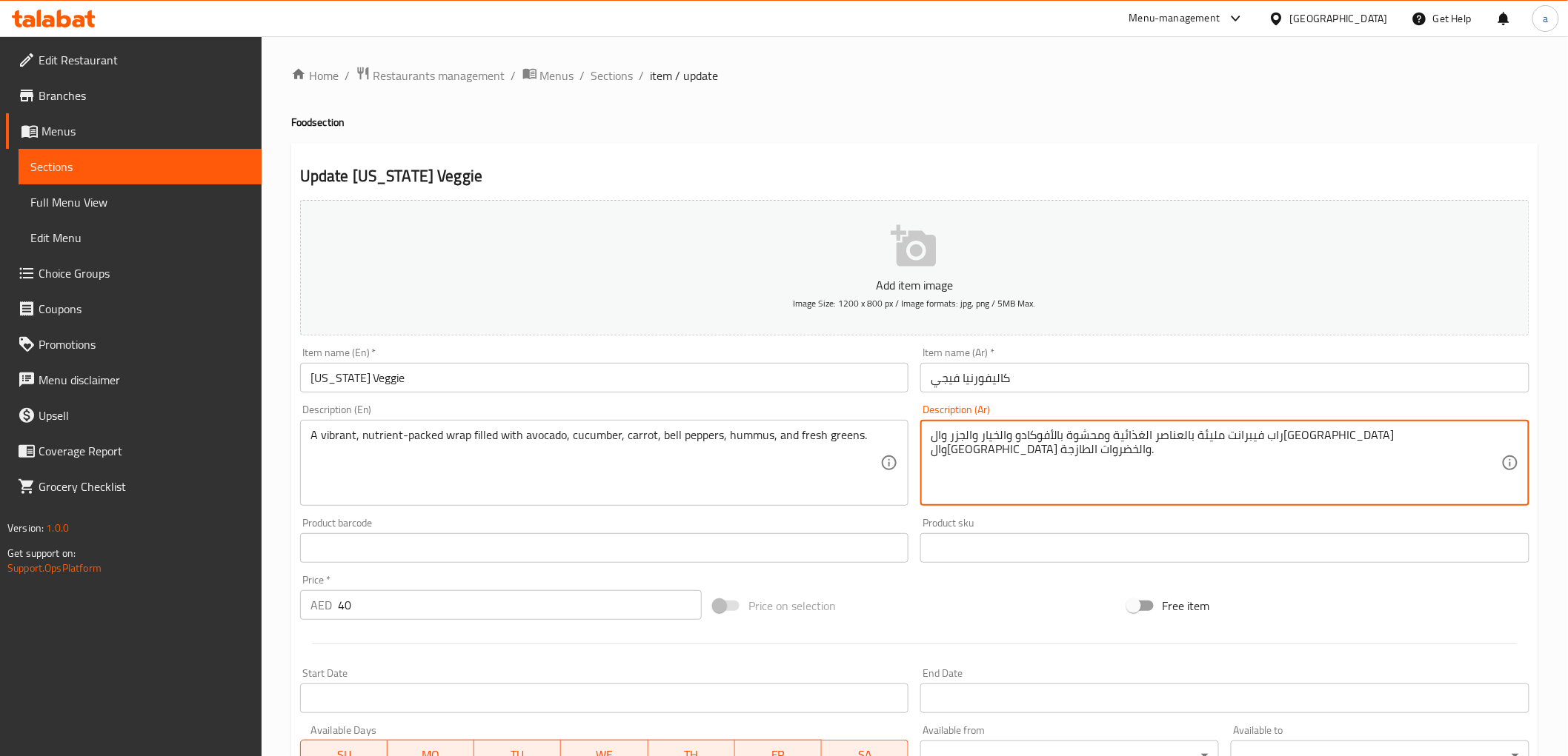
click at [971, 438] on textarea "راب فيبرانت مليئة بالعناصر الغذائية ومحشوة بالأفوكادو والخيار والجزر وال[GEOGRA…" at bounding box center [1215, 463] width 570 height 70
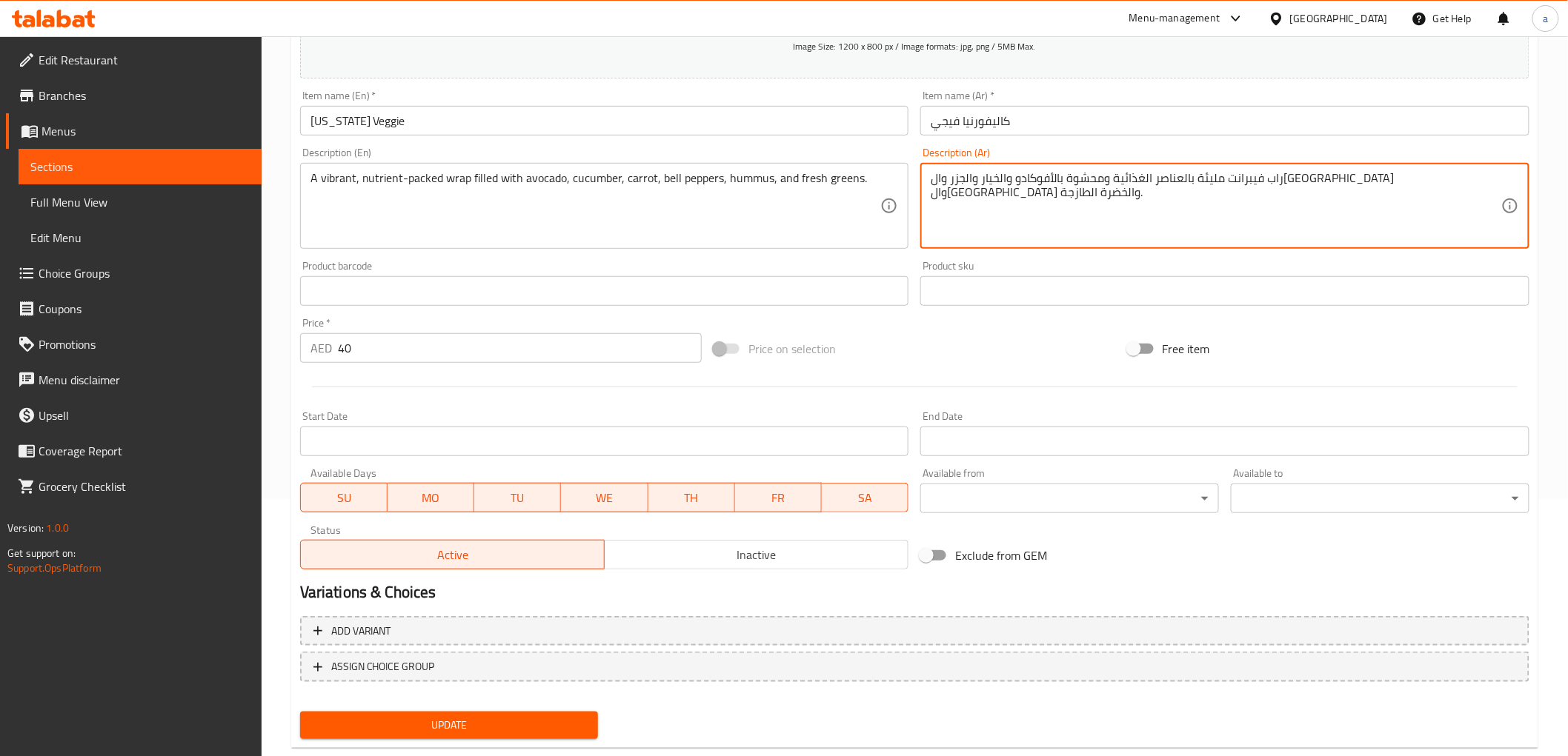
scroll to position [287, 0]
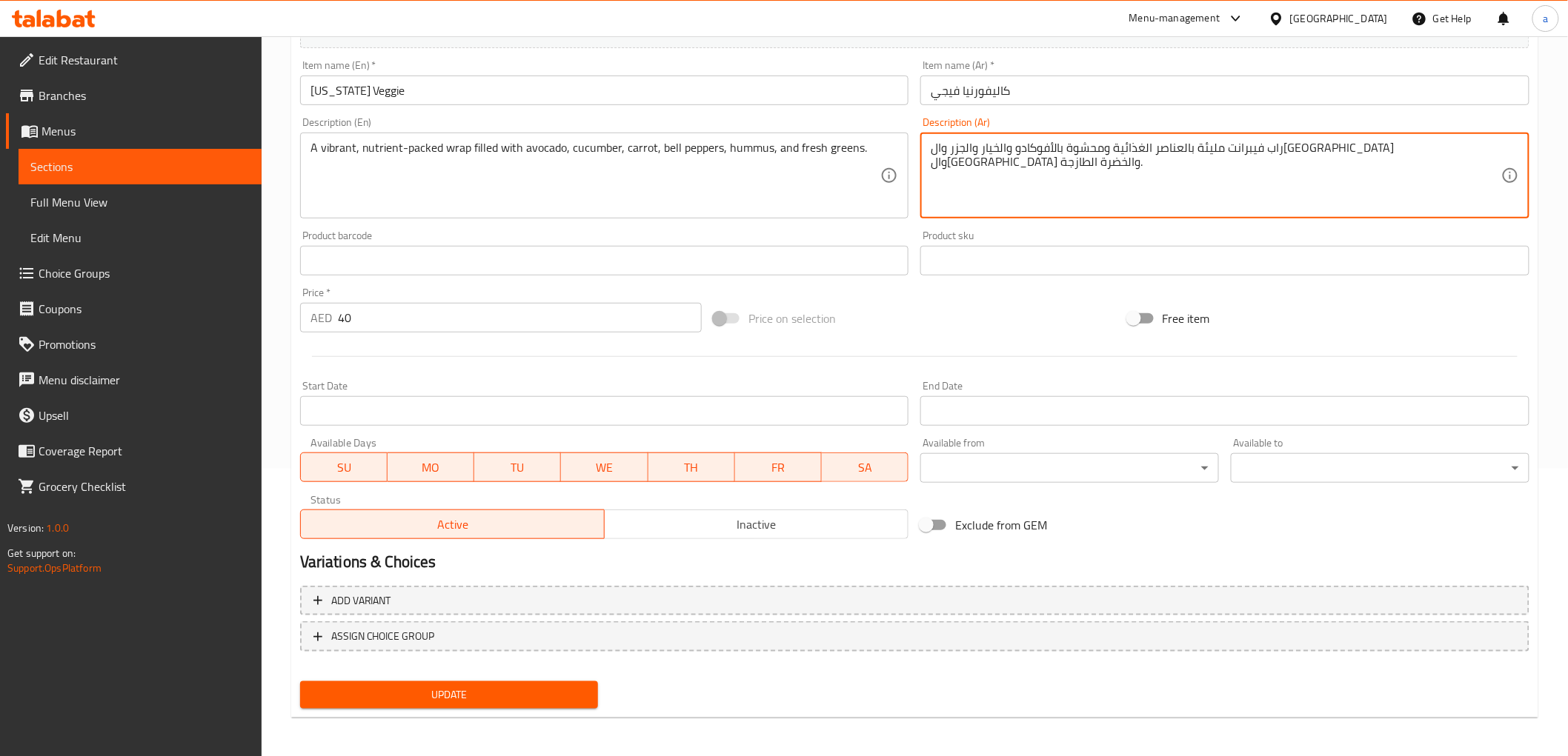
type textarea "راب فيبرانت مليئة بالعناصر الغذائية ومحشوة بالأفوكادو والخيار والجزر وال[GEOGRA…"
click at [519, 686] on span "Update" at bounding box center [449, 694] width 274 height 18
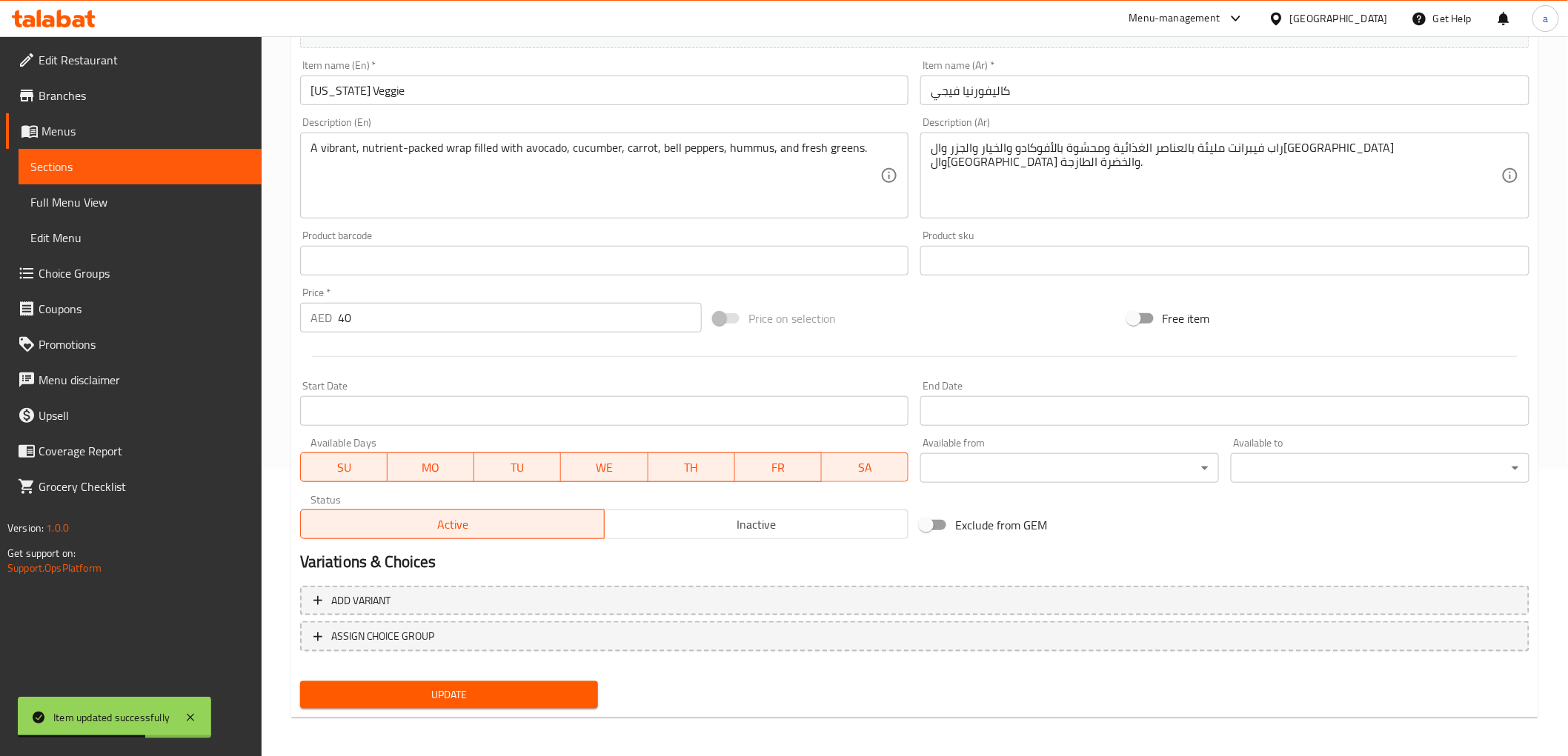
click at [506, 686] on span "Update" at bounding box center [449, 694] width 274 height 18
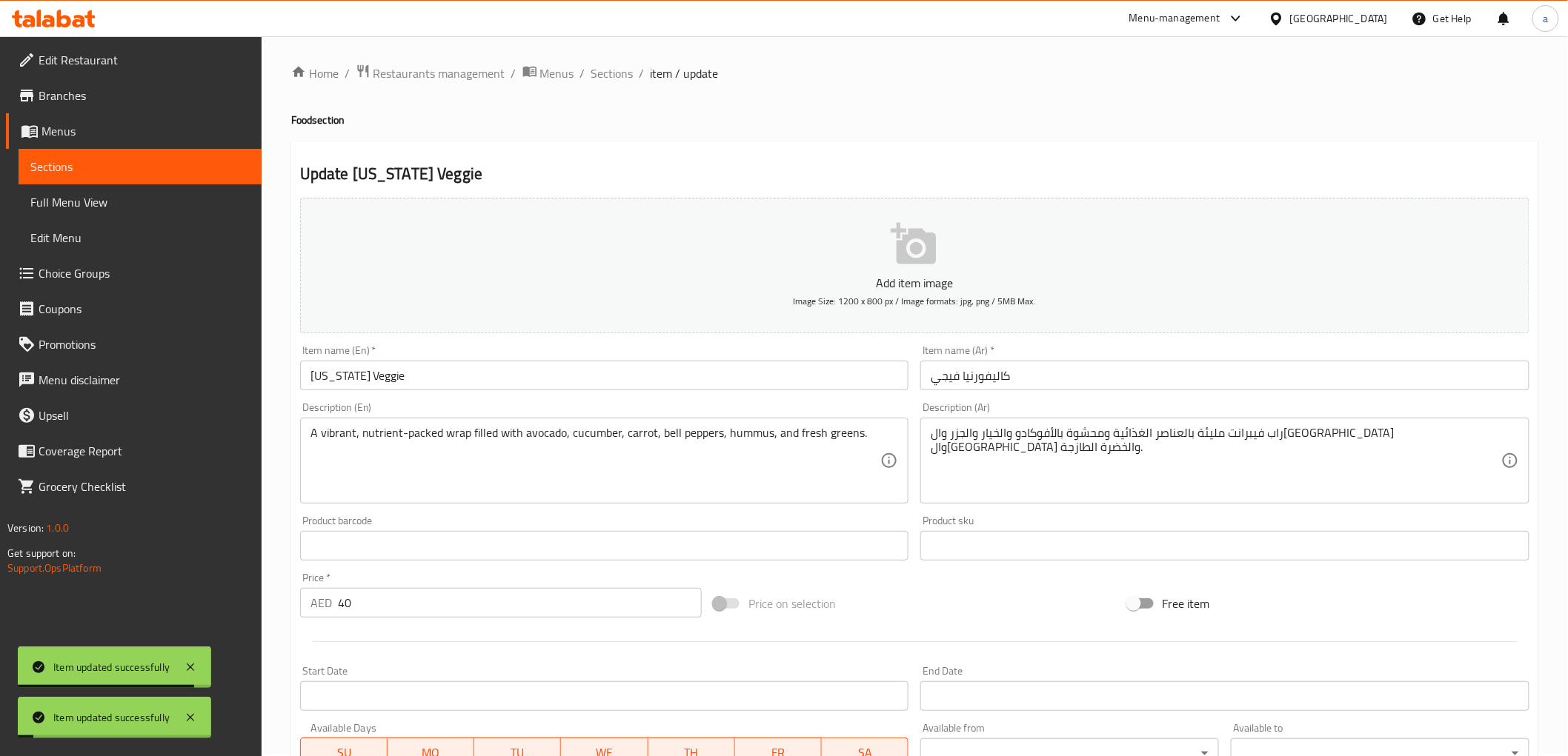
scroll to position [0, 0]
click at [134, 169] on span "Sections" at bounding box center [141, 167] width 220 height 17
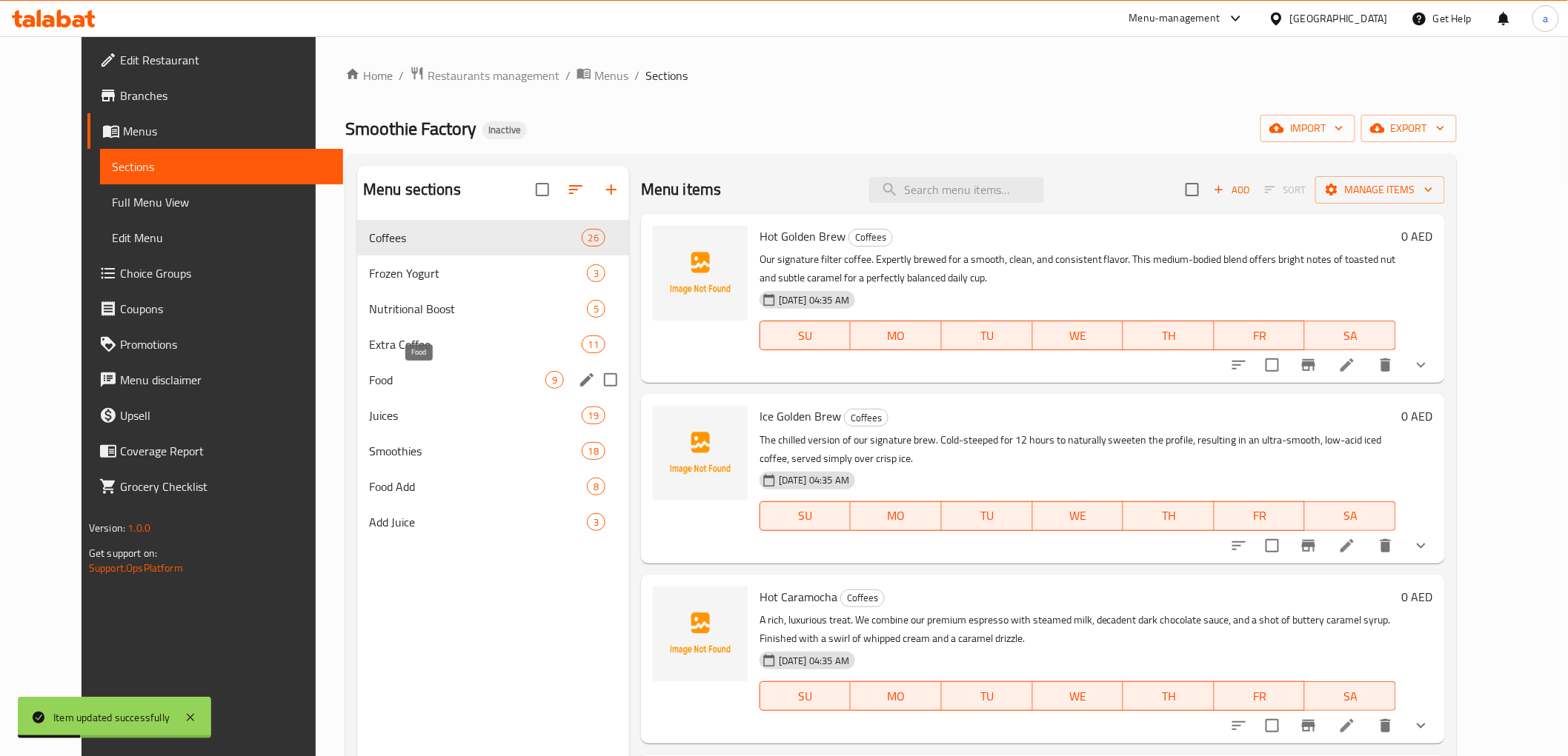
click at [408, 376] on span "Food" at bounding box center [457, 379] width 176 height 17
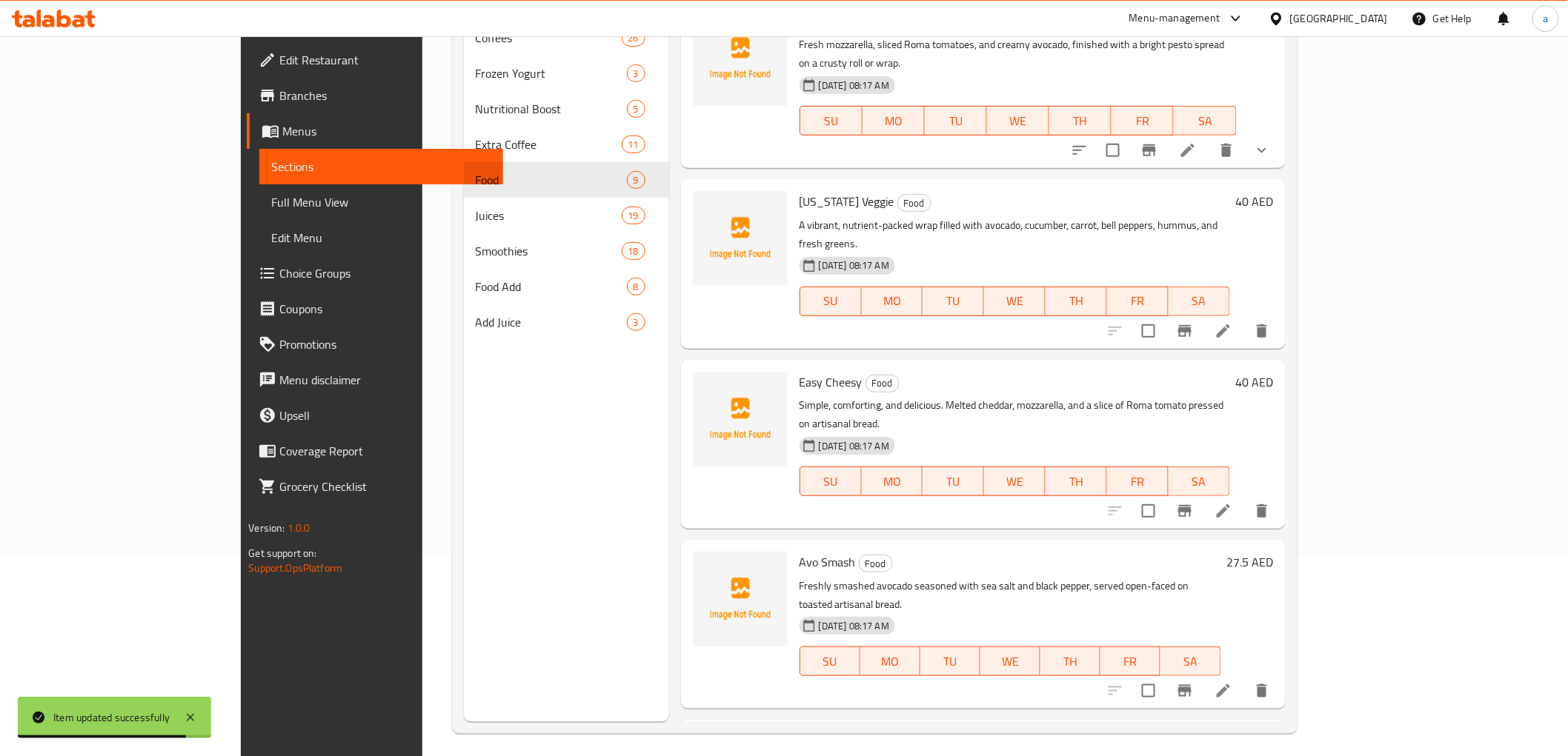
scroll to position [207, 0]
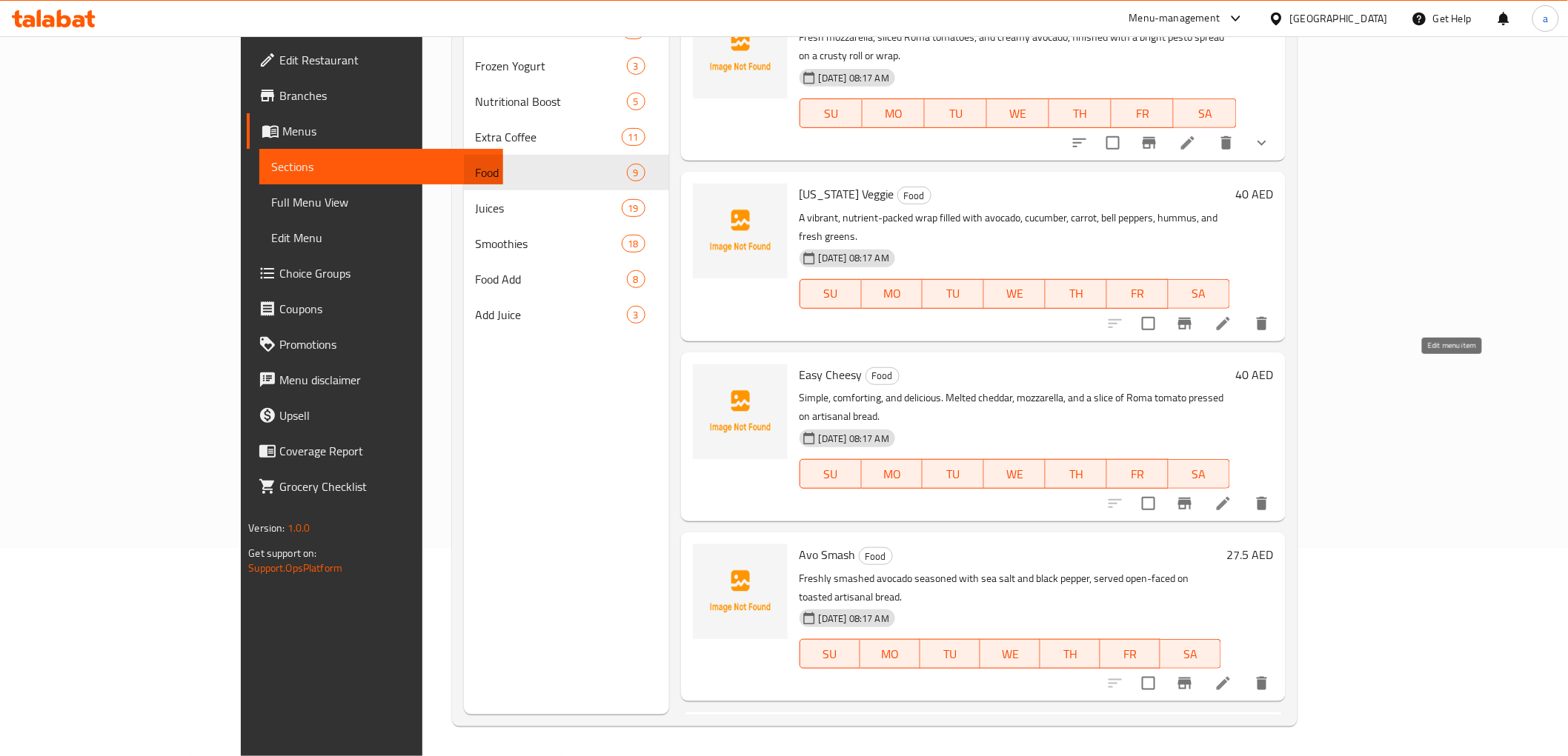
click at [1230, 497] on icon at bounding box center [1223, 504] width 13 height 13
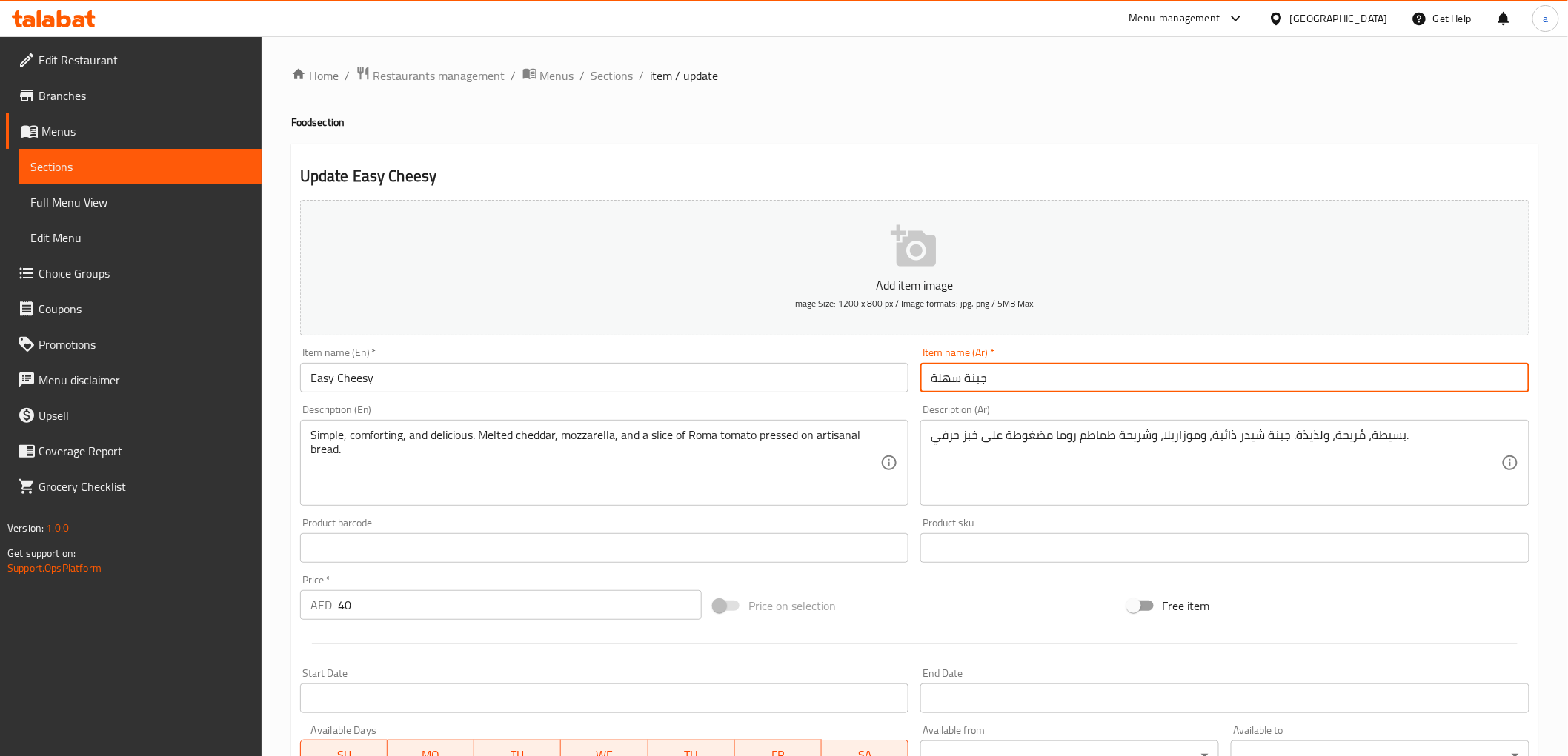
drag, startPoint x: 921, startPoint y: 378, endPoint x: 1033, endPoint y: 385, distance: 112.2
click at [1033, 385] on input "جبنة سهلة" at bounding box center [1224, 378] width 609 height 30
type input "جبنه إيزي"
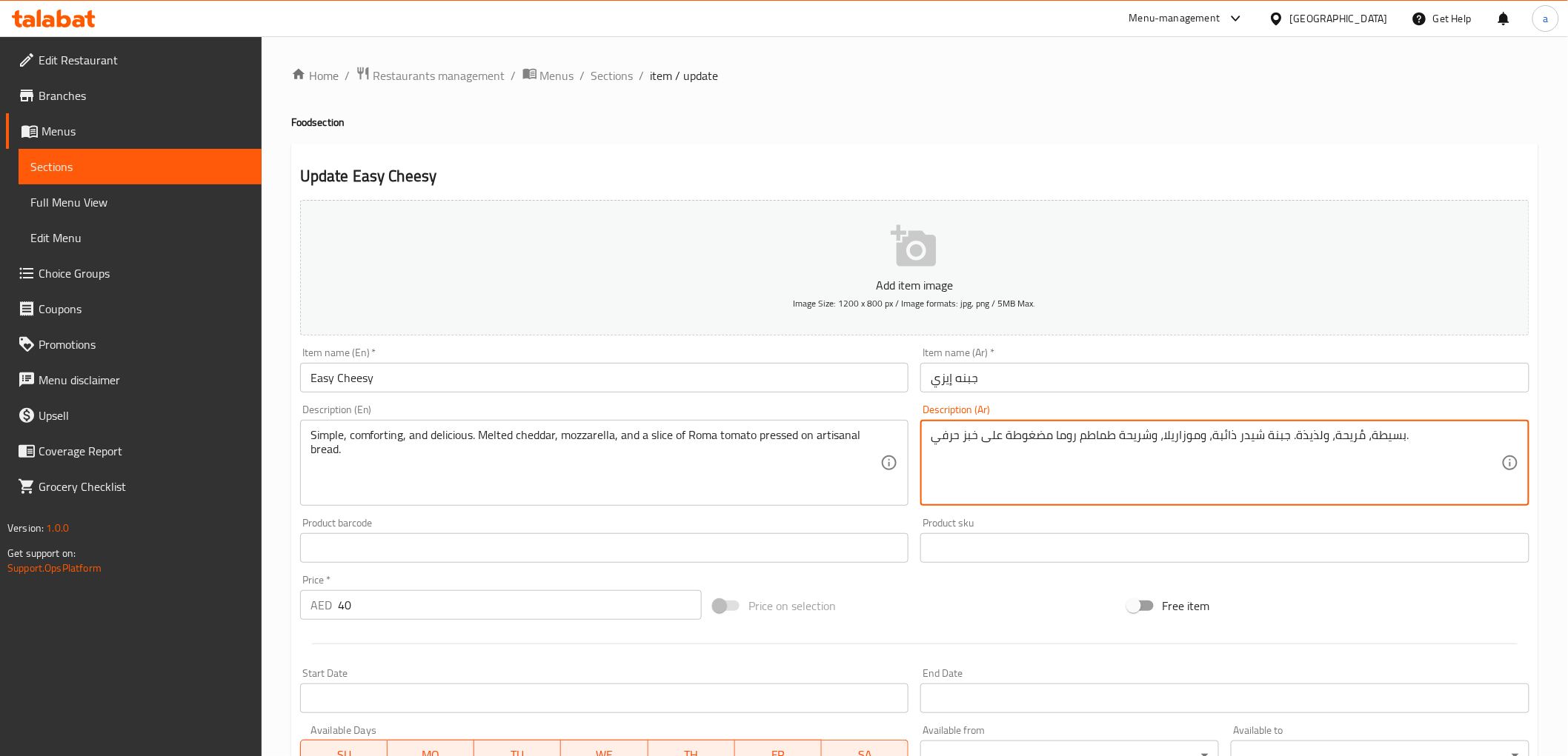
click at [1271, 443] on textarea "بسيطة، مُريحة، ولذيذة. جبنة شيدر ذائبة، وموزاريلا، وشريحة طماطم روما مضغوطة على…" at bounding box center [1215, 463] width 570 height 70
click at [1174, 441] on textarea "بسيطة، مُريحة، ولذيذة. شيدر ذائبة، وموزاريلا، وشريحة طماطم روما مضغوطة على خبز …" at bounding box center [1215, 463] width 570 height 70
type textarea "بسيطة، مُريحة، ولذيذة. شيدر ذائبة، وموزاريلا، وشريحة طماطم روما مضغوطة على خبز …"
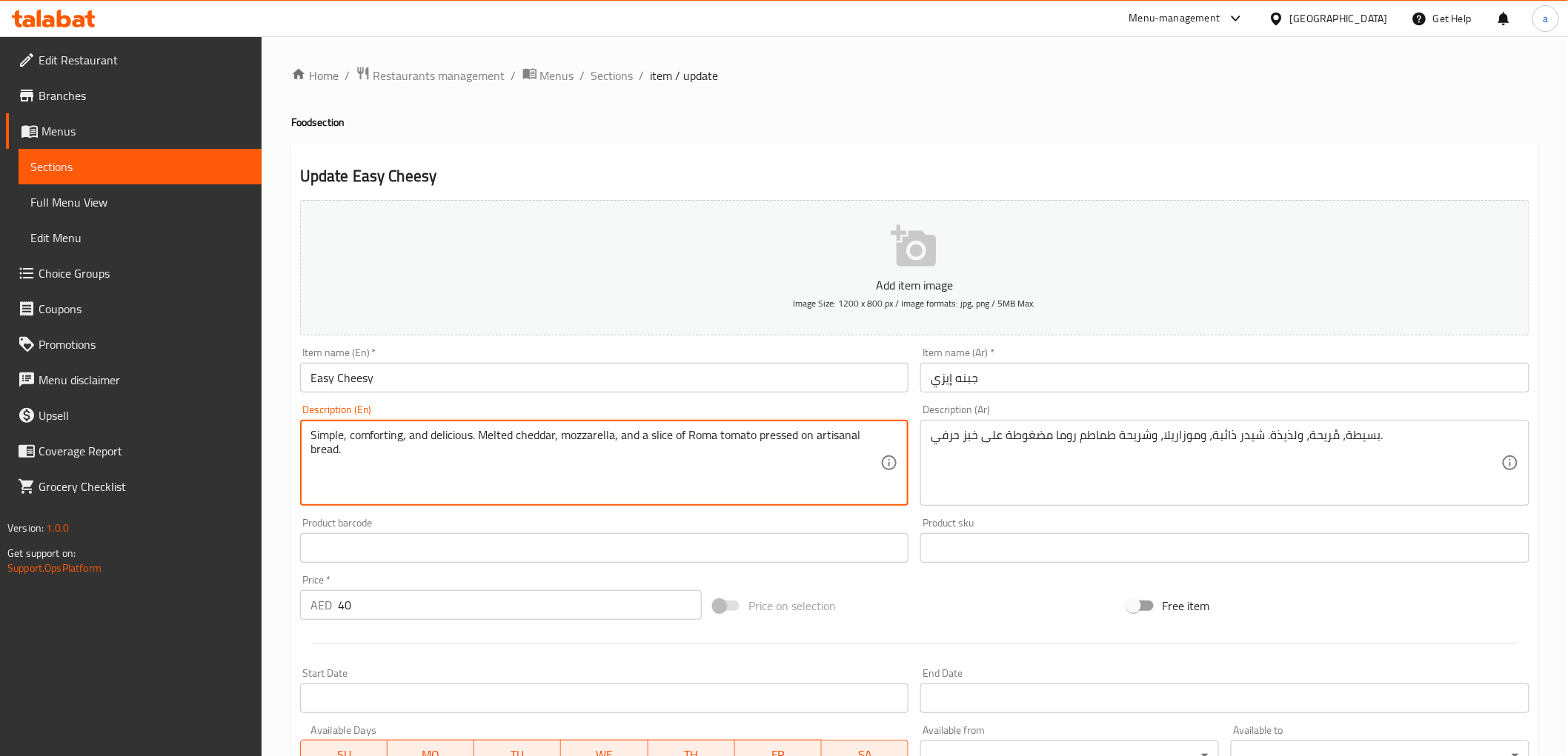
drag, startPoint x: 816, startPoint y: 439, endPoint x: 875, endPoint y: 451, distance: 60.2
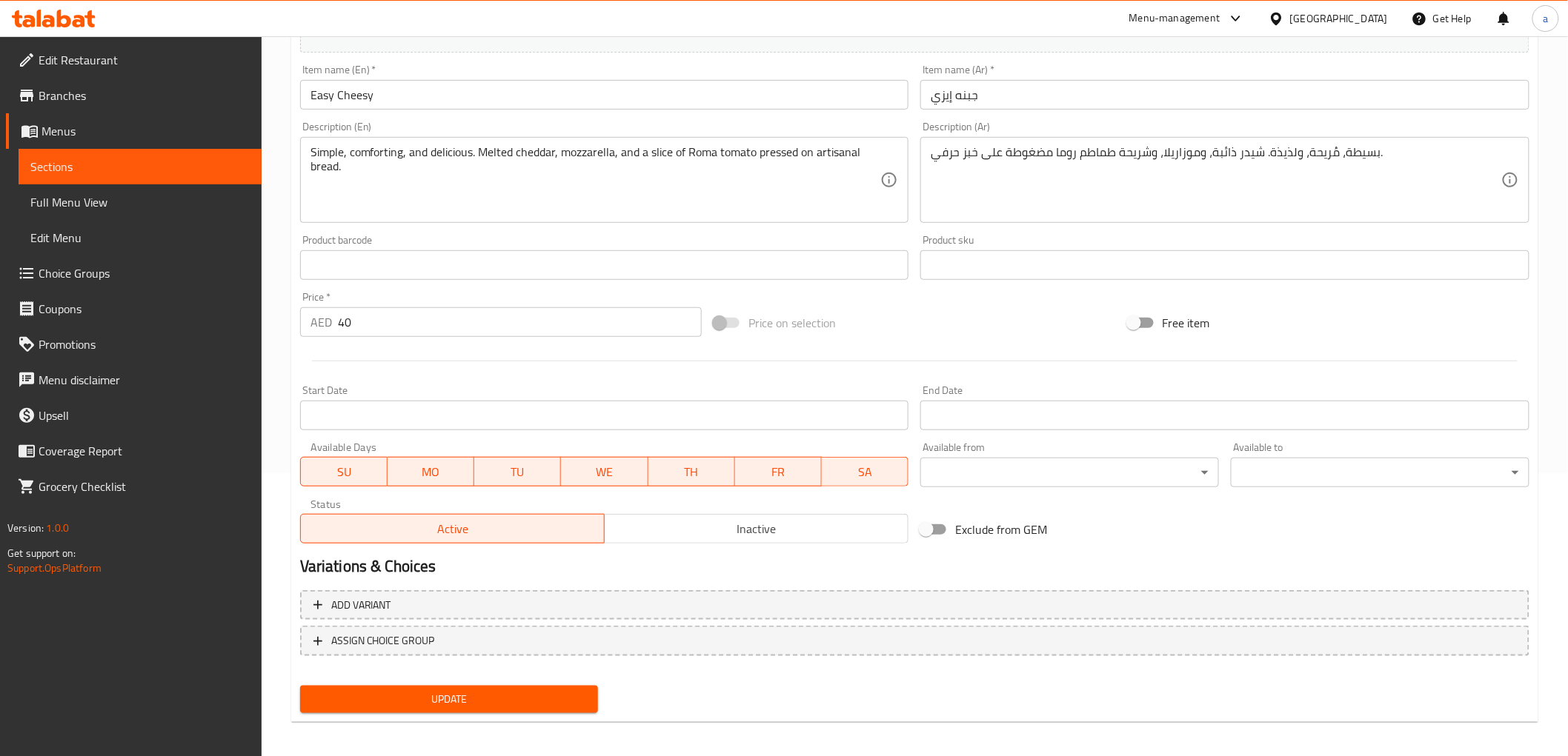
scroll to position [287, 0]
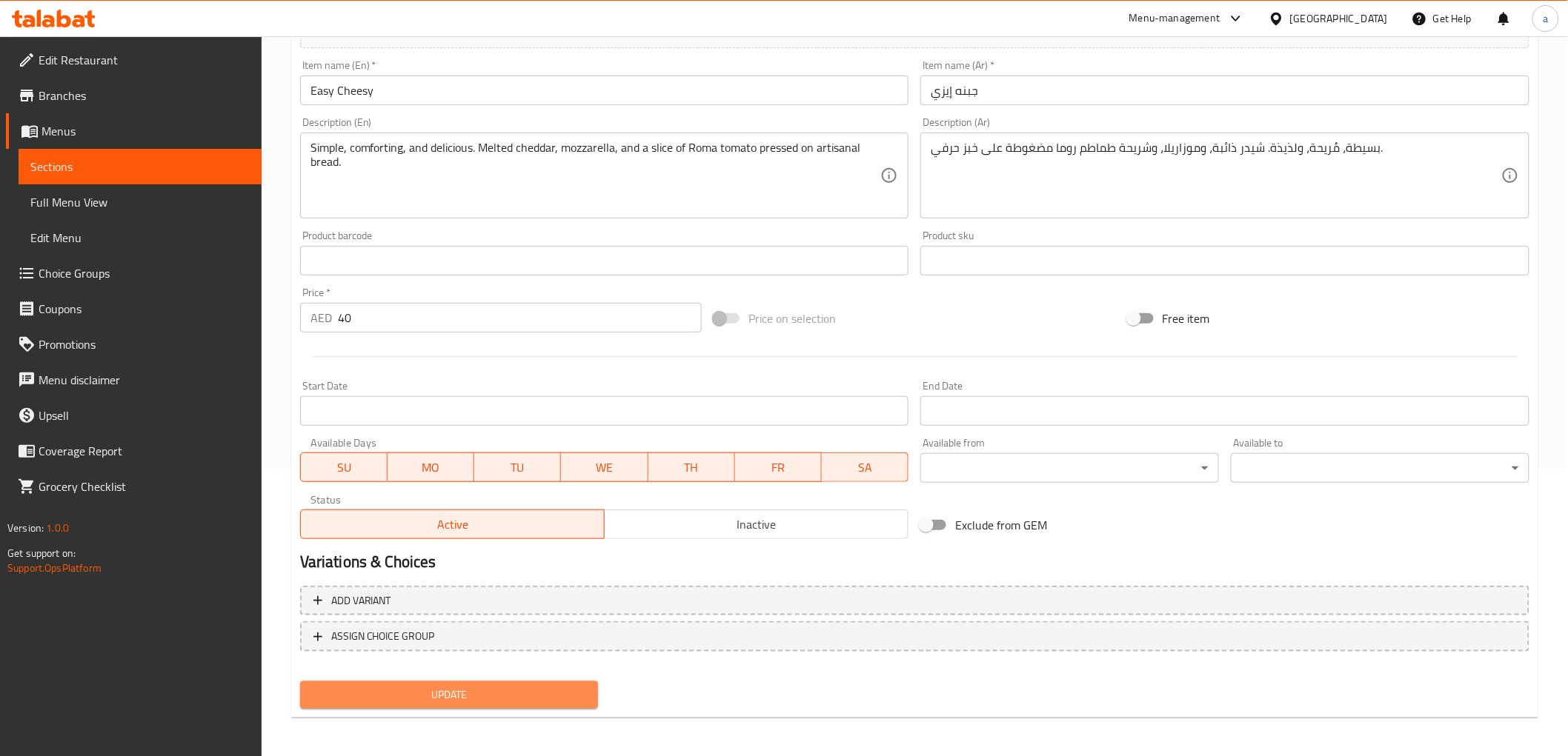
click at [446, 682] on button "Update" at bounding box center [450, 695] width 299 height 27
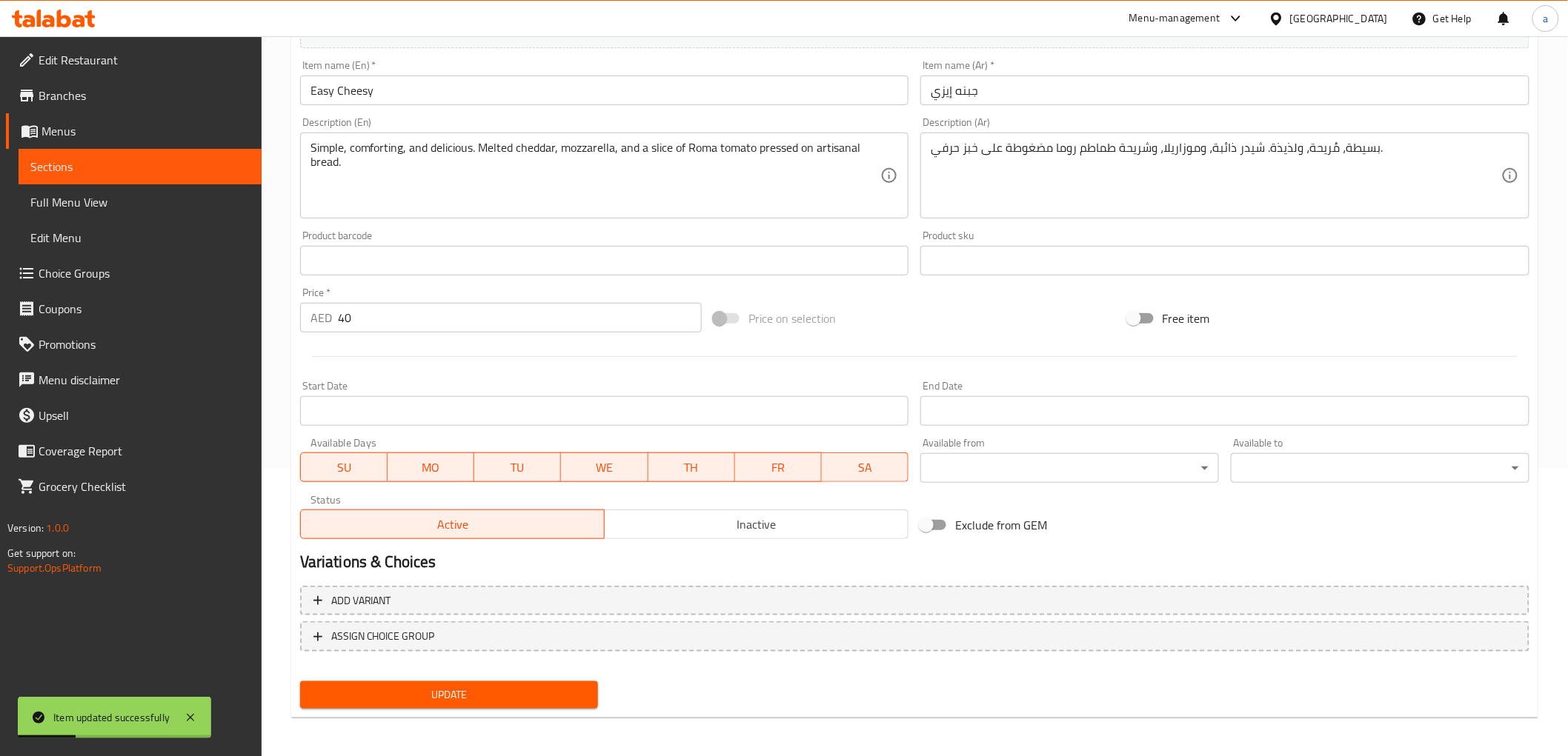
click at [409, 697] on span "Update" at bounding box center [449, 694] width 274 height 18
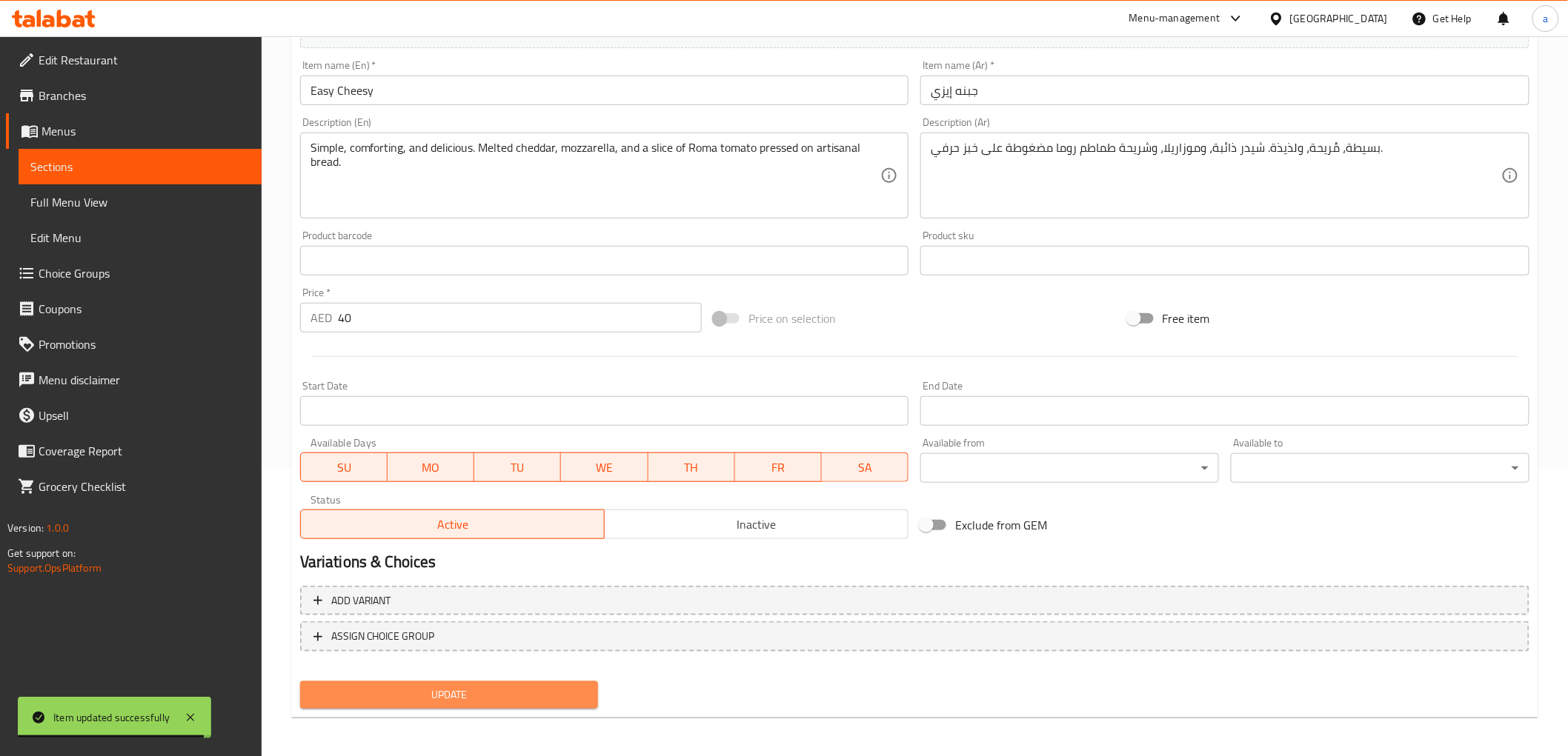
click at [546, 682] on button "Update" at bounding box center [450, 695] width 299 height 27
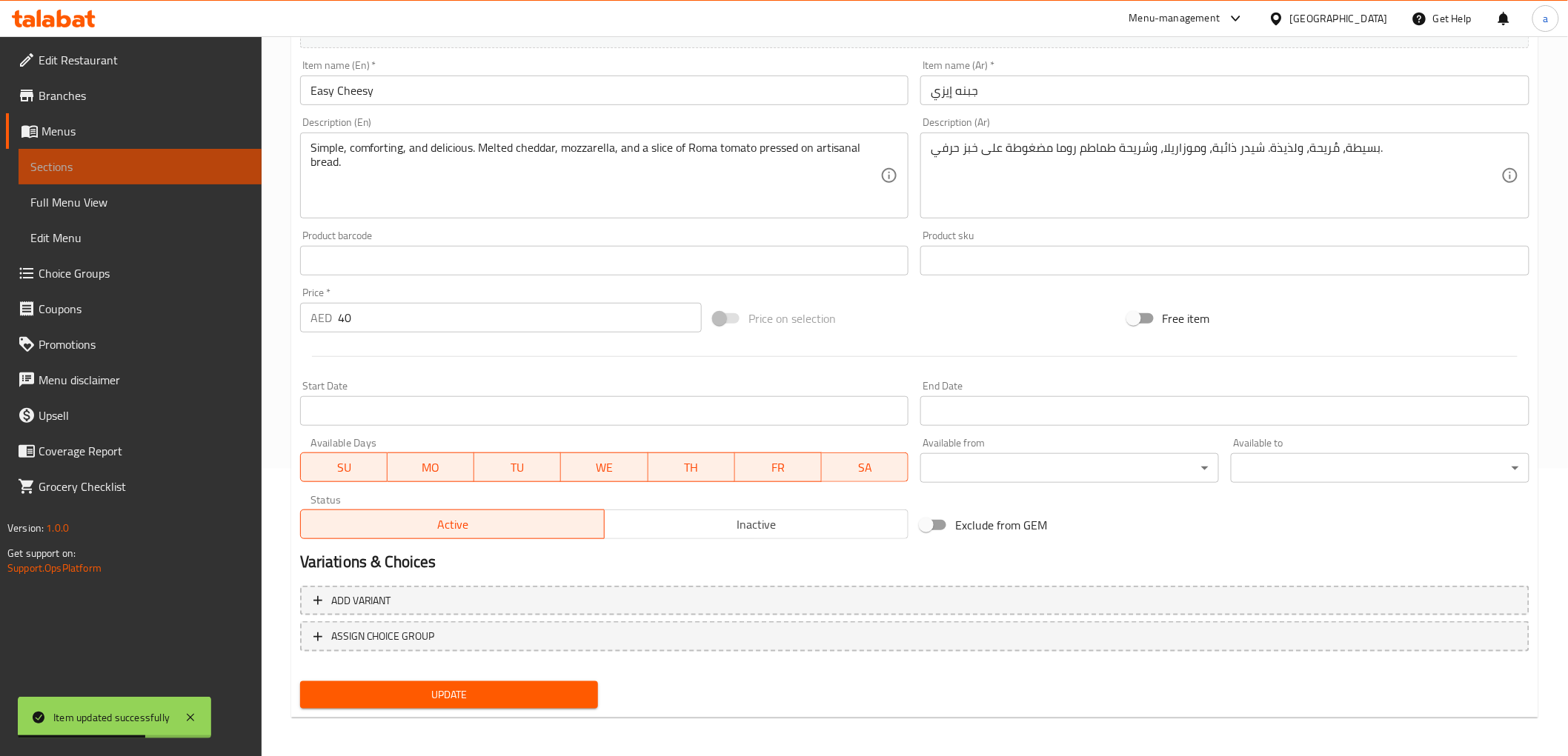
click at [154, 166] on span "Sections" at bounding box center [141, 167] width 220 height 17
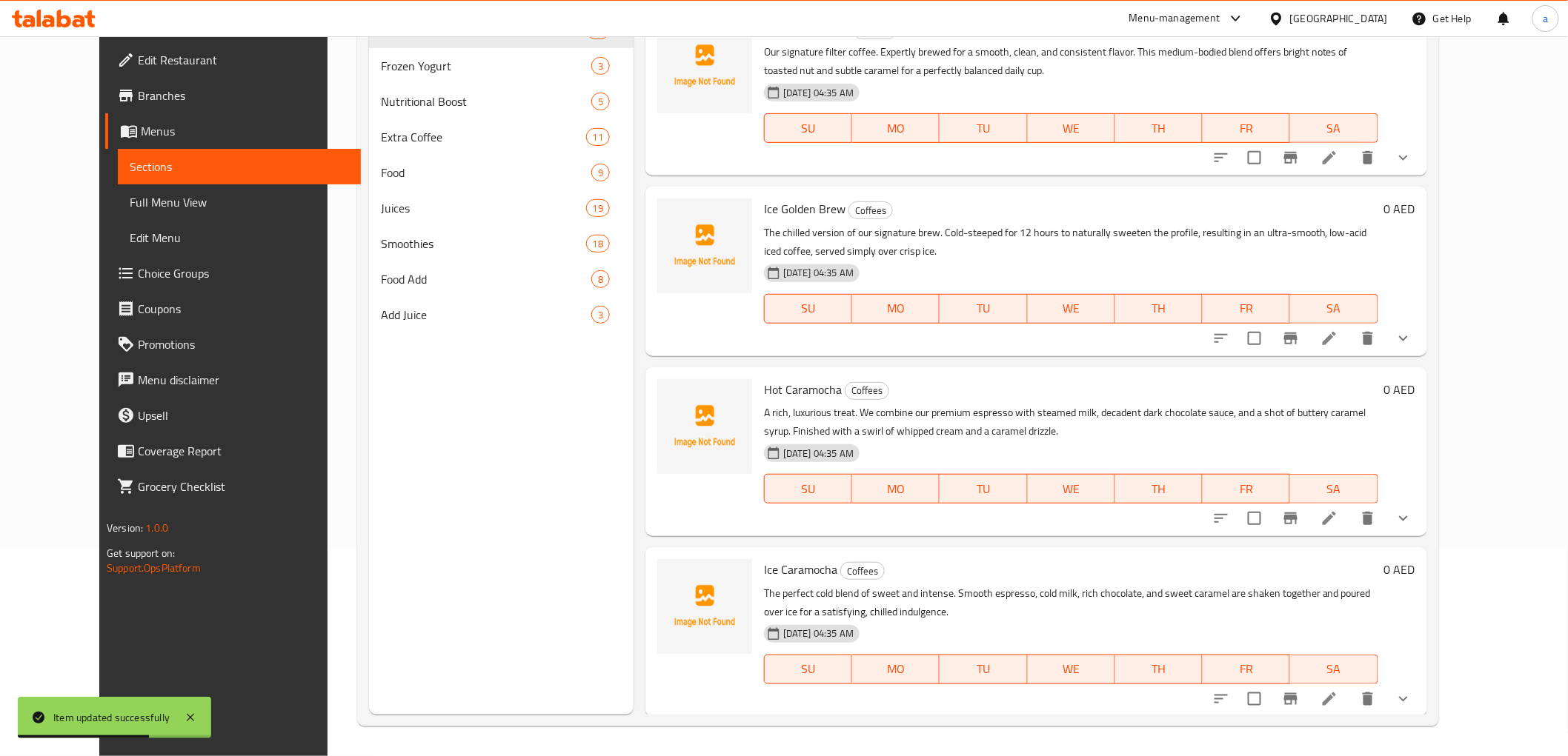
scroll to position [207, 0]
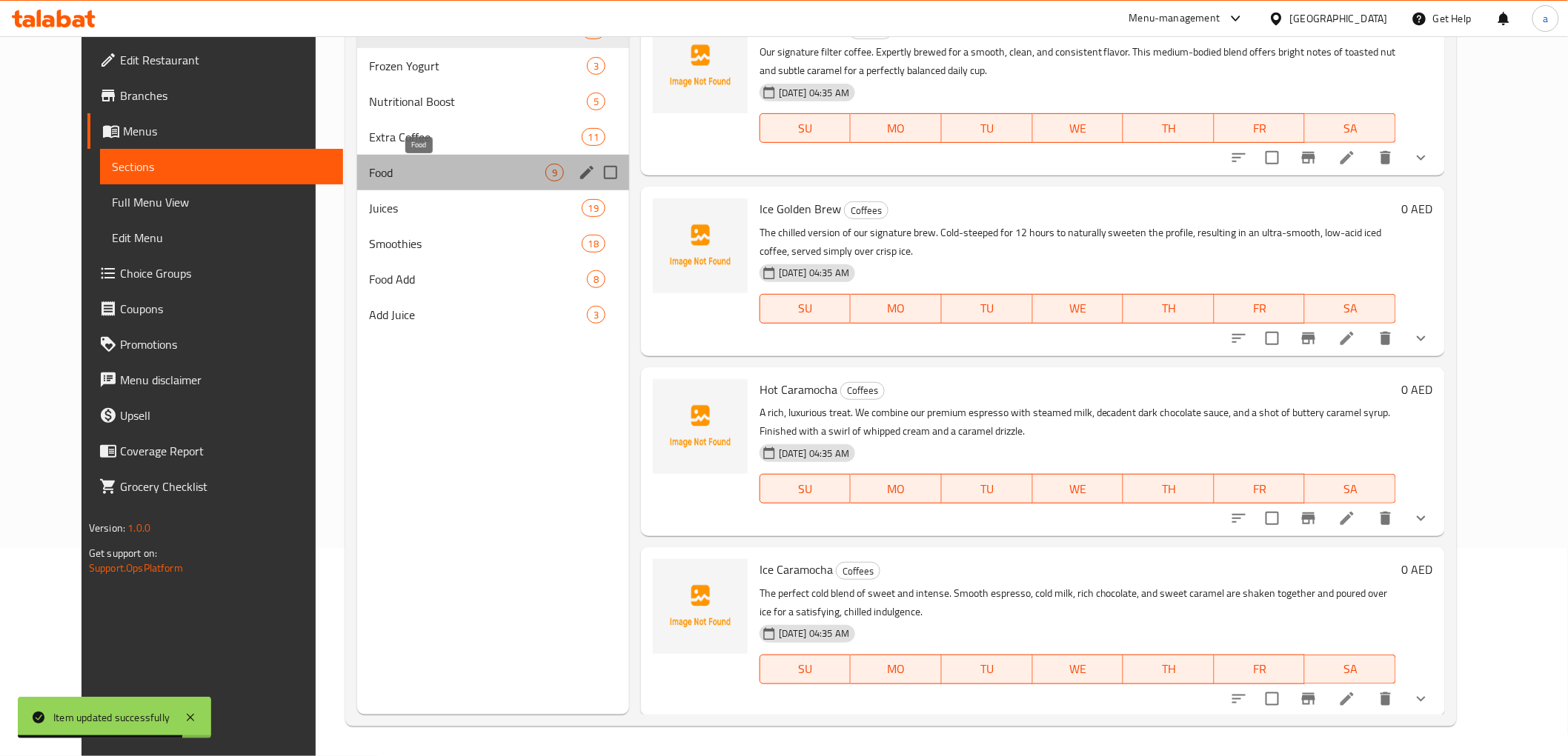
click at [369, 169] on span "Food" at bounding box center [457, 172] width 176 height 17
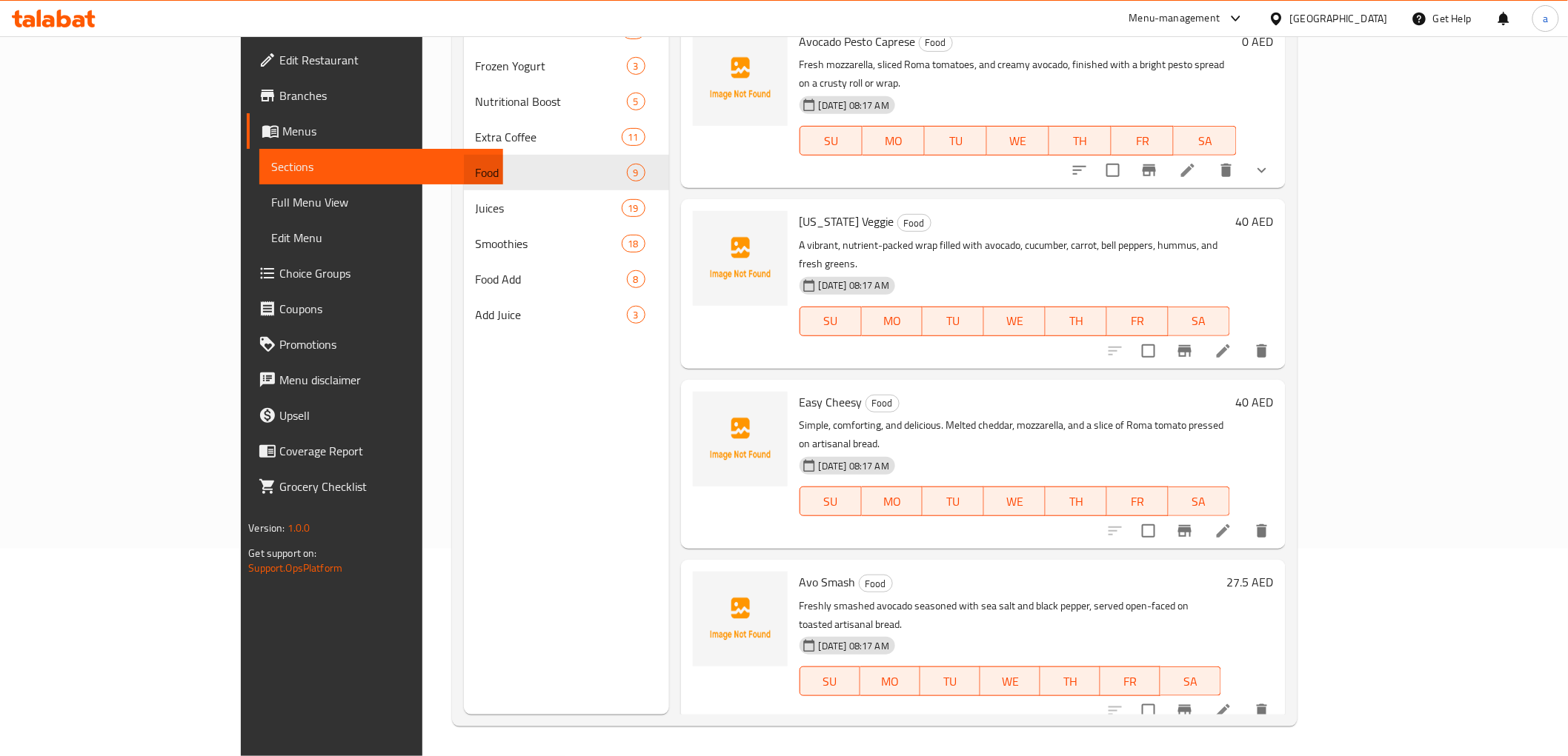
scroll to position [737, 0]
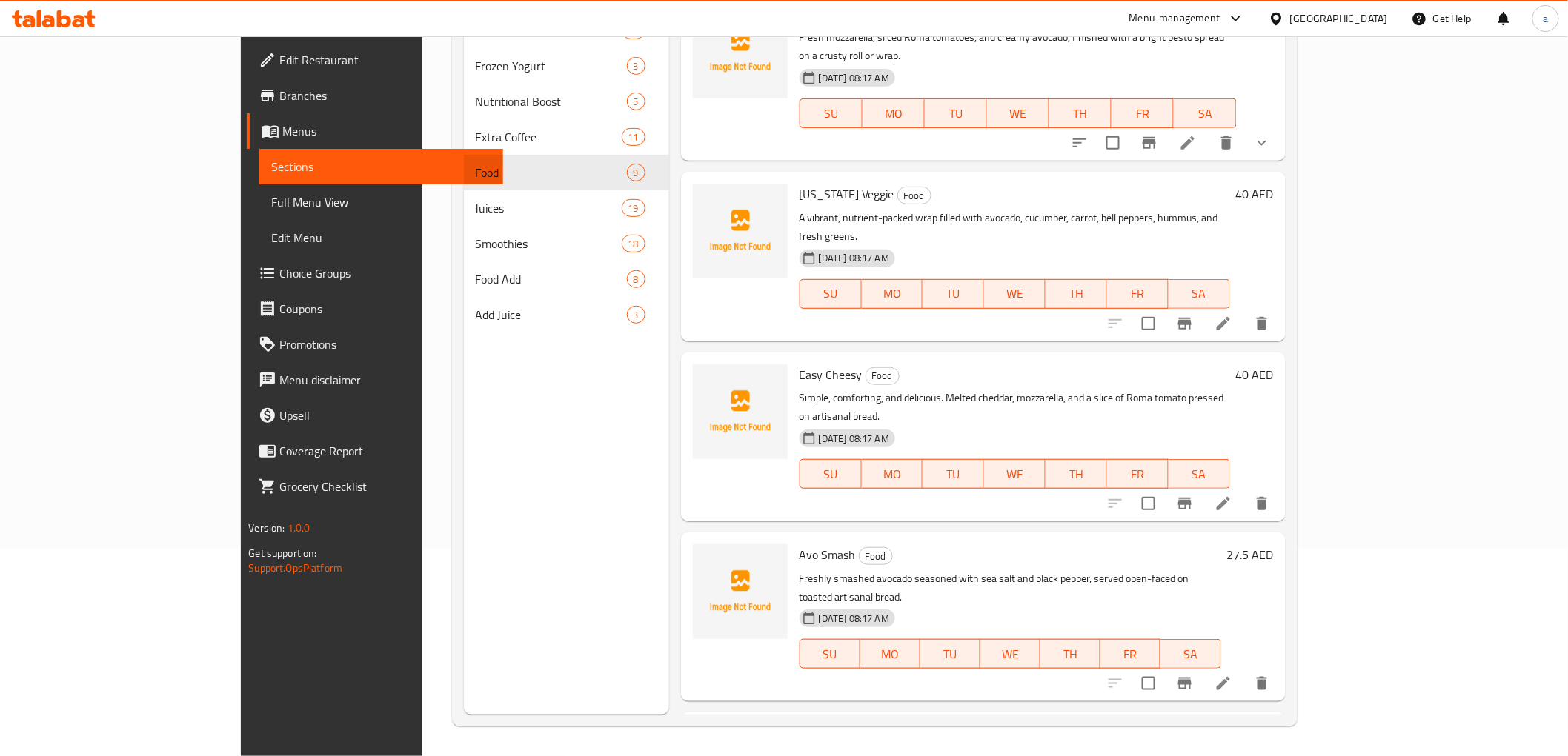
click at [1243, 670] on li at bounding box center [1222, 684] width 41 height 27
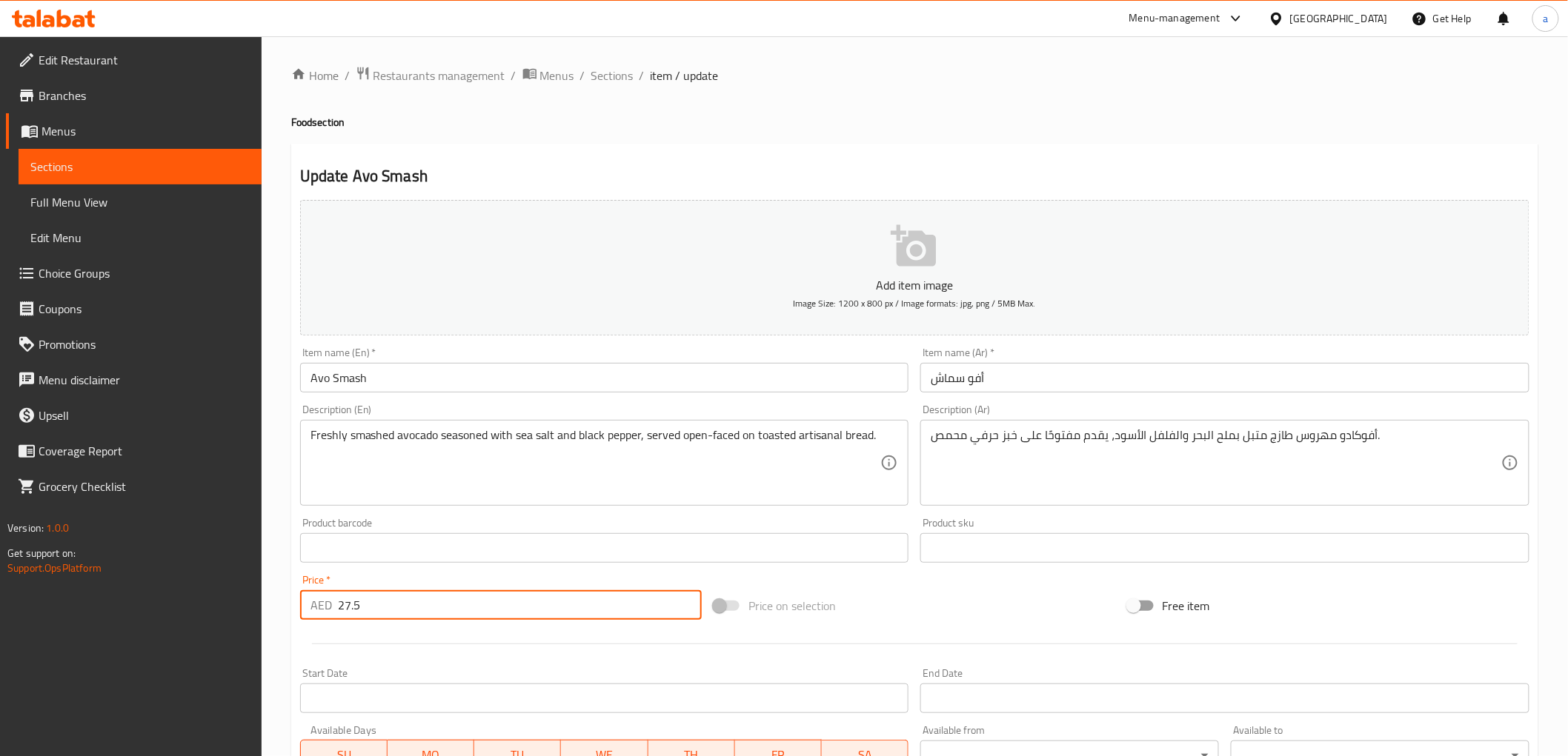
drag, startPoint x: 412, startPoint y: 609, endPoint x: 329, endPoint y: 602, distance: 83.3
click at [329, 602] on div "AED 27.5 Price *" at bounding box center [501, 605] width 402 height 30
type input "28"
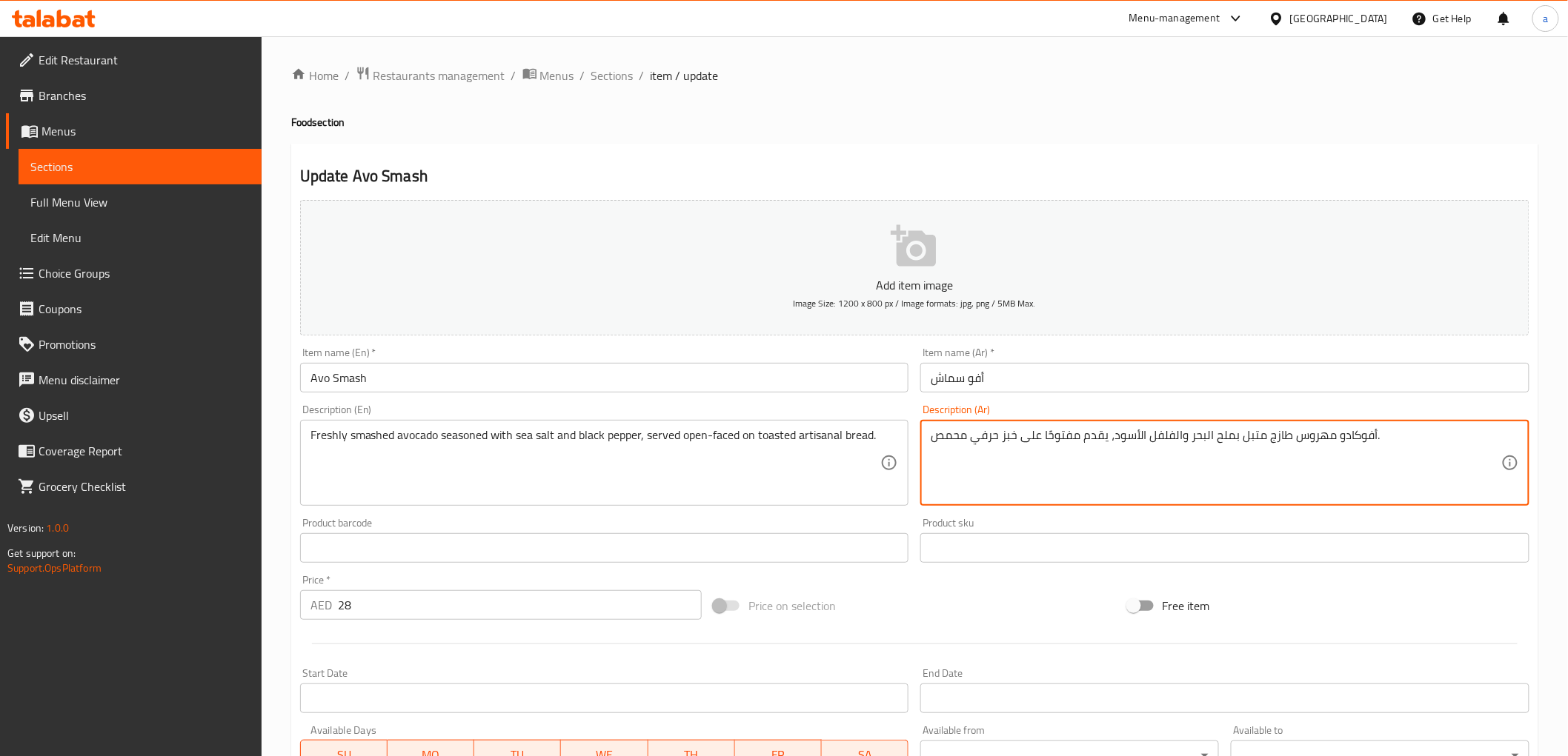
click at [1308, 432] on textarea "أفوكادو مهروس طازج متبل بملح البحر والفلفل الأسود، يقدم مفتوحًا على خبز حرفي مح…" at bounding box center [1215, 463] width 570 height 70
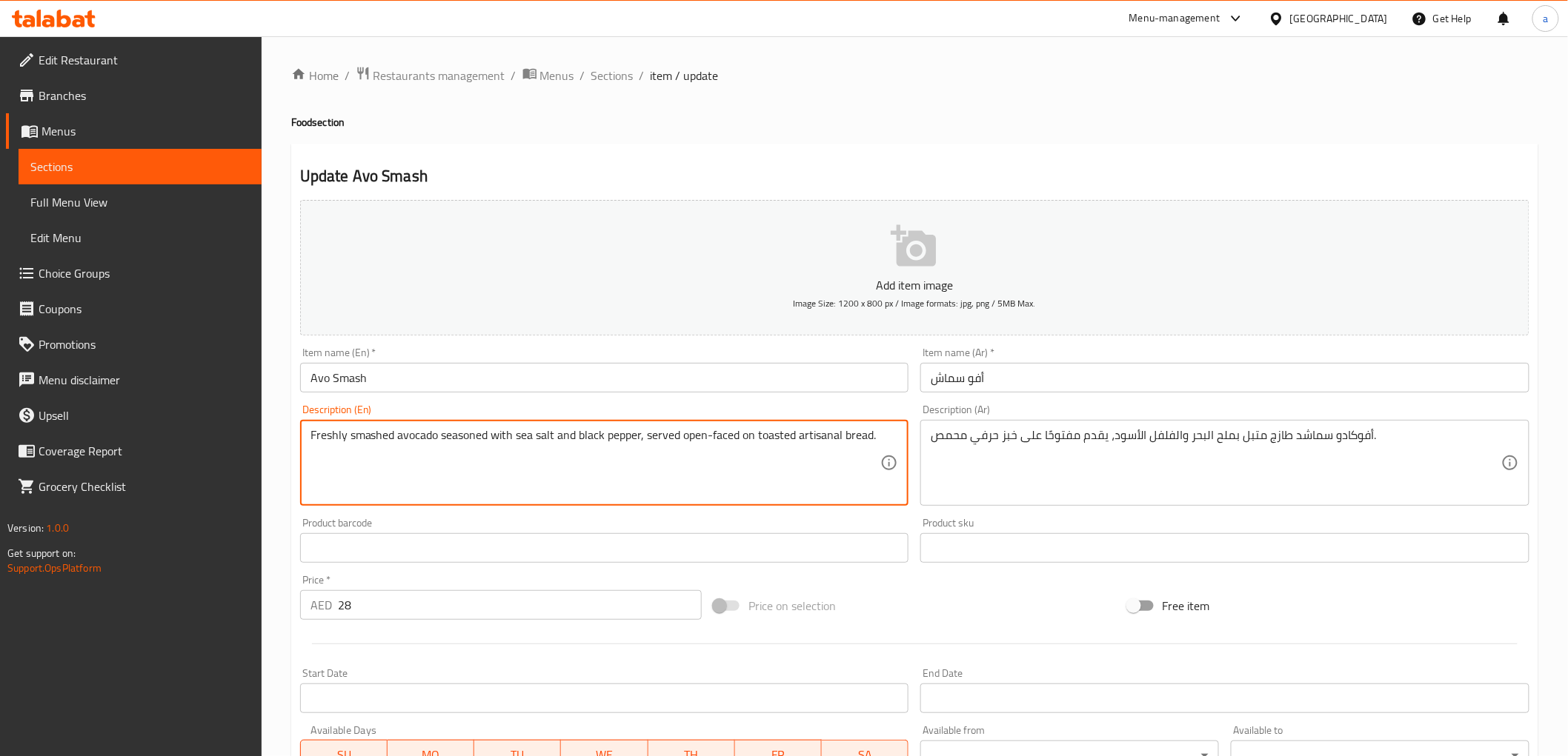
drag, startPoint x: 645, startPoint y: 437, endPoint x: 884, endPoint y: 438, distance: 239.0
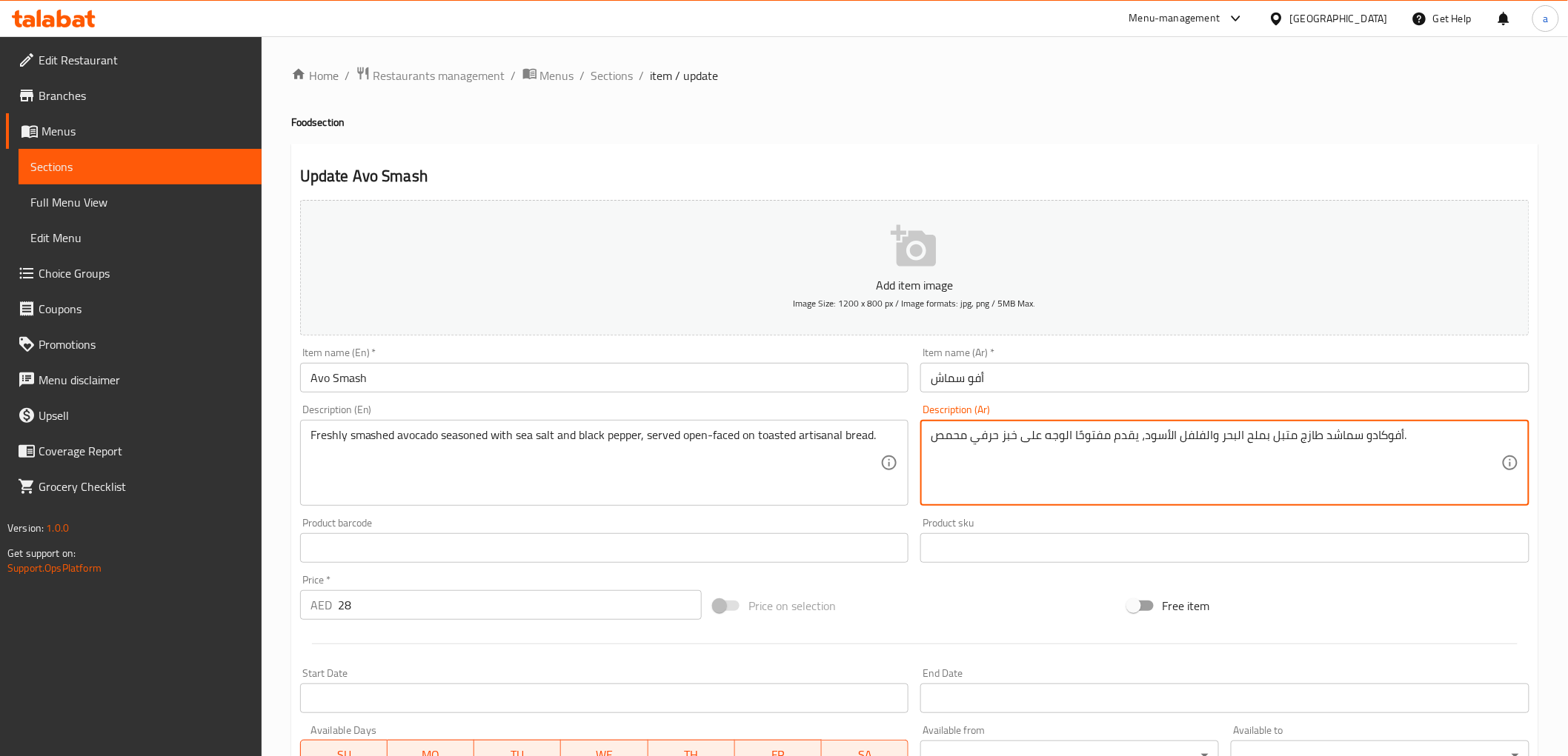
click at [1071, 438] on textarea "أفوكادو سماشد طازج متبل بملح البحر والفلفل الأسود، يقدم مفتوحًا الوجه على خبز ح…" at bounding box center [1215, 463] width 570 height 70
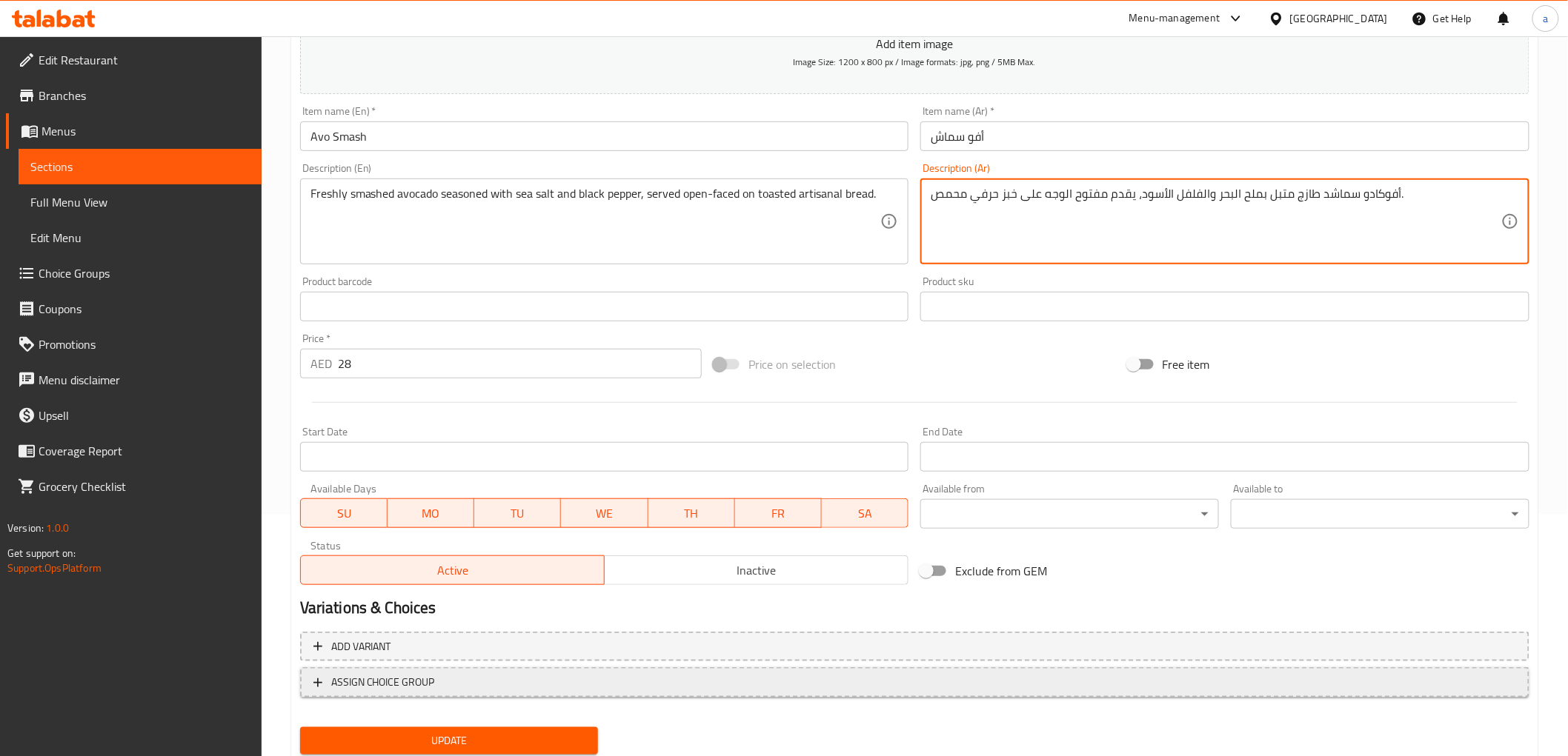
scroll to position [287, 0]
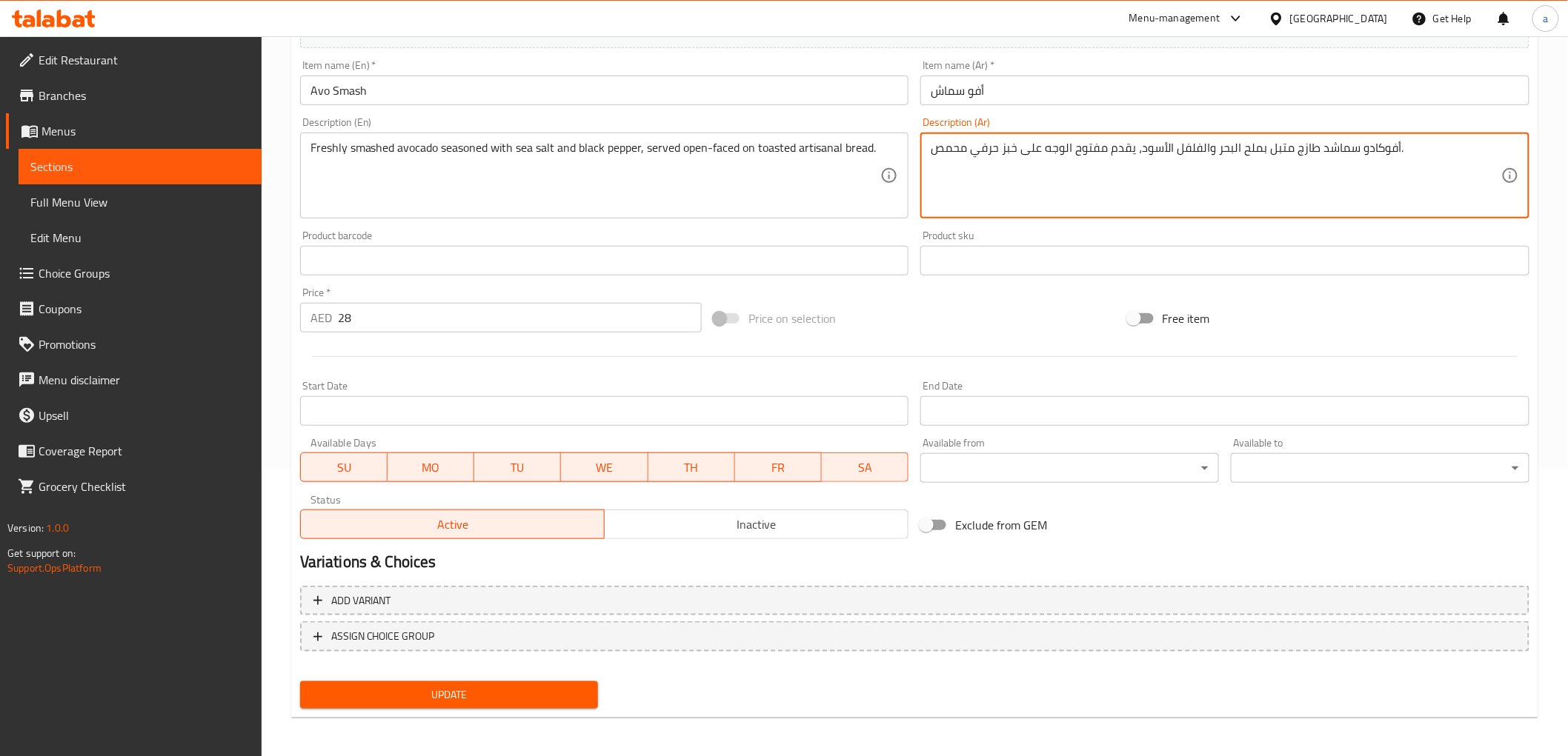
type textarea "أفوكادو سماشد طازج متبل بملح البحر والفلفل الأسود، يقدم مفتوح الوجه على خبز حرف…"
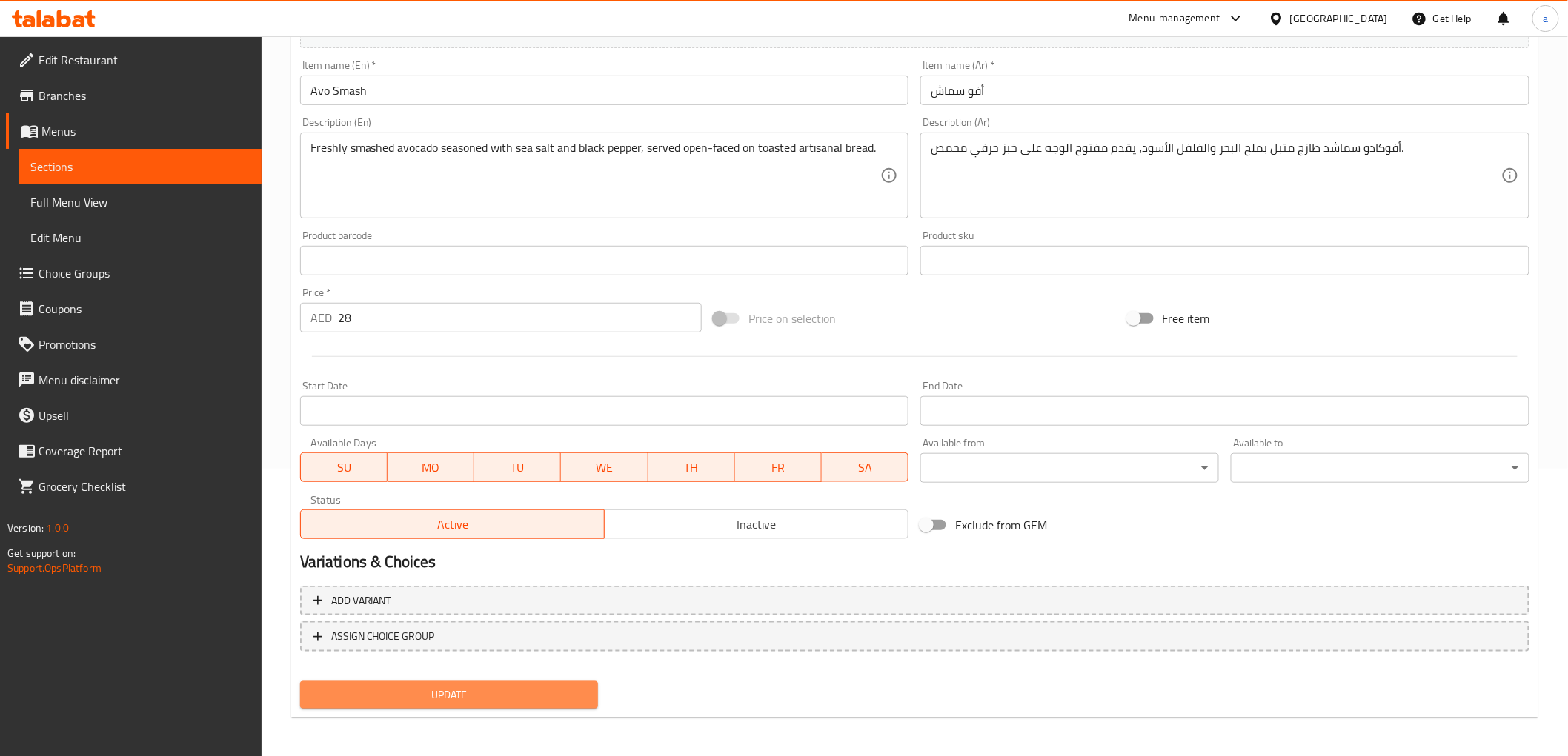
click at [426, 686] on span "Update" at bounding box center [449, 694] width 274 height 18
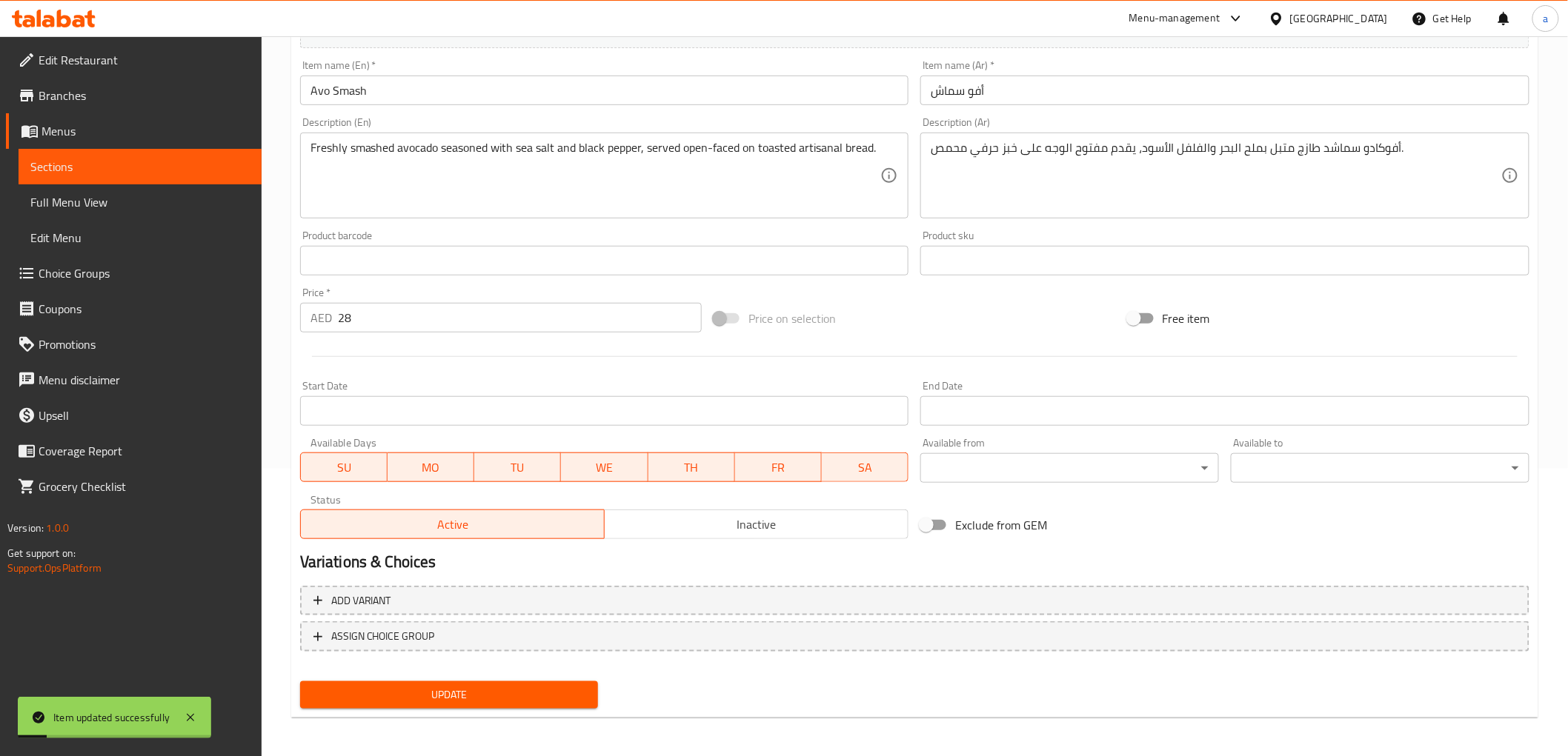
click at [188, 167] on span "Sections" at bounding box center [141, 167] width 220 height 17
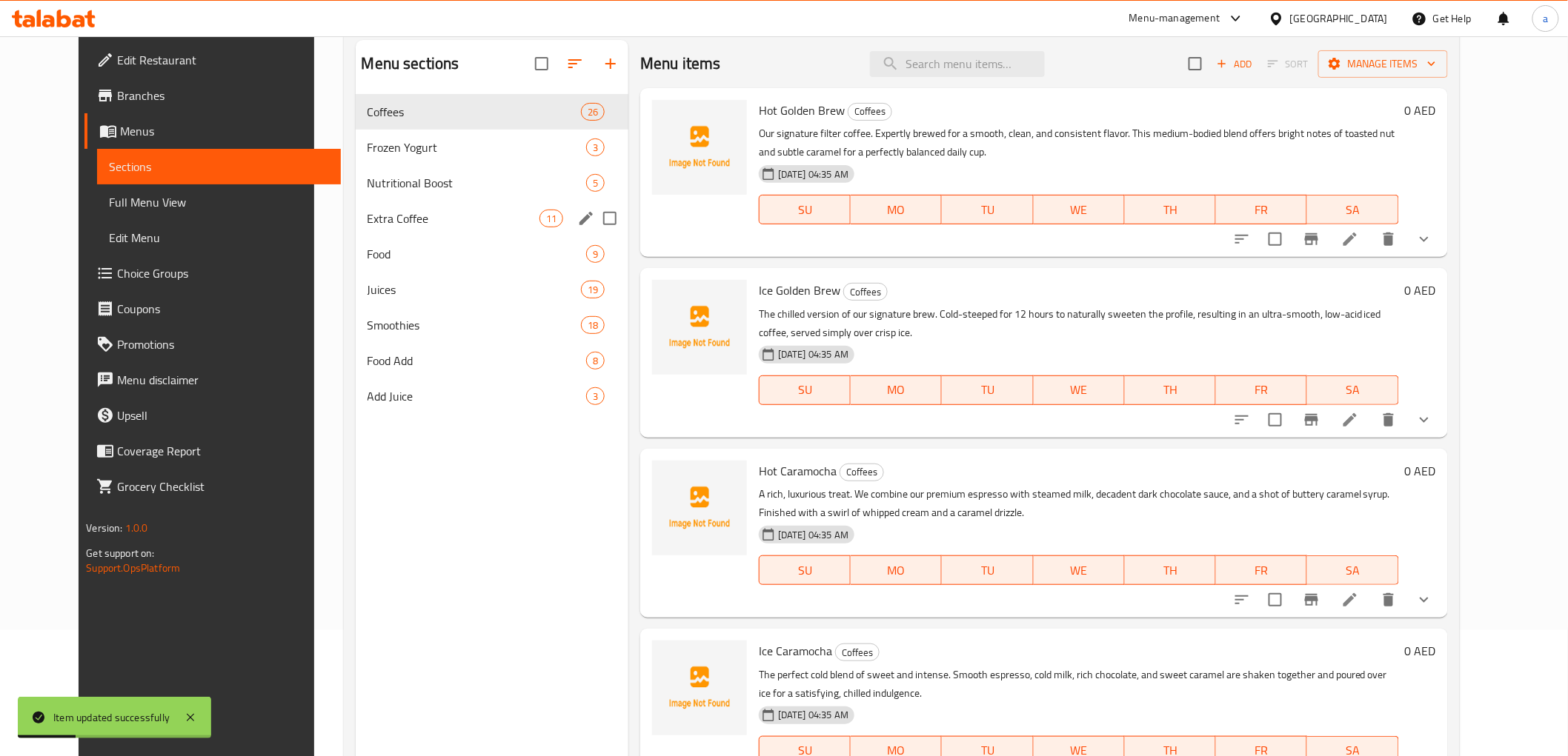
scroll to position [124, 0]
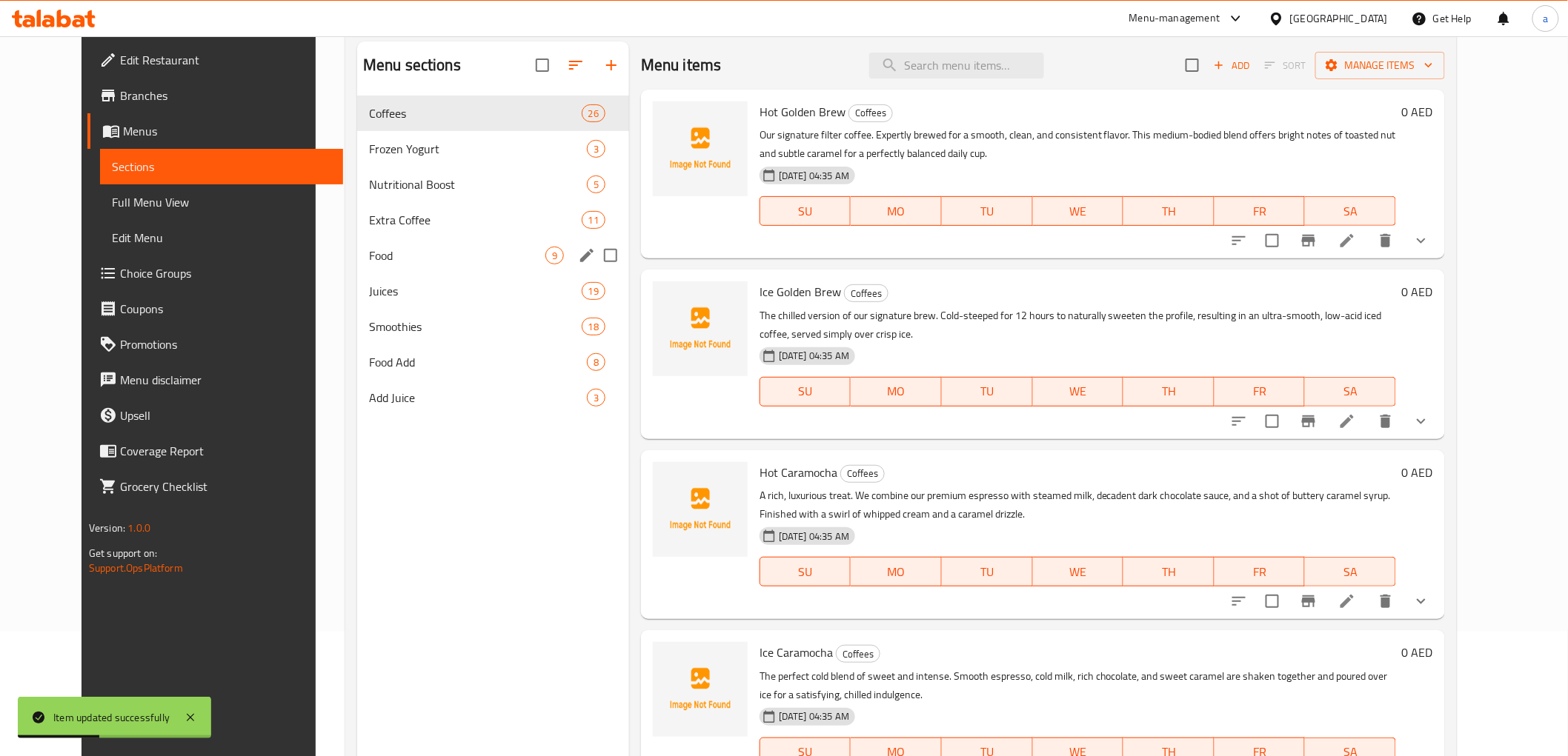
click at [410, 243] on div "Food 9" at bounding box center [493, 255] width 272 height 36
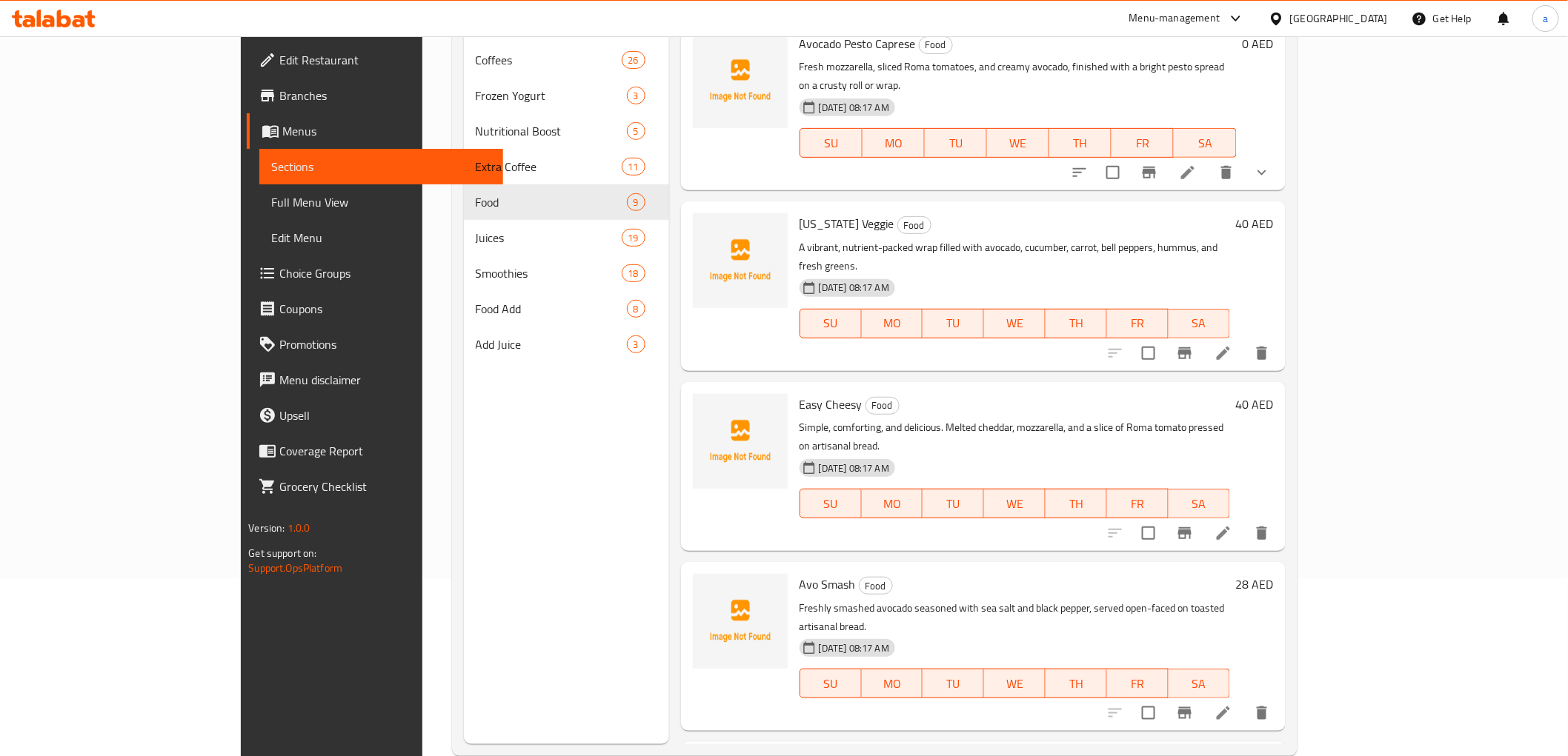
scroll to position [207, 0]
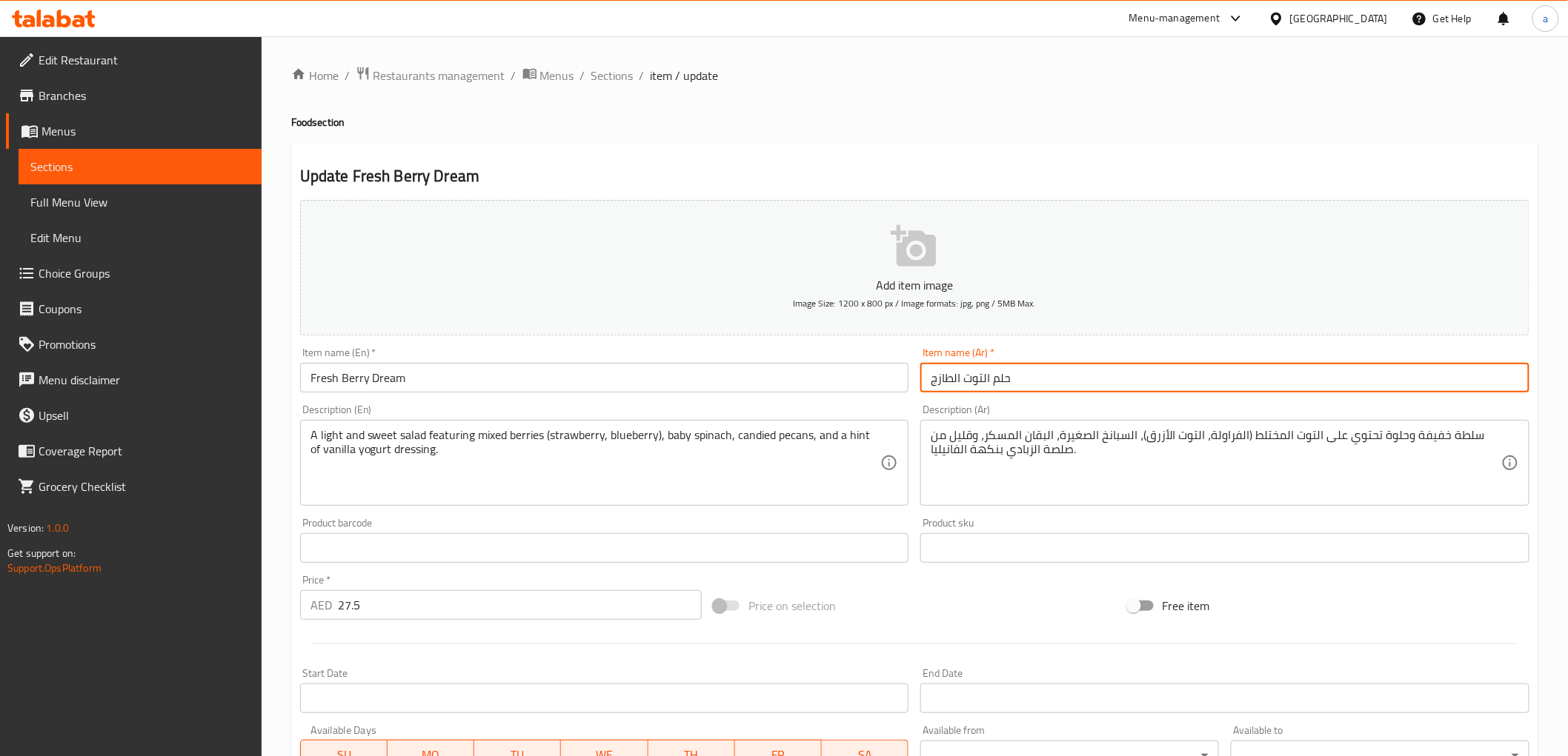
drag, startPoint x: 924, startPoint y: 380, endPoint x: 1288, endPoint y: 361, distance: 364.5
click at [1288, 361] on div "Item name (Ar)   * حلم التوت الطازج Item name (Ar) *" at bounding box center [1224, 370] width 609 height 45
type input "[PERSON_NAME]"
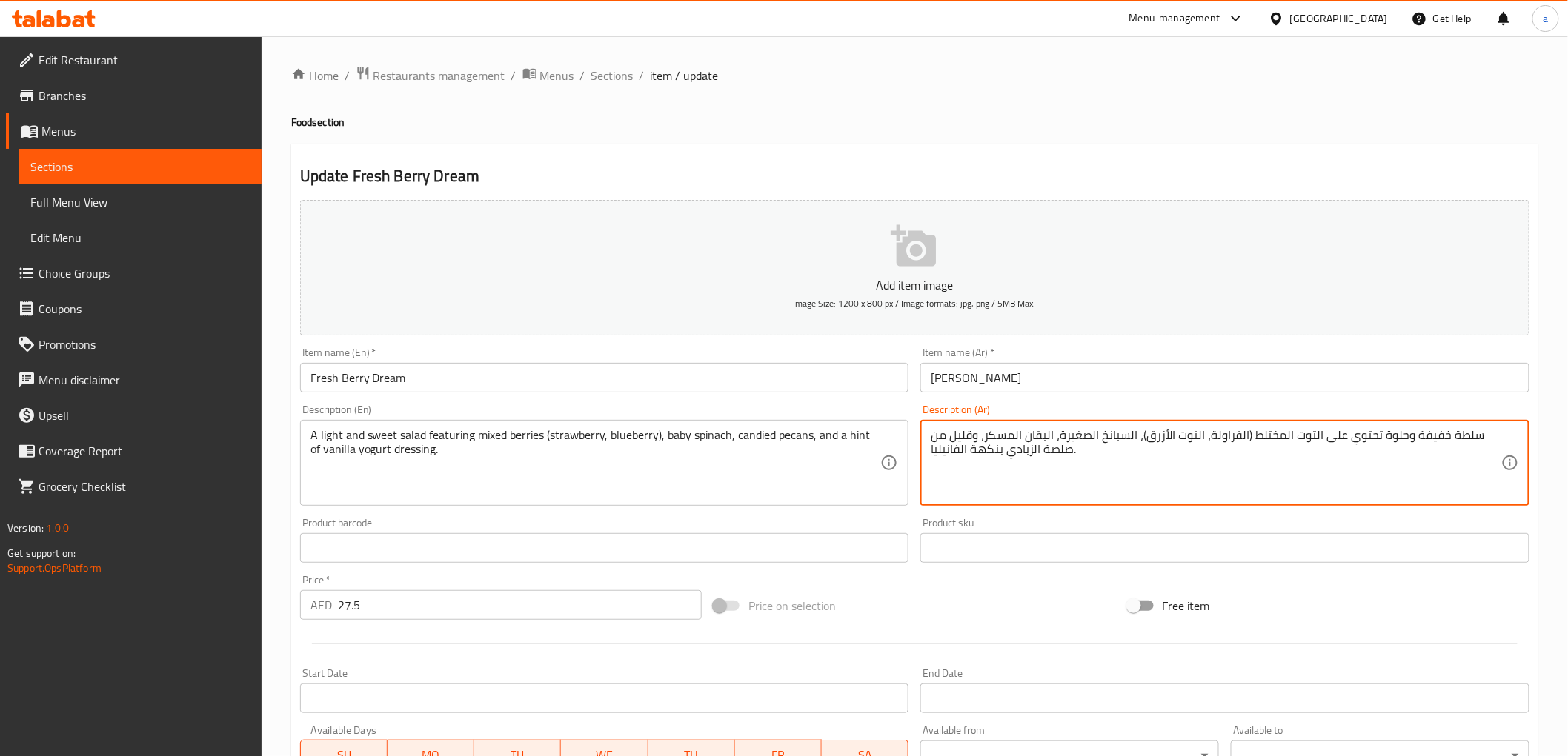
drag, startPoint x: 1249, startPoint y: 440, endPoint x: 1317, endPoint y: 441, distance: 68.0
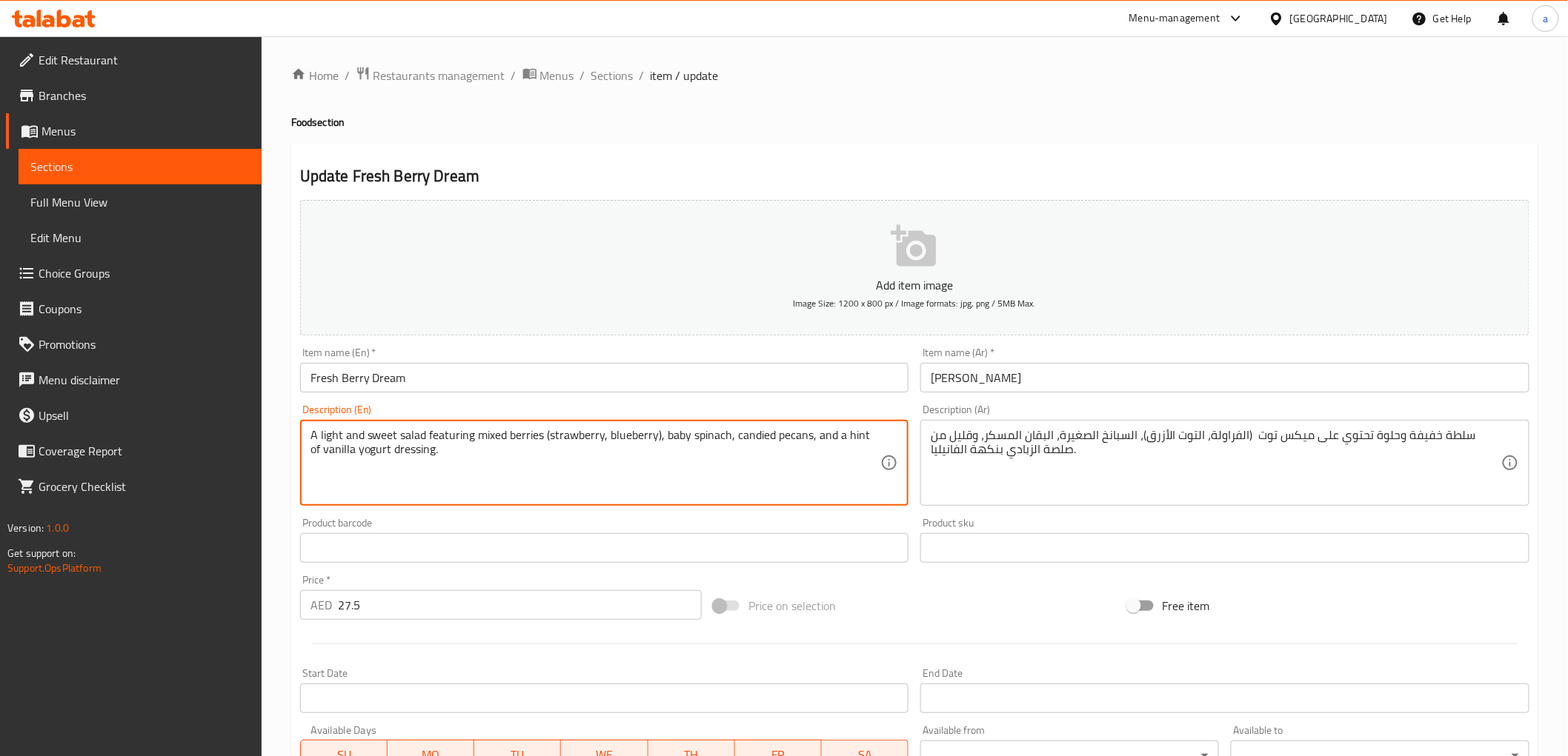
click at [518, 446] on textarea "A light and sweet salad featuring mixed berries (strawberry, blueberry), baby s…" at bounding box center [595, 463] width 570 height 70
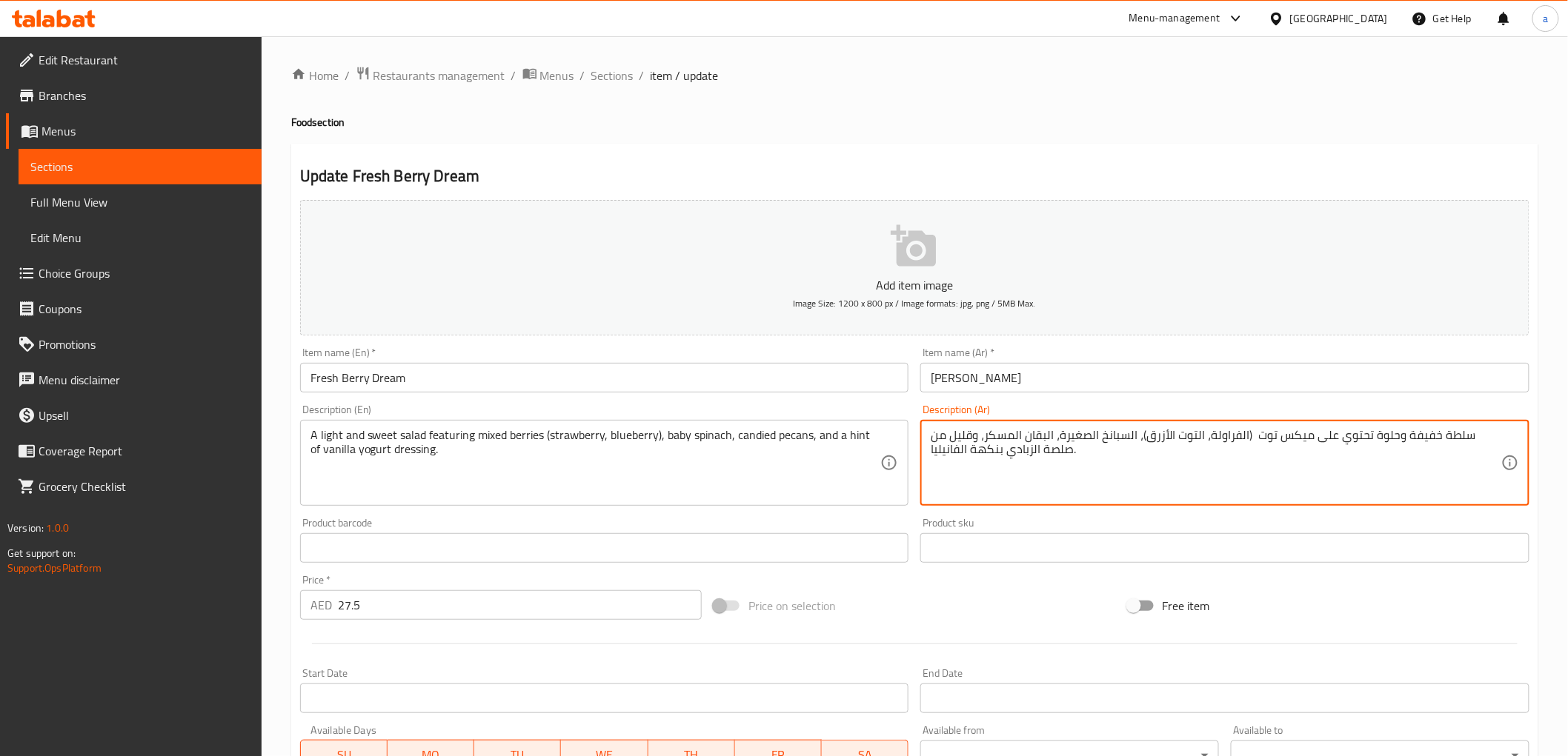
click at [1089, 438] on textarea "سلطة خفيفة وحلوة تحتوي على ميكس توت (الفراولة، التوت الأزرق)، السبانخ الصغيرة، …" at bounding box center [1215, 463] width 570 height 70
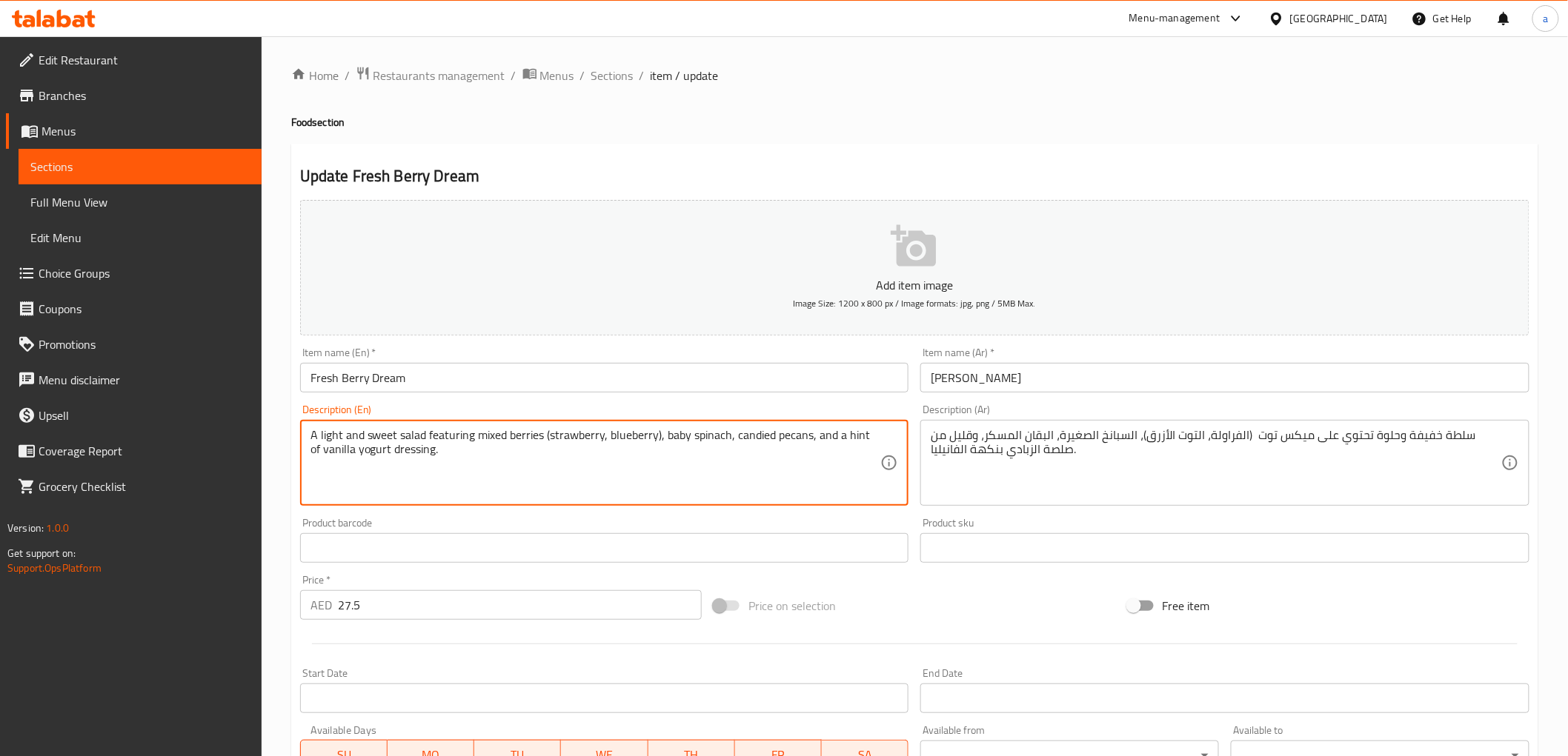
drag, startPoint x: 663, startPoint y: 430, endPoint x: 724, endPoint y: 437, distance: 61.4
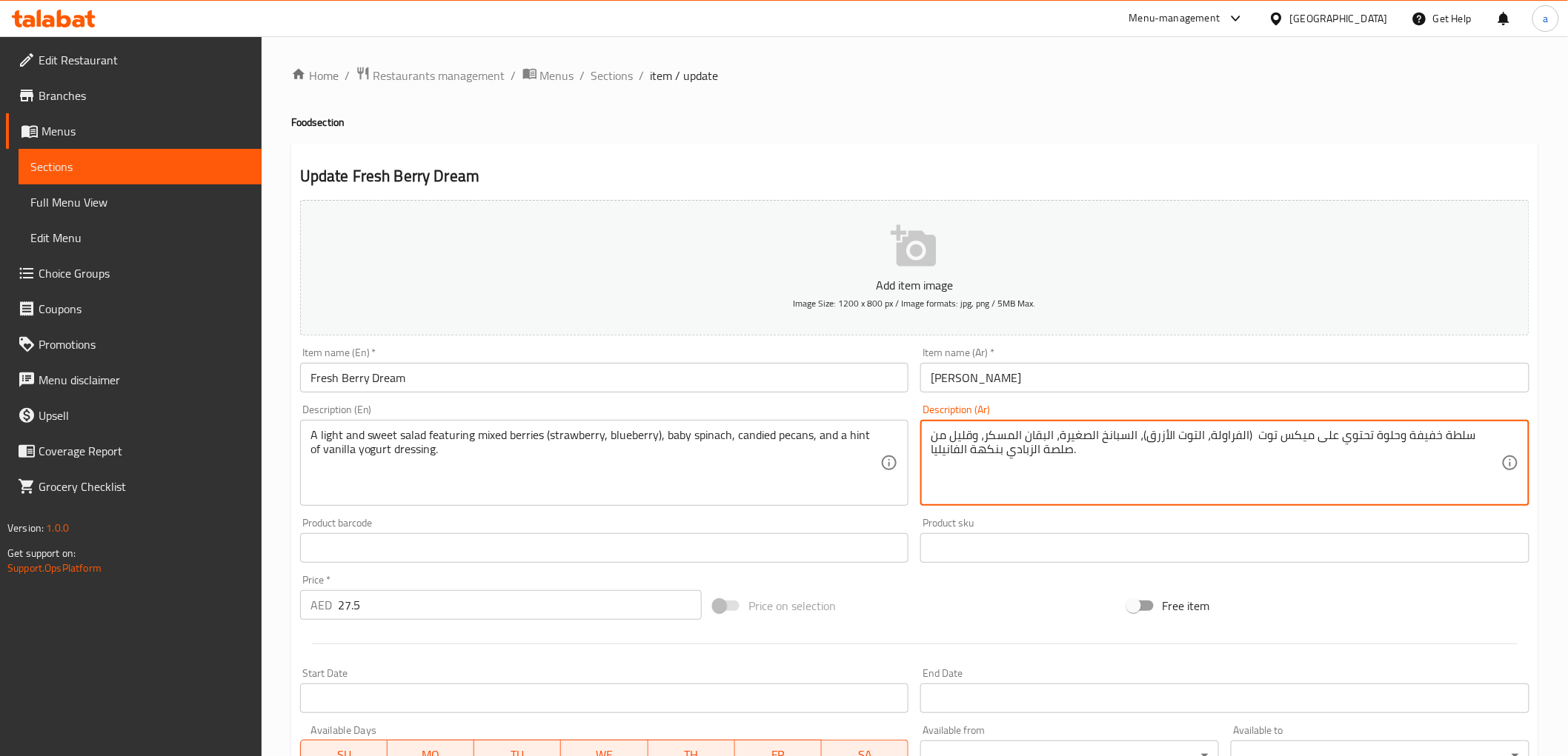
drag, startPoint x: 1089, startPoint y: 437, endPoint x: 1138, endPoint y: 440, distance: 49.1
click at [1098, 438] on textarea "سلطة خفيفة وحلوة تحتوي على ميكس توت (الفراولة، التوت الأزرق)، السبانخ الصغيرة، …" at bounding box center [1215, 463] width 570 height 70
drag, startPoint x: 1090, startPoint y: 438, endPoint x: 1166, endPoint y: 441, distance: 76.1
click at [1166, 441] on textarea "سلطة خفيفة وحلوة تحتوي على ميكس توت (الفراولة، التوت الأزرق)، السبانخ الصغيرة، …" at bounding box center [1215, 463] width 570 height 70
paste textarea "وراق سبانخ"
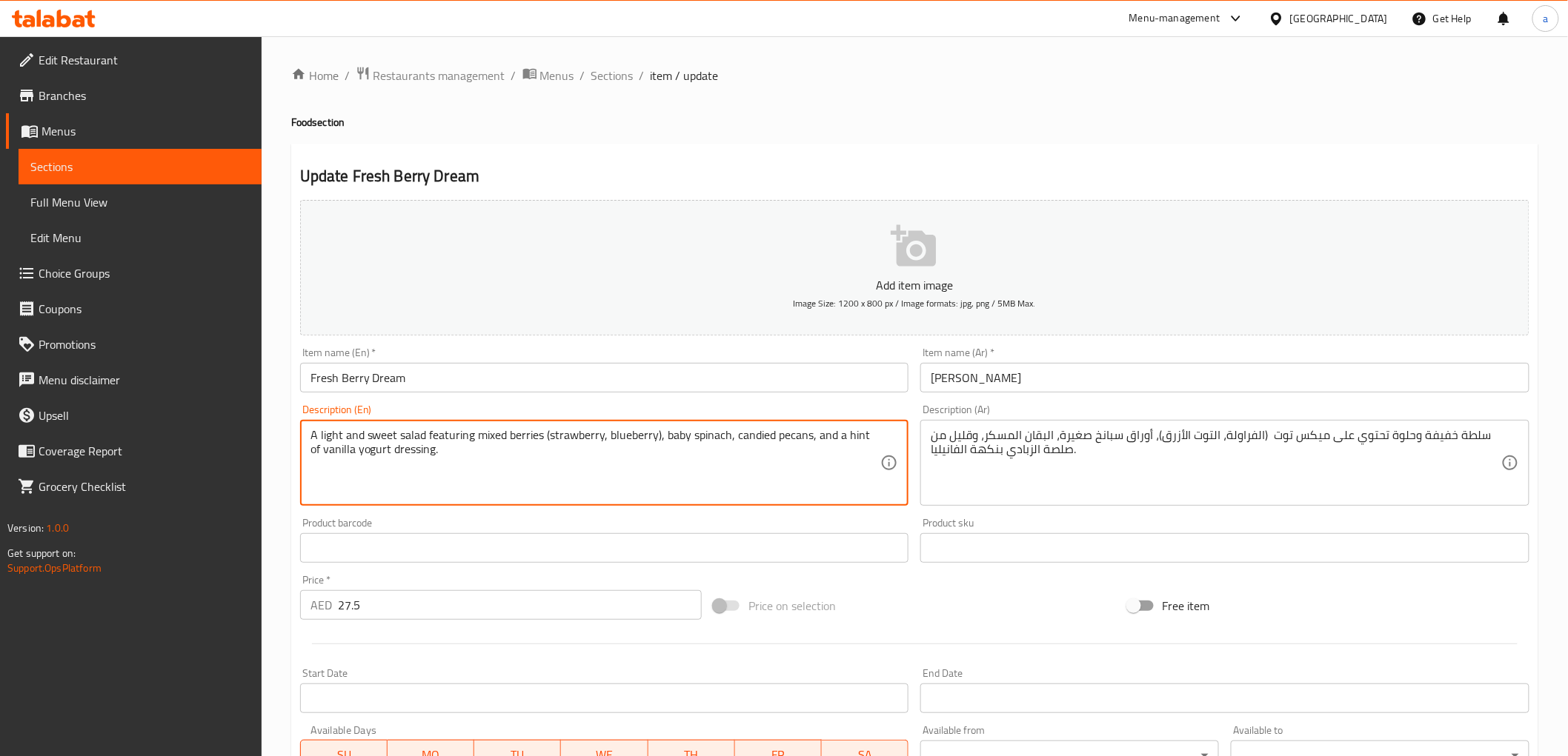
drag, startPoint x: 734, startPoint y: 435, endPoint x: 805, endPoint y: 437, distance: 71.0
click at [805, 437] on textarea "A light and sweet salad featuring mixed berries (strawberry, blueberry), baby s…" at bounding box center [595, 463] width 570 height 70
drag, startPoint x: 734, startPoint y: 438, endPoint x: 807, endPoint y: 441, distance: 73.1
click at [807, 441] on textarea "A light and sweet salad featuring mixed berries (strawberry, blueberry), baby s…" at bounding box center [595, 463] width 570 height 70
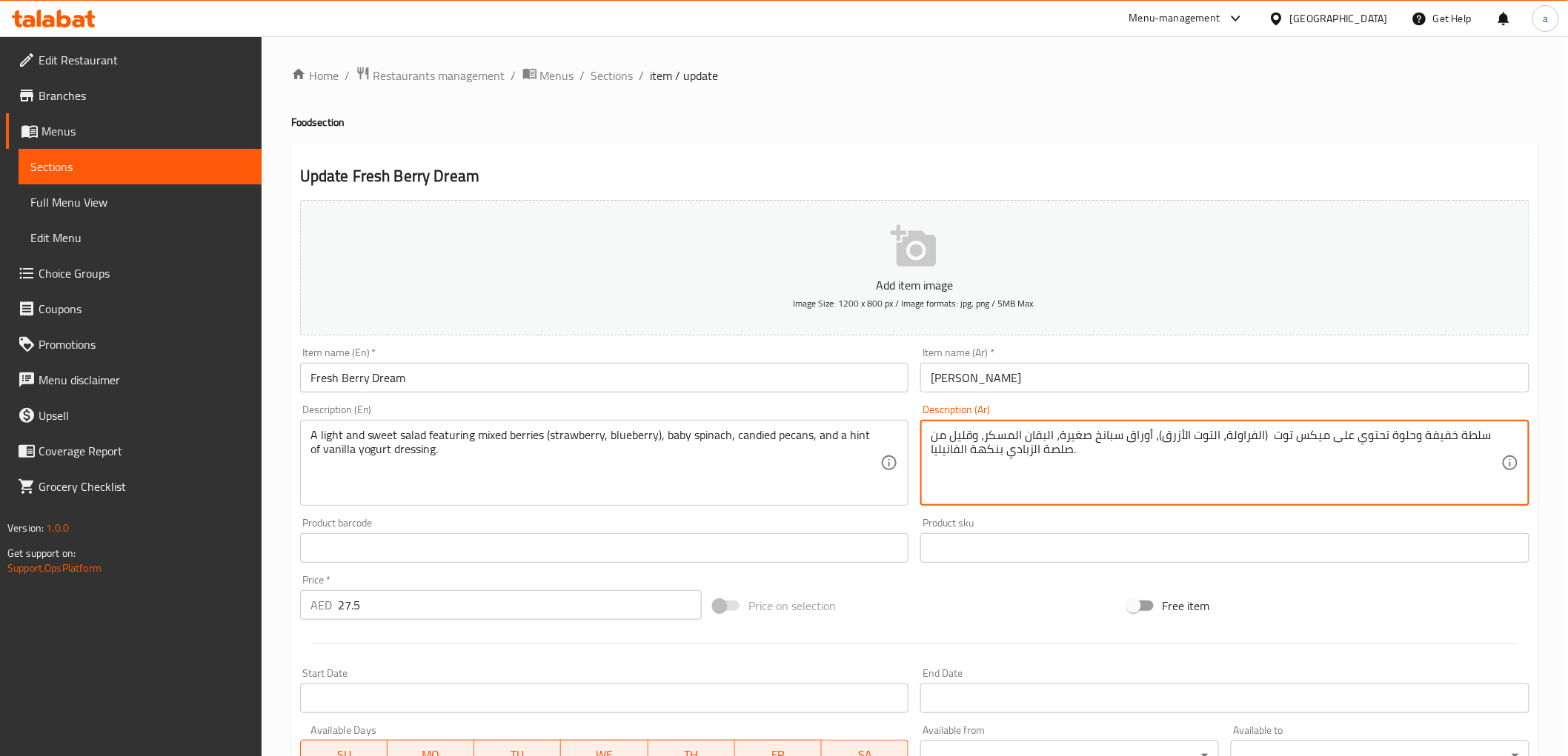
click at [964, 439] on textarea "سلطة خفيفة وحلوة تحتوي على ميكس توت (الفراولة، التوت الأزرق)، أوراق سبانخ صغيرة…" at bounding box center [1215, 463] width 570 height 70
click at [981, 442] on textarea "سلطة خفيفة وحلوة تحتوي على ميكس توت (الفراولة، التوت الأزرق)، أوراق سبانخ صغيرة…" at bounding box center [1215, 463] width 570 height 70
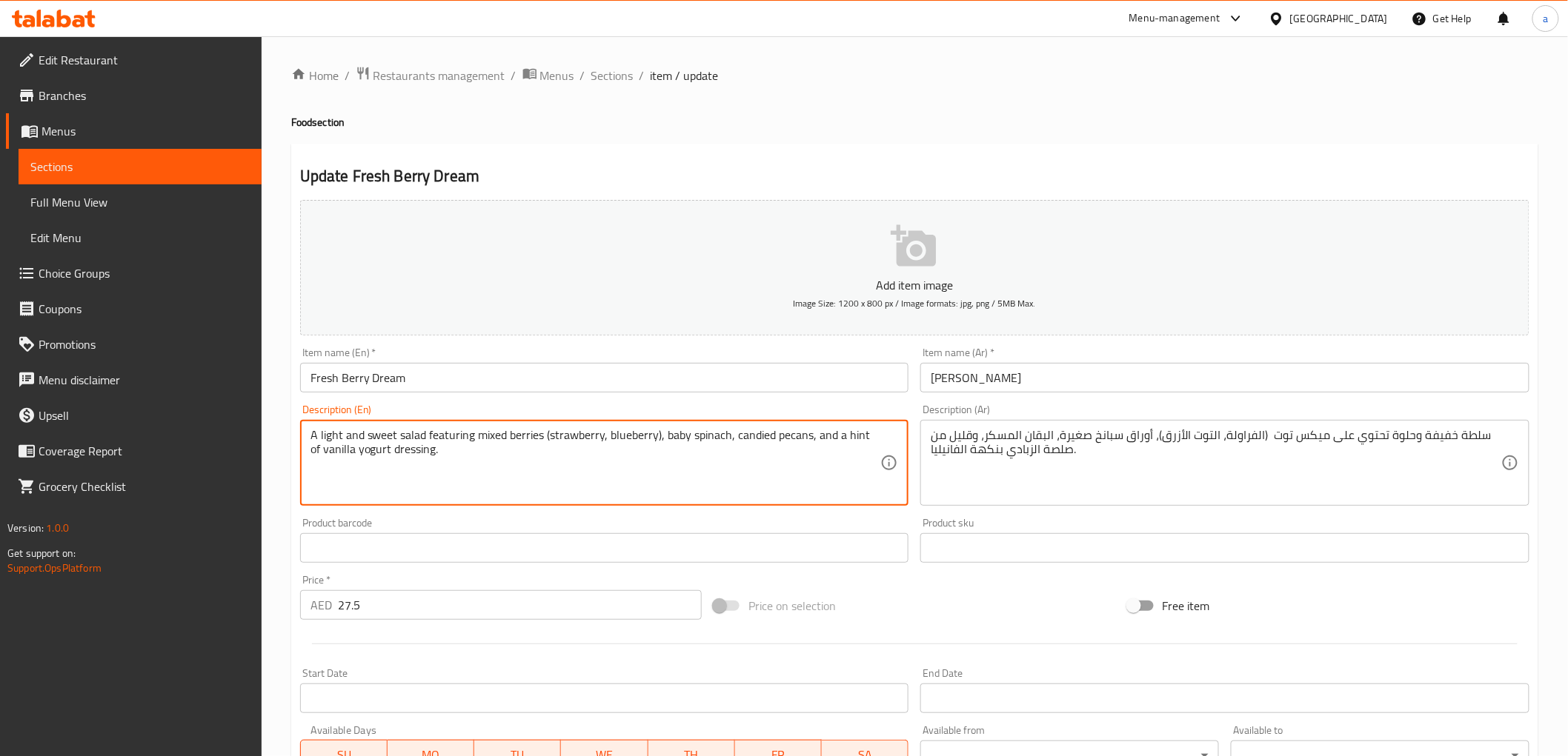
drag, startPoint x: 813, startPoint y: 441, endPoint x: 893, endPoint y: 447, distance: 80.2
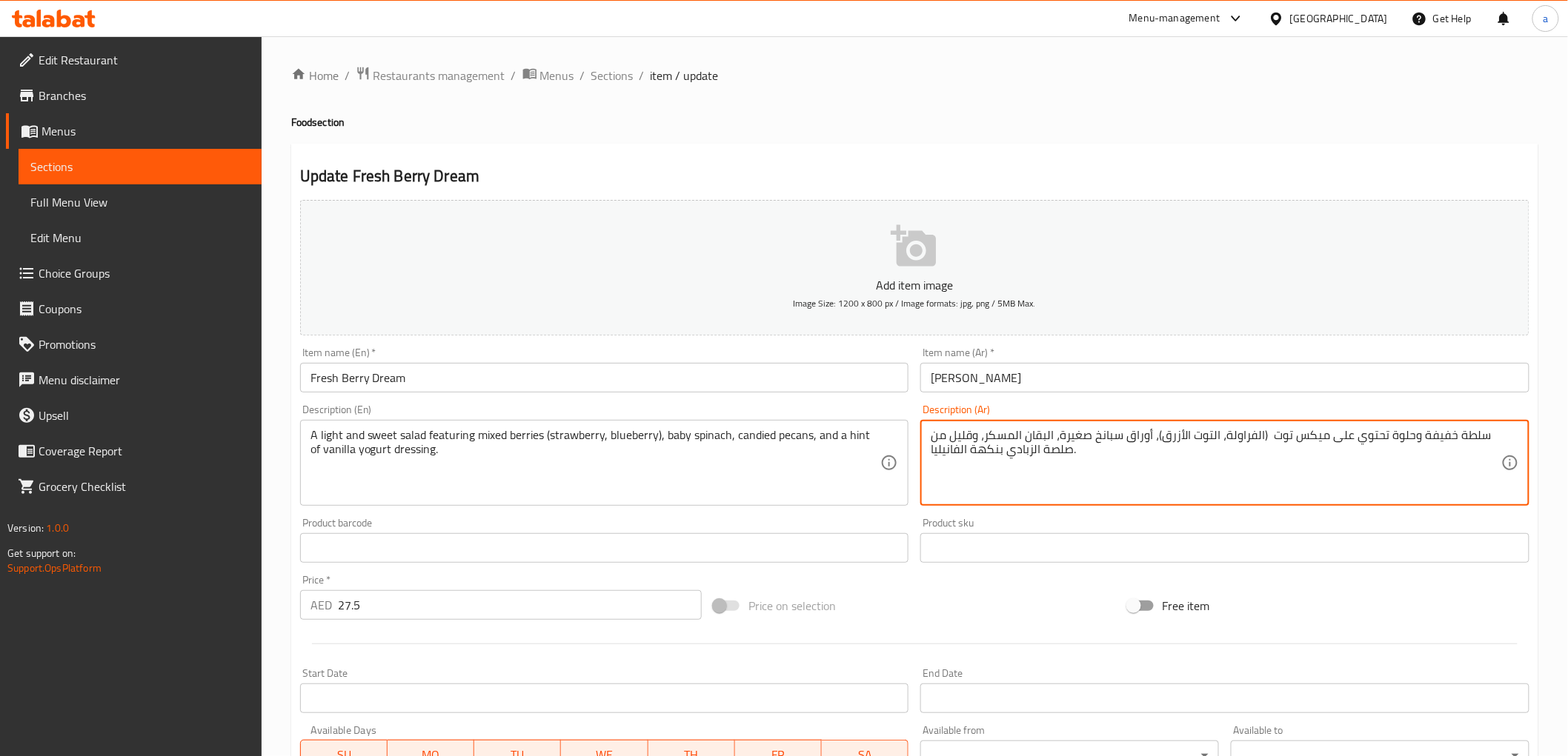
click at [960, 440] on textarea "سلطة خفيفة وحلوة تحتوي على ميكس توت (الفراولة، التوت الأزرق)، أوراق سبانخ صغيرة…" at bounding box center [1215, 463] width 570 height 70
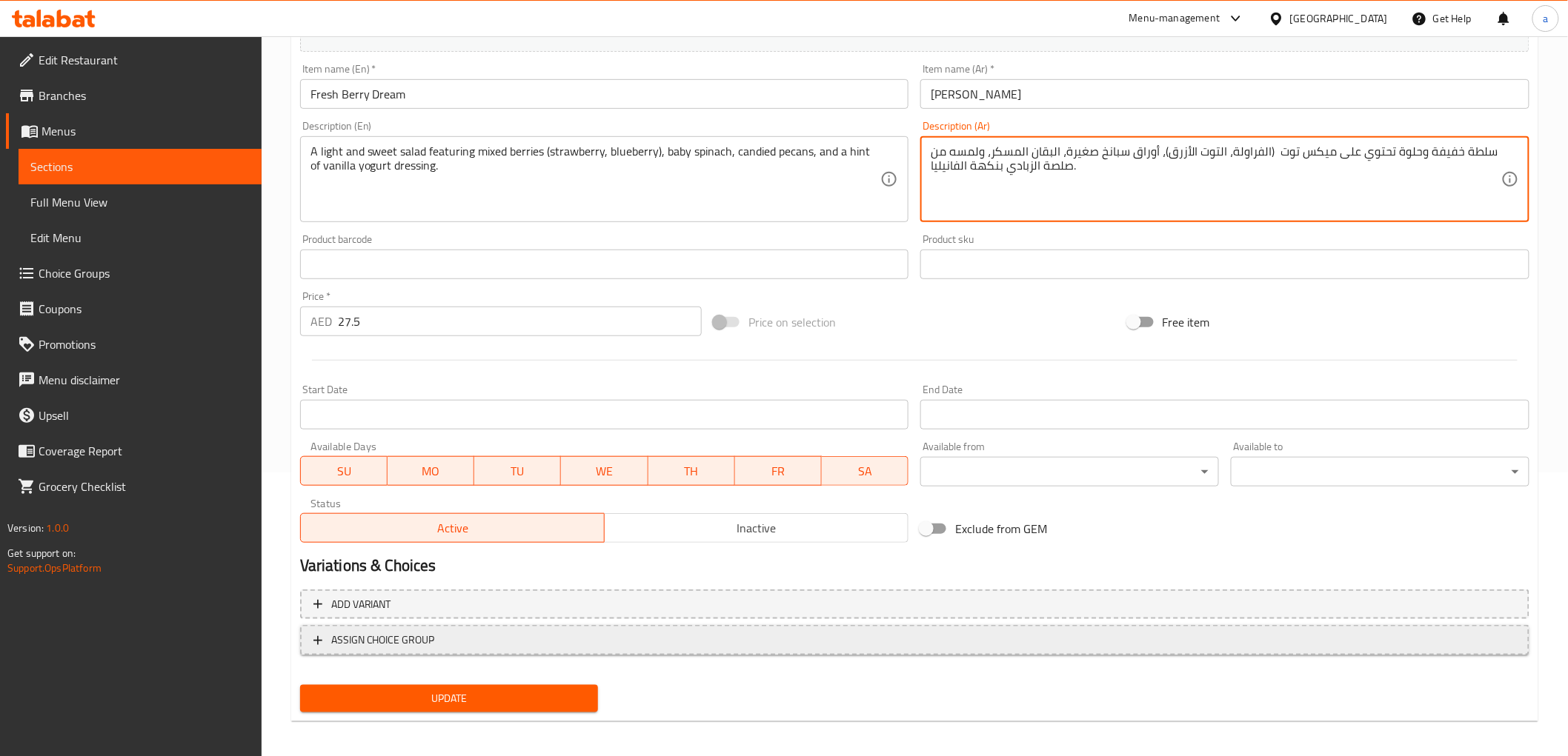
scroll to position [287, 0]
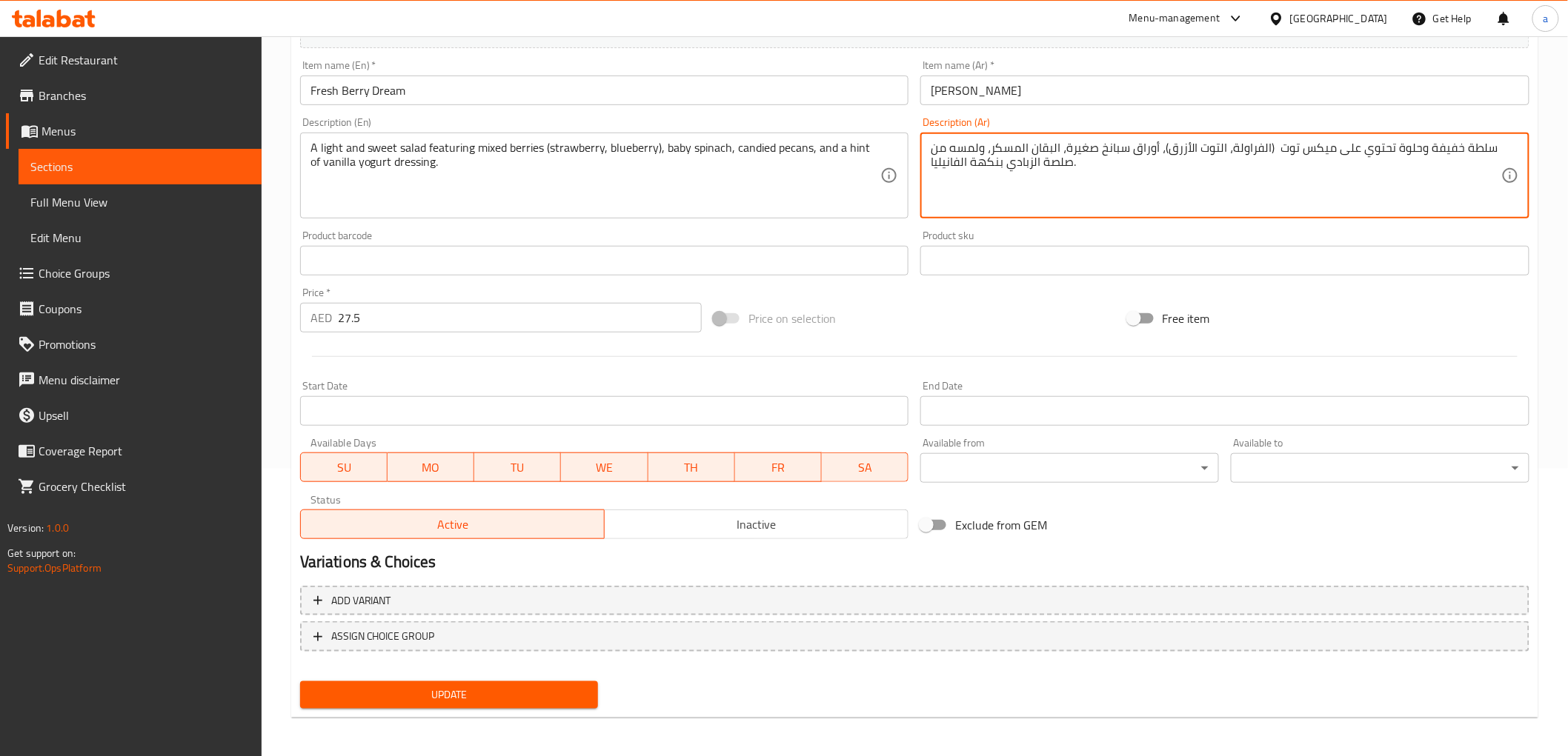
type textarea "سلطة خفيفة وحلوة تحتوي على ميكس توت (الفراولة، التوت الأزرق)، أوراق سبانخ صغيرة…"
click at [586, 686] on span "Update" at bounding box center [449, 694] width 274 height 18
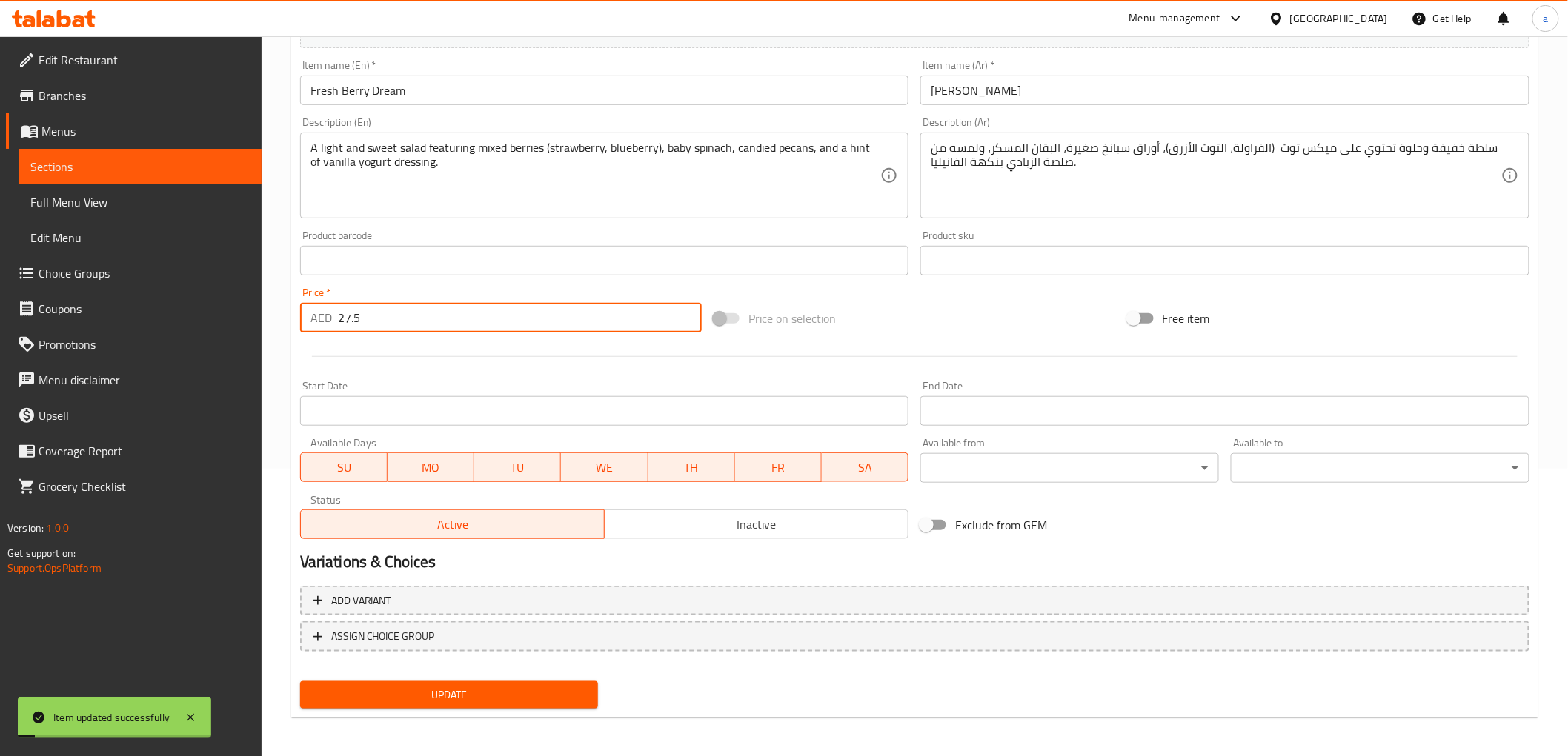
drag, startPoint x: 364, startPoint y: 324, endPoint x: 289, endPoint y: 302, distance: 78.2
click at [289, 302] on div "Home / Restaurants management / Menus / Sections / item / update Food section U…" at bounding box center [915, 253] width 1306 height 1010
type input "2"
type input "28"
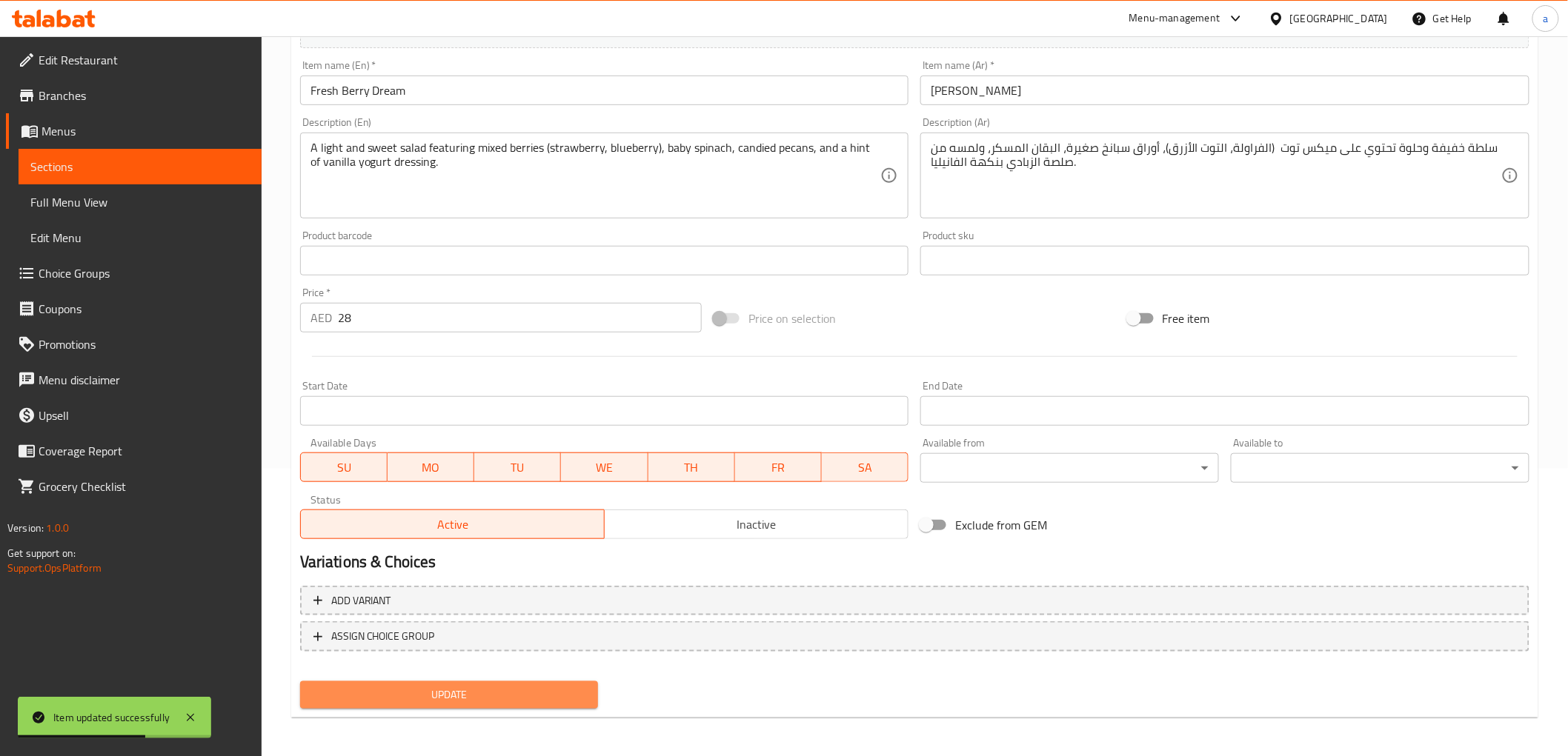
click at [483, 682] on button "Update" at bounding box center [450, 695] width 299 height 27
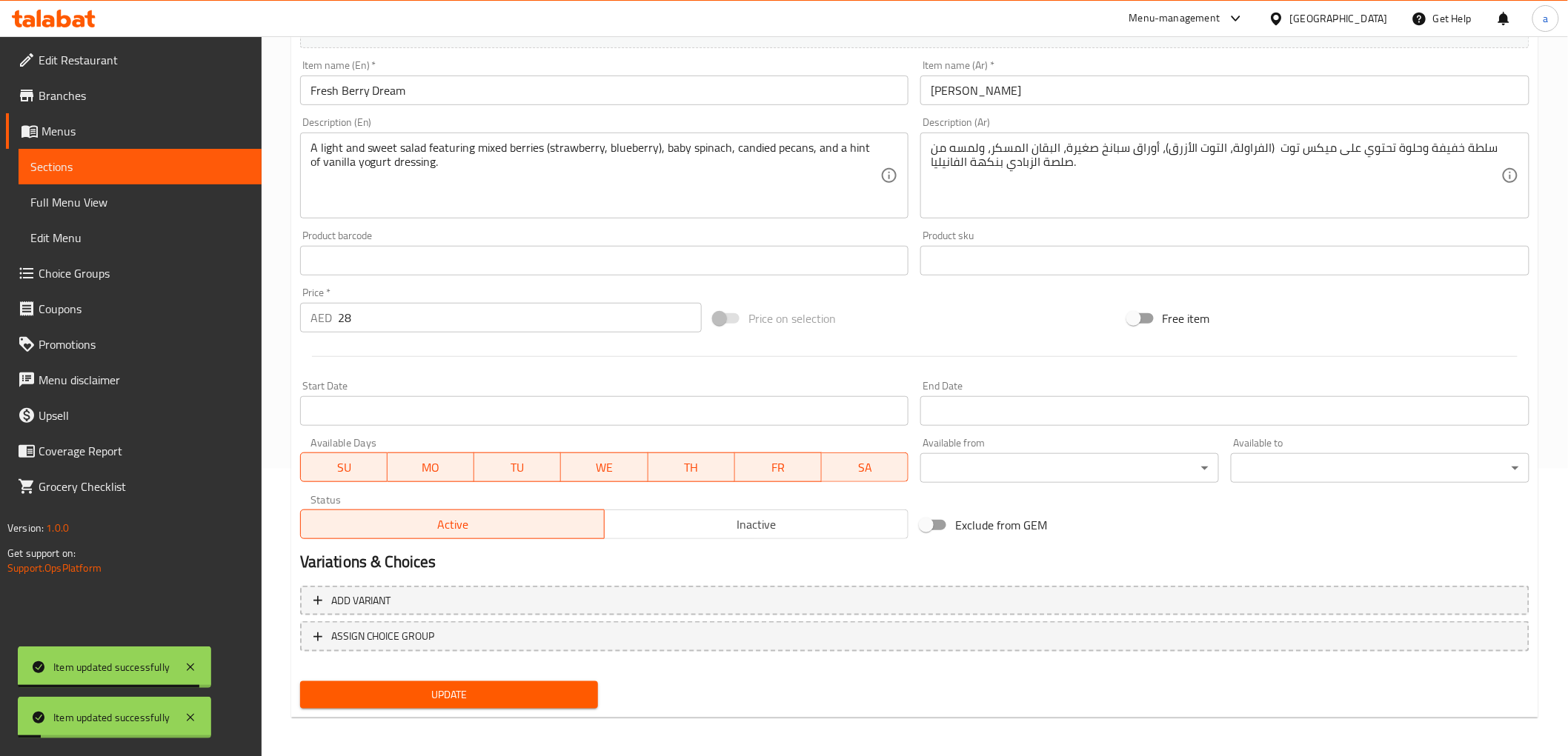
click at [502, 700] on span "Update" at bounding box center [449, 694] width 274 height 18
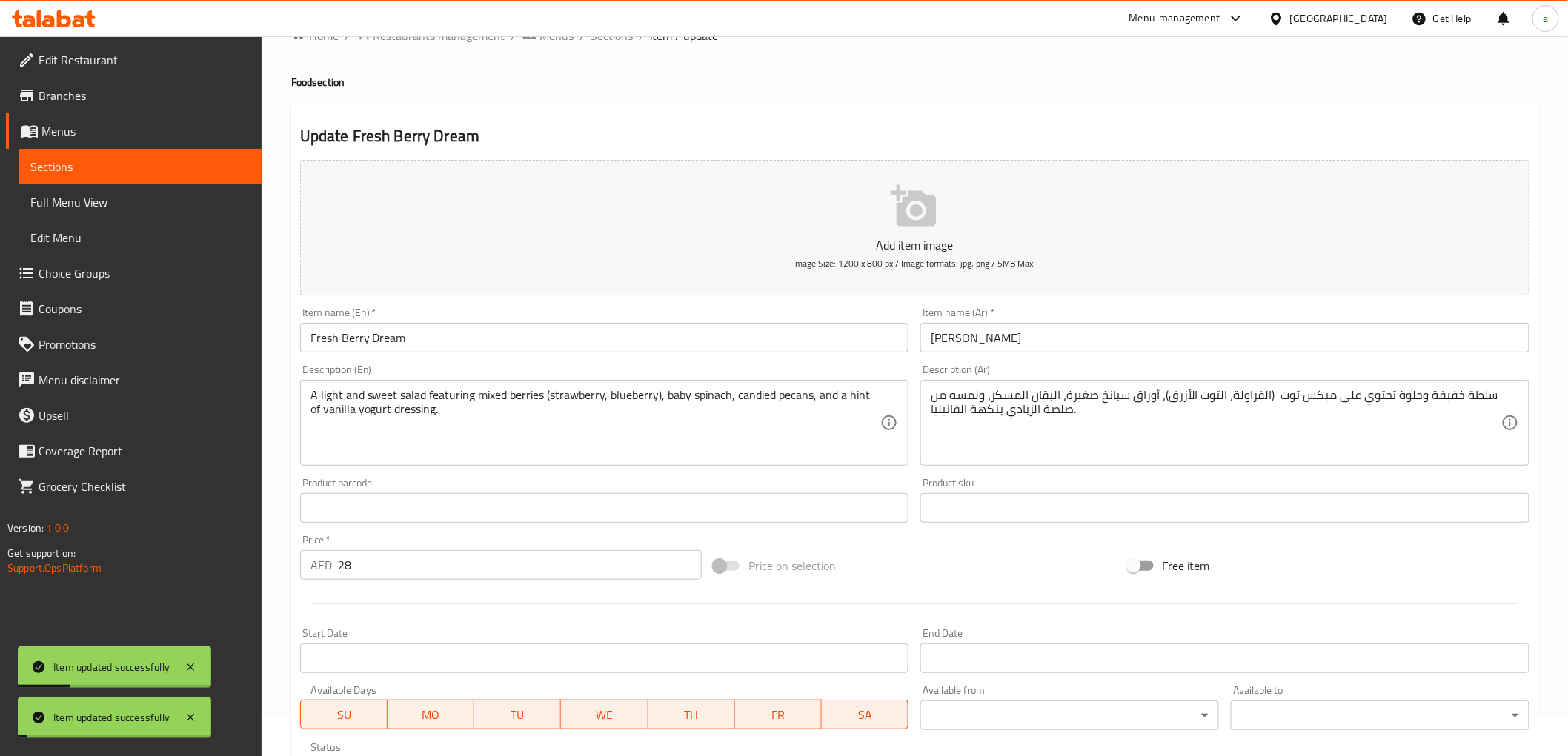
scroll to position [0, 0]
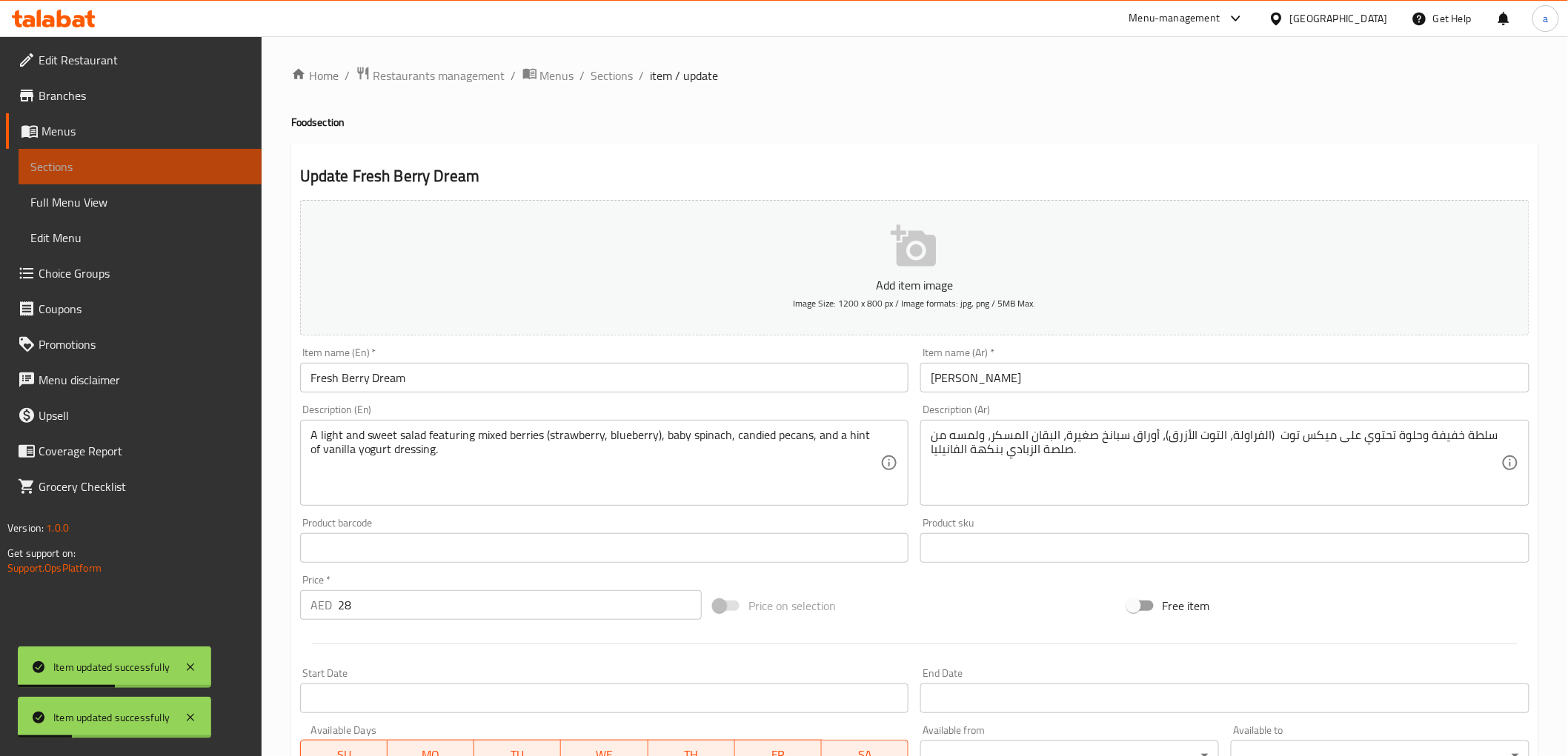
click at [154, 152] on link "Sections" at bounding box center [140, 167] width 243 height 36
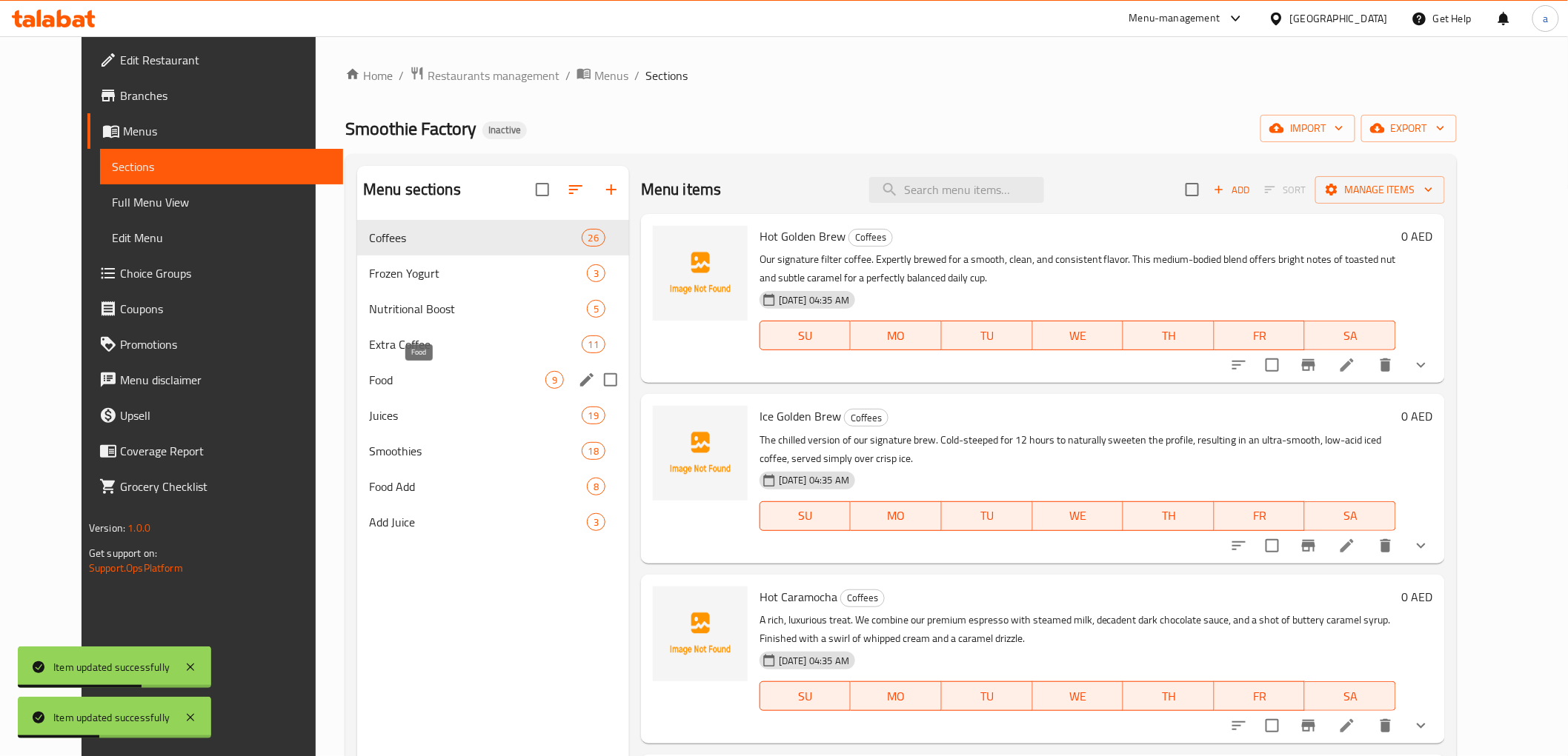
click at [369, 380] on span "Food" at bounding box center [457, 379] width 176 height 17
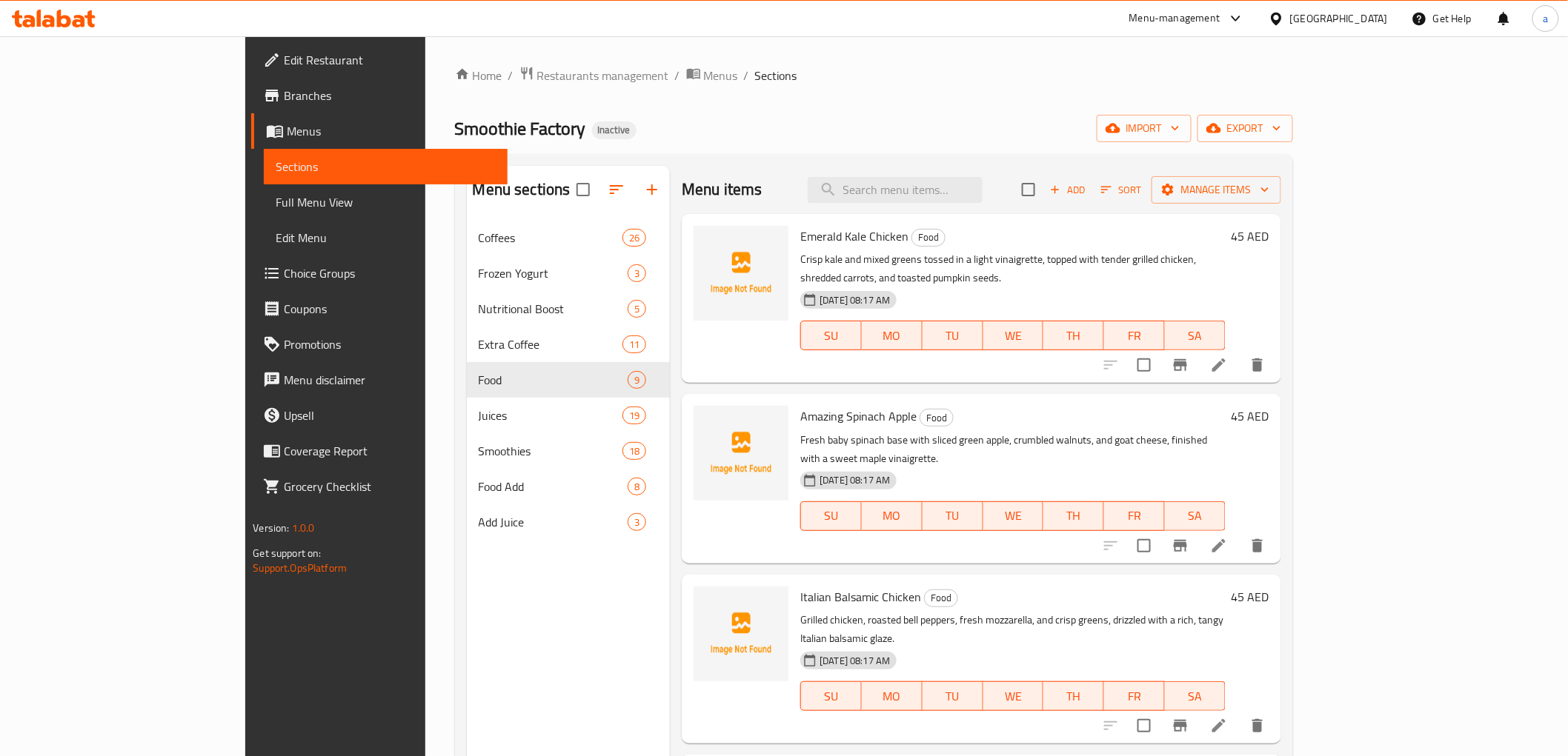
click at [1228, 537] on icon at bounding box center [1218, 546] width 17 height 17
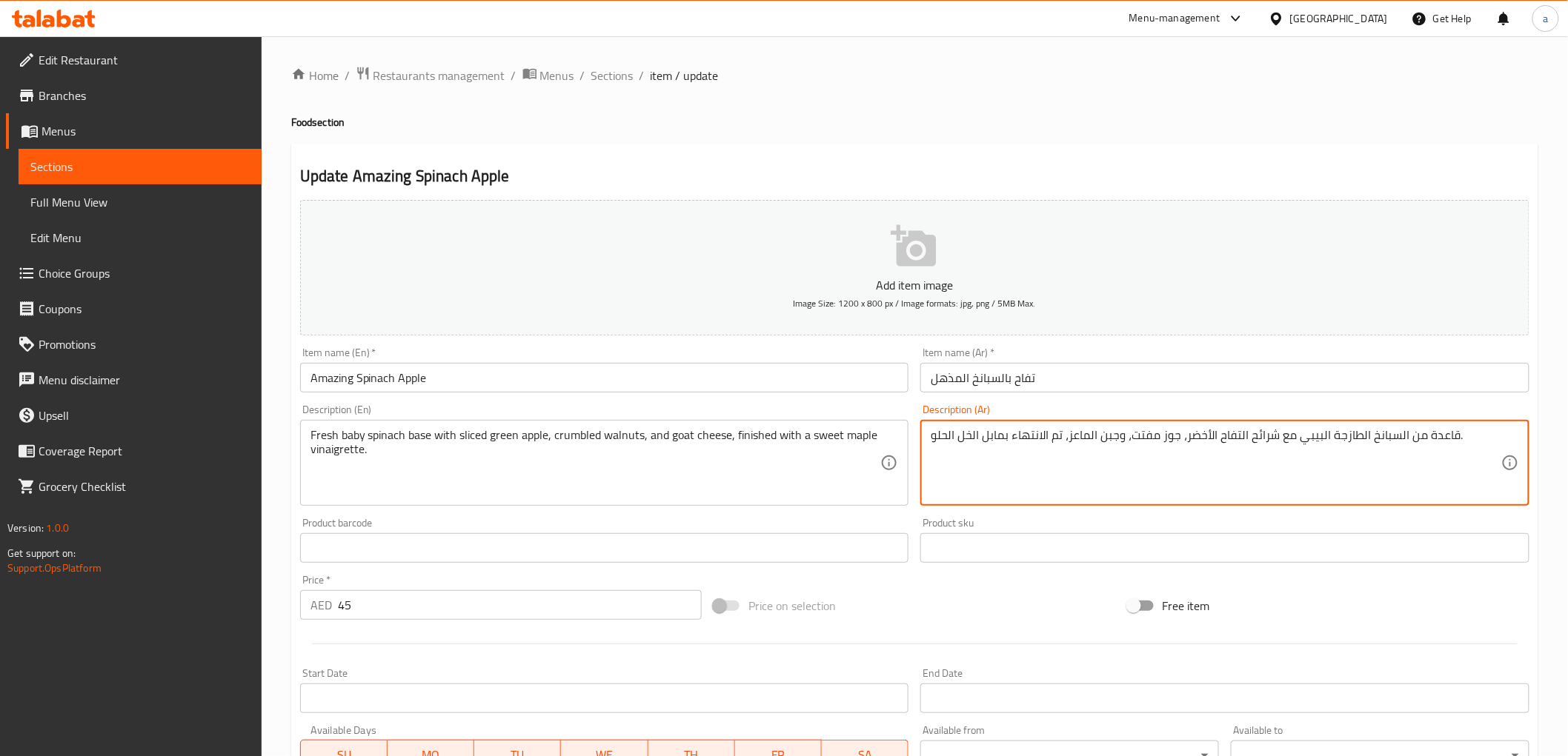
drag, startPoint x: 1296, startPoint y: 442, endPoint x: 1403, endPoint y: 456, distance: 107.9
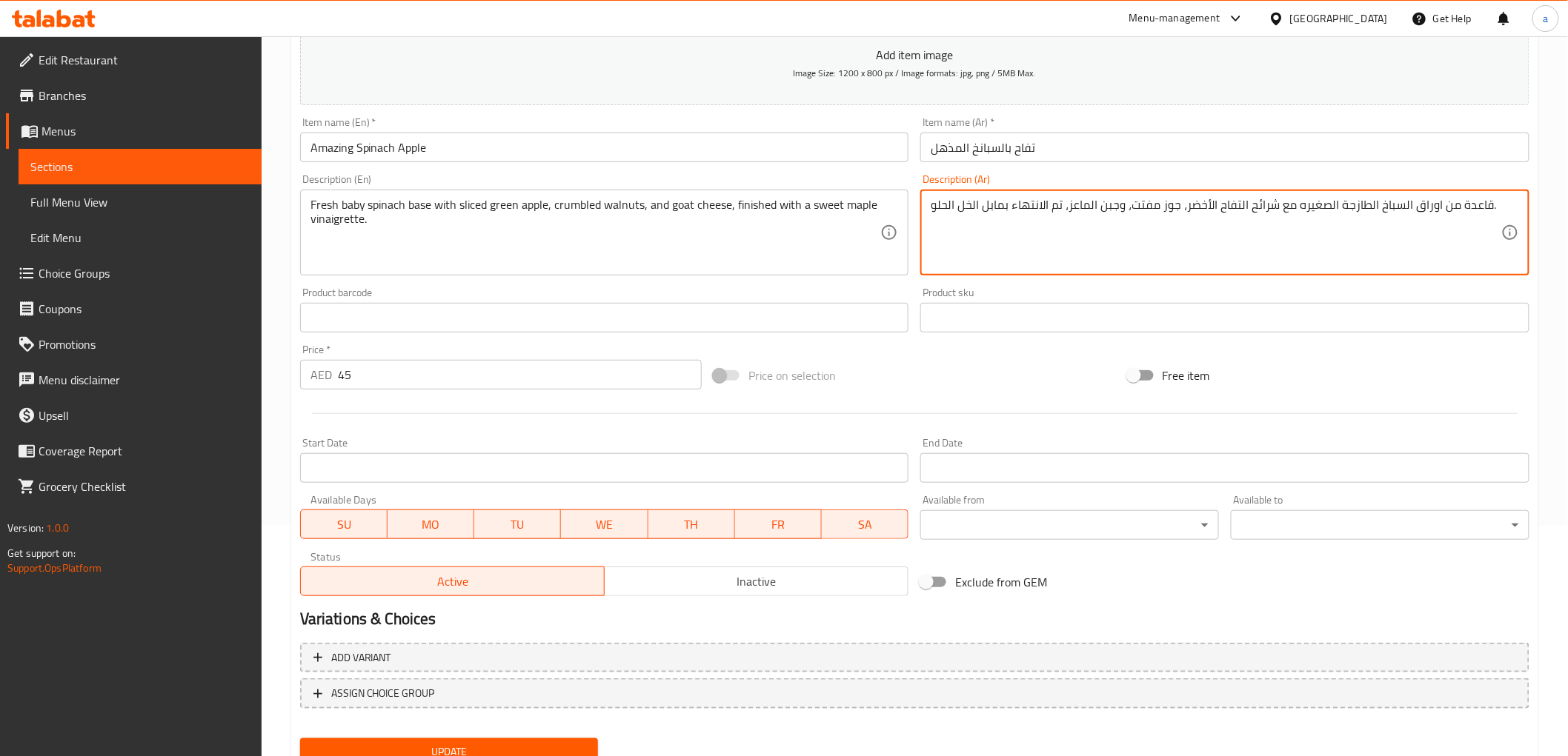
scroll to position [287, 0]
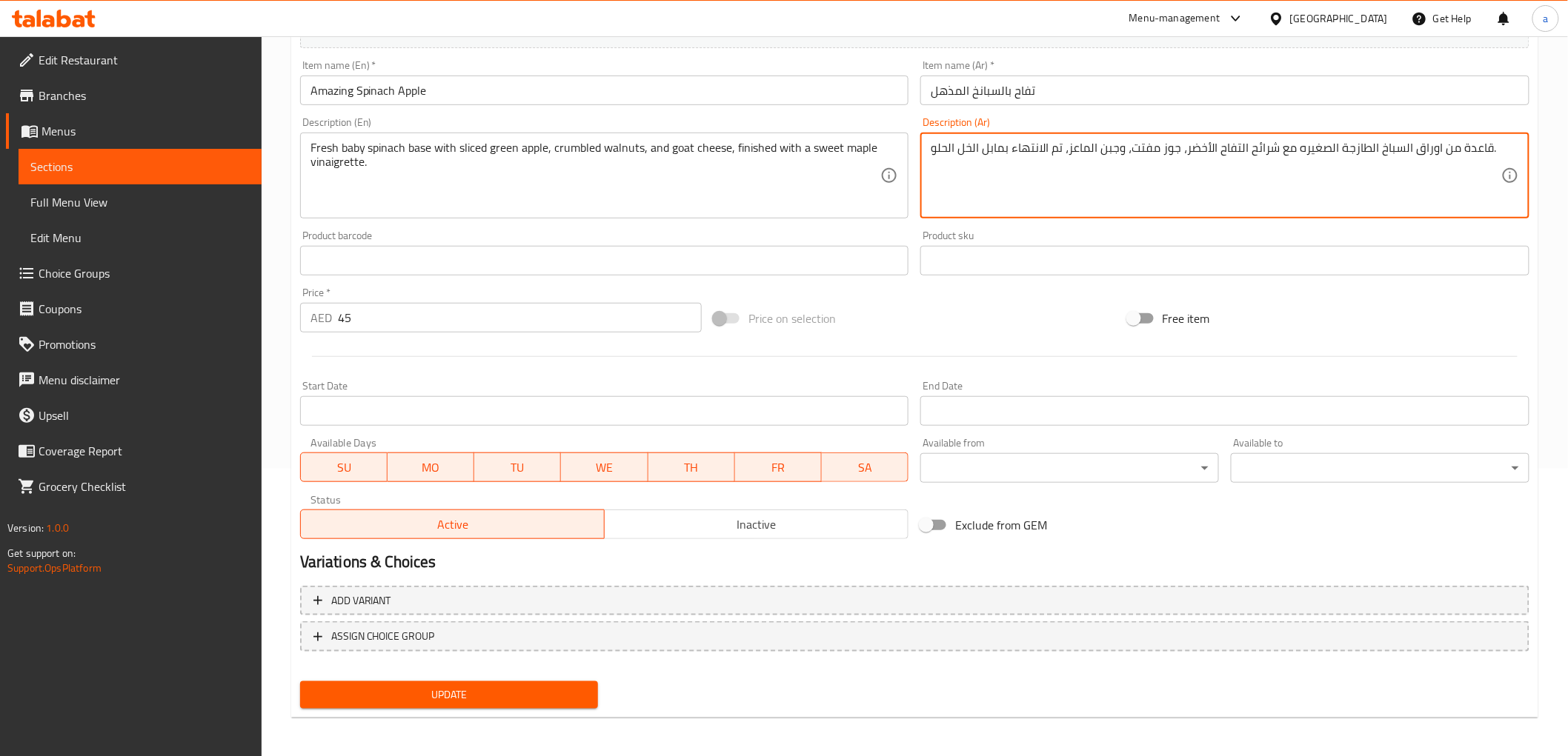
type textarea "قاعدة من اوراق السباخ الطازجة الصغيره مع شرائح التفاح الأخضر، جوز مفتت، وجبن ال…"
click at [462, 694] on span "Update" at bounding box center [449, 694] width 274 height 18
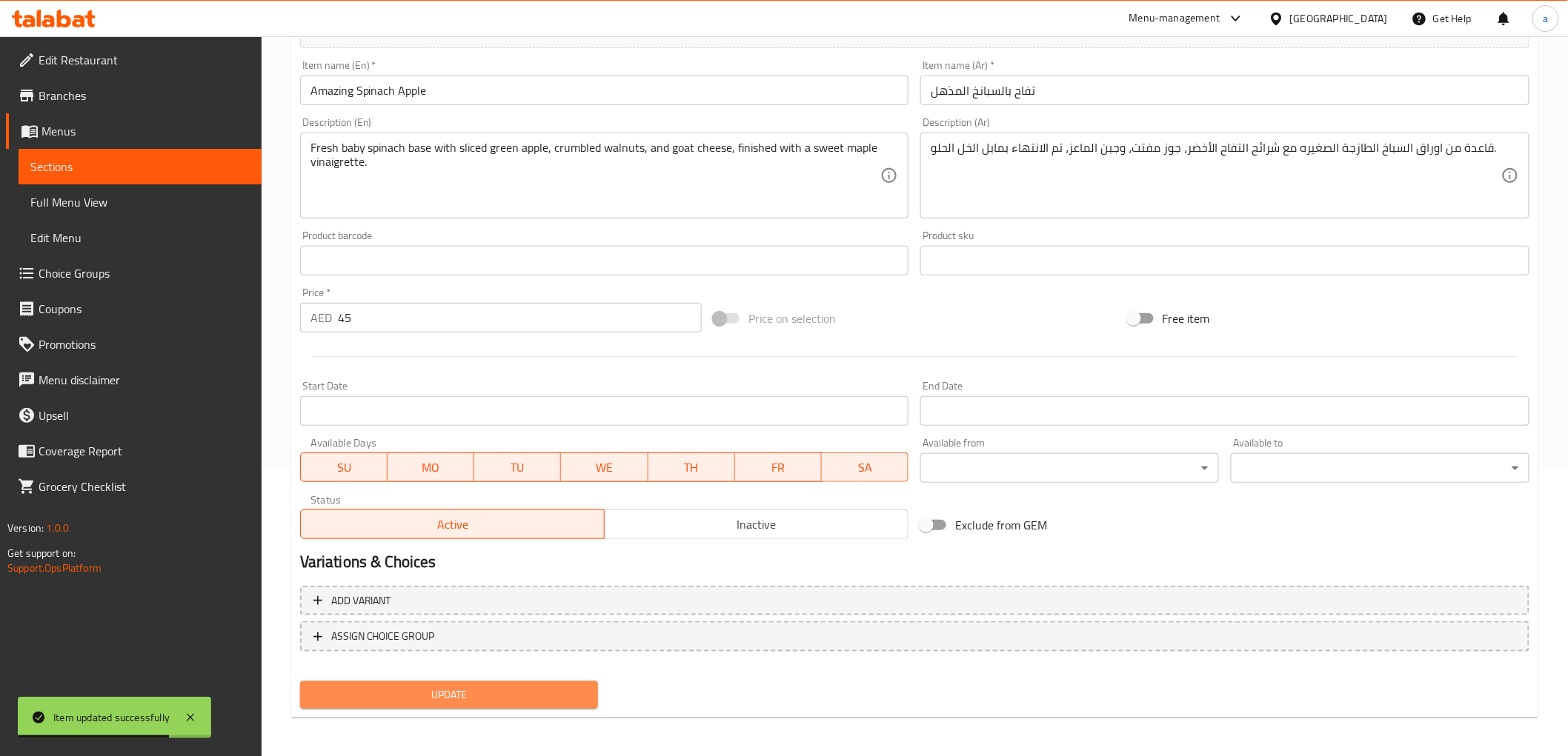
click at [455, 682] on button "Update" at bounding box center [450, 695] width 299 height 27
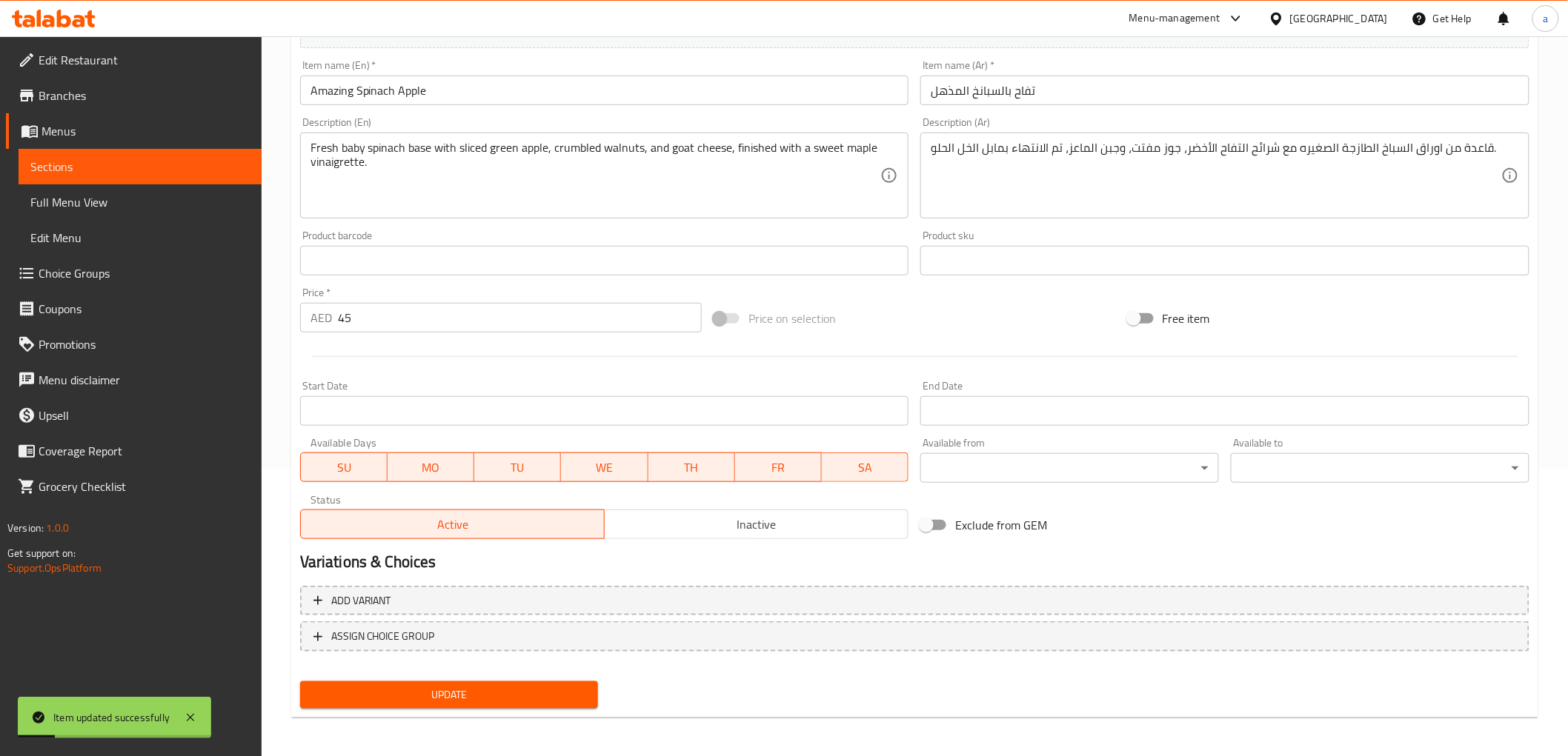
click at [135, 171] on span "Sections" at bounding box center [141, 167] width 220 height 17
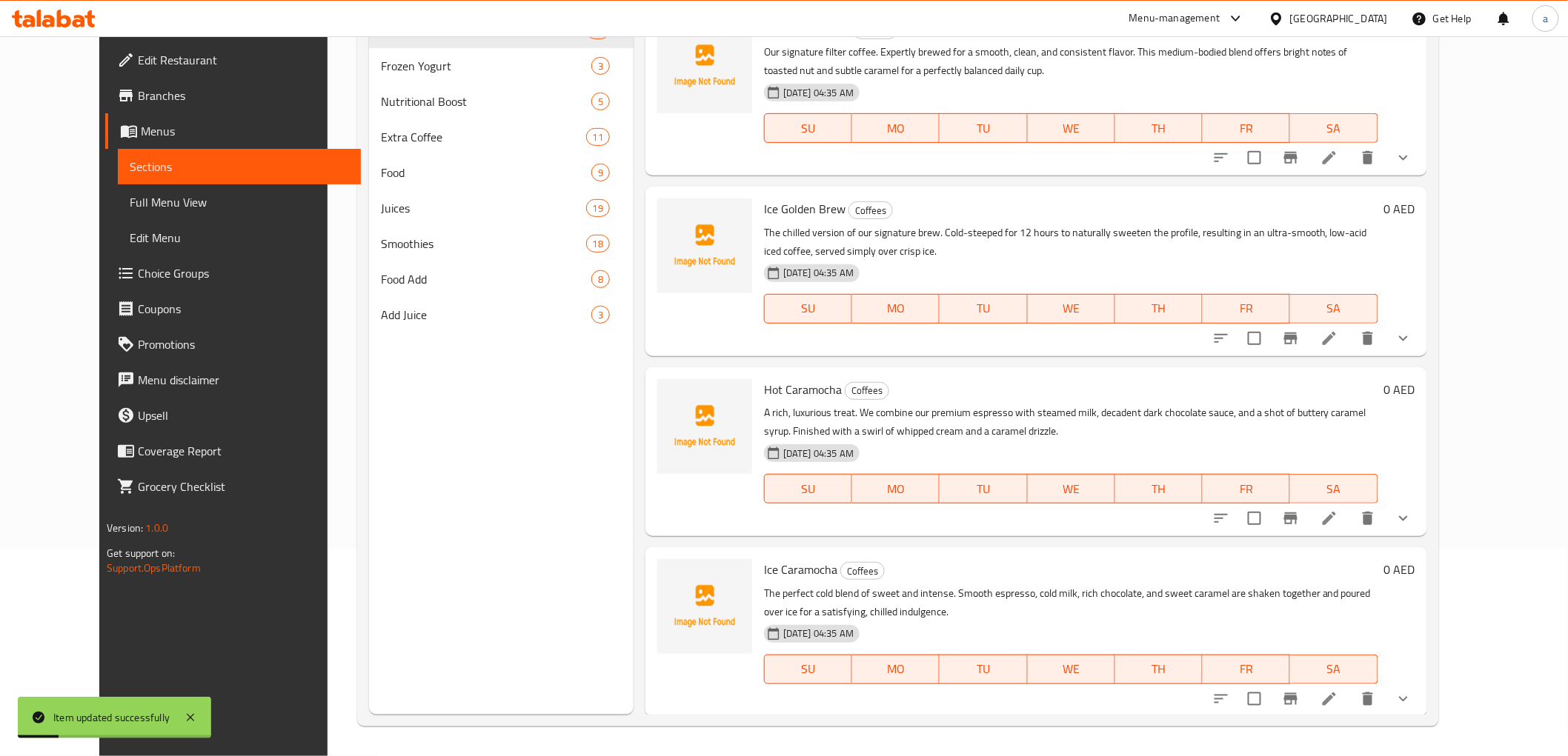
scroll to position [207, 0]
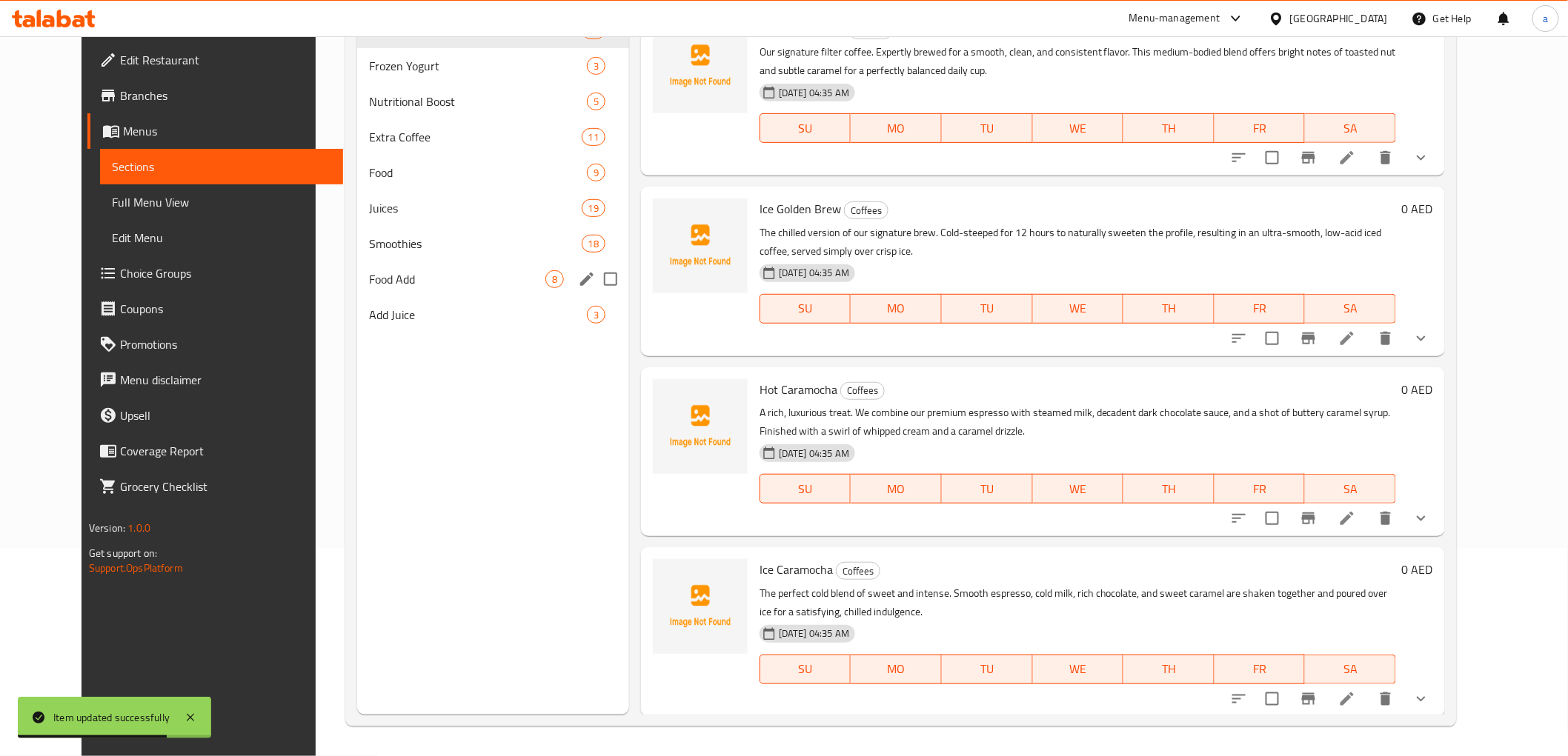
click at [358, 289] on div "Food Add 8" at bounding box center [493, 279] width 272 height 36
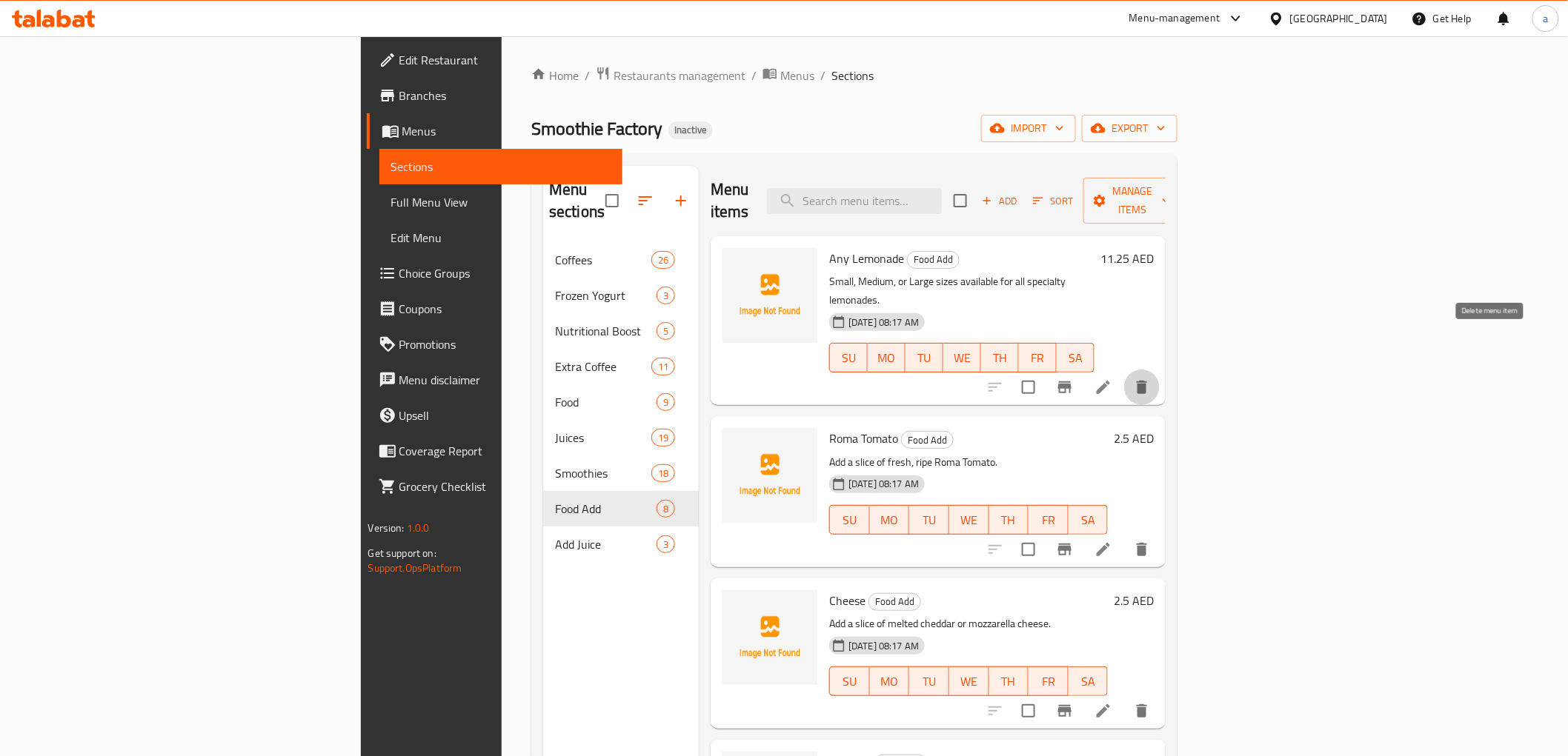
click at [1160, 370] on button "delete" at bounding box center [1141, 387] width 36 height 36
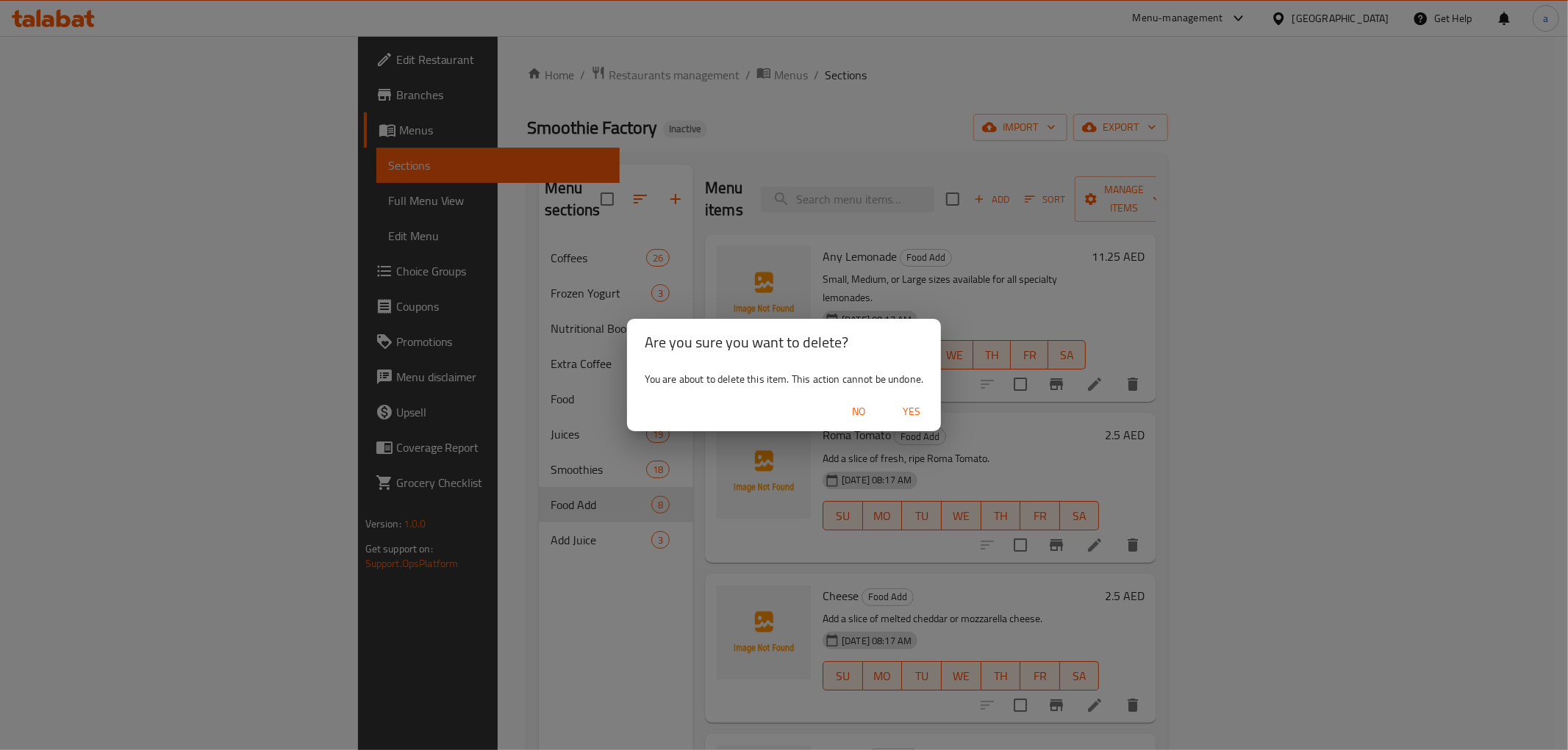
click at [909, 406] on span "Yes" at bounding box center [911, 412] width 35 height 18
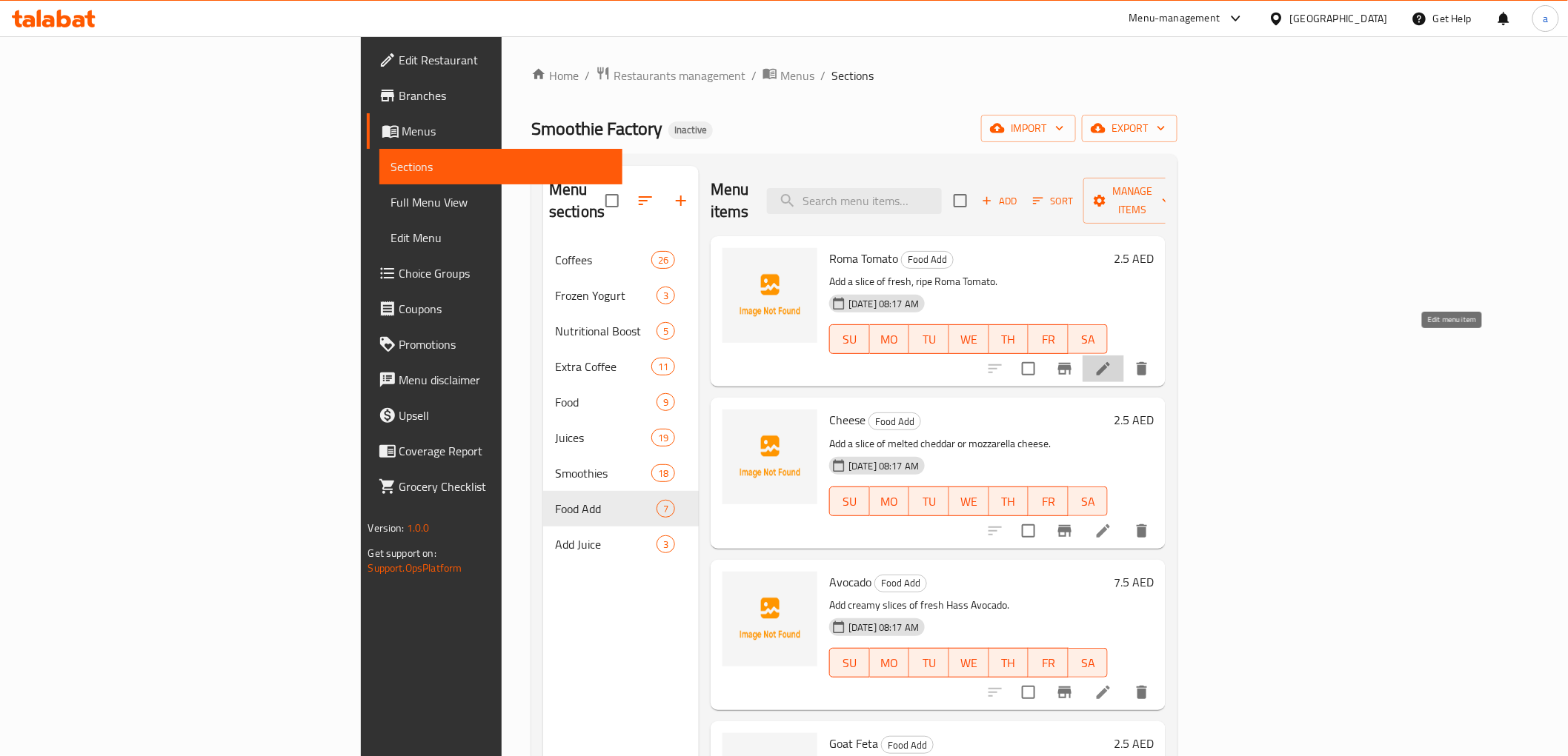
click at [1110, 362] on icon at bounding box center [1103, 369] width 13 height 13
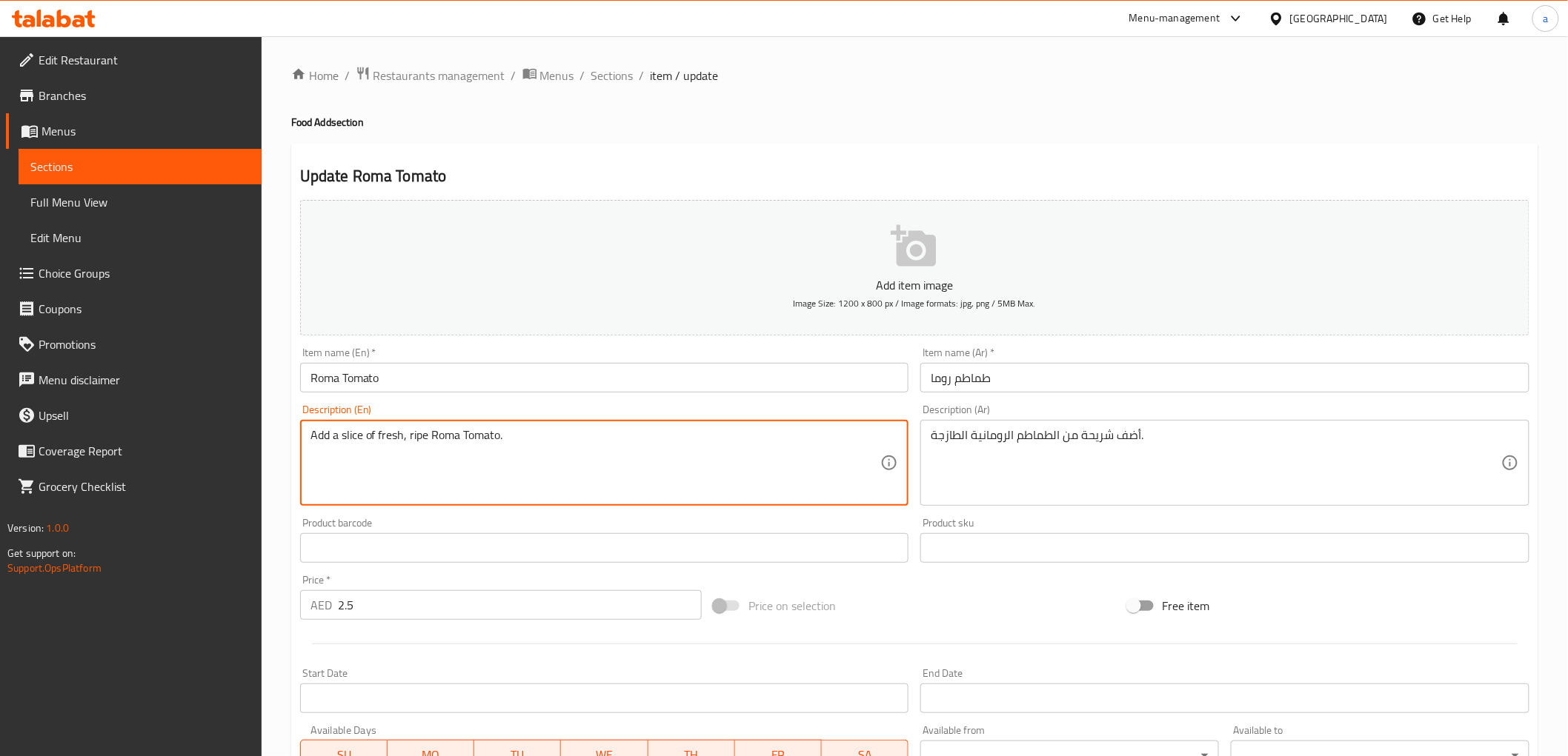
drag, startPoint x: 408, startPoint y: 438, endPoint x: 416, endPoint y: 440, distance: 8.2
click at [416, 440] on textarea "Add a slice of fresh, ripe Roma Tomato." at bounding box center [595, 463] width 570 height 70
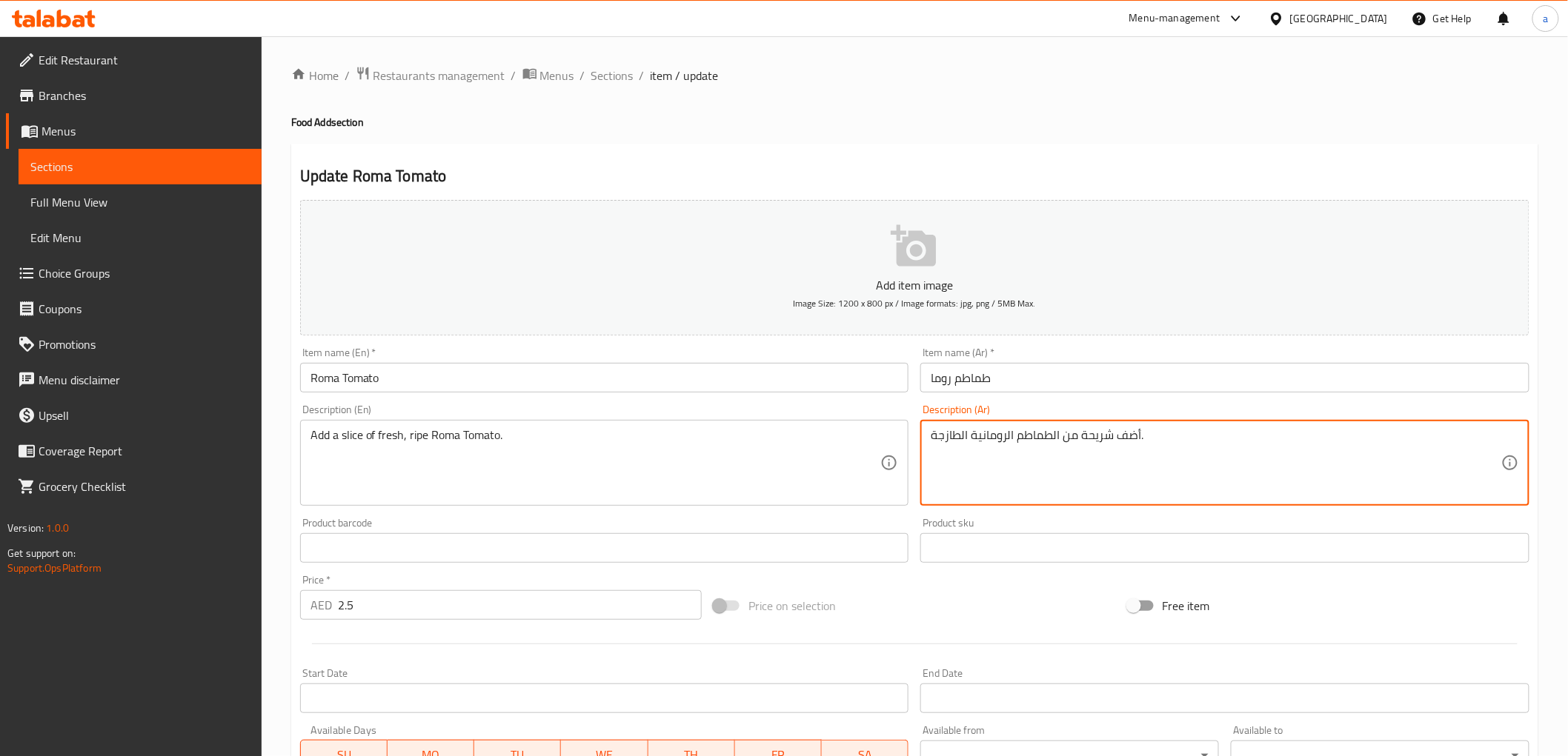
click at [968, 437] on textarea "أضف شريحة من الطماطم الرومانية الطازجة." at bounding box center [1215, 463] width 570 height 70
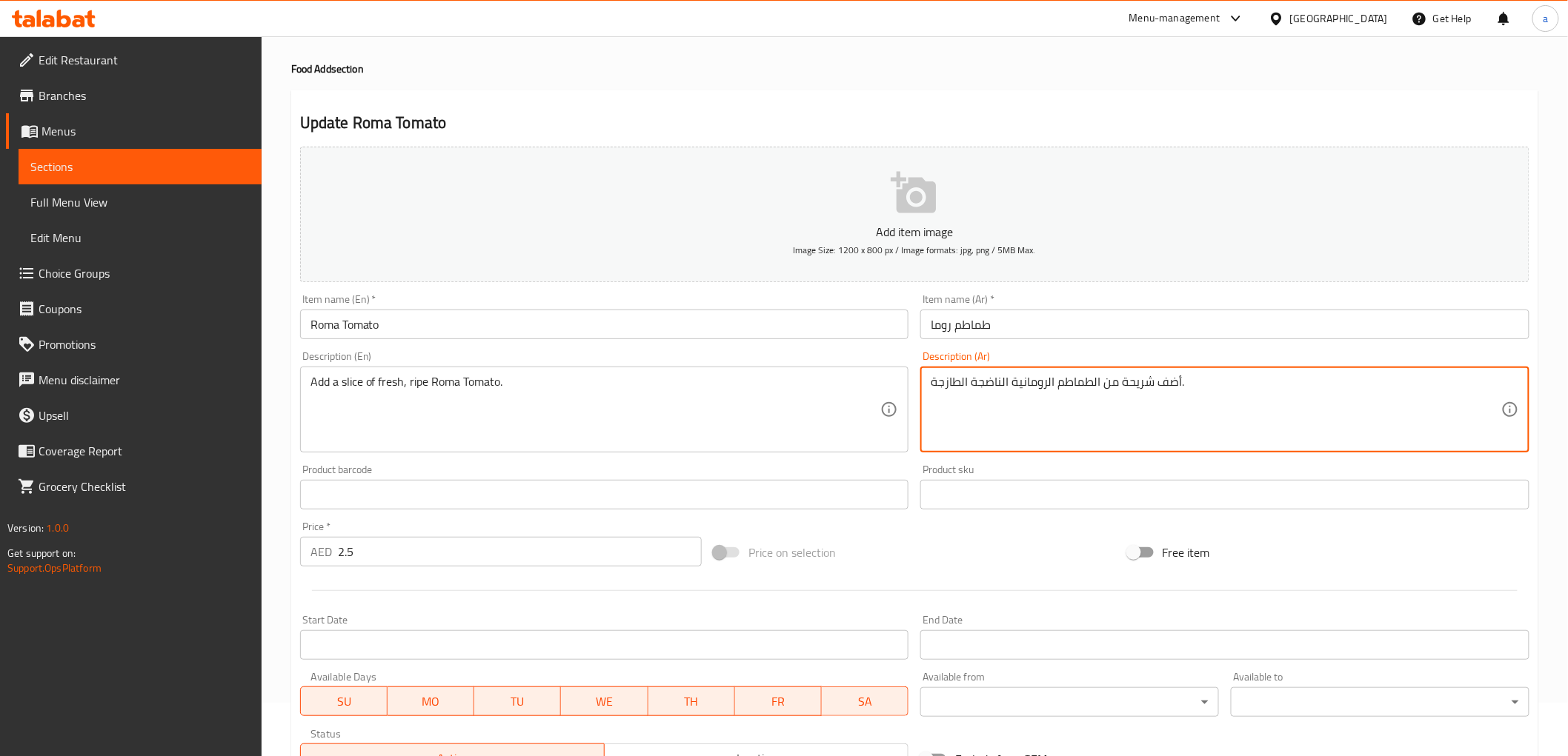
scroll to position [82, 0]
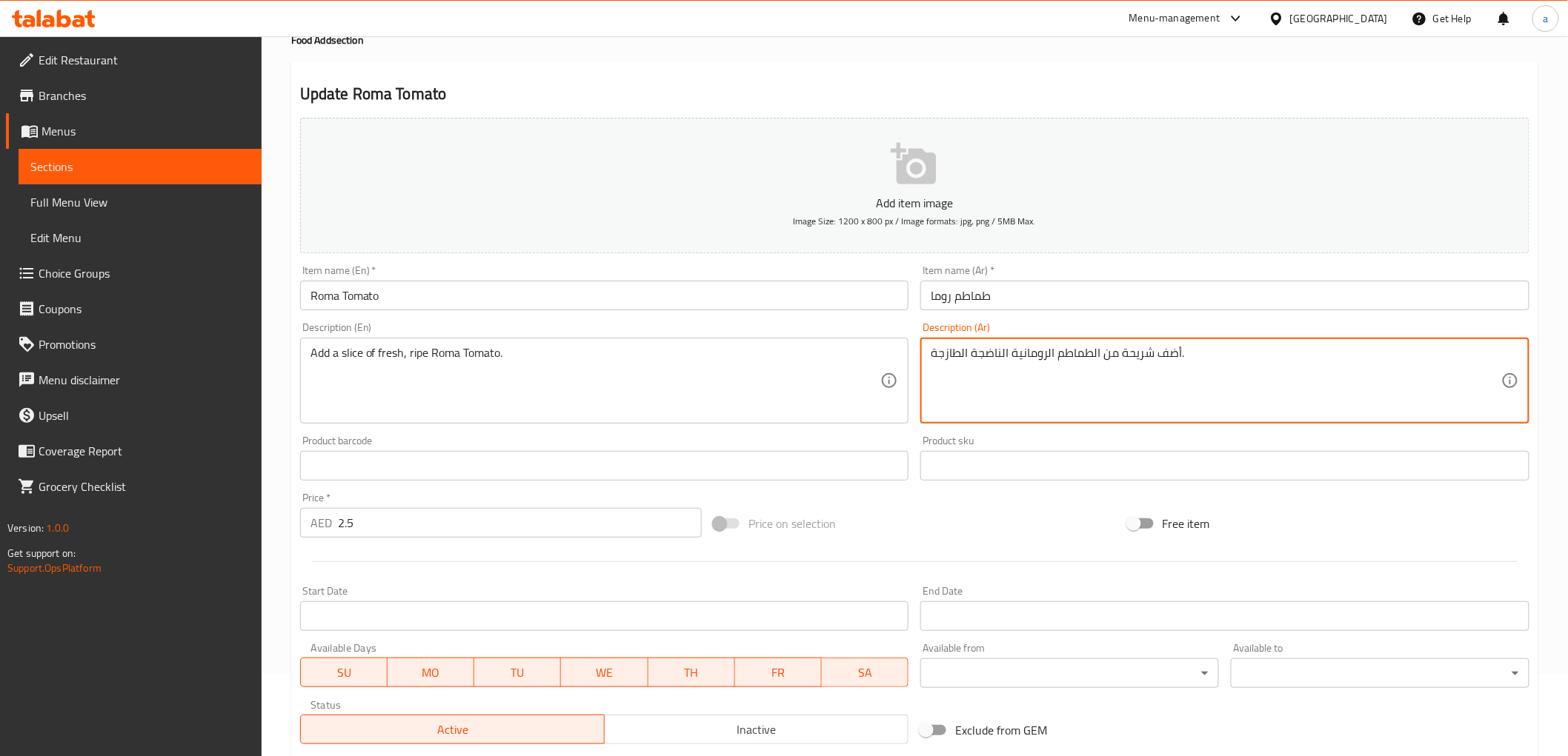
drag, startPoint x: 1010, startPoint y: 363, endPoint x: 1059, endPoint y: 375, distance: 50.4
click at [1059, 375] on textarea "أضف شريحة من الطماطم الرومانية الناضجة الطازجة." at bounding box center [1215, 380] width 570 height 70
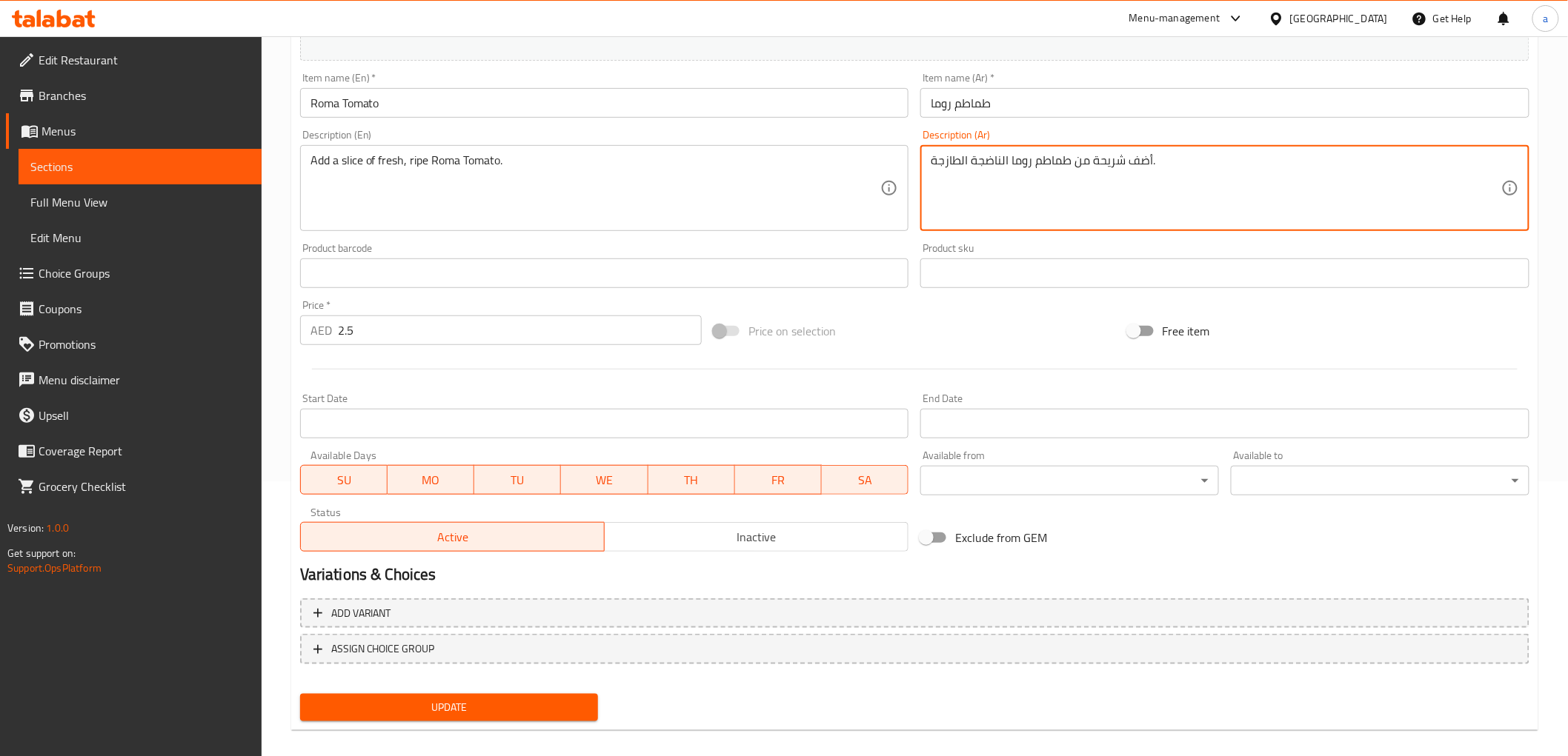
scroll to position [287, 0]
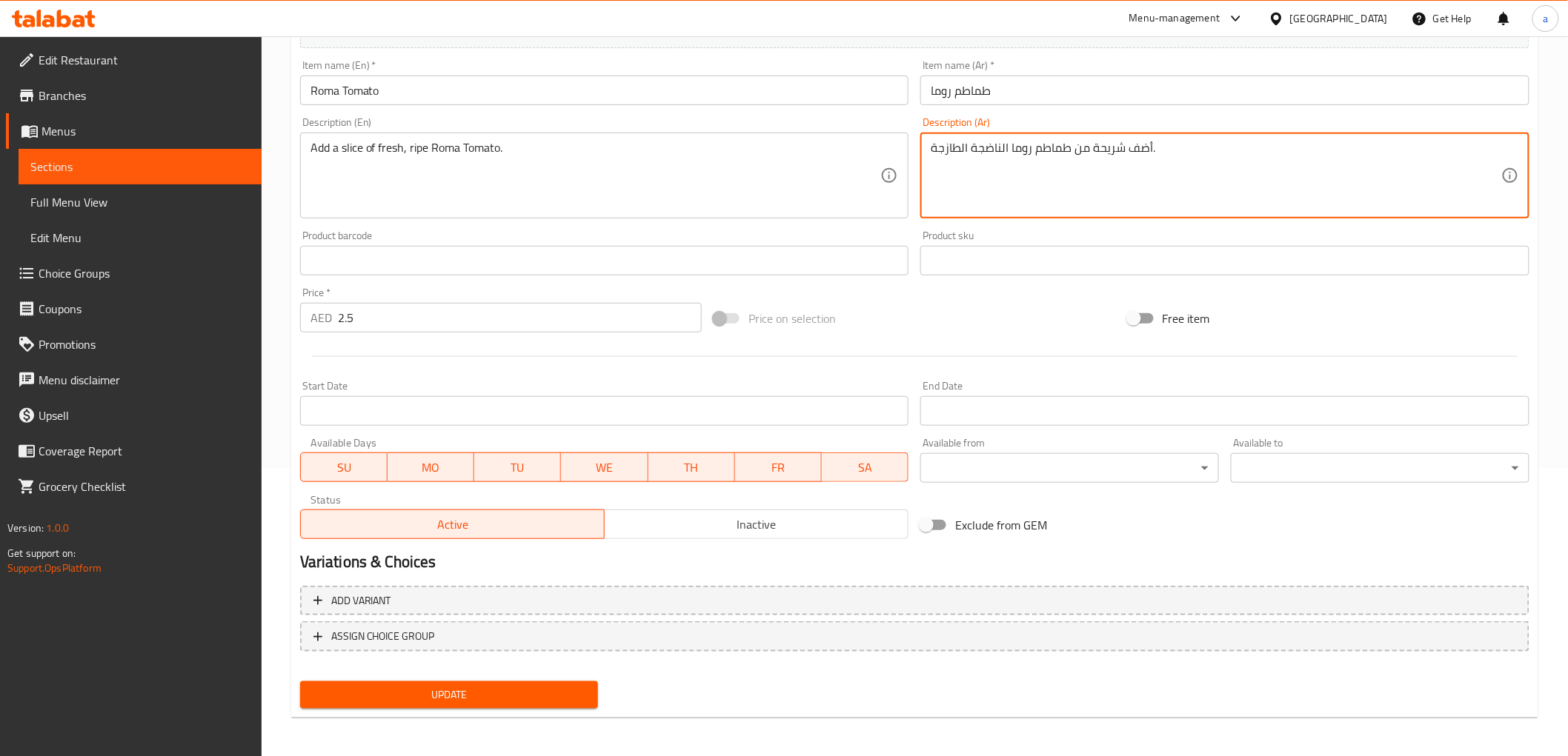
type textarea "أضف شريحة من طماطم روما الناضجة الطازجة."
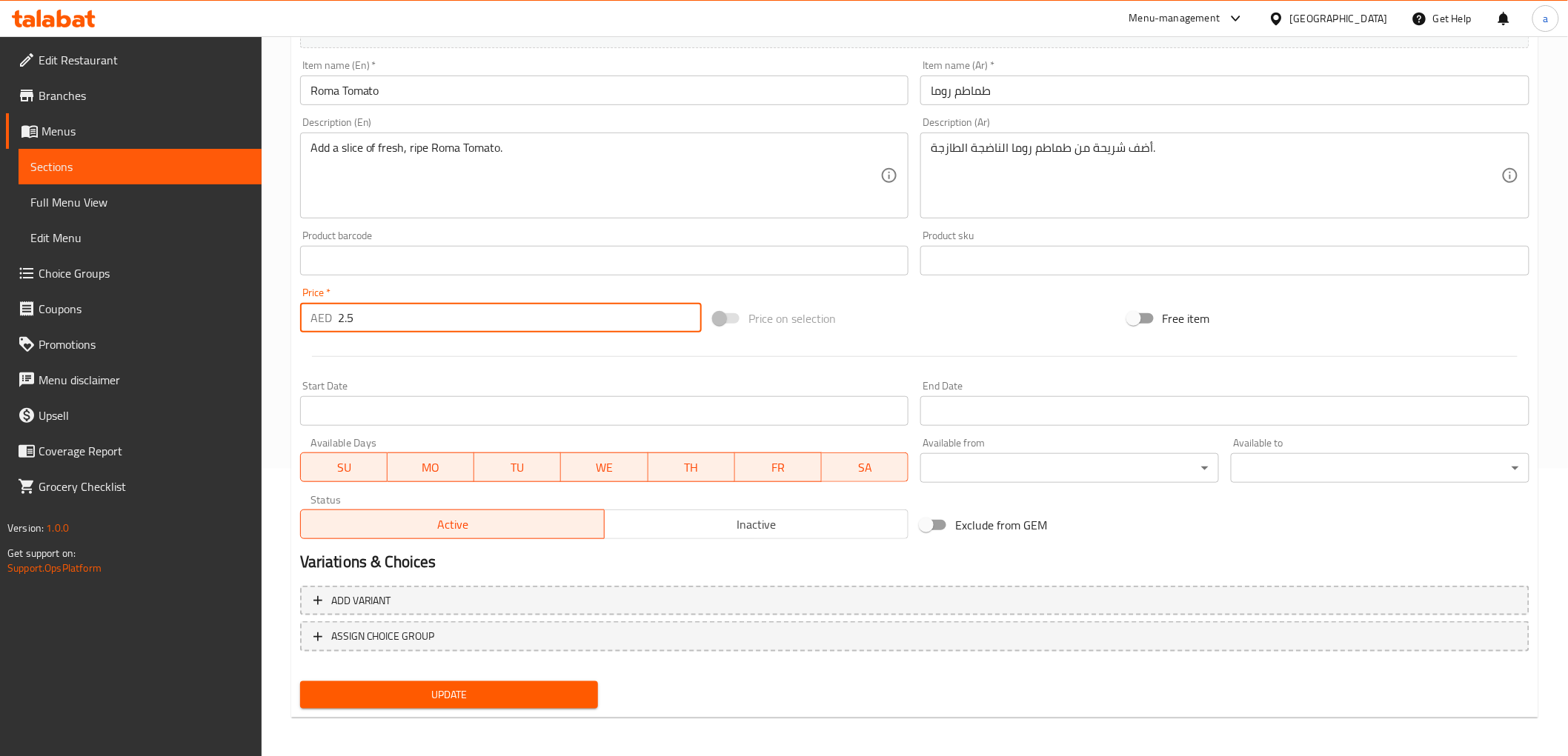
drag, startPoint x: 382, startPoint y: 331, endPoint x: 306, endPoint y: 310, distance: 78.8
click at [306, 310] on div "AED 2.5 Price *" at bounding box center [501, 318] width 402 height 30
type input "3"
click at [402, 697] on span "Update" at bounding box center [449, 694] width 274 height 18
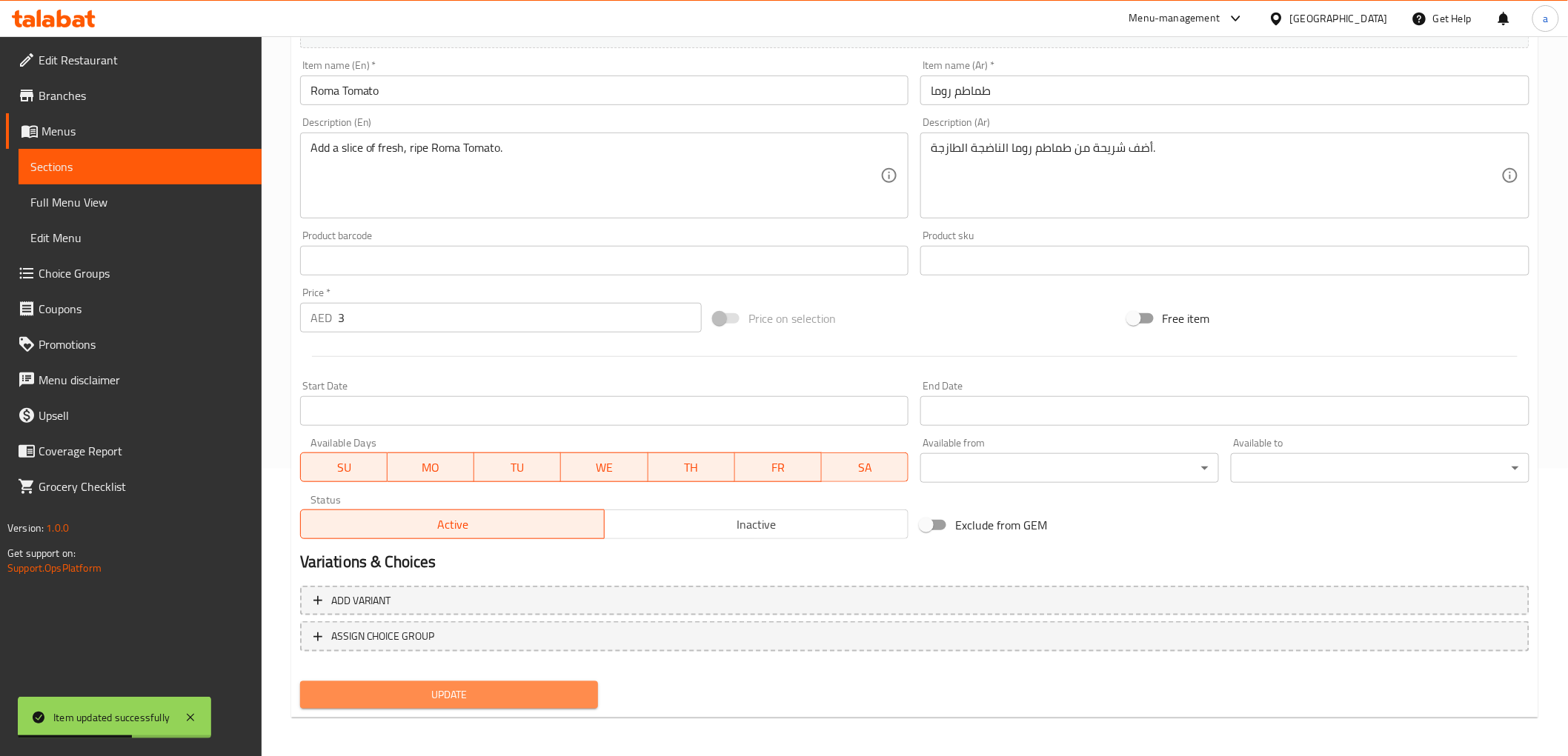
click at [446, 691] on span "Update" at bounding box center [449, 694] width 274 height 18
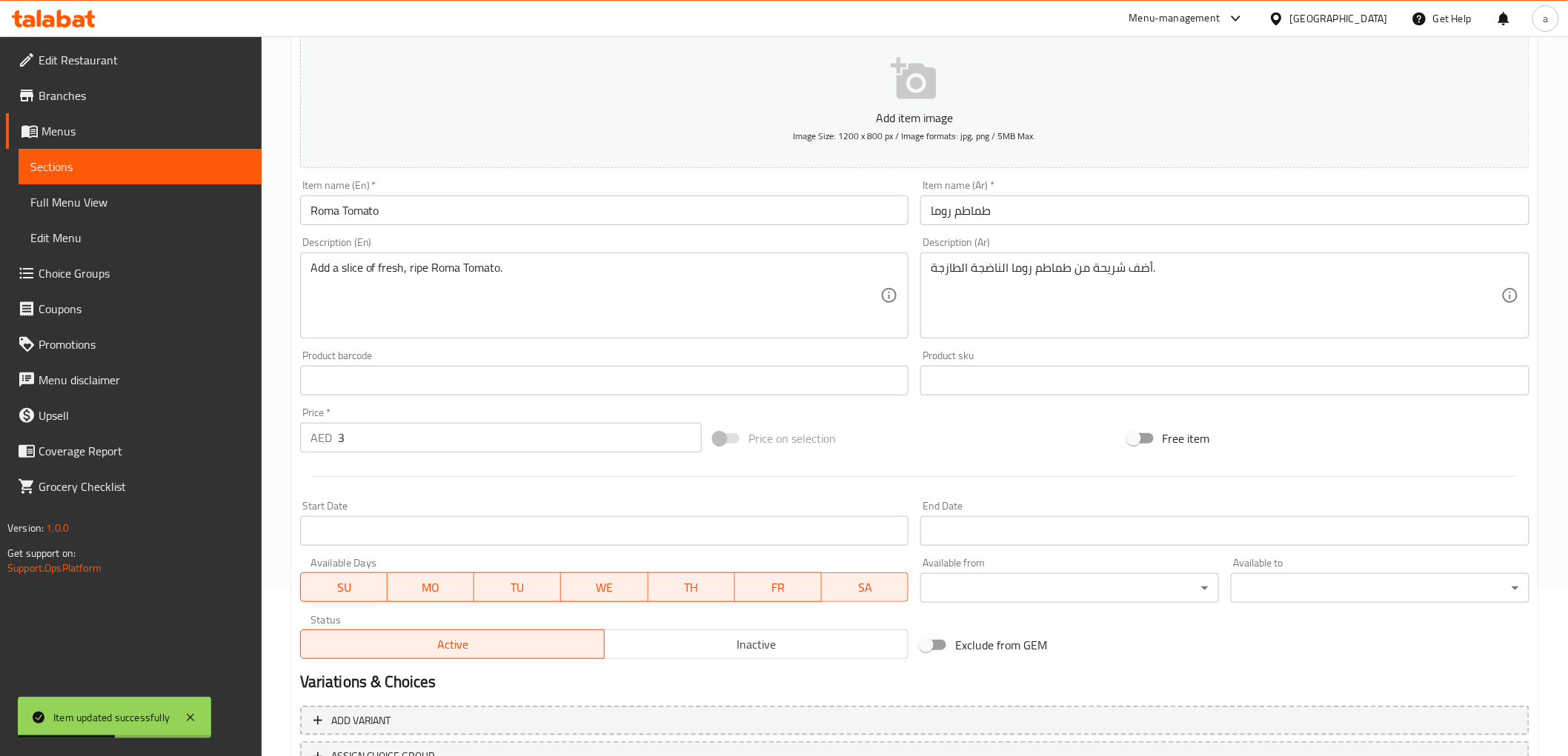
scroll to position [0, 0]
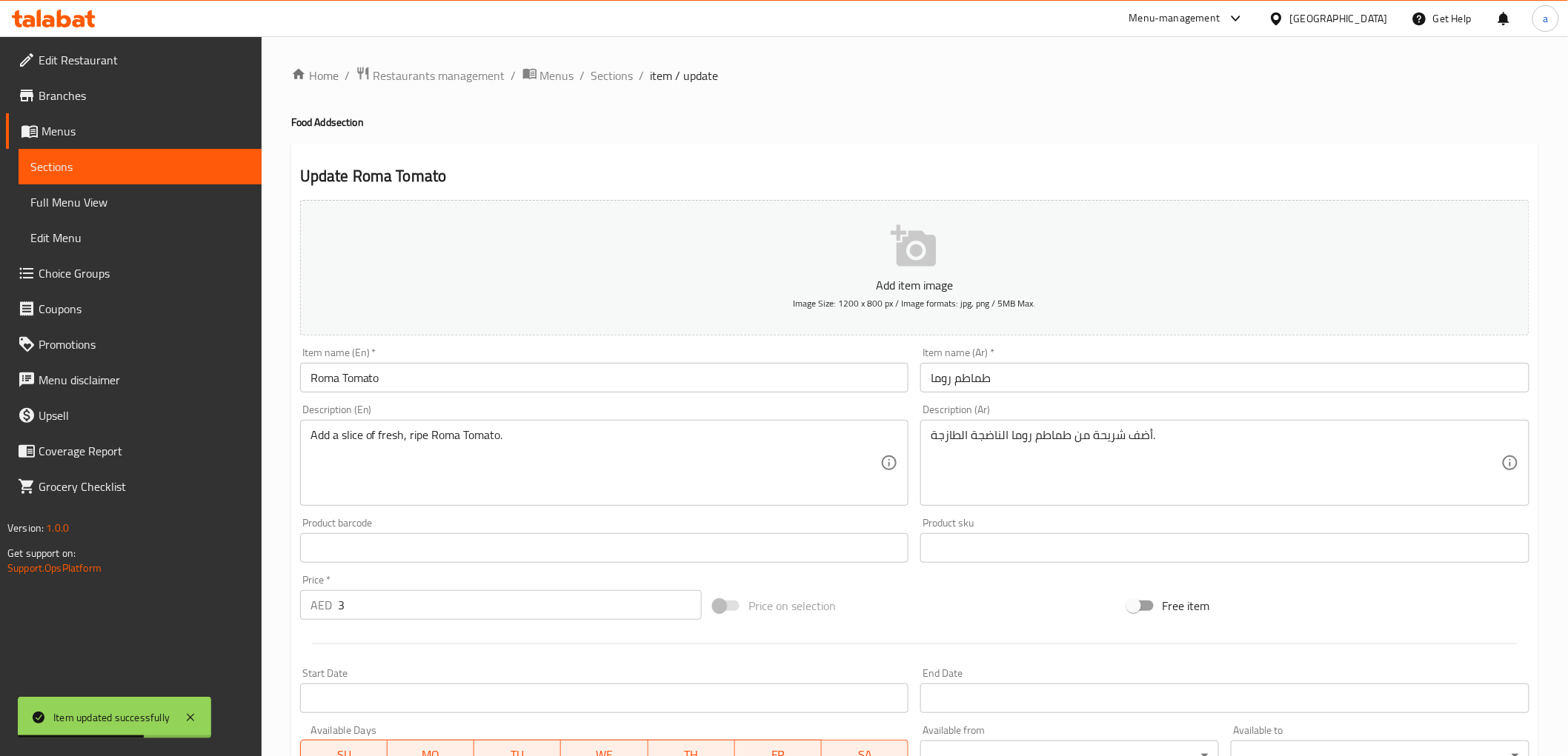
click at [200, 166] on span "Sections" at bounding box center [141, 167] width 220 height 17
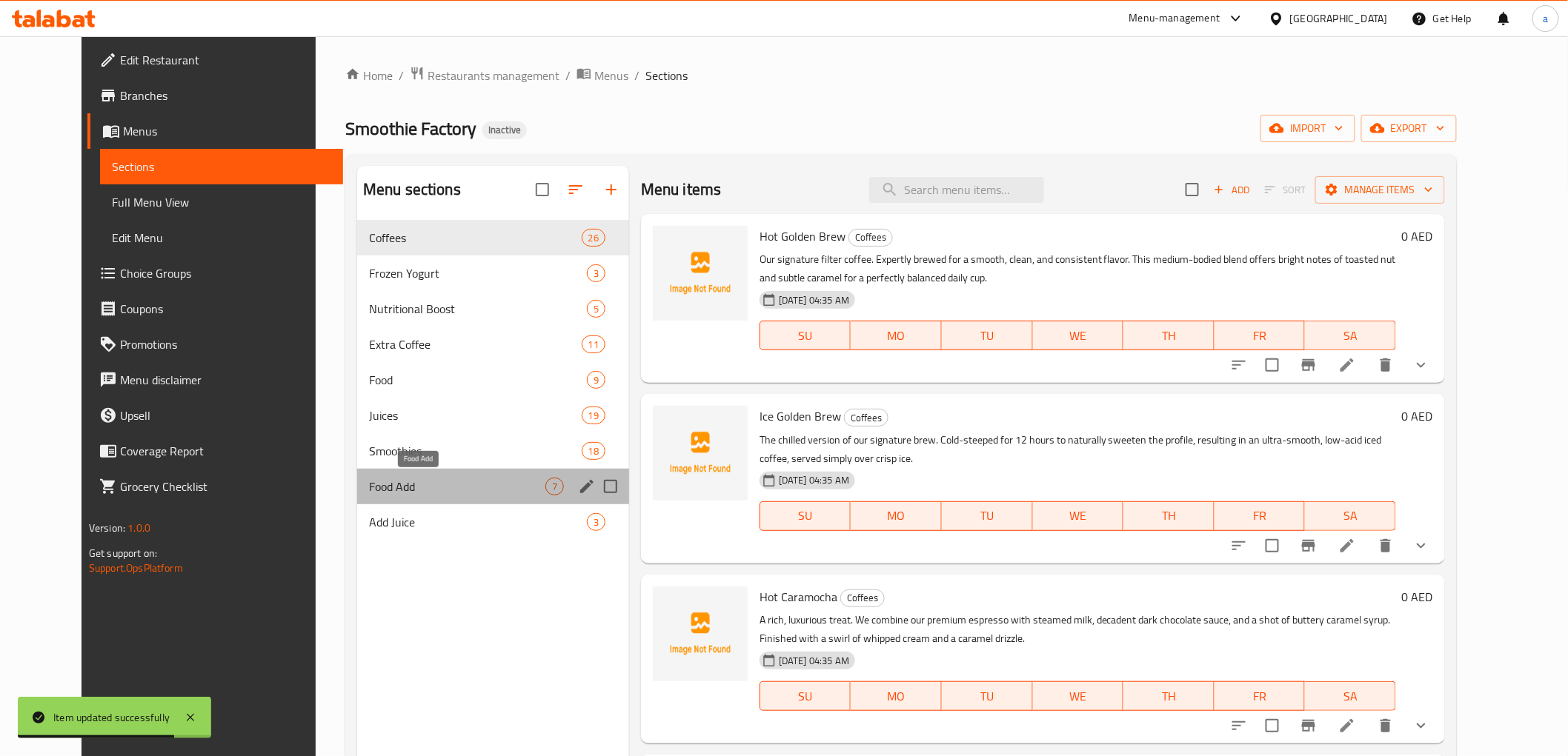
click at [397, 490] on span "Food Add" at bounding box center [457, 486] width 176 height 17
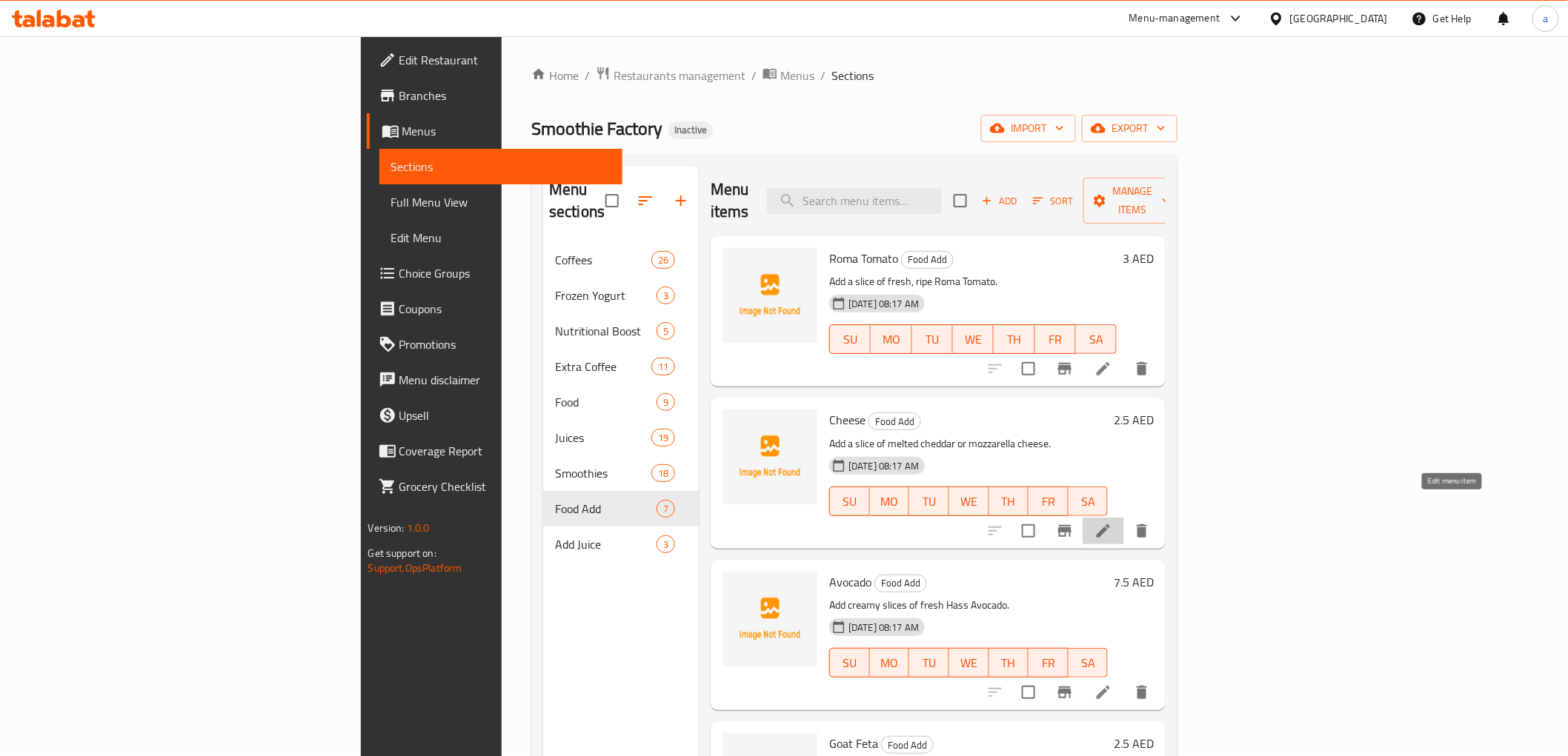
click at [1110, 525] on icon at bounding box center [1103, 532] width 13 height 13
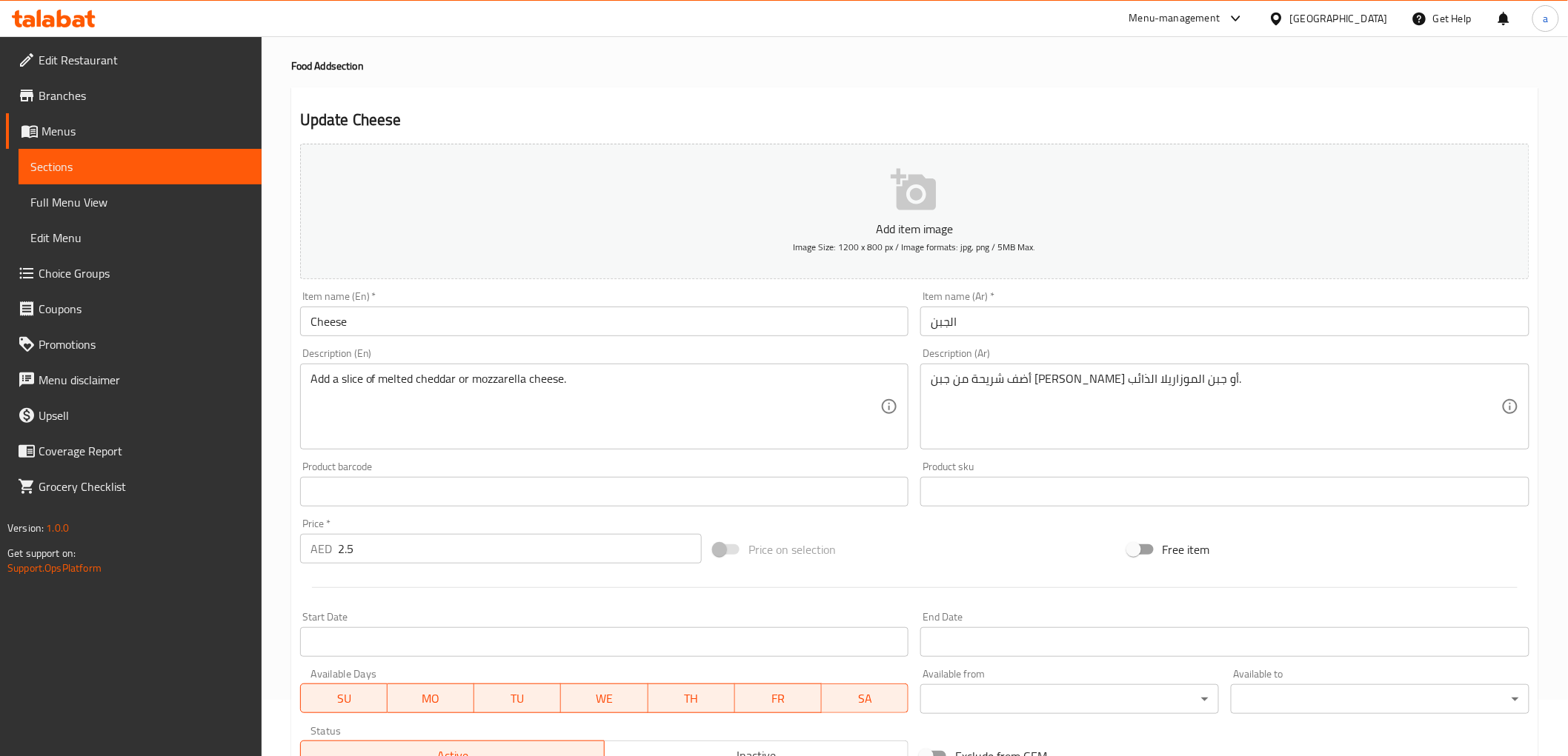
scroll to position [82, 0]
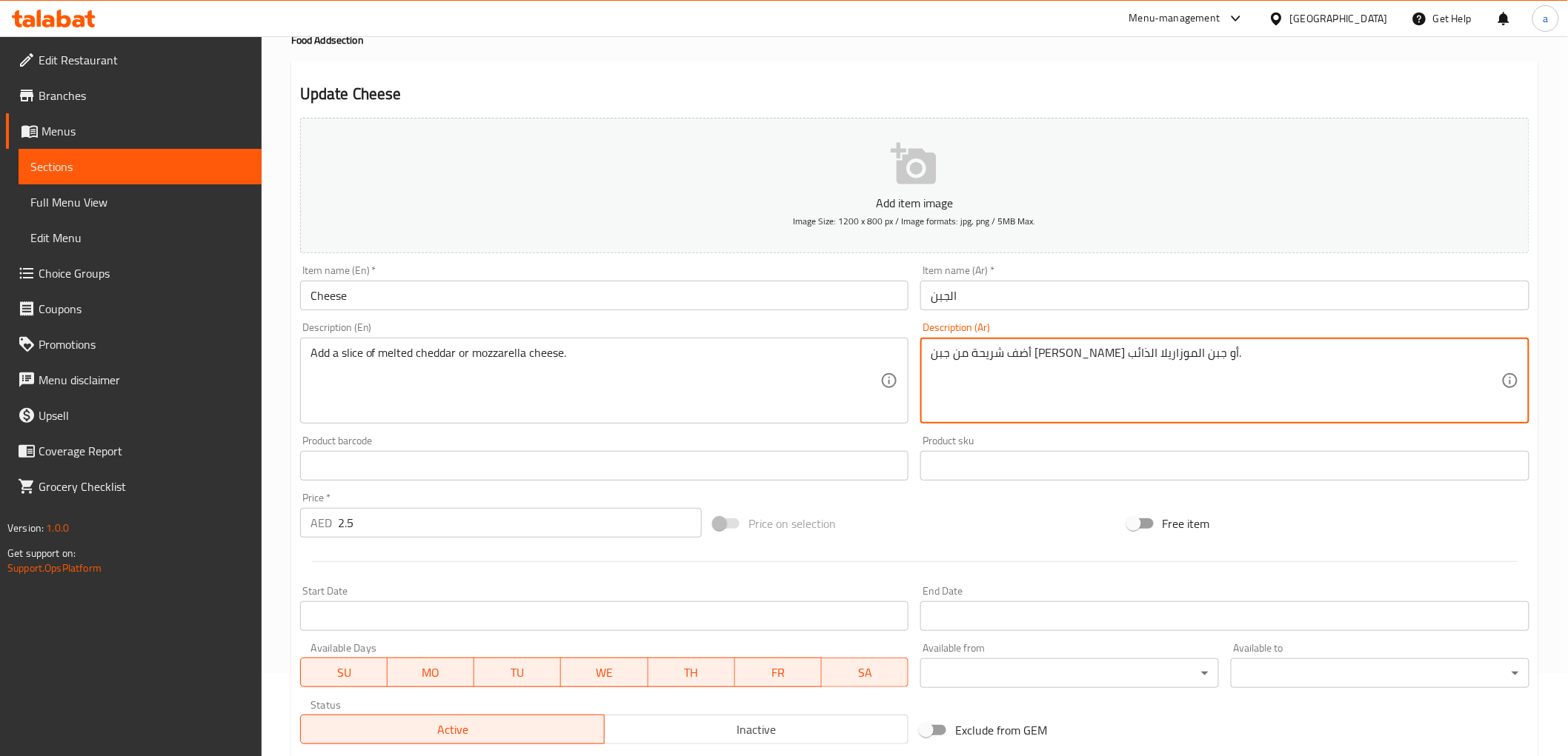
click at [1082, 358] on textarea "أضف شريحة من جبن [PERSON_NAME] أو جبن الموزاريلا الذائب." at bounding box center [1215, 380] width 570 height 70
click at [1043, 358] on textarea "أضف شريحة من [PERSON_NAME] أو جبن الموزاريلا الذائب." at bounding box center [1215, 380] width 570 height 70
click at [949, 354] on textarea "أضف شريحة من الشيدرالذائب أو جبن الموزاريلا الذائب." at bounding box center [1215, 380] width 570 height 70
click at [1041, 358] on textarea "أضف شريحة من الشيدرالذائب أو جبن الموزاريلا ." at bounding box center [1215, 380] width 570 height 70
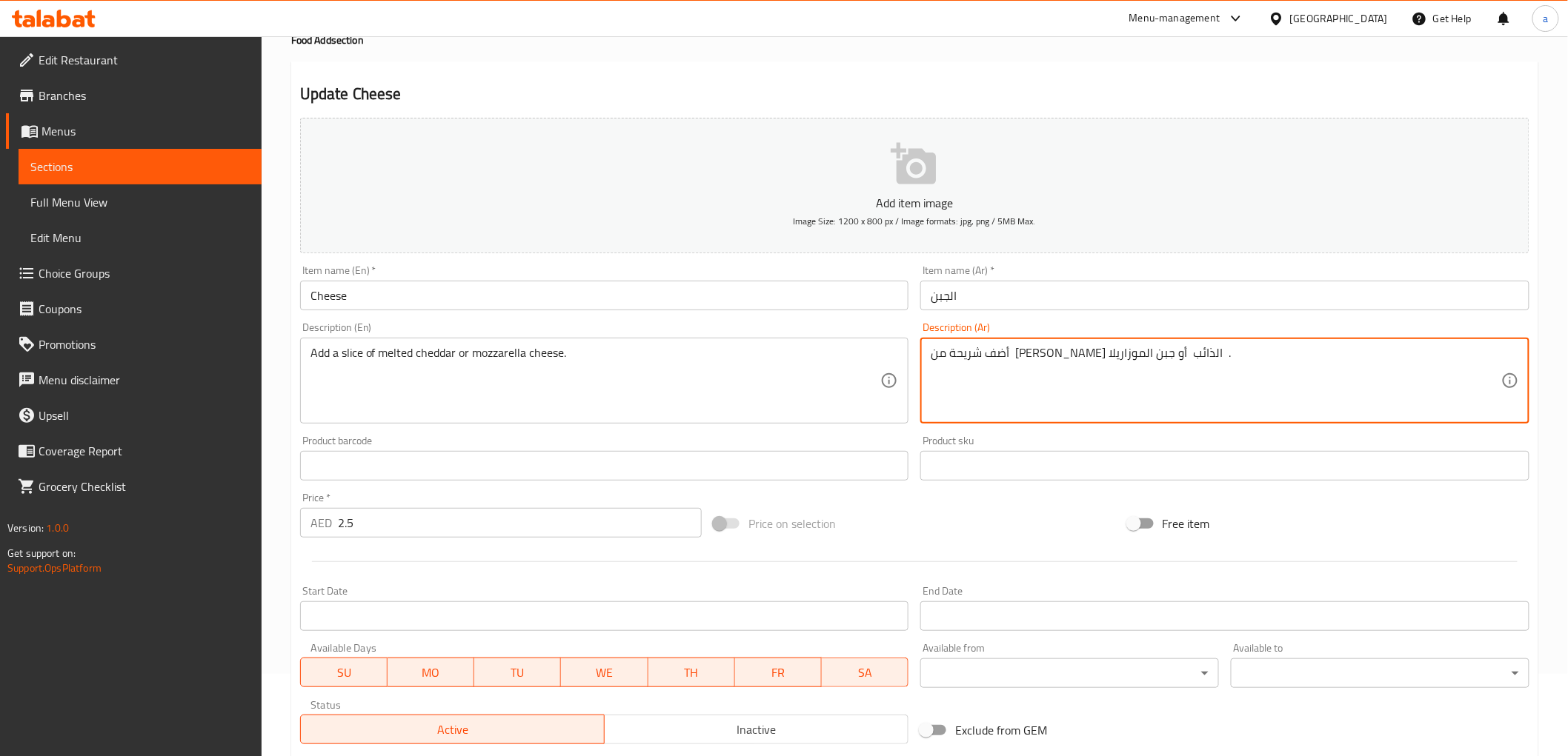
type textarea "أضف شريحة من [PERSON_NAME] الذائب أو جبن الموزاريلا ."
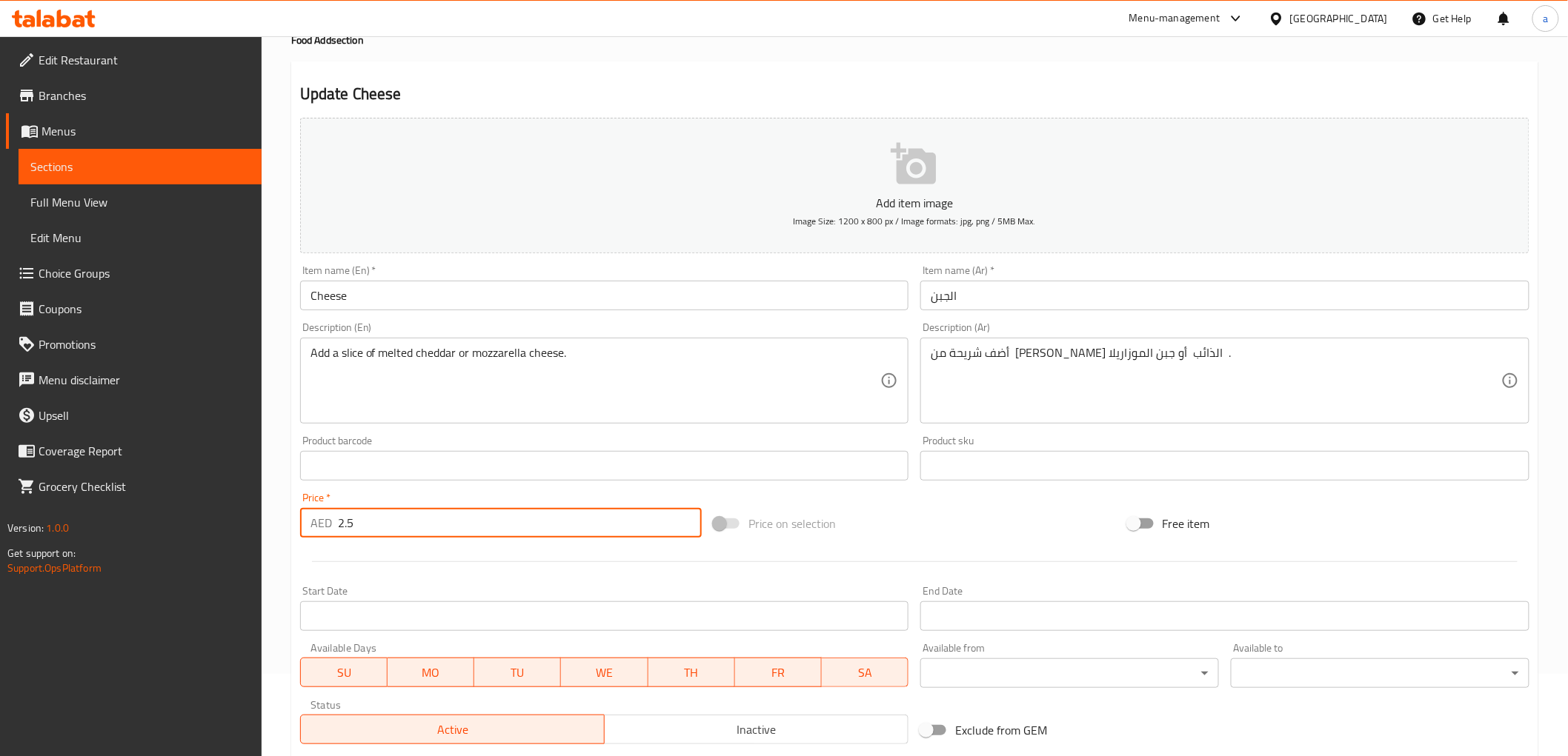
drag, startPoint x: 379, startPoint y: 522, endPoint x: 281, endPoint y: 512, distance: 98.5
click at [281, 512] on div "Home / Restaurants management / Menus / Sections / item / update Food Add secti…" at bounding box center [915, 458] width 1306 height 1010
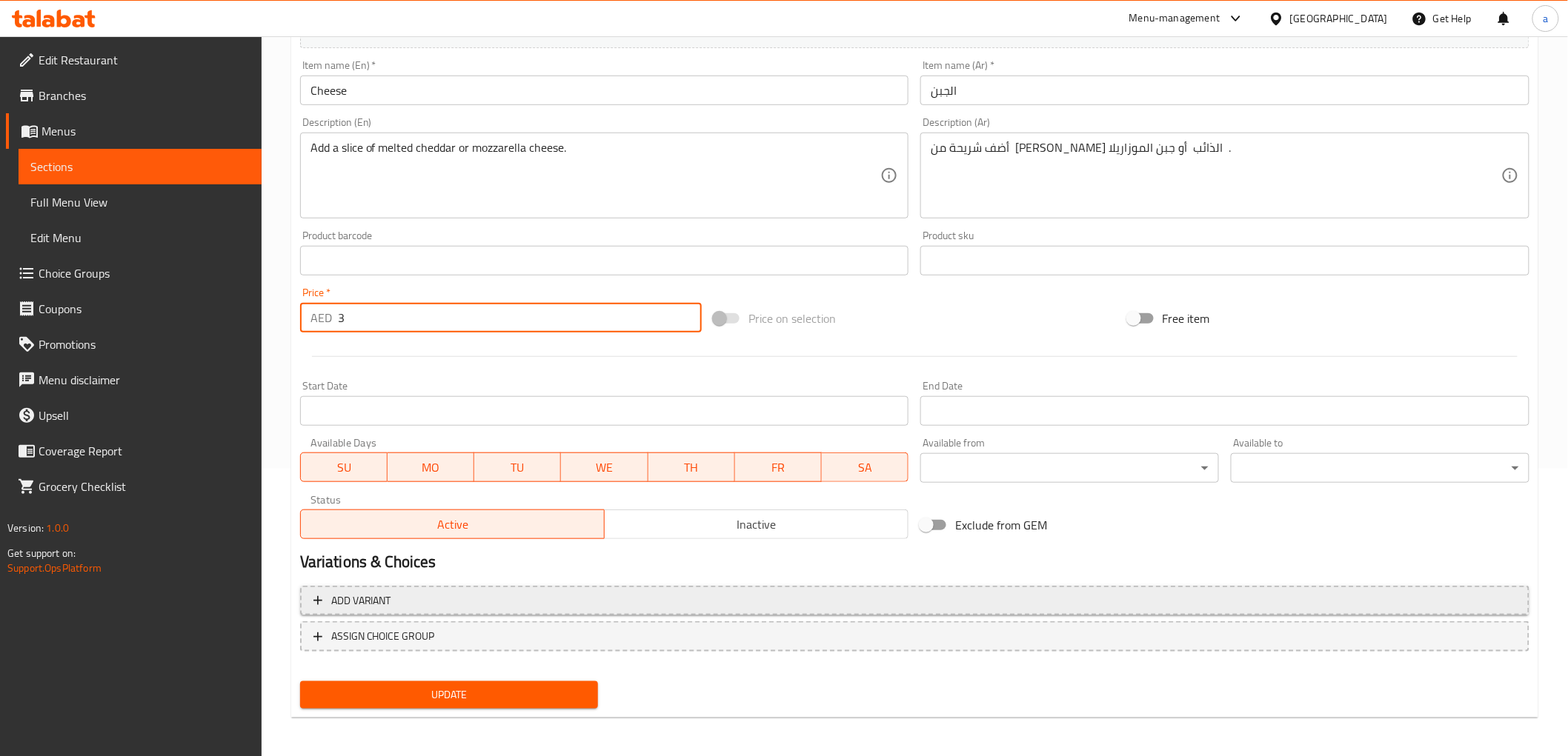
type input "3"
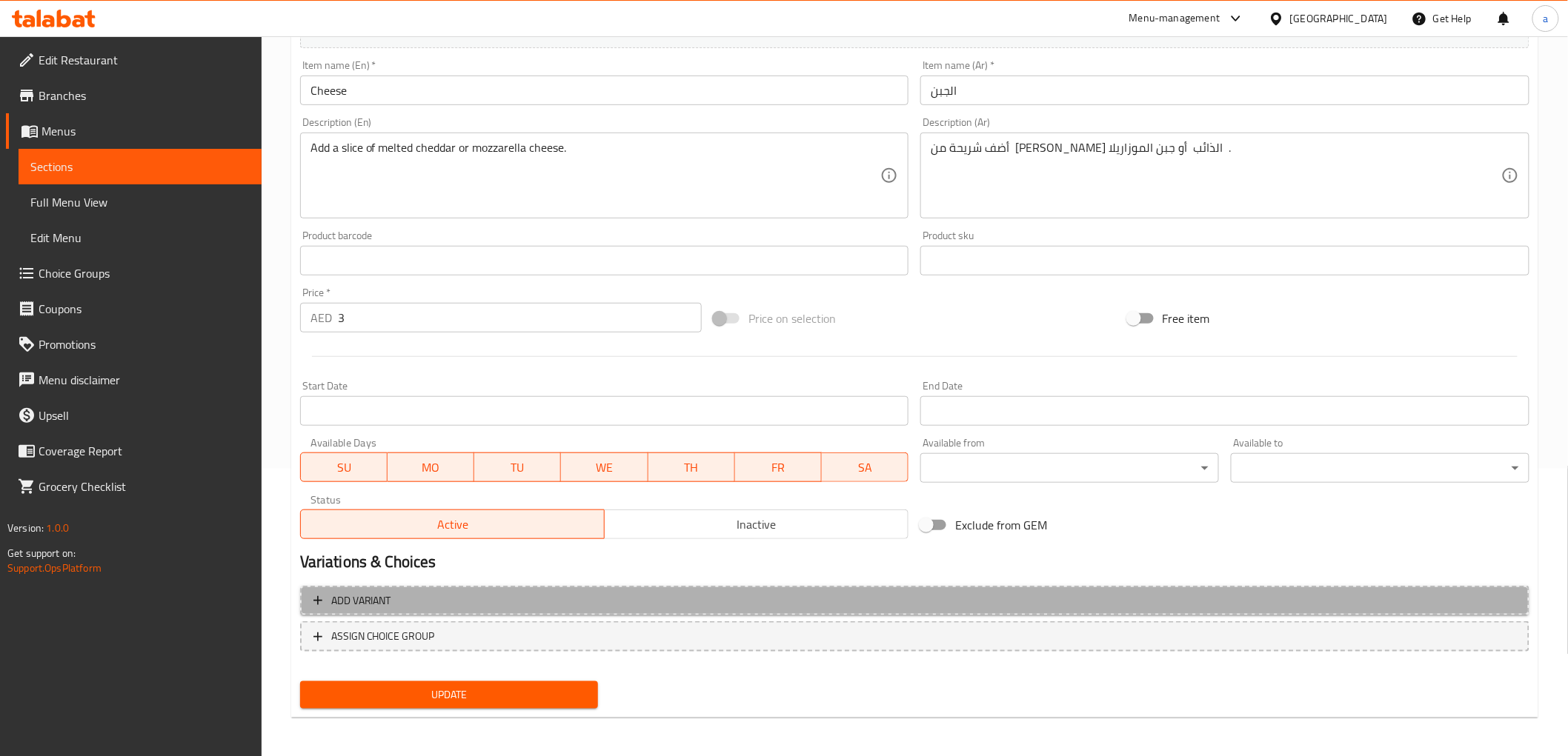
click at [441, 599] on span "Add variant" at bounding box center [914, 601] width 1202 height 18
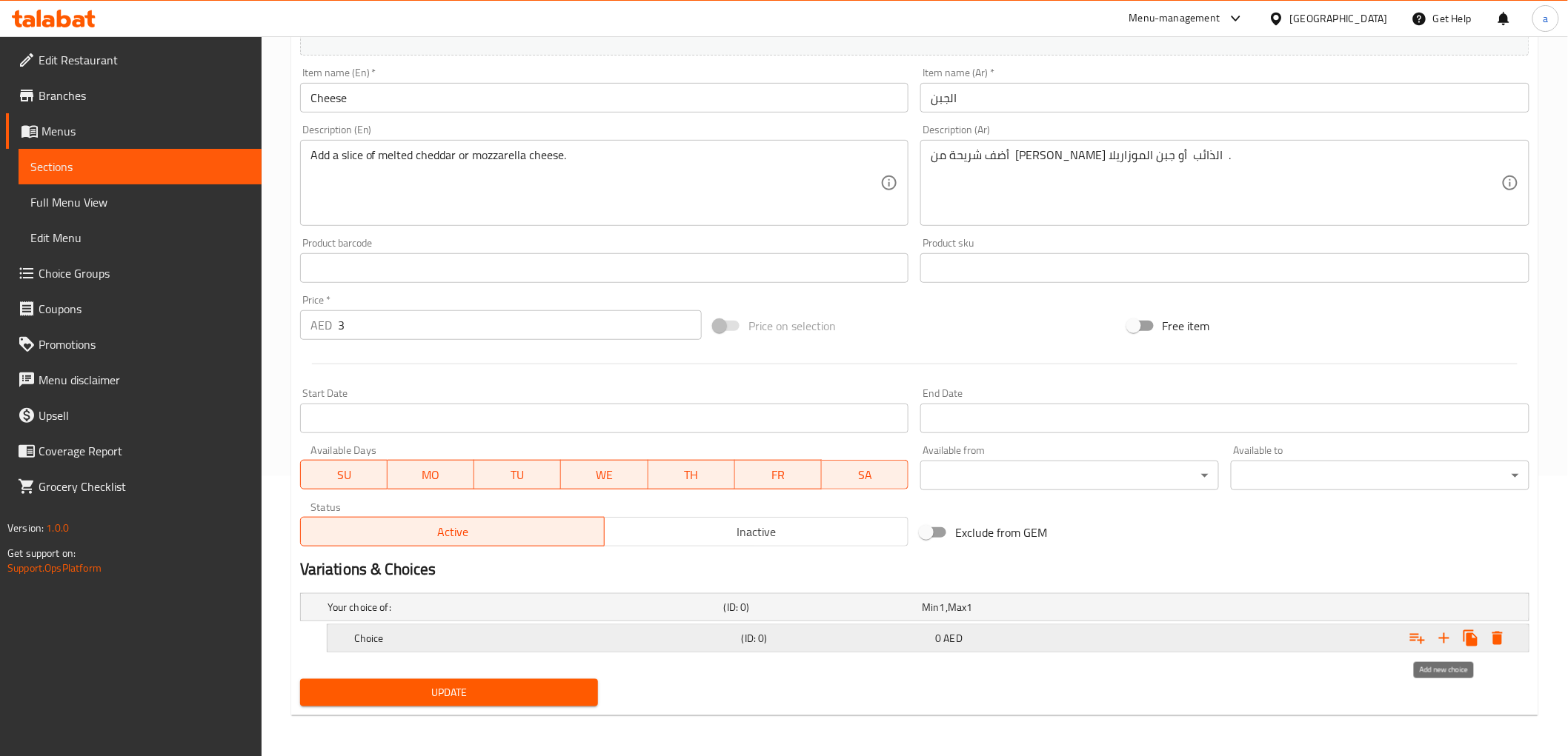
click at [1447, 645] on icon "Expand" at bounding box center [1444, 639] width 17 height 17
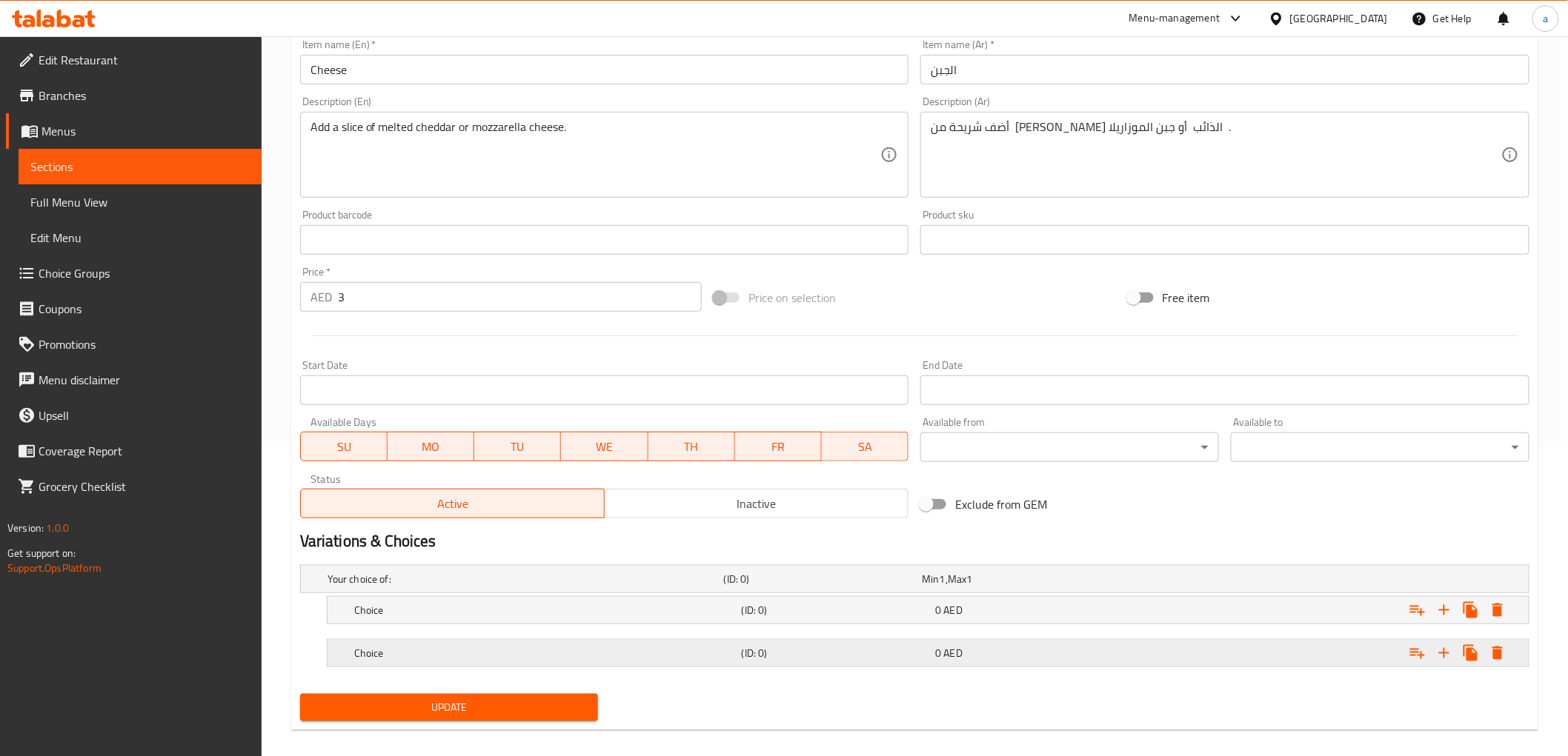
scroll to position [323, 0]
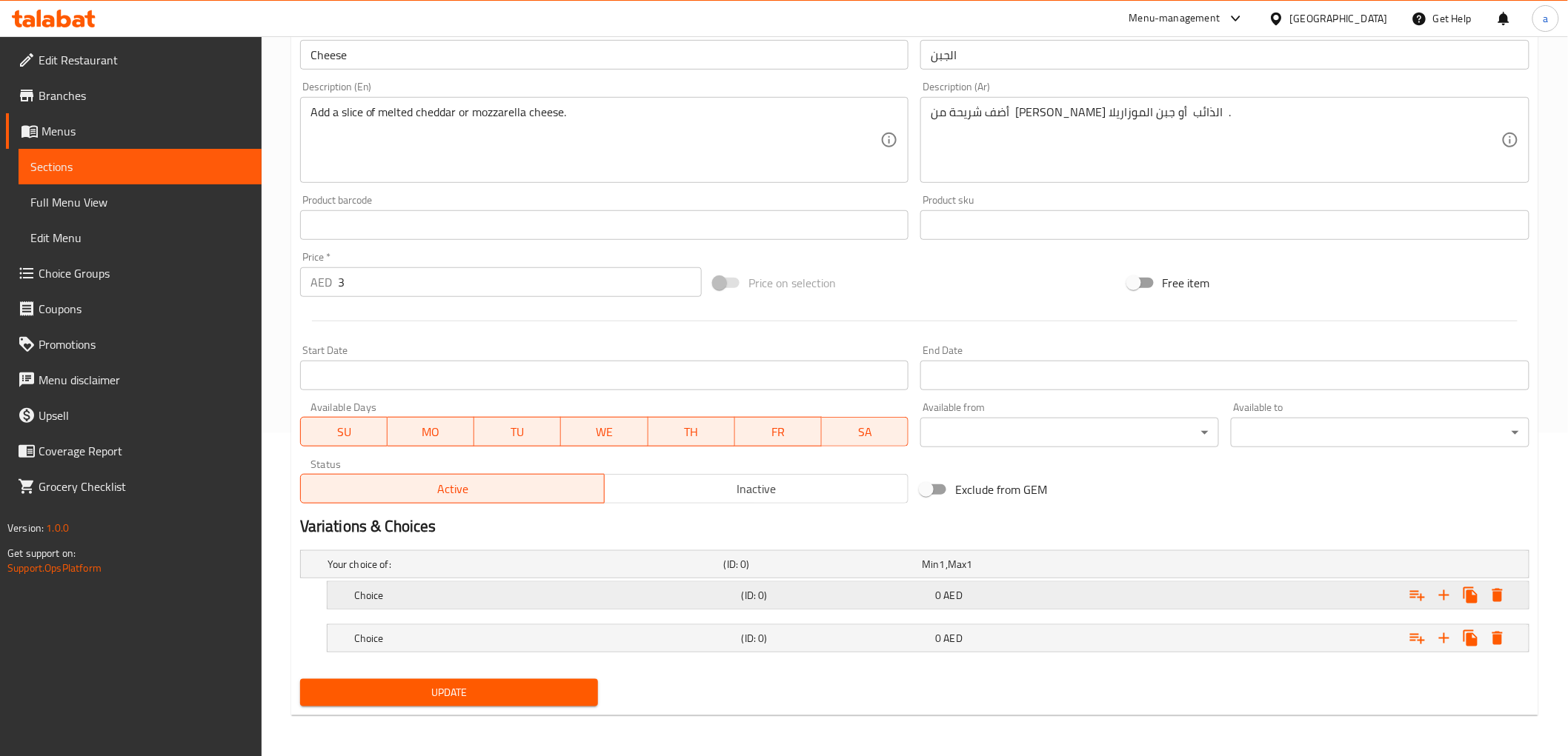
click at [929, 595] on div "(ID: 0)" at bounding box center [836, 596] width 195 height 21
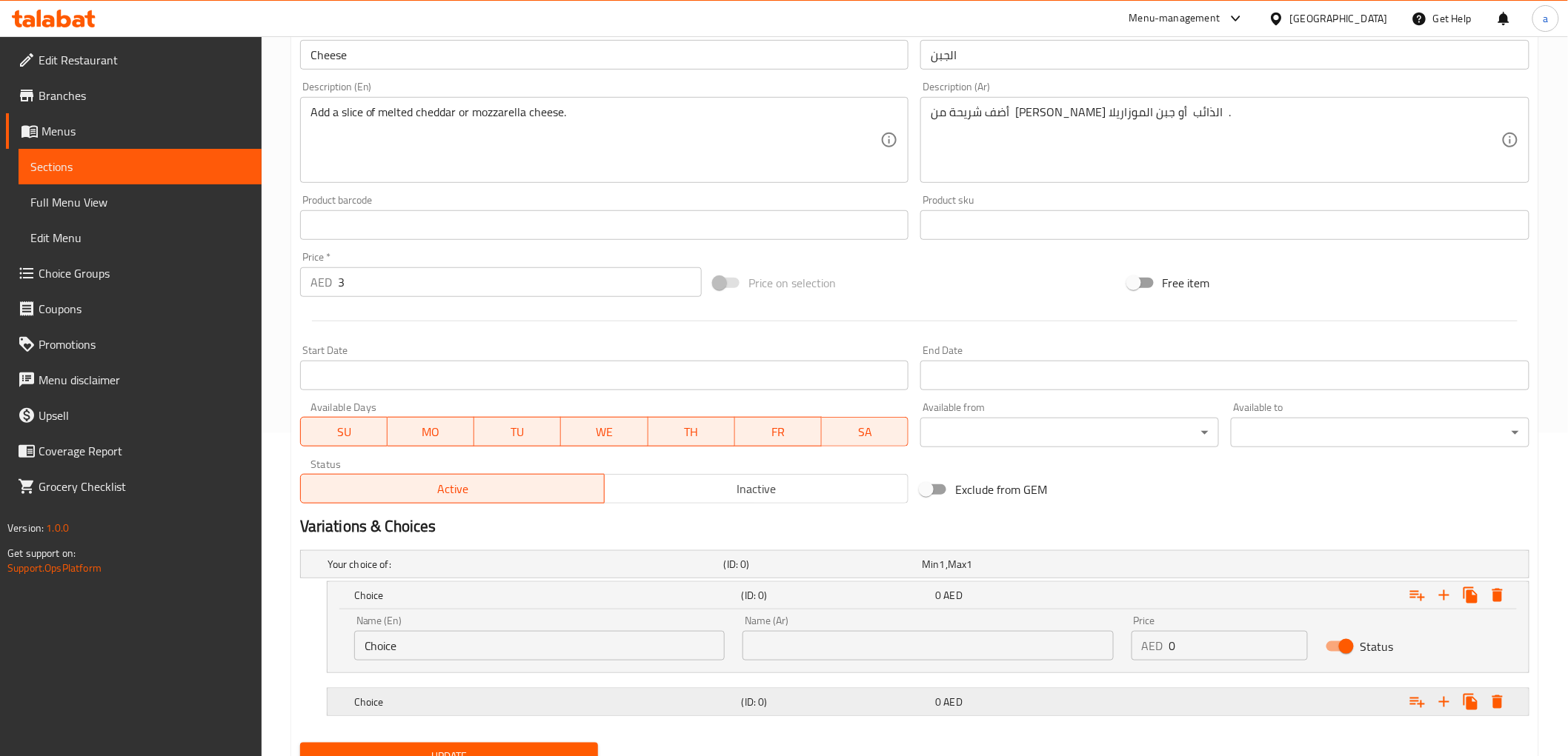
click at [934, 704] on div "0 AED" at bounding box center [1030, 702] width 195 height 21
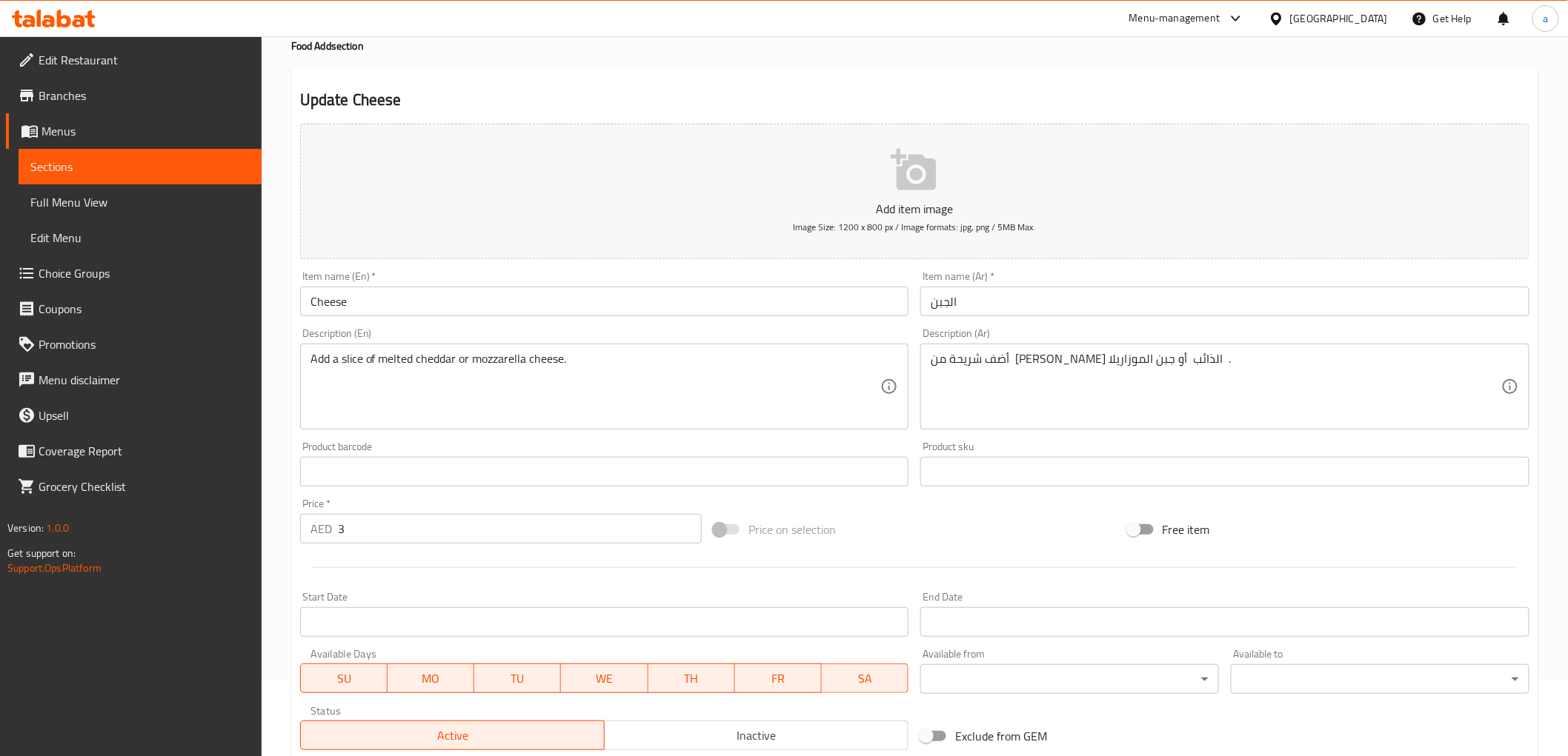
scroll to position [39, 0]
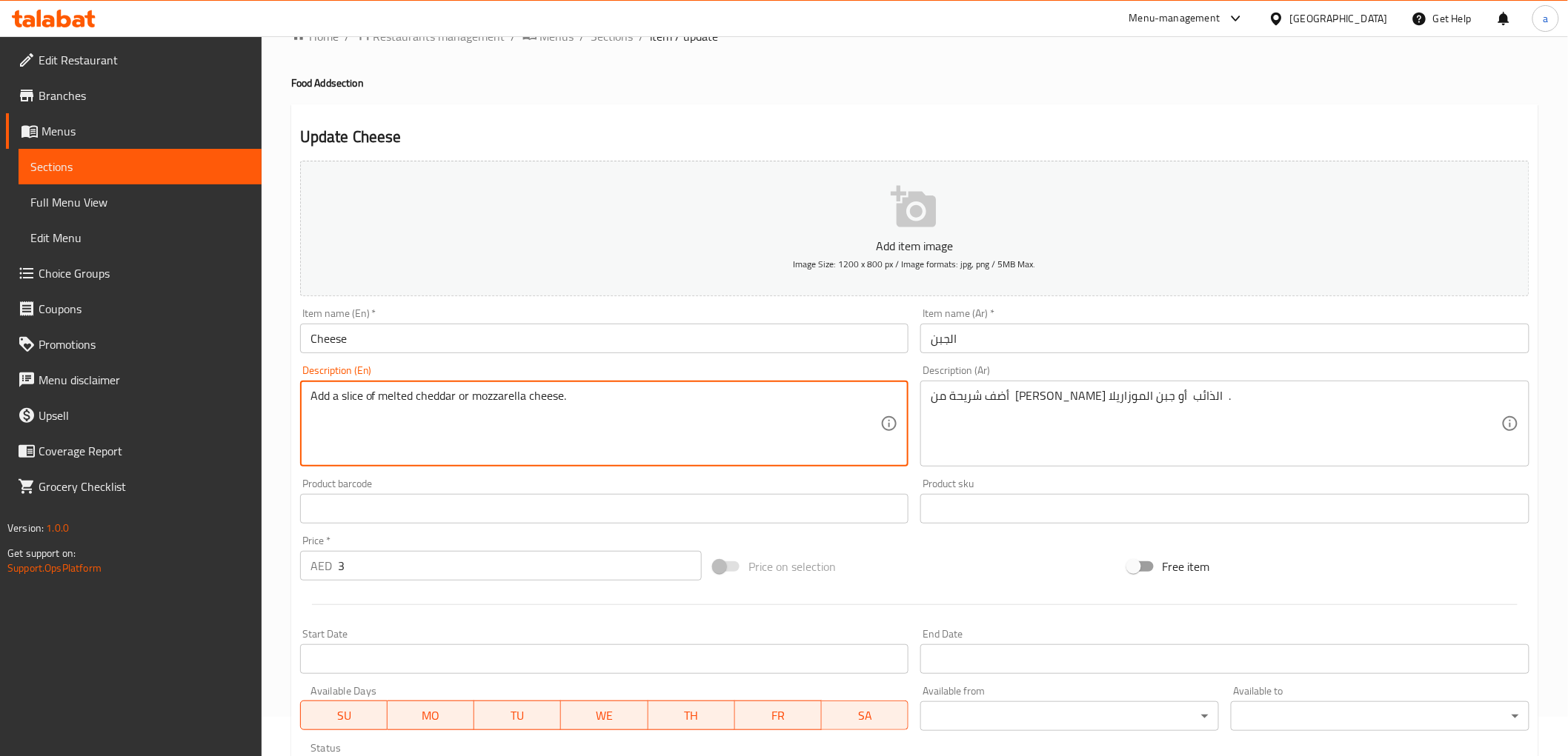
click at [441, 397] on textarea "Add a slice of melted cheddar or mozzarella cheese." at bounding box center [595, 424] width 570 height 70
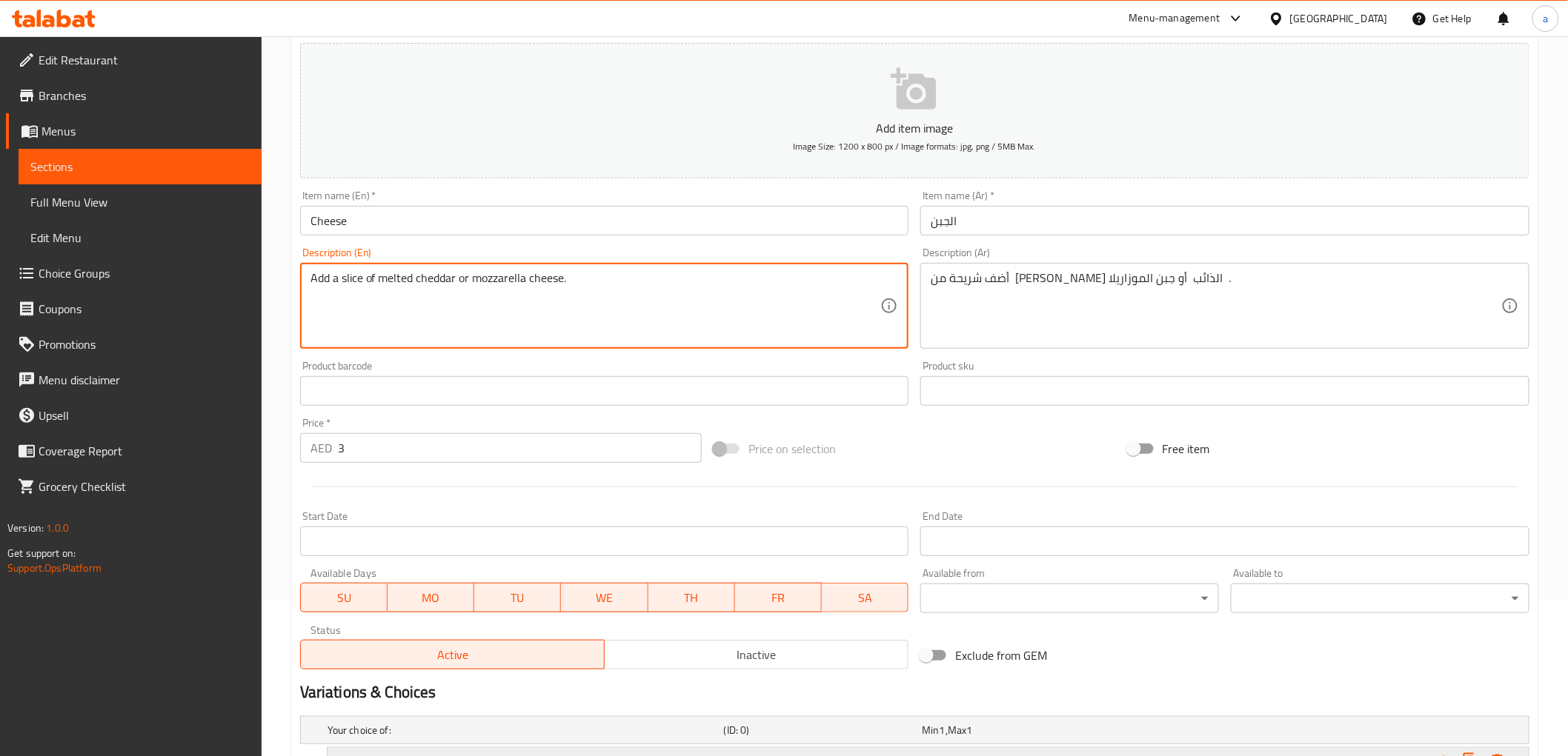
scroll to position [451, 0]
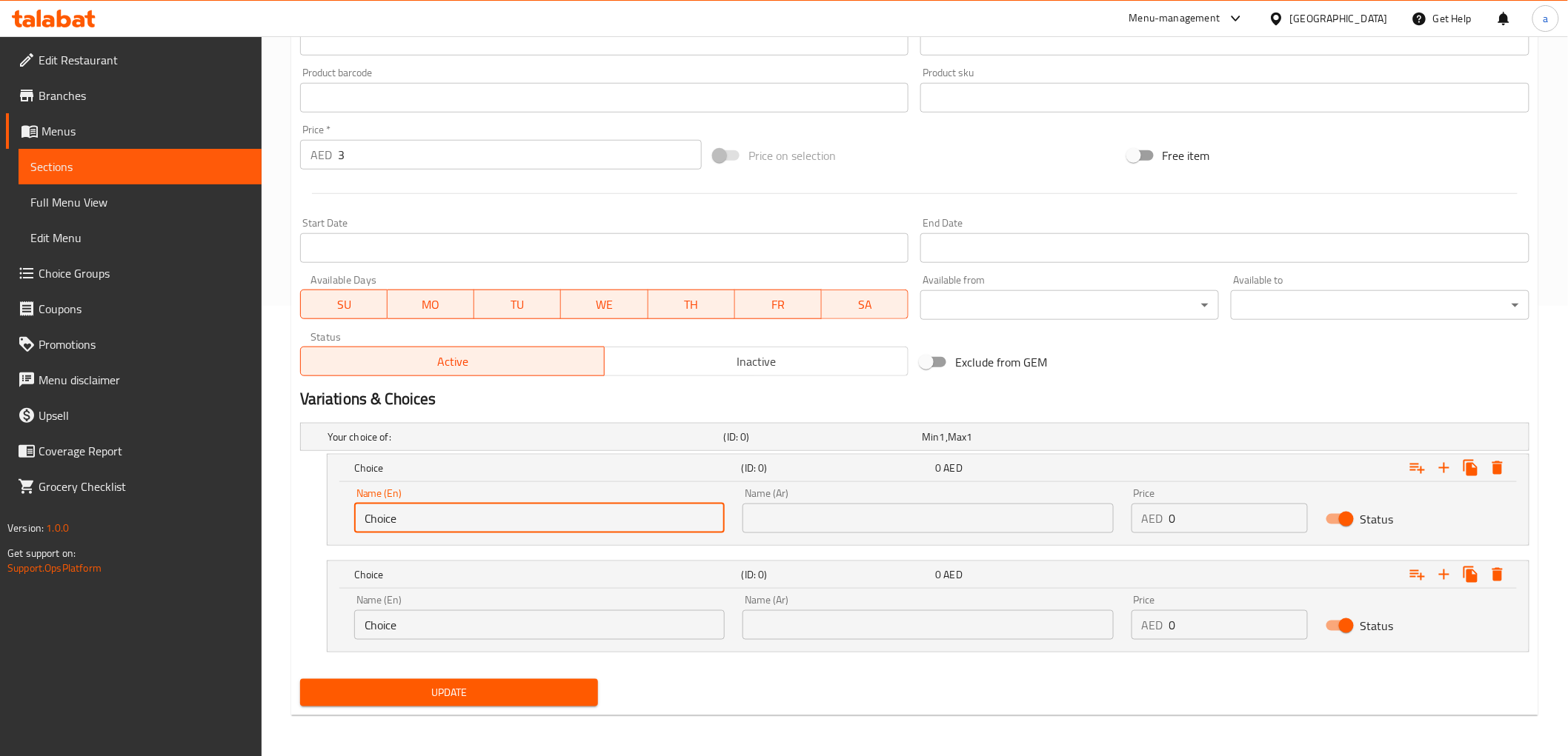
drag, startPoint x: 404, startPoint y: 515, endPoint x: 338, endPoint y: 523, distance: 66.5
click at [338, 523] on div "Name (En) Choice Name (En) Name (Ar) Name (Ar) Price AED 0 Price Status" at bounding box center [928, 513] width 1201 height 63
paste input "cheddar"
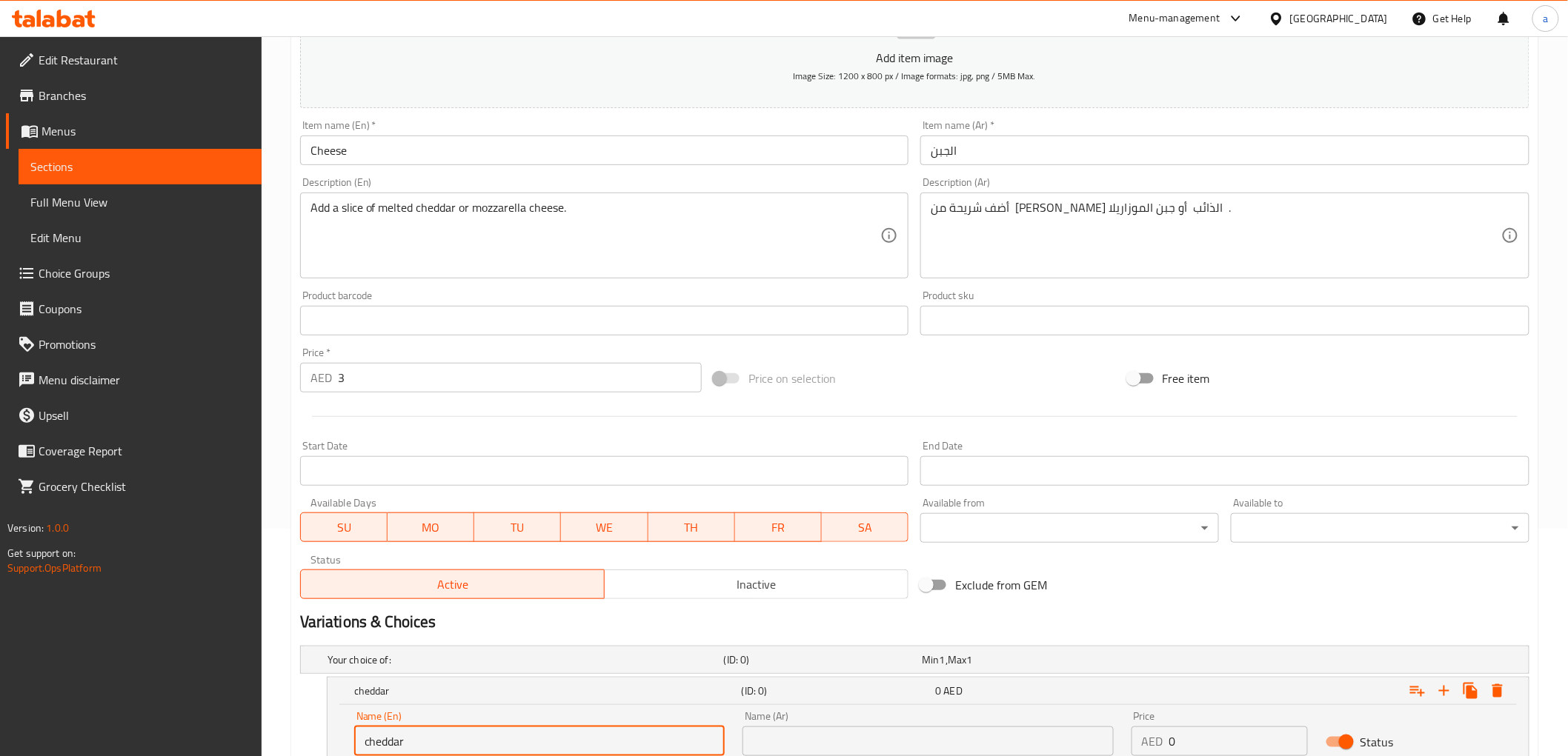
scroll to position [204, 0]
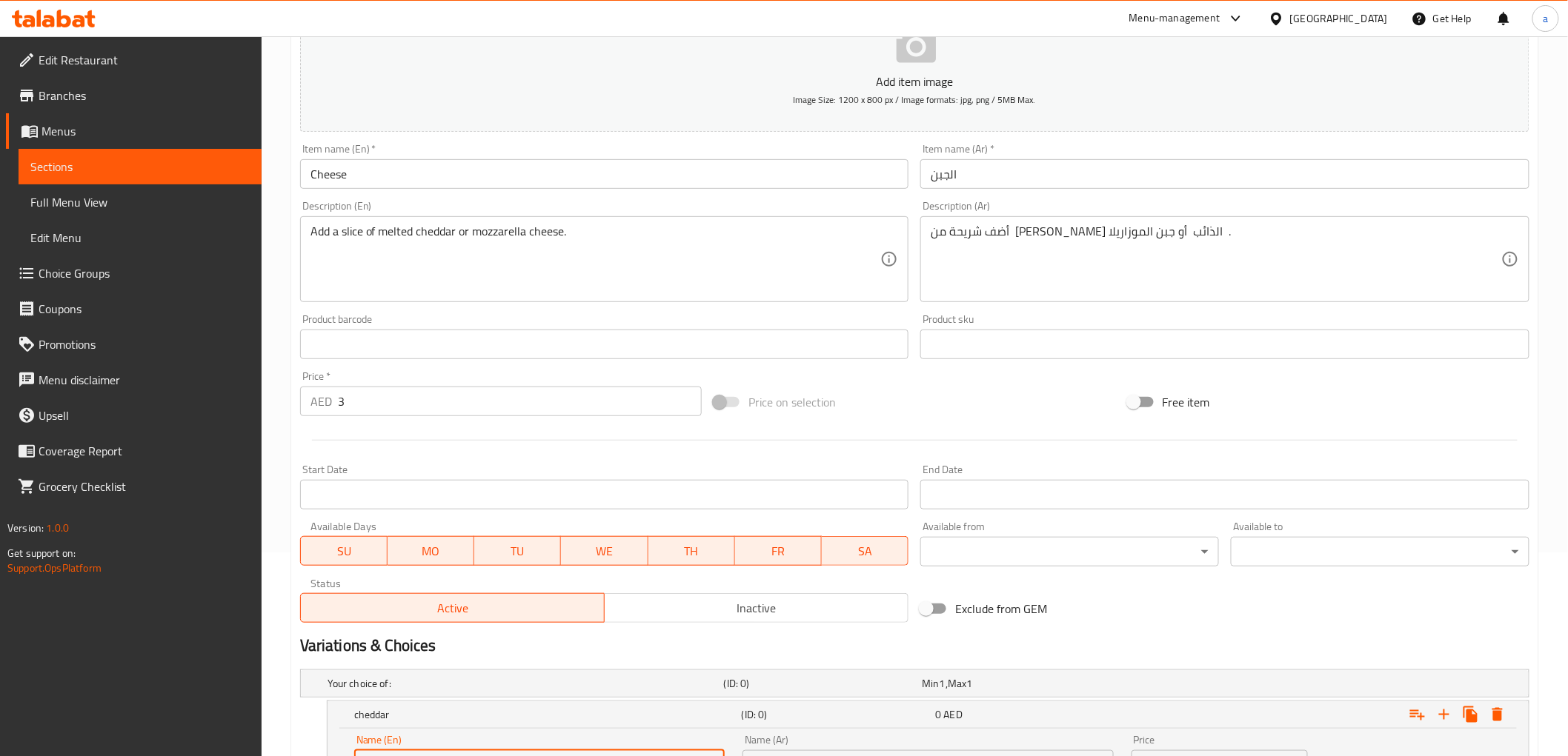
type input "cheddar"
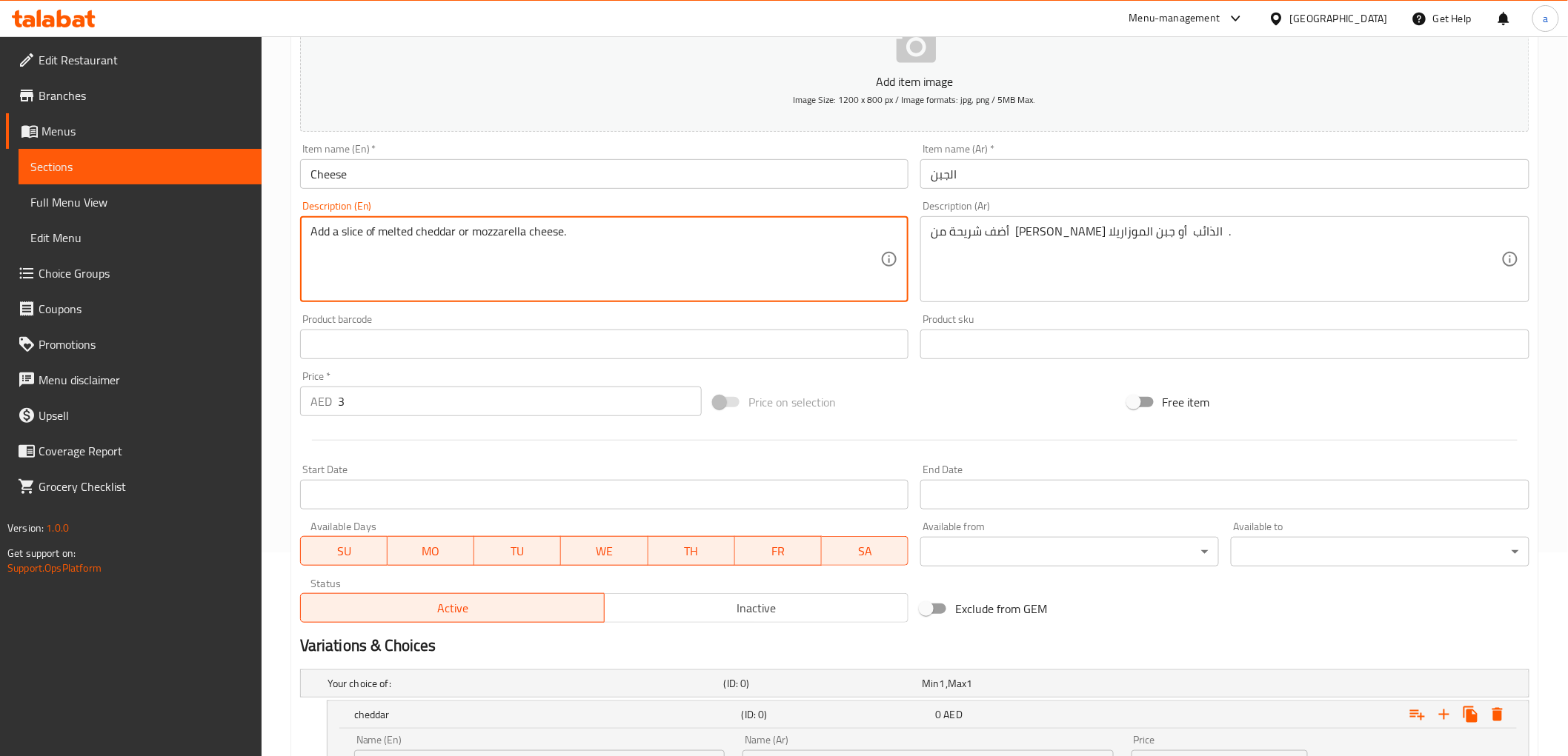
click at [519, 229] on textarea "Add a slice of melted cheddar or mozzarella cheese." at bounding box center [595, 259] width 570 height 70
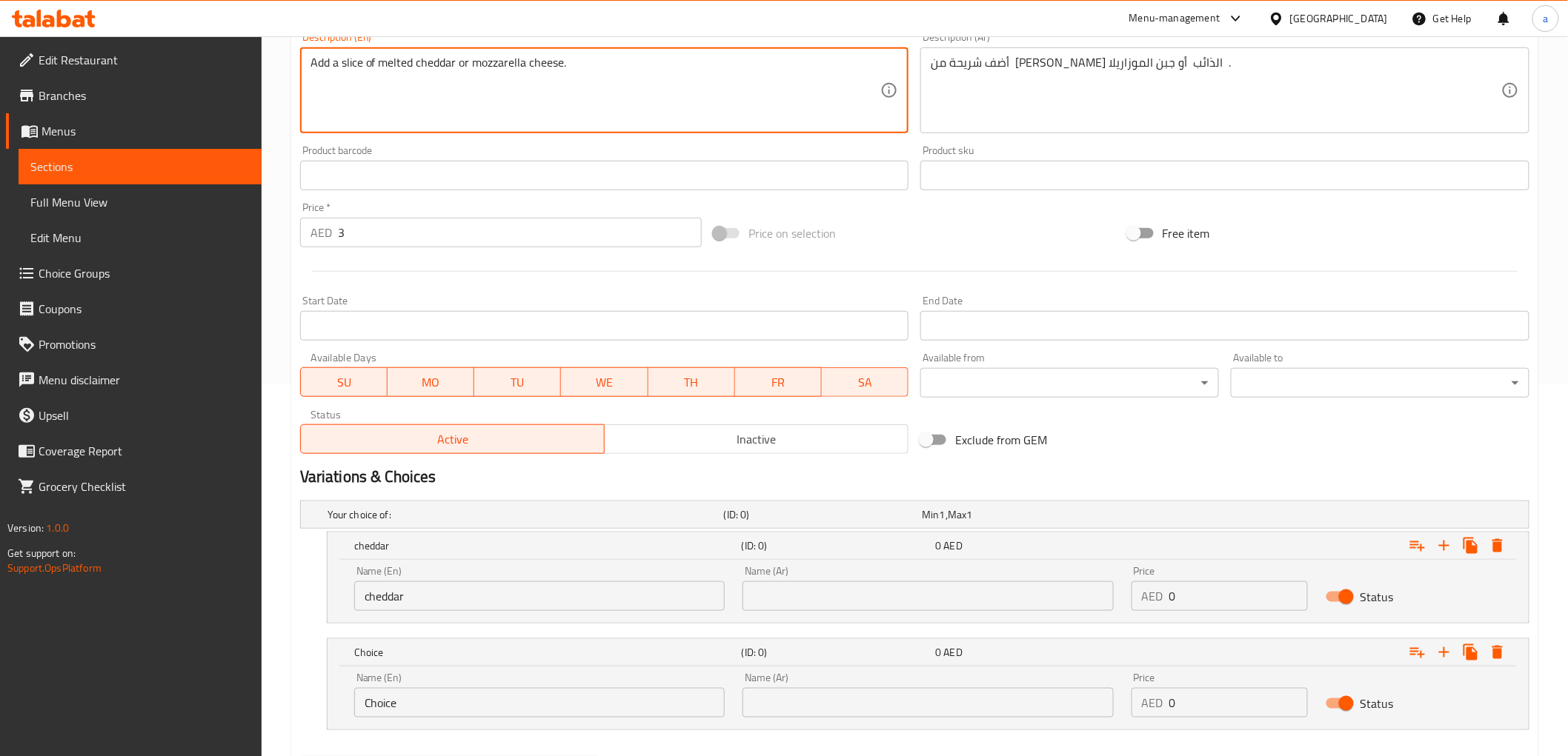
scroll to position [451, 0]
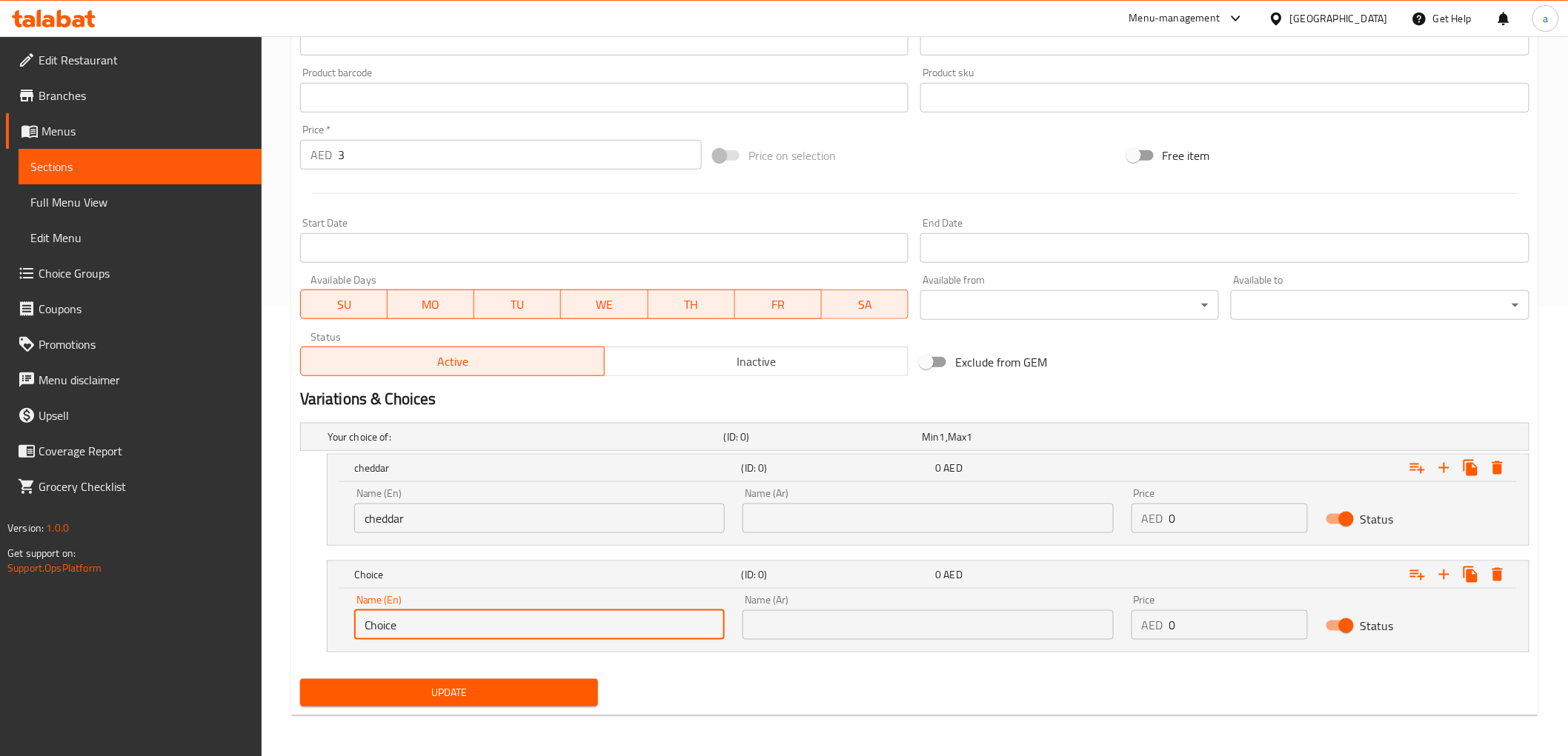
drag, startPoint x: 529, startPoint y: 623, endPoint x: 333, endPoint y: 612, distance: 196.3
click at [333, 612] on div "Name (En) Choice Name (En) Name (Ar) Name (Ar) Price AED 0 Price Status" at bounding box center [928, 620] width 1201 height 63
paste input "mozzarella"
type input "mozzarella"
click at [805, 505] on input "text" at bounding box center [928, 518] width 371 height 30
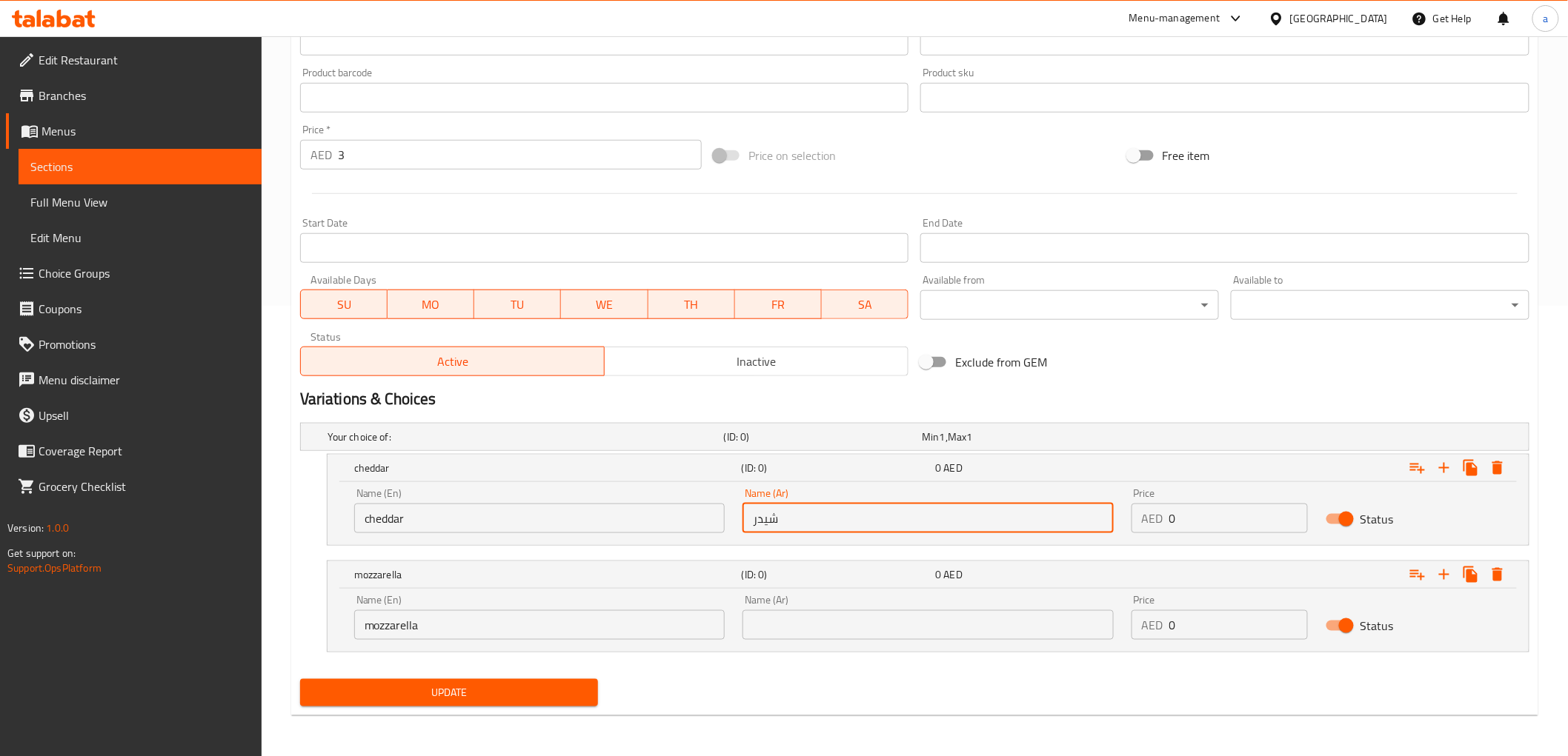
type input "شيدر"
click at [893, 632] on input "text" at bounding box center [928, 625] width 371 height 30
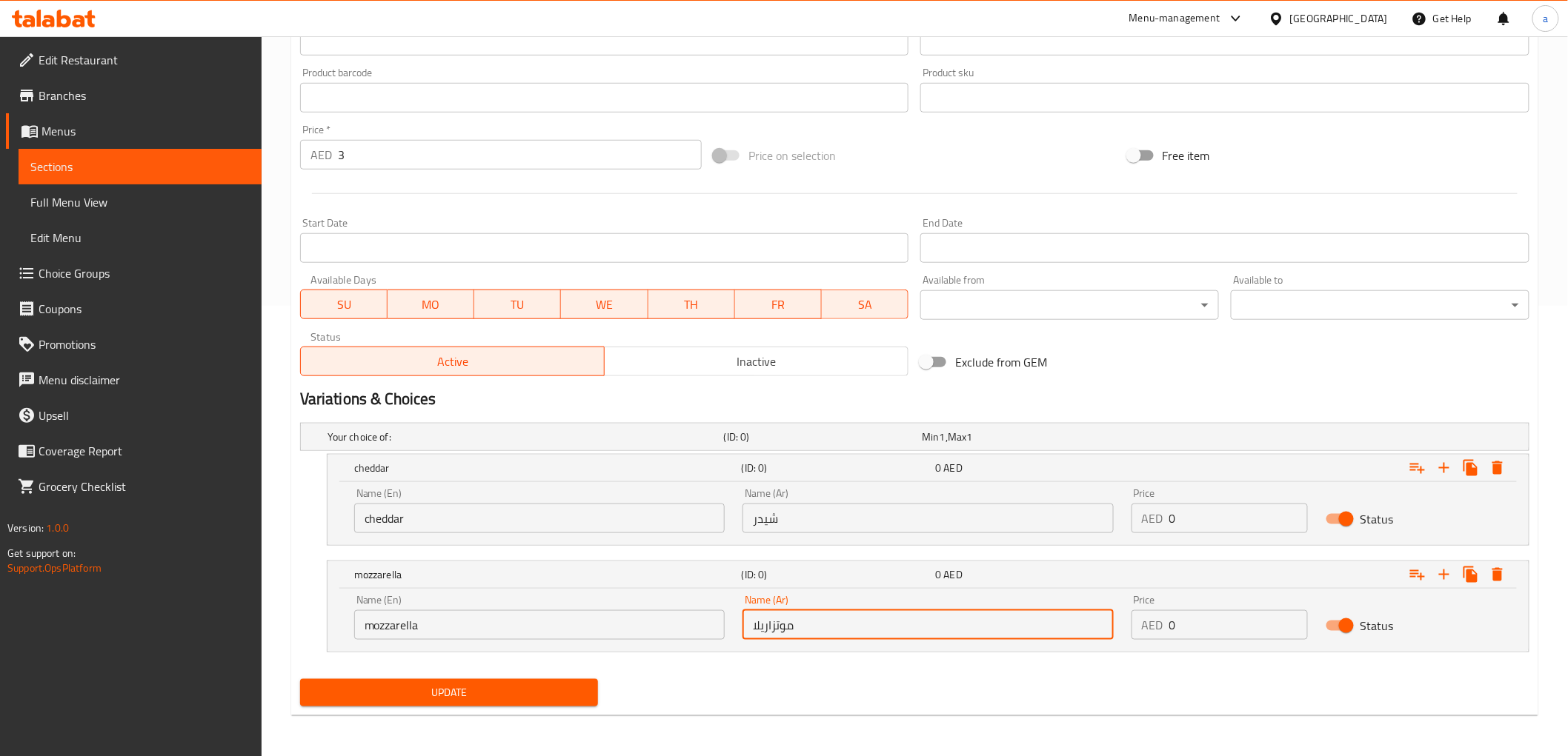
type input "موتزاريلا"
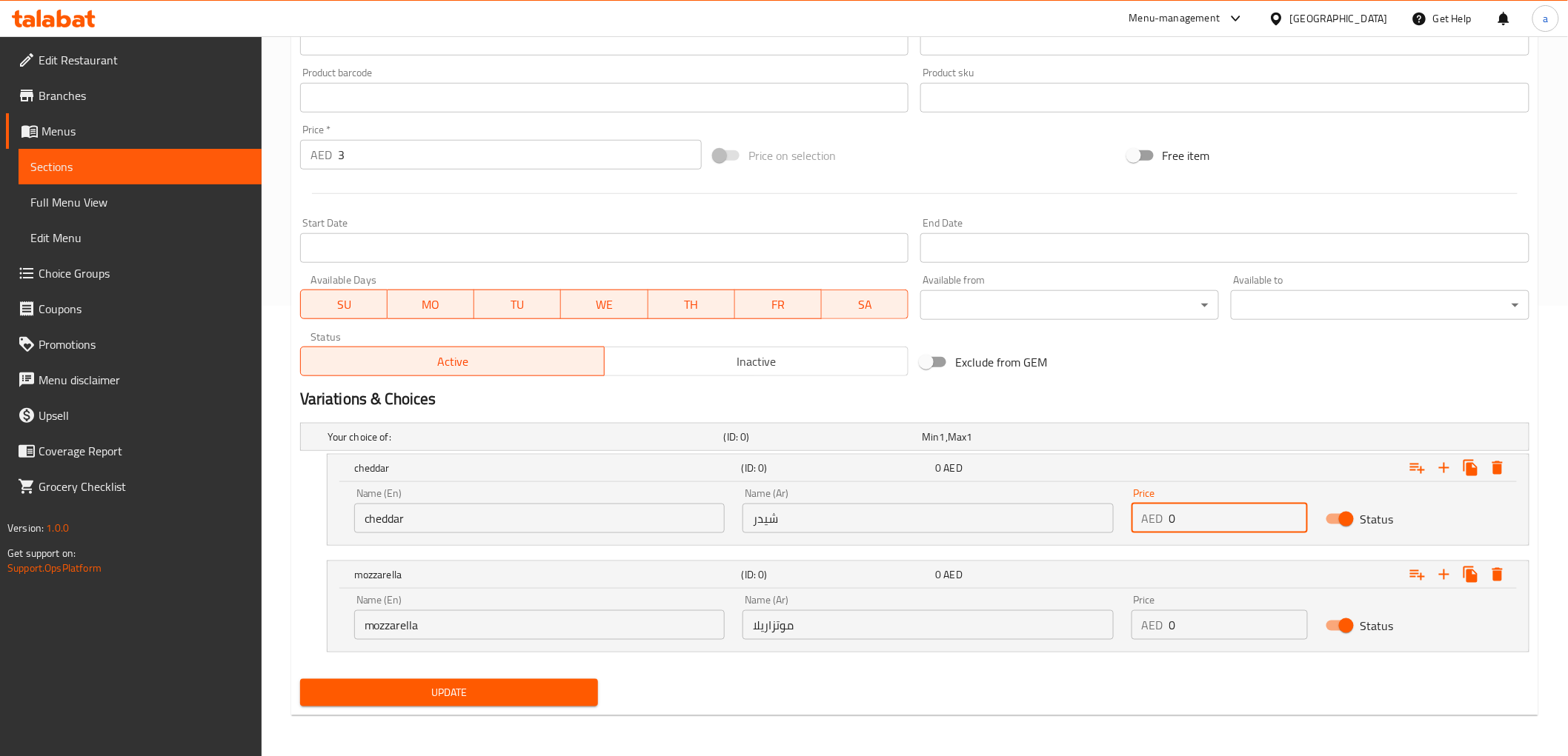
drag, startPoint x: 1181, startPoint y: 515, endPoint x: 1148, endPoint y: 508, distance: 33.7
click at [1148, 508] on div "AED 0 Price" at bounding box center [1219, 518] width 176 height 30
type input "3"
drag, startPoint x: 1213, startPoint y: 625, endPoint x: 1143, endPoint y: 615, distance: 70.7
click at [1143, 615] on div "AED 0 Price" at bounding box center [1219, 625] width 176 height 30
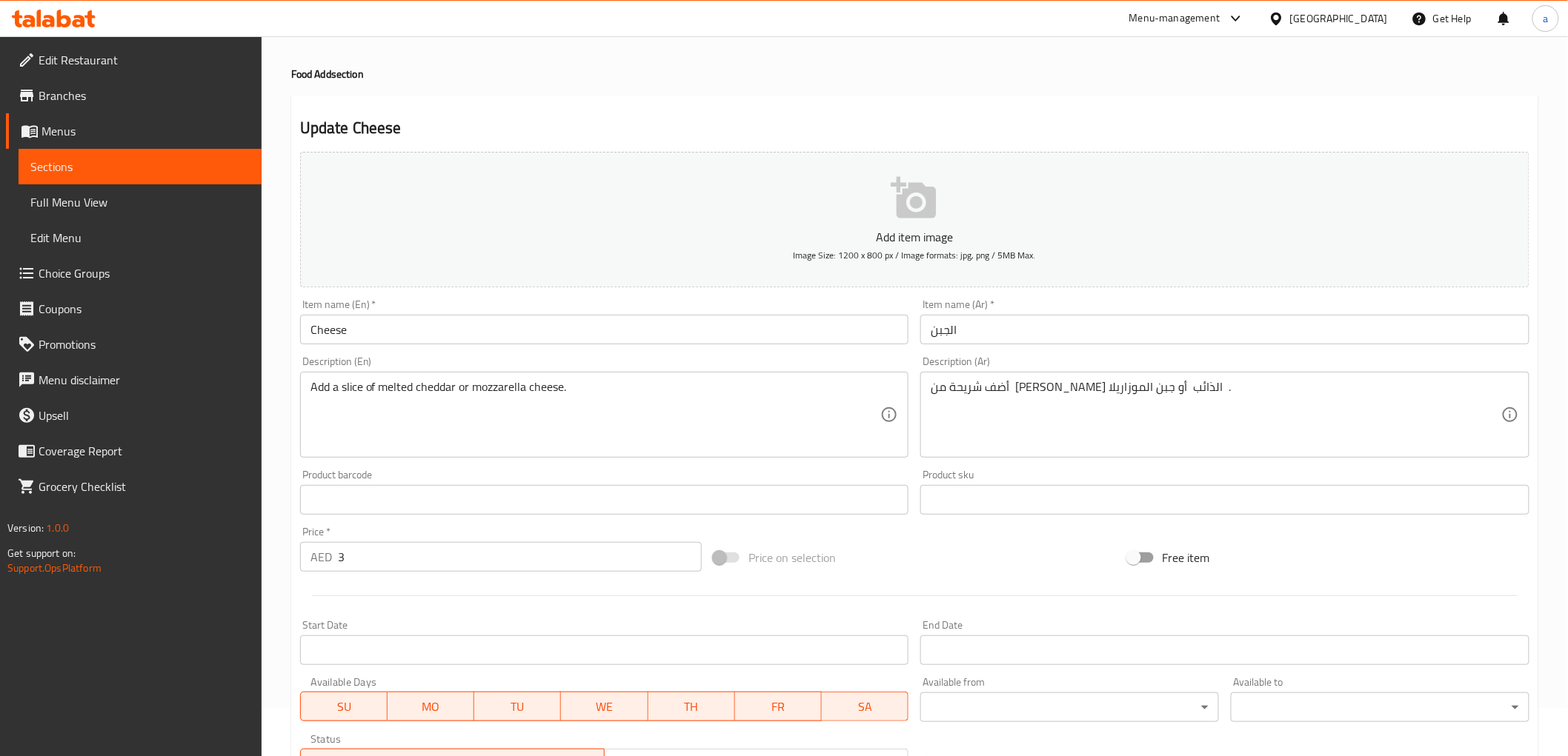
scroll to position [0, 0]
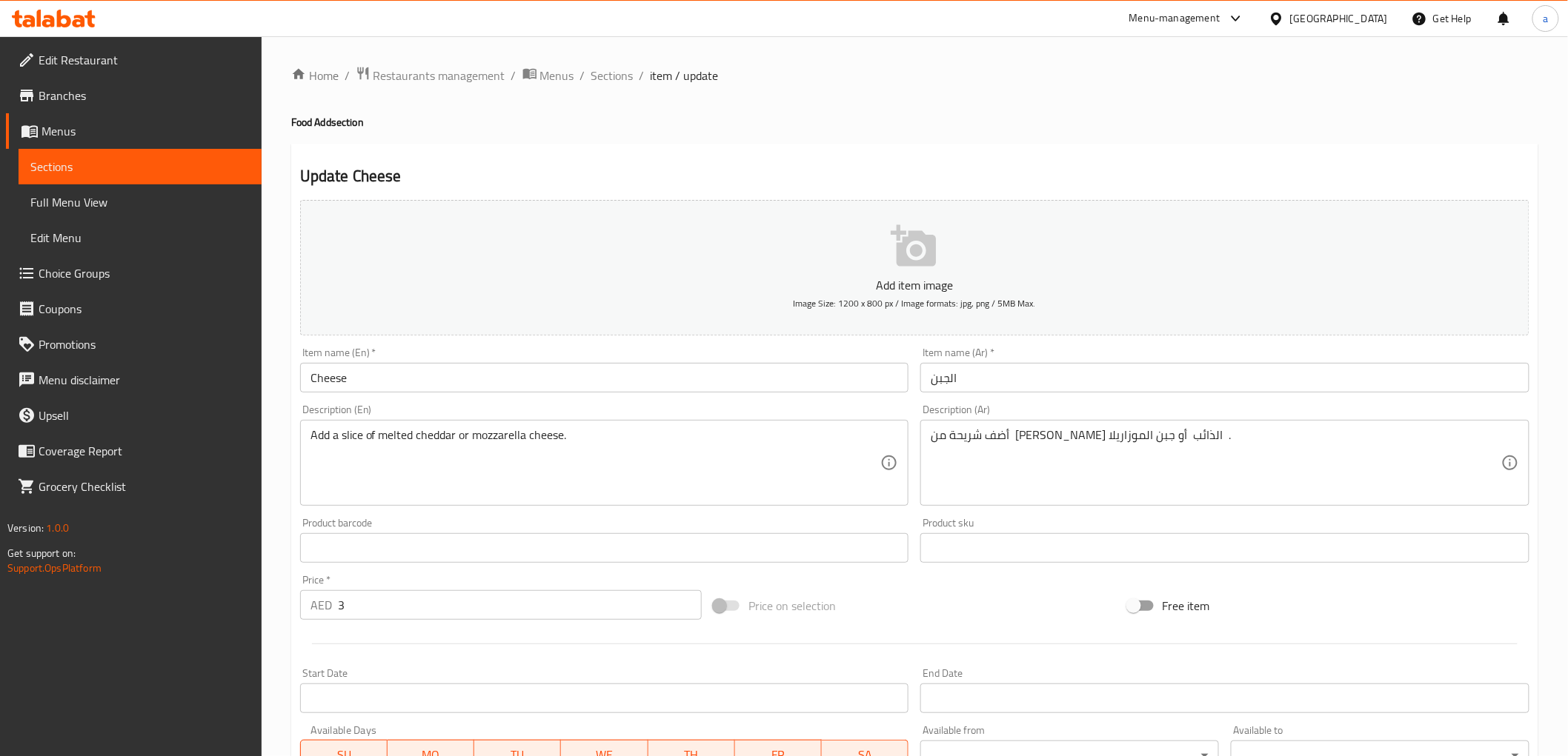
type input "3"
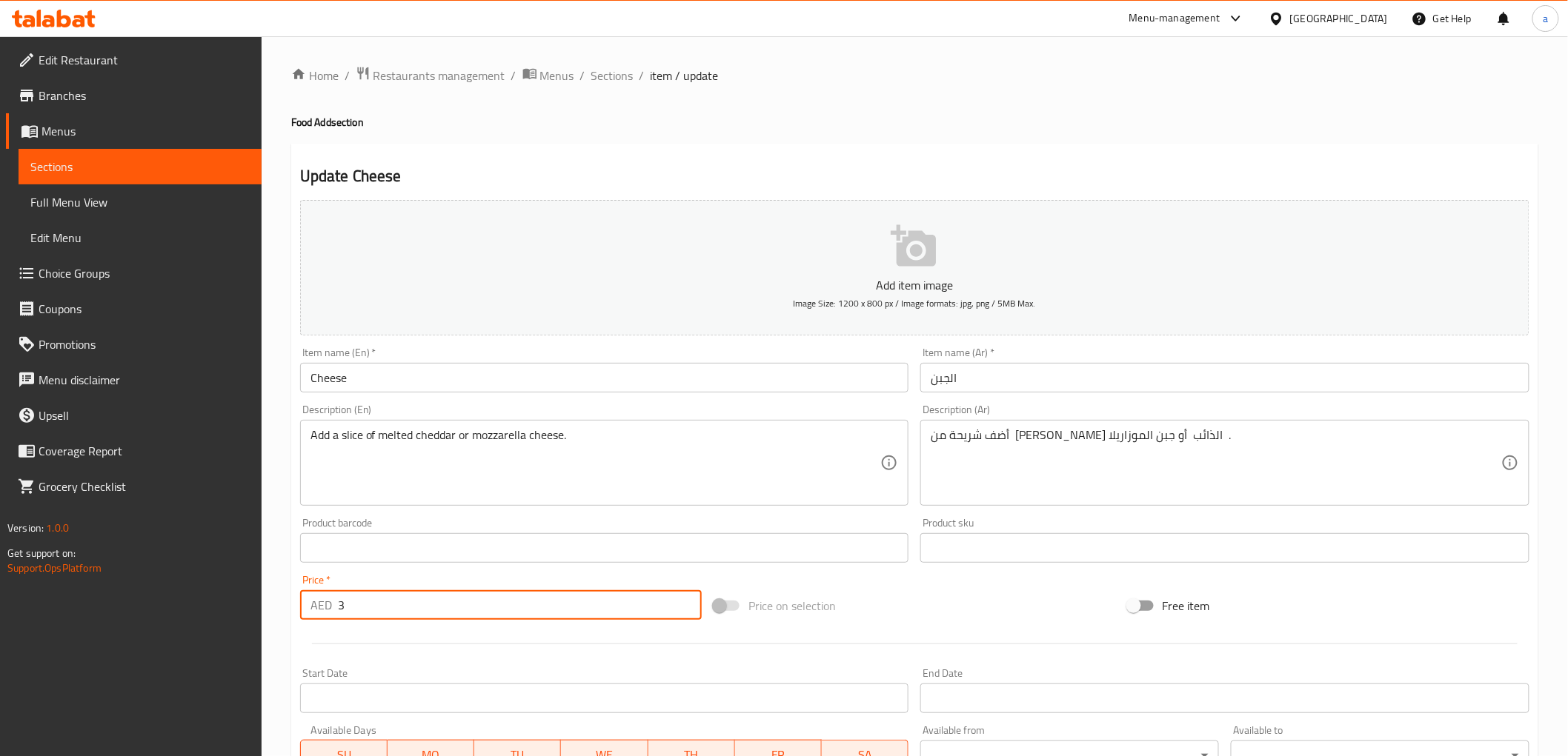
drag, startPoint x: 361, startPoint y: 615, endPoint x: 311, endPoint y: 601, distance: 51.9
click at [311, 601] on div "AED 3 Price *" at bounding box center [501, 605] width 402 height 30
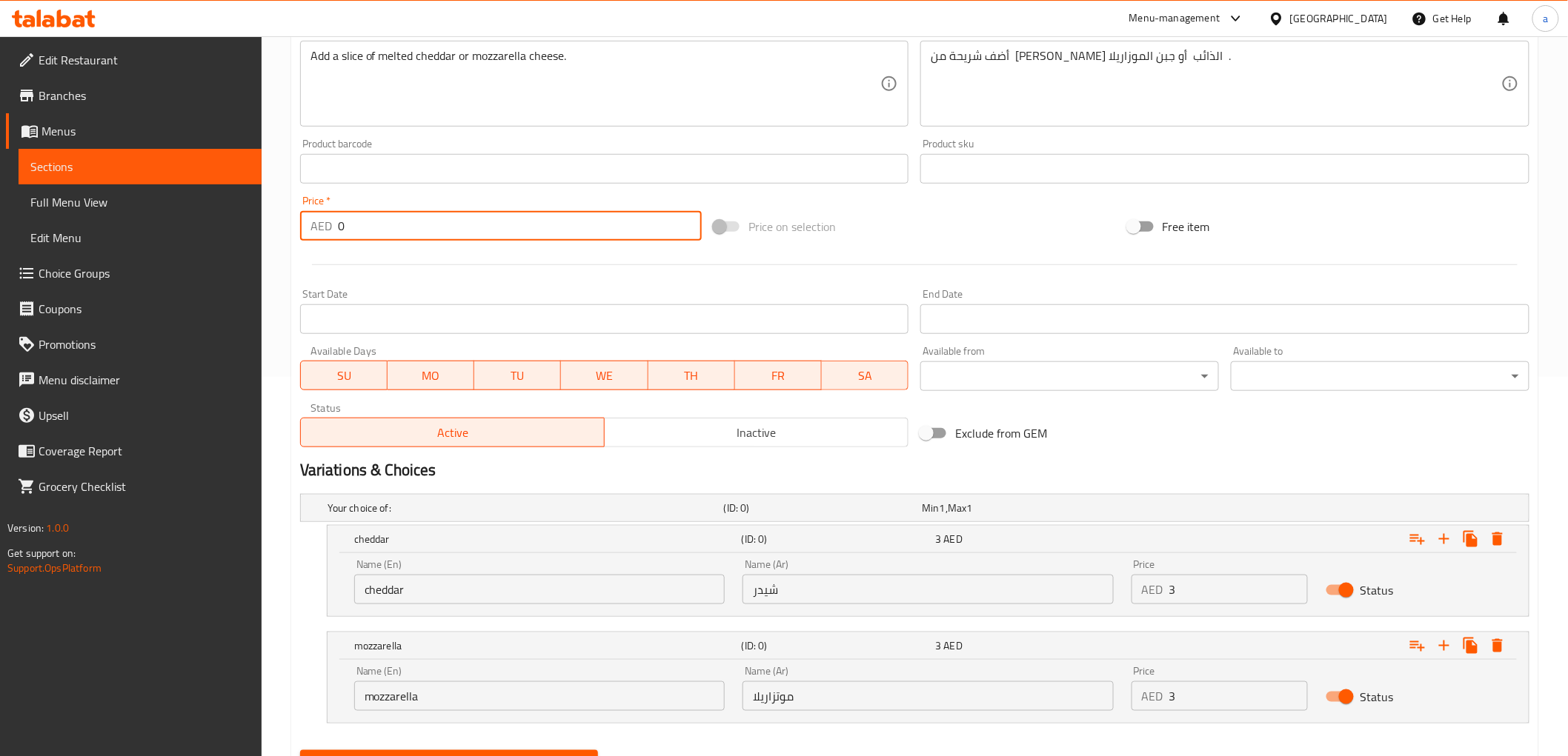
scroll to position [451, 0]
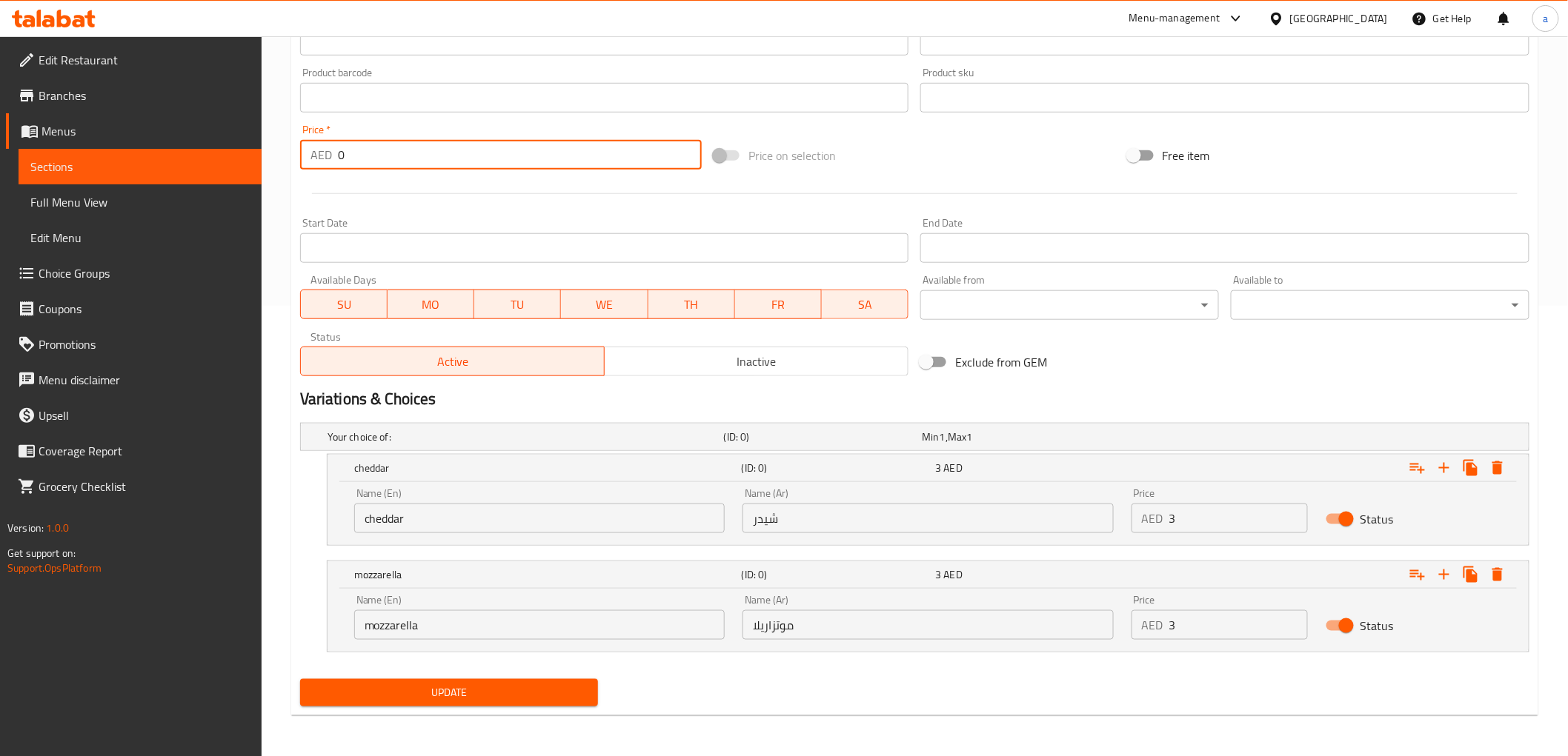
type input "0"
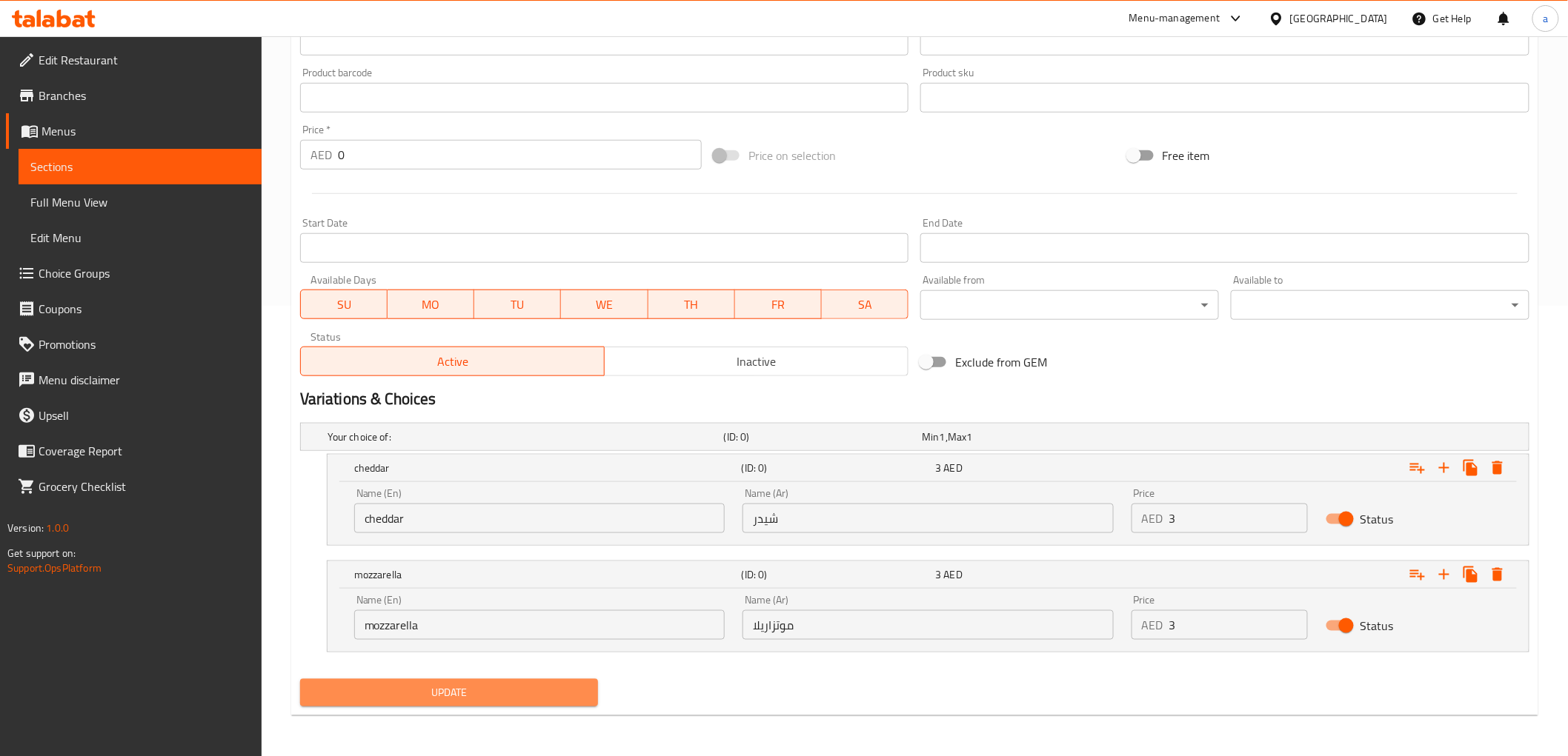
click at [487, 690] on span "Update" at bounding box center [449, 692] width 274 height 18
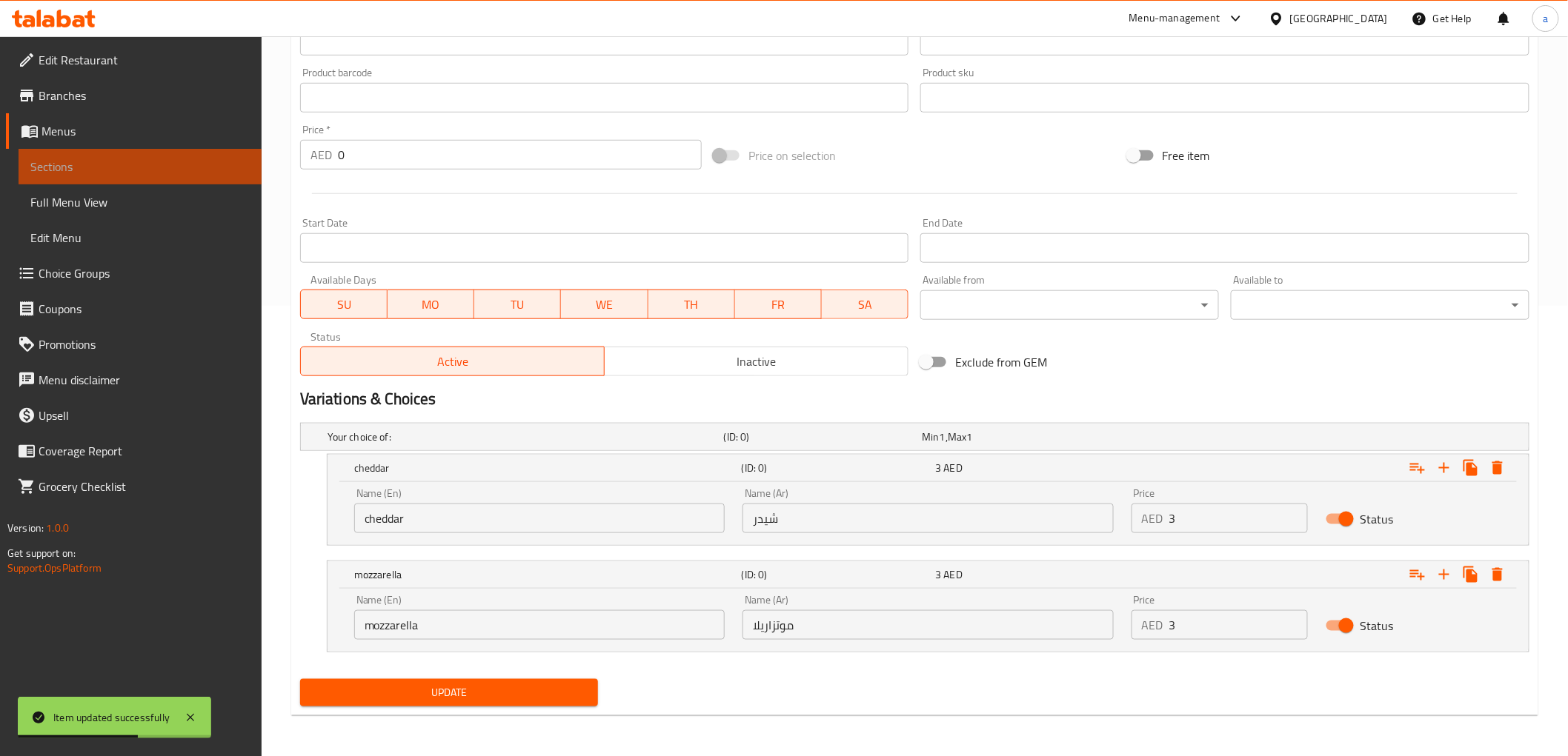
click at [18, 176] on link "Sections" at bounding box center [140, 167] width 243 height 36
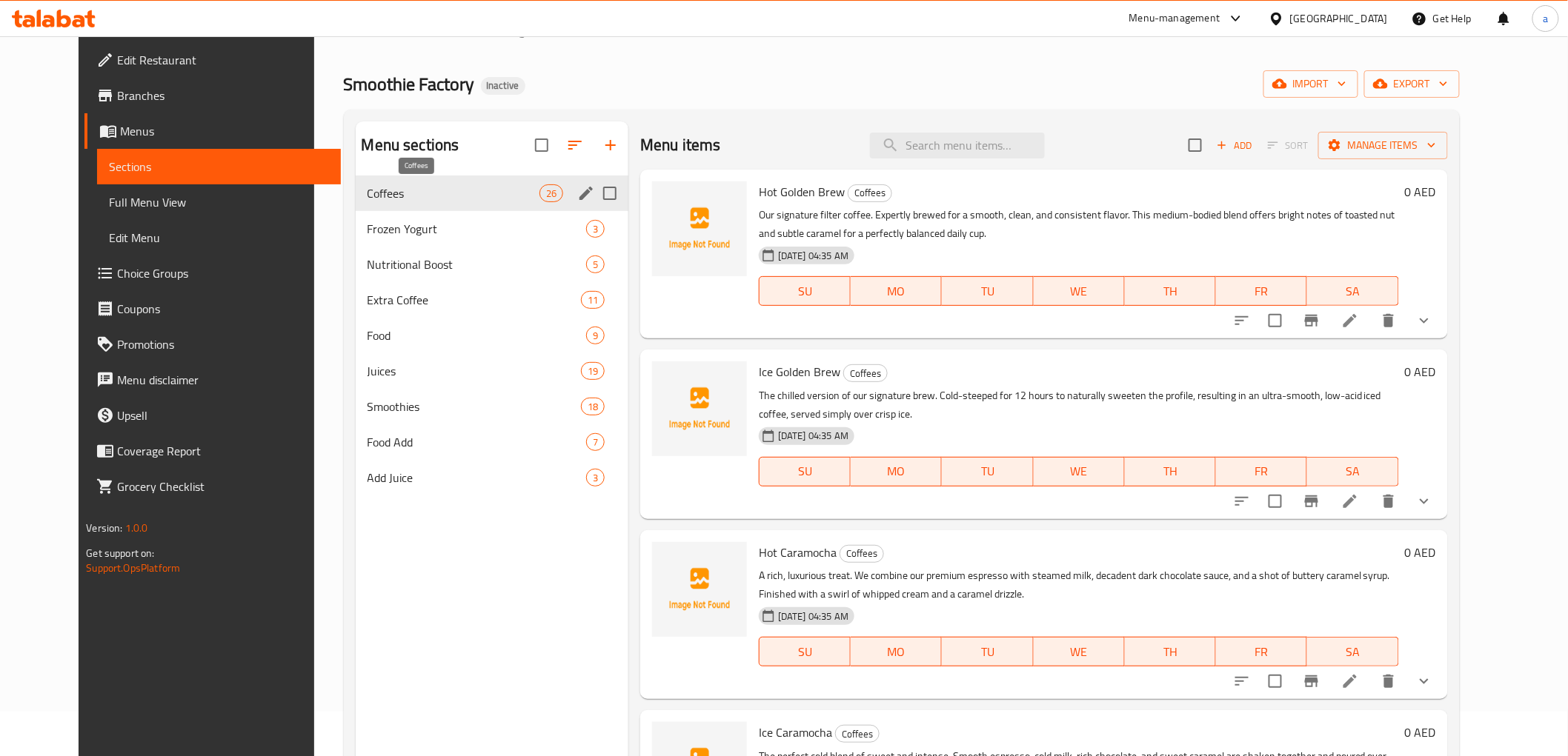
scroll to position [42, 0]
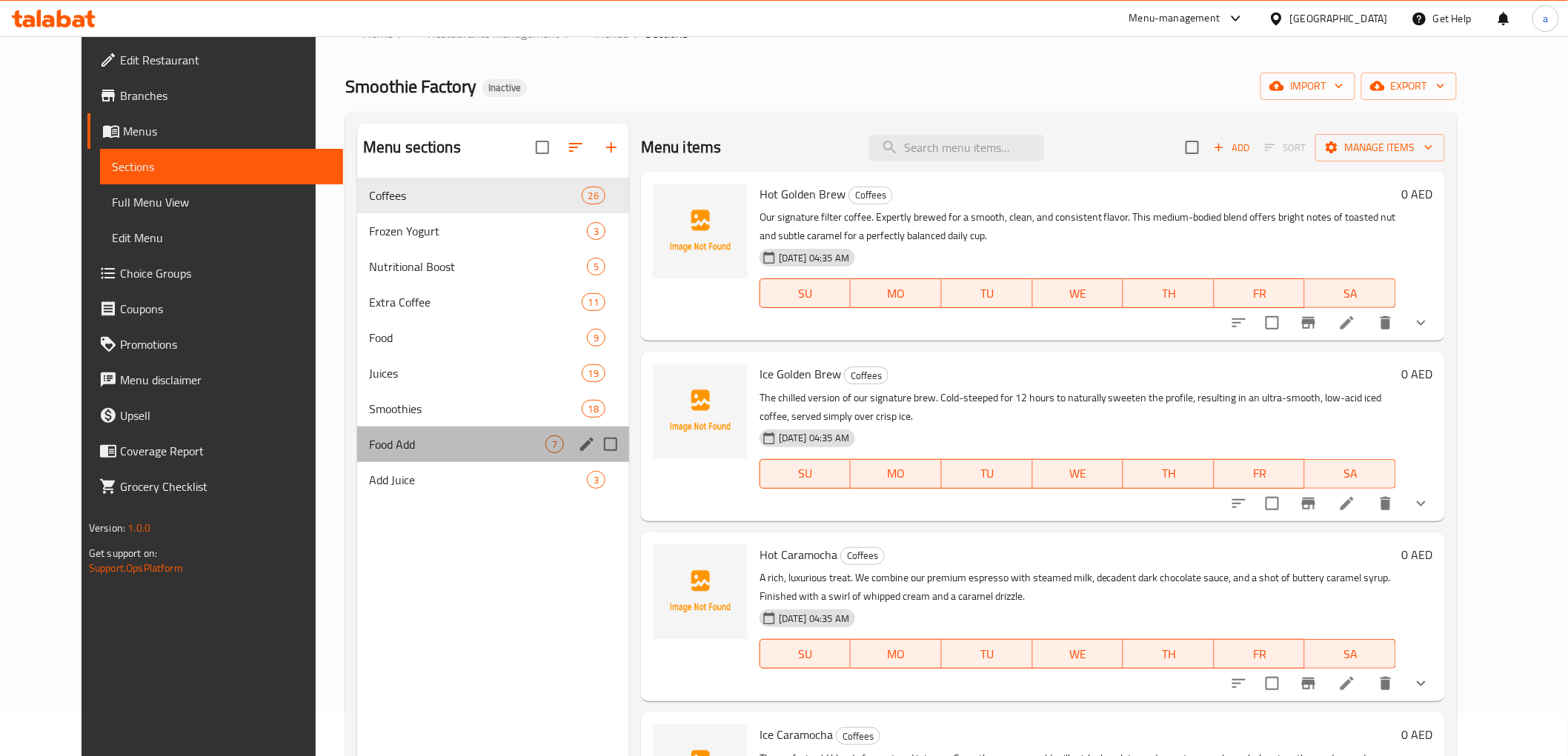
click at [387, 455] on div "Food Add 7" at bounding box center [493, 444] width 272 height 36
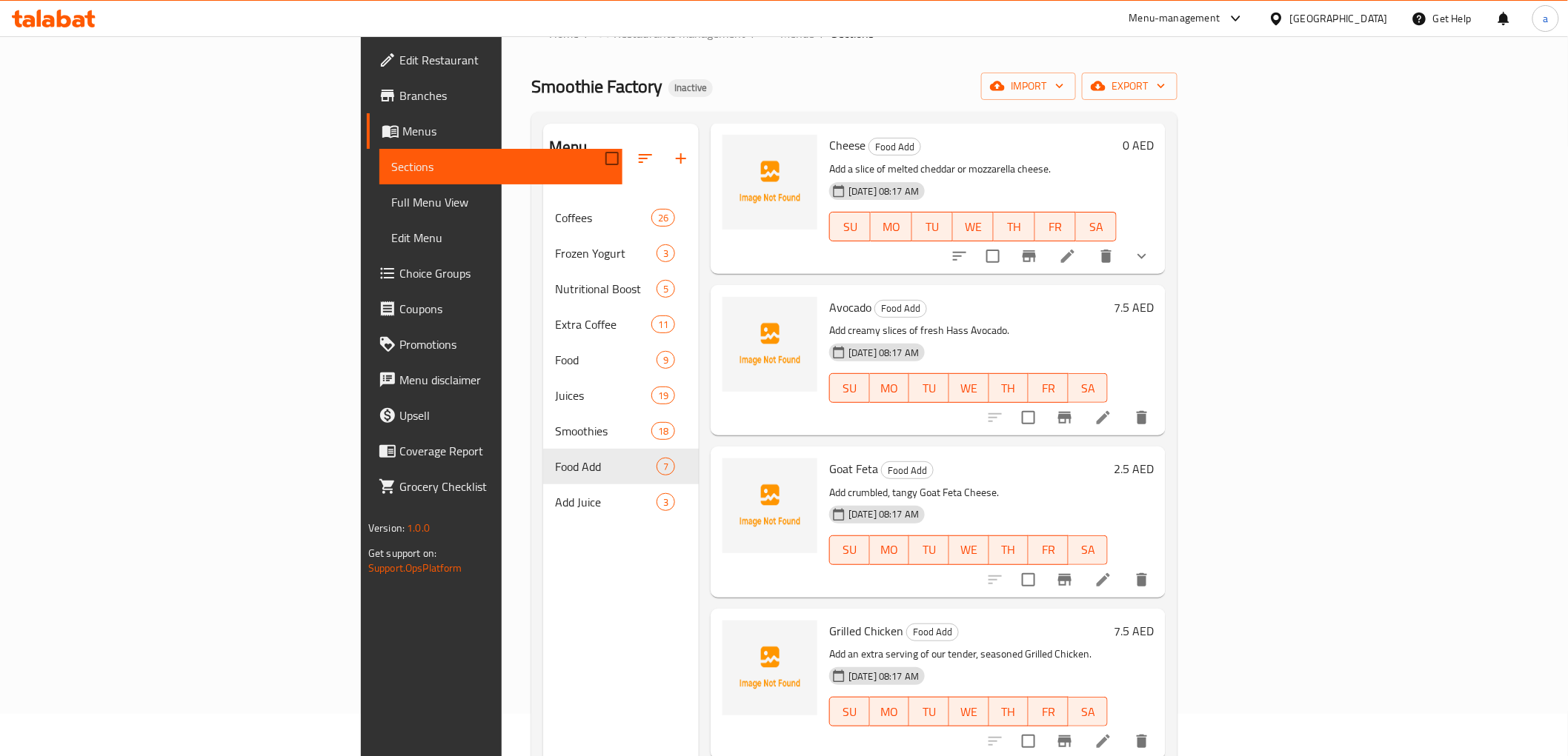
scroll to position [247, 0]
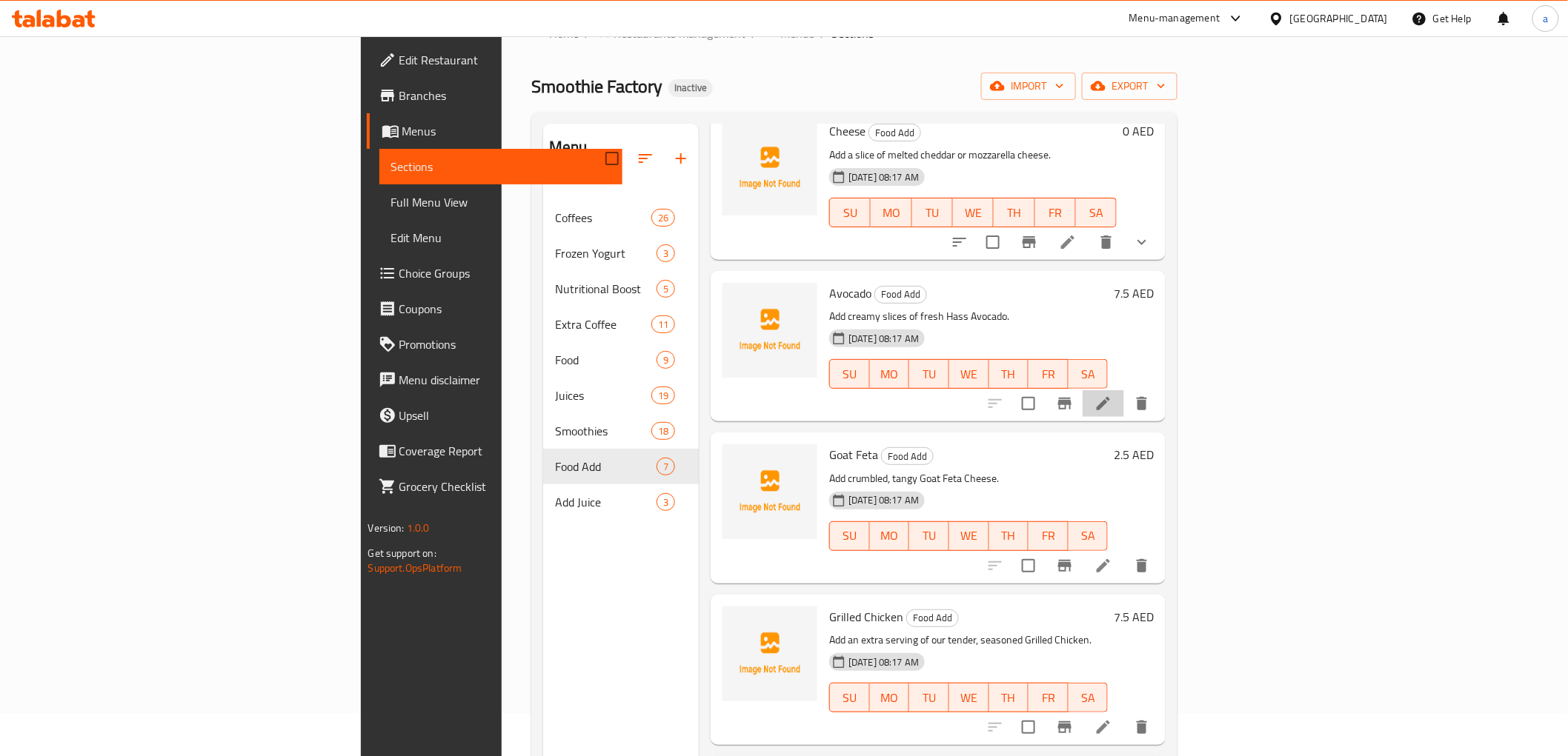
click at [1124, 391] on li at bounding box center [1103, 404] width 41 height 27
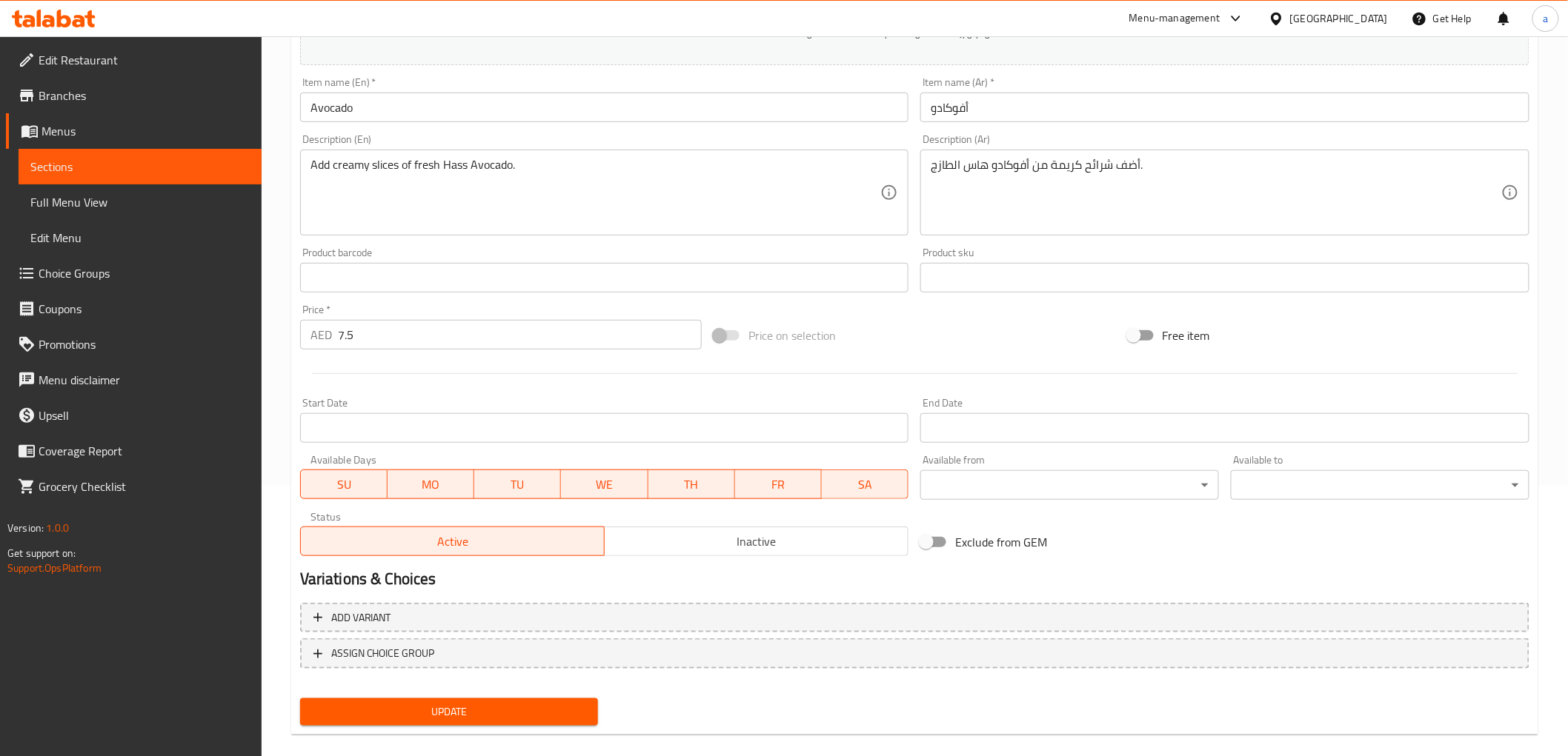
scroll to position [287, 0]
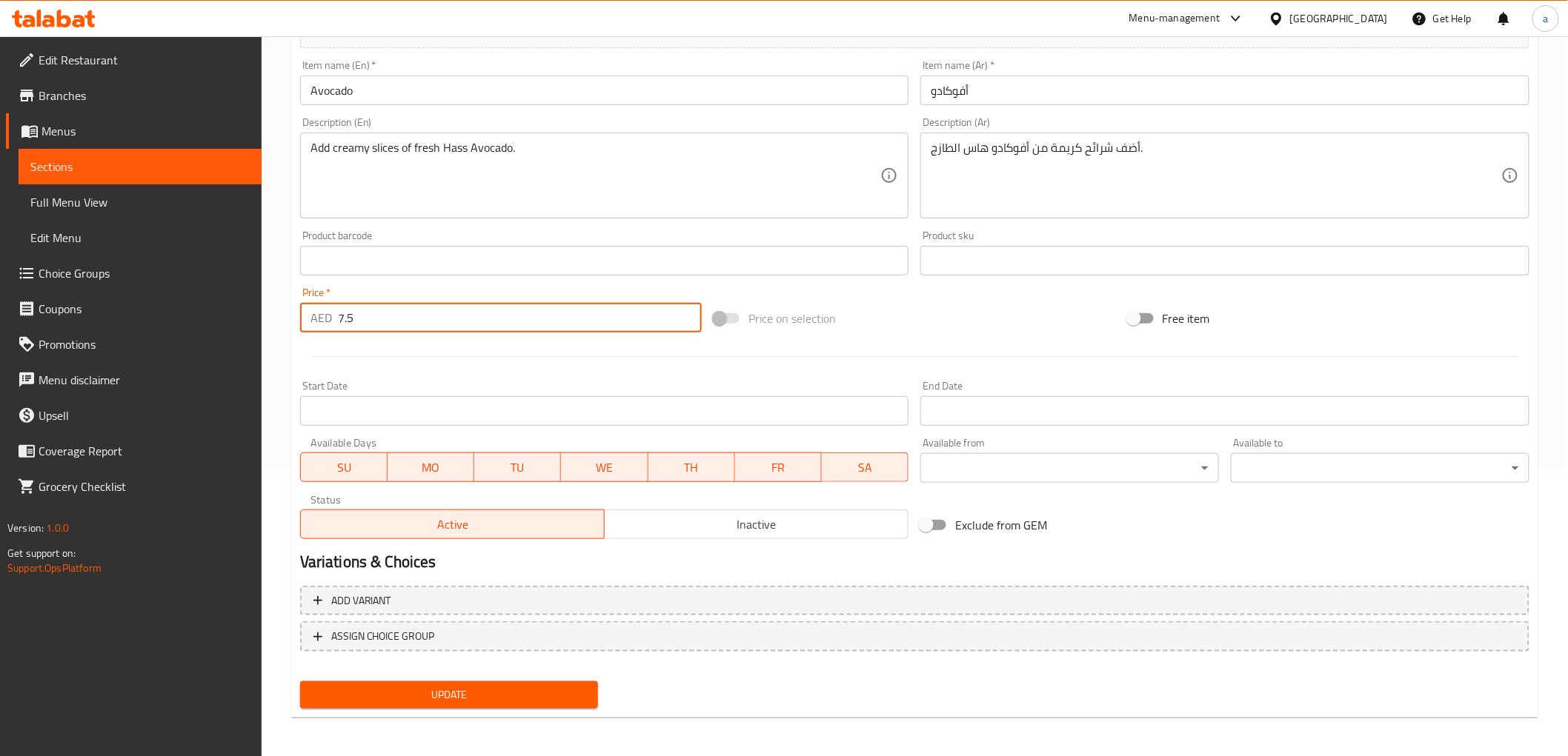
drag, startPoint x: 416, startPoint y: 309, endPoint x: 284, endPoint y: 320, distance: 132.5
click at [284, 320] on div "Home / Restaurants management / Menus / Sections / item / update Food Add secti…" at bounding box center [915, 253] width 1306 height 1010
type input "8"
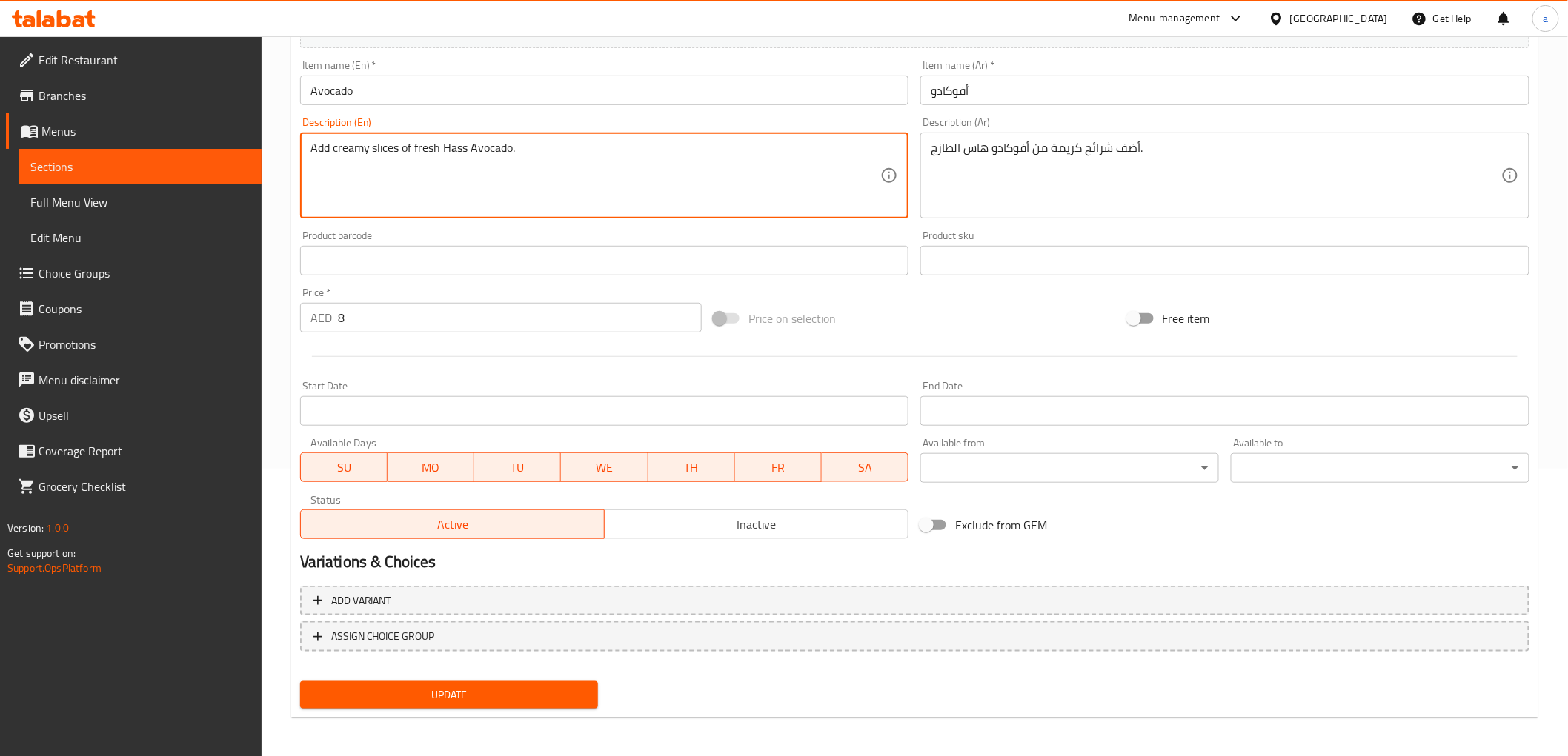
click at [416, 699] on span "Update" at bounding box center [449, 694] width 274 height 18
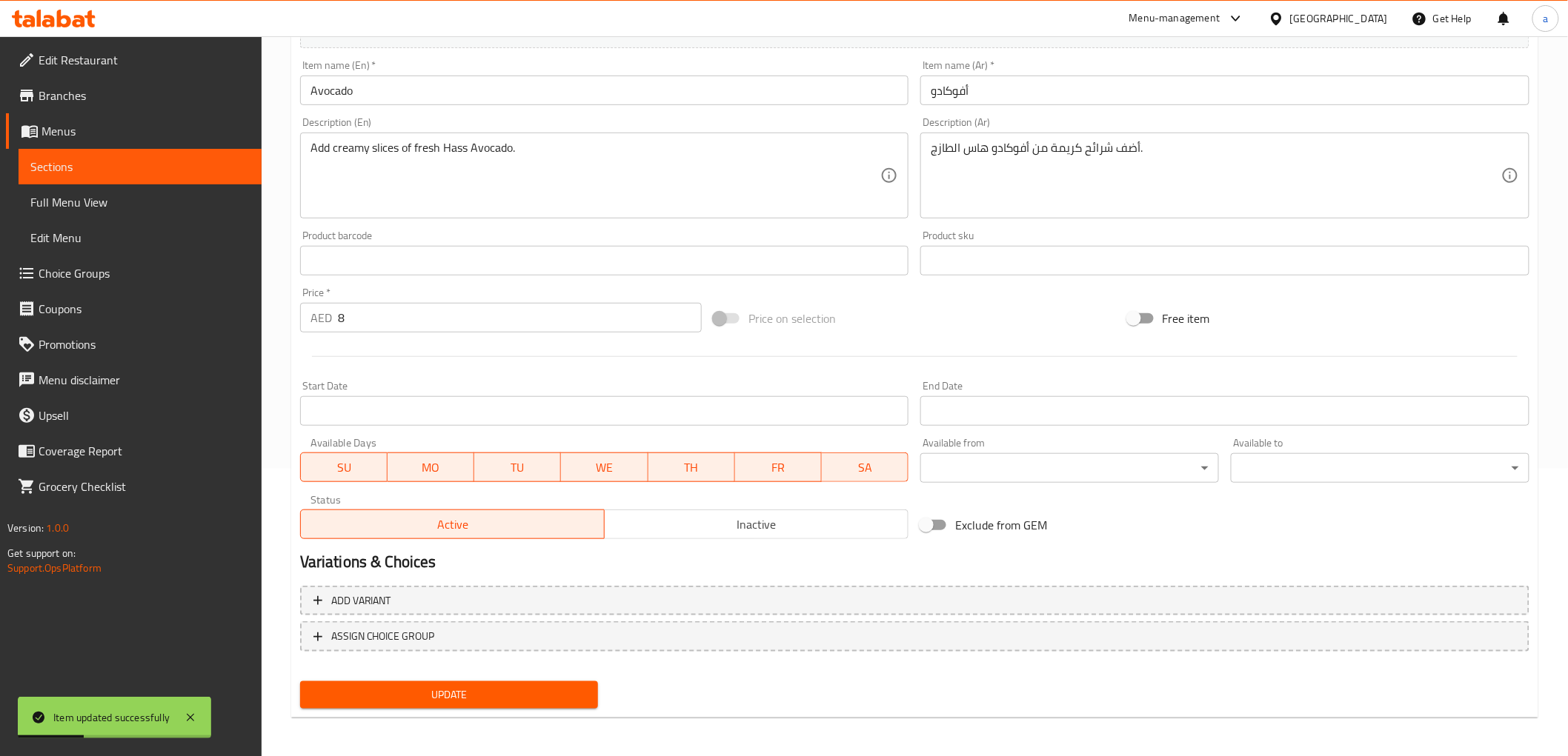
click at [119, 173] on span "Sections" at bounding box center [141, 167] width 220 height 17
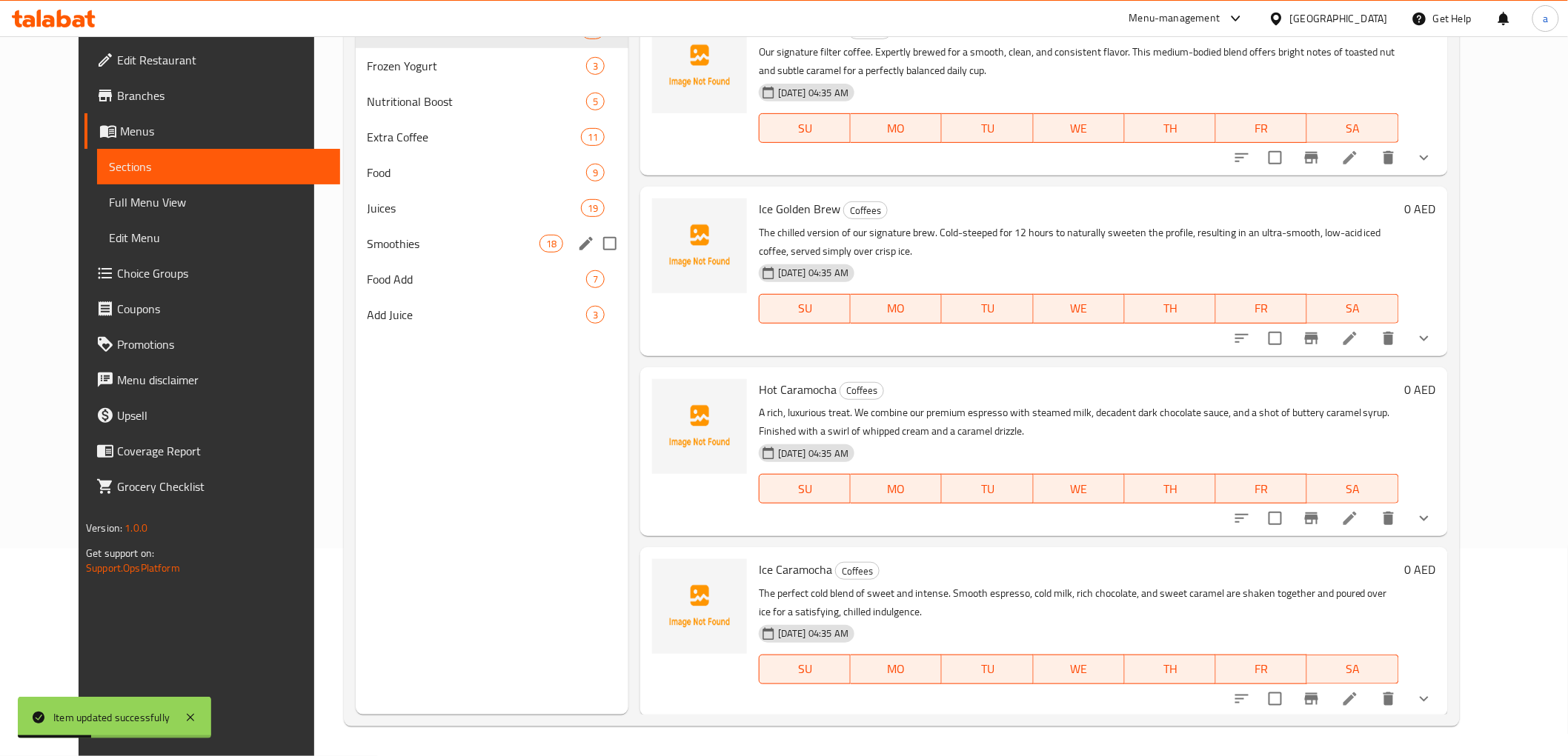
scroll to position [207, 0]
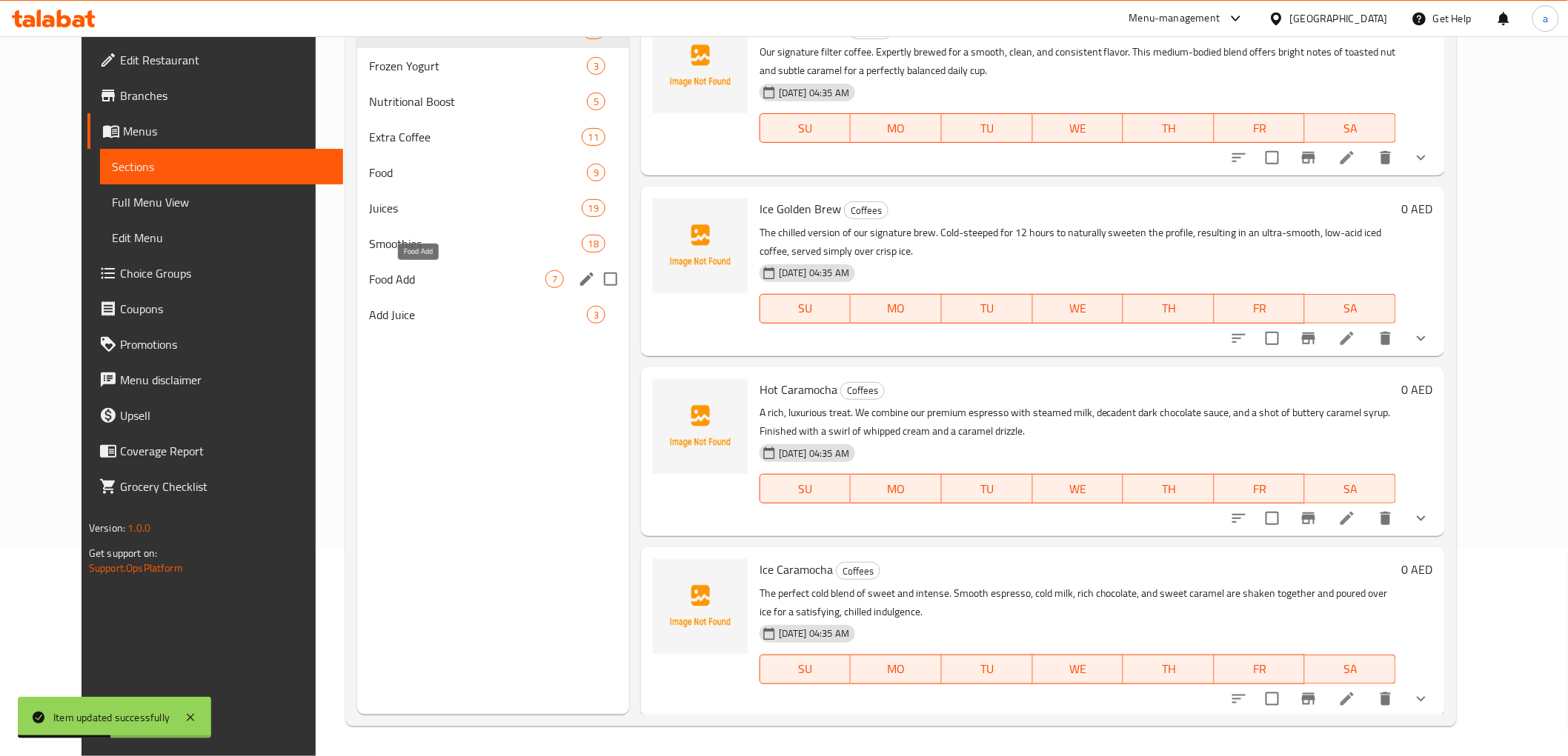
click at [390, 278] on span "Food Add" at bounding box center [457, 279] width 176 height 17
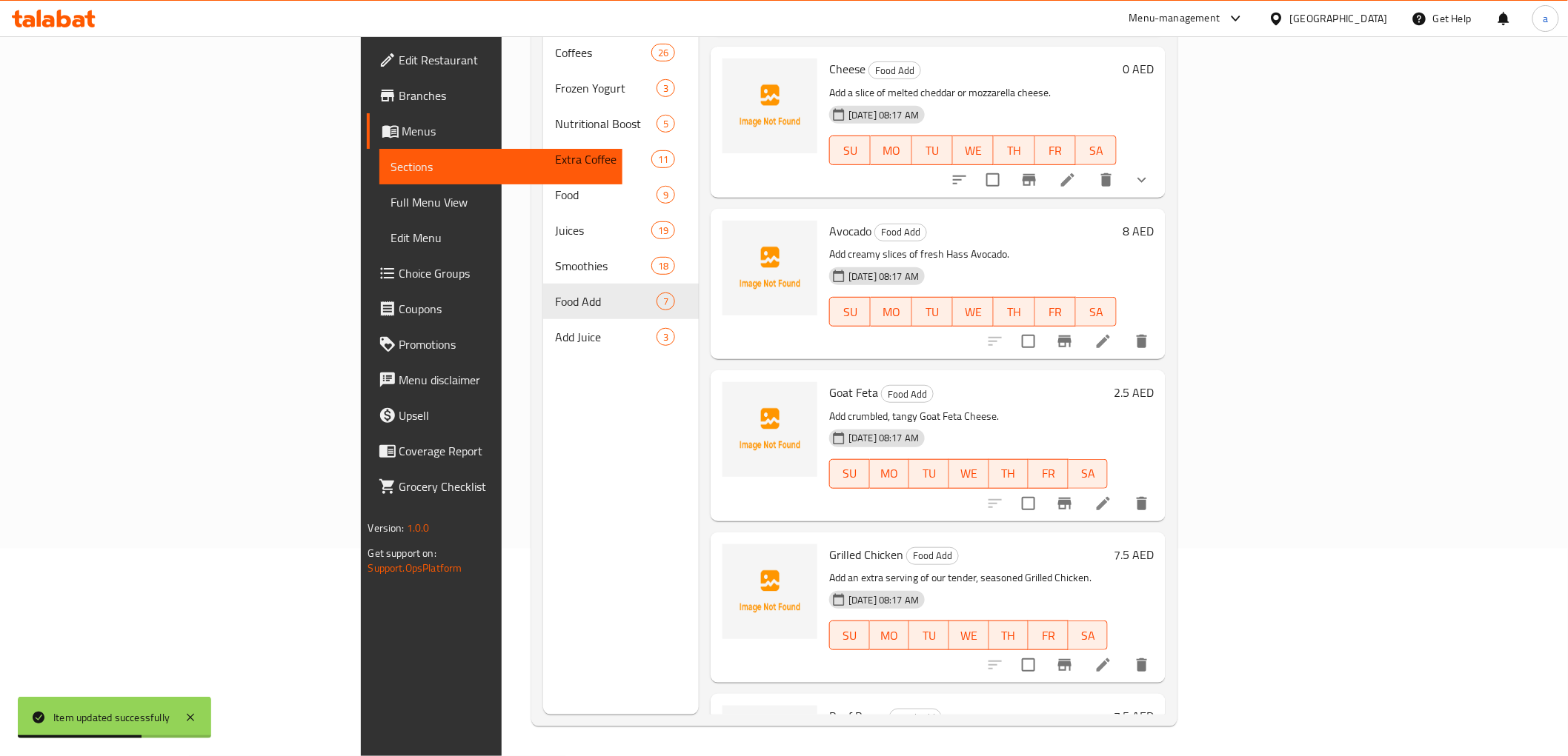
scroll to position [165, 0]
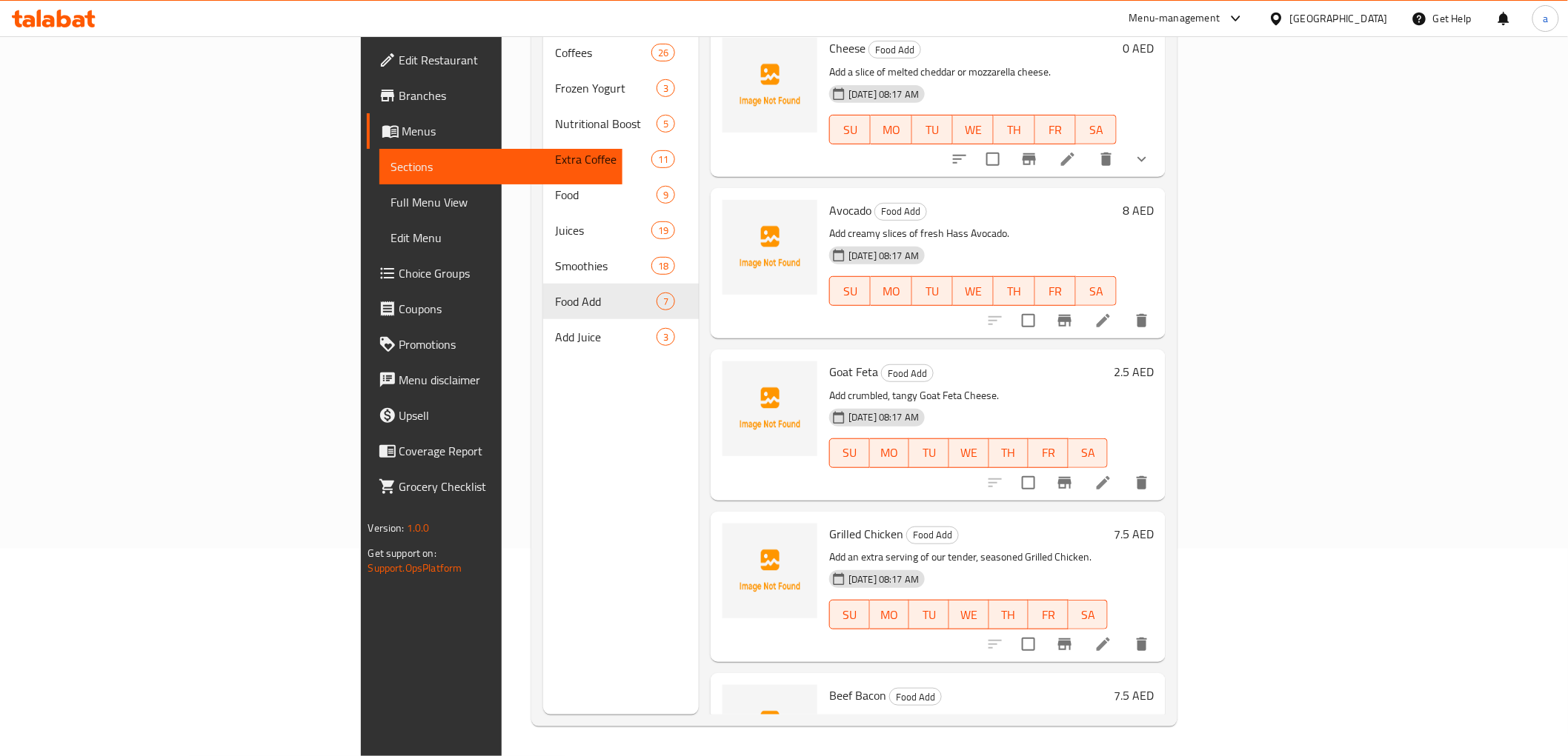
click at [1110, 477] on icon at bounding box center [1103, 483] width 13 height 13
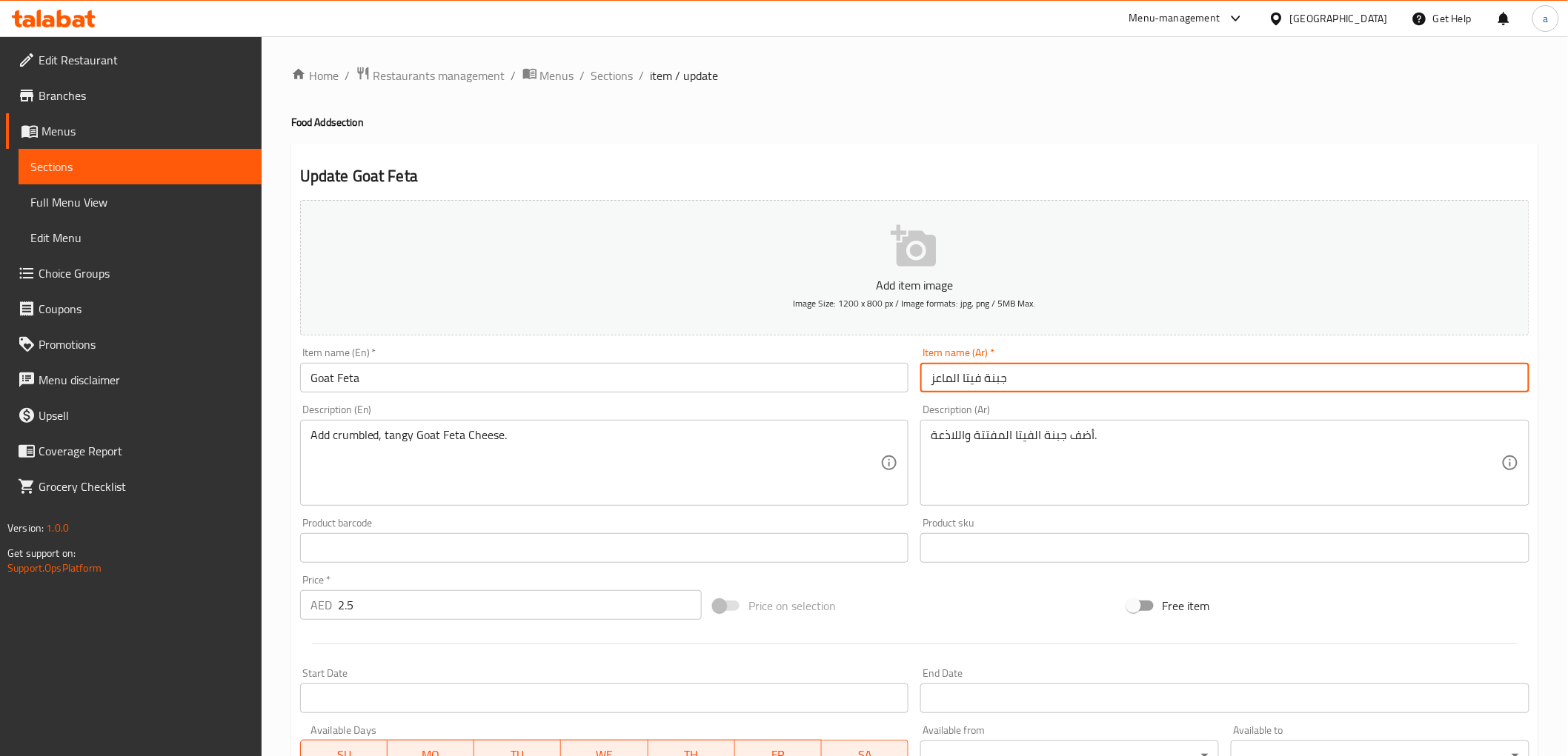
drag, startPoint x: 979, startPoint y: 378, endPoint x: 1017, endPoint y: 387, distance: 39.1
click at [1017, 387] on input "جبنة فيتا الماعز" at bounding box center [1224, 378] width 609 height 30
type input "فيتا الماعز"
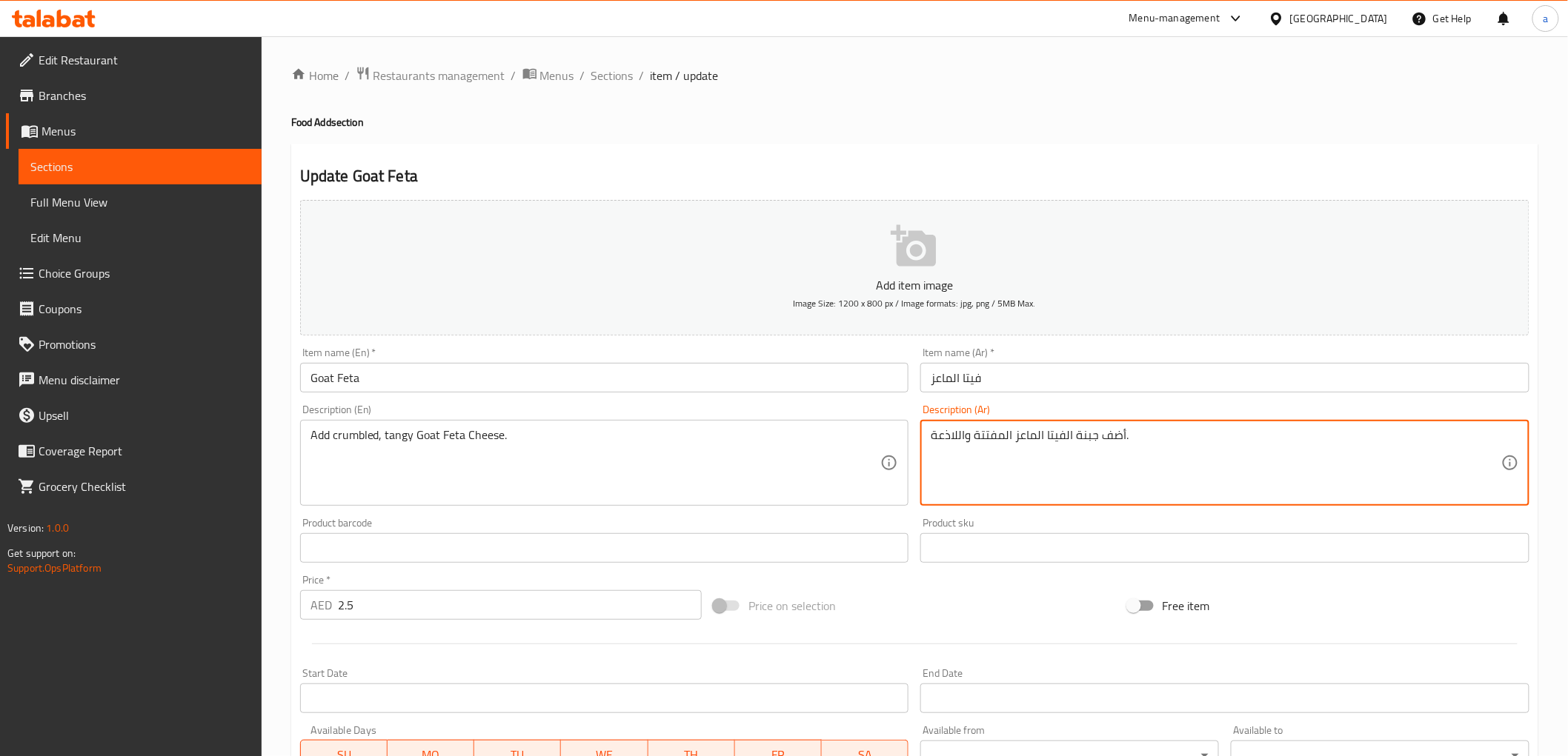
type textarea "أضف جبنة الفيتا الماعز المفتتة واللاذعة."
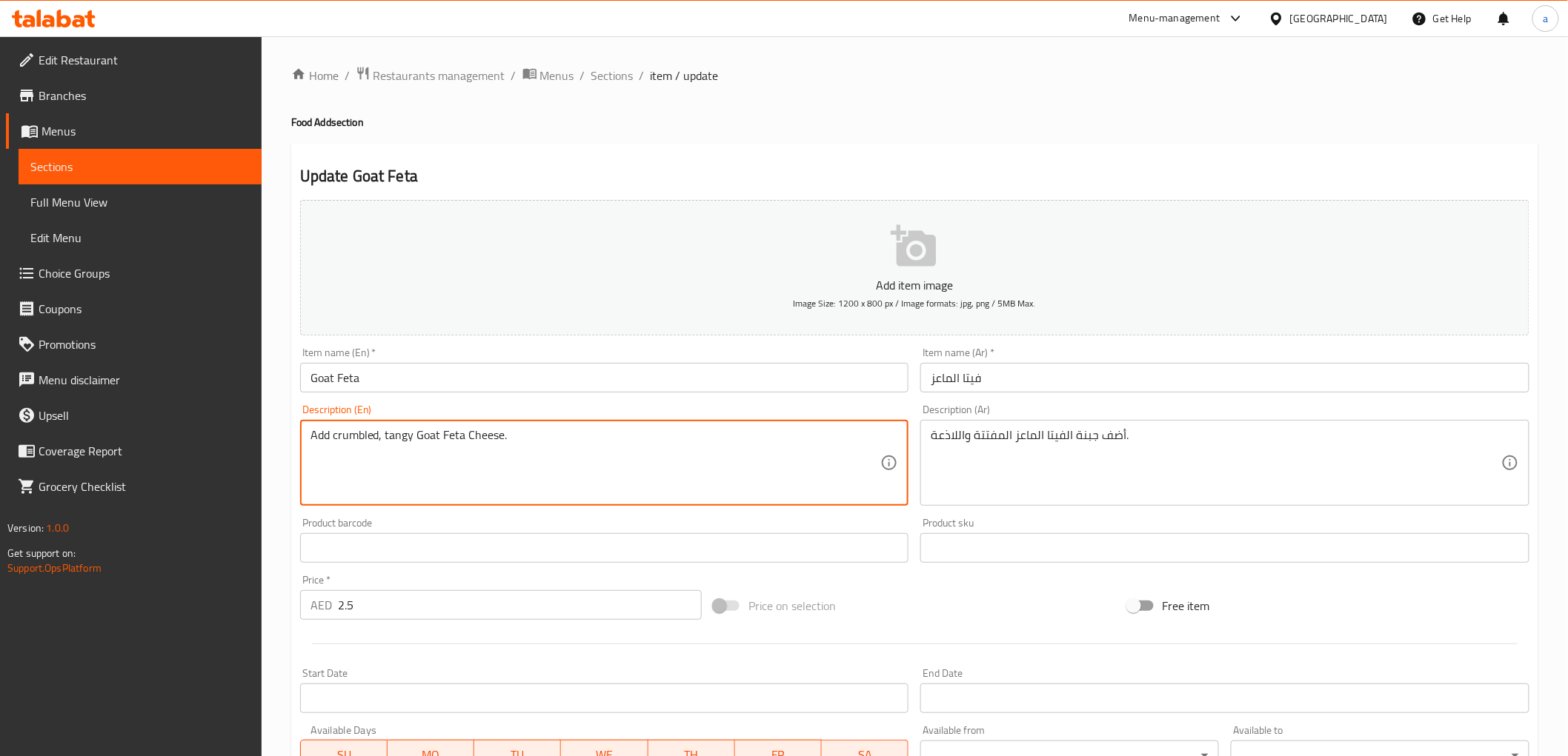
click at [400, 450] on textarea "Add crumbled, tangy Goat Feta Cheese." at bounding box center [595, 463] width 570 height 70
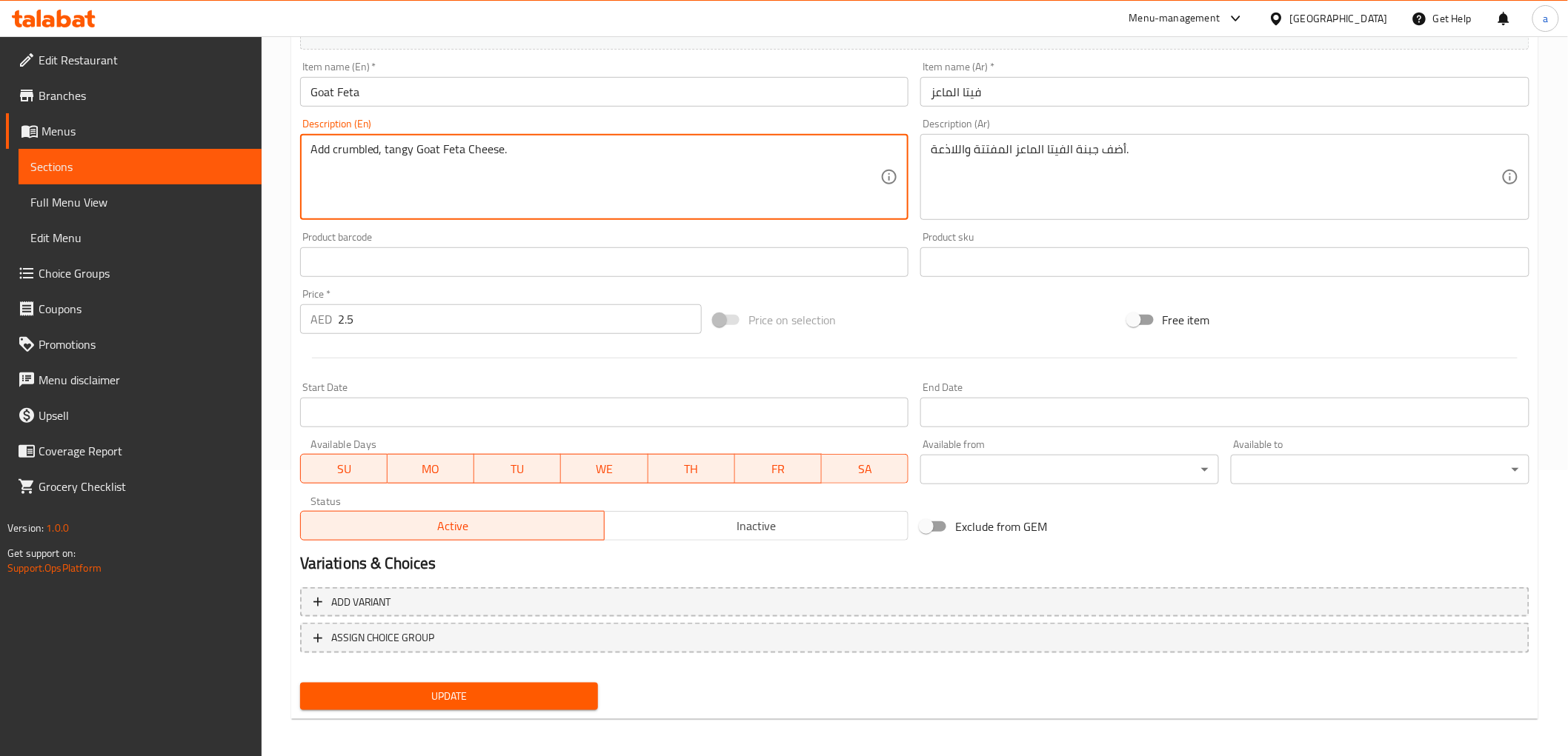
scroll to position [287, 0]
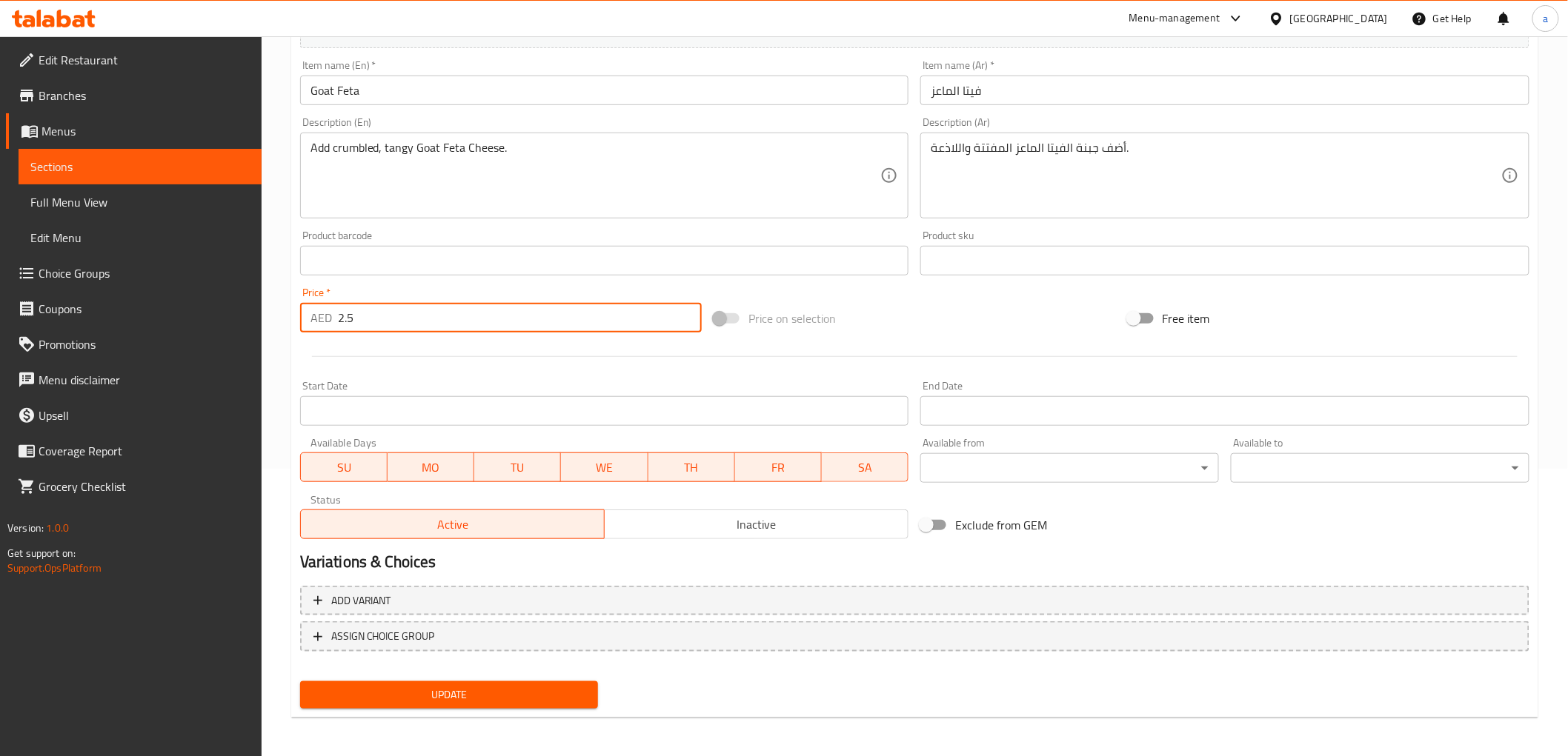
drag, startPoint x: 361, startPoint y: 326, endPoint x: 295, endPoint y: 321, distance: 66.2
click at [295, 321] on div "Price   * AED 2.5 Price *" at bounding box center [500, 309] width 413 height 57
type input "3"
click at [561, 691] on span "Update" at bounding box center [449, 694] width 274 height 18
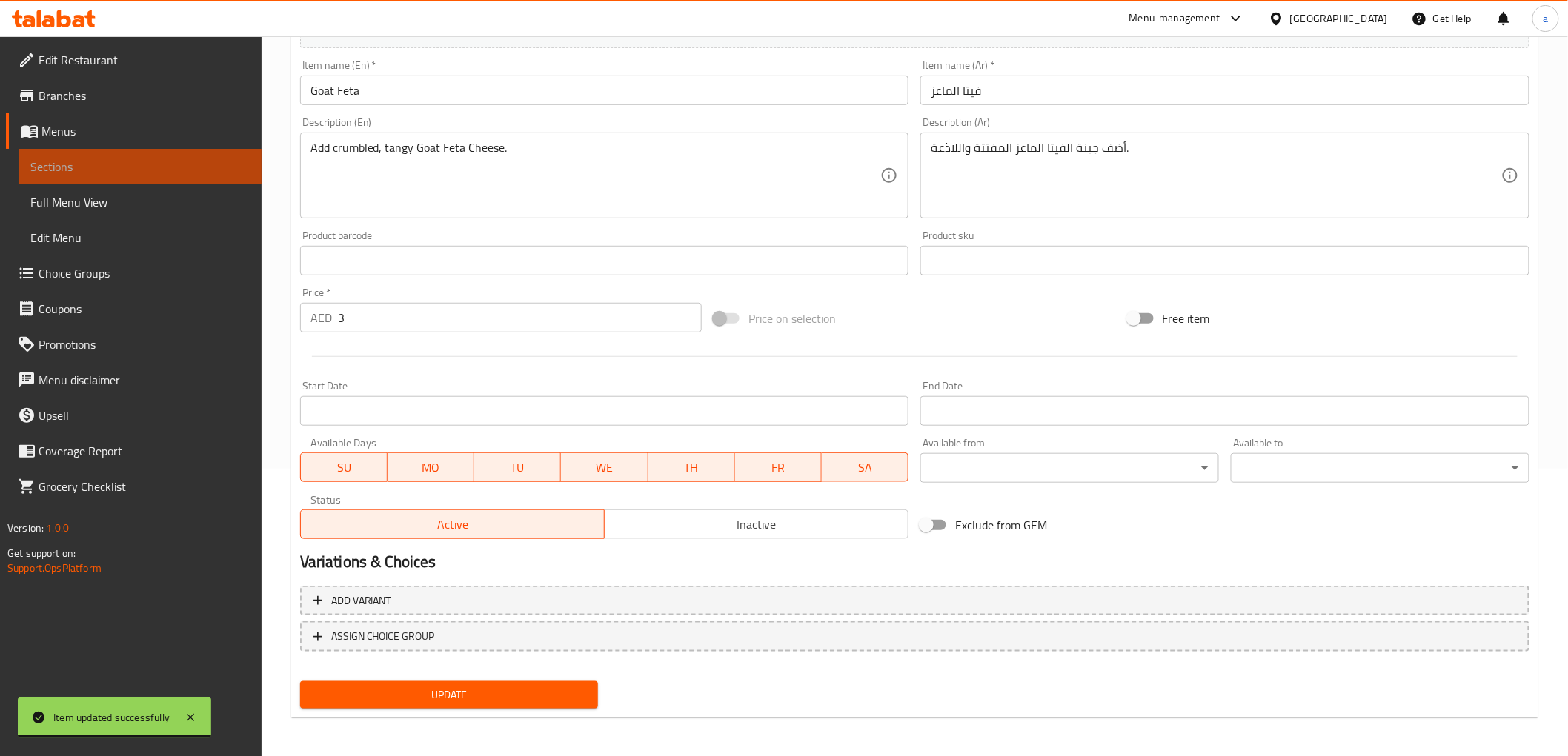
click at [158, 163] on span "Sections" at bounding box center [141, 167] width 220 height 17
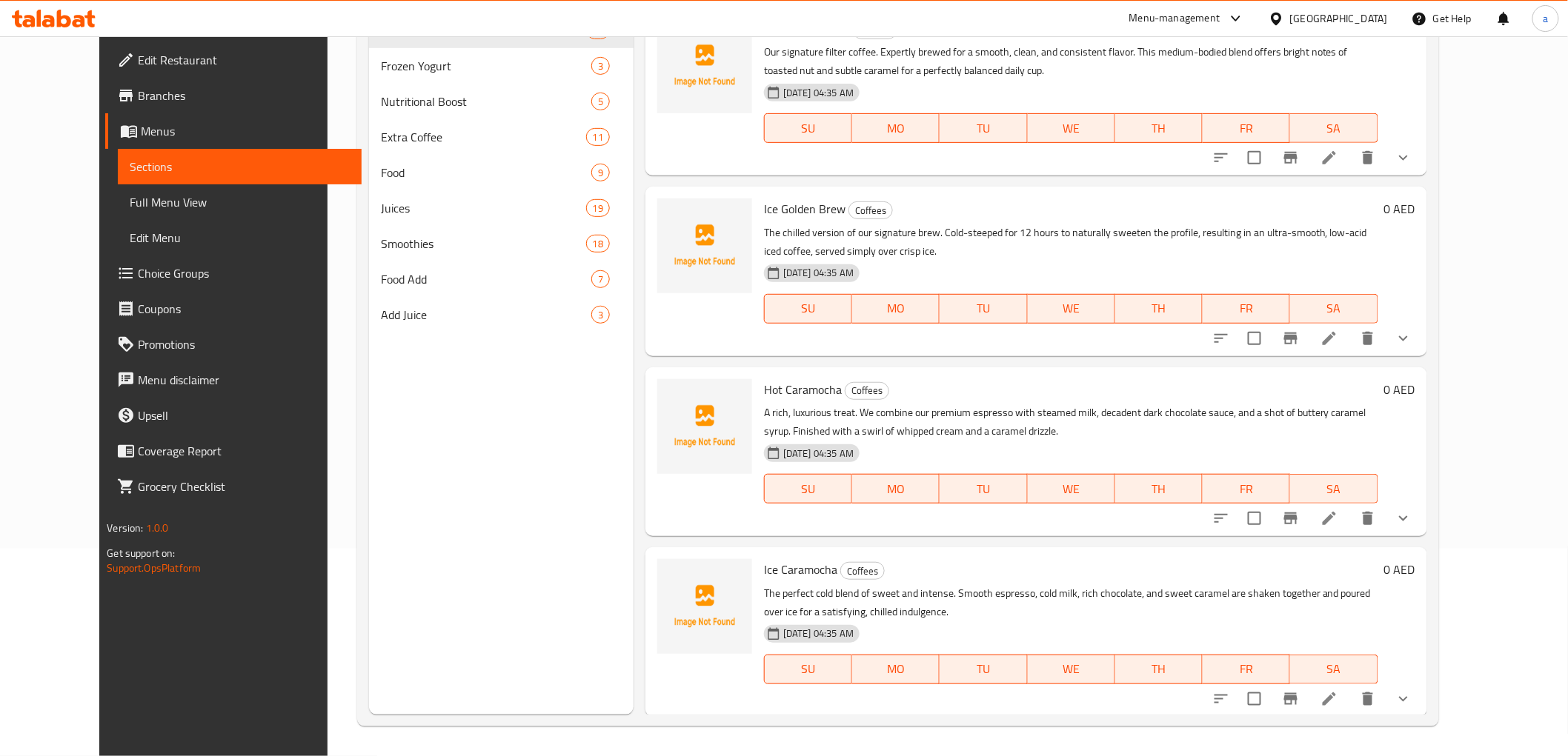
scroll to position [207, 0]
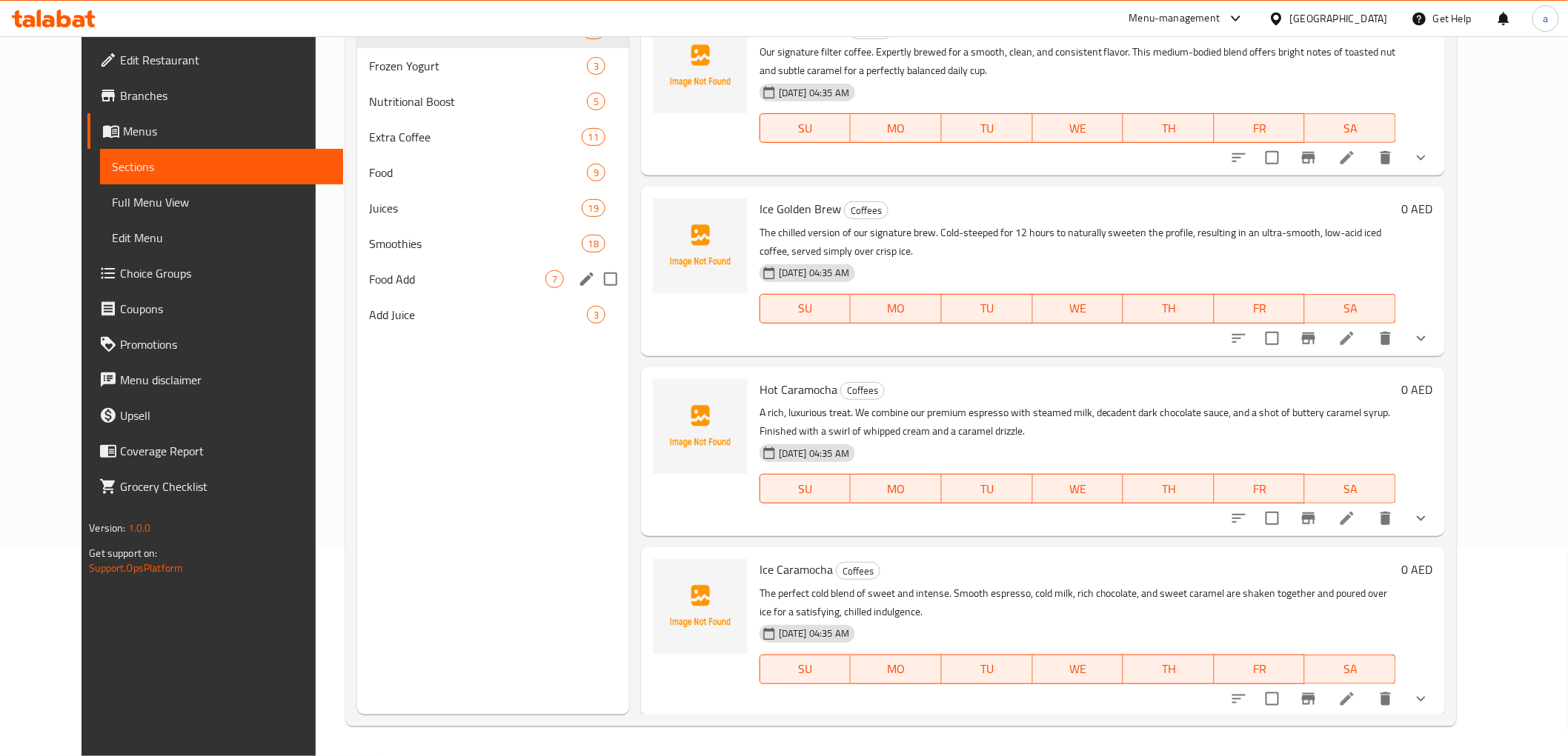
click at [357, 294] on div "Food Add 7" at bounding box center [493, 279] width 272 height 36
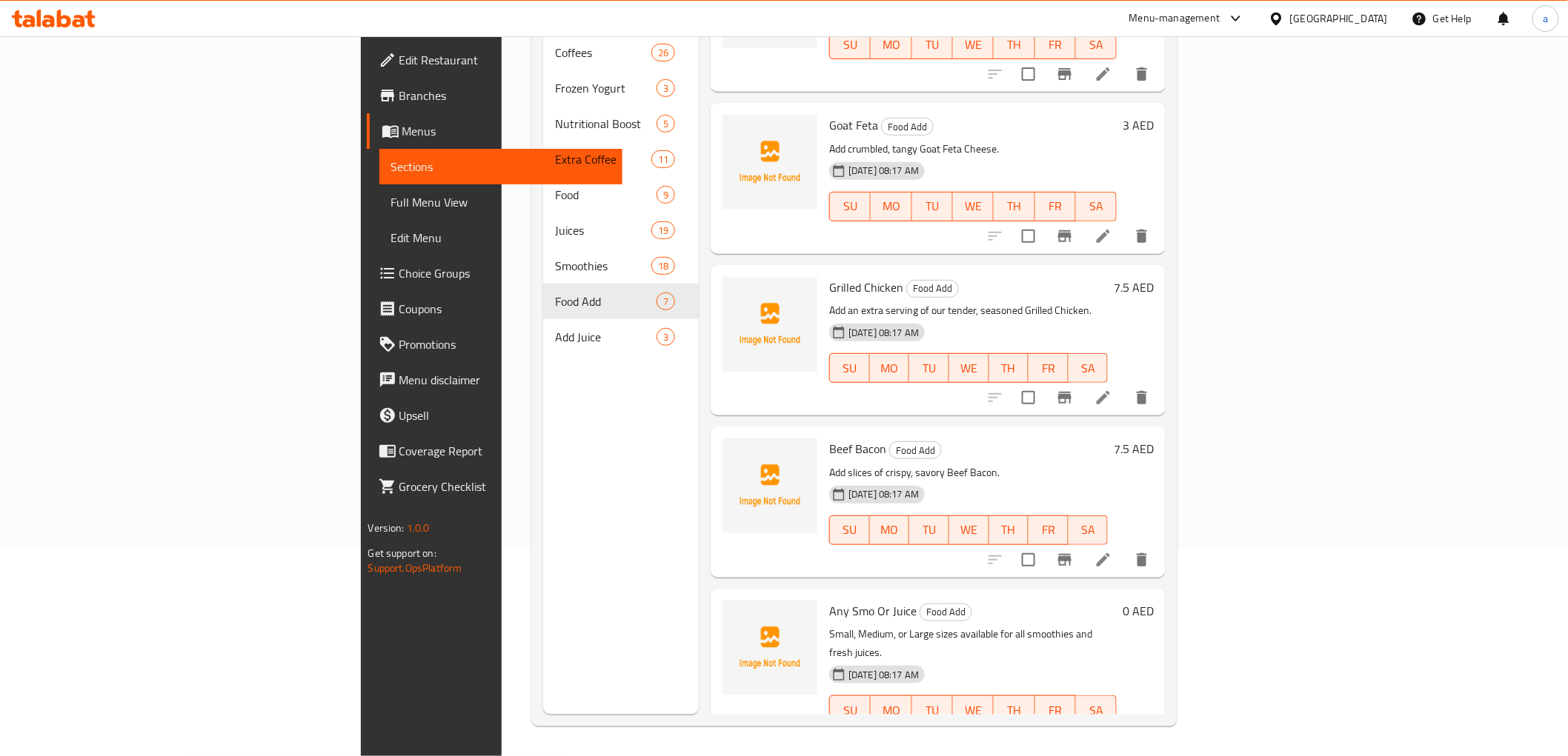
scroll to position [412, 0]
click at [1124, 383] on li at bounding box center [1103, 397] width 41 height 27
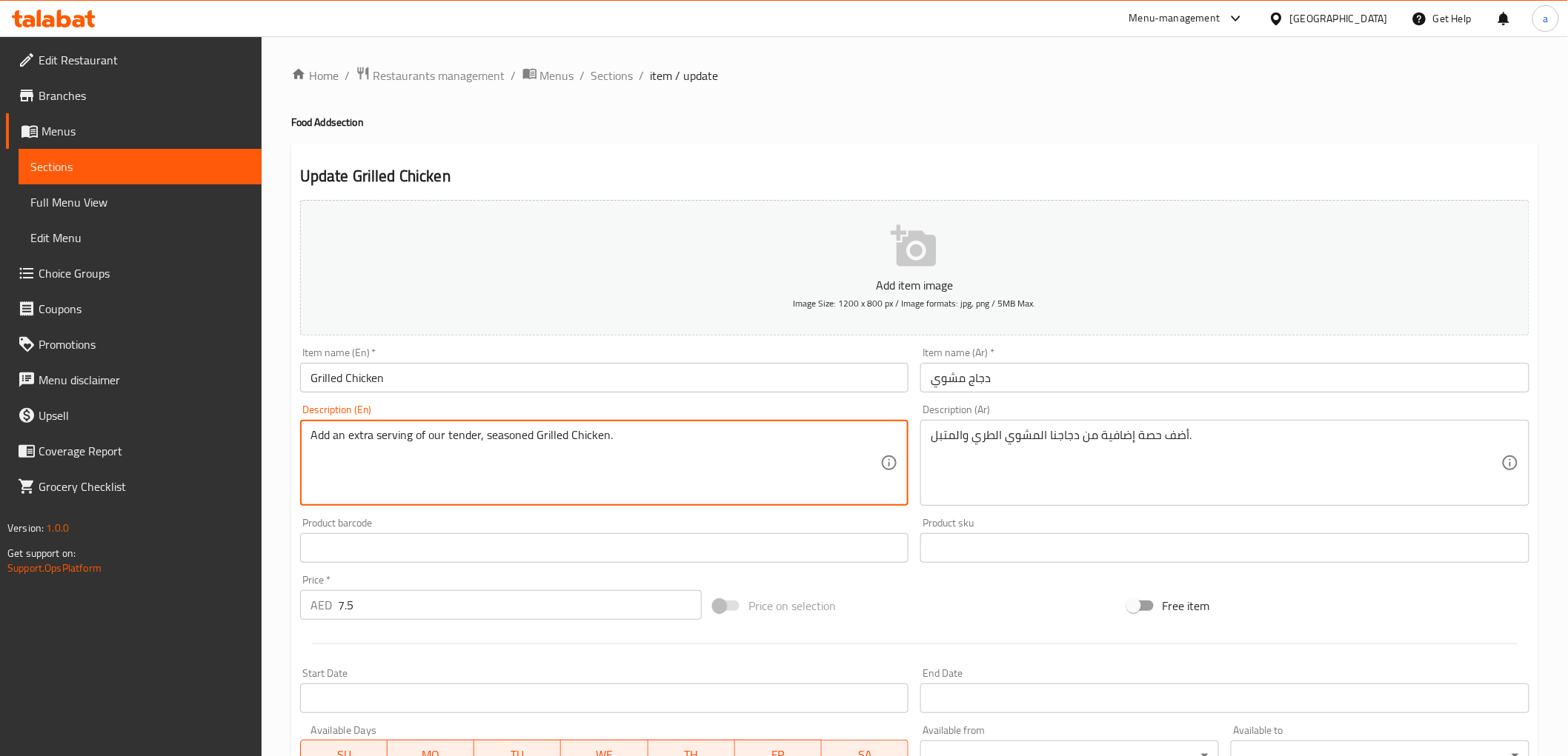
click at [391, 443] on textarea "Add an extra serving of our tender, seasoned Grilled Chicken." at bounding box center [595, 463] width 570 height 70
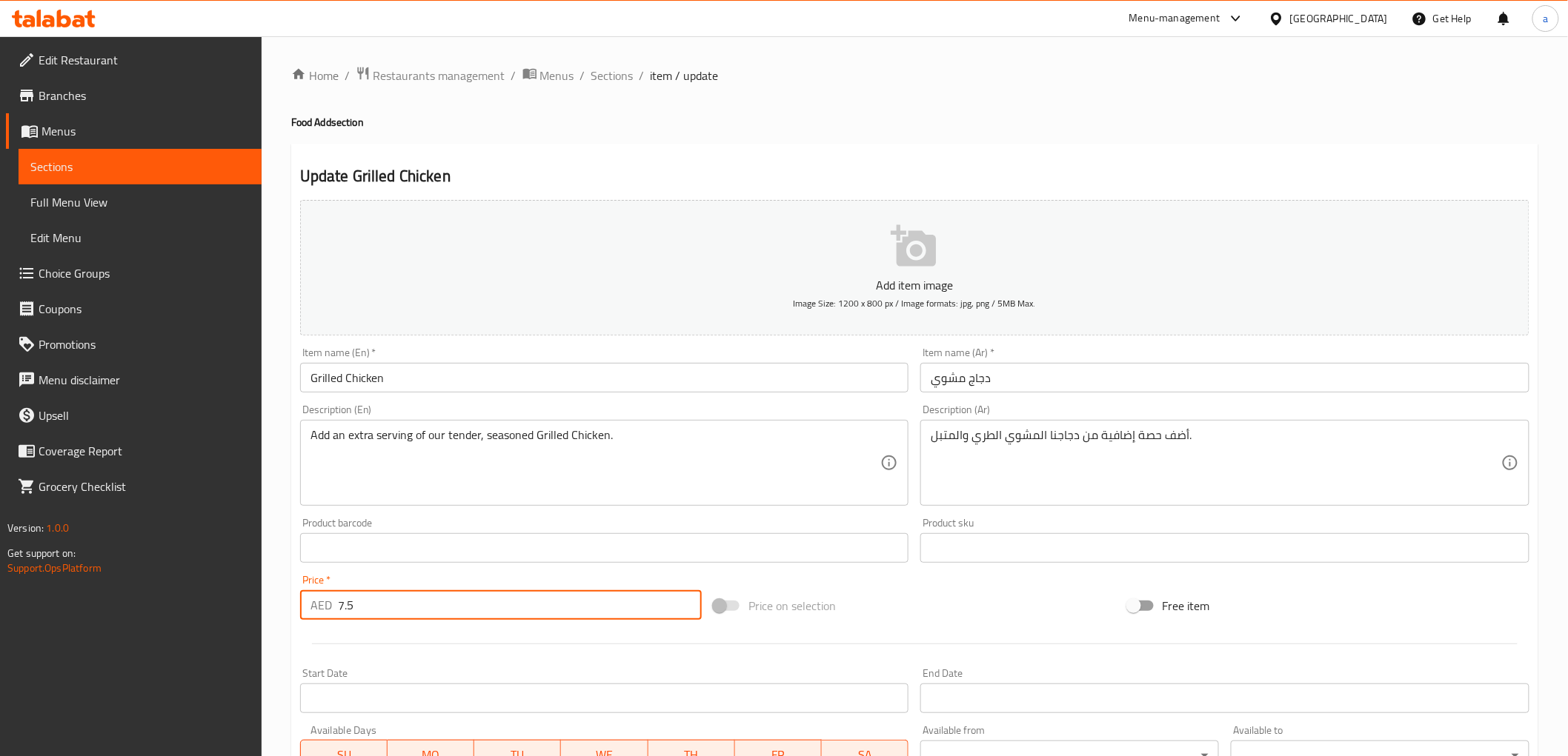
drag, startPoint x: 389, startPoint y: 612, endPoint x: 327, endPoint y: 616, distance: 62.1
click at [327, 616] on div "AED 7.5 Price *" at bounding box center [501, 605] width 402 height 30
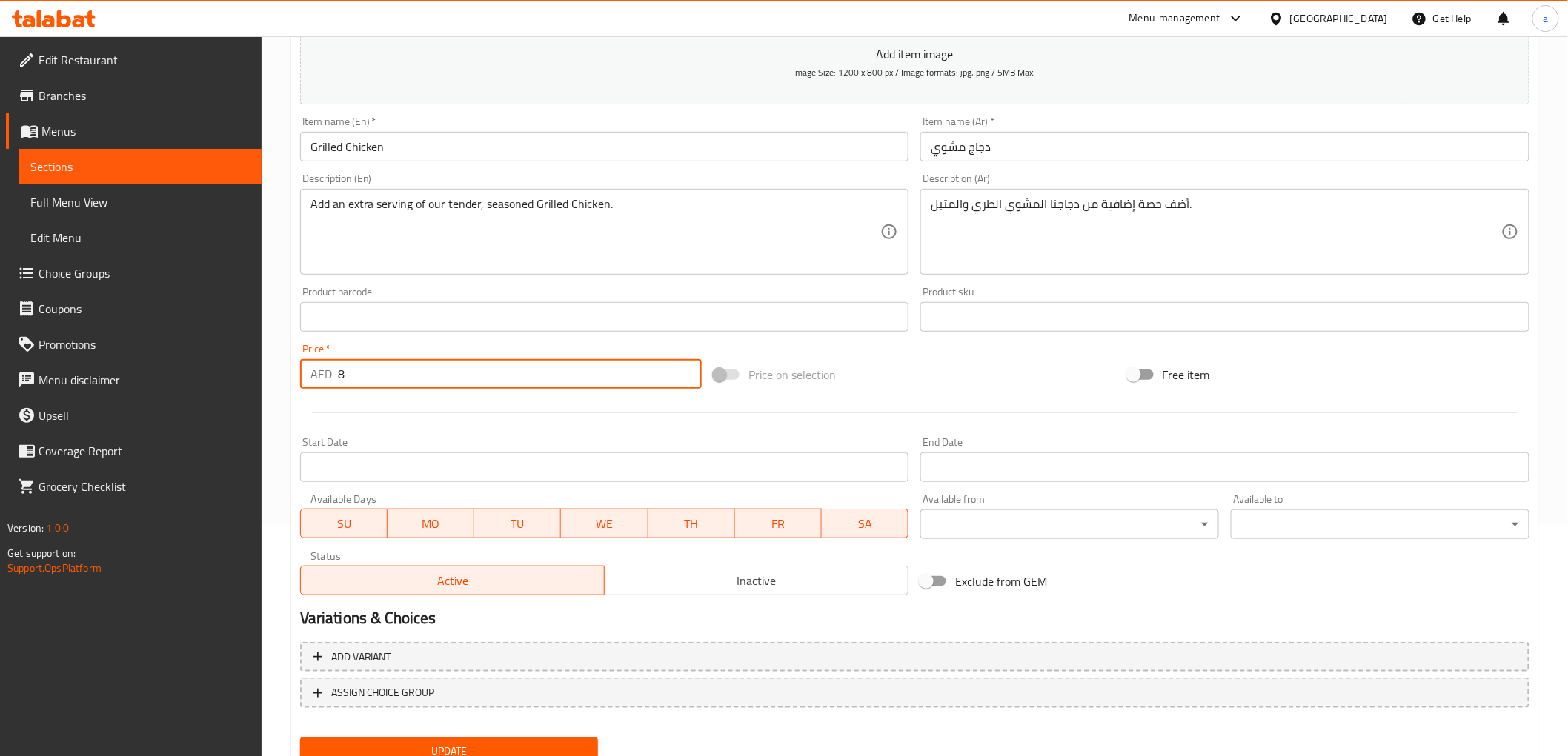
scroll to position [287, 0]
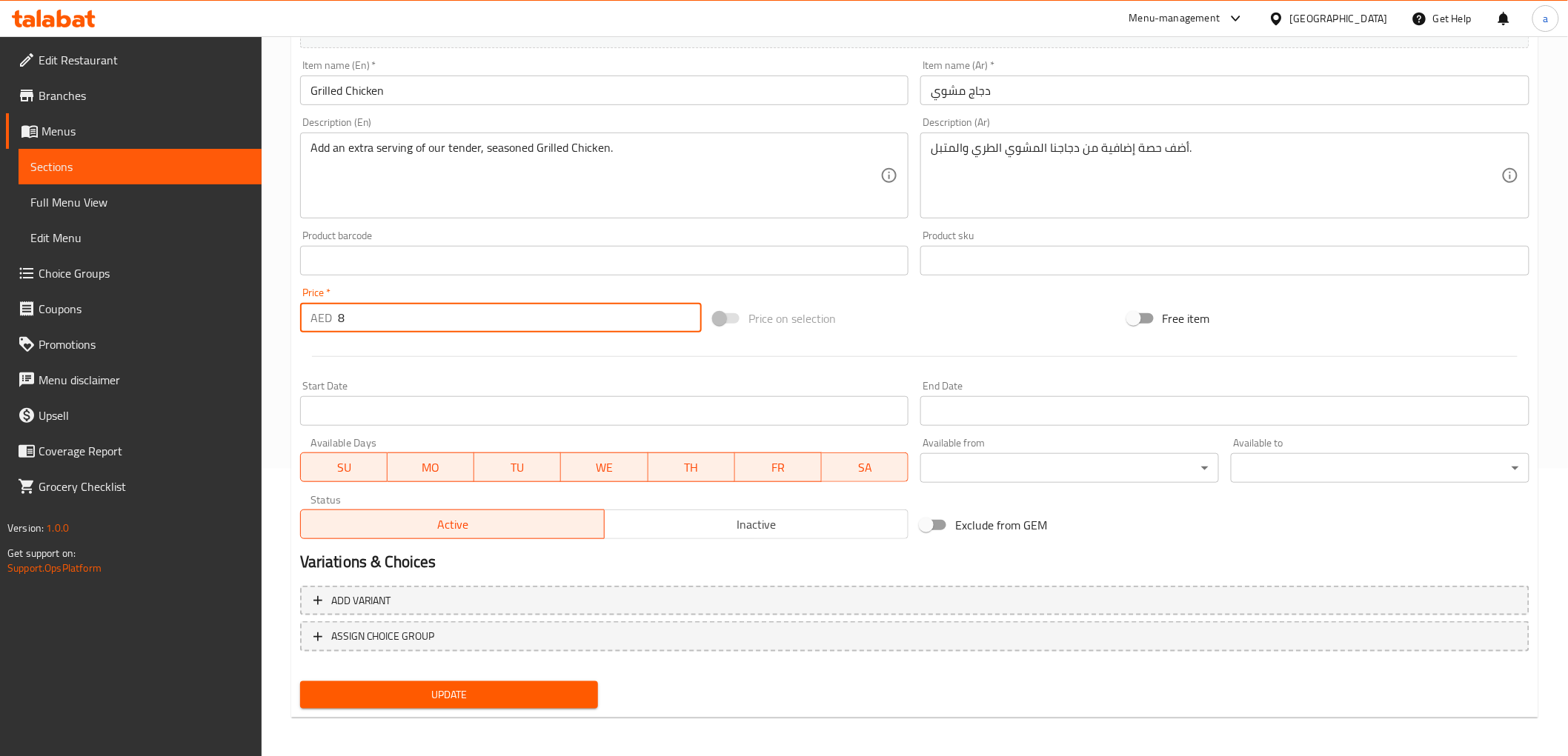
type input "8"
click at [398, 686] on span "Update" at bounding box center [449, 694] width 274 height 18
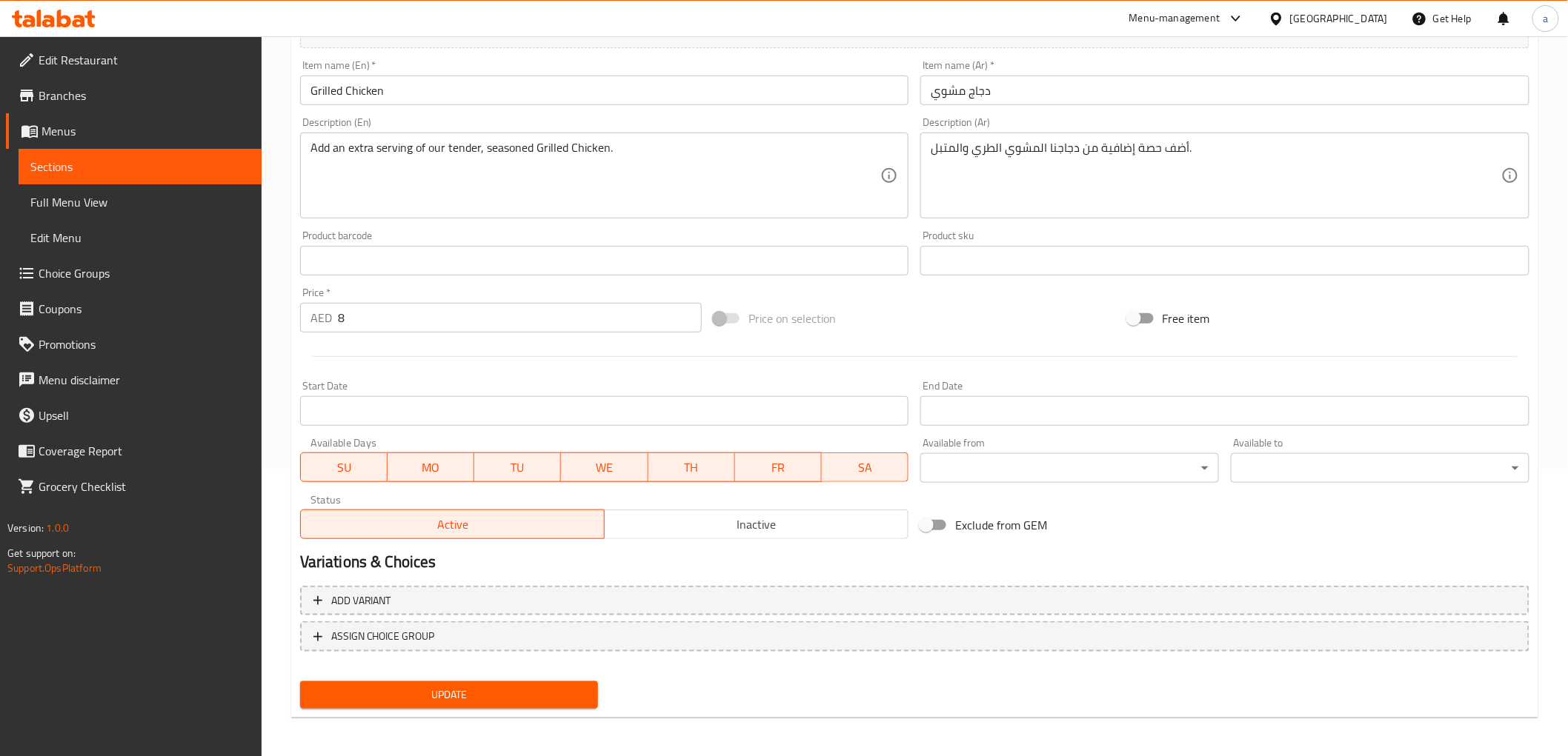
click at [452, 692] on span "Update" at bounding box center [449, 694] width 274 height 18
click at [454, 691] on span "Update" at bounding box center [449, 694] width 274 height 18
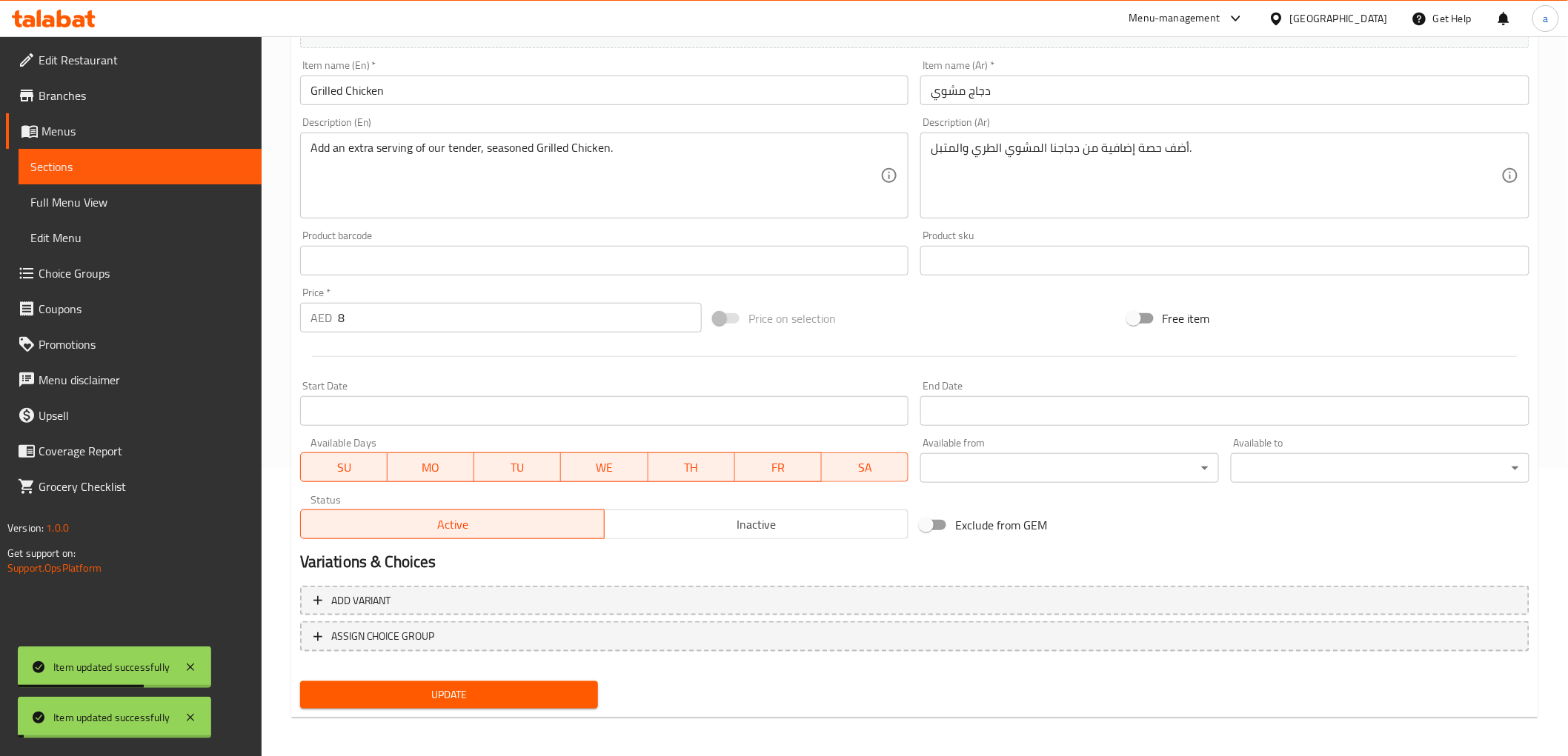
click at [133, 174] on span "Sections" at bounding box center [141, 167] width 220 height 17
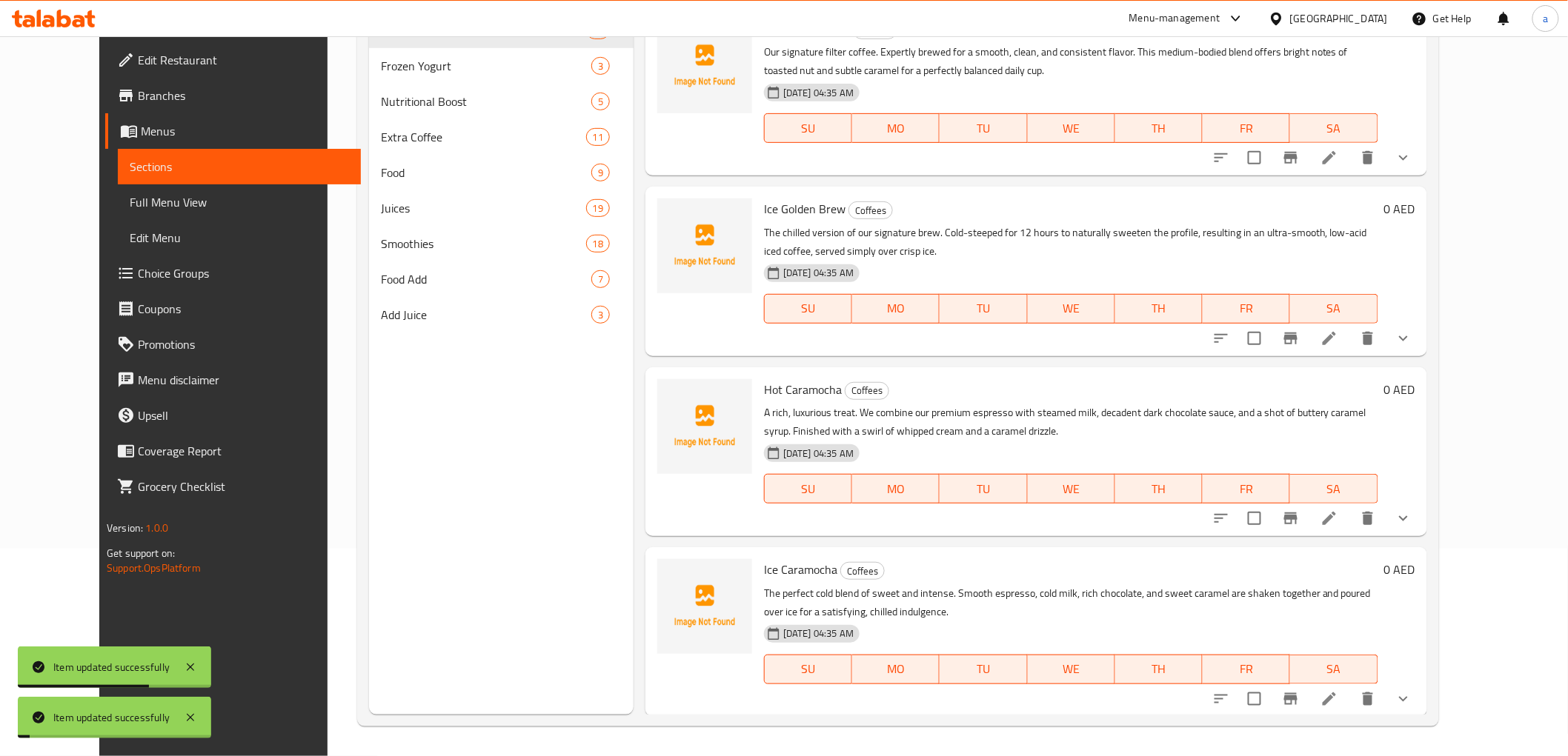
scroll to position [207, 0]
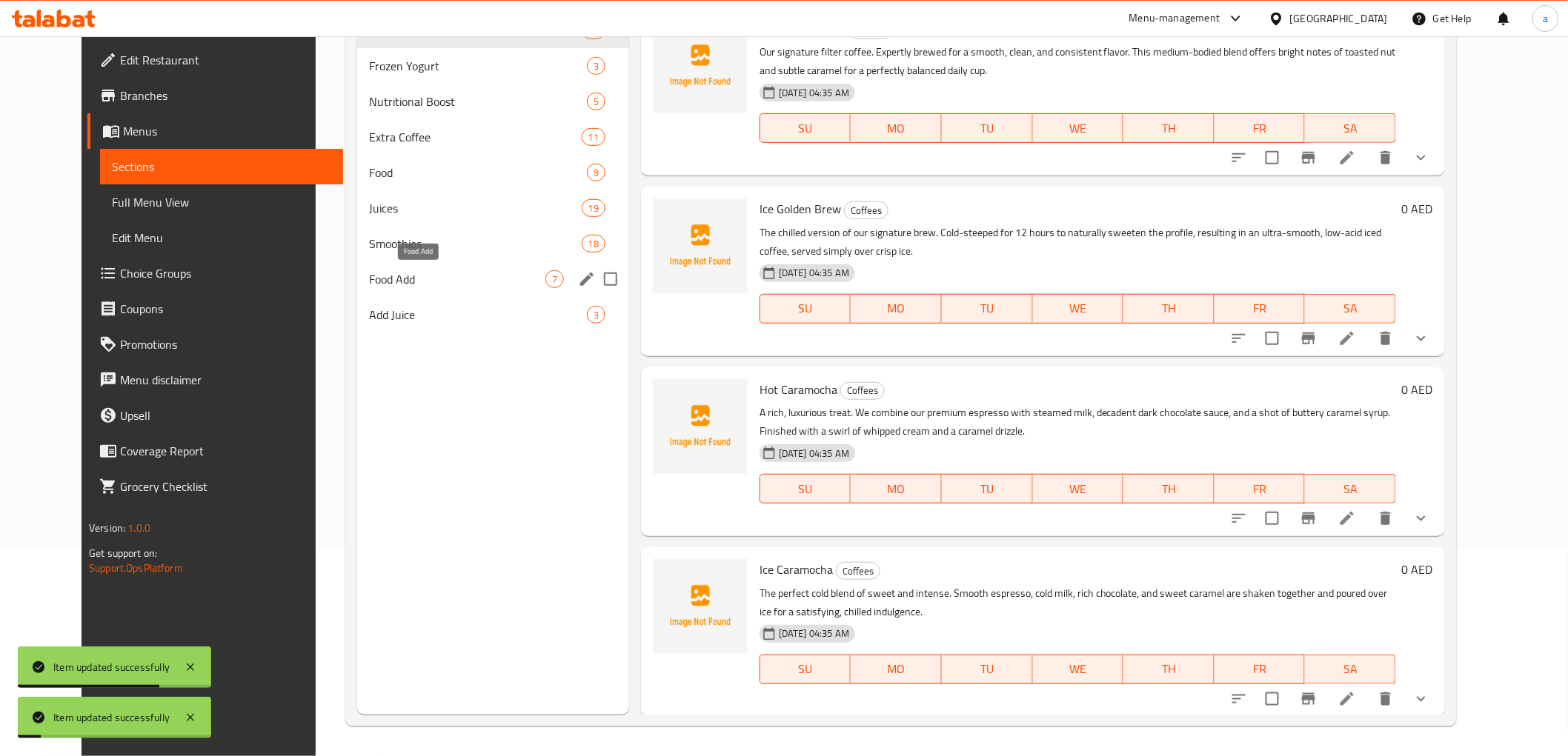
click at [369, 286] on span "Food Add" at bounding box center [457, 279] width 176 height 17
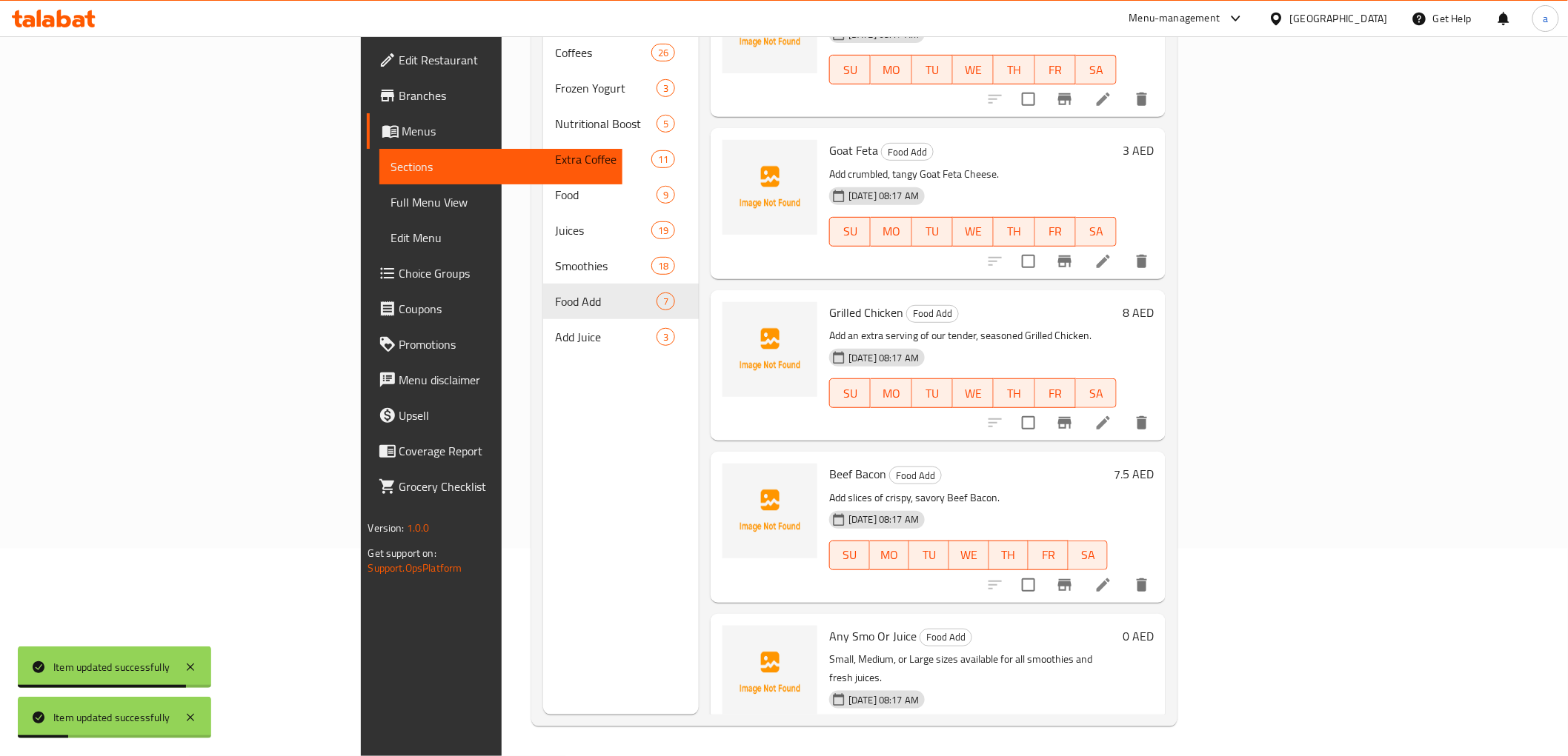
scroll to position [412, 0]
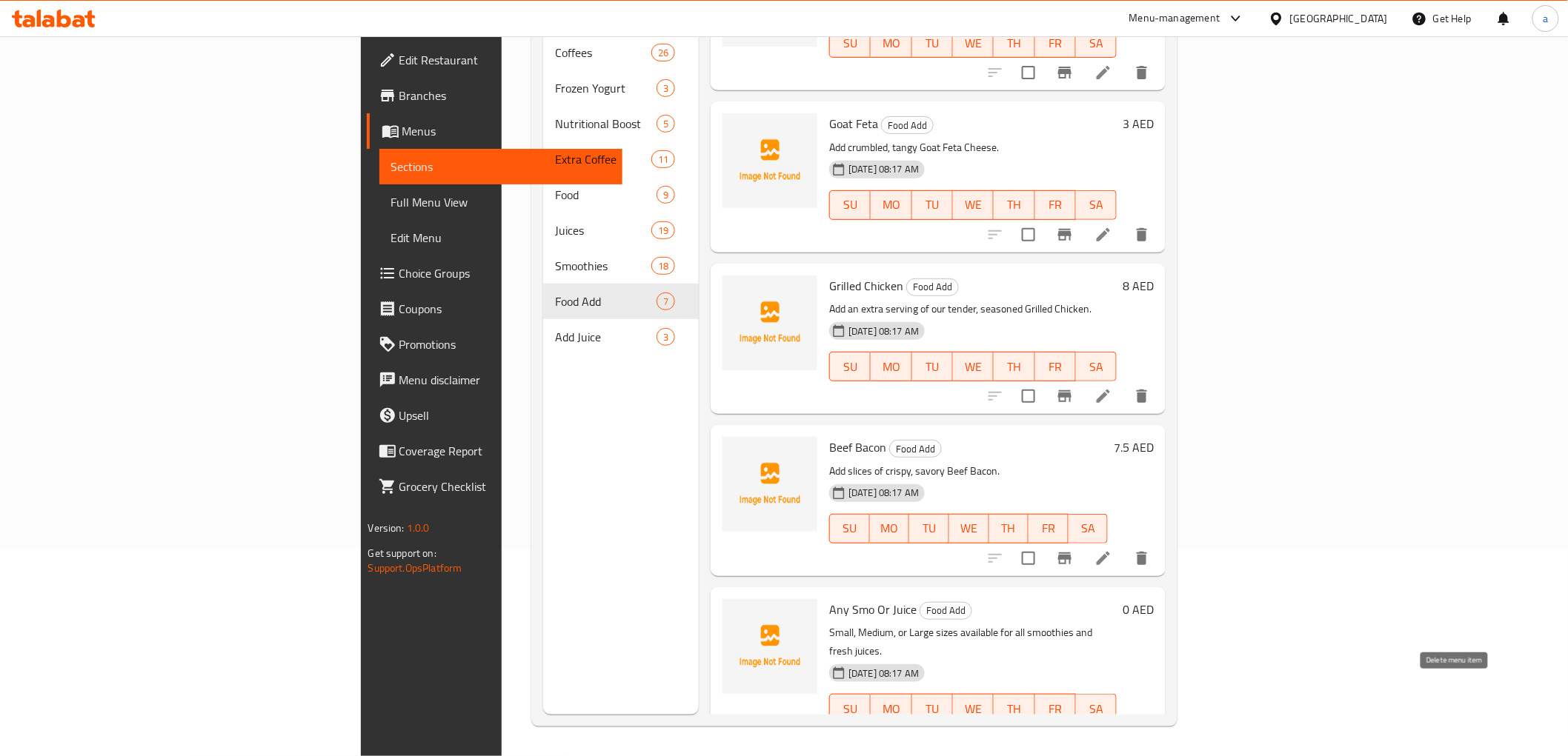
click at [1124, 720] on button "delete" at bounding box center [1106, 738] width 36 height 36
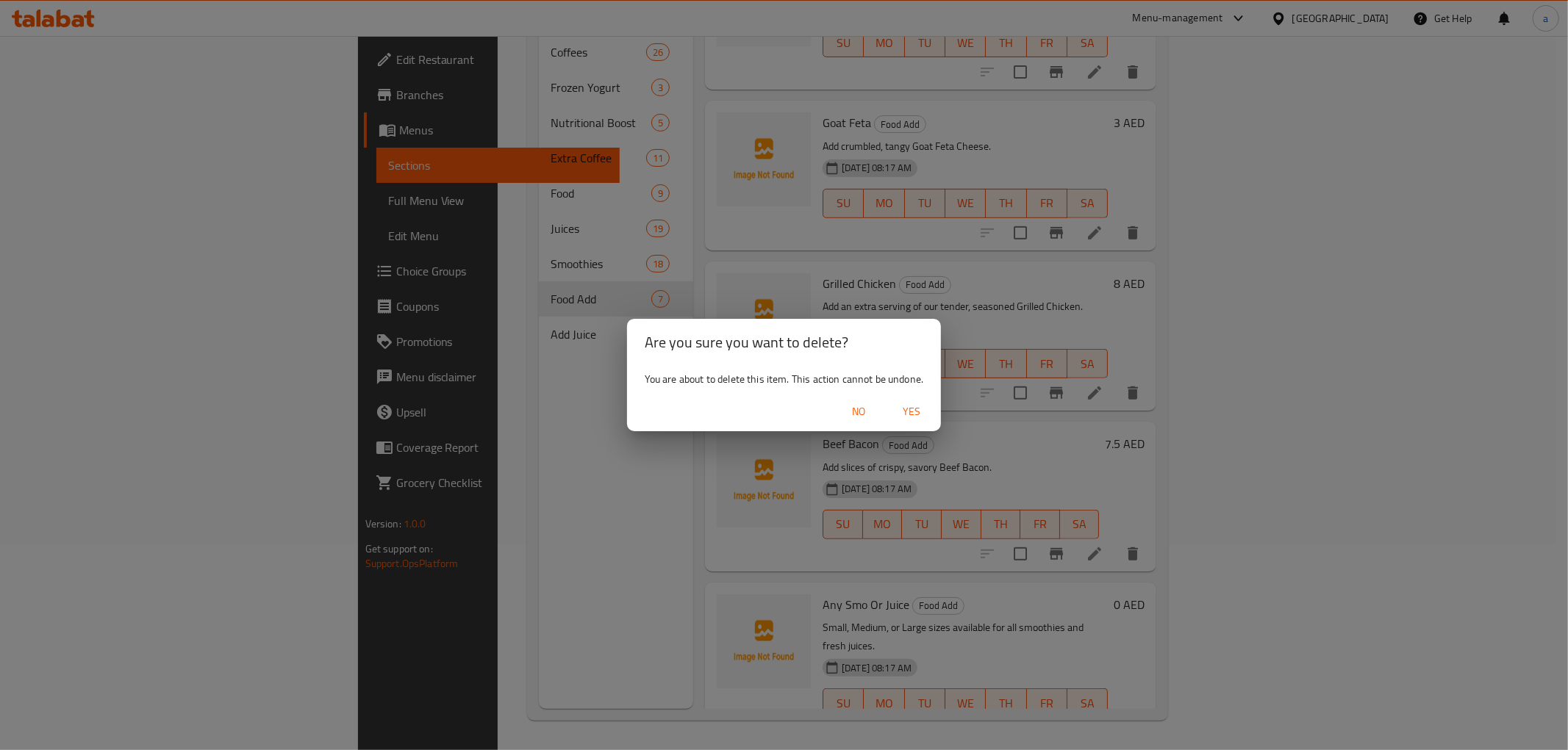
click at [921, 413] on span "Yes" at bounding box center [911, 412] width 35 height 18
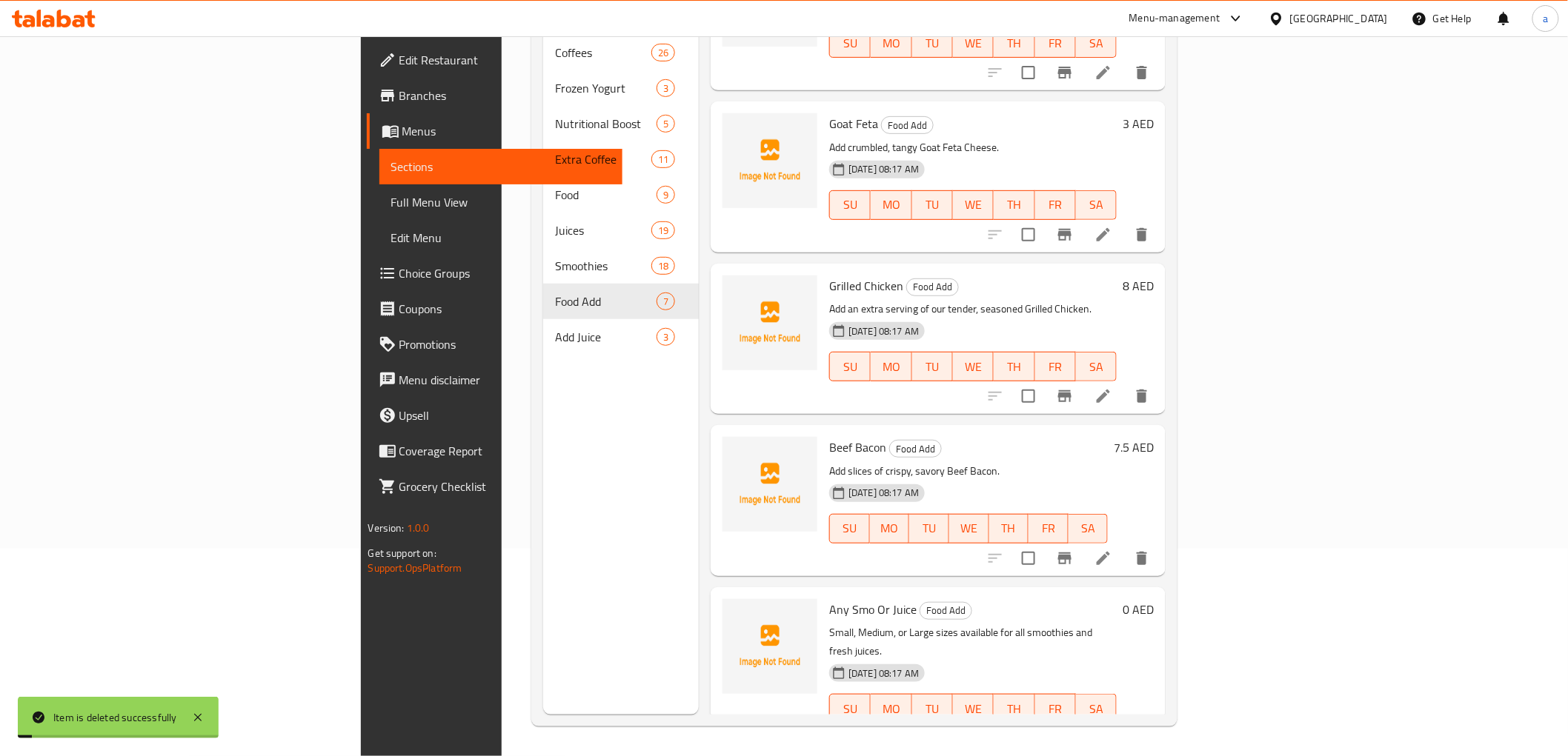
scroll to position [250, 0]
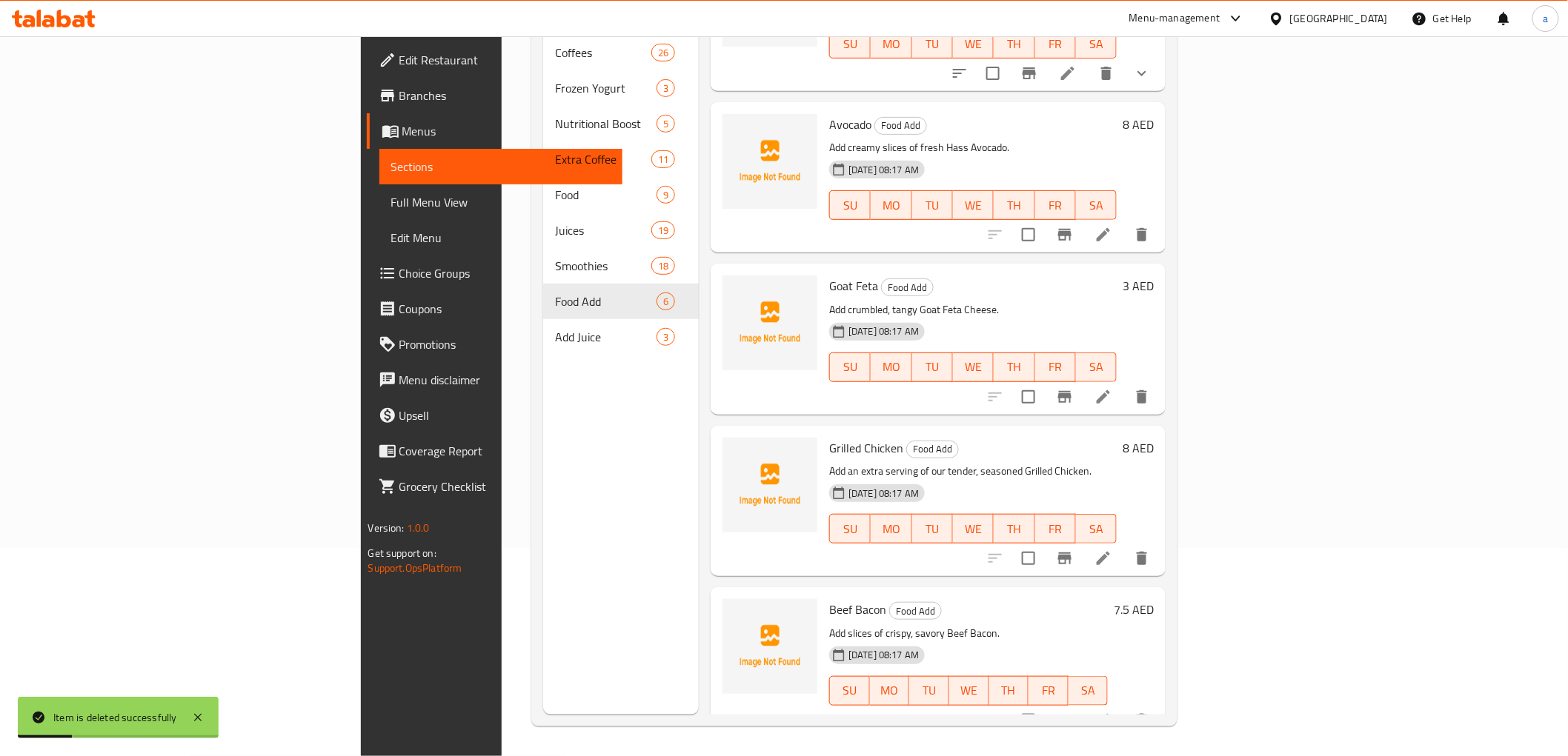
click at [1112, 712] on icon at bounding box center [1103, 720] width 17 height 17
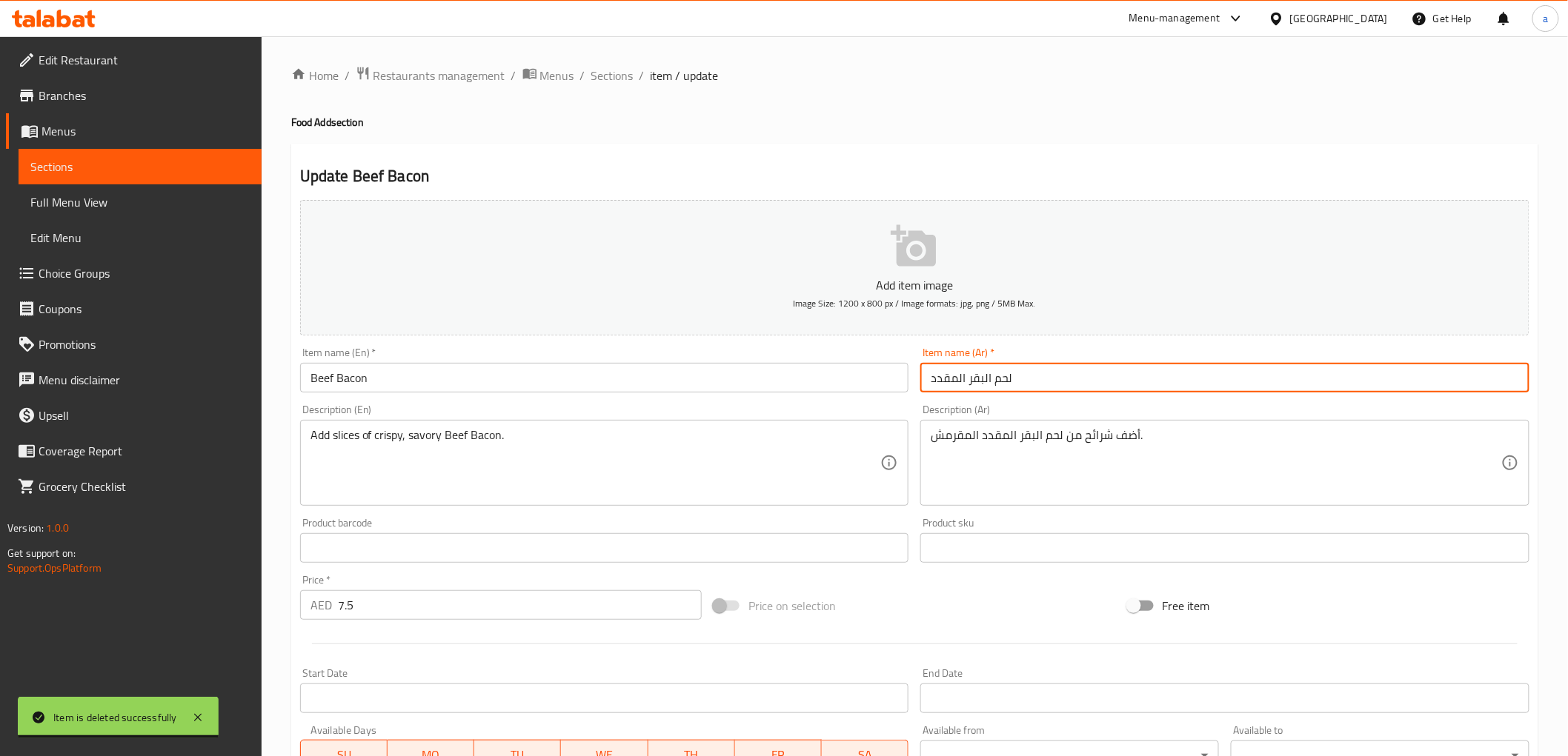
drag, startPoint x: 974, startPoint y: 377, endPoint x: 930, endPoint y: 375, distance: 44.0
click at [930, 376] on input "لحم البقر المقدد" at bounding box center [1224, 378] width 609 height 30
click at [931, 375] on input "لحم البقر المقدد" at bounding box center [1224, 378] width 609 height 30
drag, startPoint x: 931, startPoint y: 375, endPoint x: 991, endPoint y: 388, distance: 61.4
click at [991, 388] on input "لحم البقر المقدد" at bounding box center [1224, 378] width 609 height 30
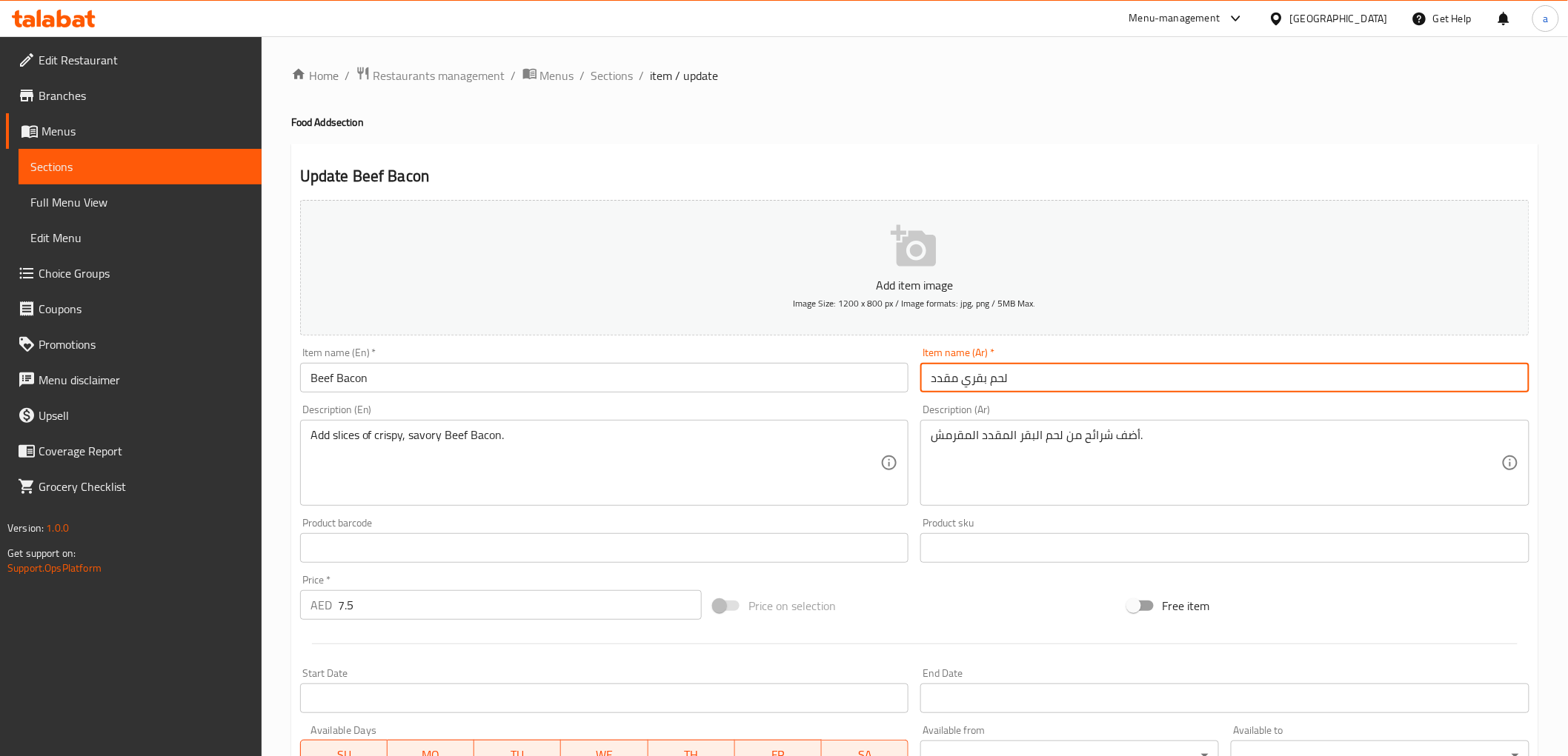
type input "لحم بقري مقدد"
click at [929, 442] on div "أضف شرائح من لحم البقر المقدد المقرمش. Description (Ar)" at bounding box center [1224, 462] width 609 height 86
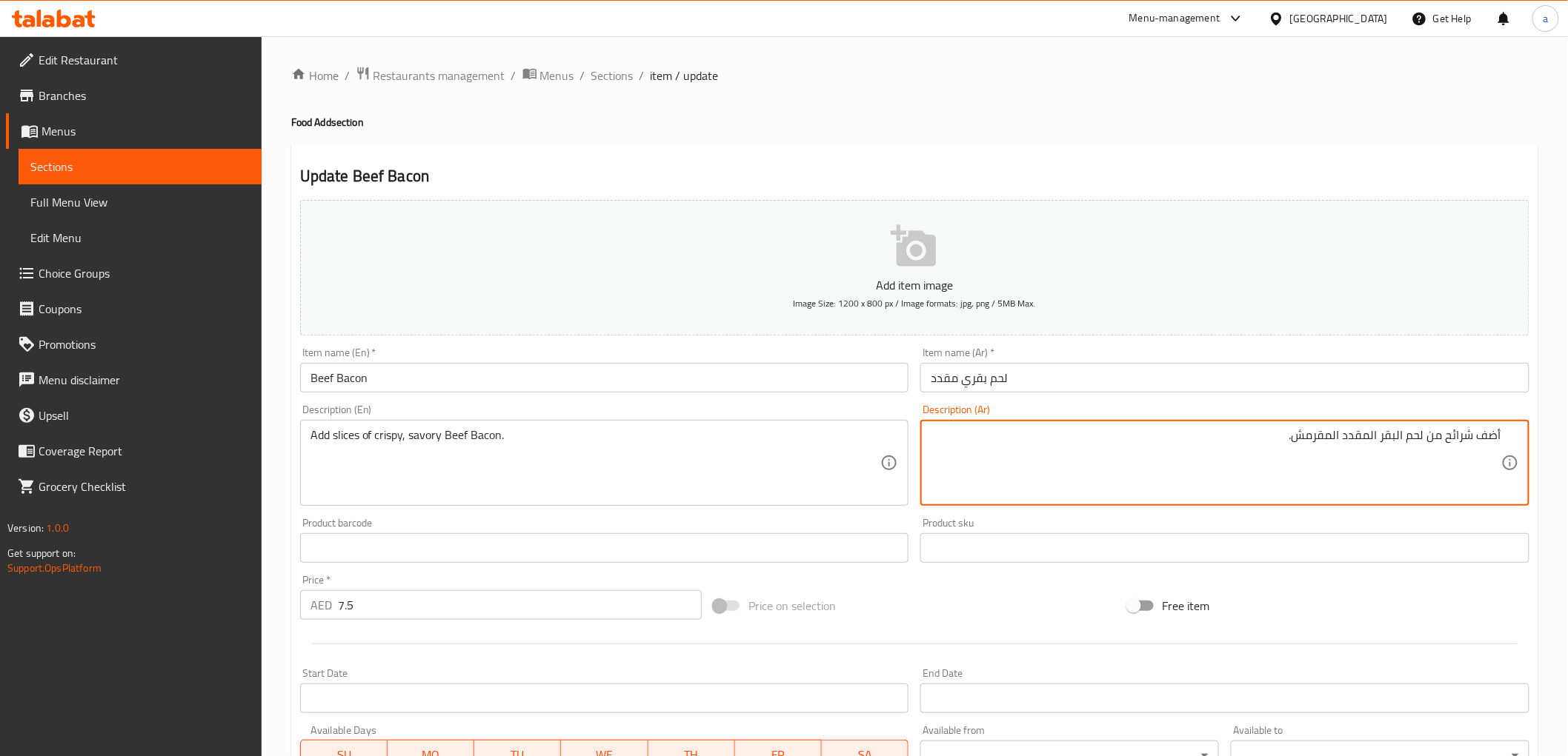
click at [1221, 431] on textarea "أضف شرائح من لحم البقر المقدد المقرمش." at bounding box center [1215, 463] width 570 height 70
click at [1295, 439] on textarea "أضف شرائح من لحم البقر المقدد المقرمش." at bounding box center [1215, 463] width 570 height 70
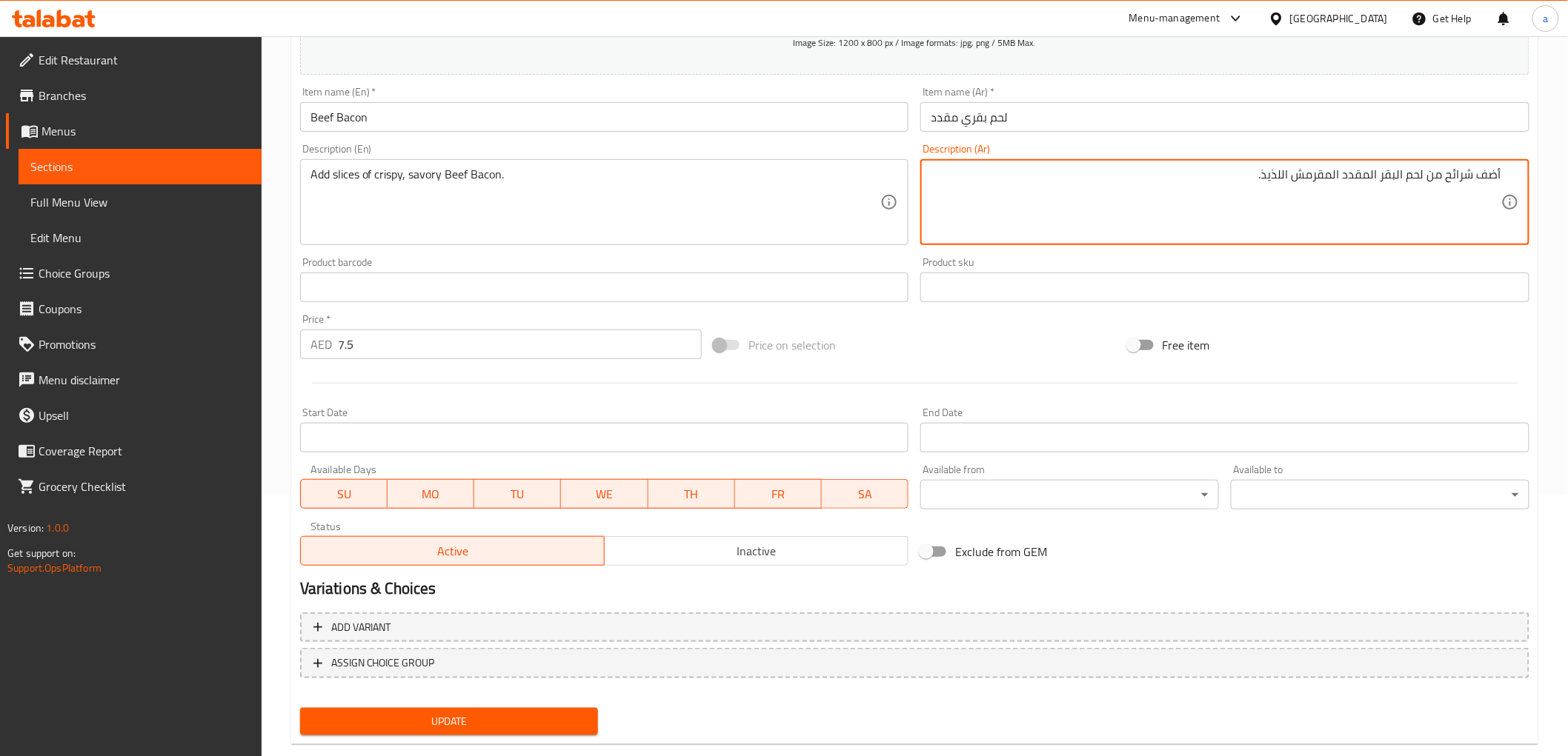
scroll to position [287, 0]
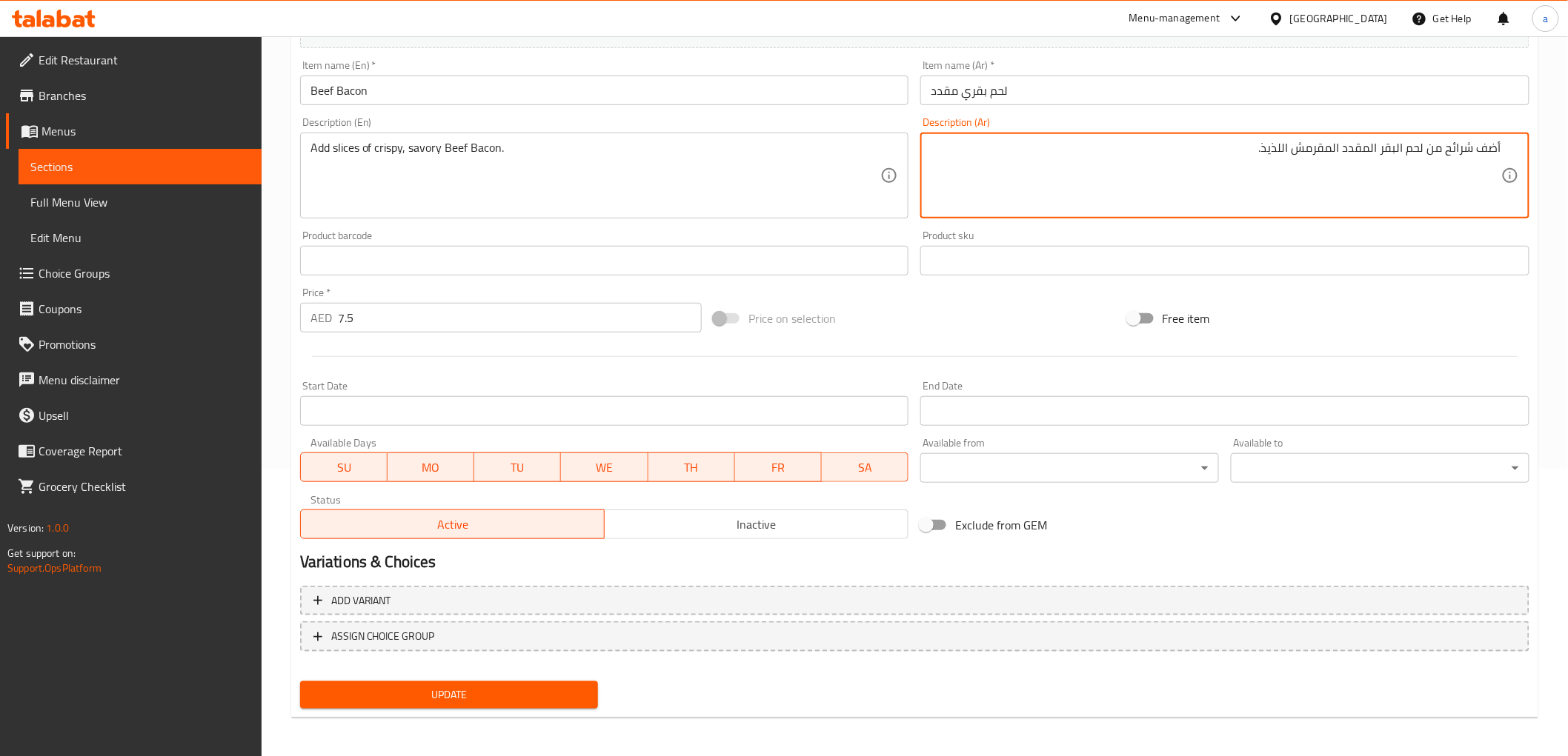
type textarea "أضف شرائح من لحم البقر المقدد المقرمش اللذيذ."
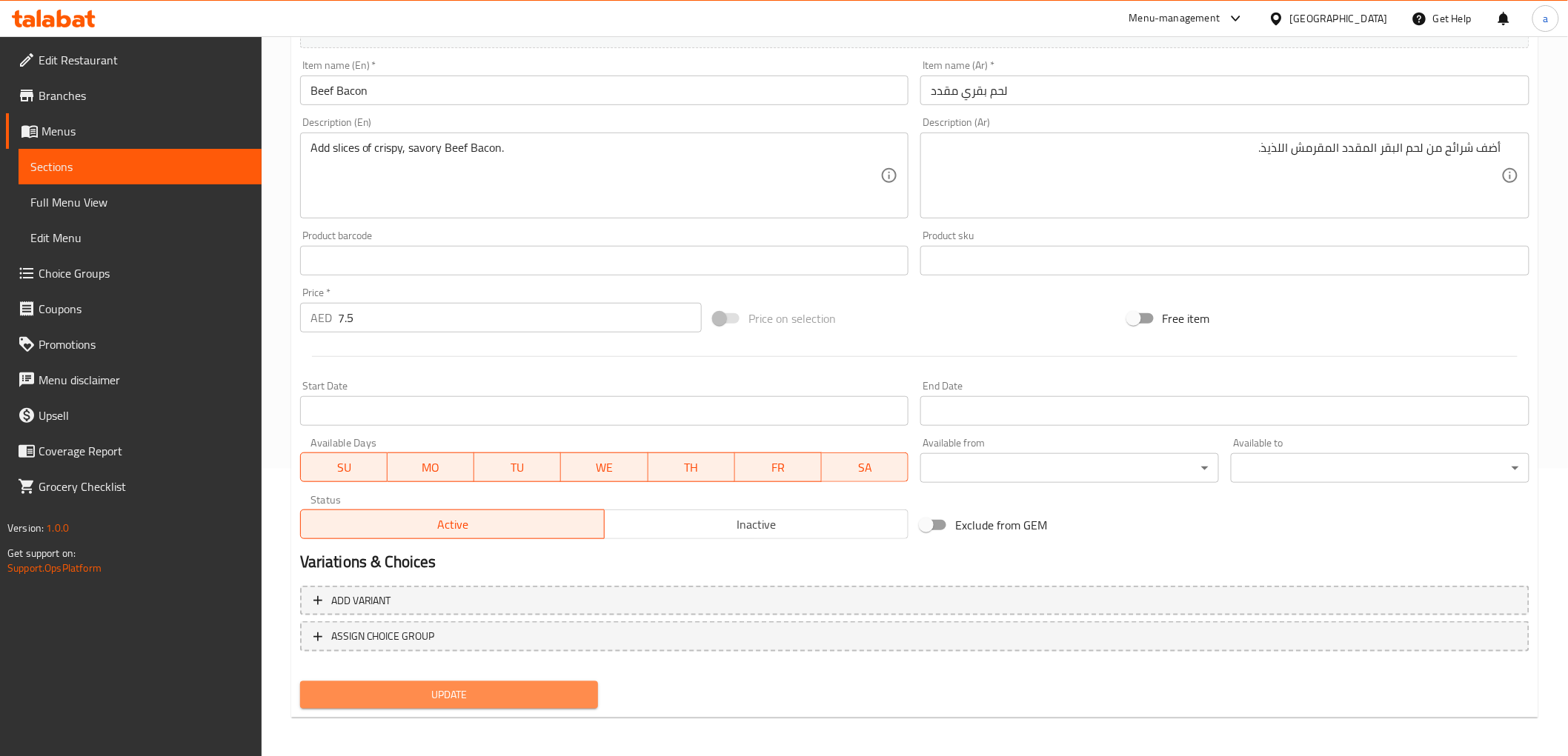
click at [567, 686] on span "Update" at bounding box center [449, 694] width 274 height 18
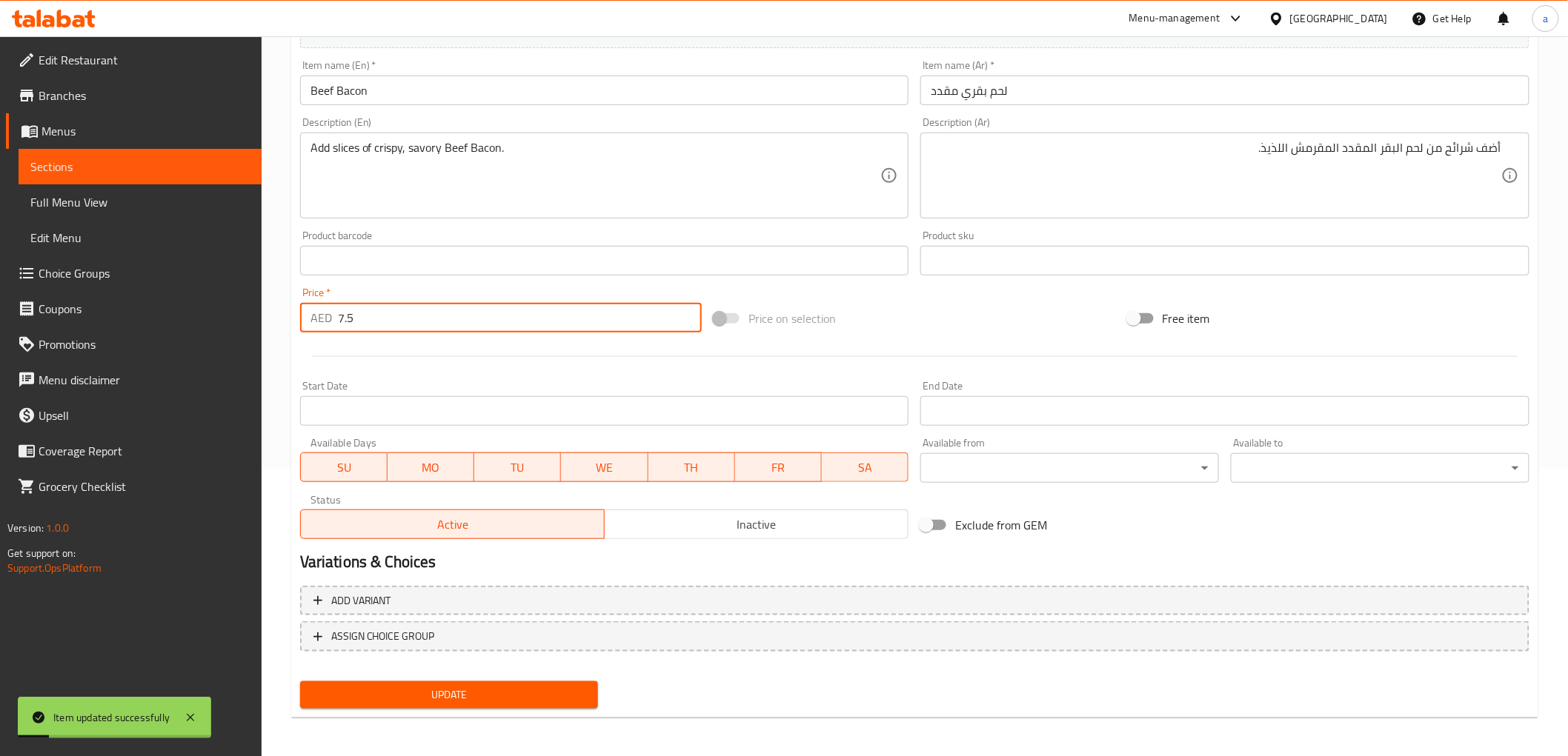
drag, startPoint x: 407, startPoint y: 323, endPoint x: 322, endPoint y: 317, distance: 85.2
click at [322, 317] on div "AED 7.5 Price *" at bounding box center [501, 318] width 402 height 30
type input "8"
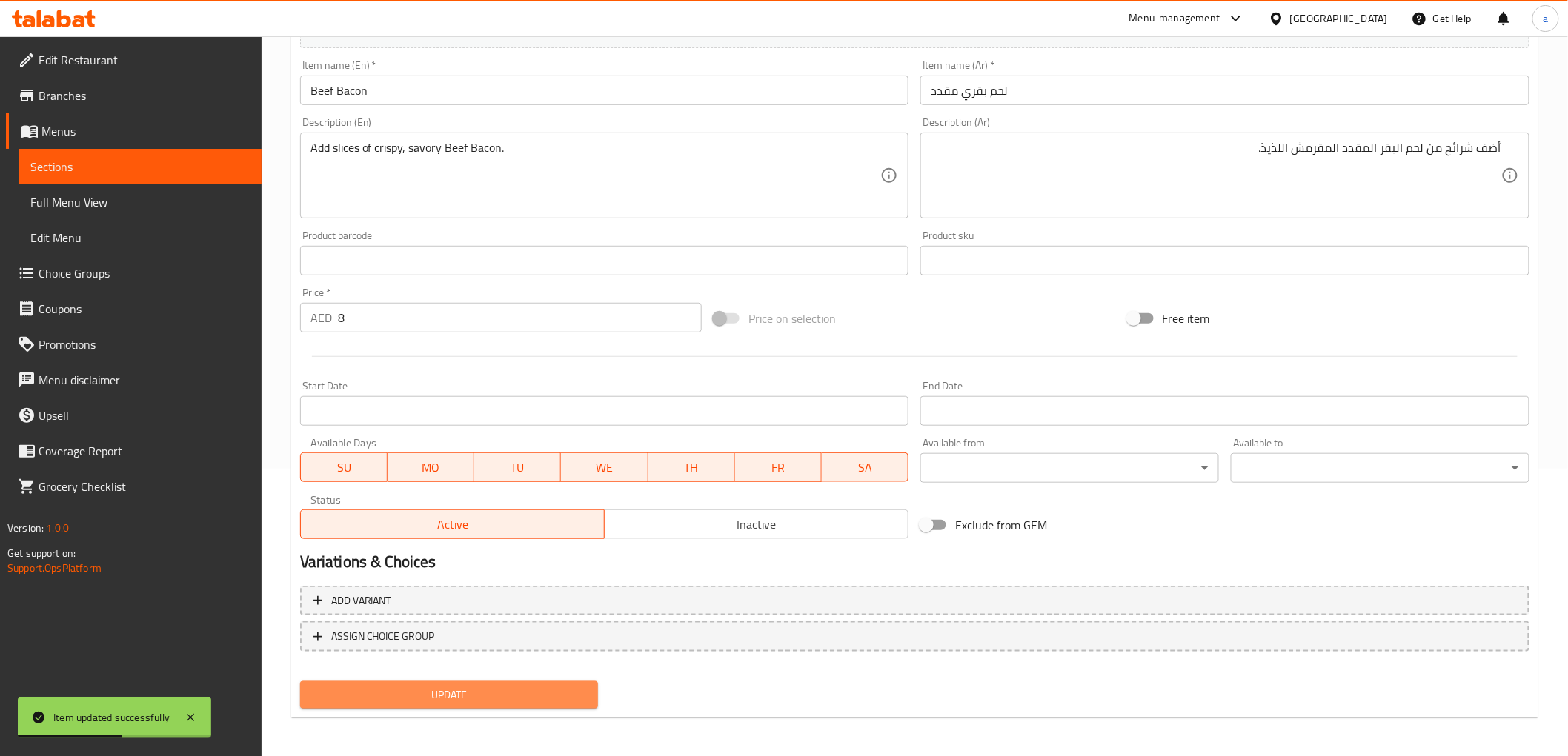
click at [412, 682] on button "Update" at bounding box center [450, 695] width 299 height 27
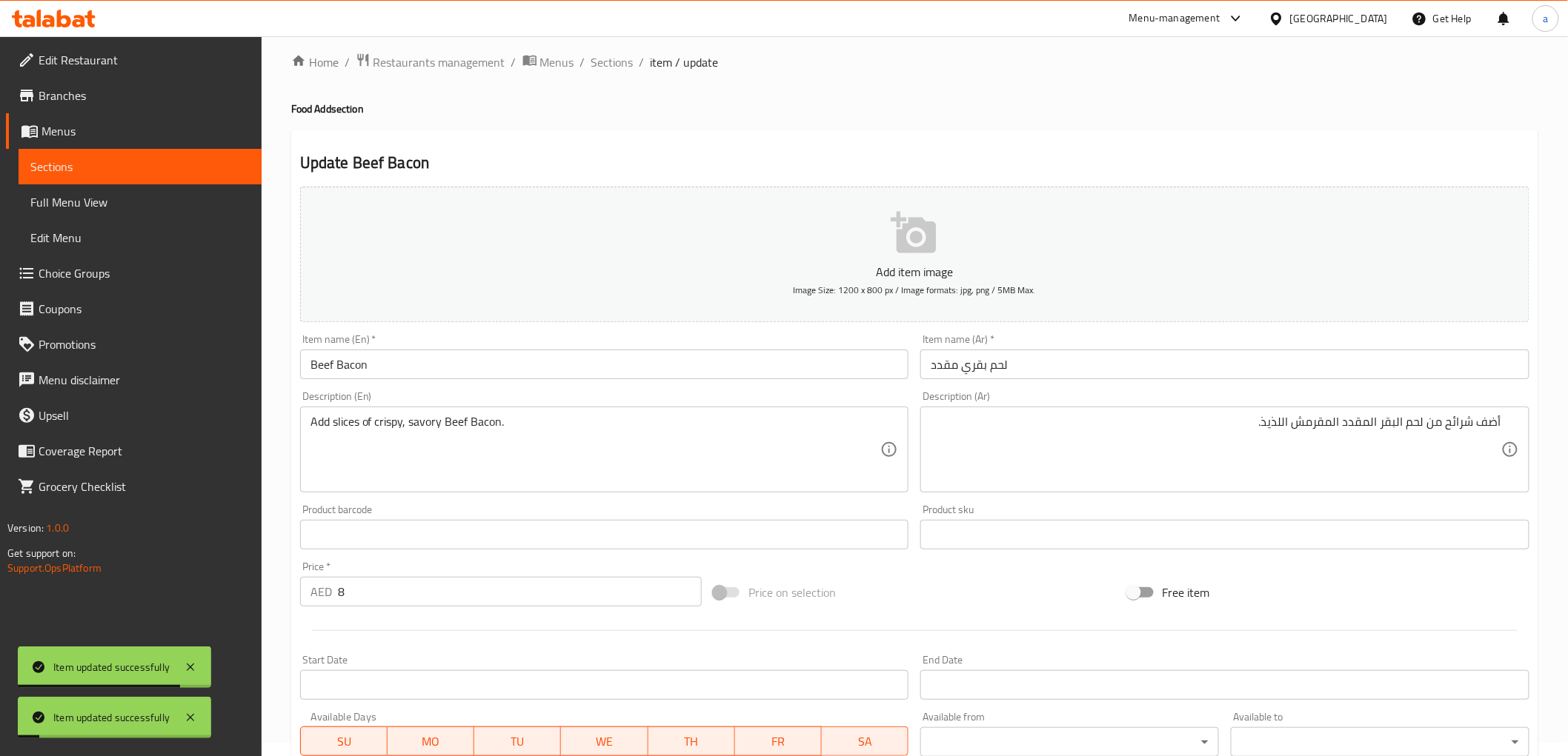
scroll to position [0, 0]
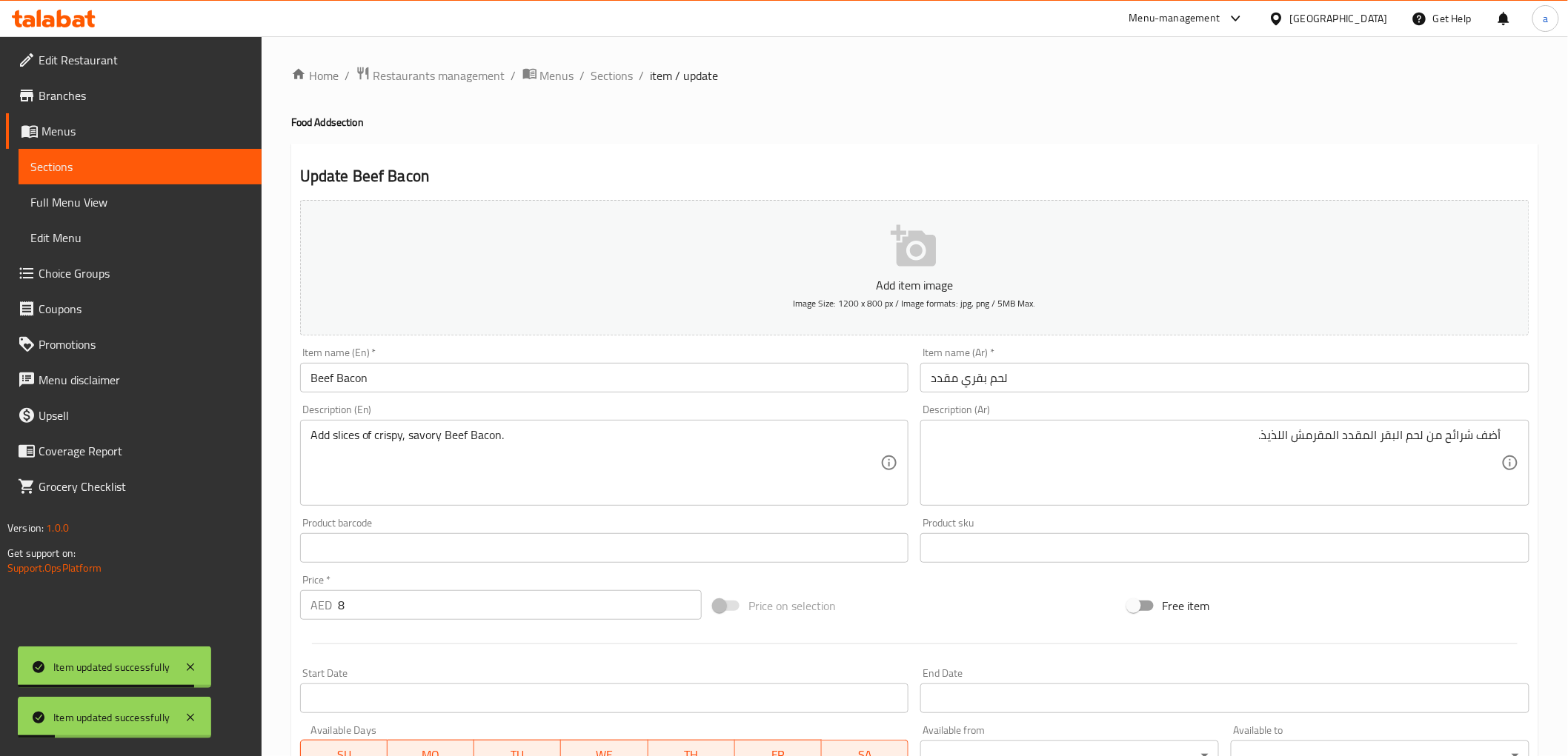
click at [153, 178] on link "Sections" at bounding box center [140, 167] width 243 height 36
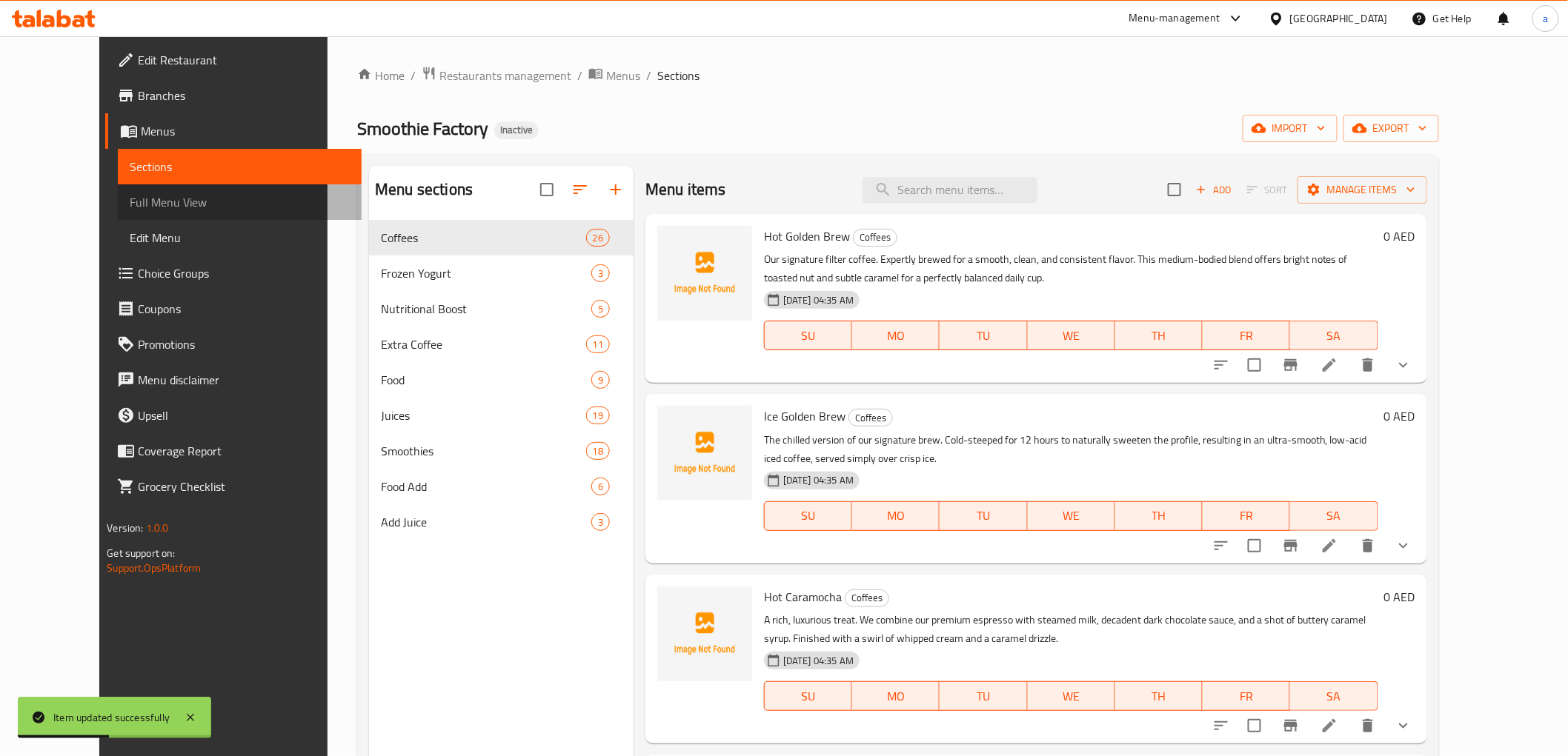
click at [130, 205] on span "Full Menu View" at bounding box center [240, 202] width 220 height 17
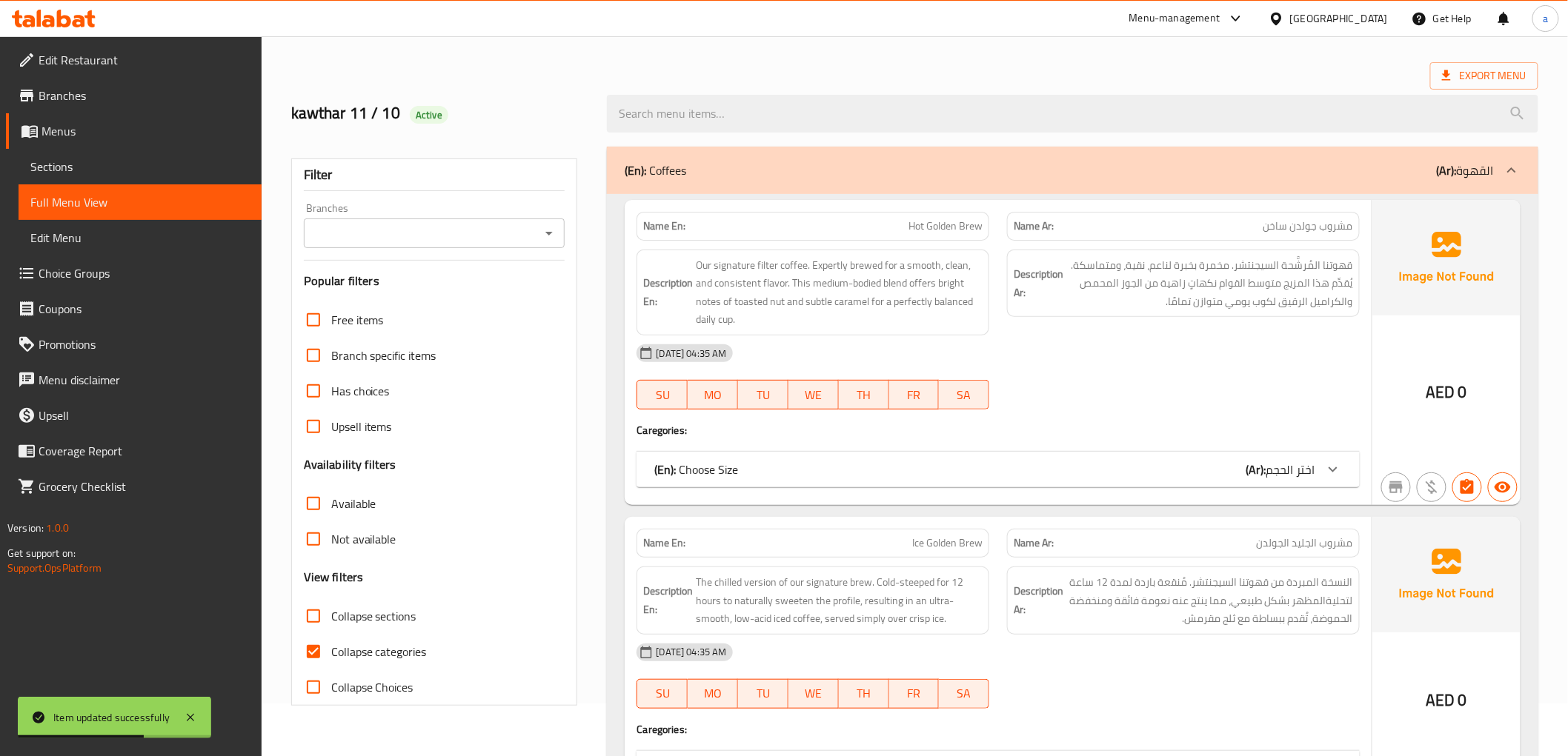
scroll to position [82, 0]
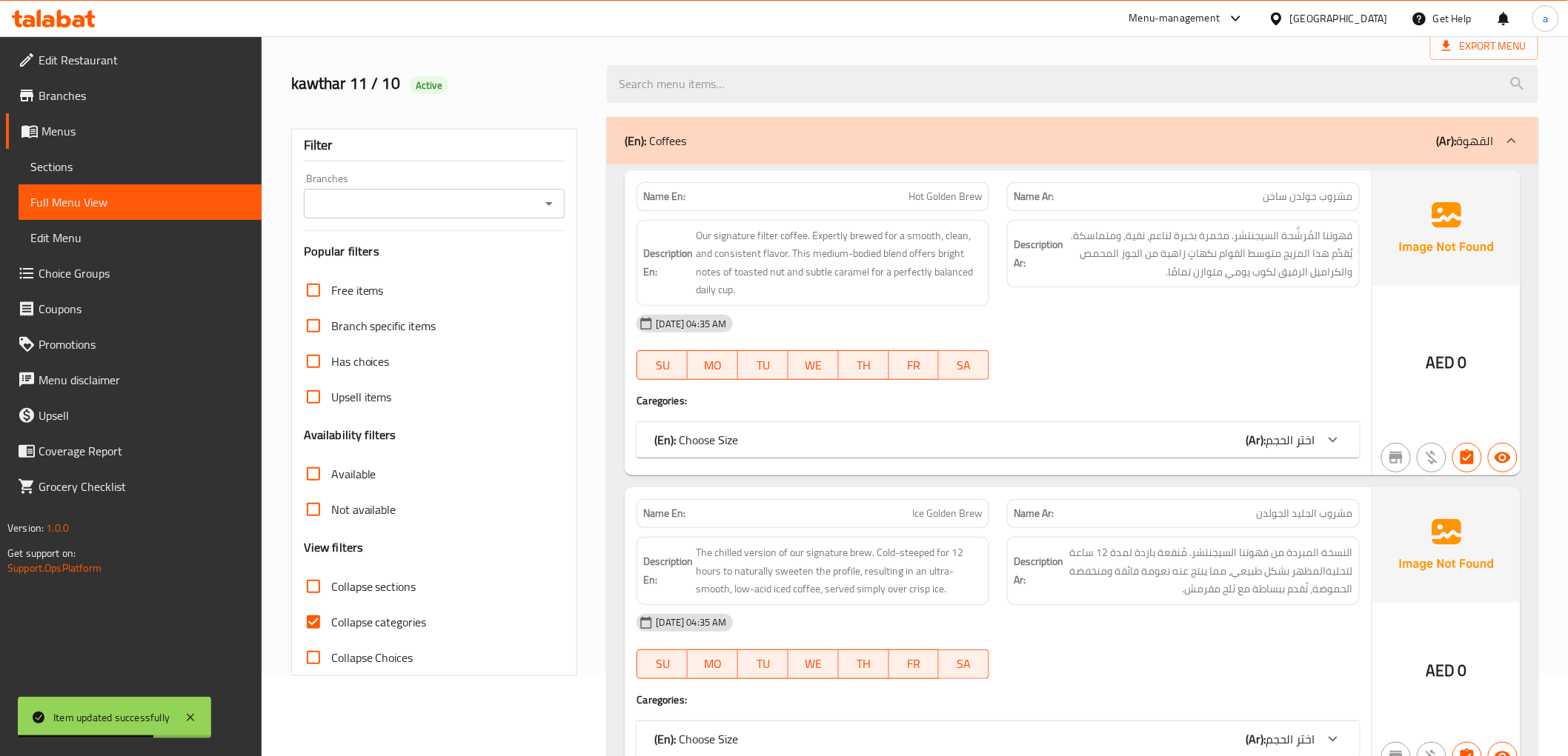
click at [316, 626] on input "Collapse categories" at bounding box center [313, 622] width 36 height 36
checkbox input "false"
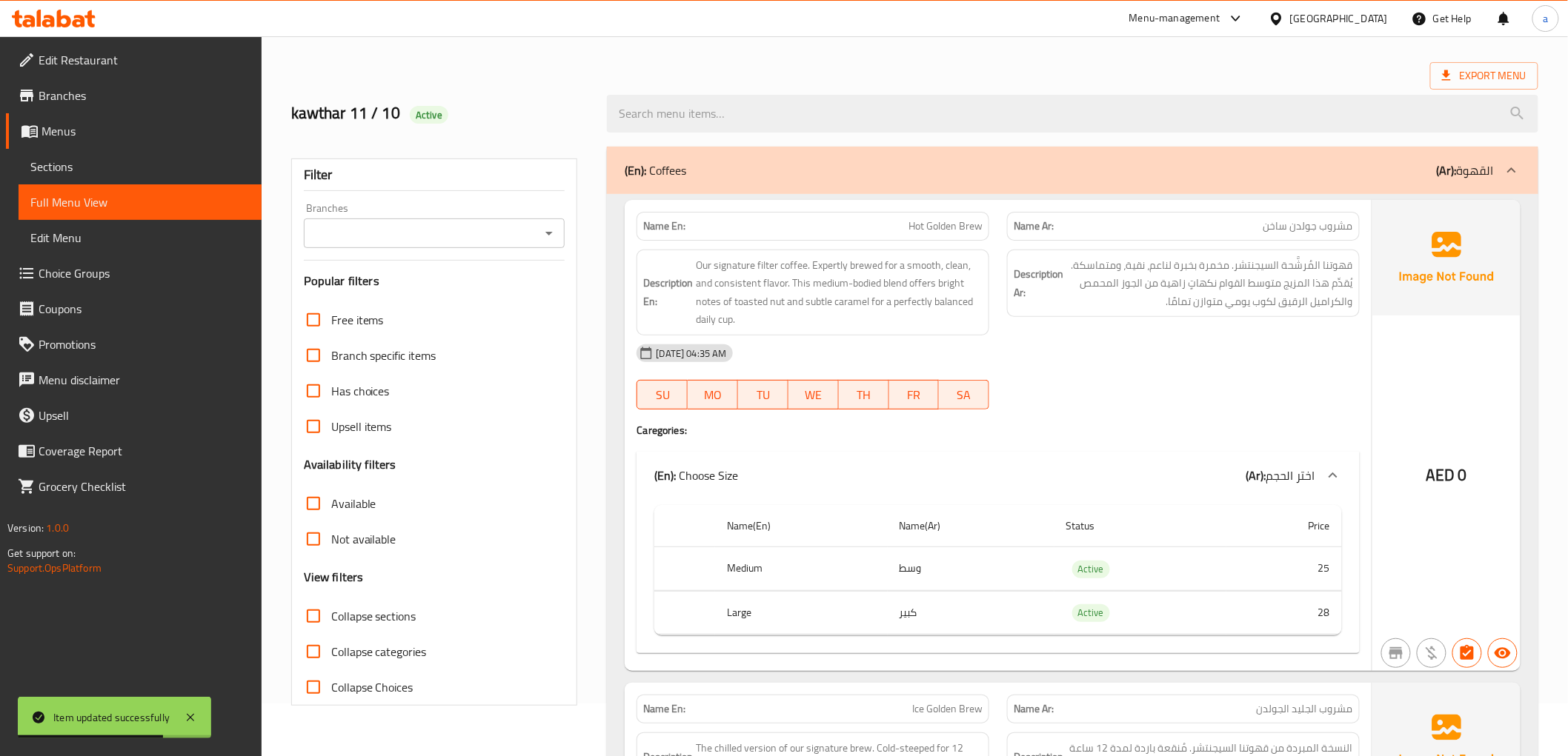
scroll to position [0, 0]
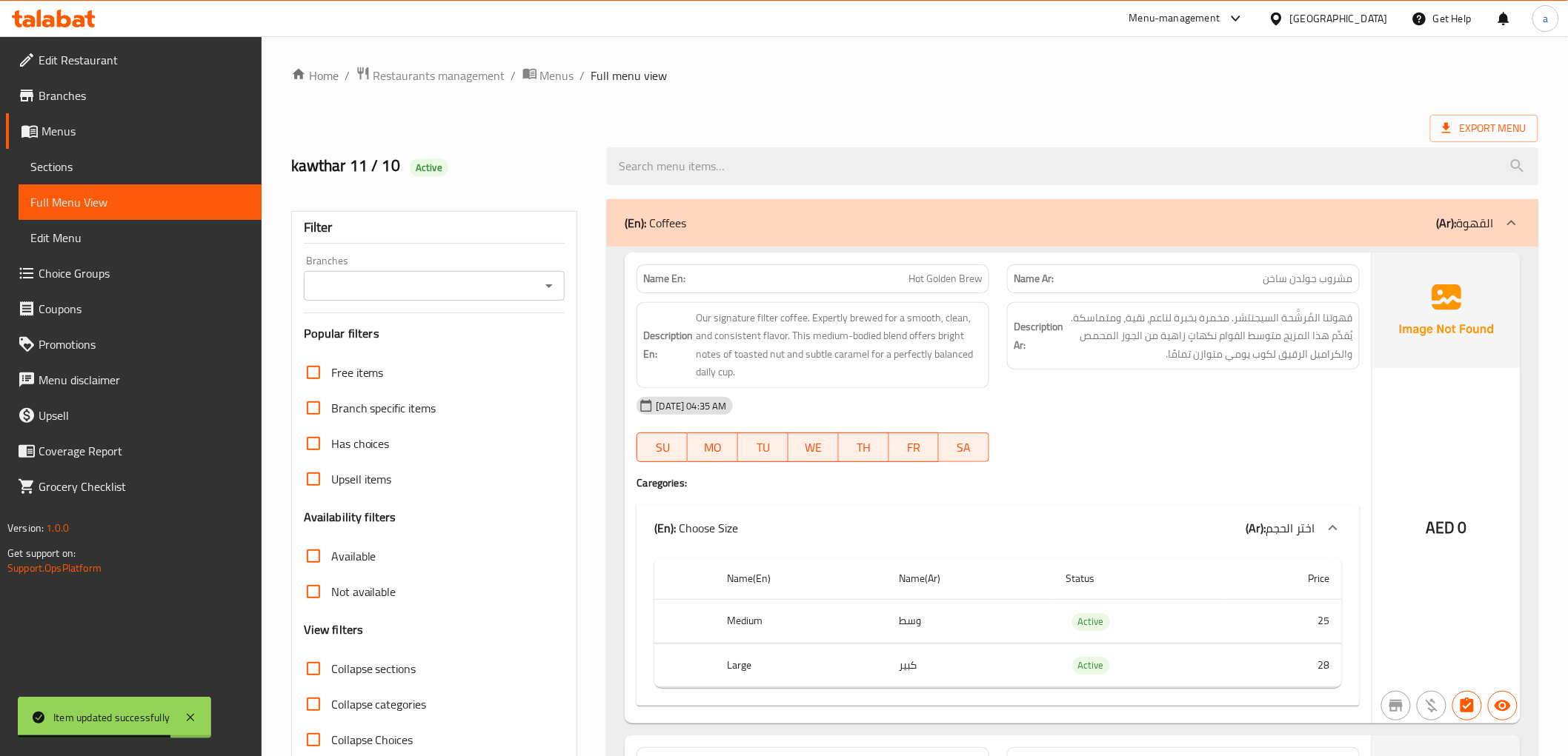
click at [1189, 213] on div "(En): Coffees (Ar): القهوة" at bounding box center [1072, 222] width 930 height 47
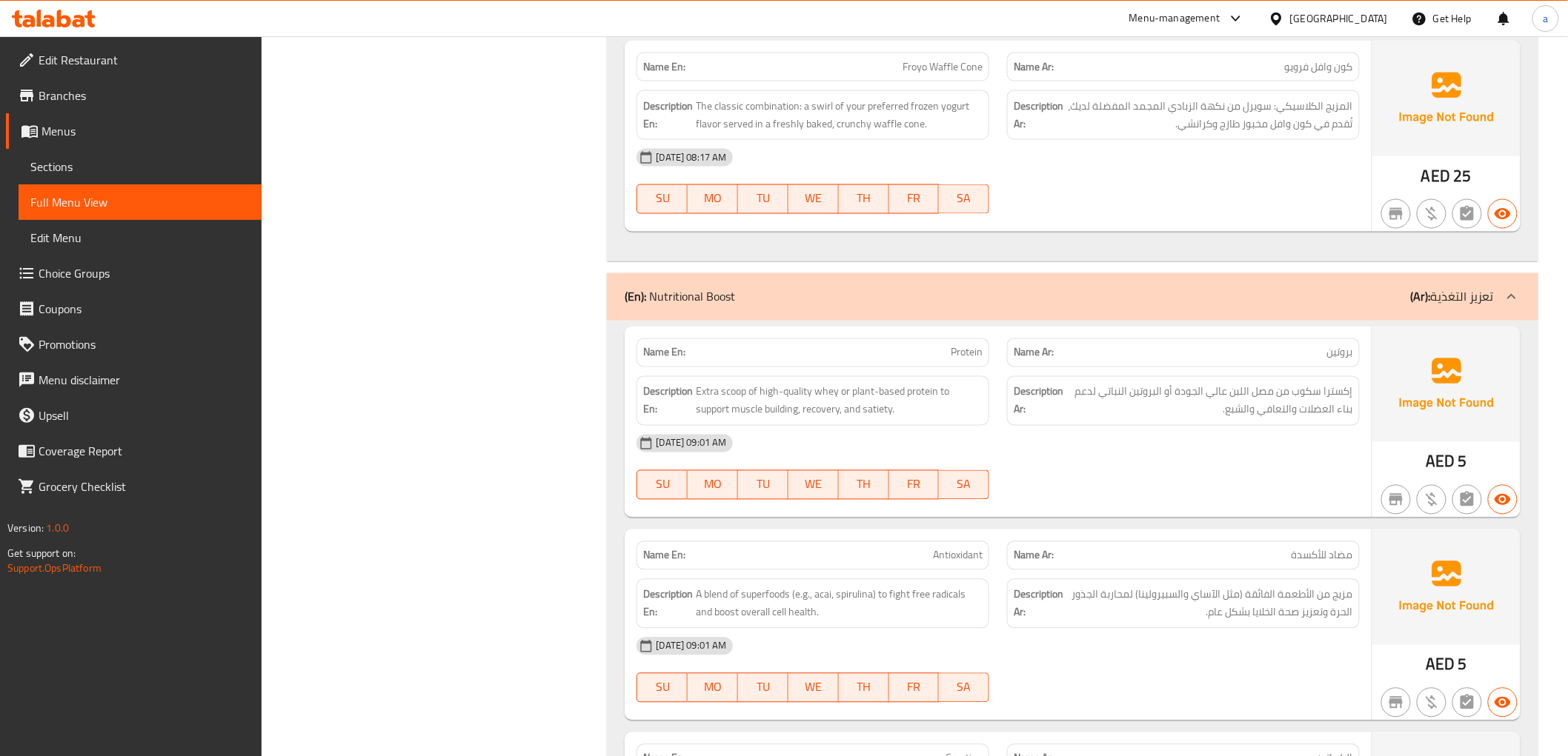
scroll to position [987, 0]
click at [1301, 303] on div "(En): Nutritional Boost (Ar): تعزيز التغذية" at bounding box center [1058, 300] width 868 height 17
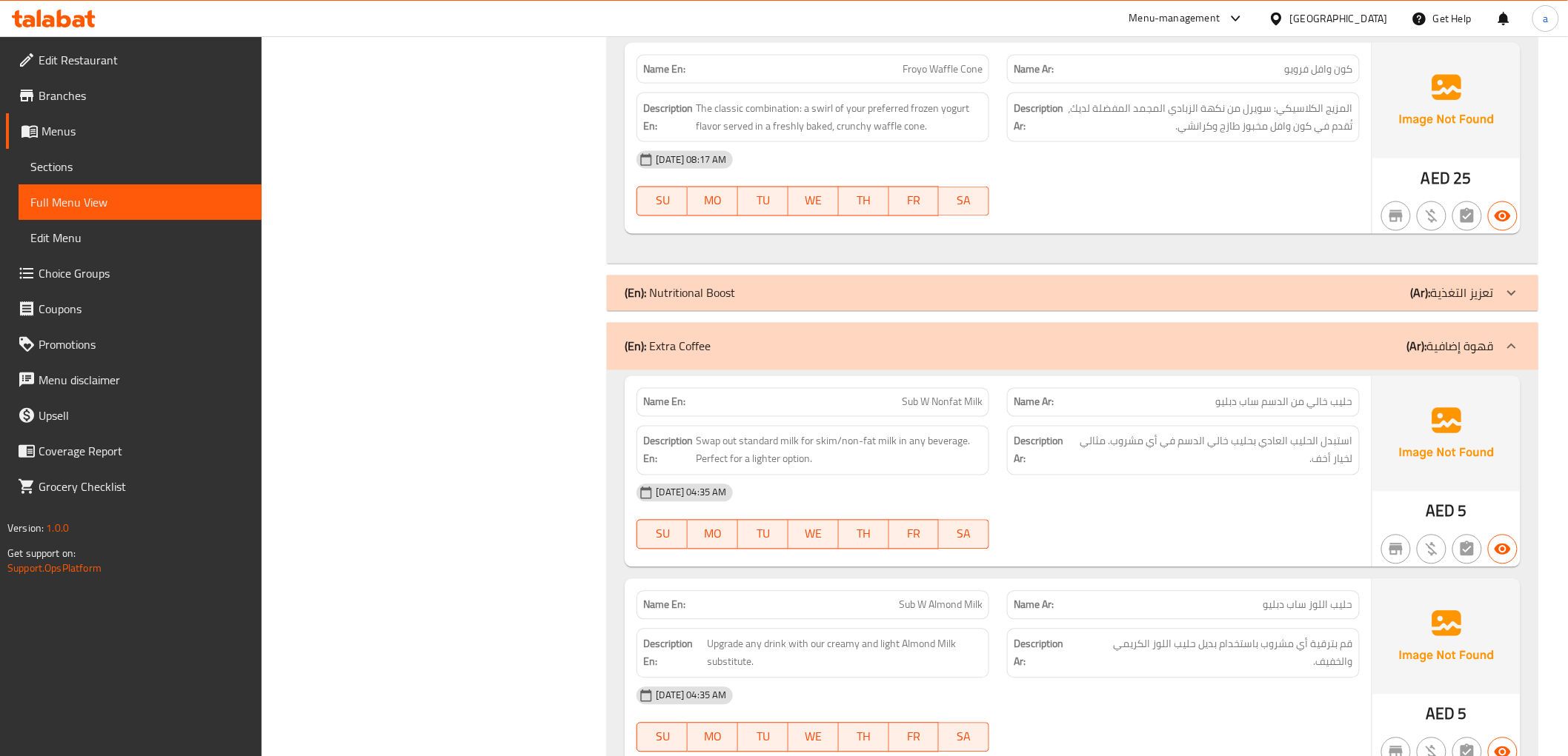
click at [1332, 335] on div "(En): Extra Coffee (Ar): قهوة إضافية" at bounding box center [1072, 346] width 930 height 47
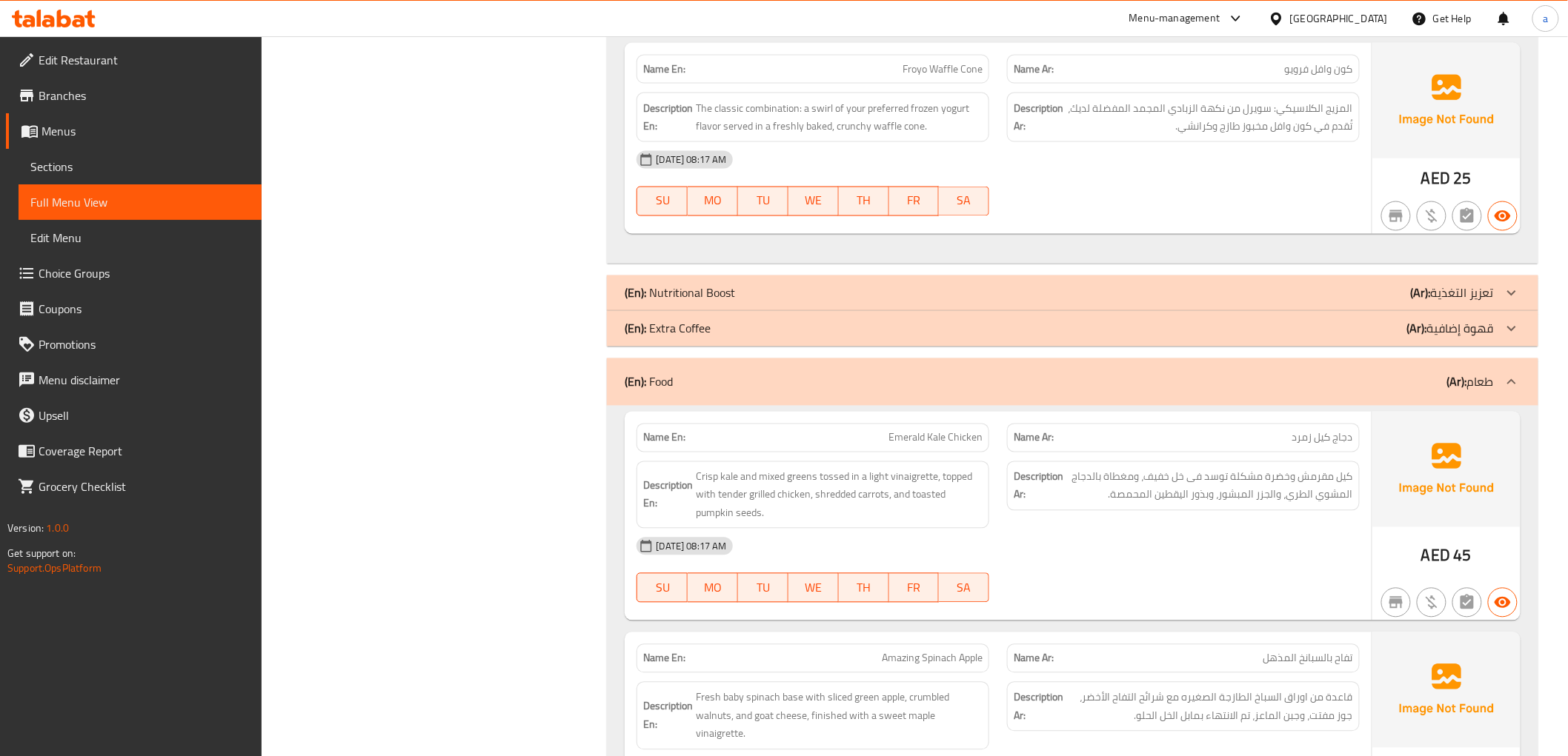
click at [1338, 389] on div "(En): Food (Ar): طعام" at bounding box center [1058, 382] width 868 height 17
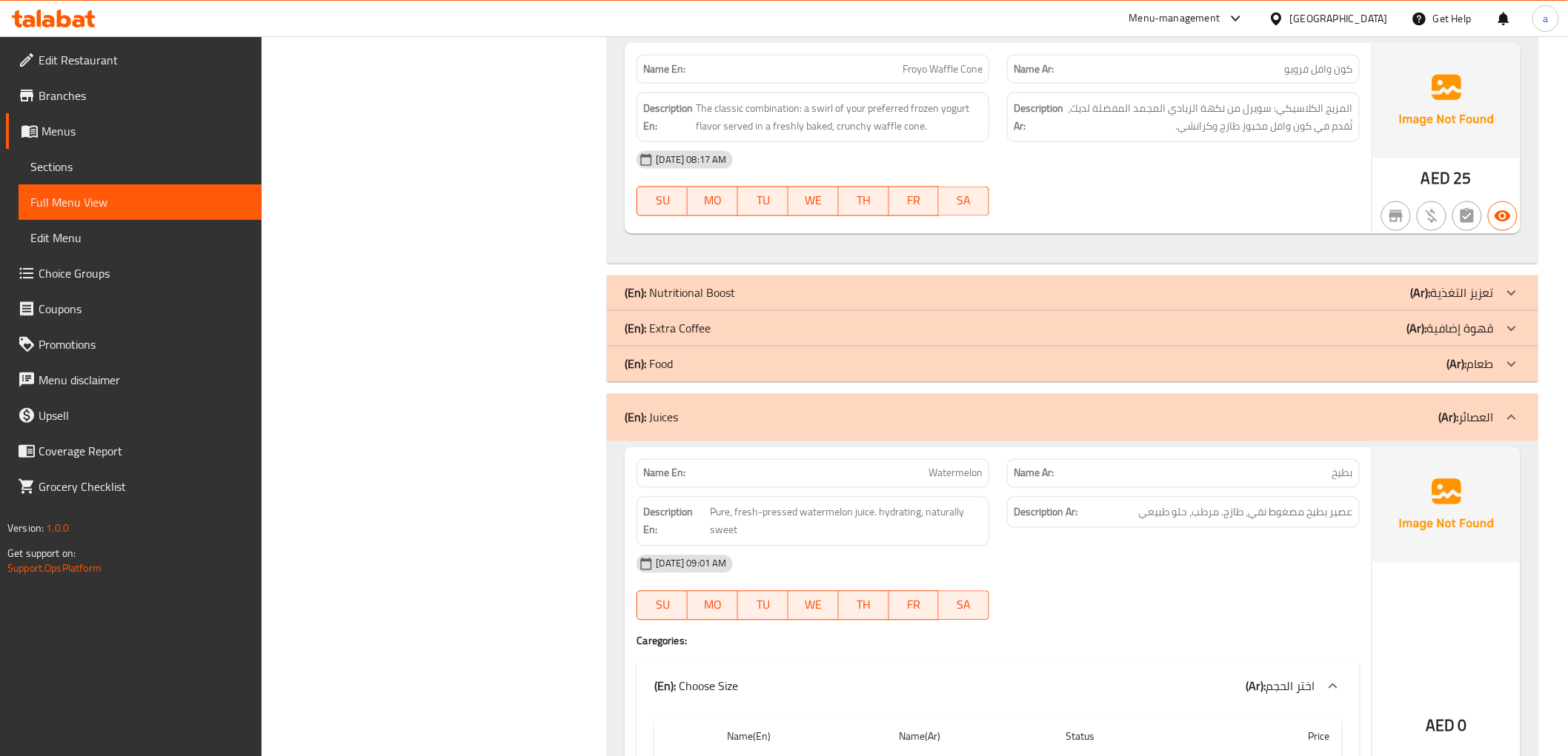
click at [1330, 371] on div "(En): Food (Ar): طعام" at bounding box center [1058, 364] width 868 height 17
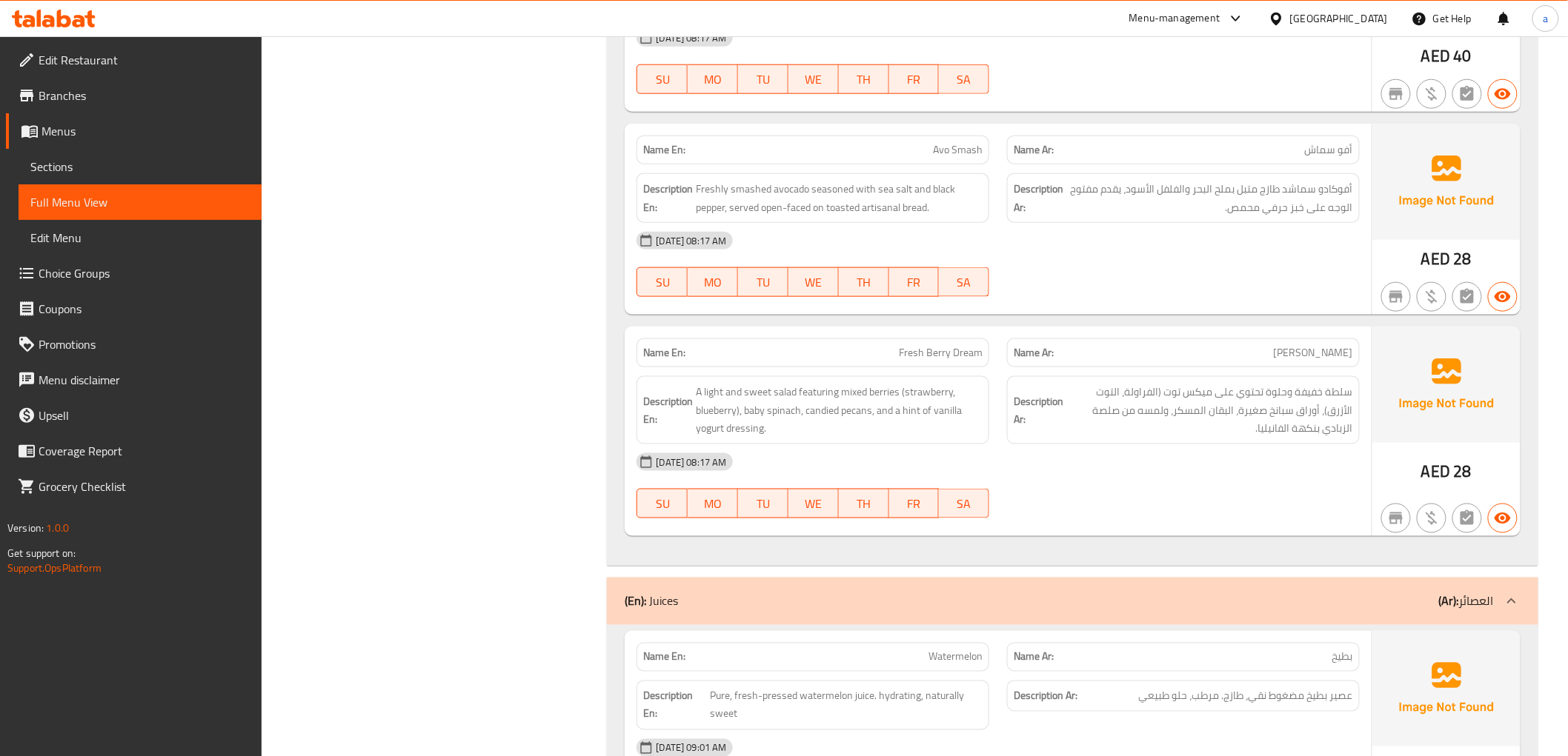
scroll to position [3210, 0]
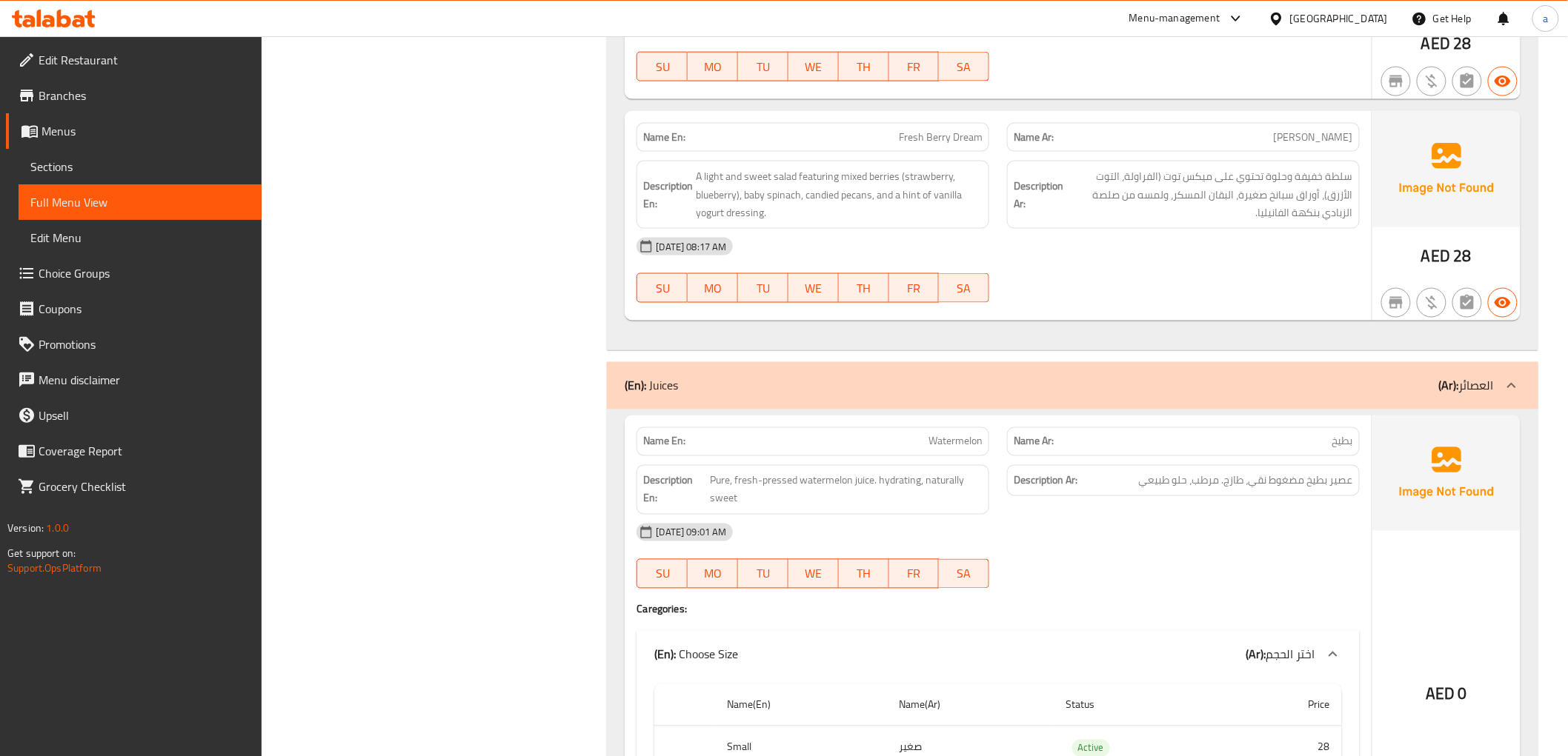
click at [1329, 378] on div "(En): Juices (Ar): العصائر" at bounding box center [1058, 386] width 868 height 17
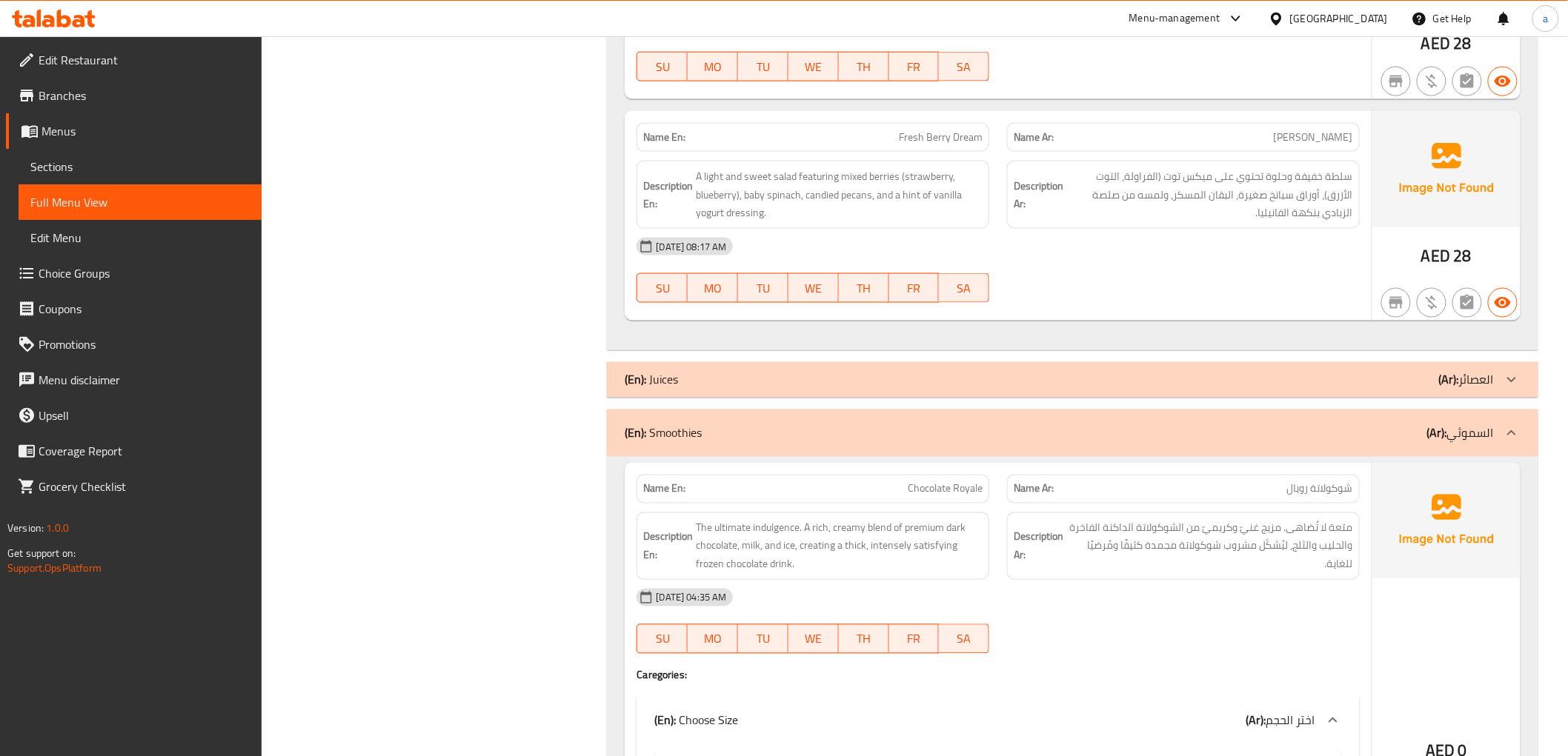
click at [1315, 426] on div "(En): Smoothies (Ar): السموثي" at bounding box center [1058, 433] width 868 height 17
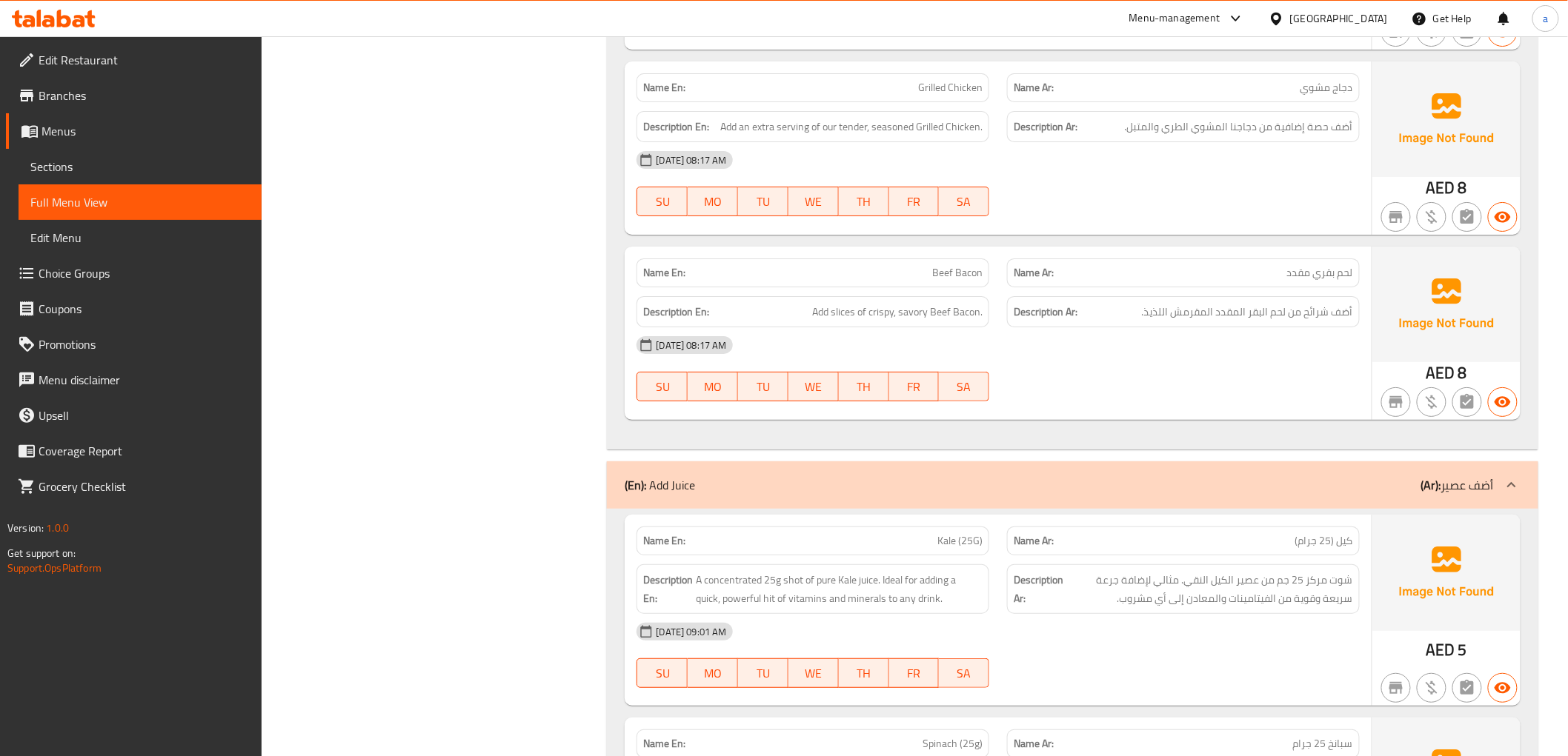
scroll to position [4856, 0]
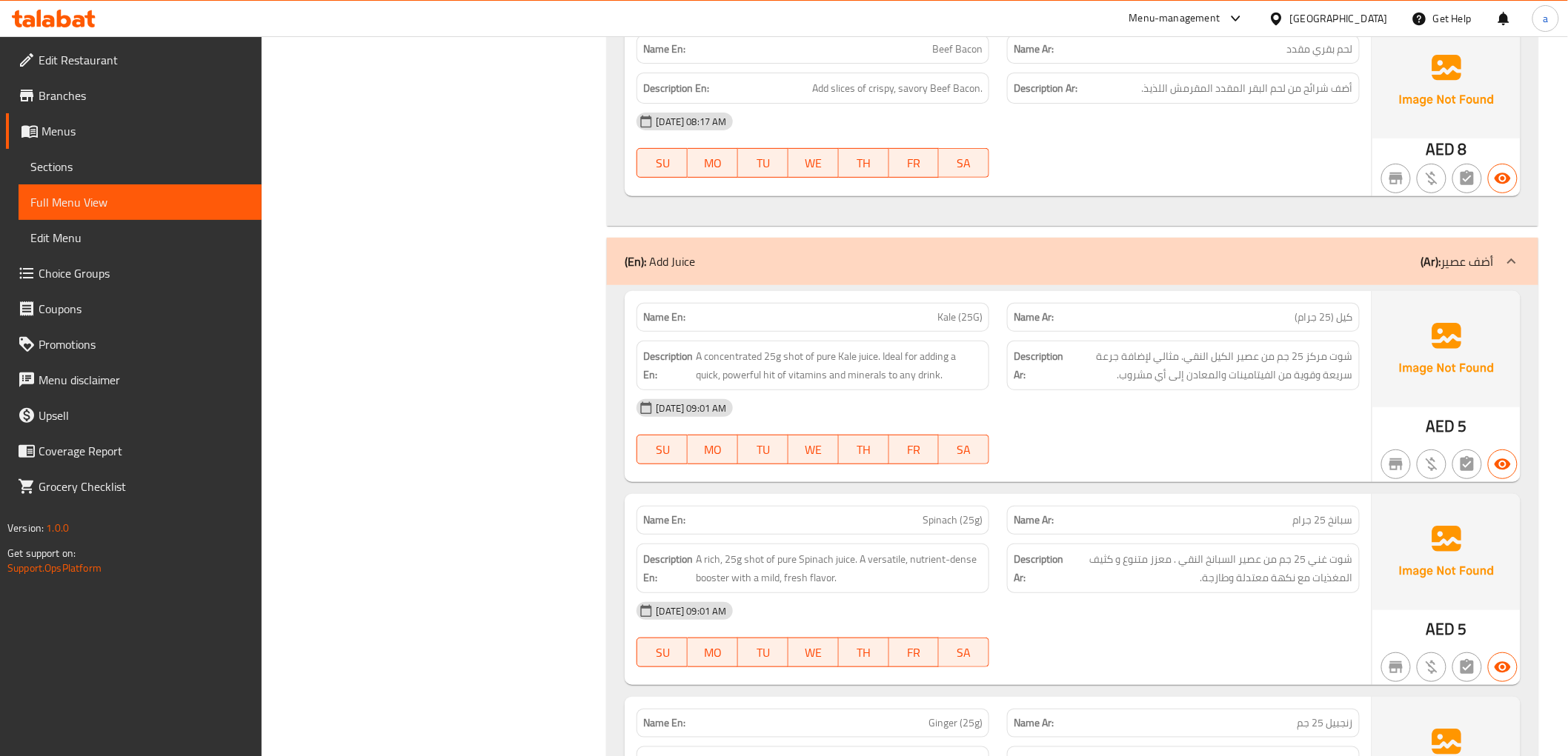
click at [1317, 252] on div "(En): Add Juice (Ar): أضف عصير" at bounding box center [1058, 261] width 868 height 17
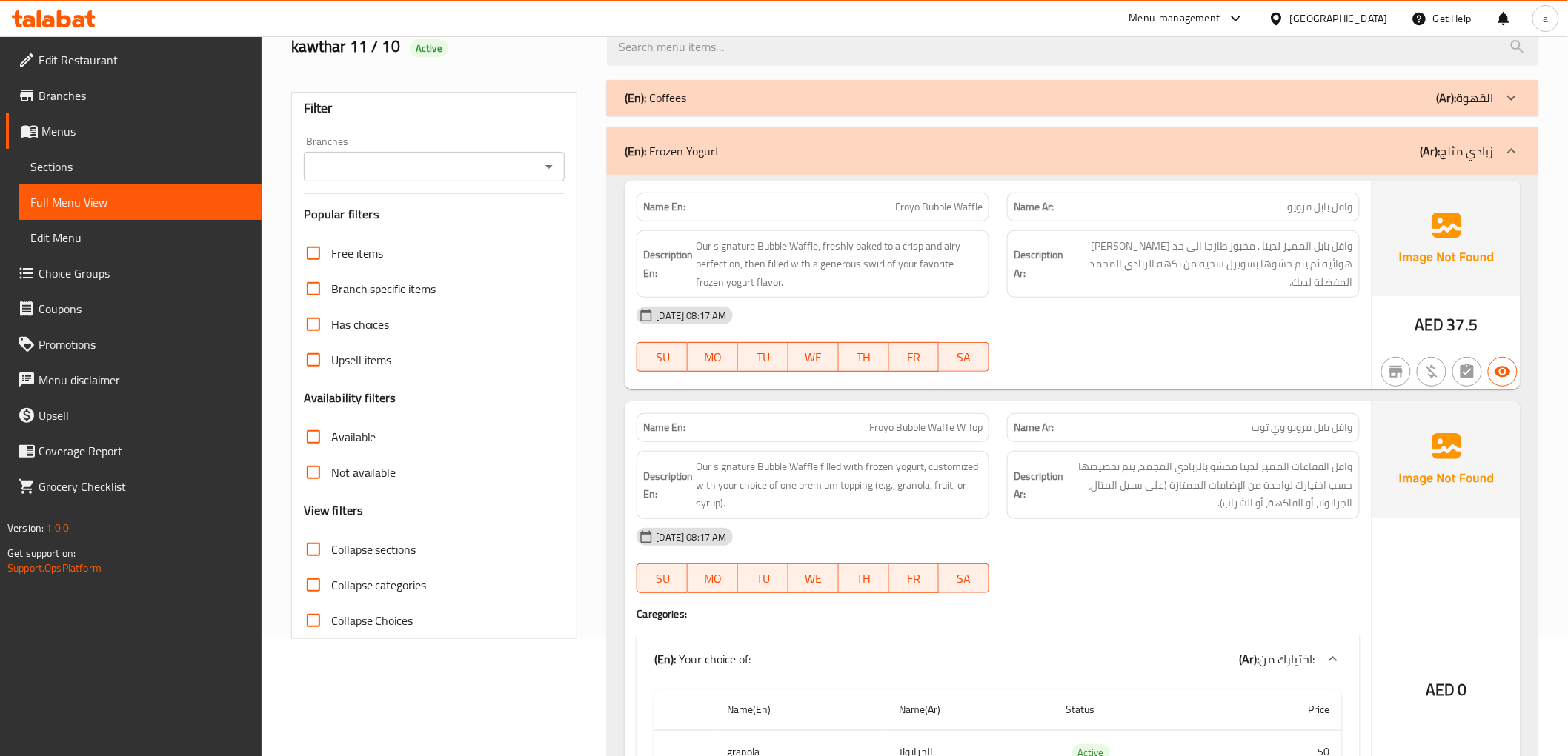
scroll to position [0, 0]
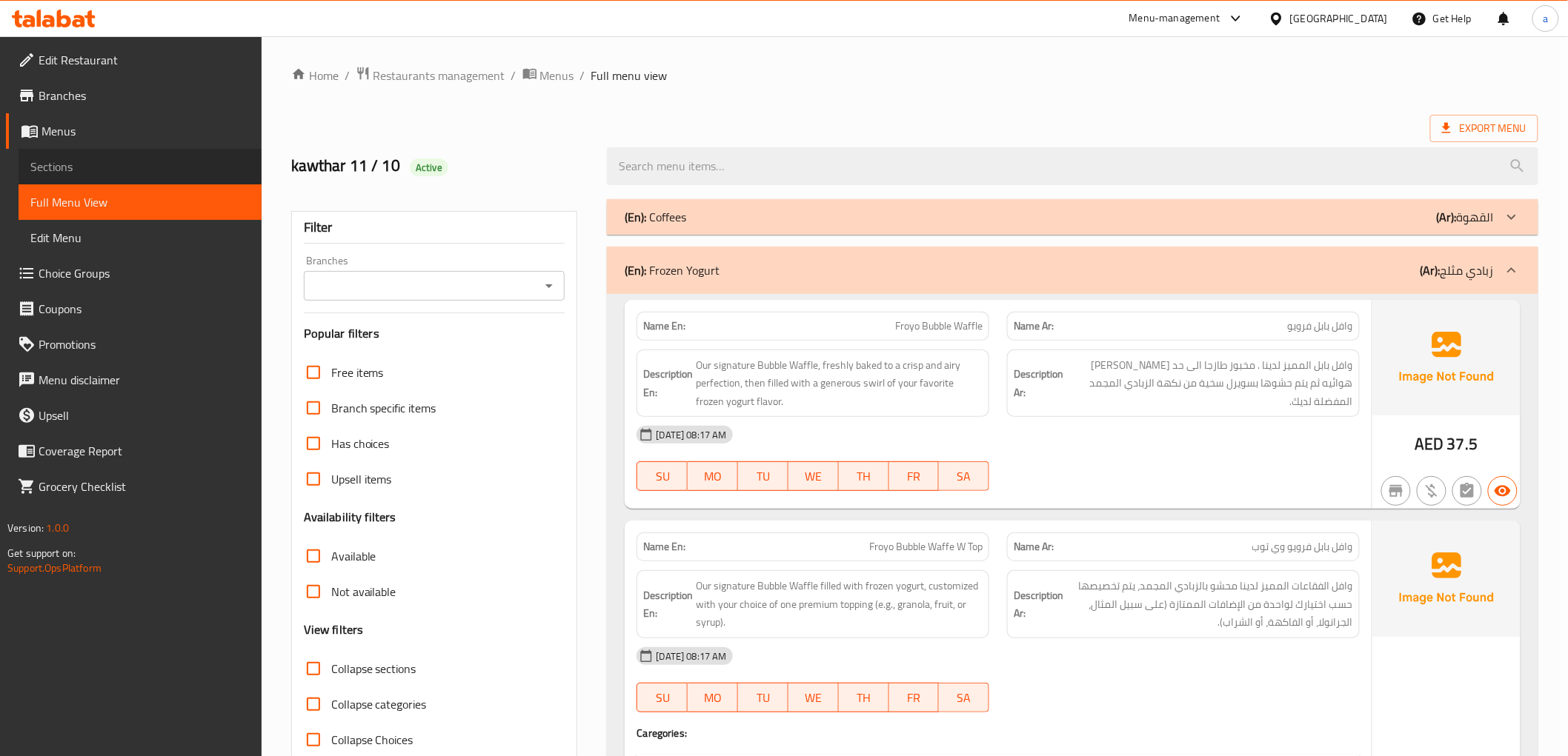
click at [48, 167] on span "Sections" at bounding box center [141, 167] width 220 height 17
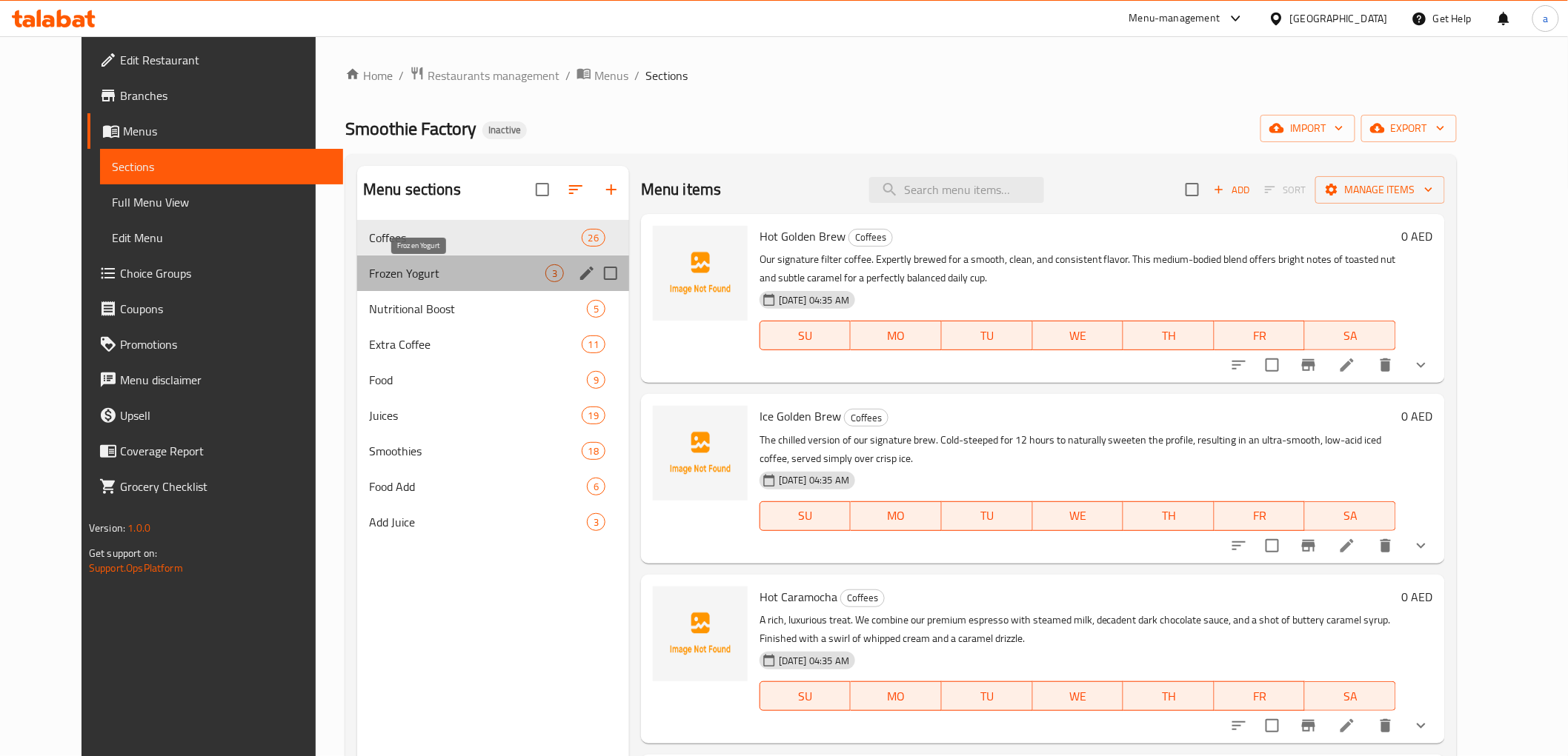
click at [388, 274] on span "Frozen Yogurt" at bounding box center [457, 274] width 176 height 17
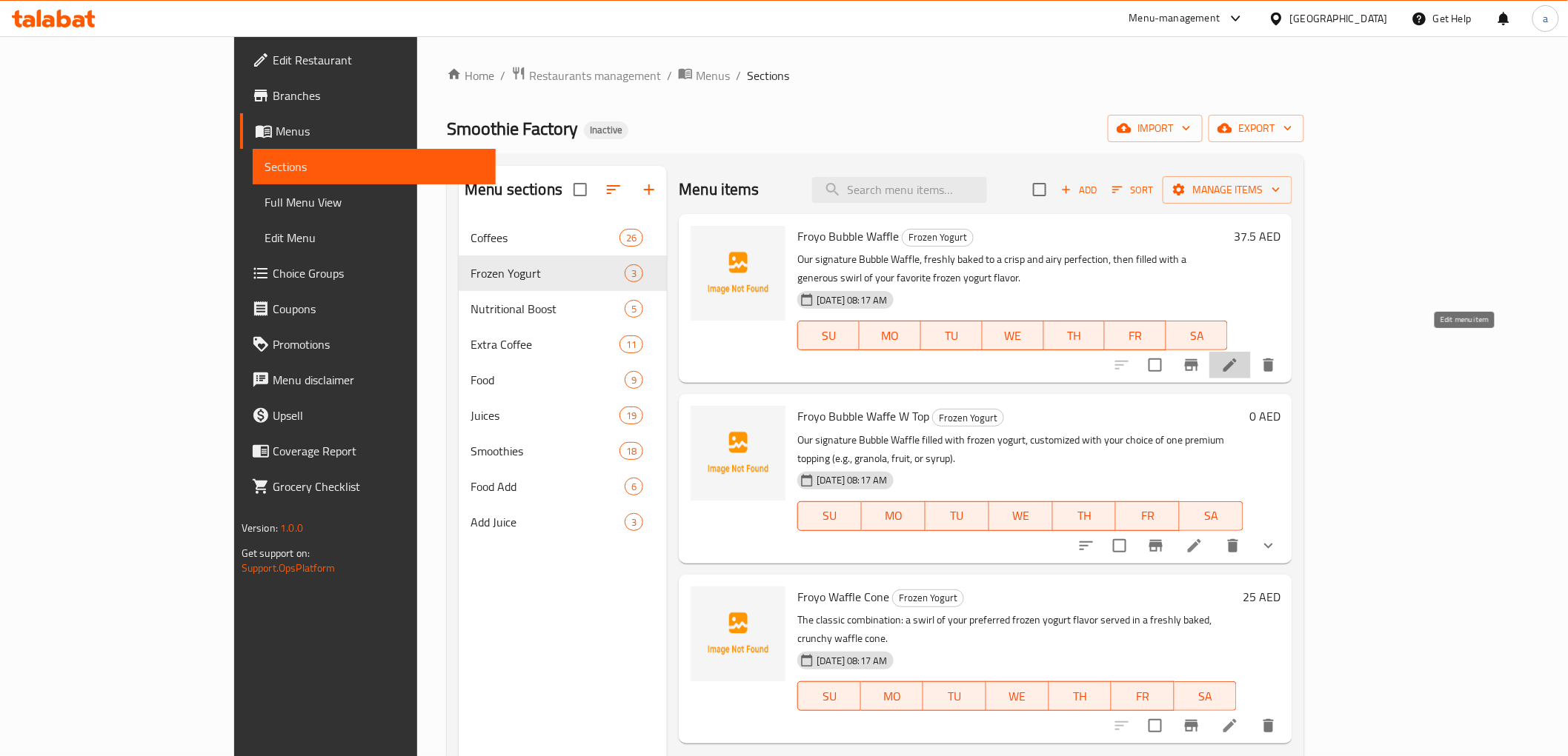
click at [1237, 358] on icon at bounding box center [1230, 365] width 13 height 13
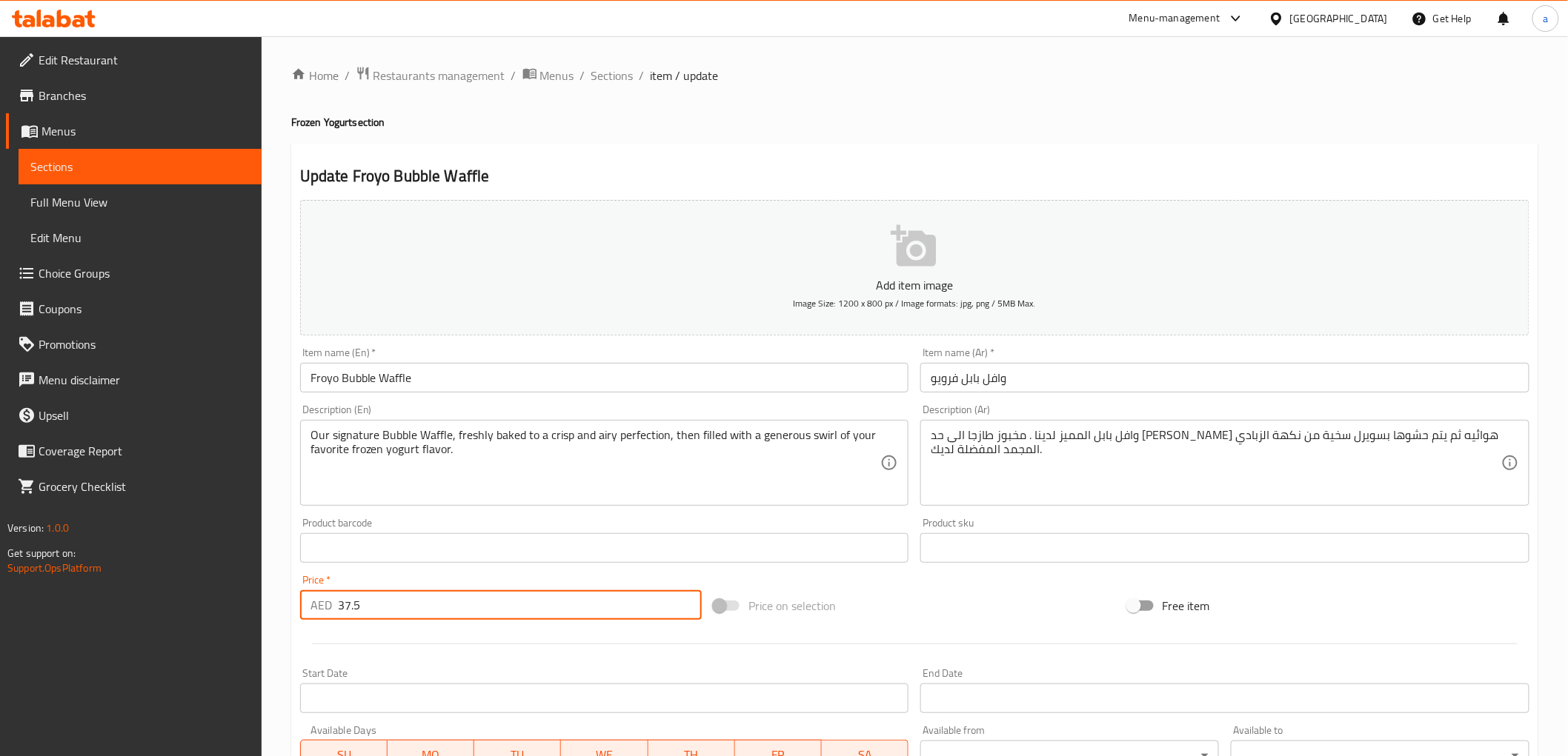
drag, startPoint x: 383, startPoint y: 605, endPoint x: 280, endPoint y: 605, distance: 103.0
click at [280, 605] on div "Home / Restaurants management / Menus / Sections / item / update Frozen Yogurt …" at bounding box center [915, 541] width 1306 height 1010
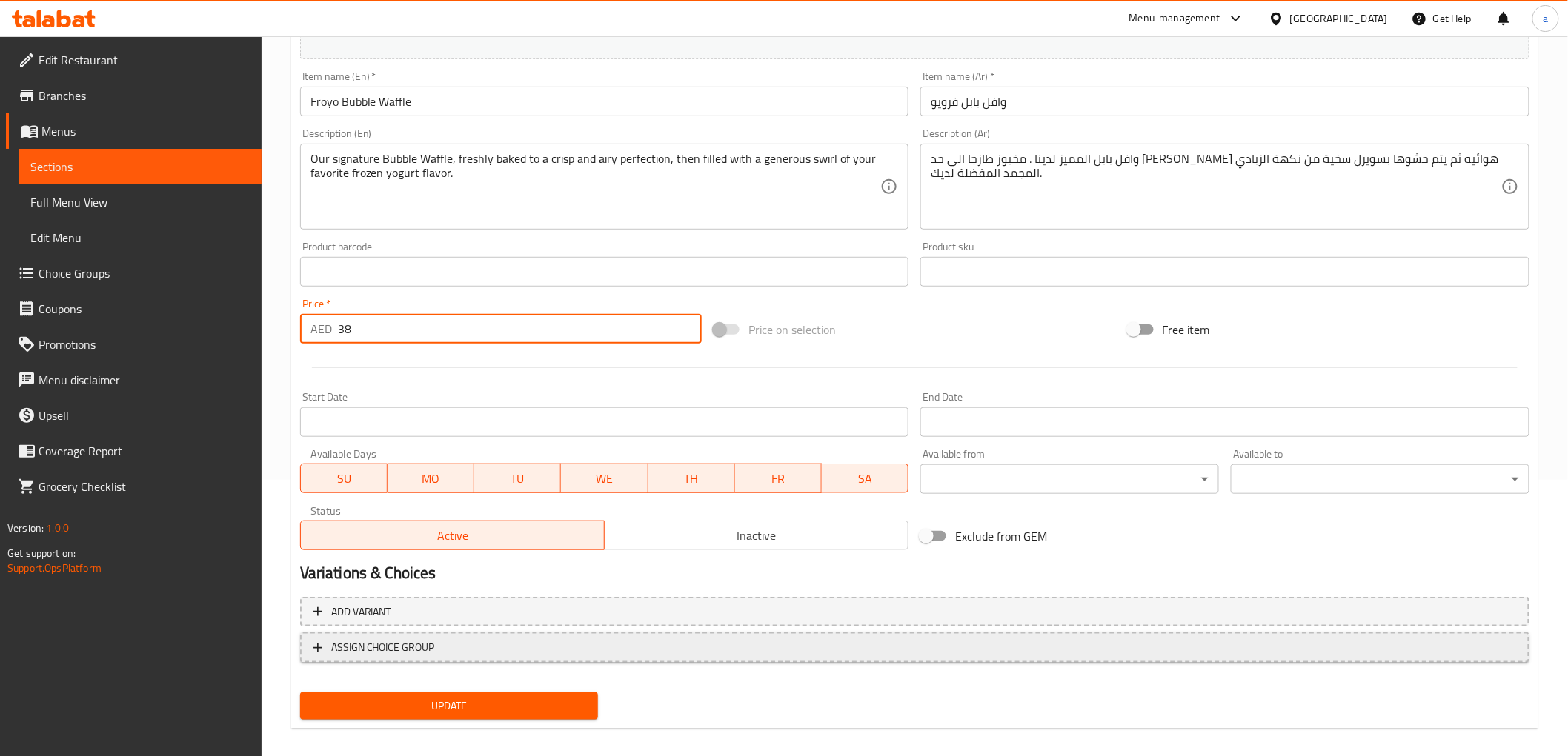
scroll to position [287, 0]
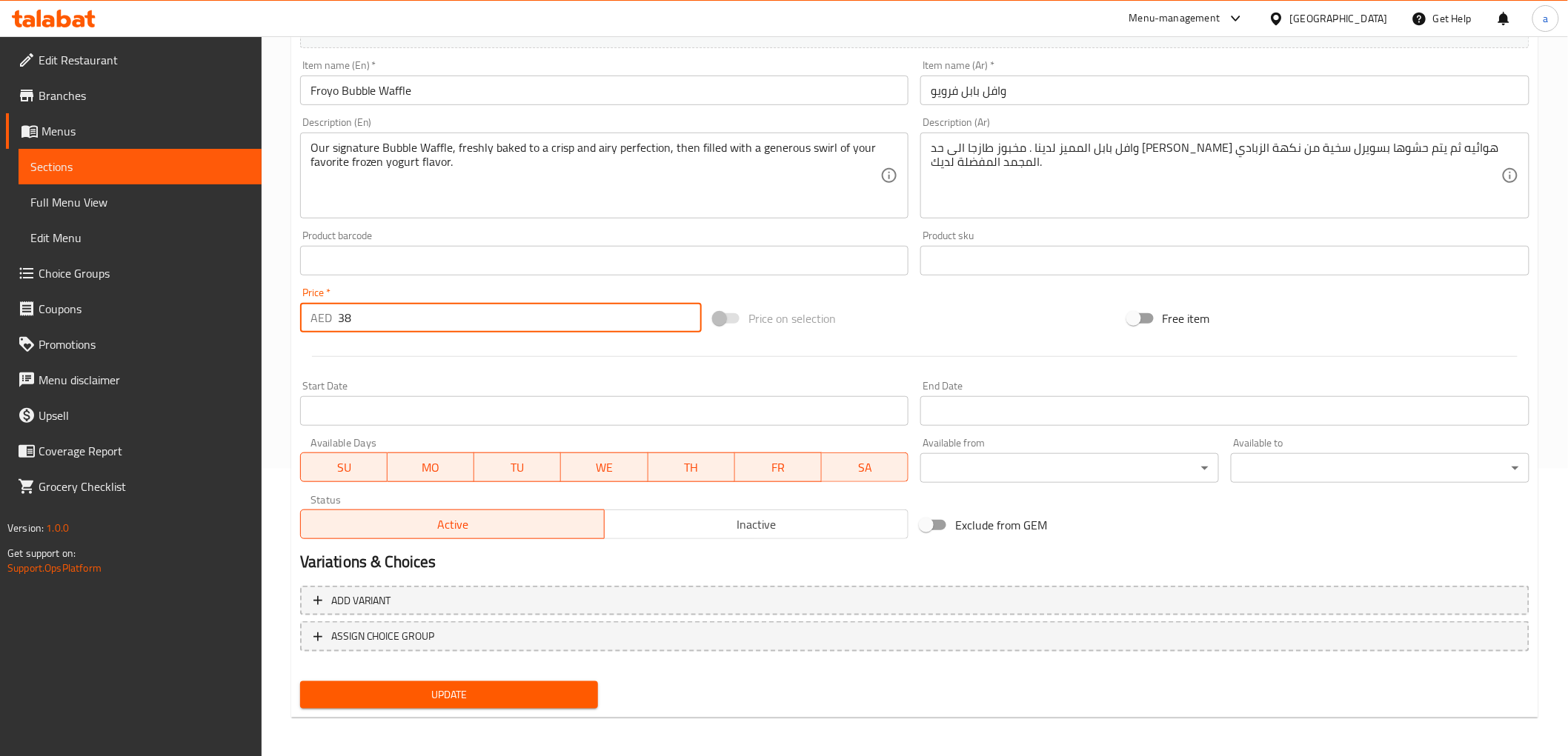
type input "38"
click at [394, 687] on span "Update" at bounding box center [449, 694] width 274 height 18
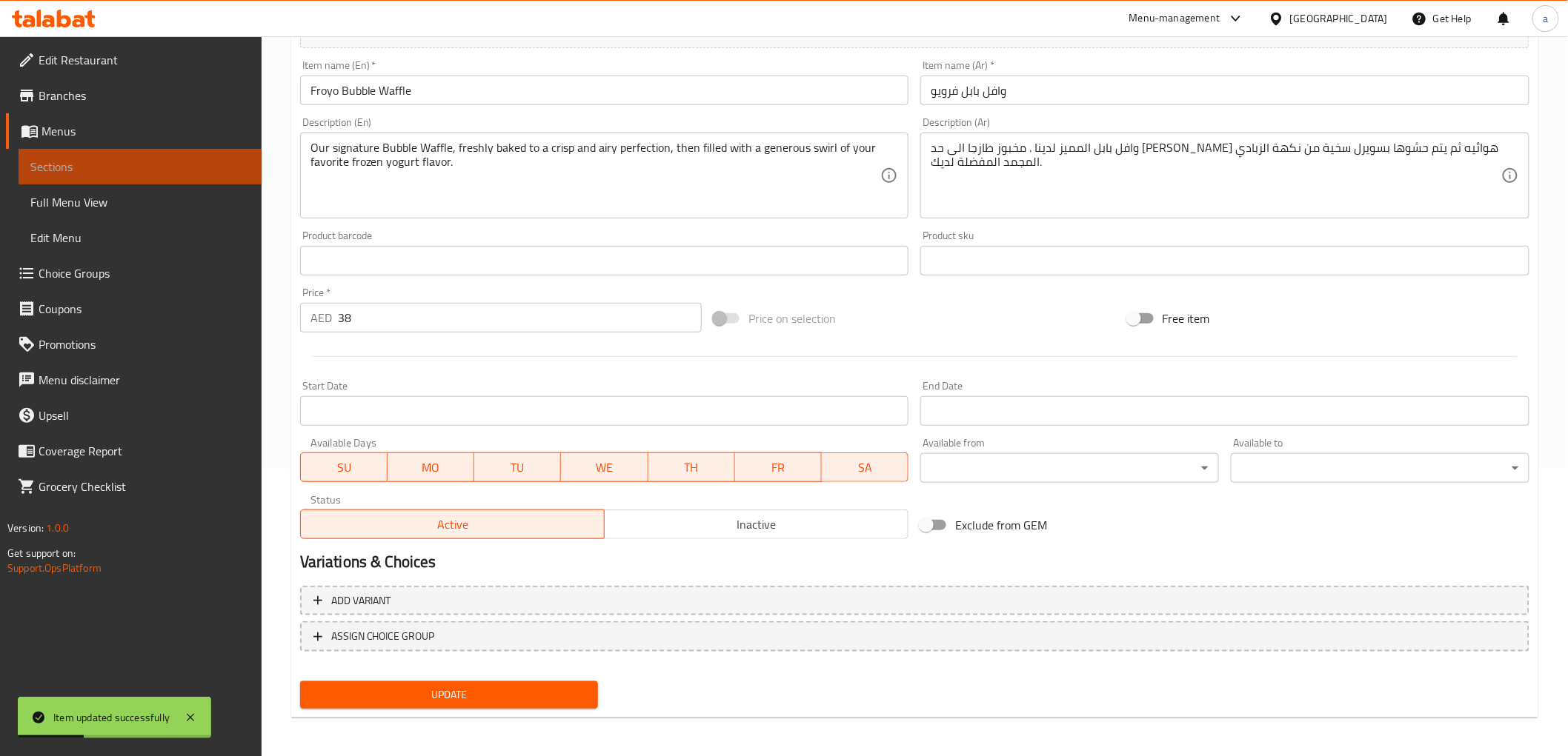
click at [152, 171] on span "Sections" at bounding box center [141, 167] width 220 height 17
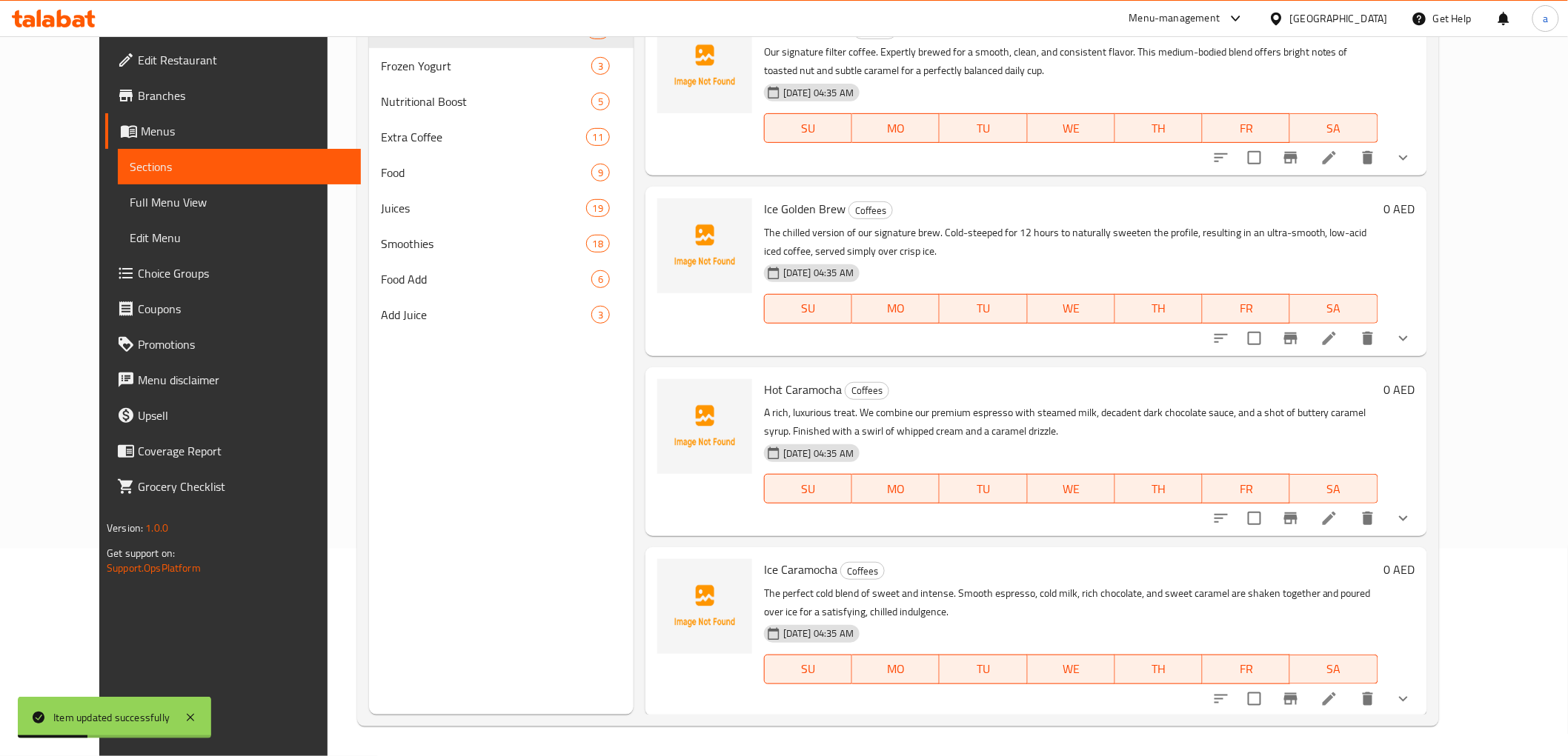
scroll to position [207, 0]
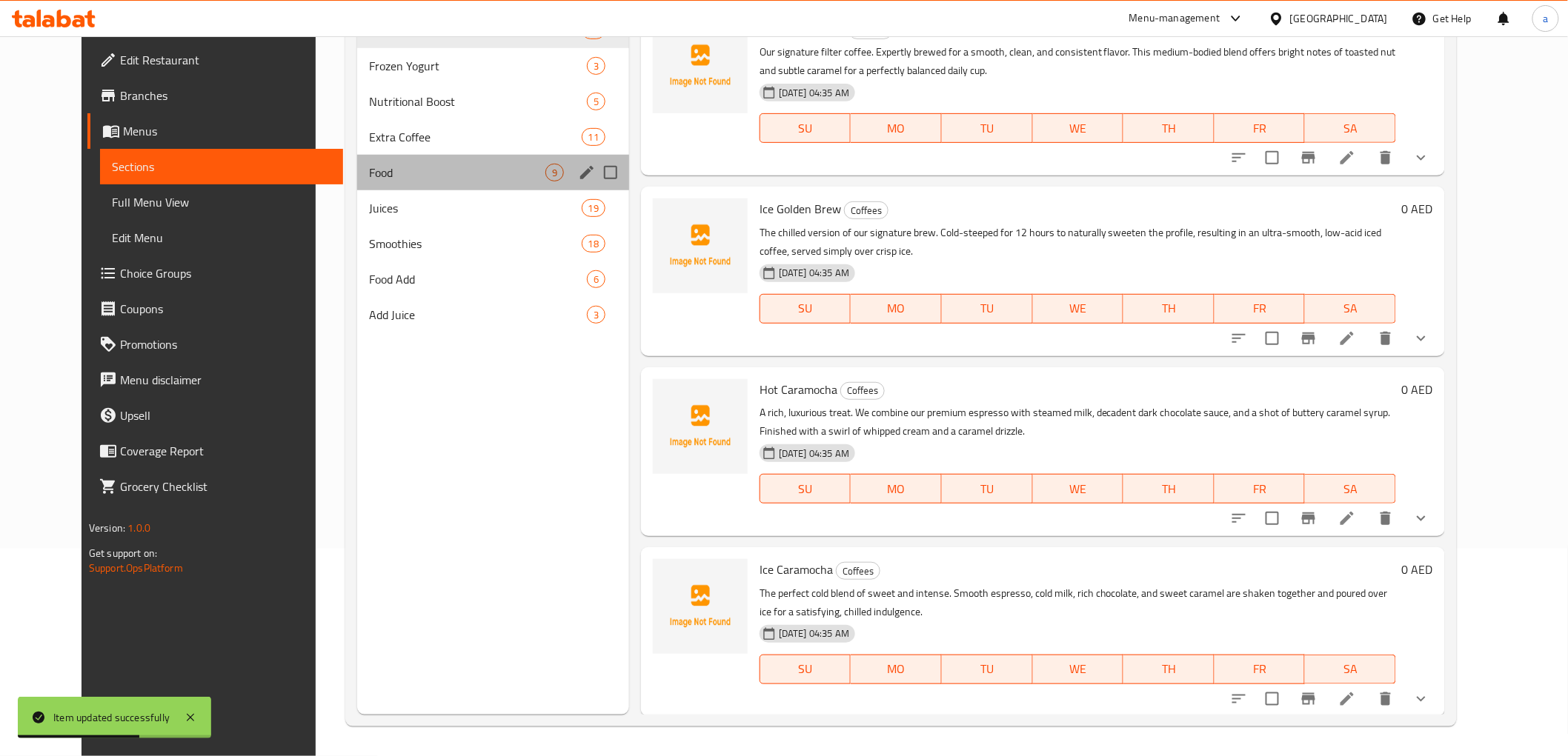
click at [357, 183] on div "Food 9" at bounding box center [493, 172] width 272 height 36
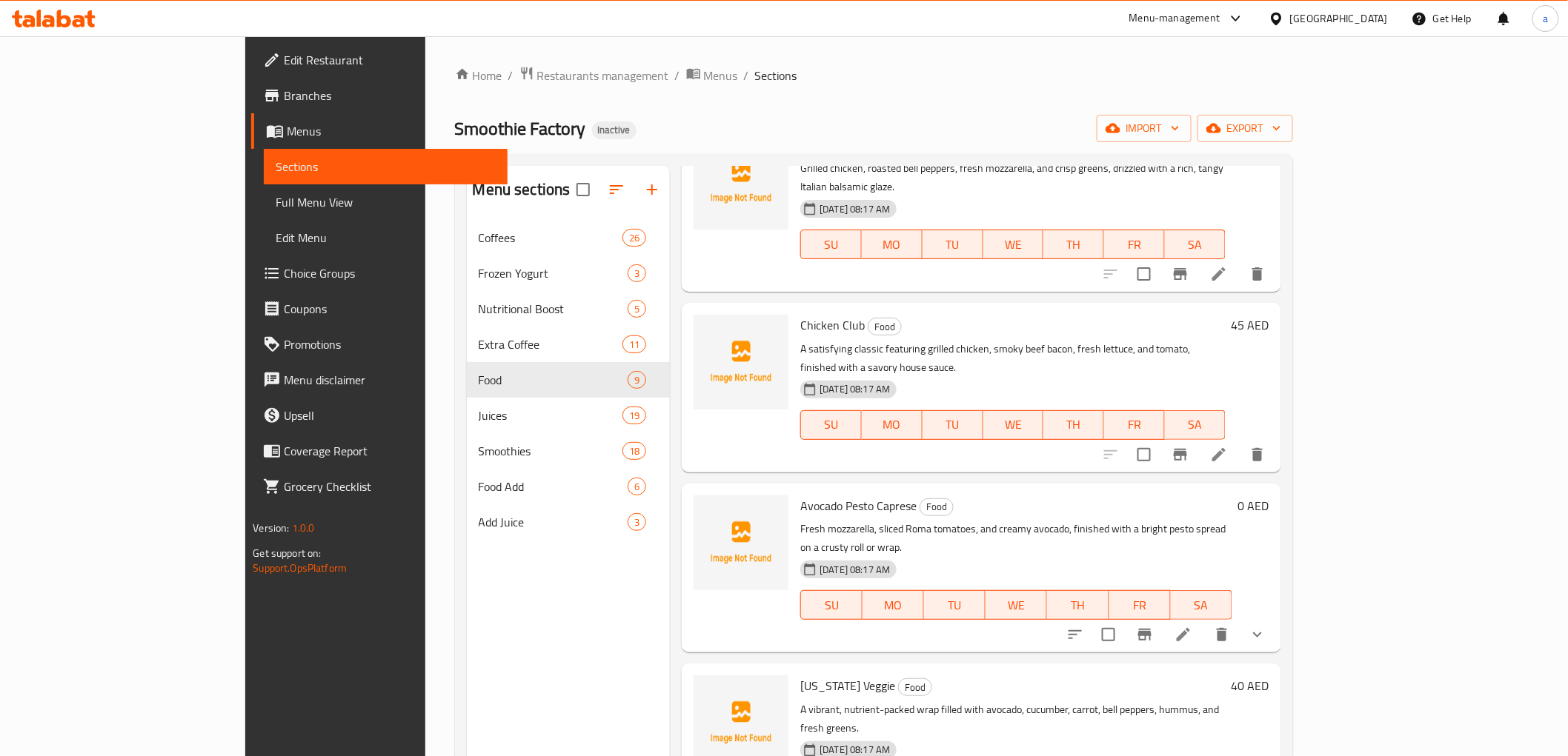
scroll to position [493, 0]
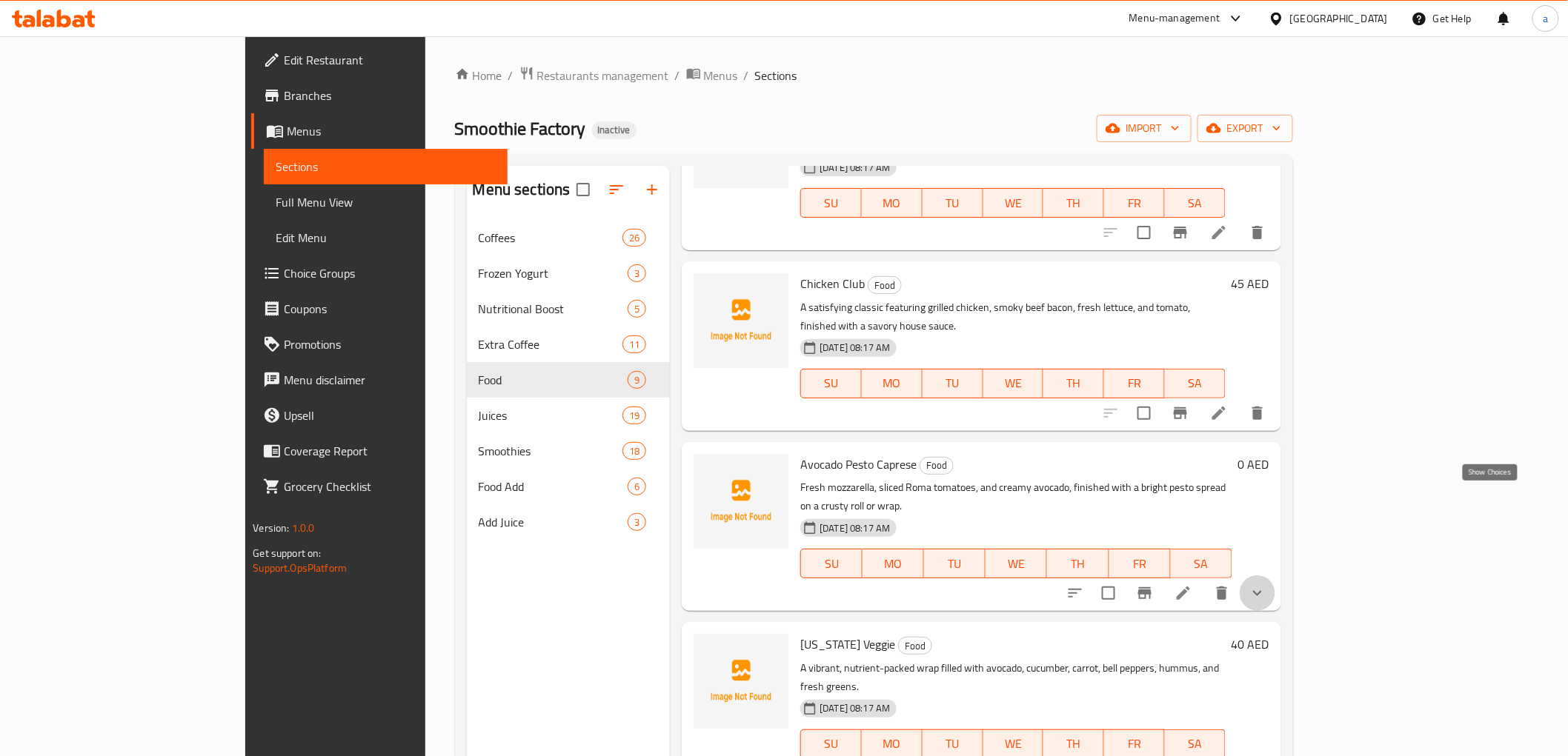
click at [1267, 585] on icon "show more" at bounding box center [1257, 593] width 17 height 17
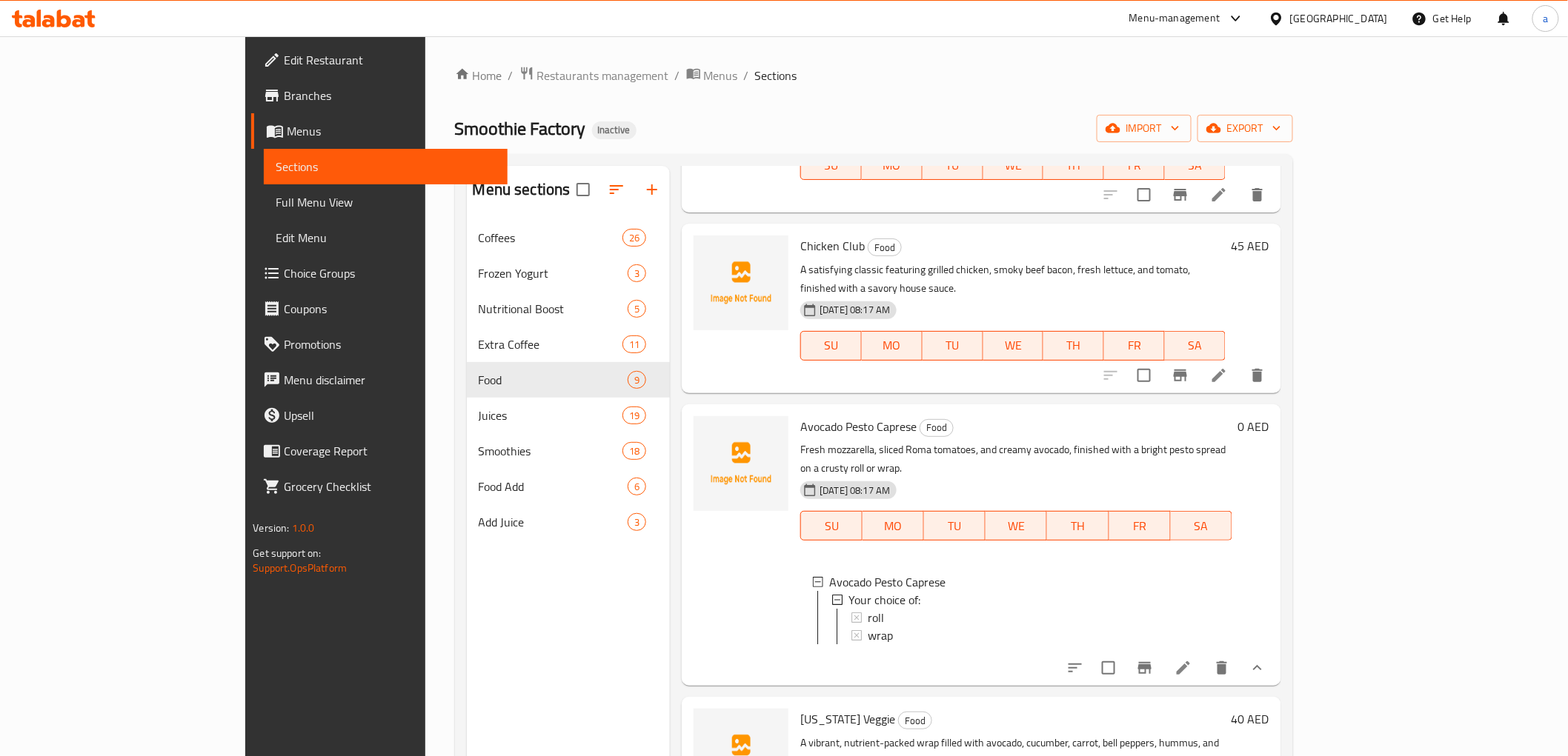
scroll to position [284, 0]
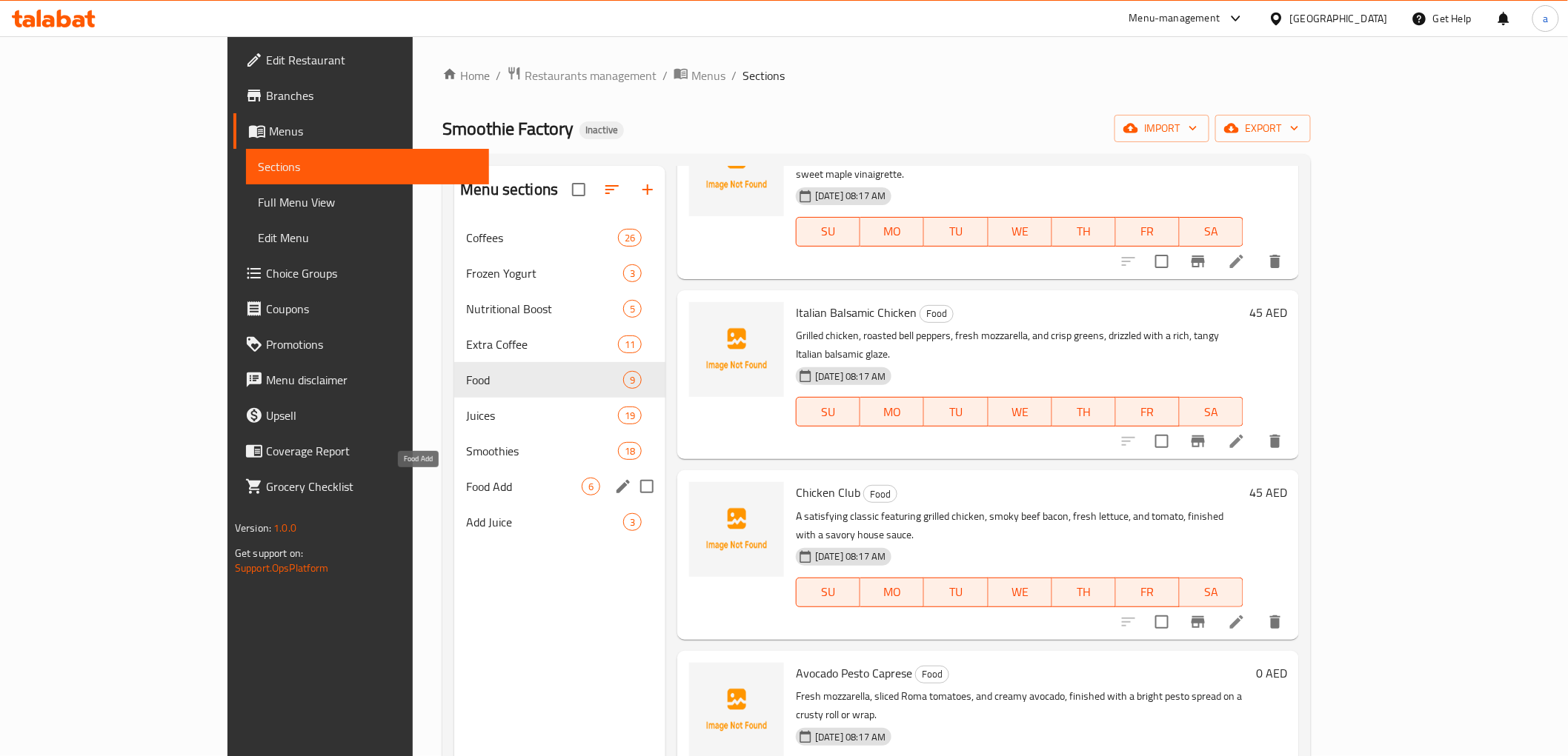
click at [466, 487] on span "Food Add" at bounding box center [524, 486] width 116 height 17
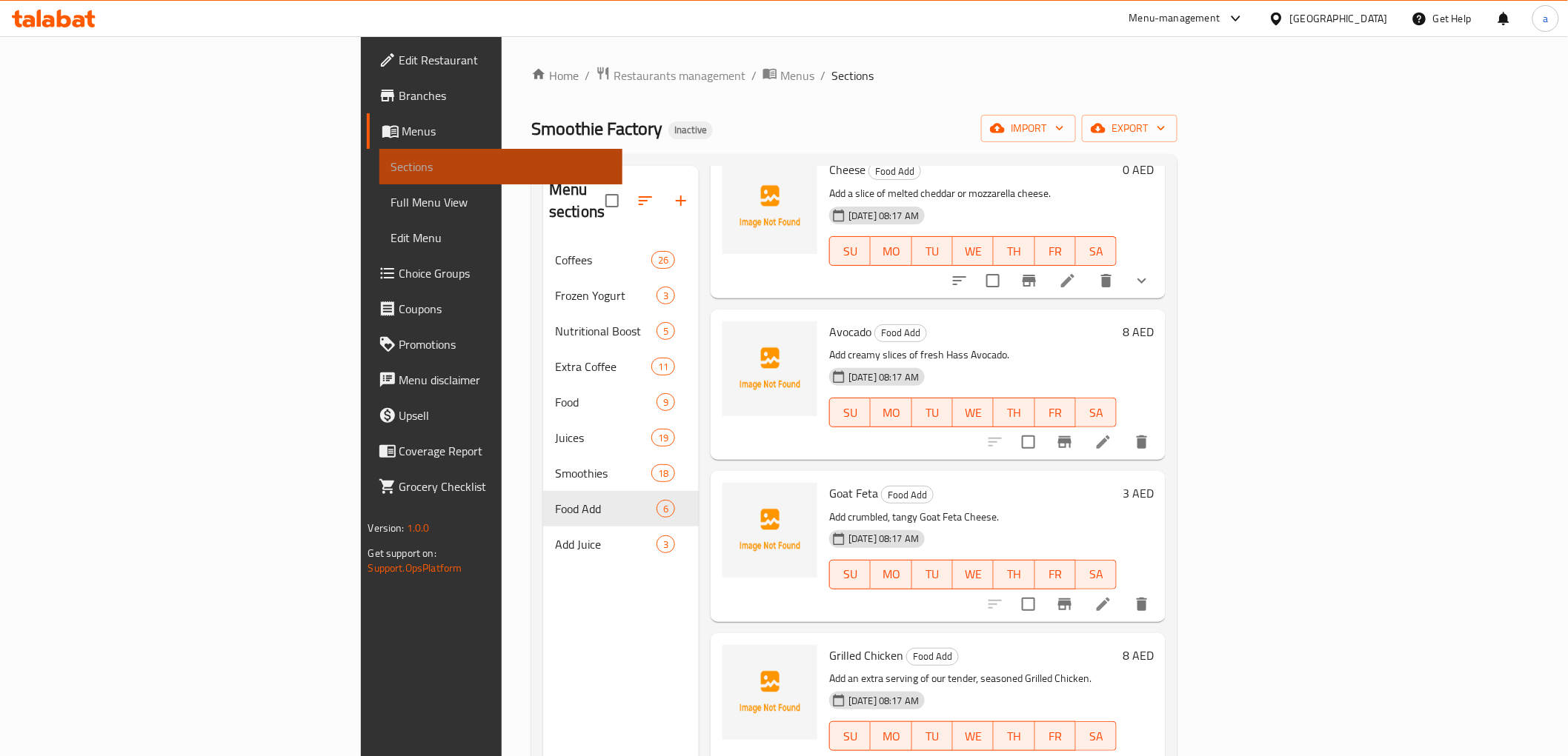
click at [391, 165] on span "Sections" at bounding box center [501, 167] width 220 height 17
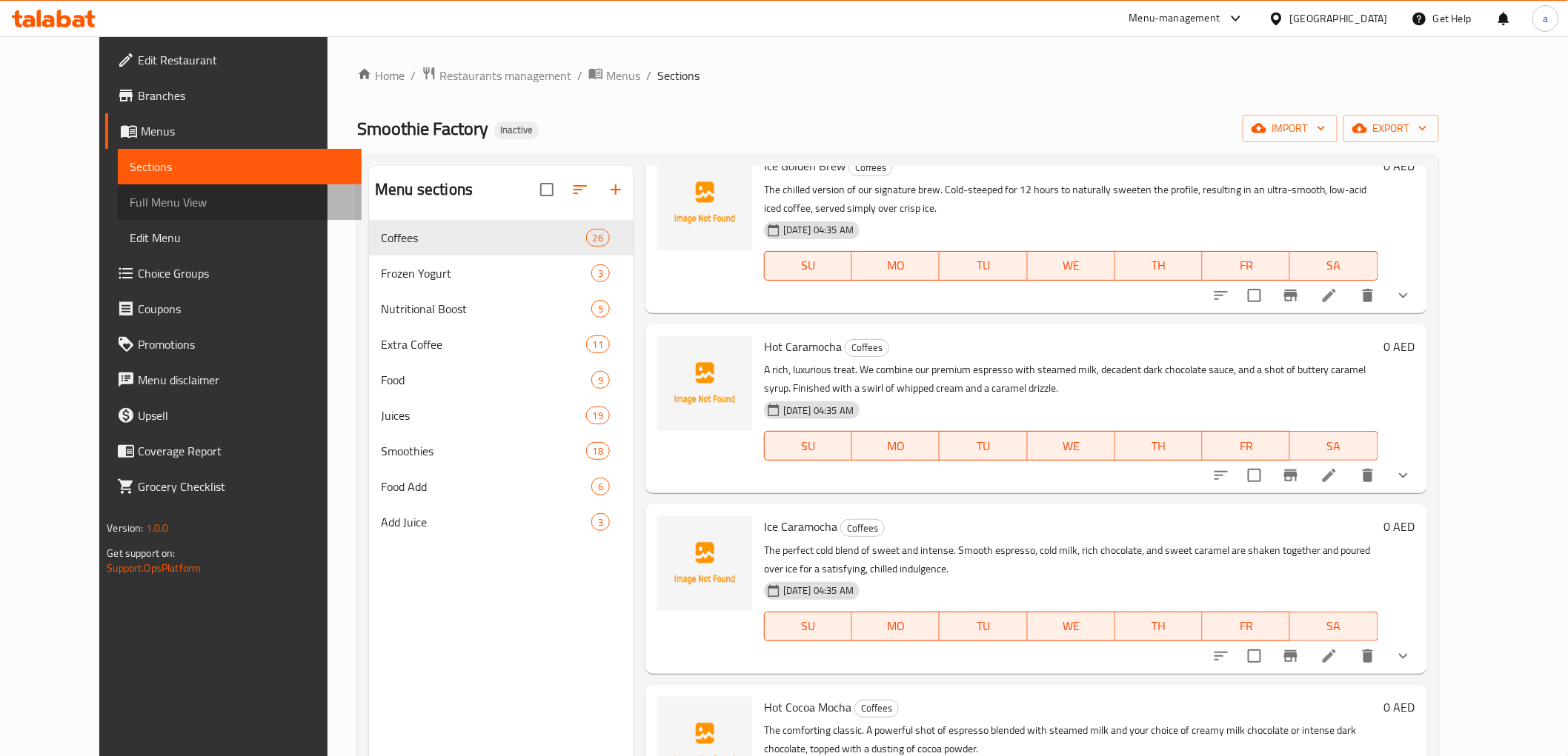
click at [143, 203] on span "Full Menu View" at bounding box center [240, 202] width 220 height 17
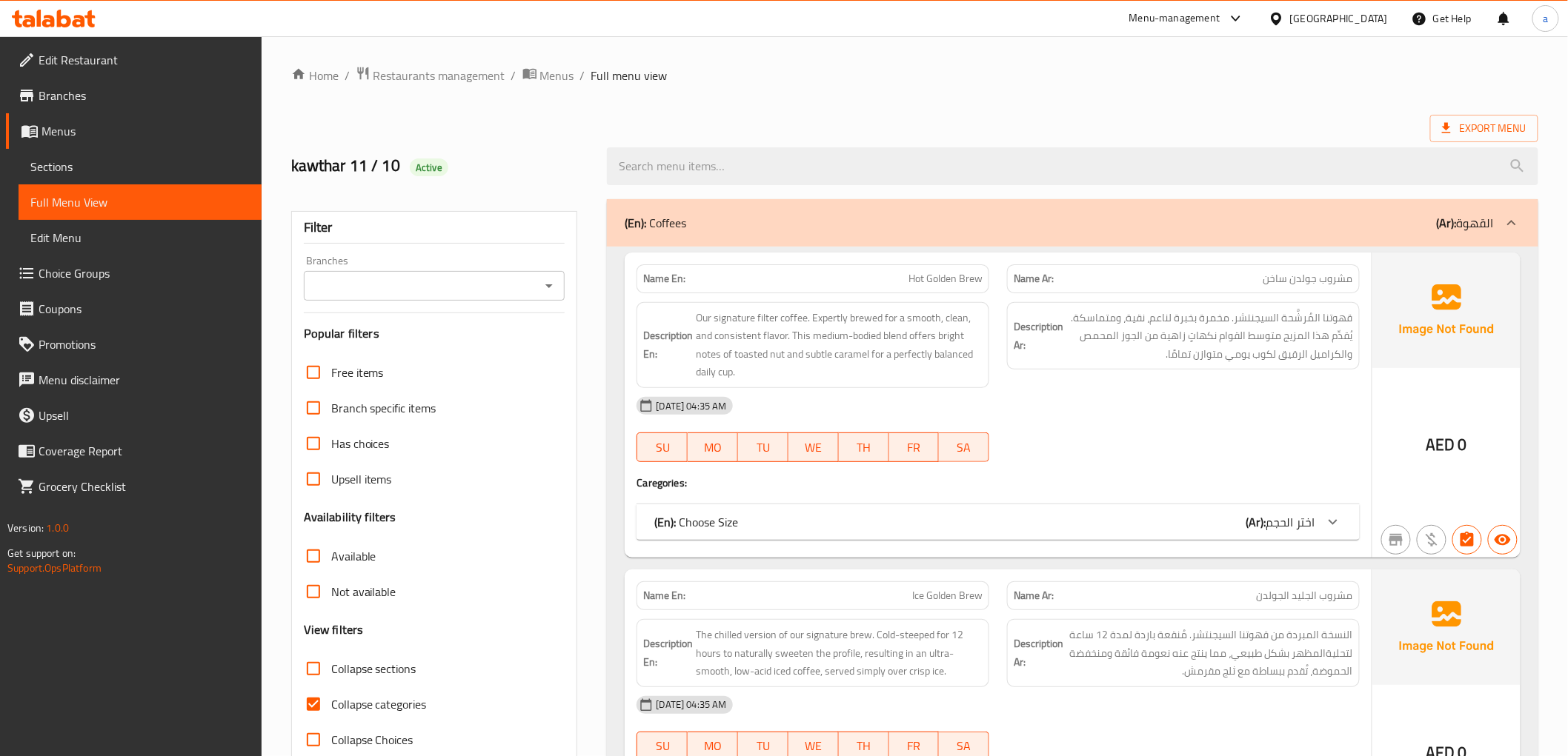
click at [306, 698] on input "Collapse categories" at bounding box center [313, 704] width 36 height 36
checkbox input "false"
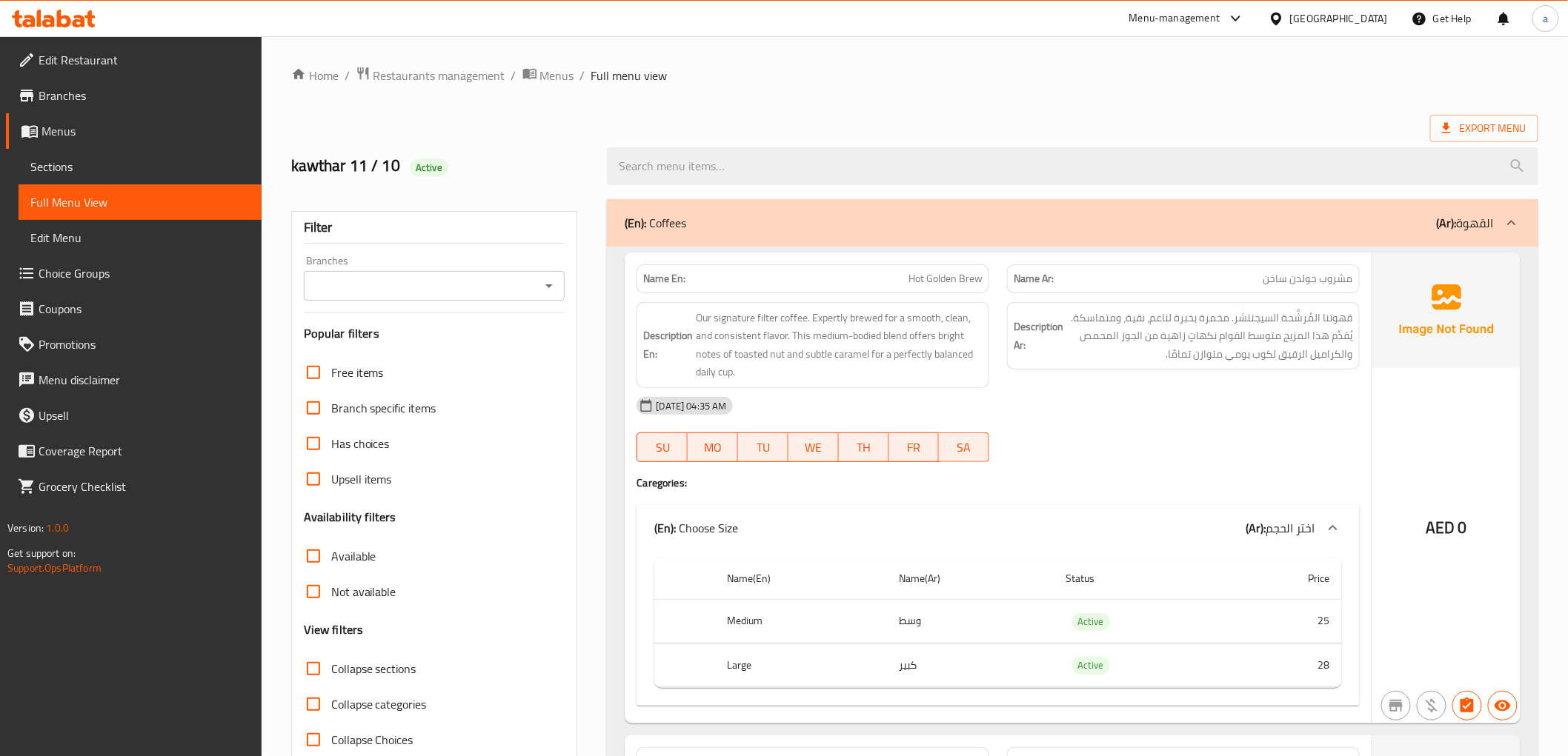
click at [1356, 218] on div "(En): Coffees (Ar): القهوة" at bounding box center [1058, 222] width 868 height 17
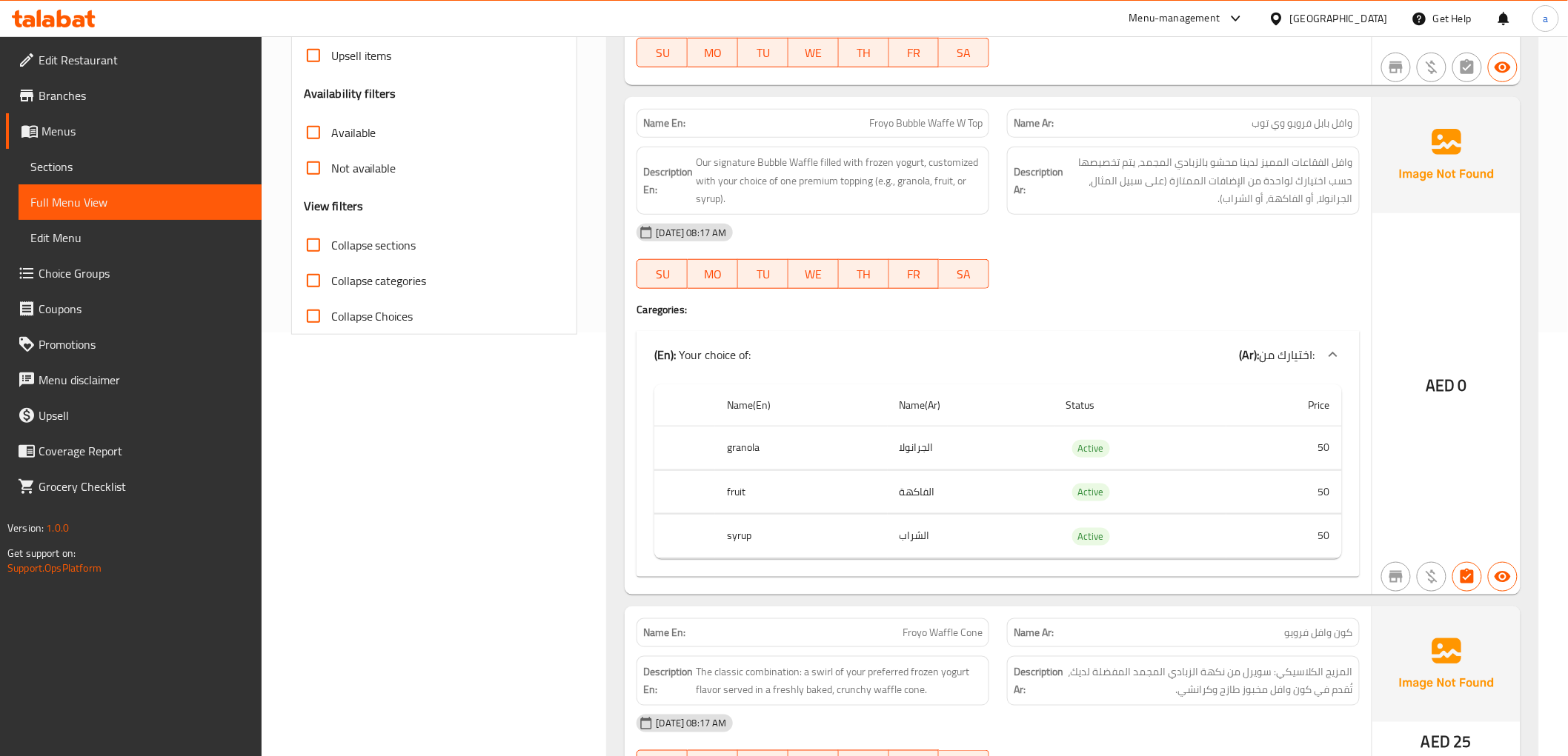
scroll to position [658, 0]
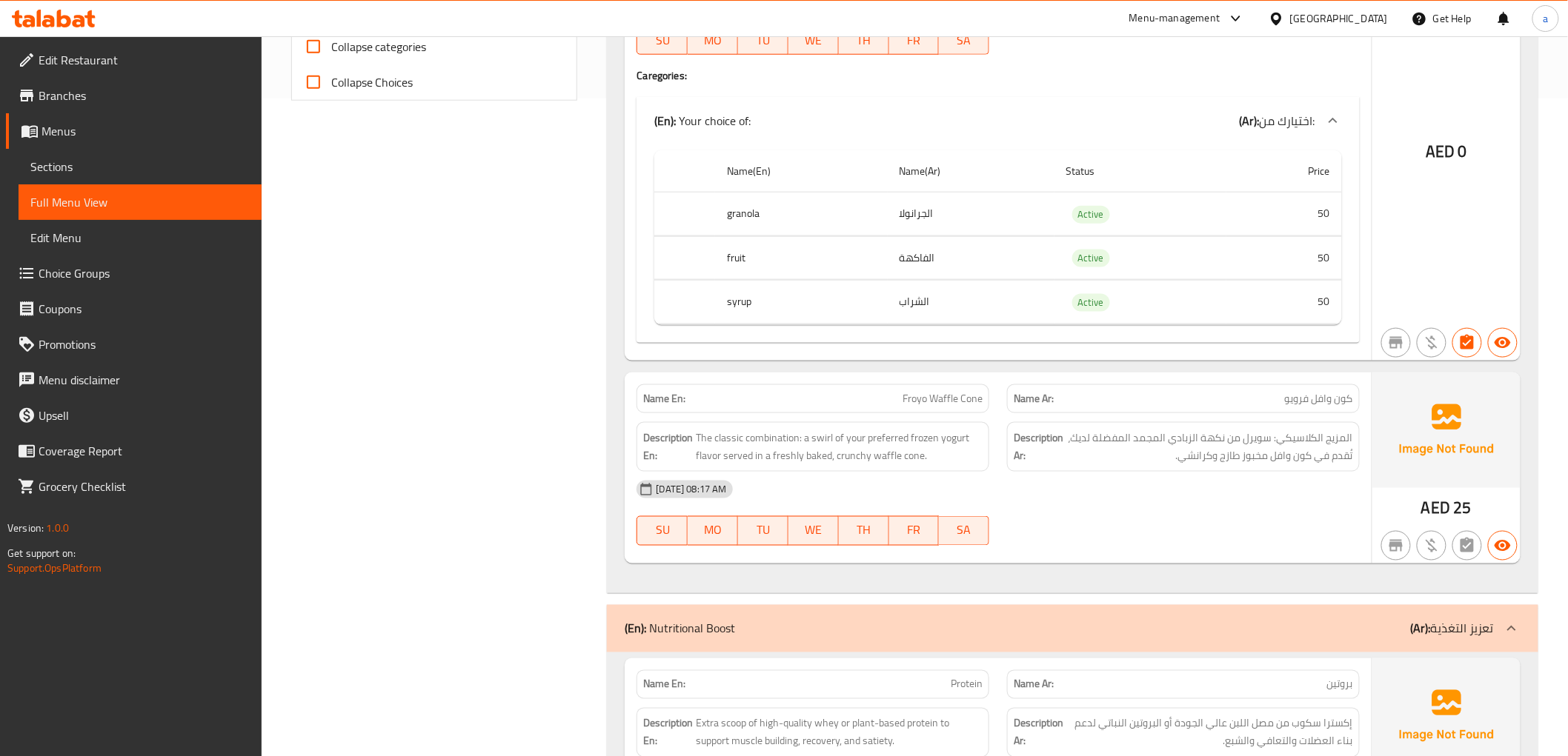
click at [1309, 639] on div "(En): Nutritional Boost (Ar): تعزيز التغذية" at bounding box center [1072, 628] width 930 height 47
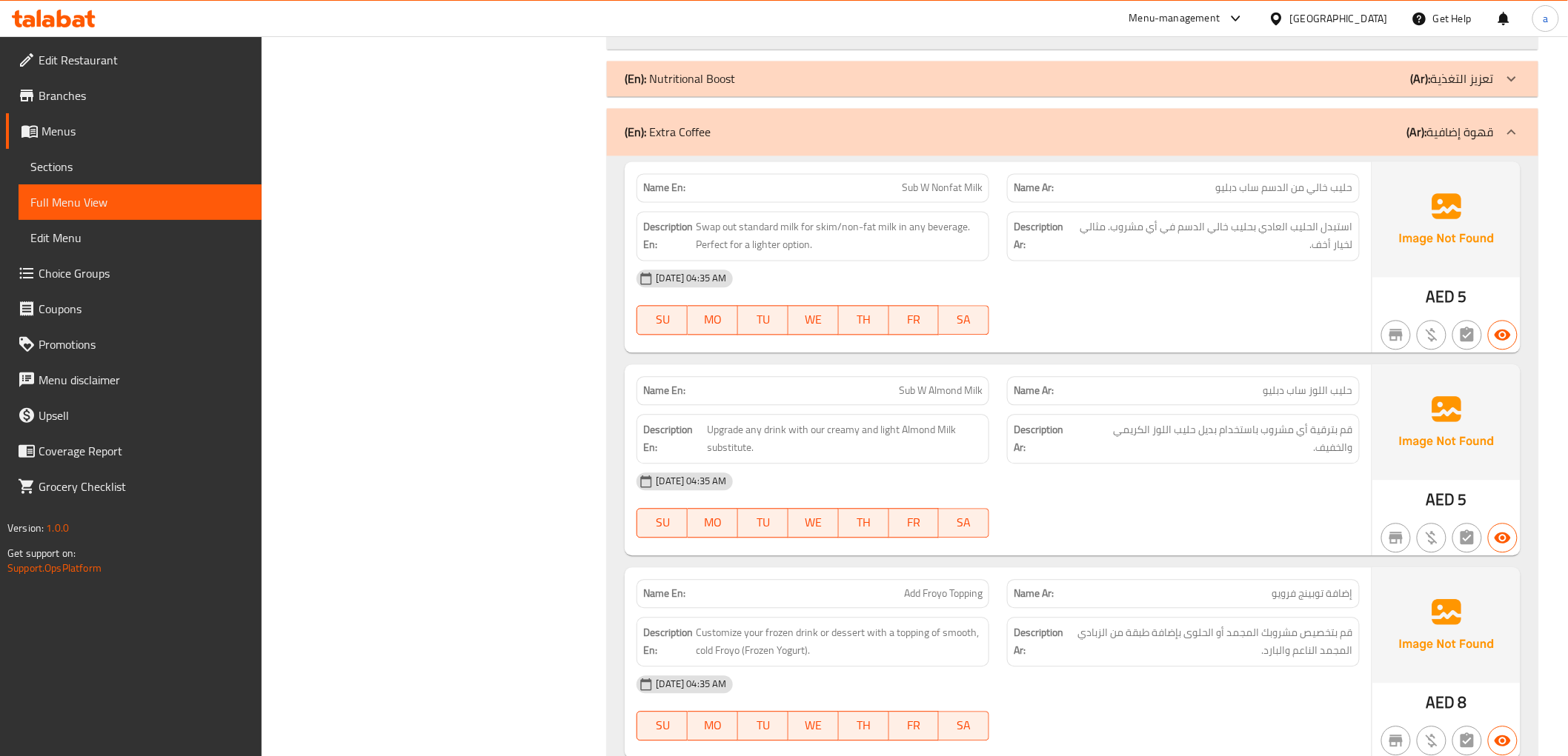
scroll to position [1234, 0]
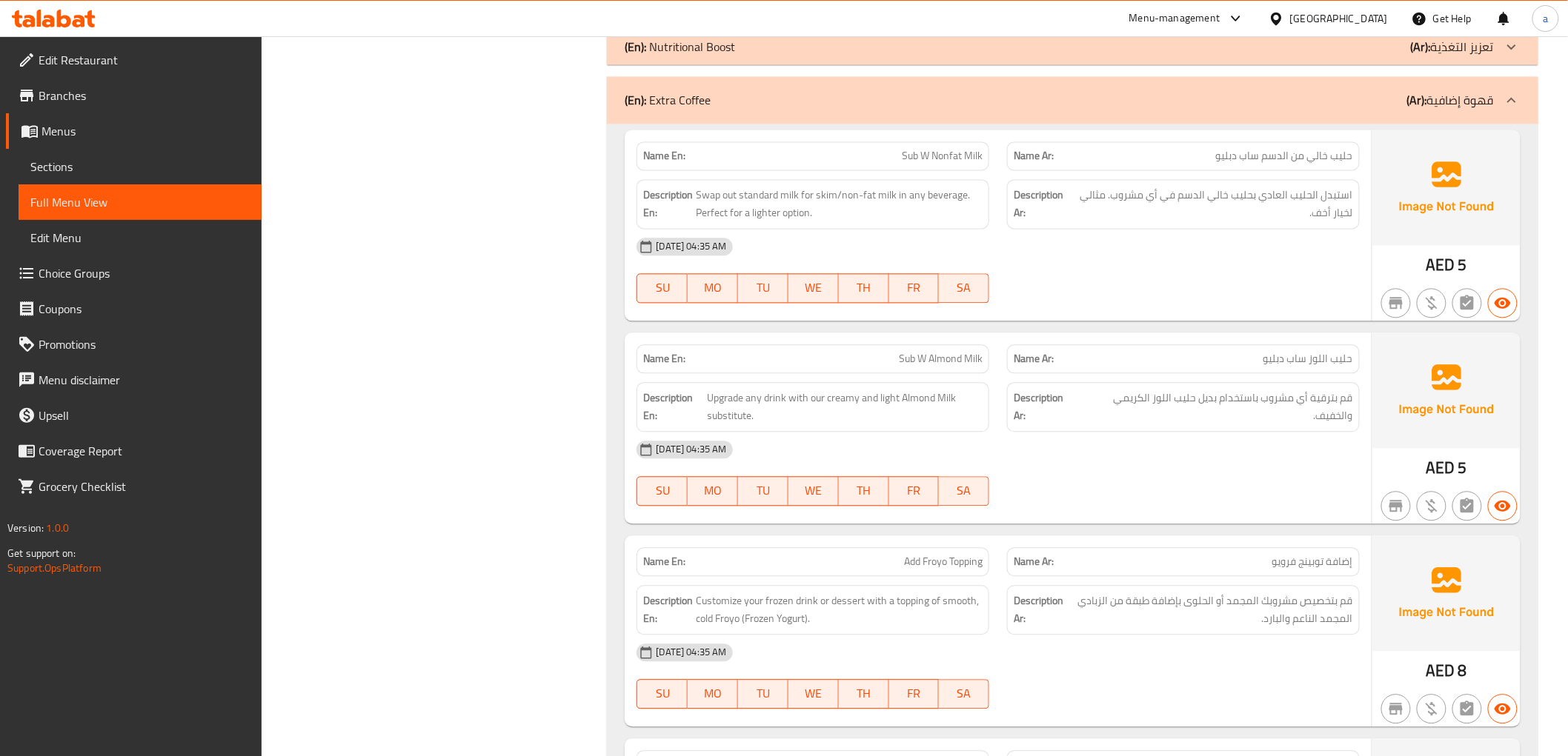
click at [1309, 105] on div "(En): Extra Coffee (Ar): قهوة إضافية" at bounding box center [1058, 100] width 868 height 17
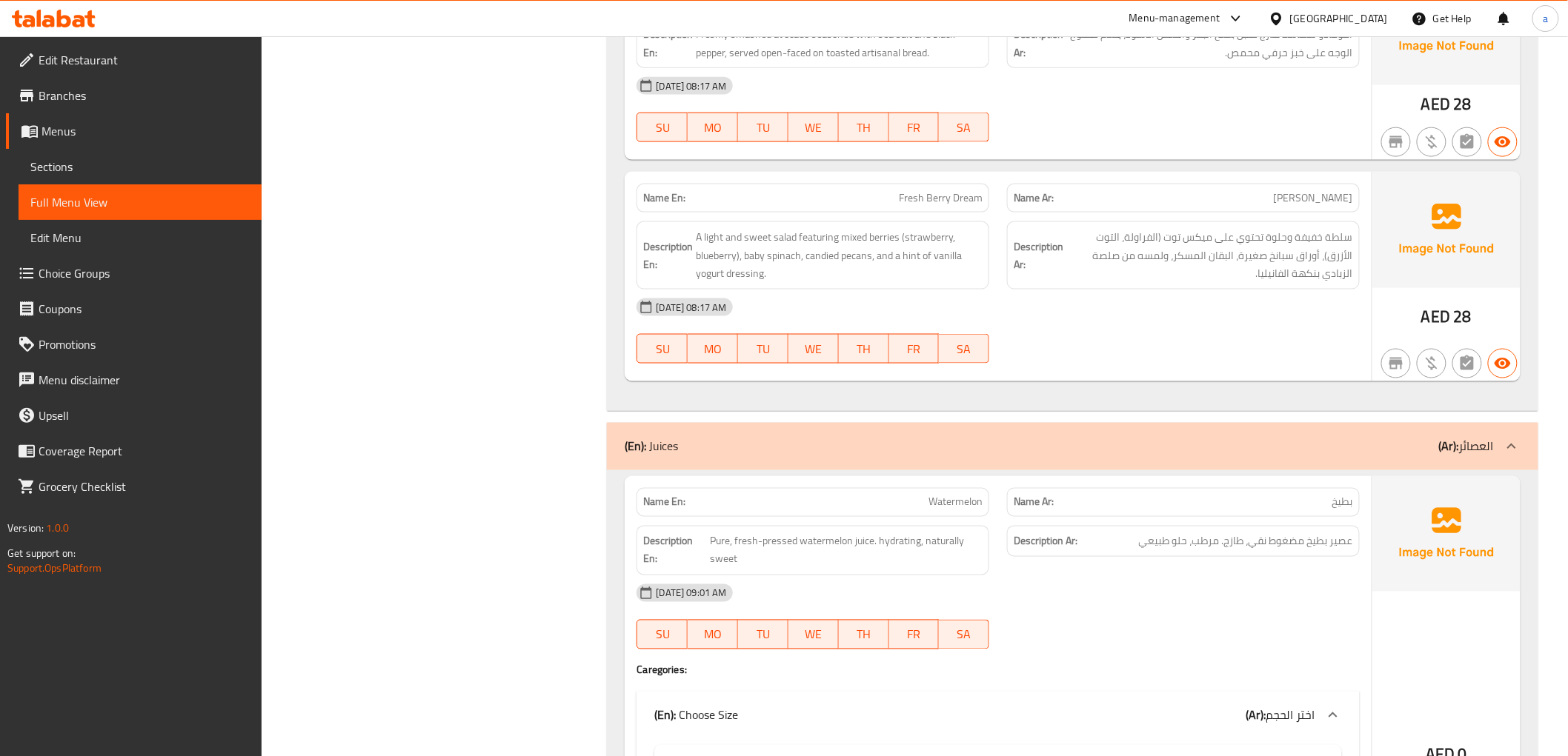
scroll to position [3292, 0]
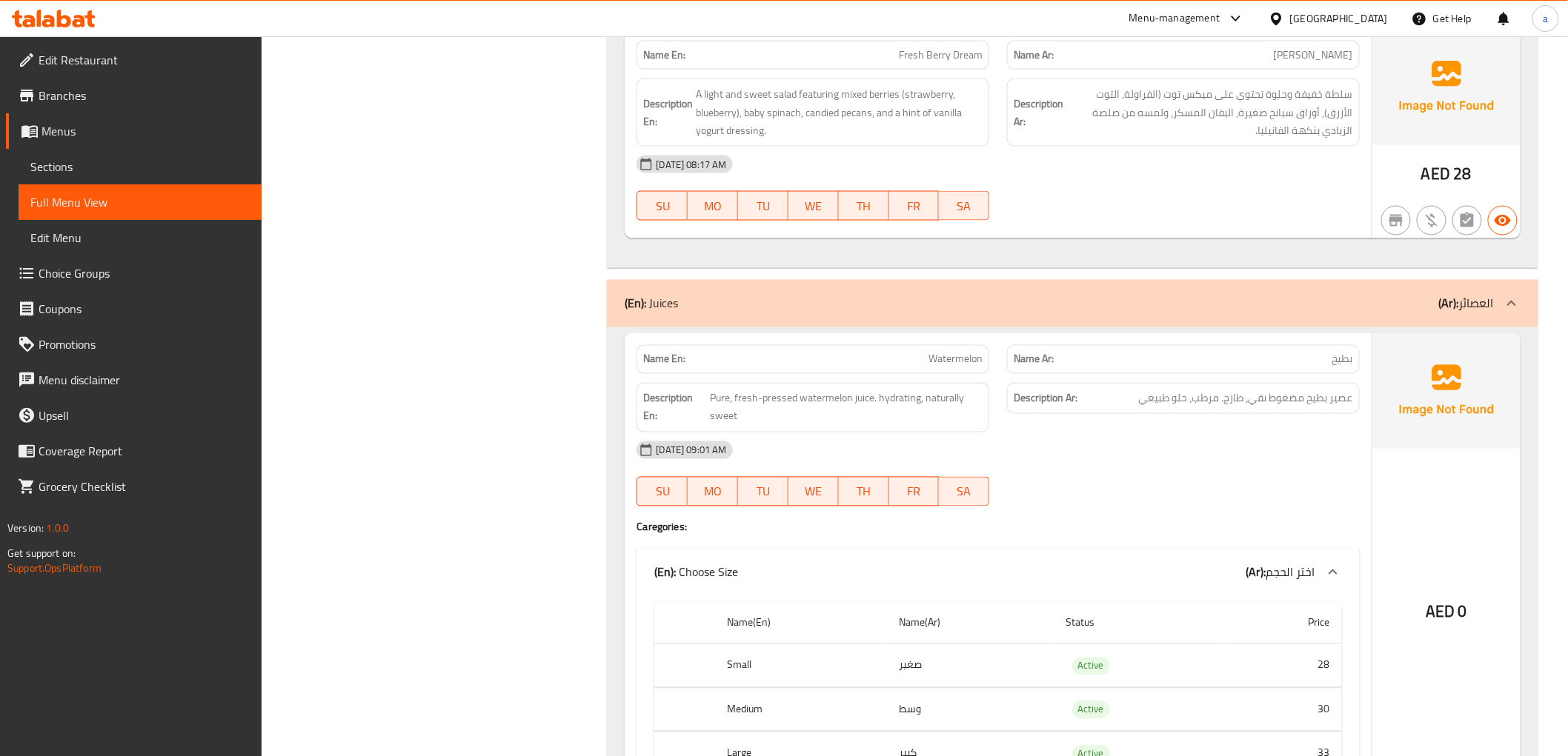
click at [1231, 300] on div "(En): Juices (Ar): العصائر" at bounding box center [1072, 303] width 930 height 47
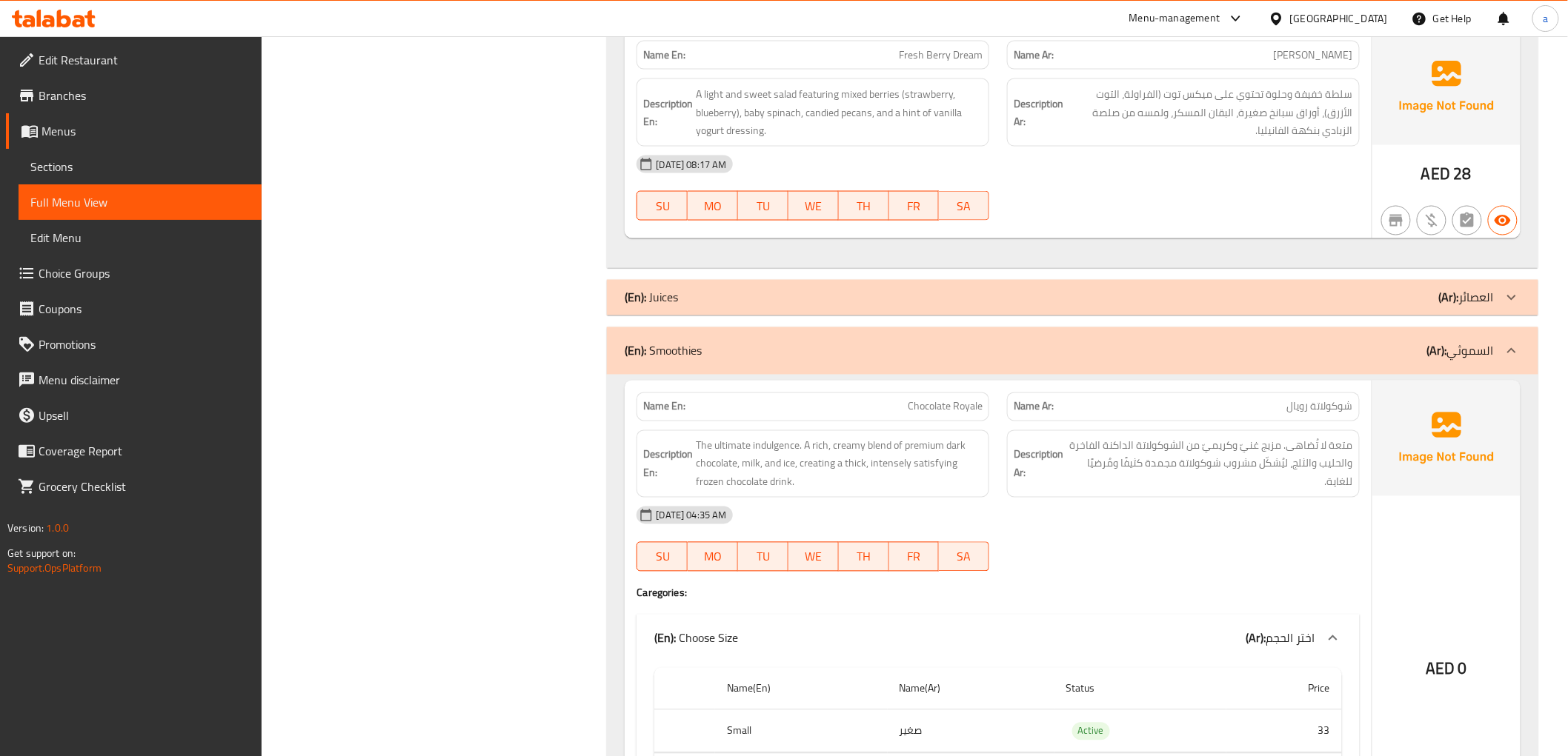
click at [1350, 342] on div "(En): Smoothies (Ar): السموثي" at bounding box center [1058, 351] width 868 height 17
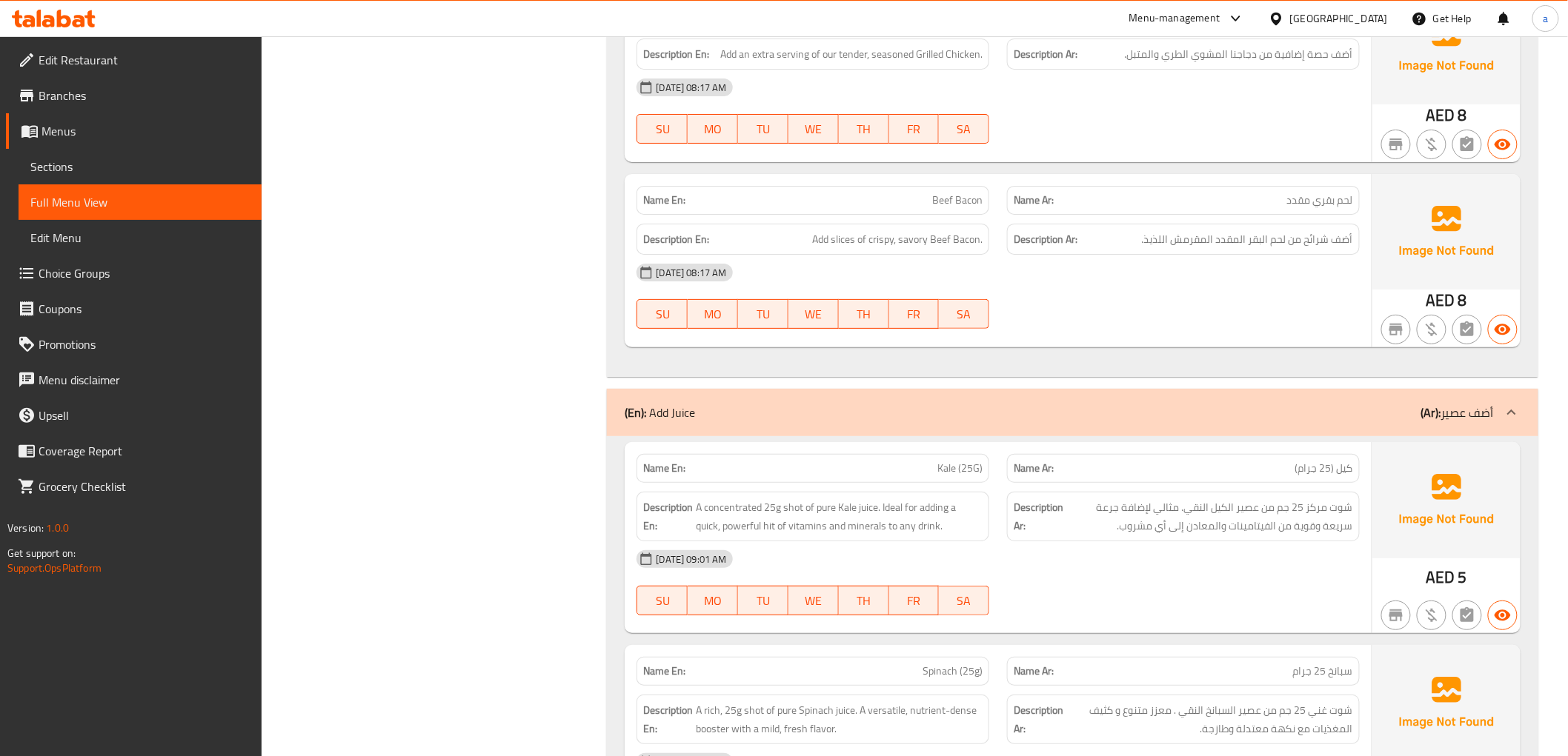
scroll to position [4702, 0]
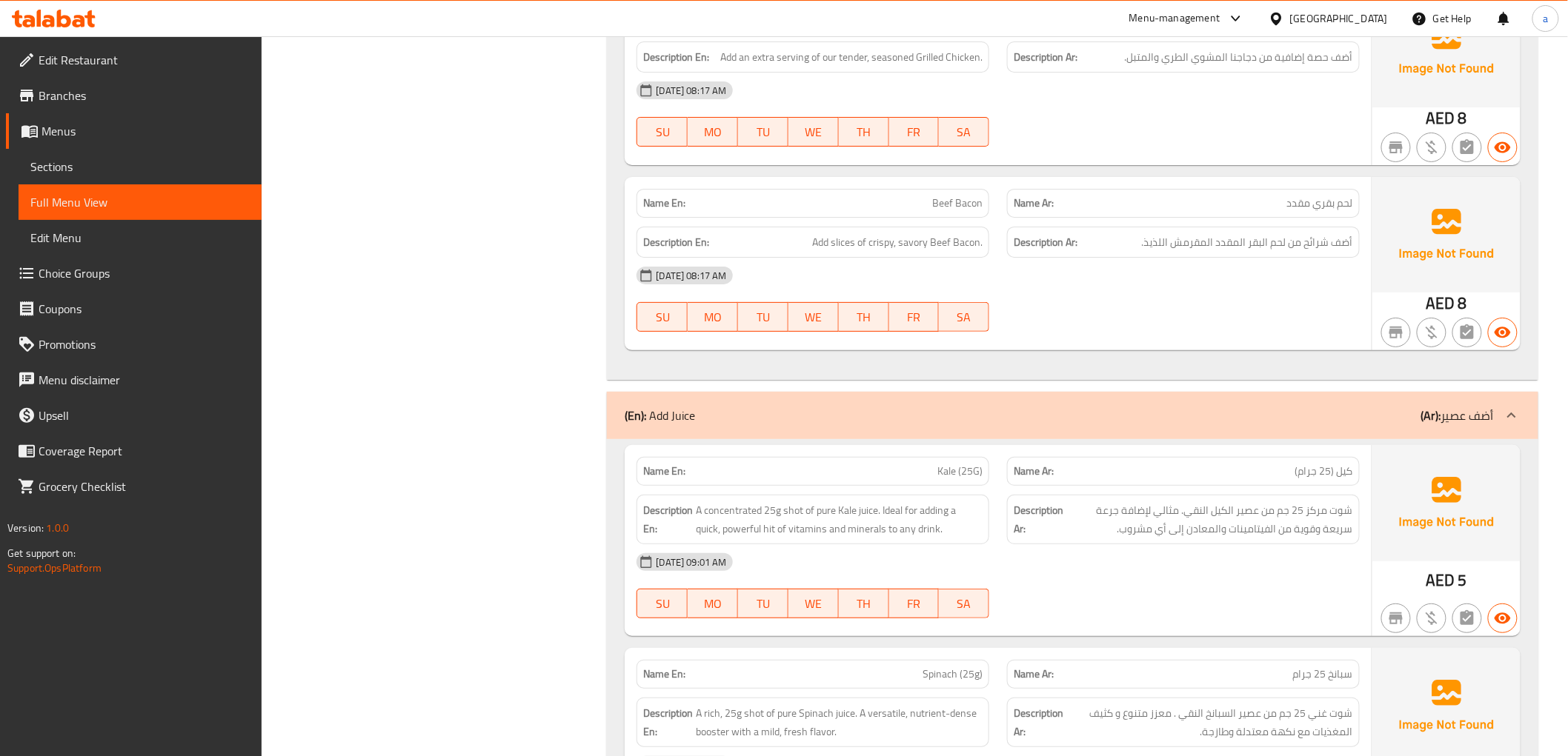
click at [1339, 406] on div "(En): Add Juice (Ar): أضف عصير" at bounding box center [1058, 415] width 868 height 17
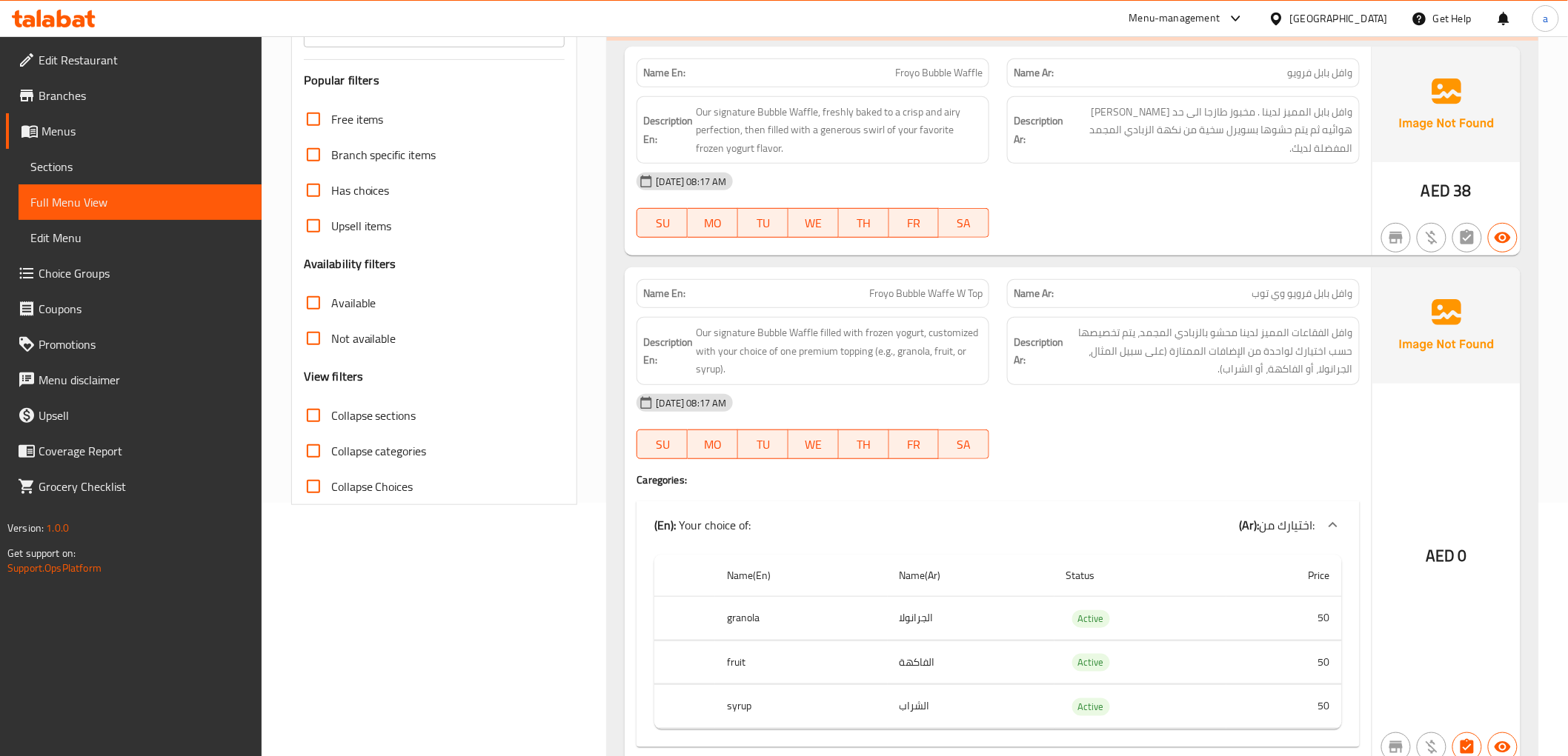
scroll to position [0, 0]
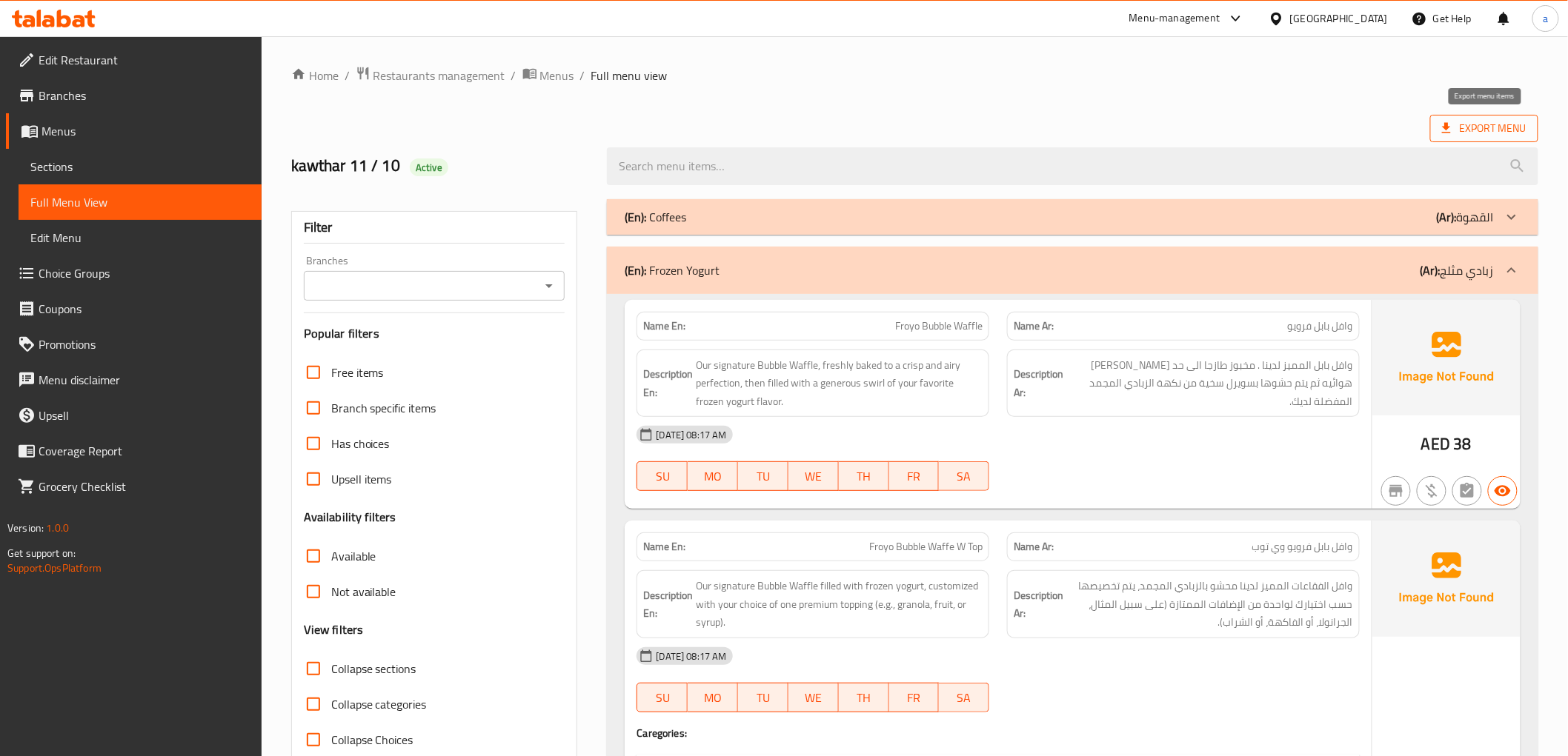
click at [1465, 129] on span "Export Menu" at bounding box center [1484, 128] width 85 height 18
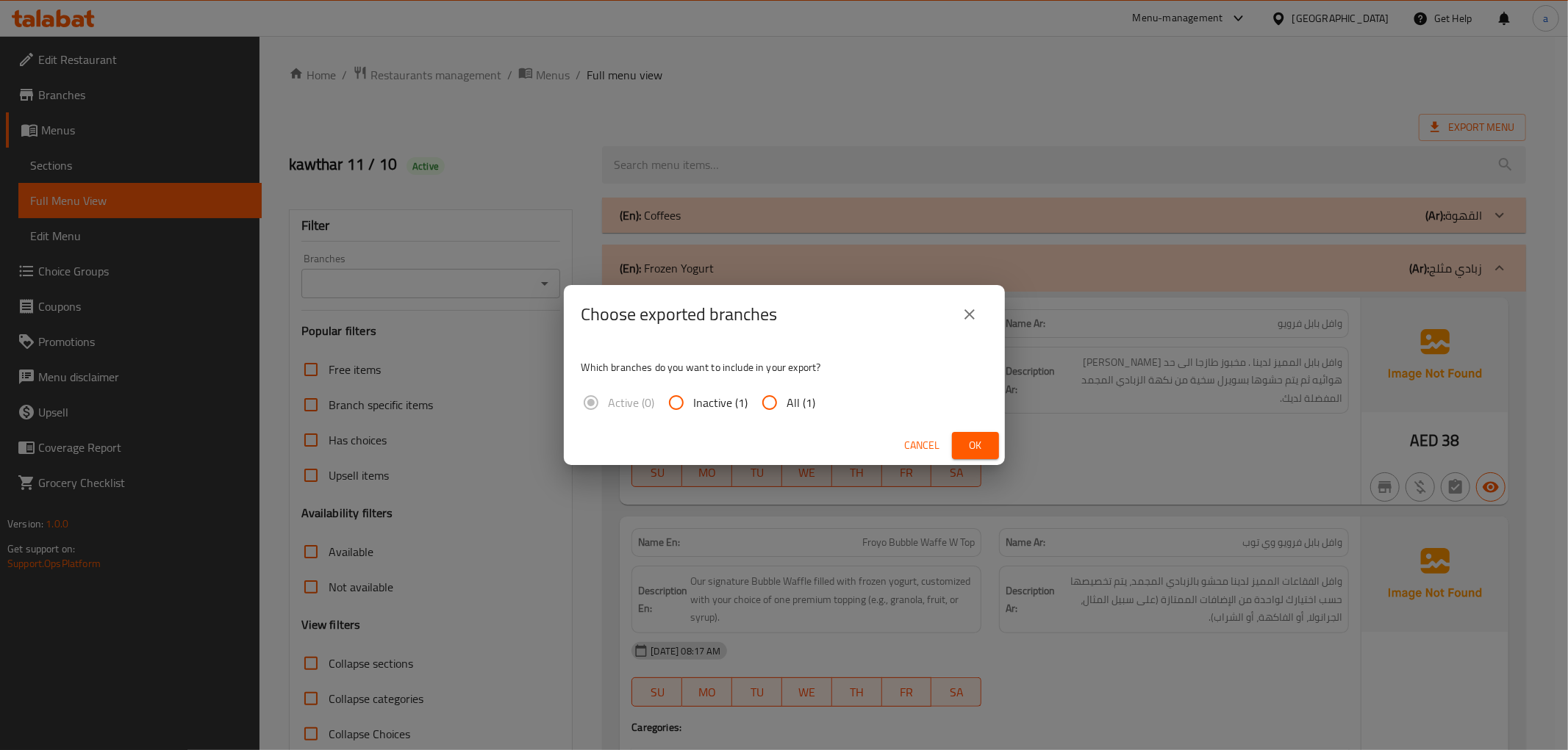
click at [784, 397] on input "All (1)" at bounding box center [769, 402] width 35 height 35
radio input "true"
click at [973, 447] on span "Ok" at bounding box center [975, 445] width 24 height 18
